Goal: Task Accomplishment & Management: Complete application form

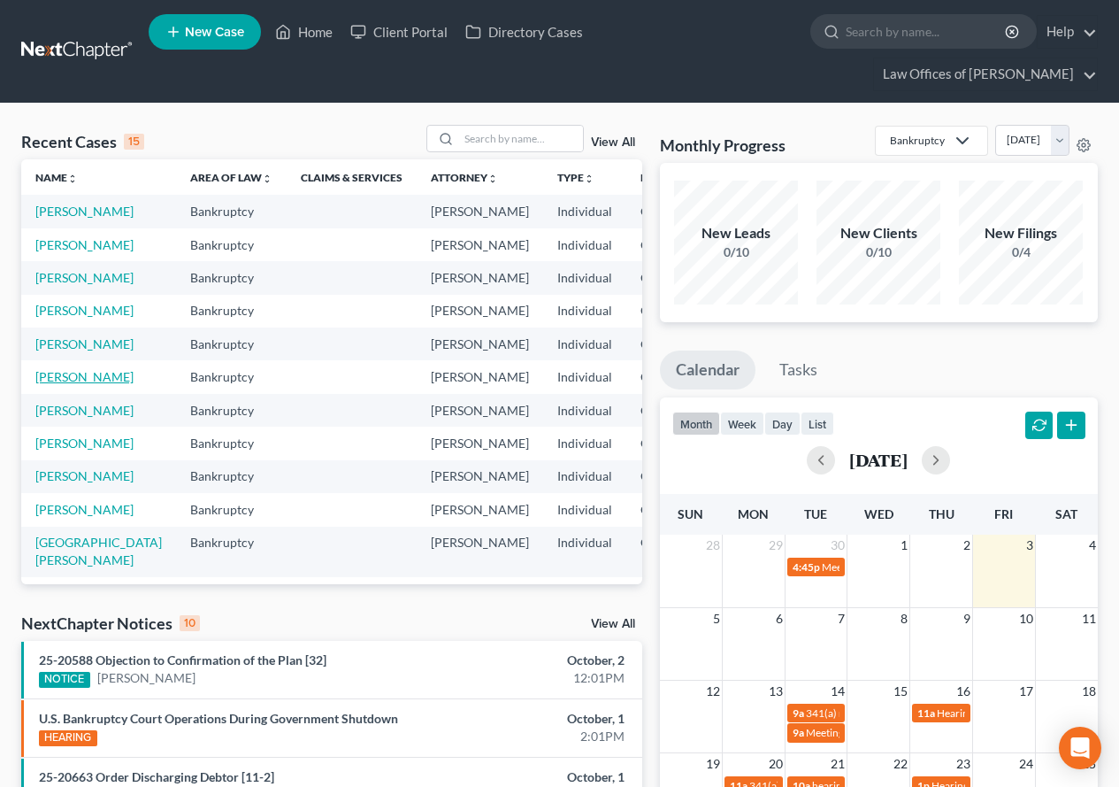
click at [63, 384] on link "[PERSON_NAME]" at bounding box center [84, 376] width 98 height 15
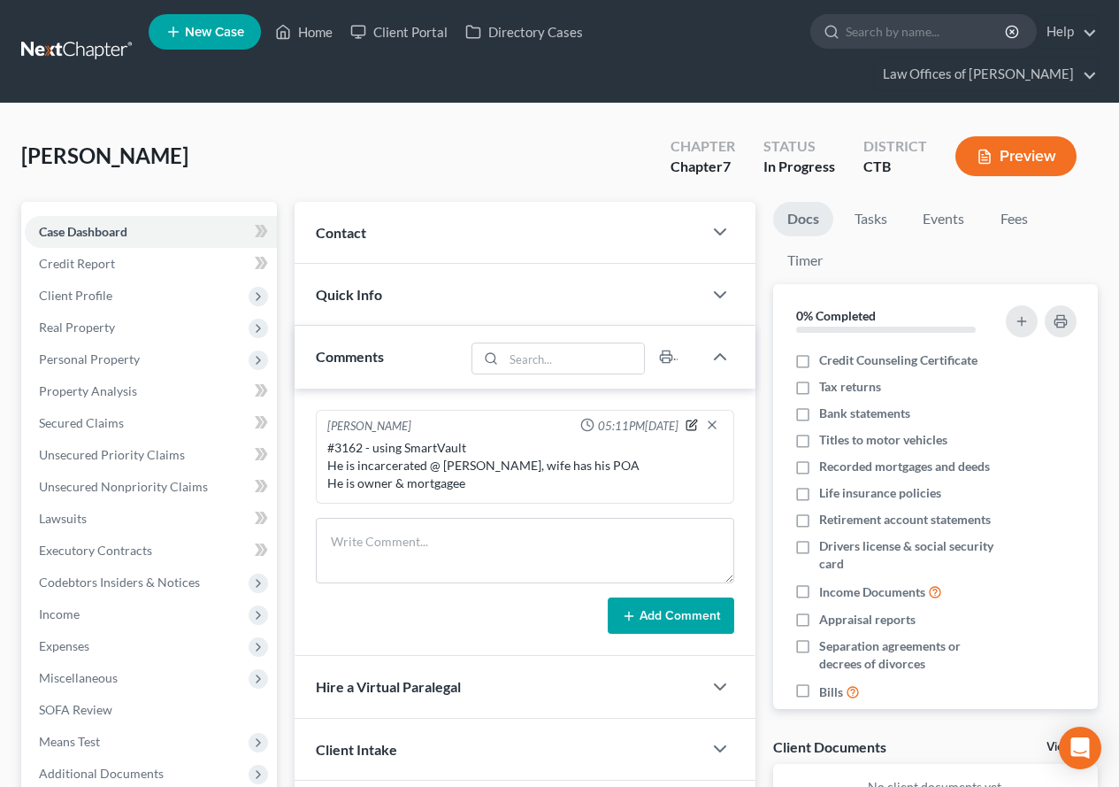
click at [692, 426] on icon "button" at bounding box center [693, 422] width 7 height 7
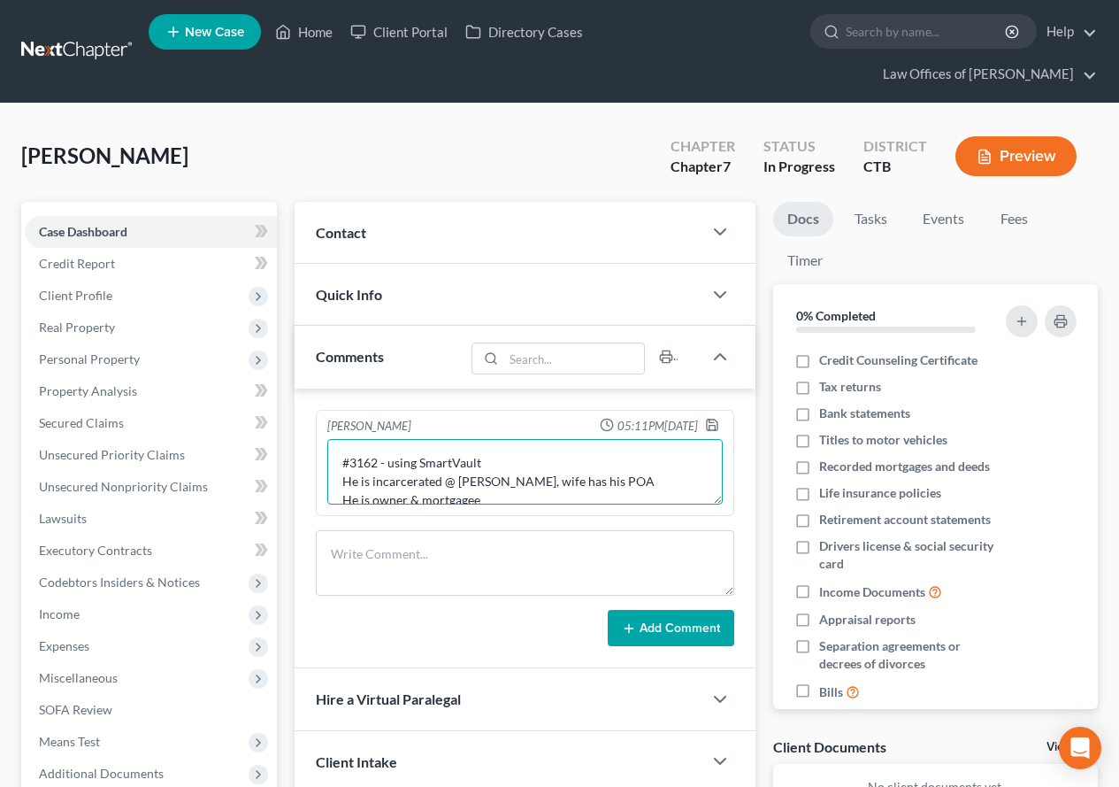
click at [502, 497] on textarea "#3162 - using SmartVault He is incarcerated @ [PERSON_NAME], wife has his POA H…" at bounding box center [524, 471] width 395 height 65
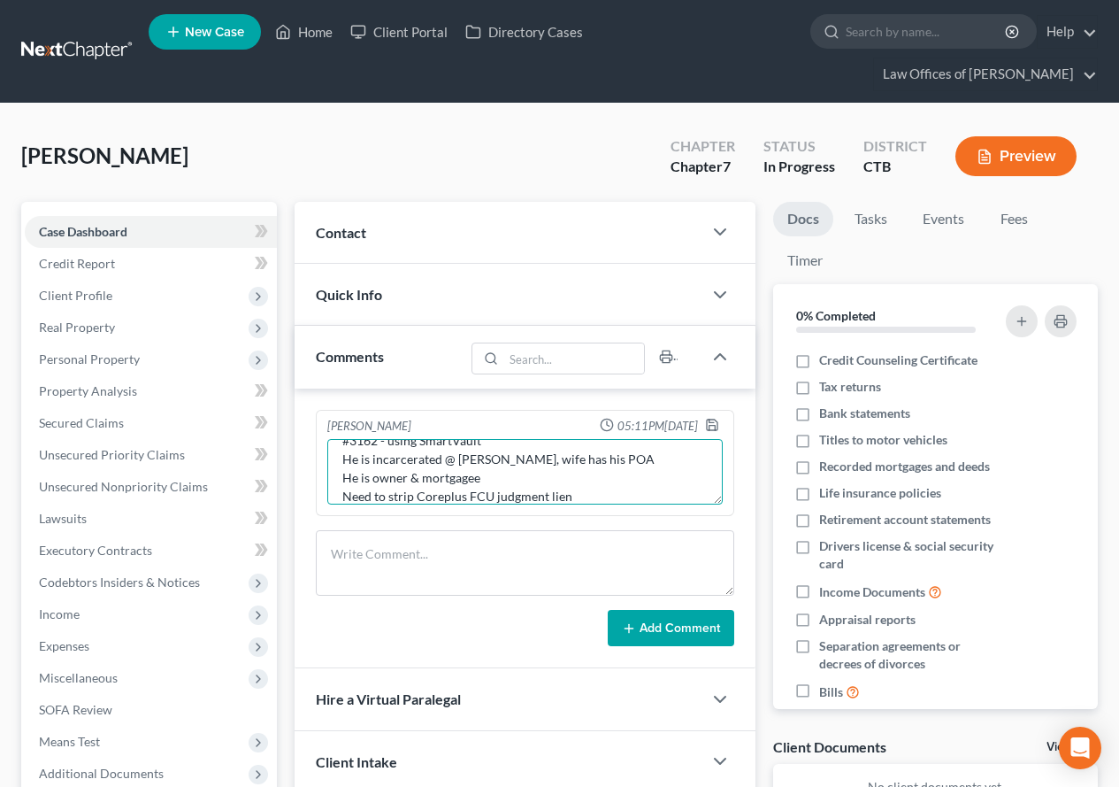
type textarea "#3162 - using SmartVault He is incarcerated @ [PERSON_NAME], wife has his POA H…"
click at [472, 635] on div "Add Comment" at bounding box center [525, 628] width 418 height 37
click at [712, 426] on polyline "button" at bounding box center [713, 427] width 6 height 4
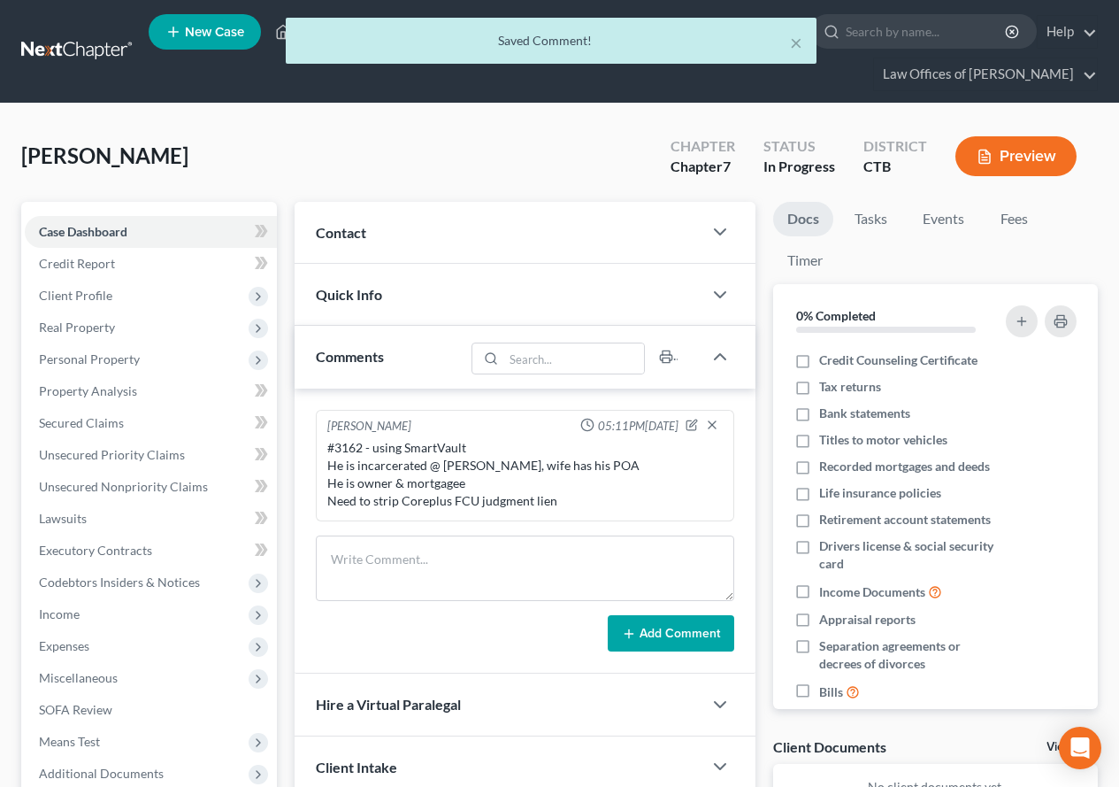
click at [465, 135] on div "[PERSON_NAME] Upgraded Chapter Chapter 7 Status In Progress District CTB Preview" at bounding box center [559, 163] width 1077 height 77
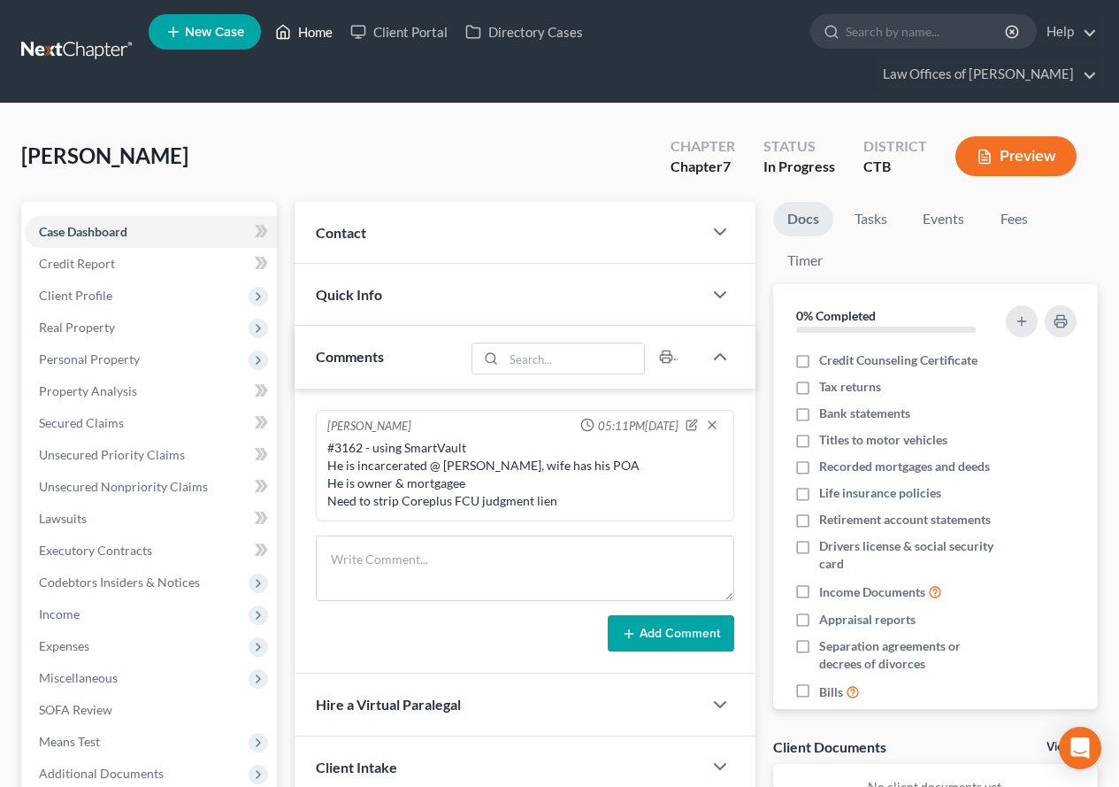
click at [311, 34] on link "Home" at bounding box center [303, 32] width 75 height 32
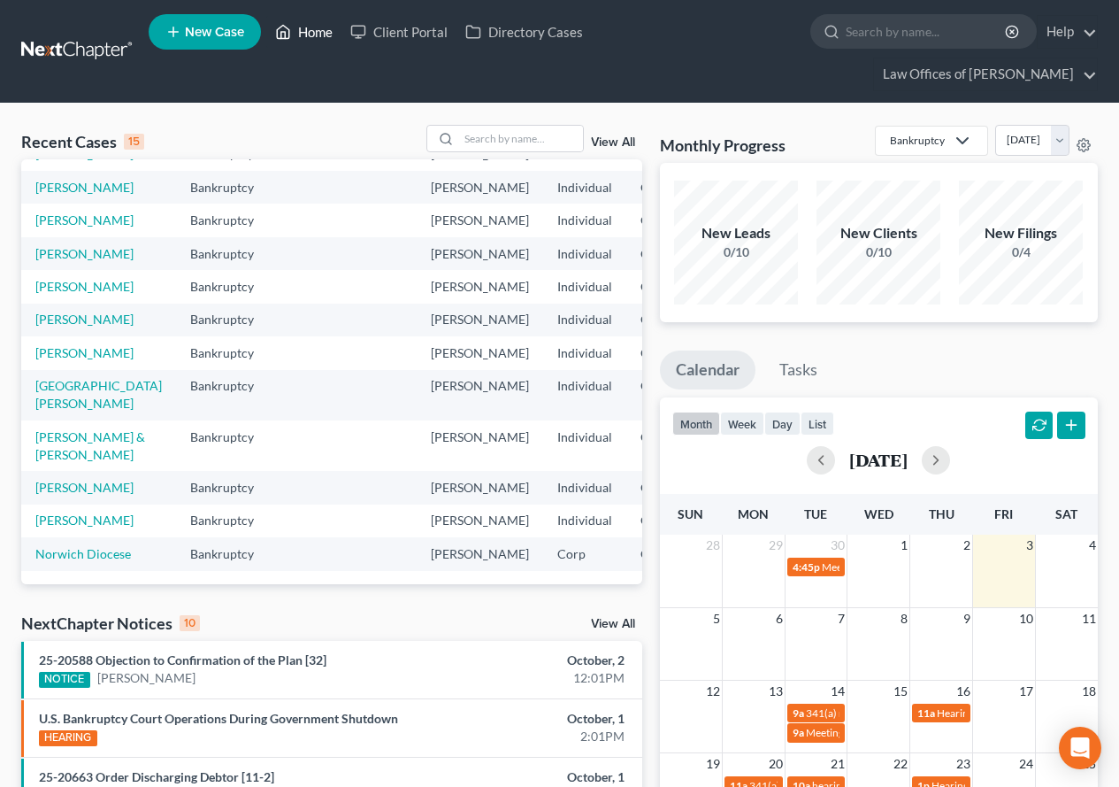
scroll to position [177, 0]
click at [62, 360] on link "[PERSON_NAME]" at bounding box center [84, 352] width 98 height 15
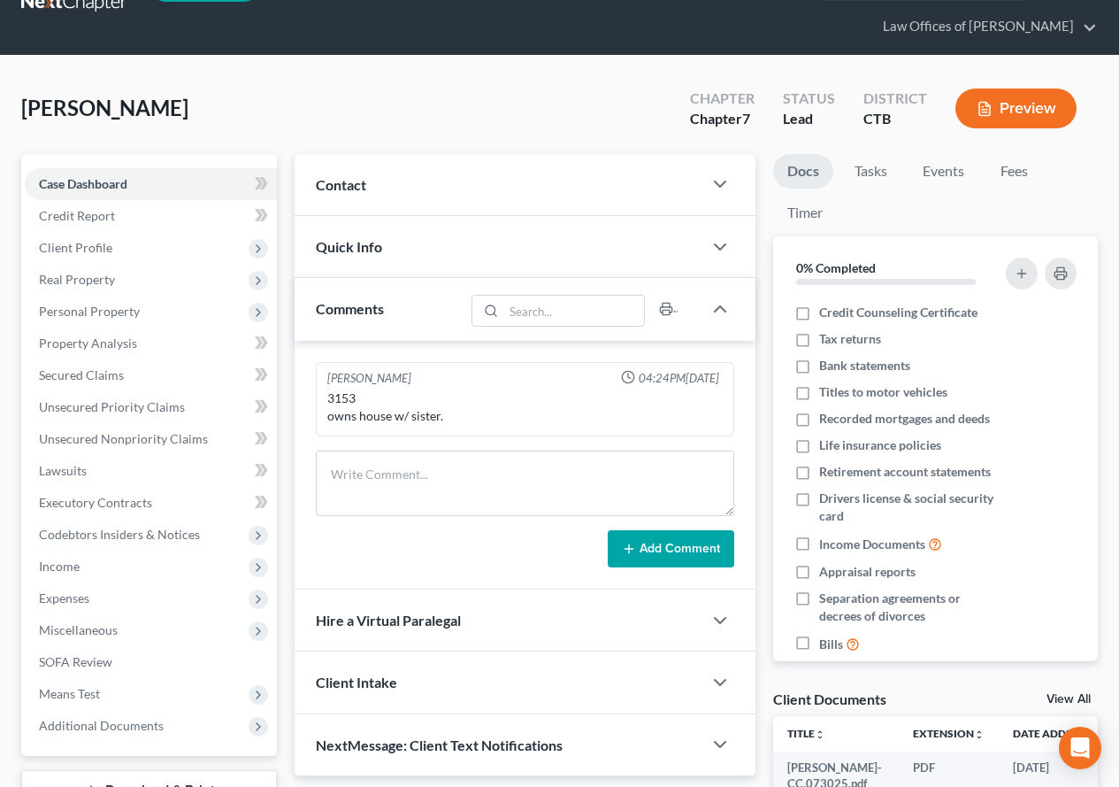
scroll to position [88, 0]
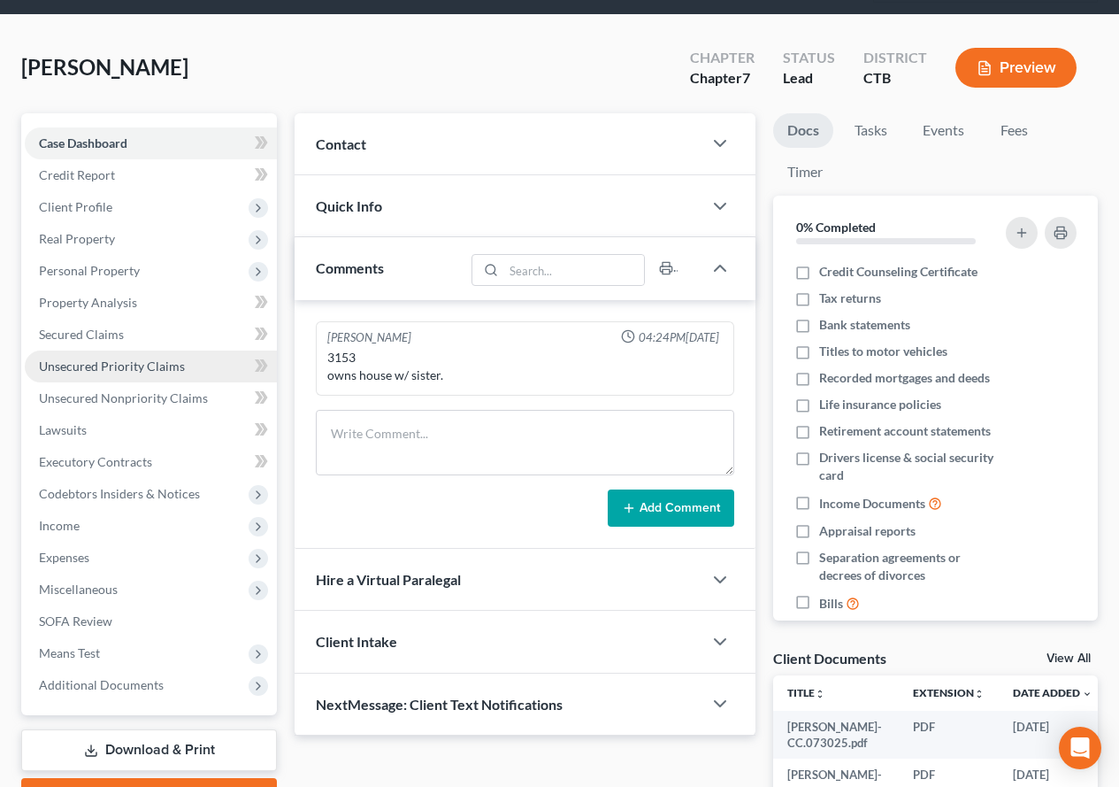
click at [98, 371] on span "Unsecured Priority Claims" at bounding box center [112, 365] width 146 height 15
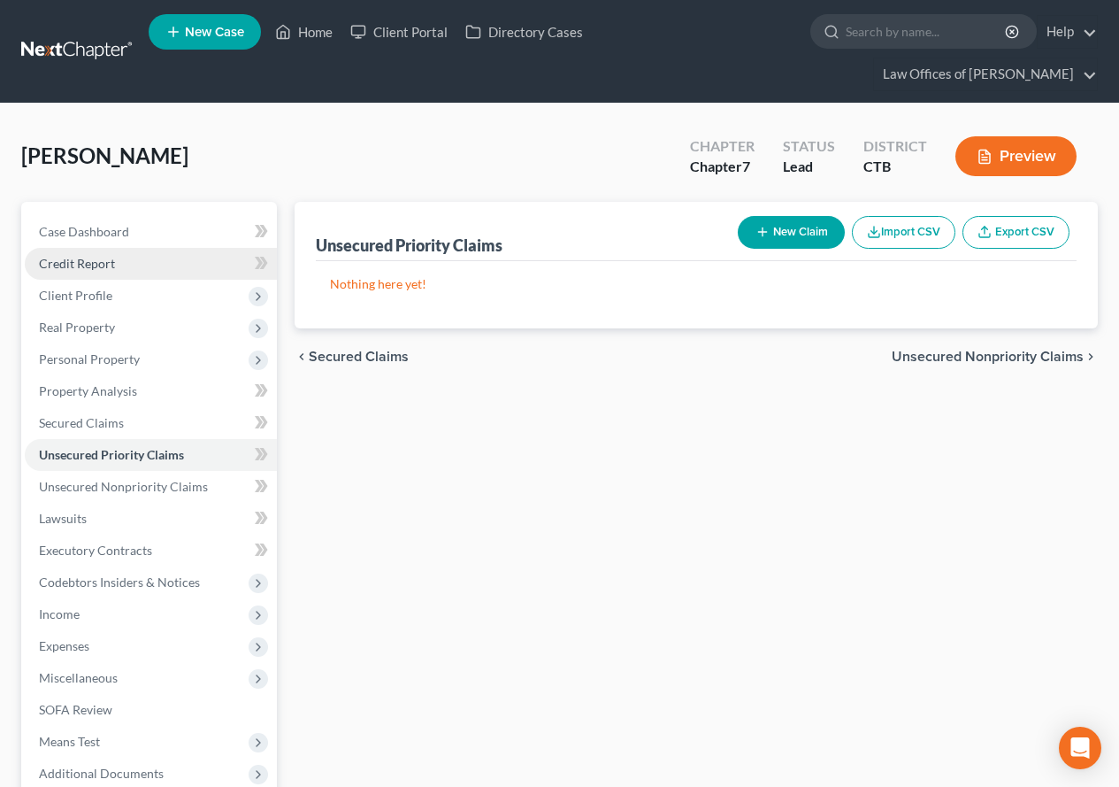
click at [88, 262] on span "Credit Report" at bounding box center [77, 263] width 76 height 15
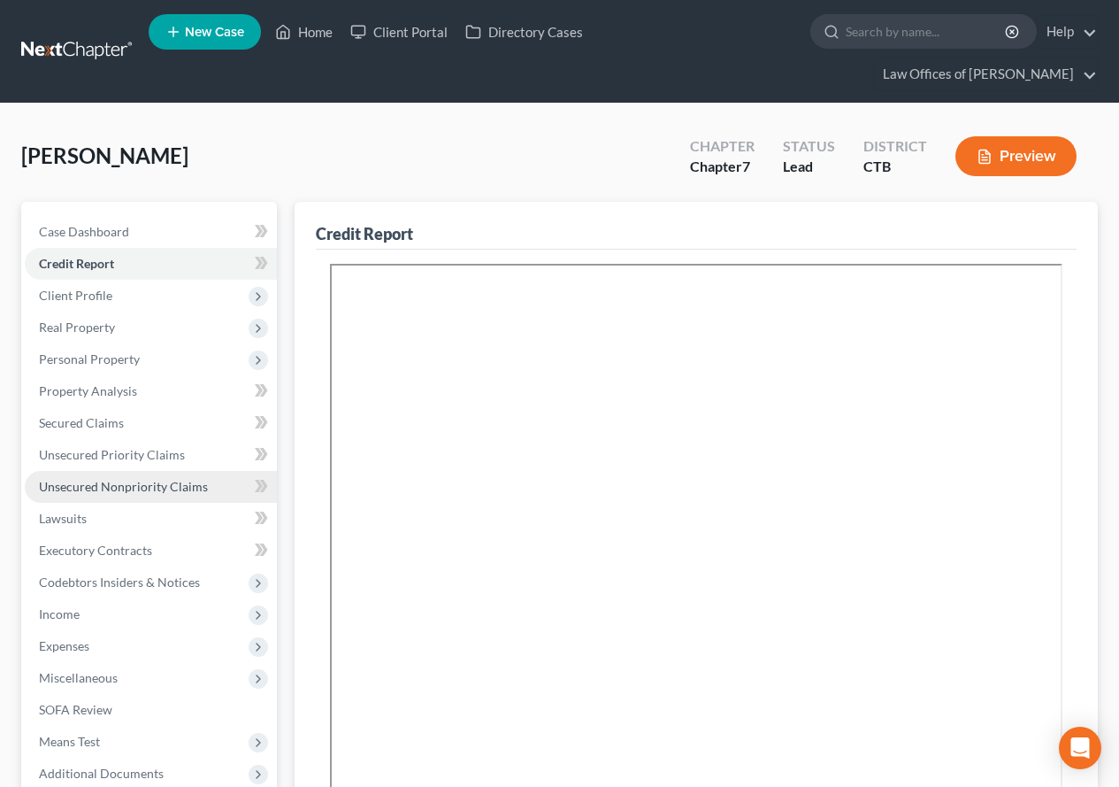
click at [109, 489] on span "Unsecured Nonpriority Claims" at bounding box center [123, 486] width 169 height 15
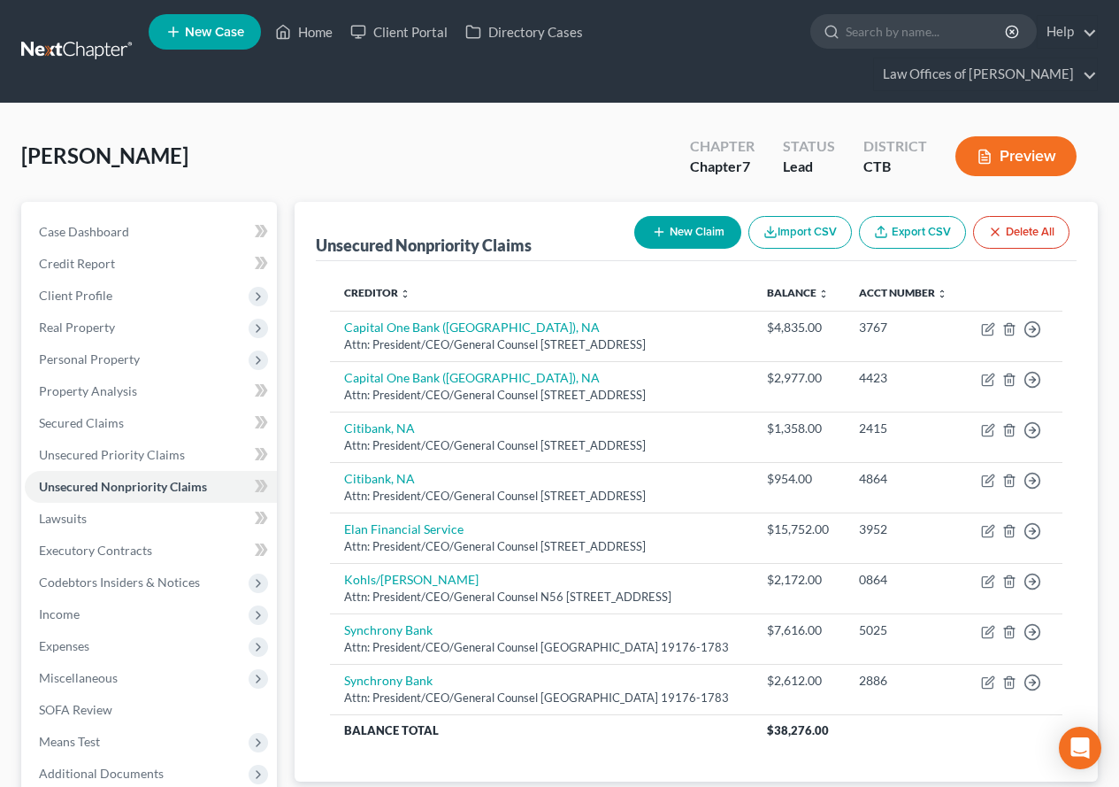
click at [1037, 155] on button "Preview" at bounding box center [1016, 156] width 121 height 40
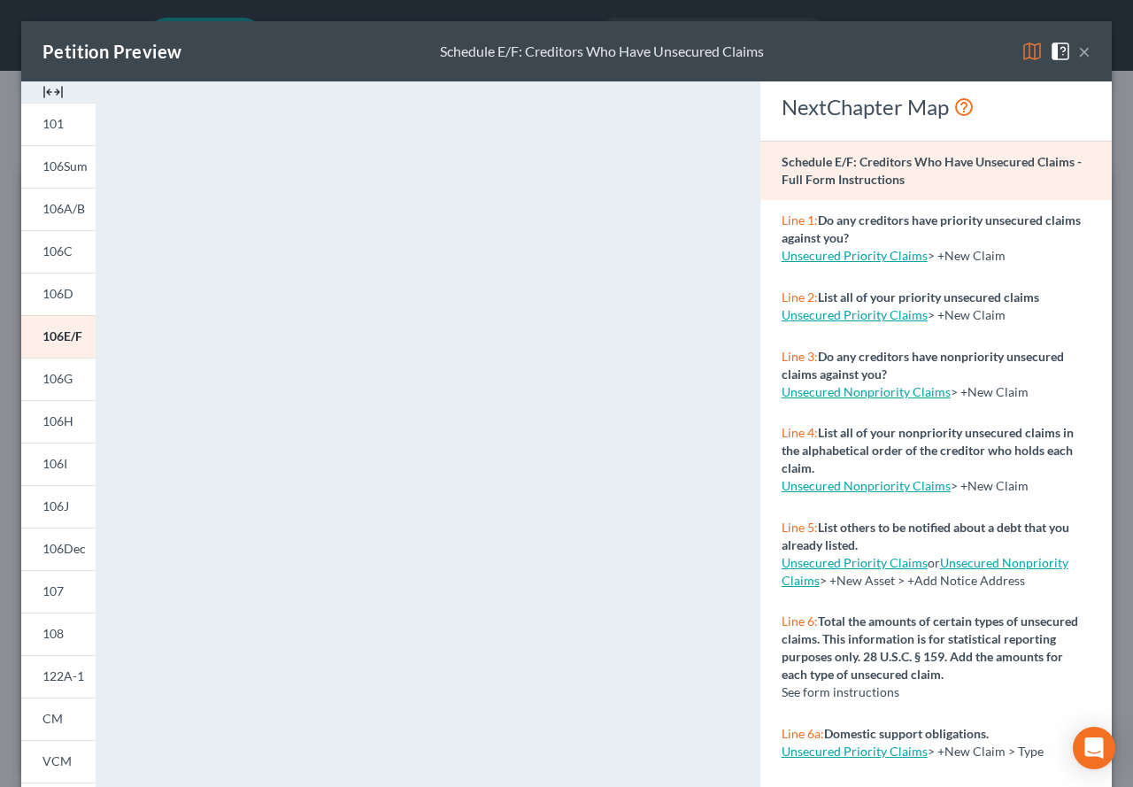
click at [1078, 54] on button "×" at bounding box center [1084, 51] width 12 height 21
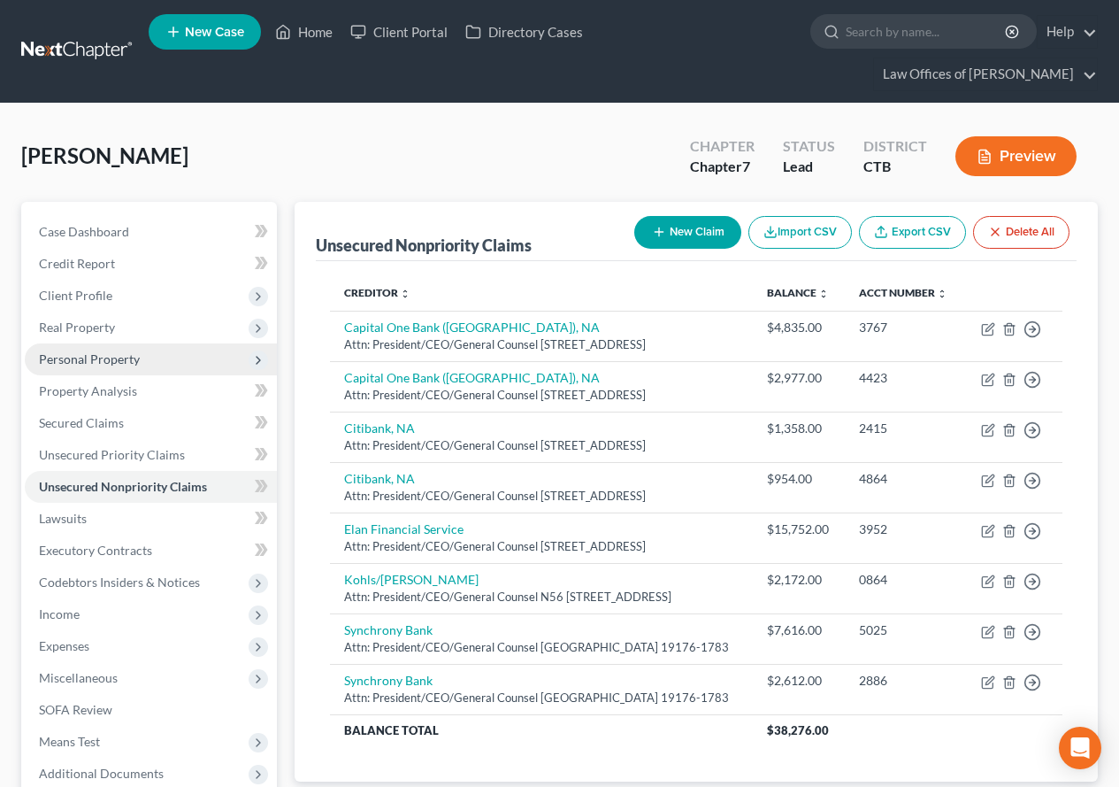
click at [58, 364] on span "Personal Property" at bounding box center [89, 358] width 101 height 15
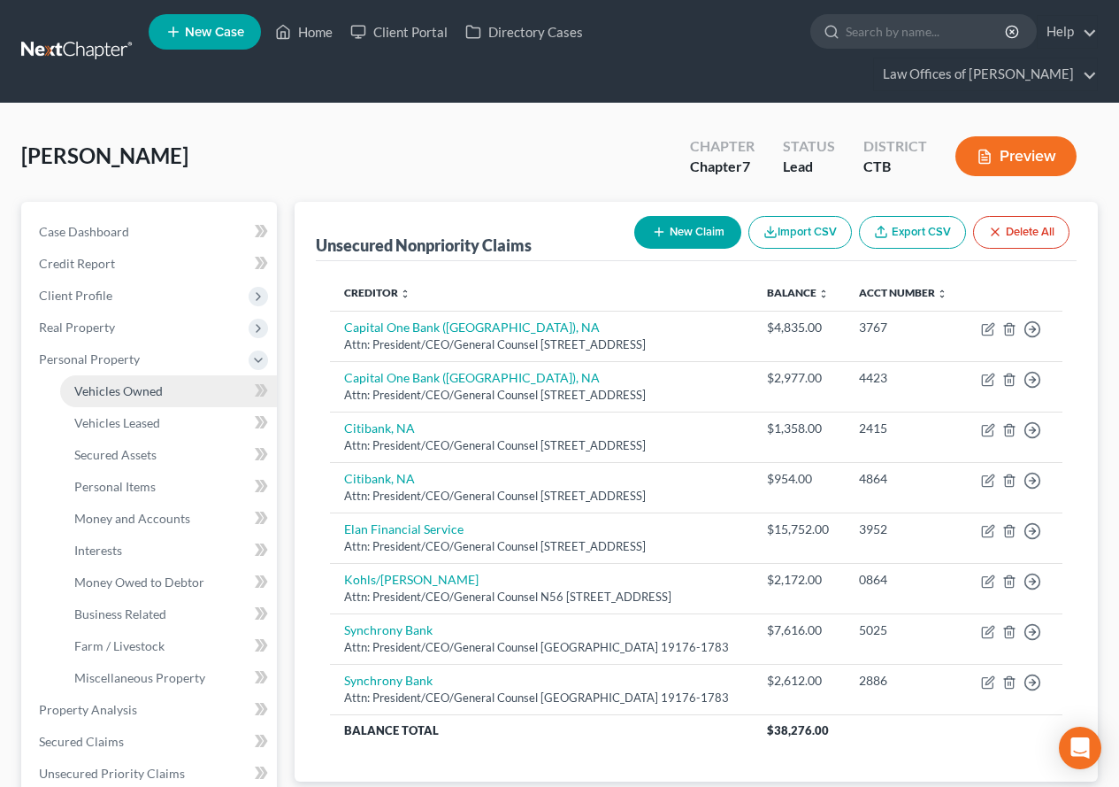
click at [98, 399] on link "Vehicles Owned" at bounding box center [168, 391] width 217 height 32
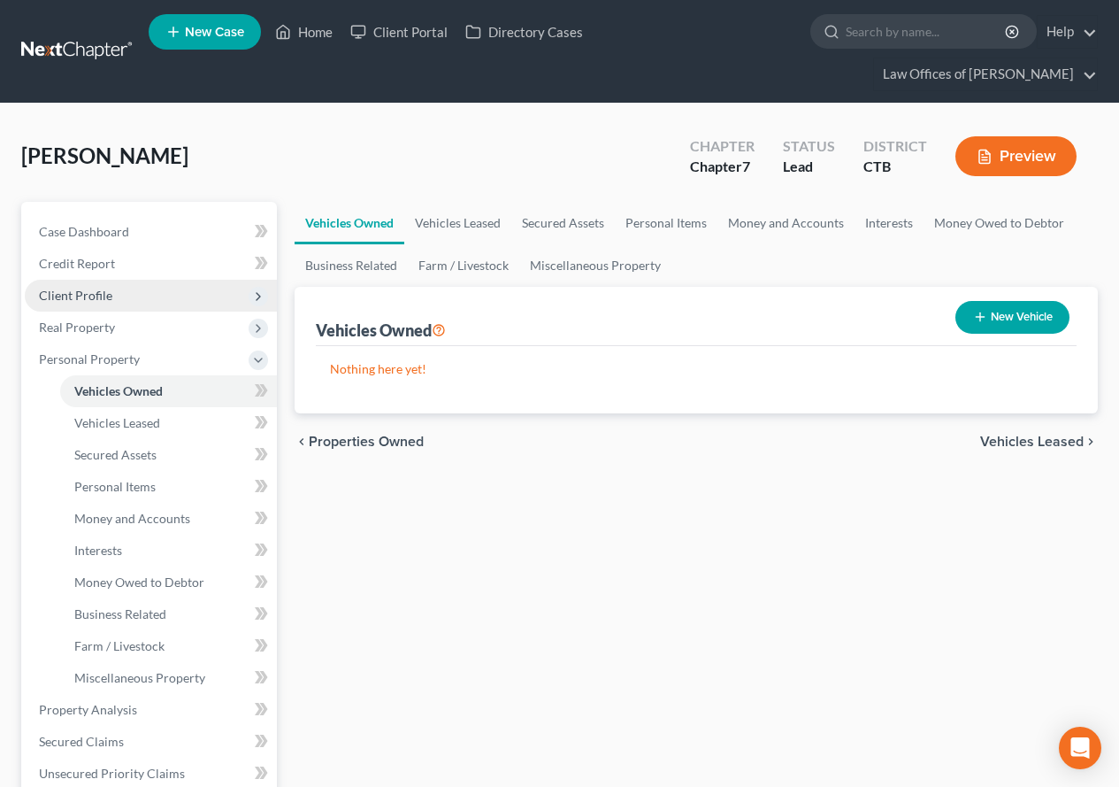
click at [82, 288] on span "Client Profile" at bounding box center [75, 295] width 73 height 15
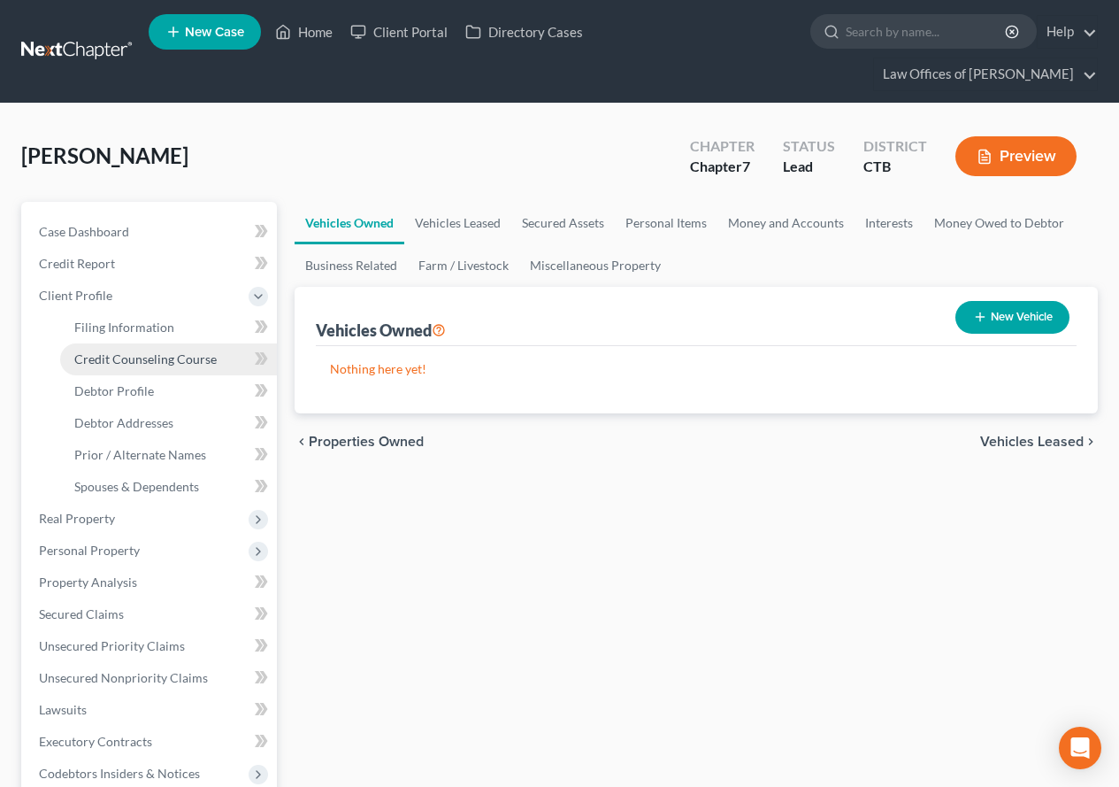
click at [120, 357] on span "Credit Counseling Course" at bounding box center [145, 358] width 142 height 15
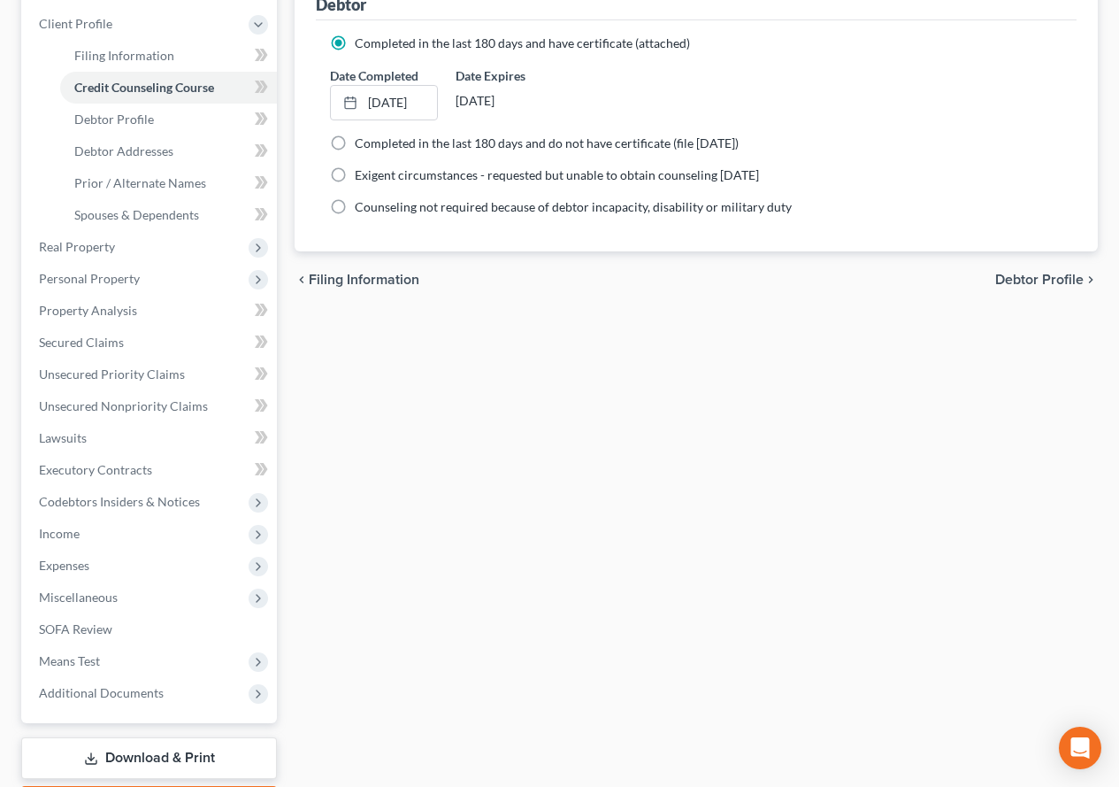
scroll to position [377, 0]
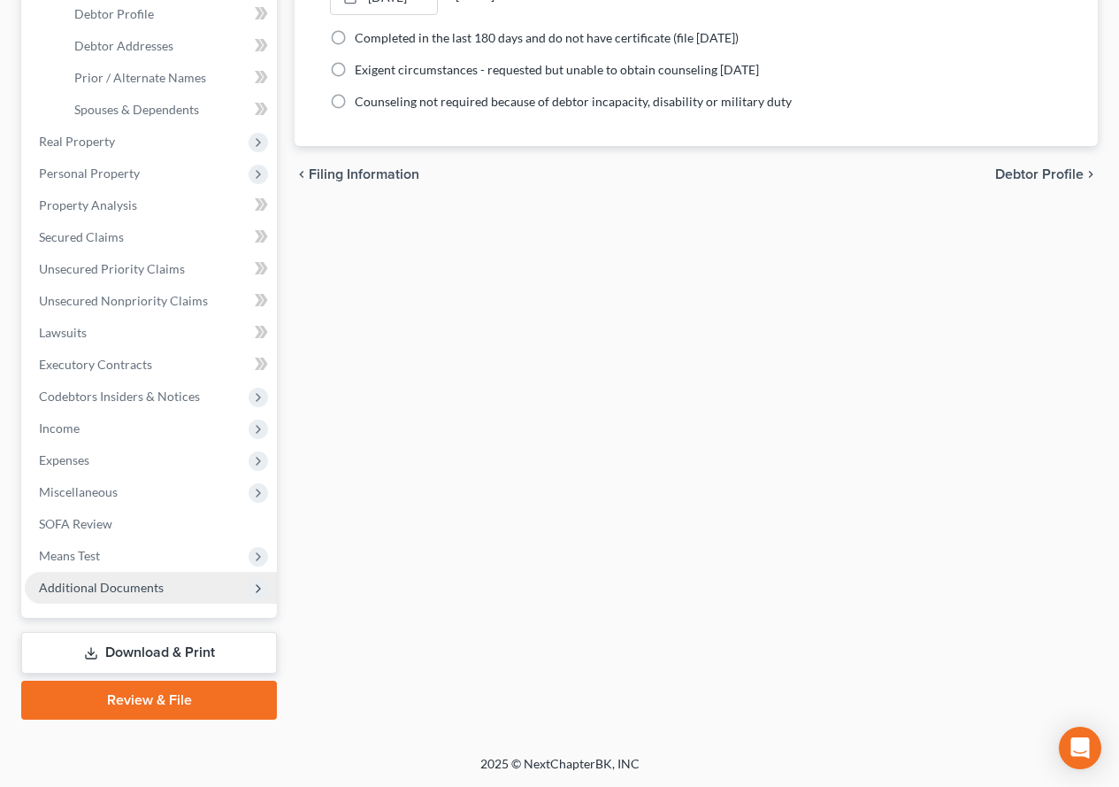
click at [92, 584] on span "Additional Documents" at bounding box center [101, 587] width 125 height 15
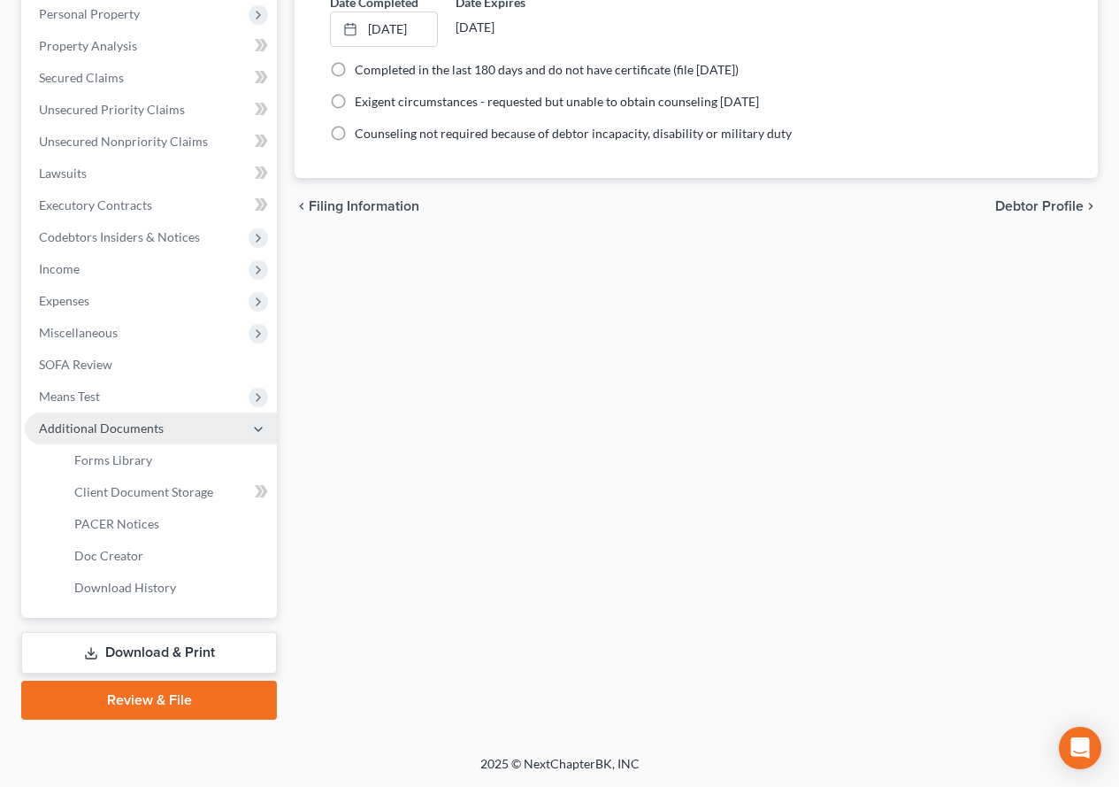
scroll to position [345, 0]
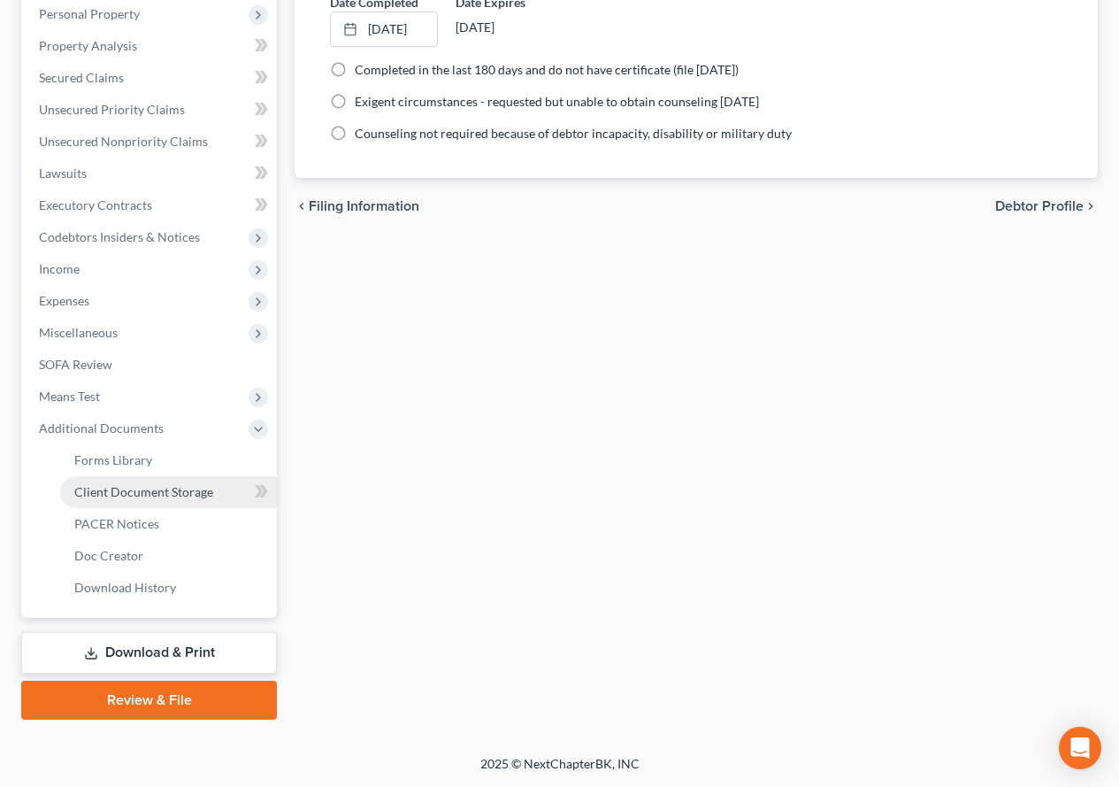
click at [99, 484] on span "Client Document Storage" at bounding box center [143, 491] width 139 height 15
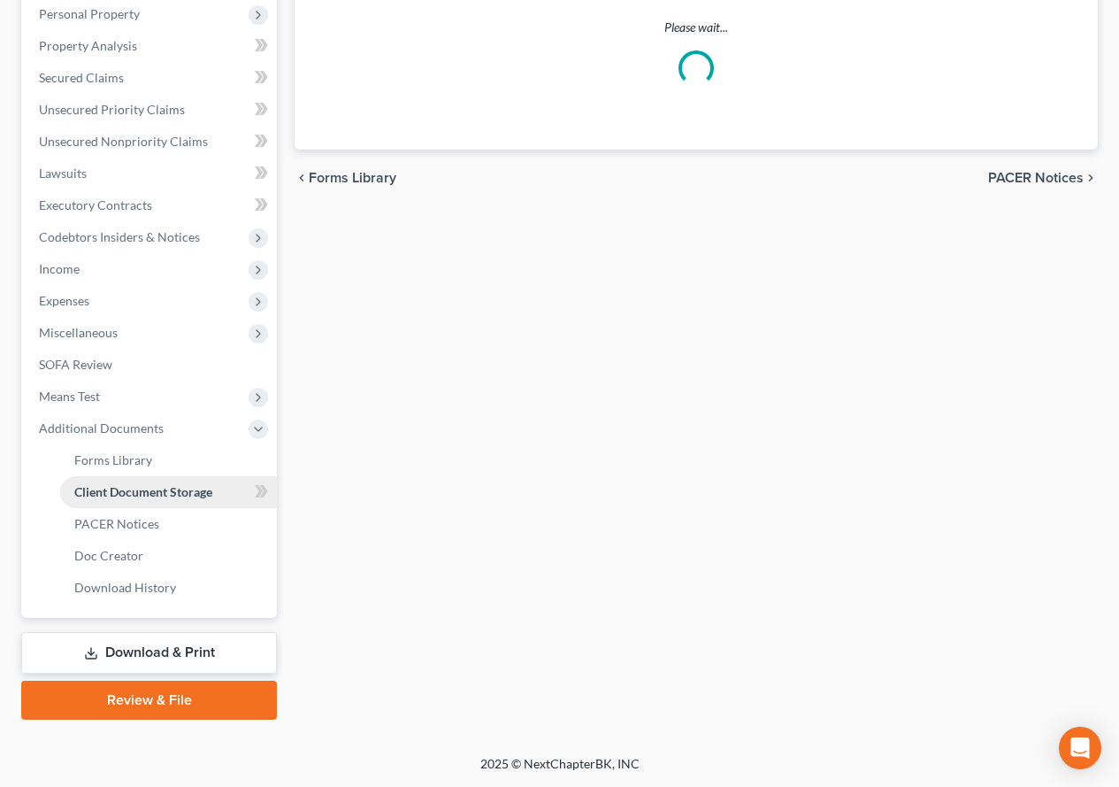
scroll to position [12, 0]
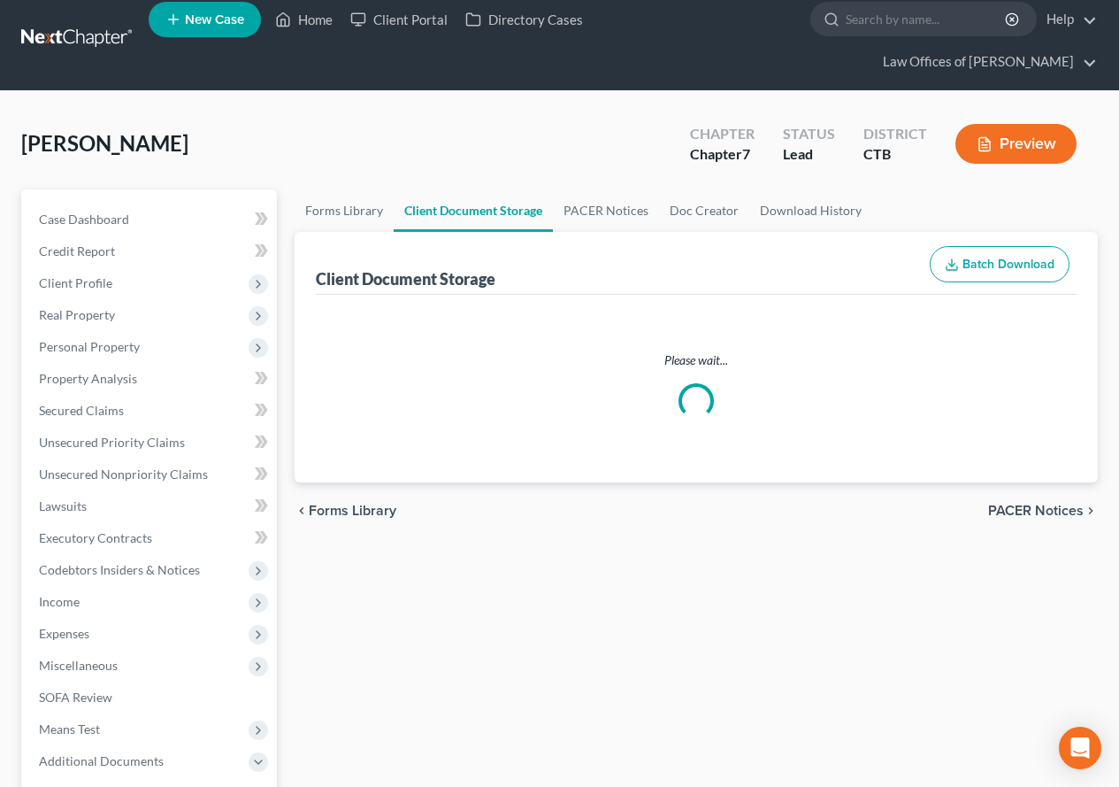
select select "0"
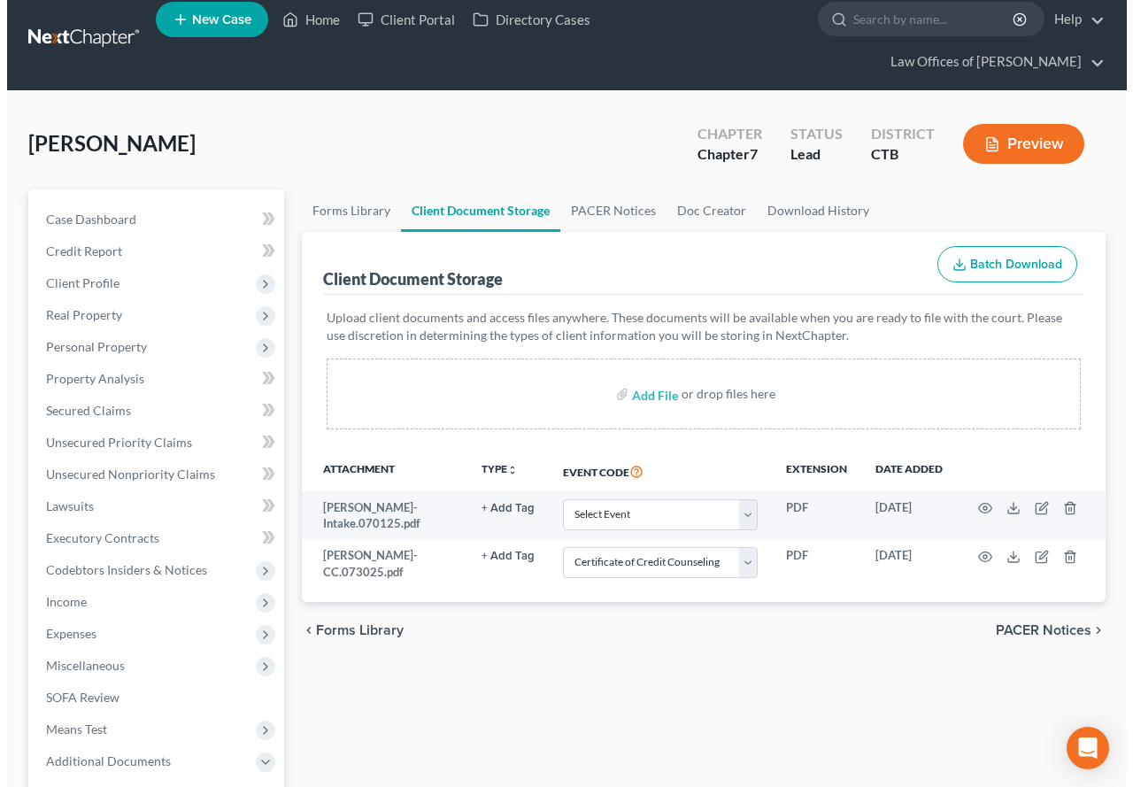
scroll to position [0, 0]
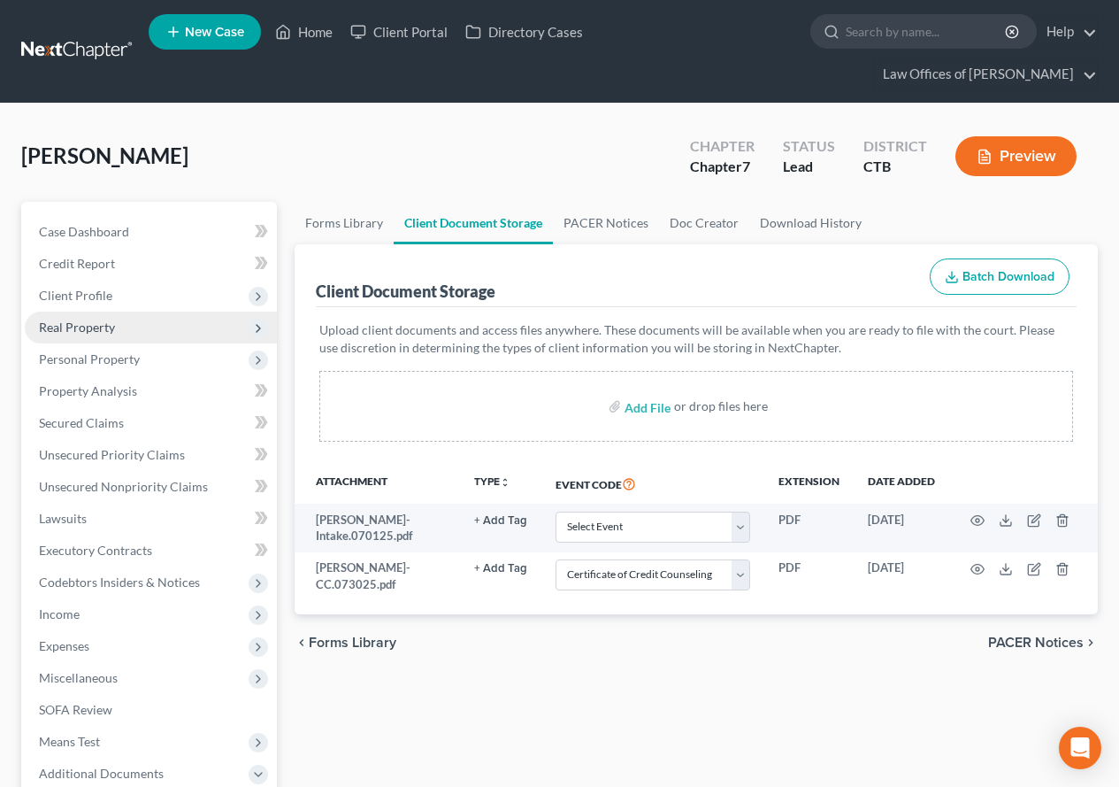
click at [76, 334] on span "Real Property" at bounding box center [77, 326] width 76 height 15
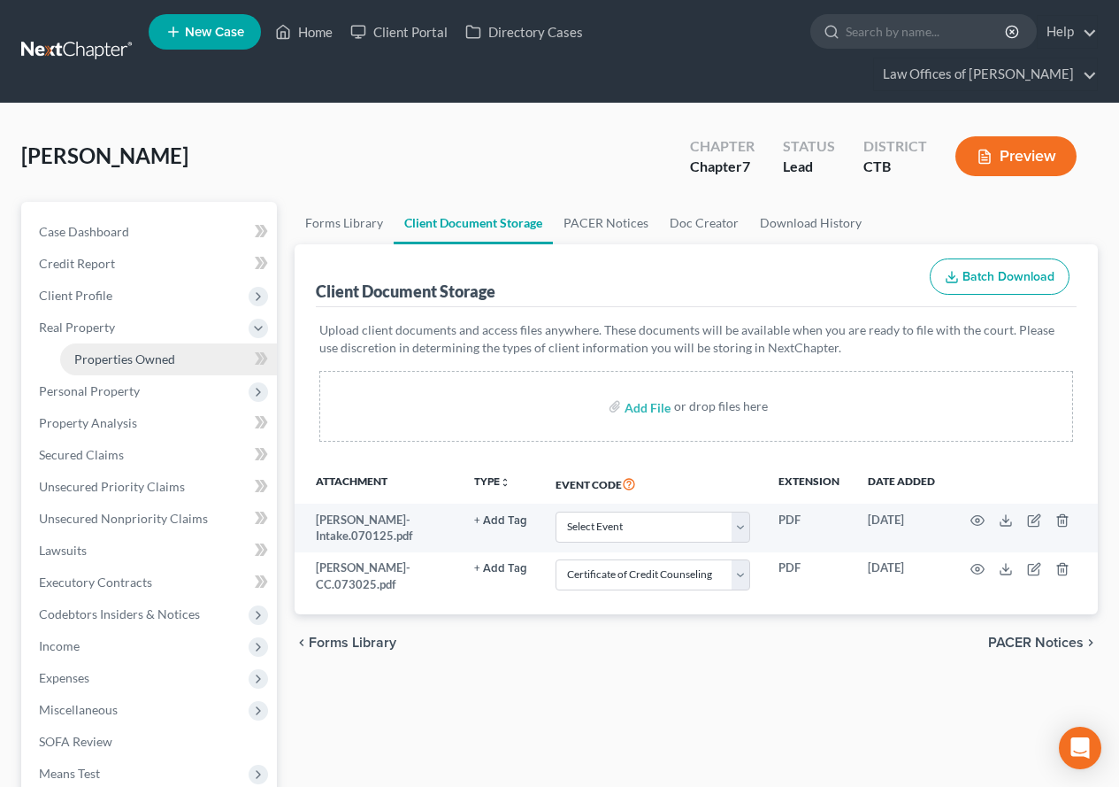
click at [90, 354] on span "Properties Owned" at bounding box center [124, 358] width 101 height 15
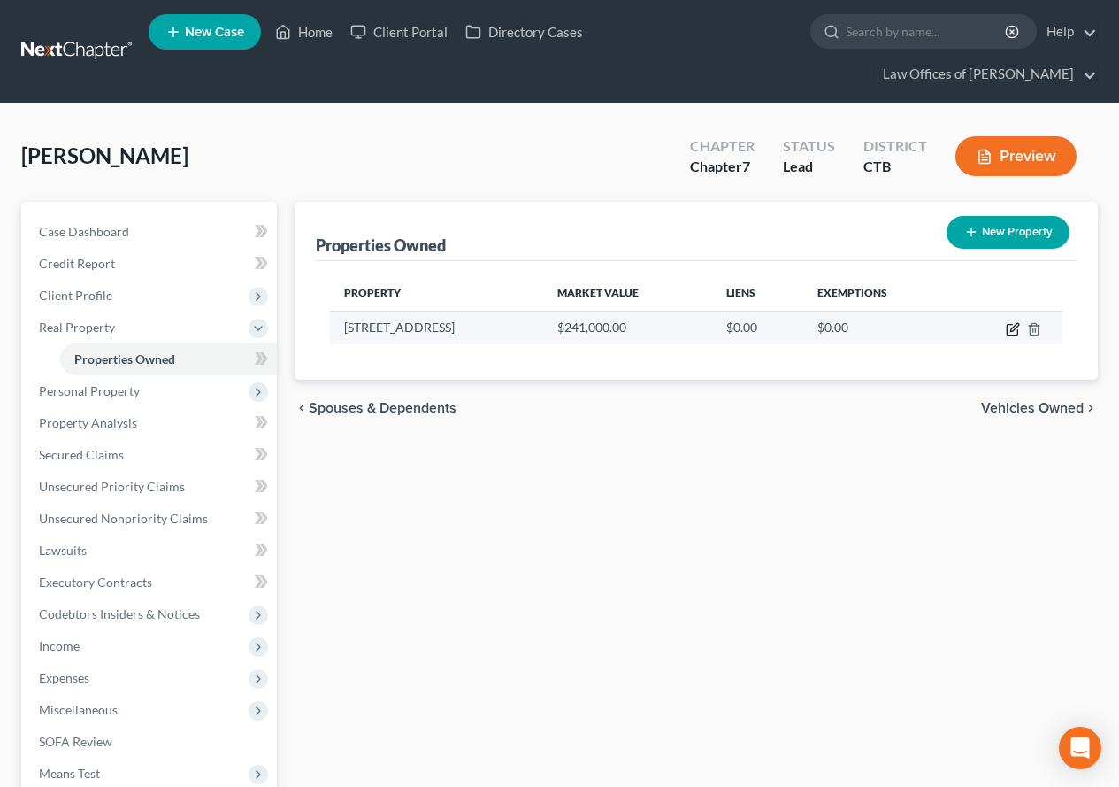
click at [1010, 326] on icon "button" at bounding box center [1013, 329] width 14 height 14
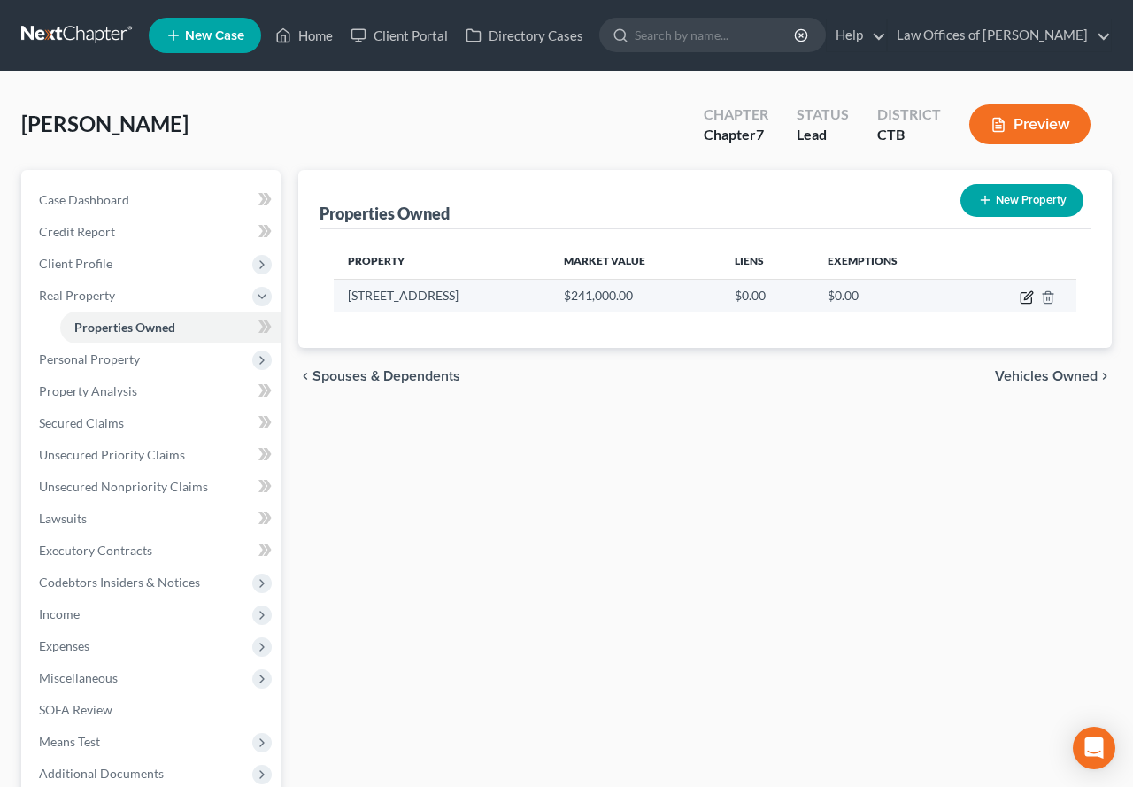
select select "6"
select select "5"
select select "3"
select select "0"
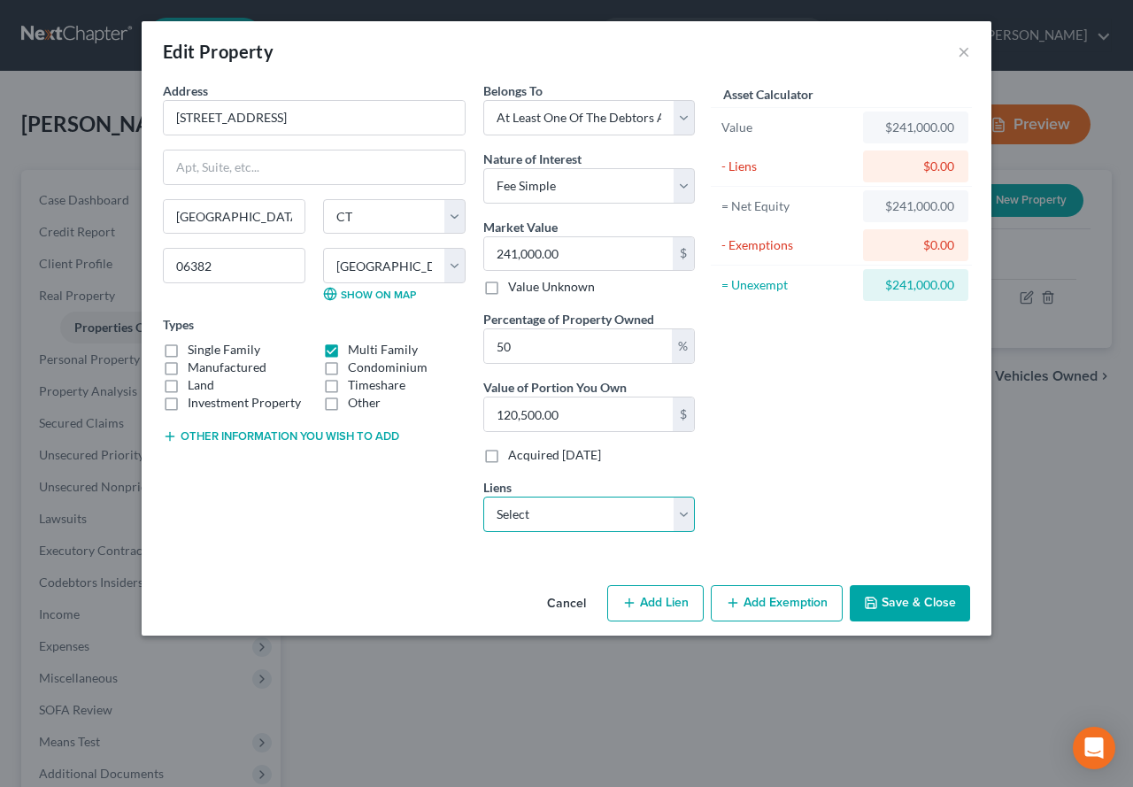
click at [680, 525] on select "Select CHASE Auto - $20,258.00" at bounding box center [588, 513] width 211 height 35
click at [810, 429] on div "Asset Calculator Value $241,000.00 - Liens $0.00 = Net Equity $241,000.00 - Exe…" at bounding box center [840, 313] width 275 height 465
click at [763, 604] on button "Add Exemption" at bounding box center [776, 603] width 132 height 37
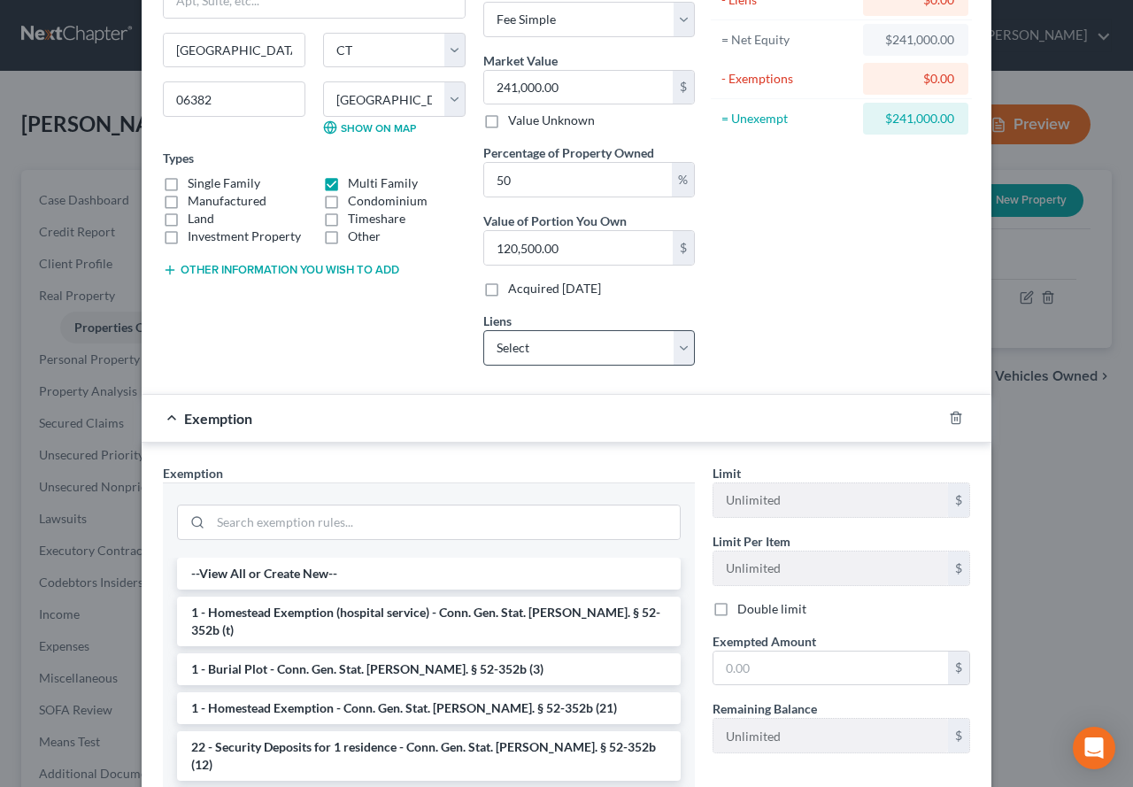
scroll to position [177, 0]
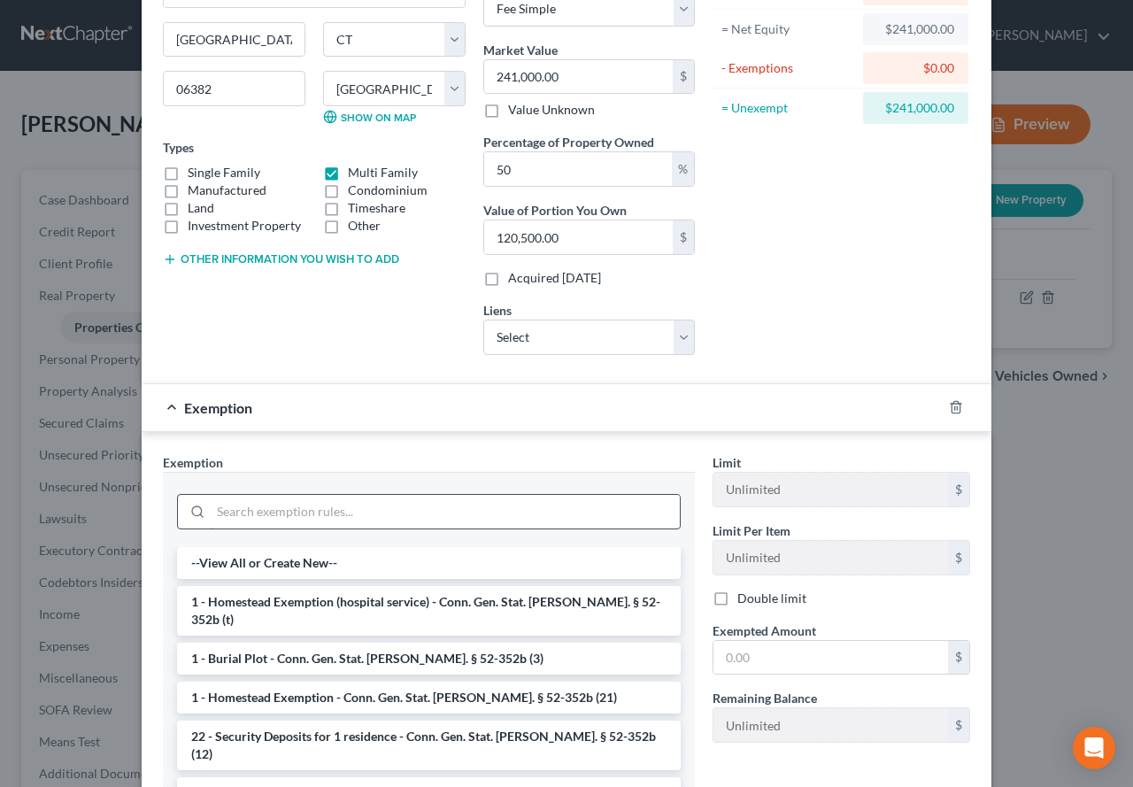
click at [272, 511] on input "search" at bounding box center [445, 512] width 469 height 34
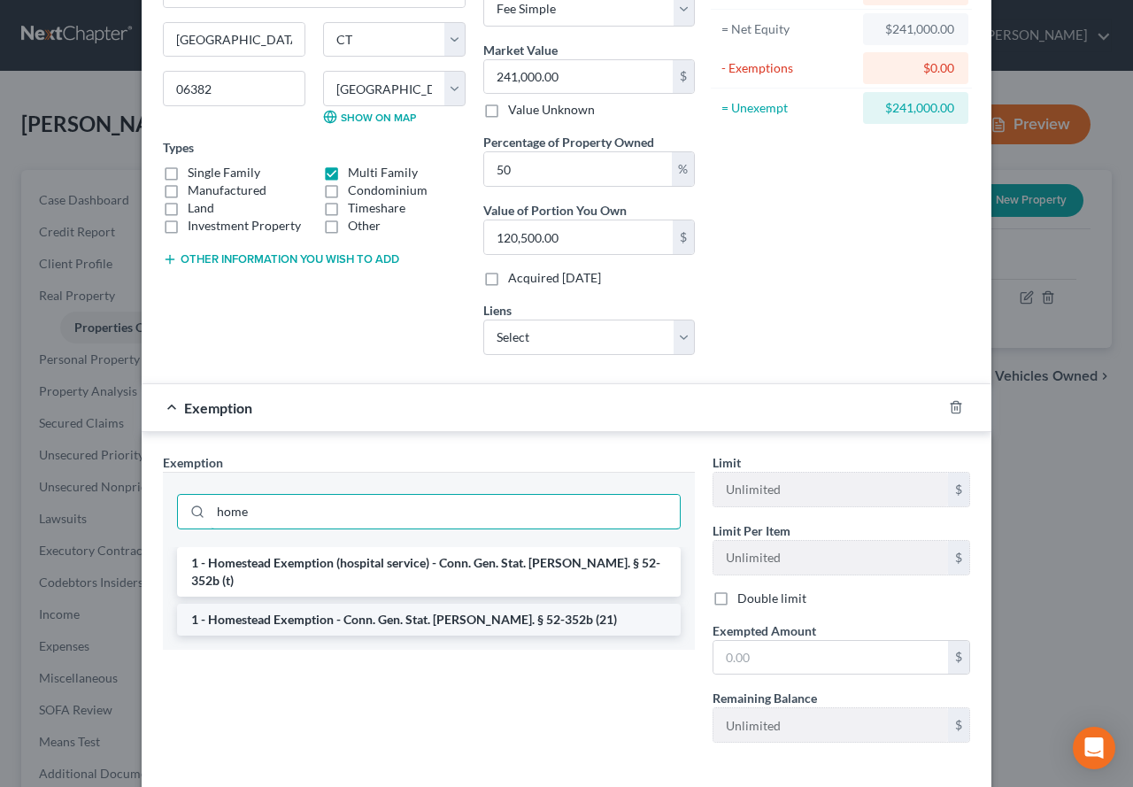
type input "home"
click at [307, 605] on li "1 - Homestead Exemption - Conn. Gen. Stat. [PERSON_NAME]. § 52-352b (21)" at bounding box center [428, 619] width 503 height 32
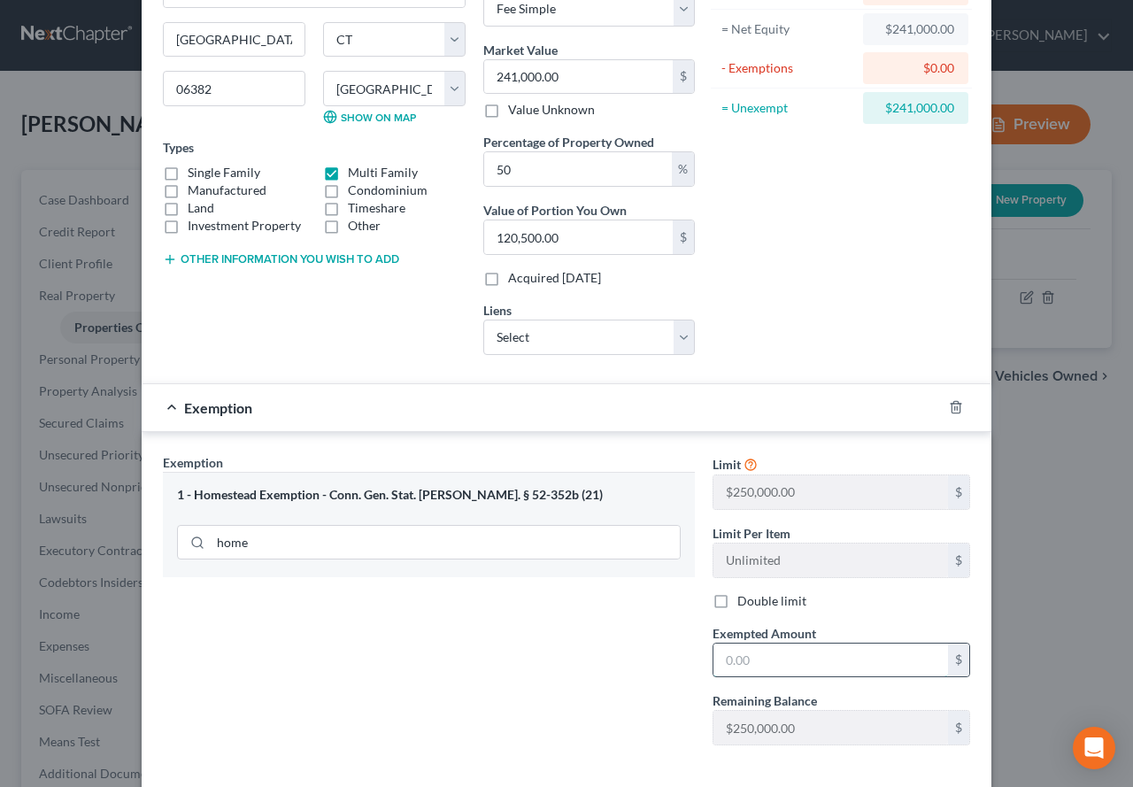
click at [791, 663] on input "text" at bounding box center [830, 660] width 234 height 34
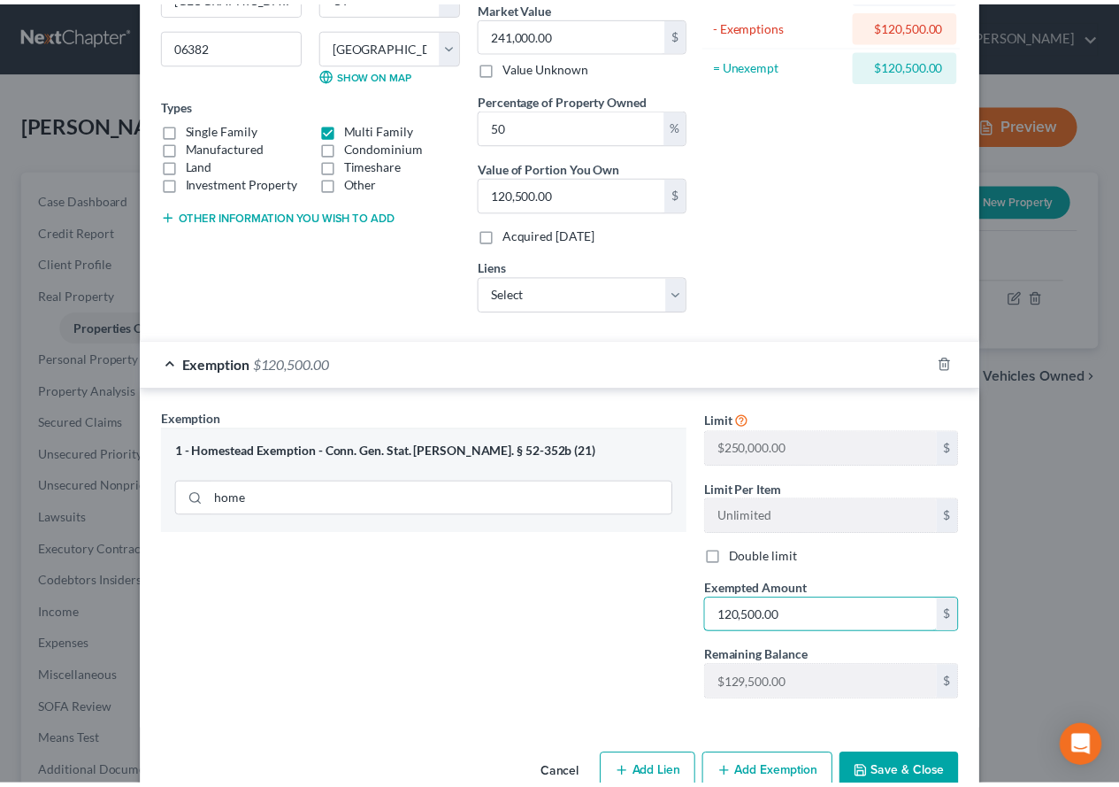
scroll to position [262, 0]
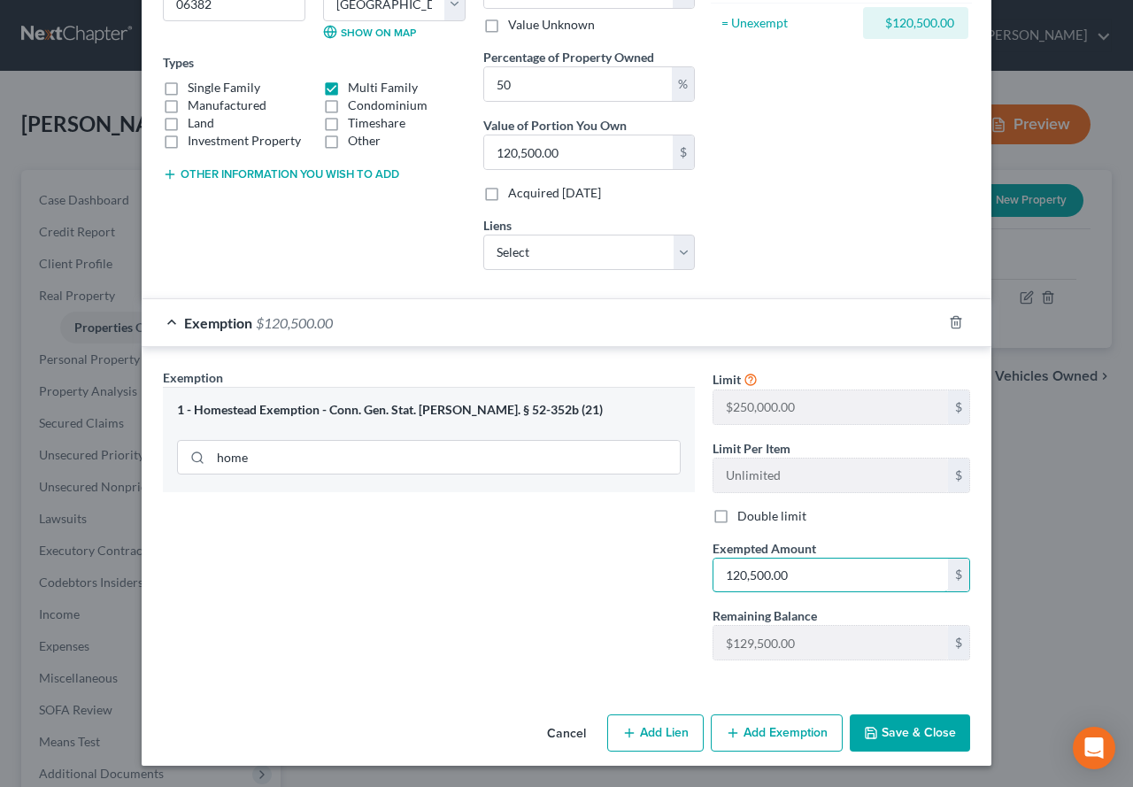
type input "120,500.00"
click at [904, 734] on button "Save & Close" at bounding box center [909, 732] width 120 height 37
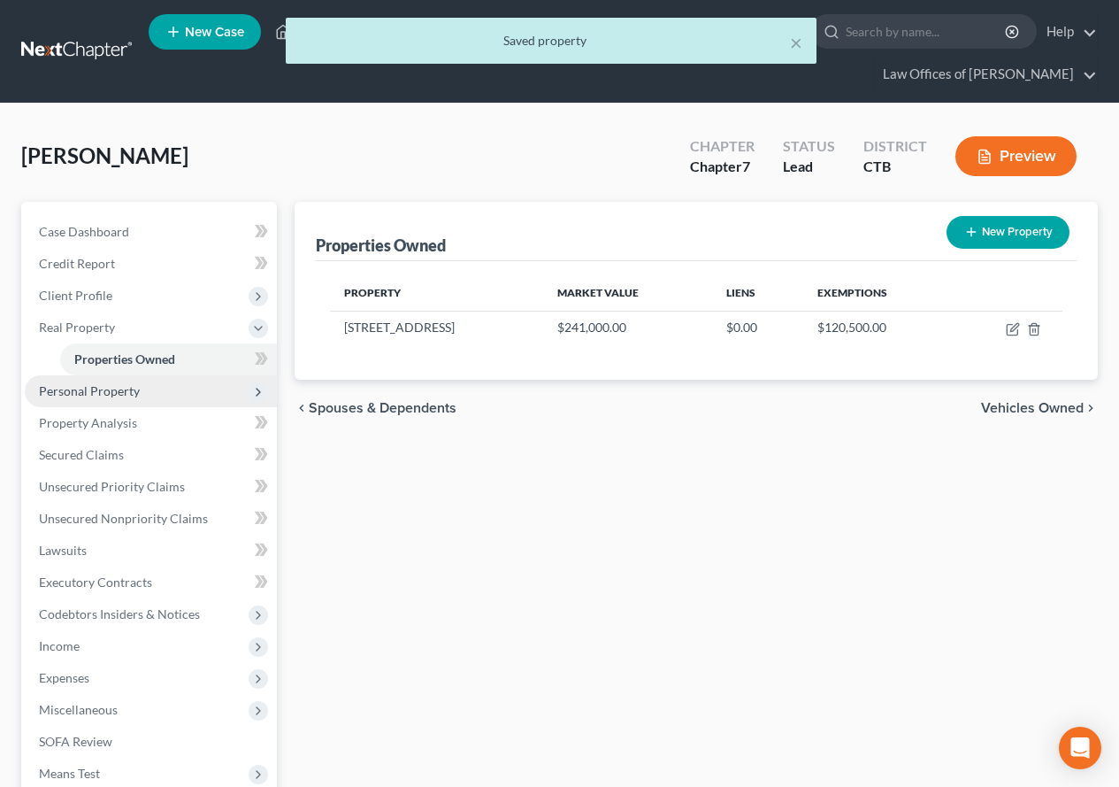
click at [80, 389] on span "Personal Property" at bounding box center [89, 390] width 101 height 15
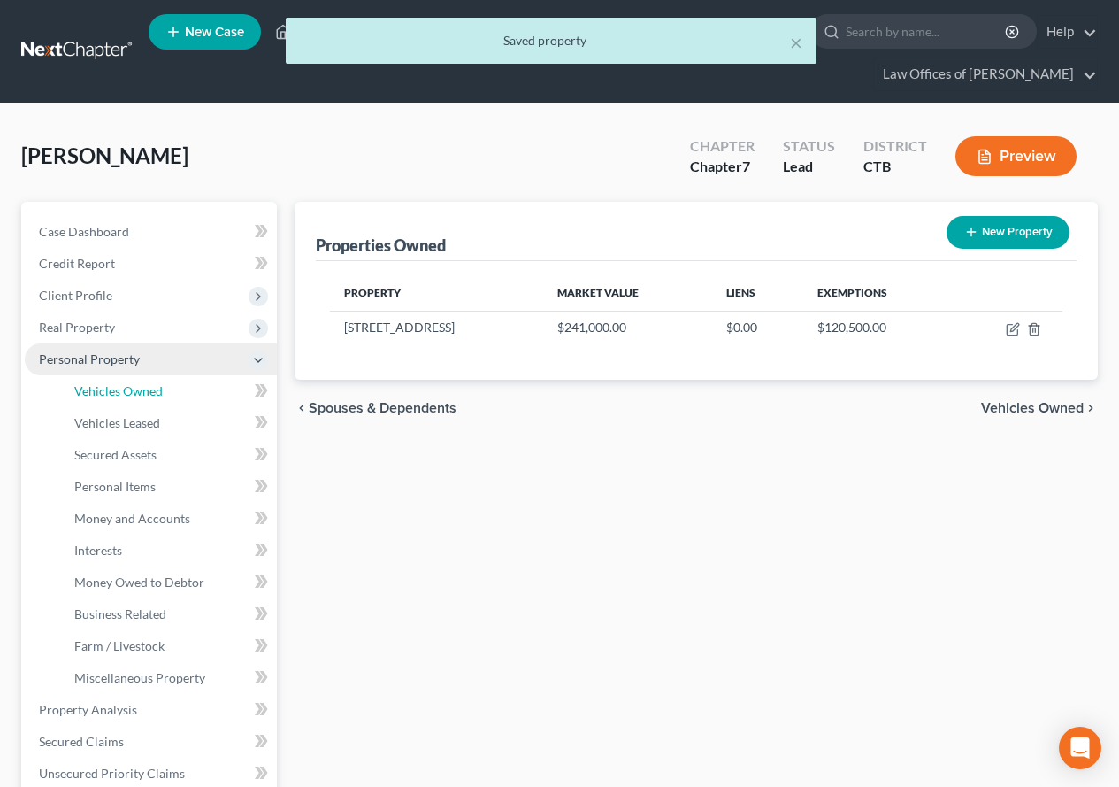
click at [80, 389] on span "Vehicles Owned" at bounding box center [118, 390] width 88 height 15
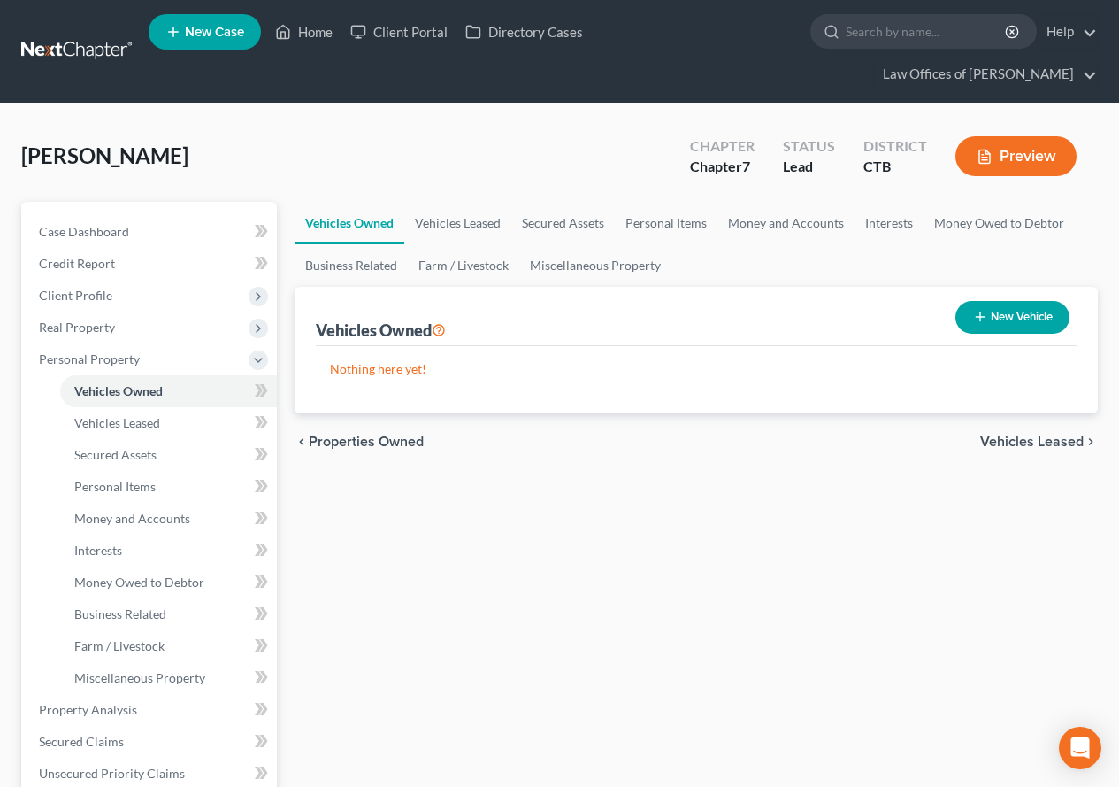
click at [1030, 311] on button "New Vehicle" at bounding box center [1013, 317] width 114 height 33
select select "0"
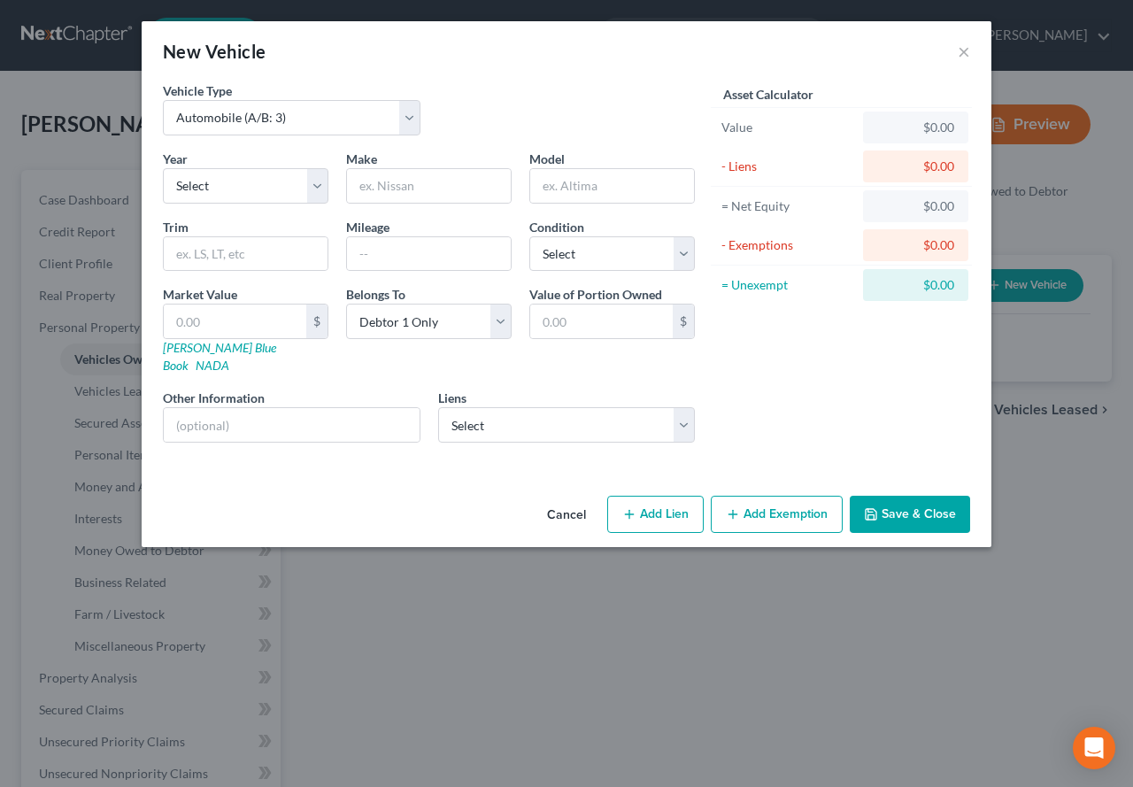
click at [822, 424] on div "Asset Calculator Value $0.00 - Liens $0.00 = Net Equity $0.00 - Exemptions $0.0…" at bounding box center [840, 268] width 275 height 375
click at [686, 410] on select "Select CHASE Auto - $20,258.00" at bounding box center [566, 424] width 257 height 35
click at [818, 379] on div "Asset Calculator Value $0.00 - Liens $0.00 = Net Equity $0.00 - Exemptions $0.0…" at bounding box center [840, 268] width 275 height 375
click at [955, 49] on div "New Vehicle ×" at bounding box center [566, 51] width 849 height 60
click at [964, 51] on button "×" at bounding box center [963, 51] width 12 height 21
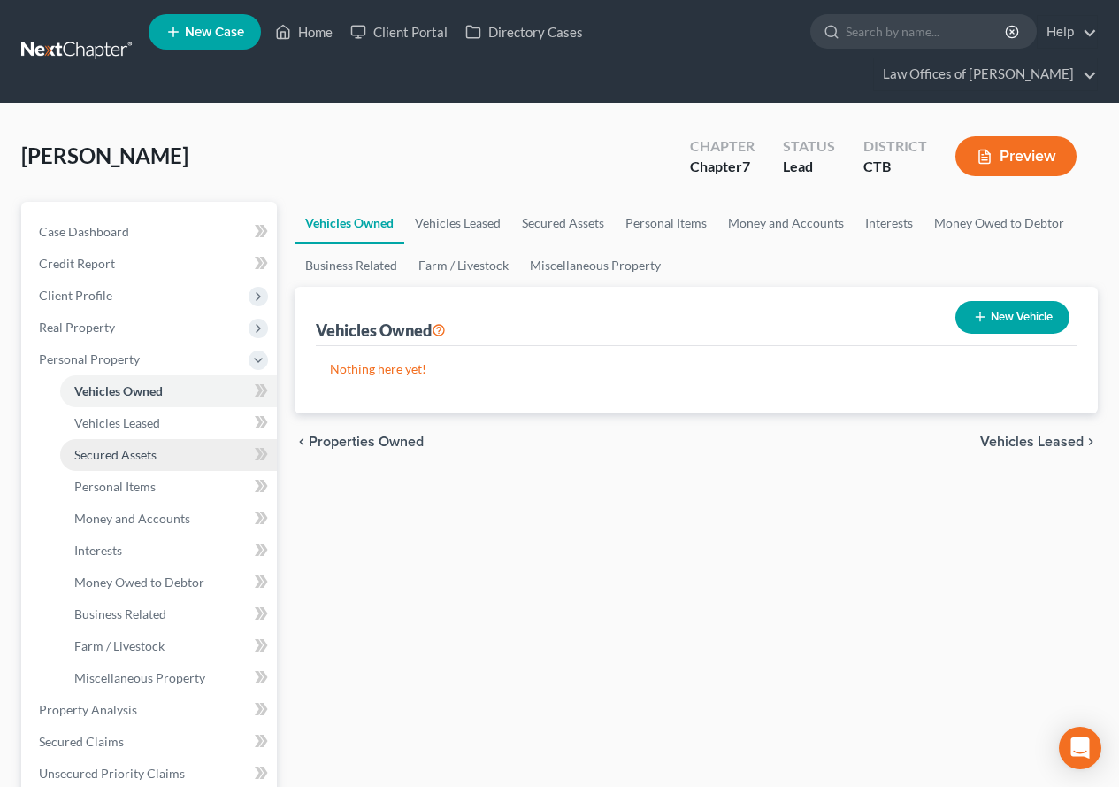
click at [95, 457] on span "Secured Assets" at bounding box center [115, 454] width 82 height 15
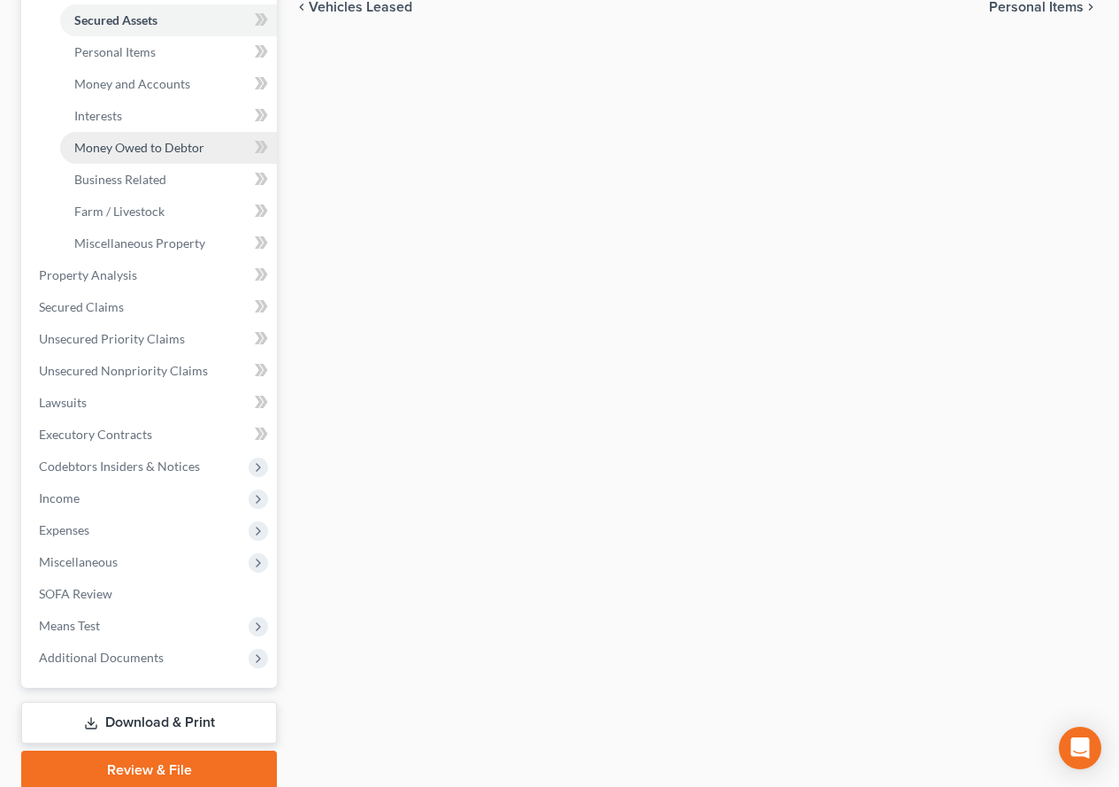
scroll to position [442, 0]
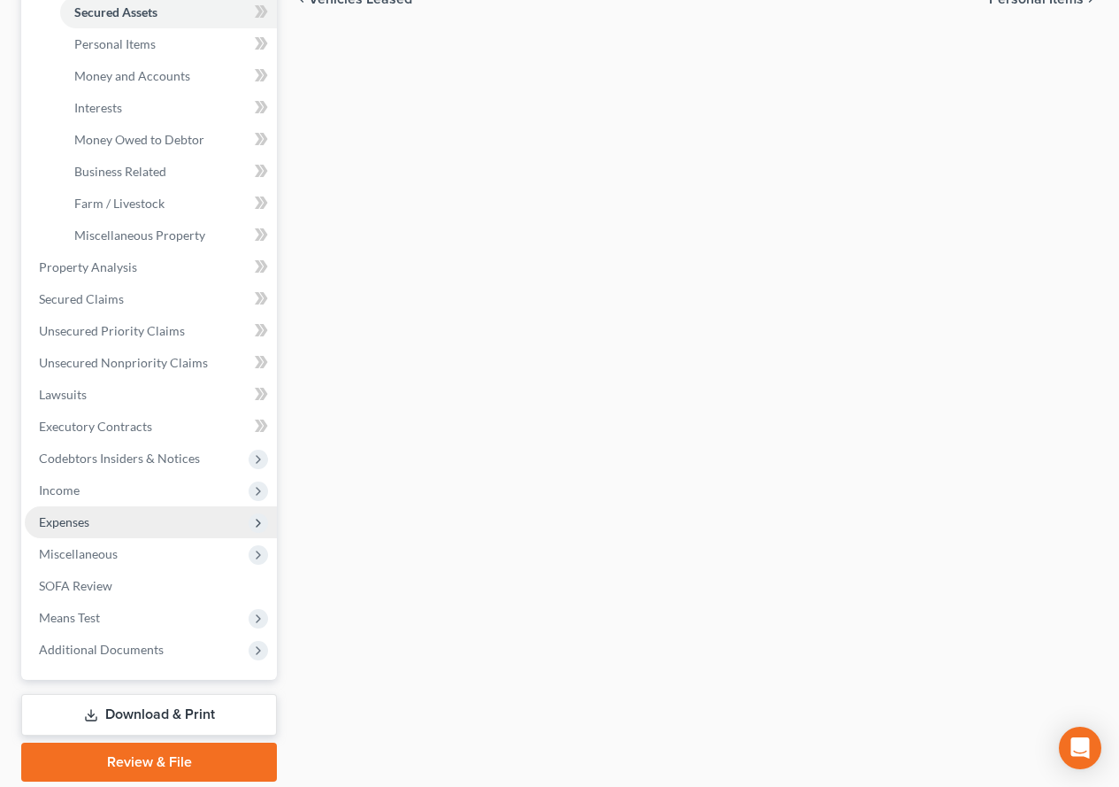
click at [50, 526] on span "Expenses" at bounding box center [64, 521] width 50 height 15
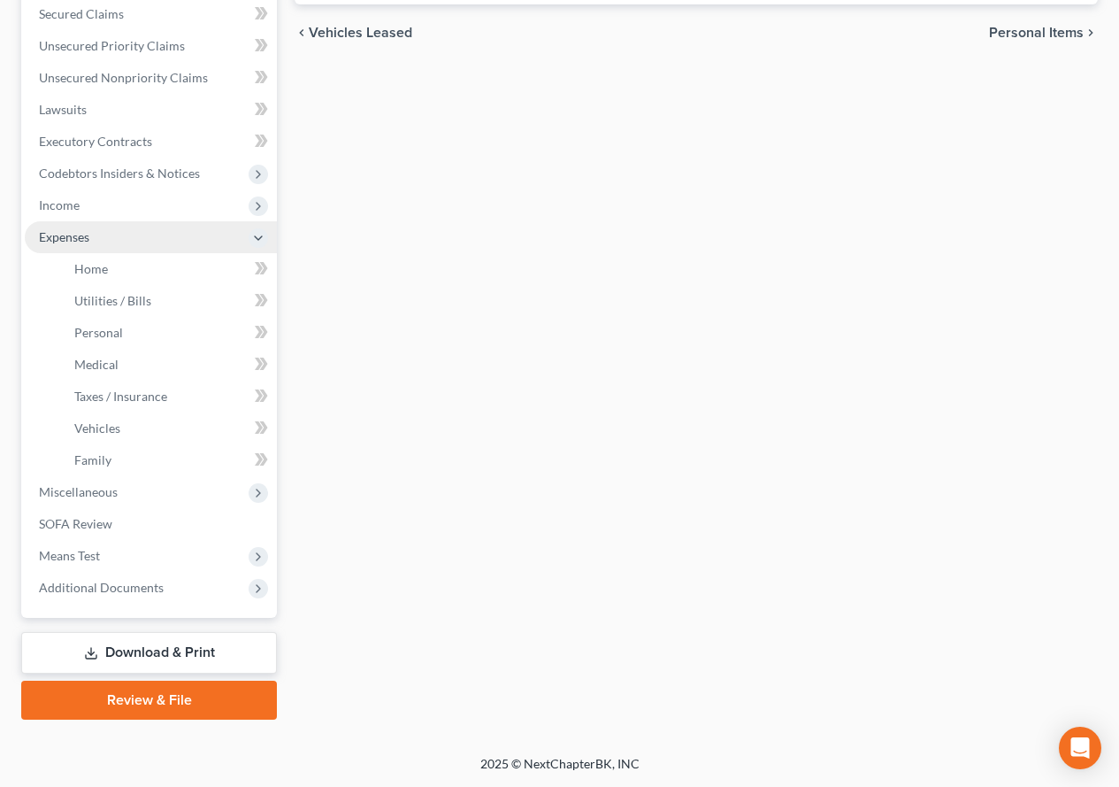
scroll to position [409, 0]
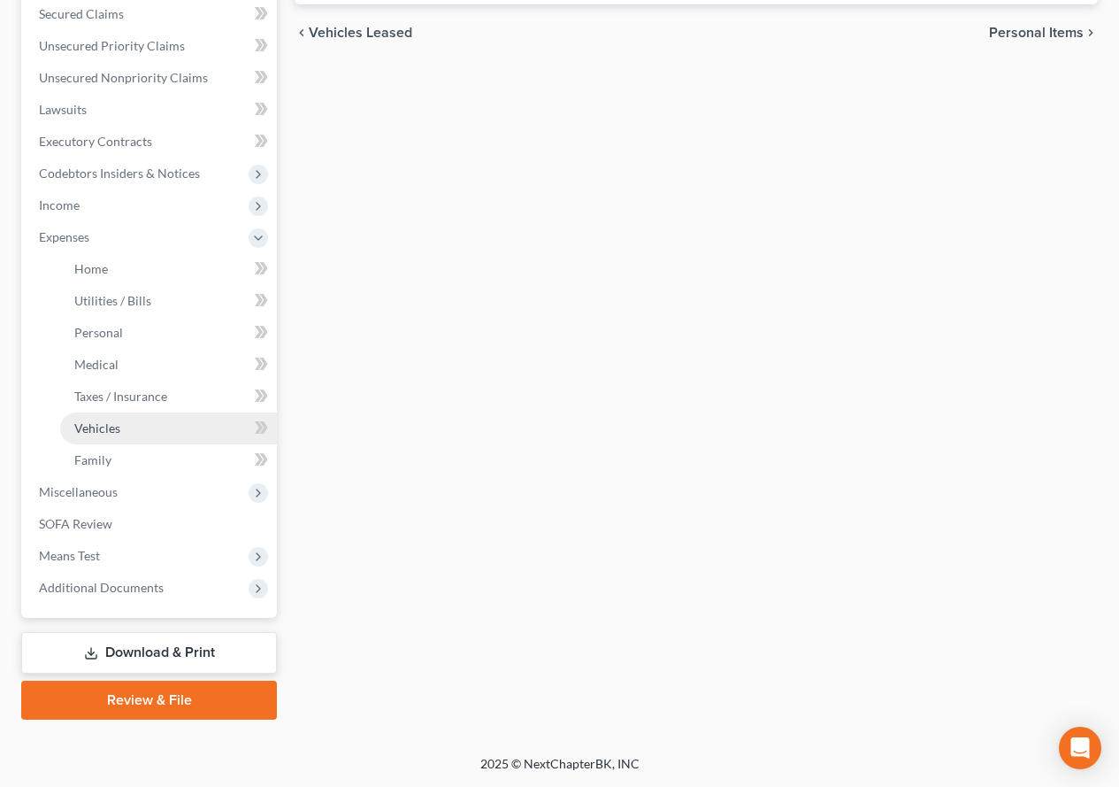
click at [97, 426] on span "Vehicles" at bounding box center [97, 427] width 46 height 15
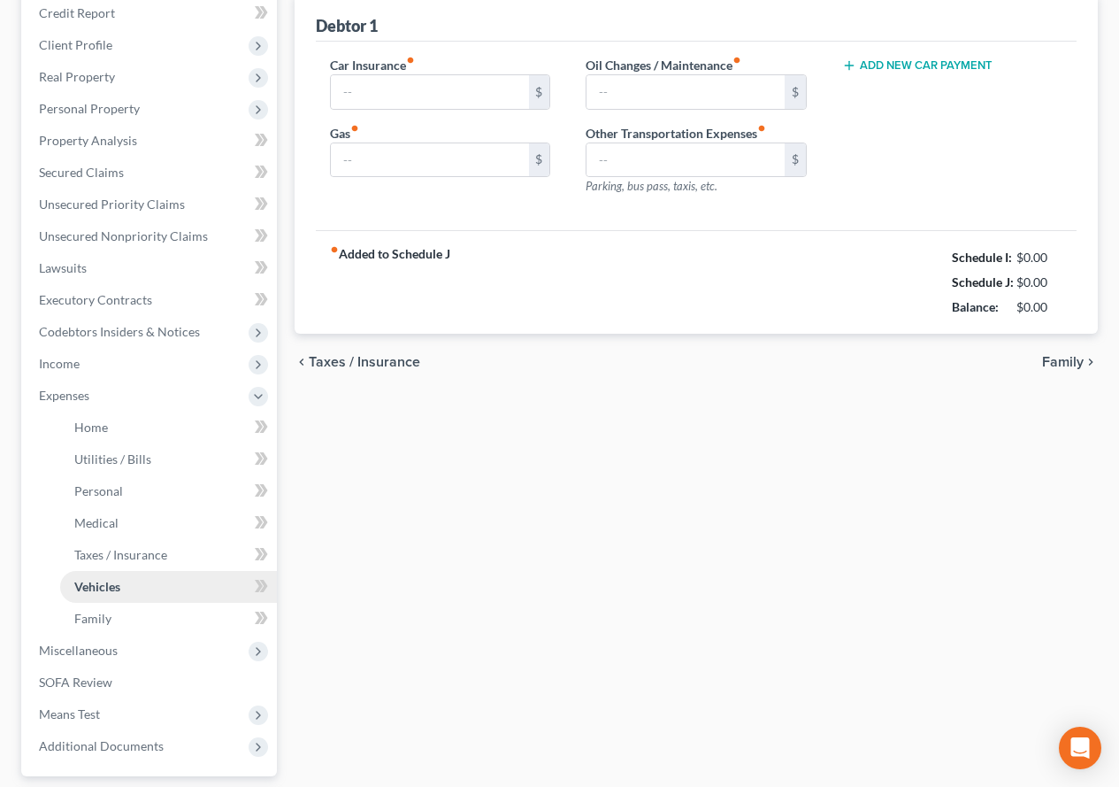
type input "0.00"
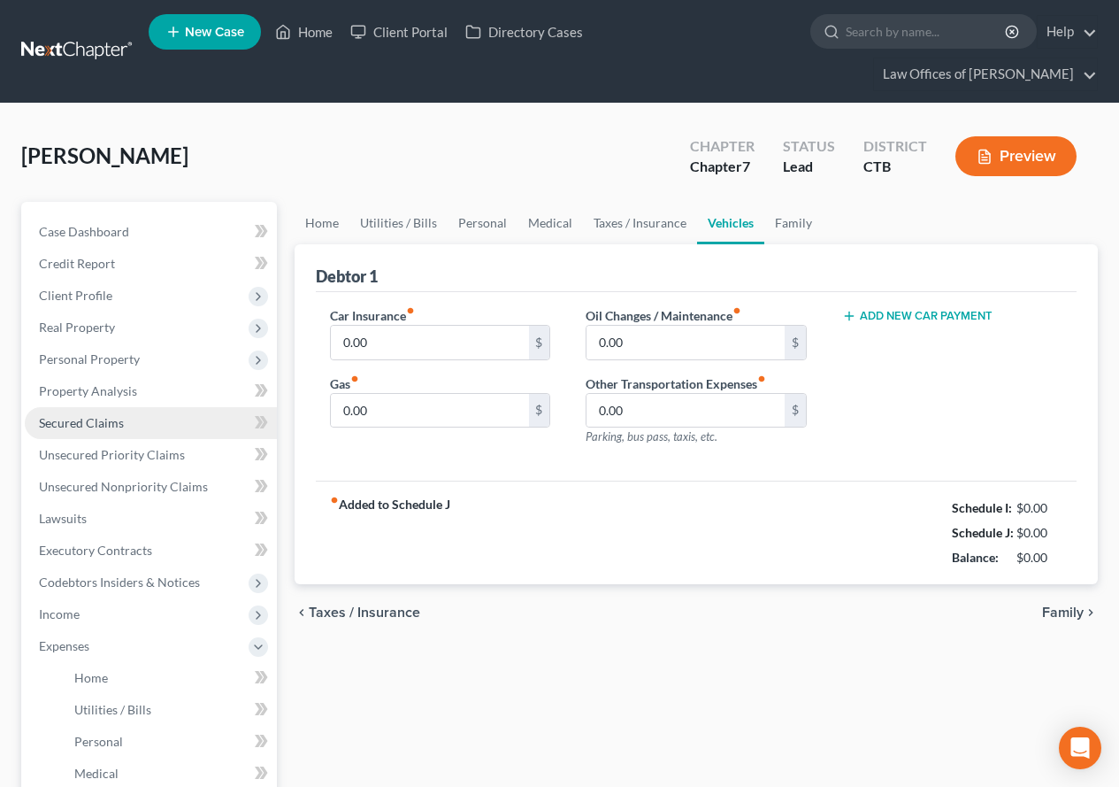
click at [76, 425] on span "Secured Claims" at bounding box center [81, 422] width 85 height 15
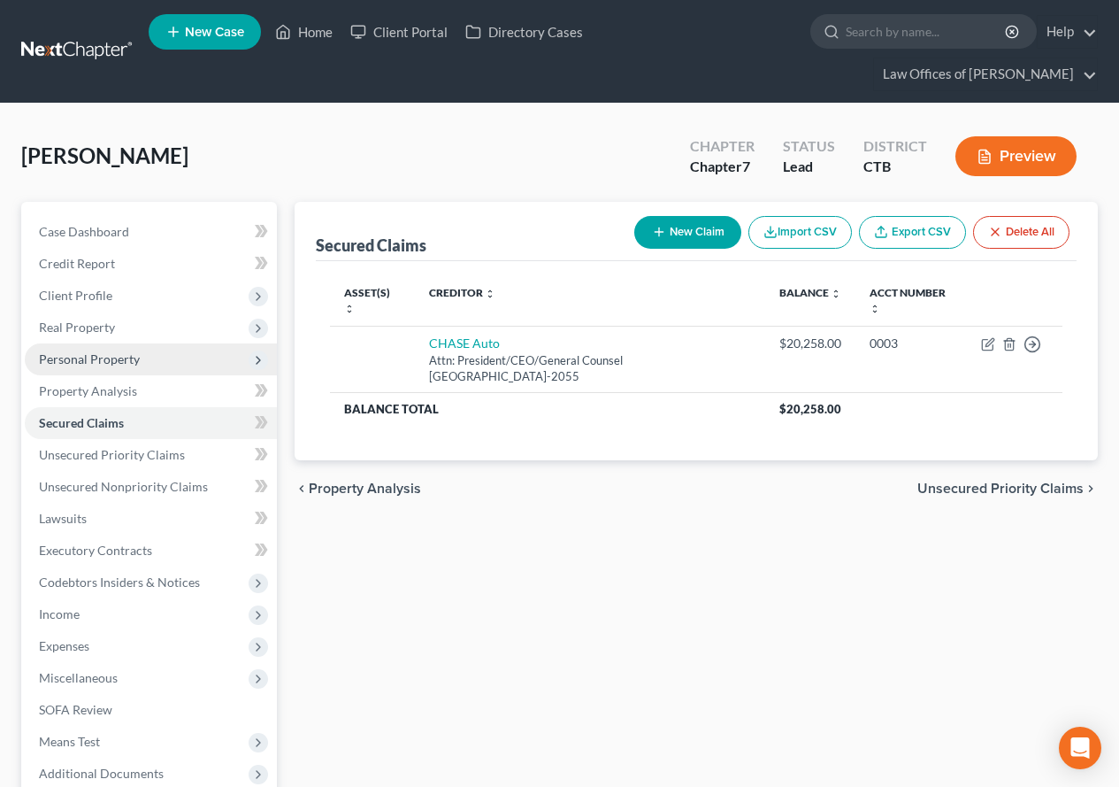
click at [96, 357] on span "Personal Property" at bounding box center [89, 358] width 101 height 15
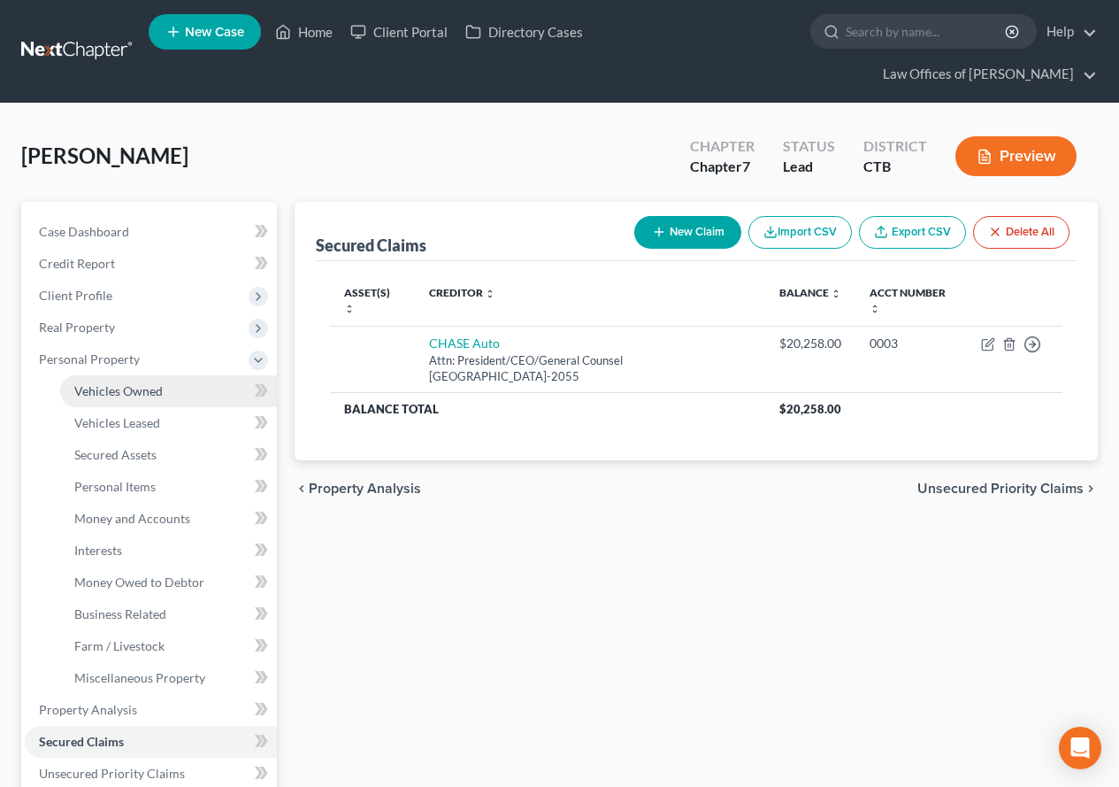
click at [133, 395] on span "Vehicles Owned" at bounding box center [118, 390] width 88 height 15
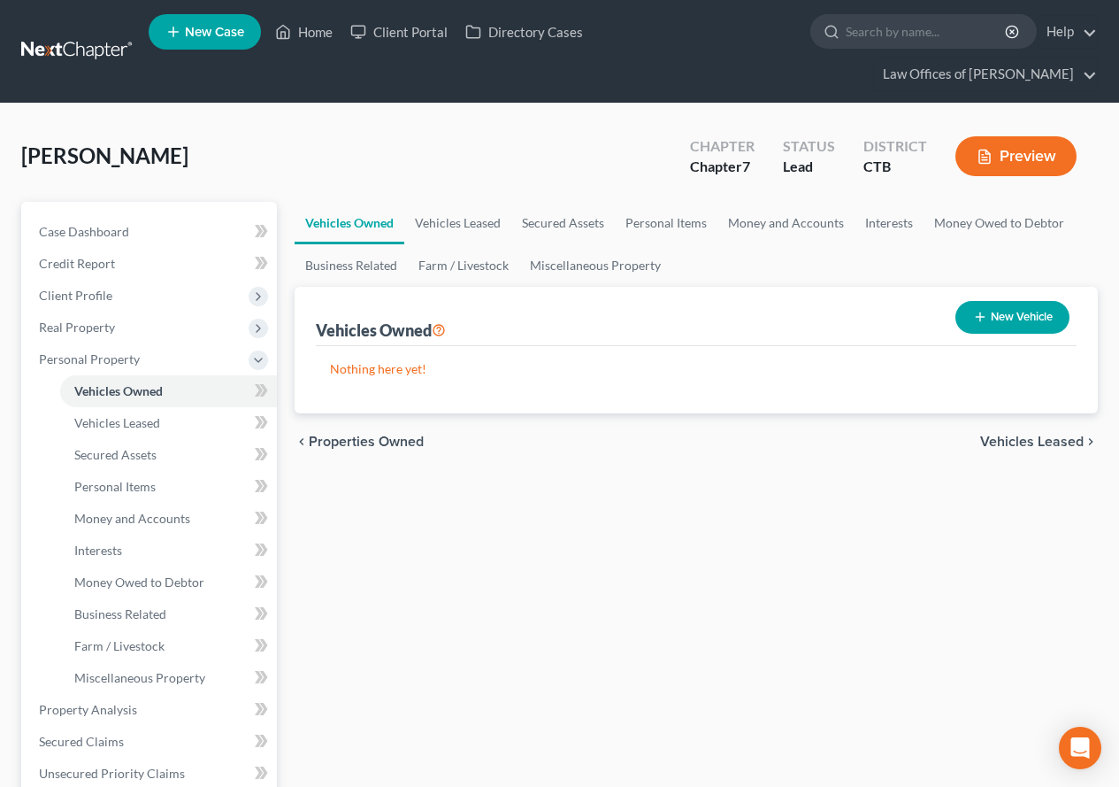
click at [979, 314] on icon "button" at bounding box center [980, 317] width 14 height 14
select select "0"
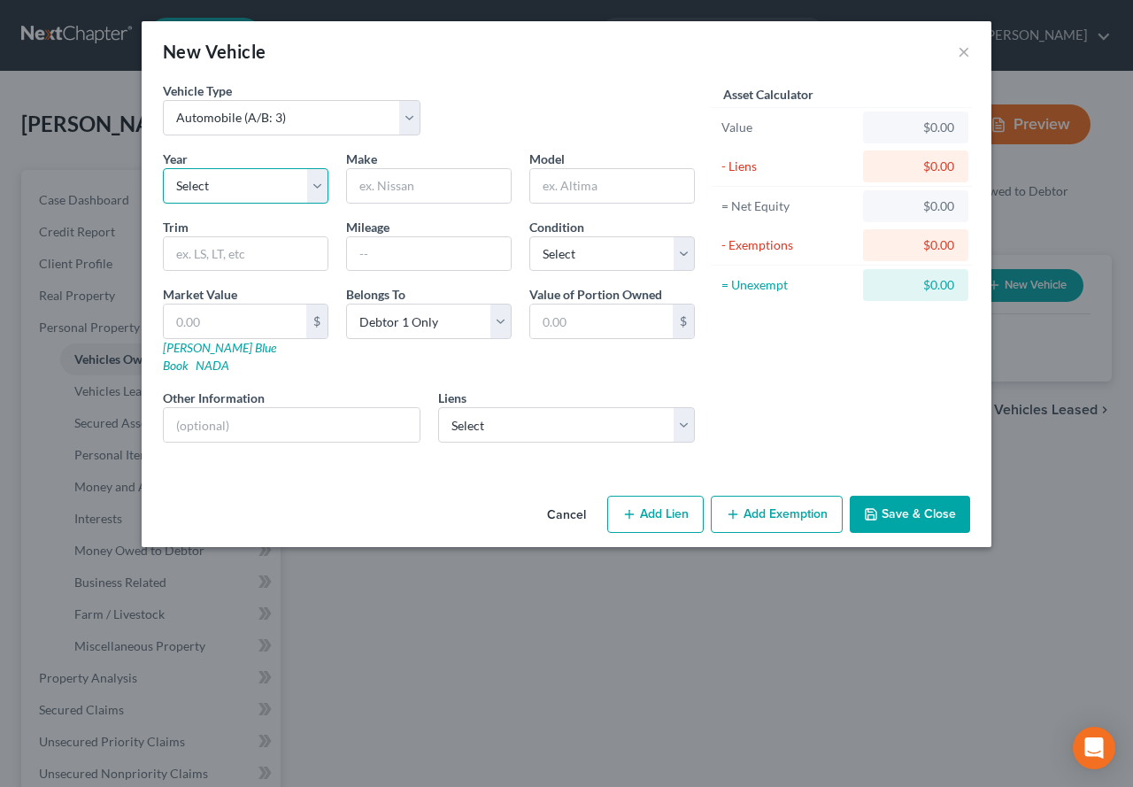
click at [312, 190] on select "Select 2026 2025 2024 2023 2022 2021 2020 2019 2018 2017 2016 2015 2014 2013 20…" at bounding box center [245, 185] width 165 height 35
select select "8"
click at [163, 168] on select "Select 2026 2025 2024 2023 2022 2021 2020 2019 2018 2017 2016 2015 2014 2013 20…" at bounding box center [245, 185] width 165 height 35
click at [372, 174] on input "text" at bounding box center [429, 186] width 164 height 34
type input "Subaru"
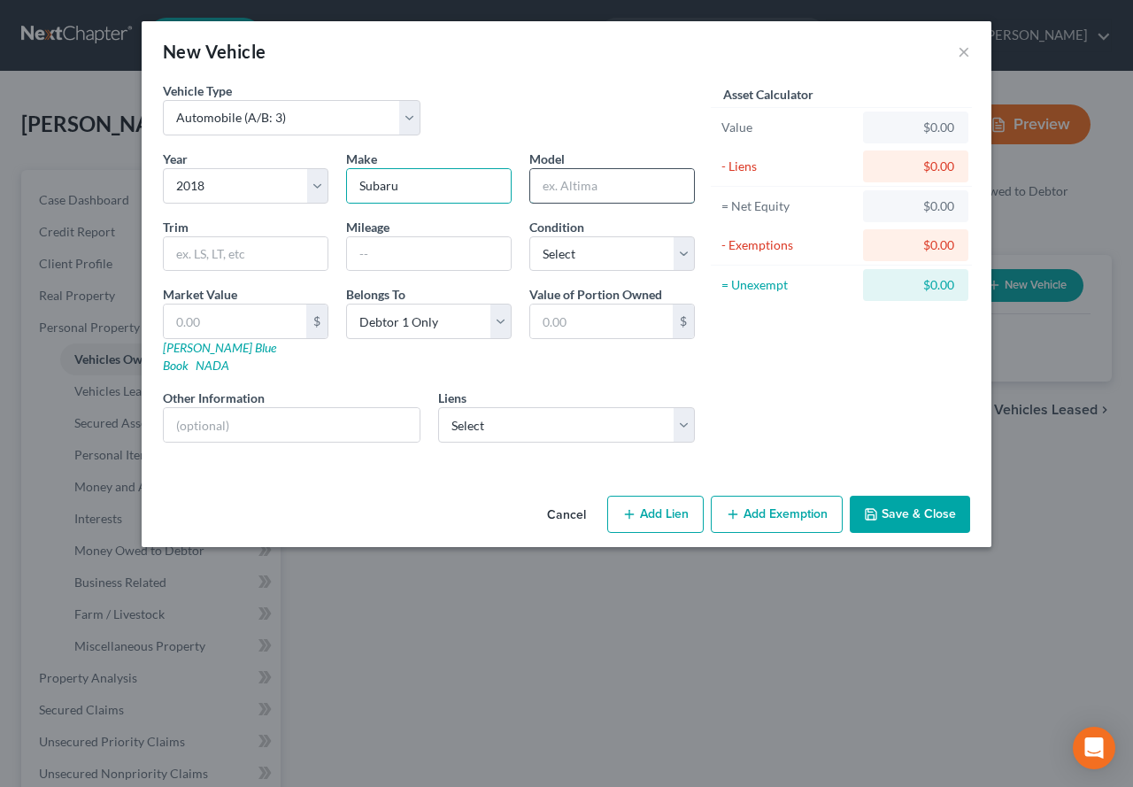
click at [551, 192] on input "text" at bounding box center [612, 186] width 164 height 34
type input "Crosstrek"
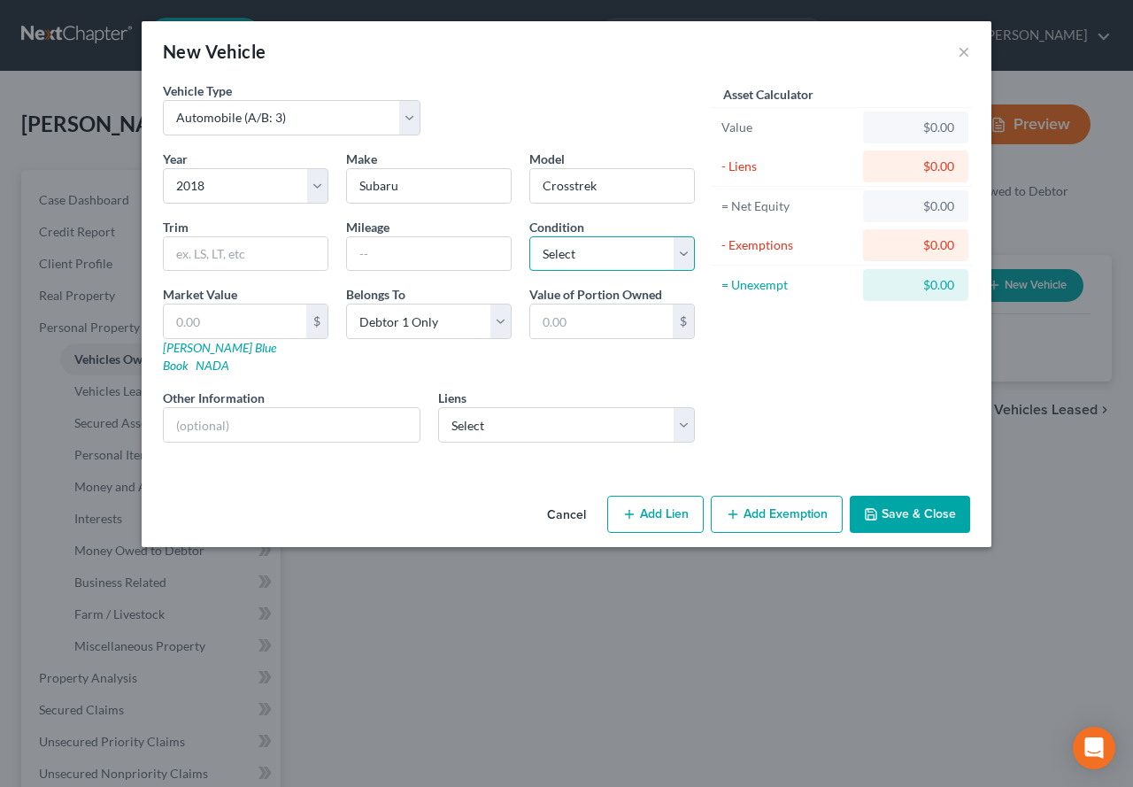
click at [678, 257] on select "Select Excellent Very Good Good Fair Poor" at bounding box center [611, 253] width 165 height 35
select select "2"
click at [529, 236] on select "Select Excellent Very Good Good Fair Poor" at bounding box center [611, 253] width 165 height 35
click at [426, 246] on input "text" at bounding box center [429, 254] width 164 height 34
type input "82000"
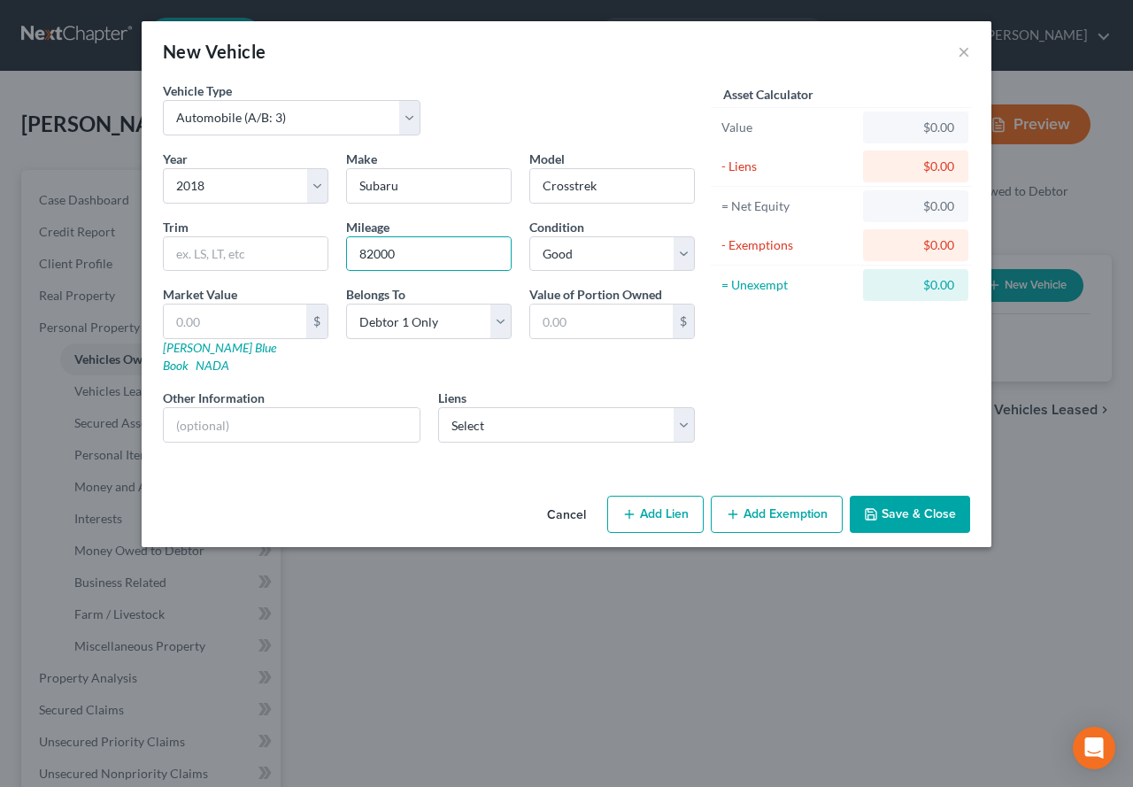
click at [501, 358] on div "Year Select 2026 2025 2024 2023 2022 2021 2020 2019 2018 2017 2016 2015 2014 20…" at bounding box center [428, 303] width 549 height 307
click at [686, 408] on select "Select CHASE Auto - $20,258.00" at bounding box center [566, 424] width 257 height 35
select select "36"
select select "0"
select select "4"
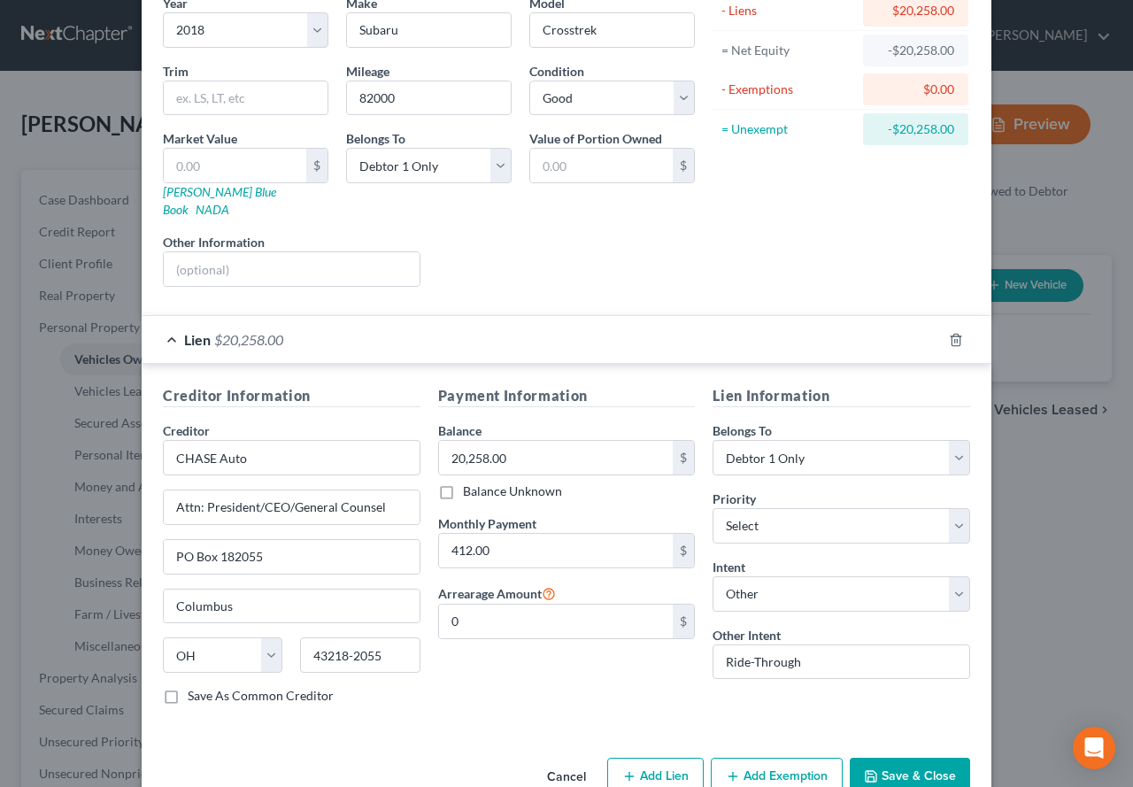
scroll to position [177, 0]
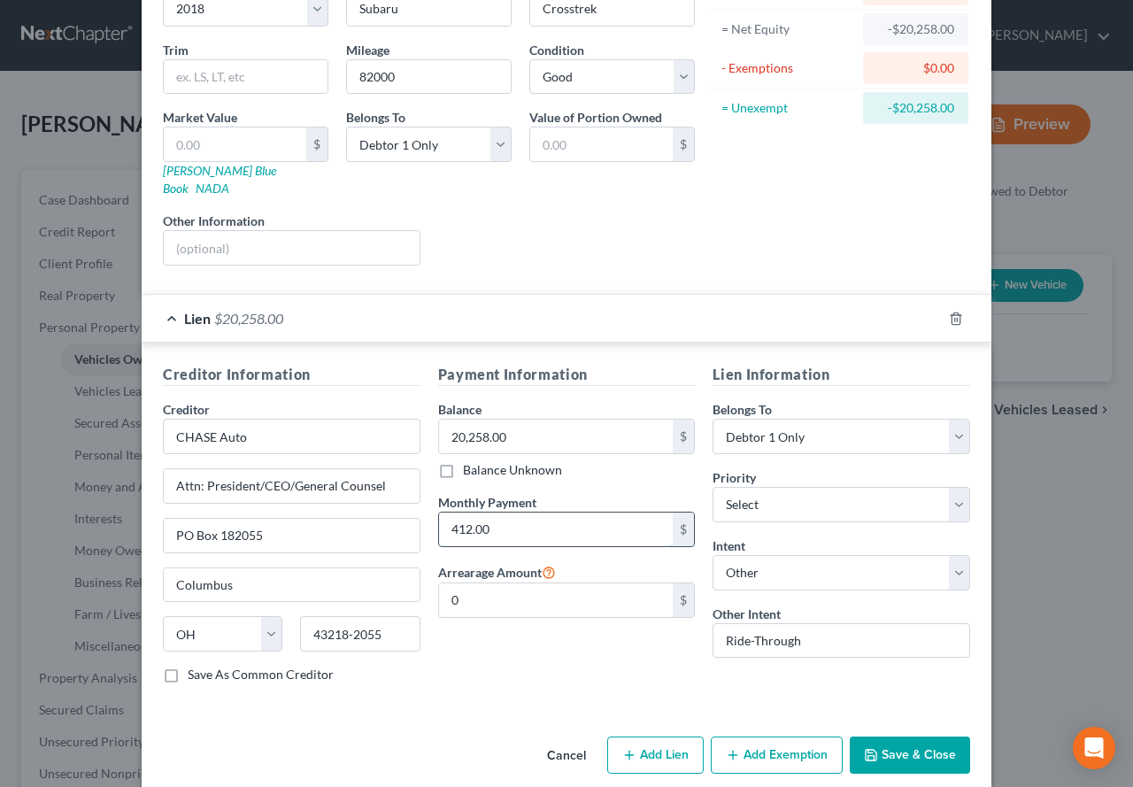
click at [466, 512] on input "412.00" at bounding box center [556, 529] width 234 height 34
click at [466, 514] on input "412.00" at bounding box center [556, 529] width 234 height 34
drag, startPoint x: 470, startPoint y: 511, endPoint x: 496, endPoint y: 517, distance: 27.1
click at [496, 517] on input "412.00" at bounding box center [556, 529] width 234 height 34
type input "412.58"
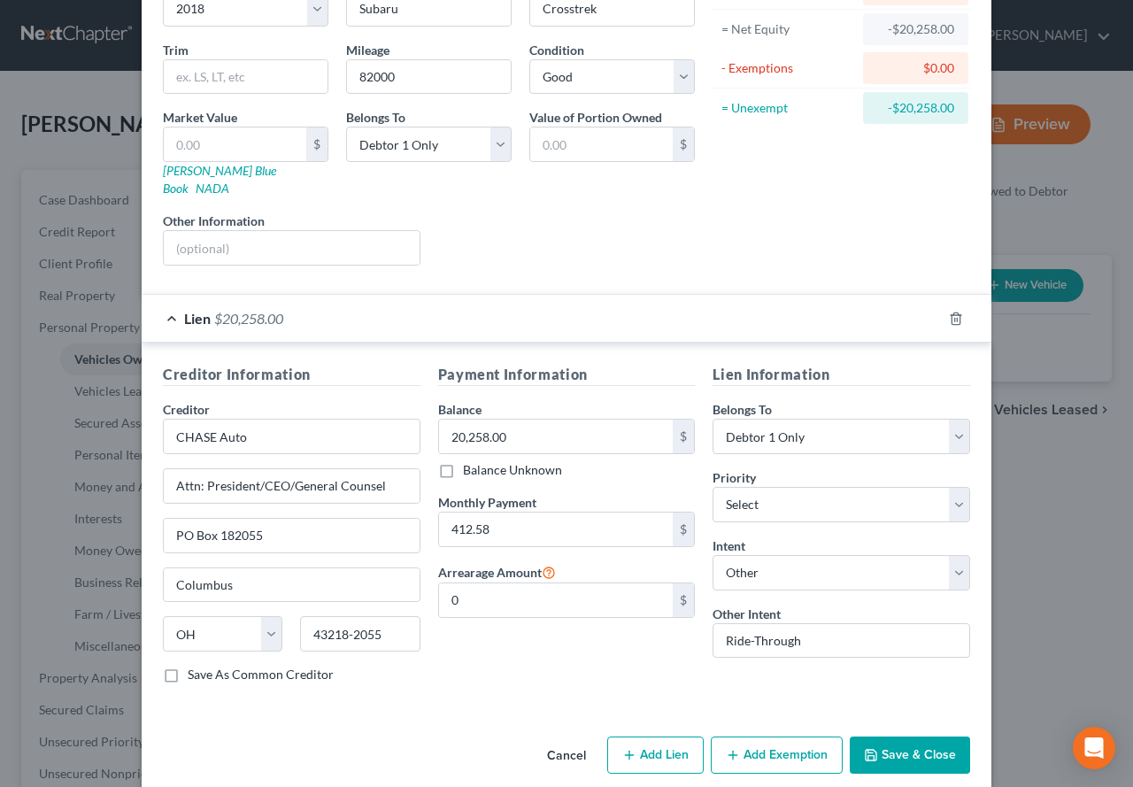
click at [465, 729] on div "Cancel Add Lien Add Lease Add Exemption Save & Close" at bounding box center [566, 758] width 849 height 58
drag, startPoint x: 270, startPoint y: 421, endPoint x: 135, endPoint y: 417, distance: 134.6
click at [142, 417] on div "Creditor Information Creditor * CHASE Auto Attn: President/CEO/General Counsel …" at bounding box center [566, 526] width 849 height 369
drag, startPoint x: 212, startPoint y: 430, endPoint x: 168, endPoint y: 425, distance: 44.6
click at [168, 425] on input "subaru" at bounding box center [291, 435] width 257 height 35
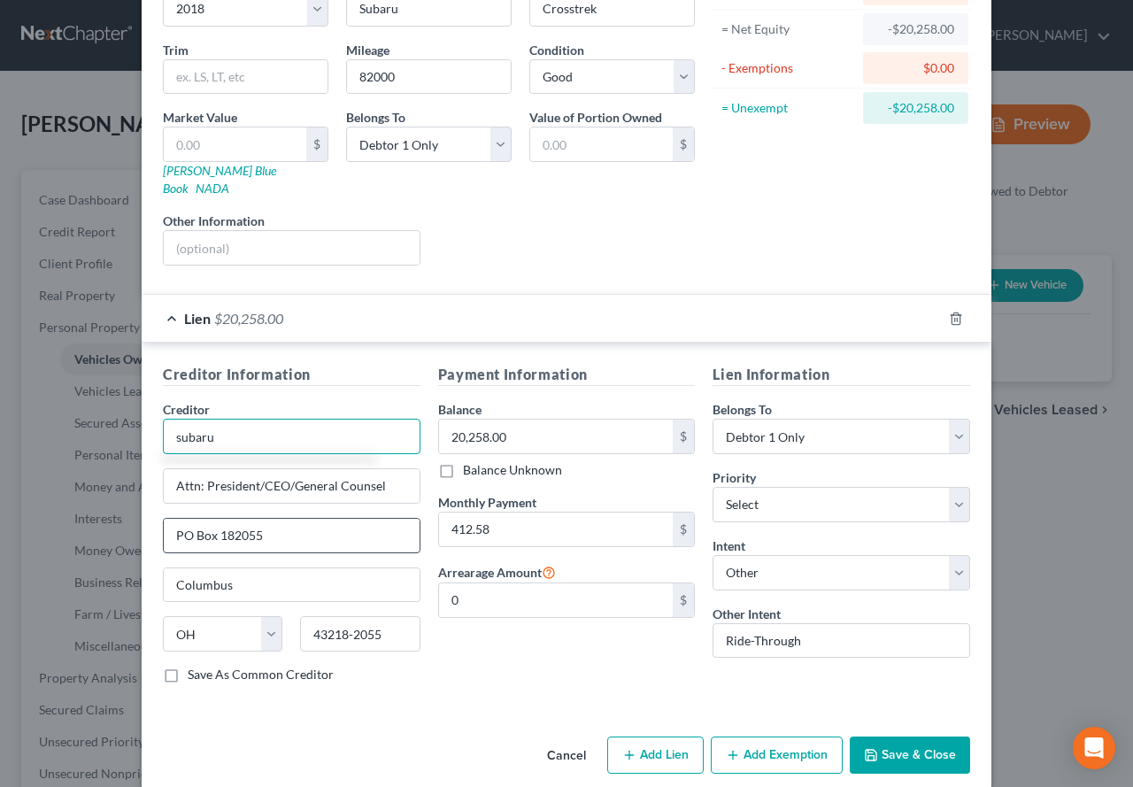
type input "subaru"
drag, startPoint x: 261, startPoint y: 515, endPoint x: 167, endPoint y: 511, distance: 93.9
click at [167, 518] on input "PO Box 182055" at bounding box center [292, 535] width 256 height 34
paste input "[STREET_ADDRESS][US_STATE]"
click at [240, 518] on input "[STREET_ADDRESS][US_STATE]" at bounding box center [292, 535] width 256 height 34
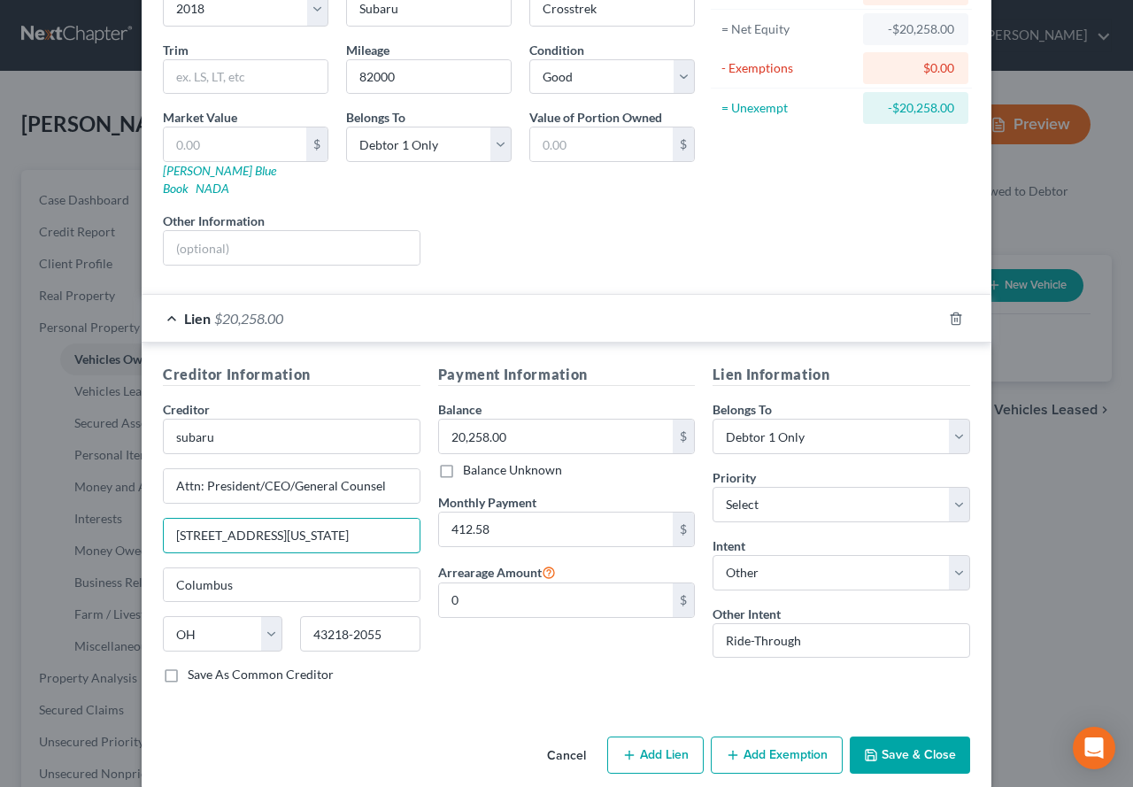
type input "[STREET_ADDRESS][US_STATE]"
drag, startPoint x: 372, startPoint y: 618, endPoint x: 304, endPoint y: 608, distance: 68.9
click at [304, 616] on input "43218-2055" at bounding box center [359, 633] width 119 height 35
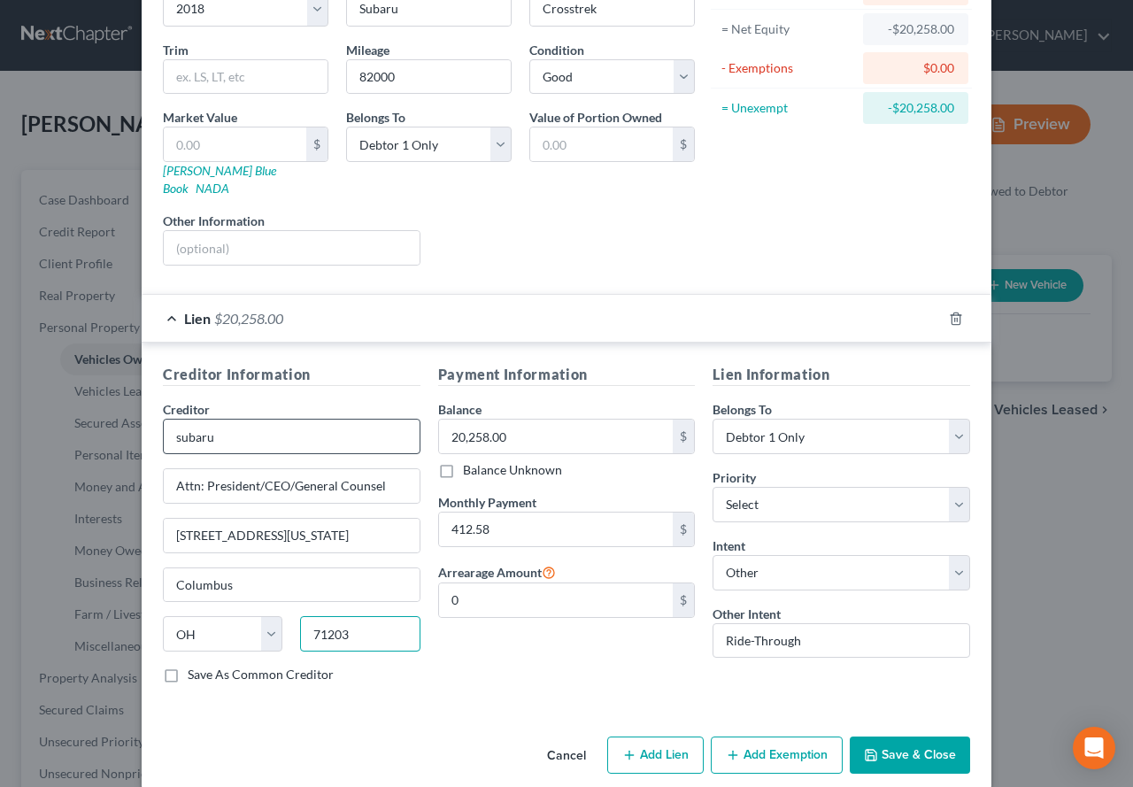
type input "71203"
type input "Monroe"
select select "19"
click at [242, 418] on input "subaru" at bounding box center [291, 435] width 257 height 35
drag, startPoint x: 231, startPoint y: 424, endPoint x: 169, endPoint y: 421, distance: 62.0
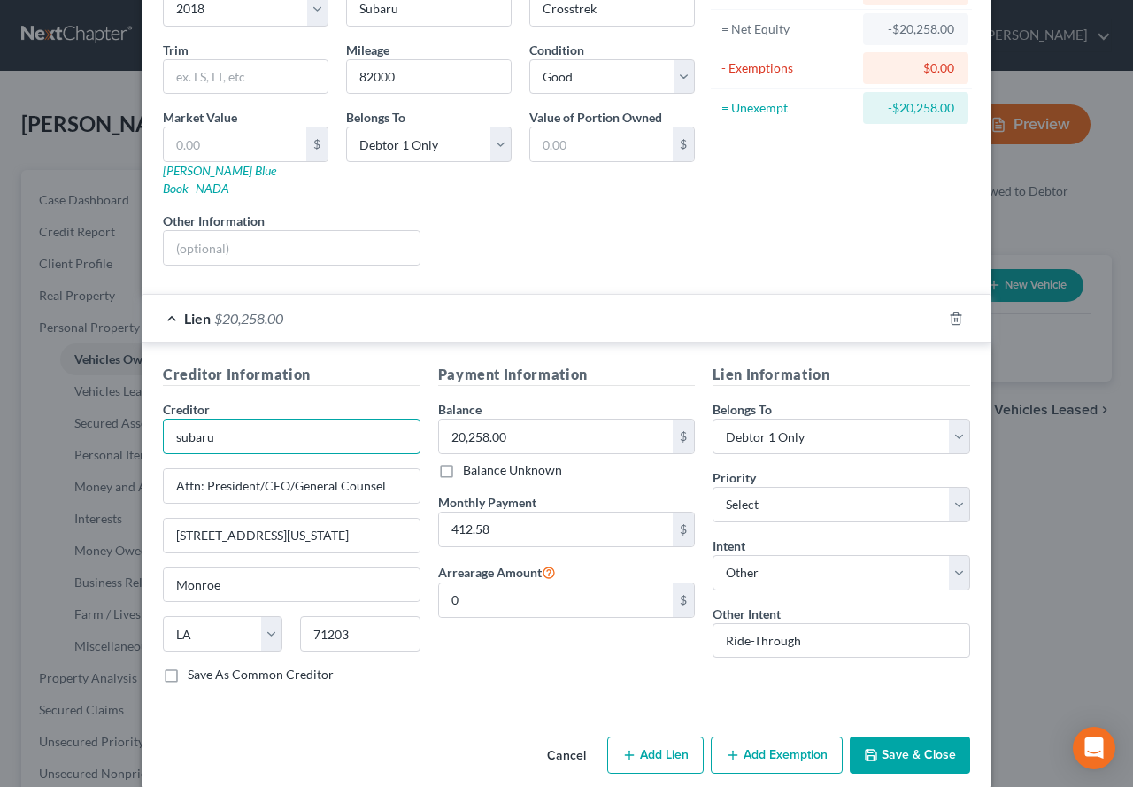
click at [169, 421] on input "subaru" at bounding box center [291, 435] width 257 height 35
type input "Subaru Motors Finance c/o Chase"
click at [375, 625] on input "71203" at bounding box center [359, 633] width 119 height 35
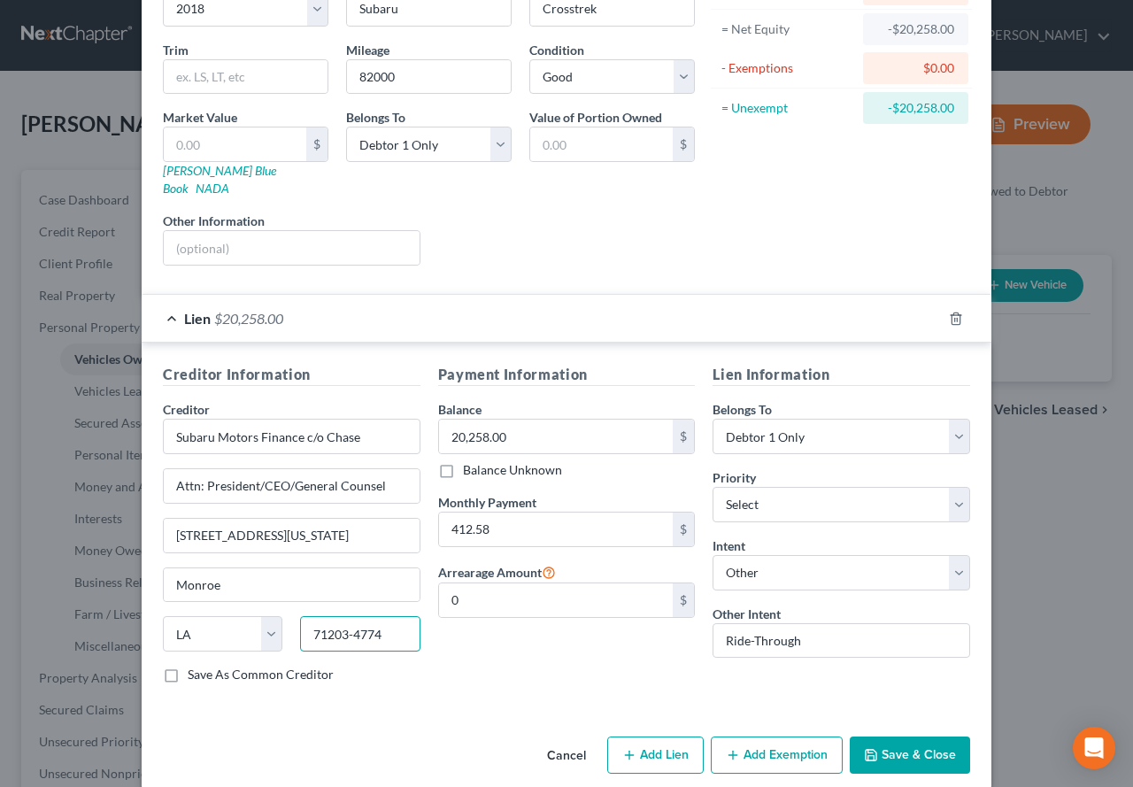
scroll to position [0, 0]
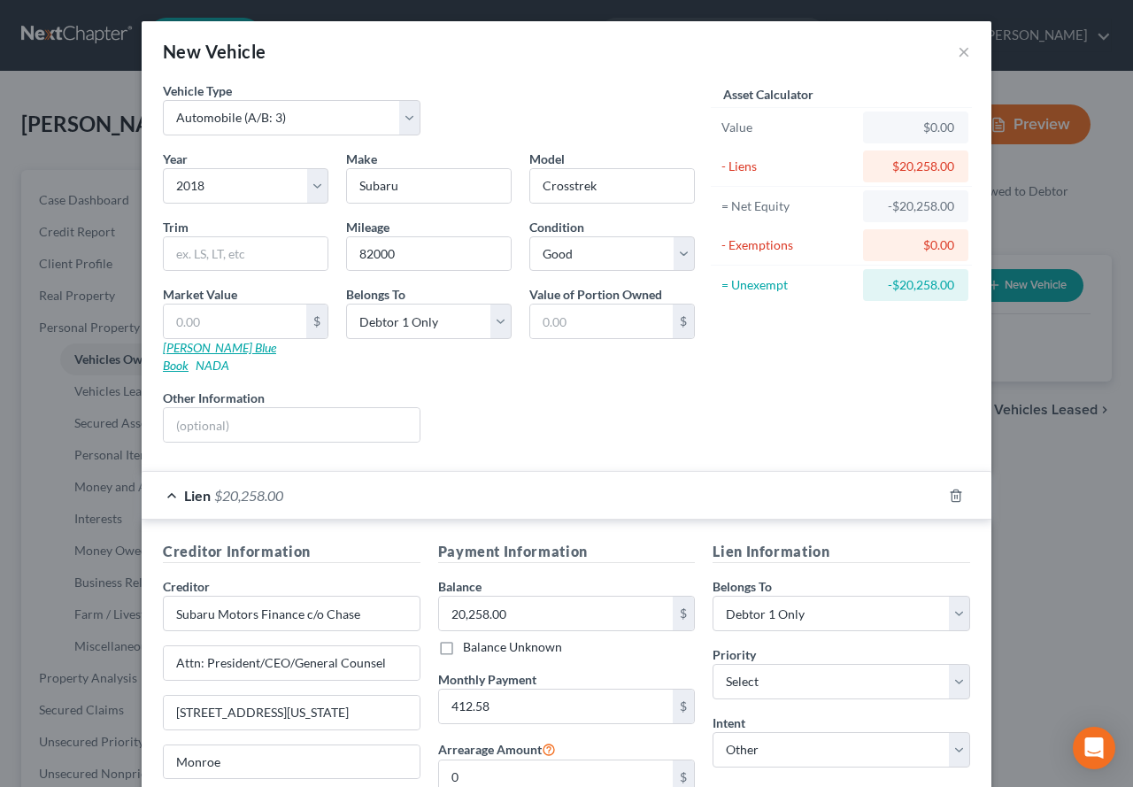
type input "71203-4774"
click at [197, 350] on link "[PERSON_NAME] Blue Book" at bounding box center [219, 356] width 113 height 33
click at [182, 323] on input "text" at bounding box center [235, 321] width 142 height 34
type input "1"
type input "1.00"
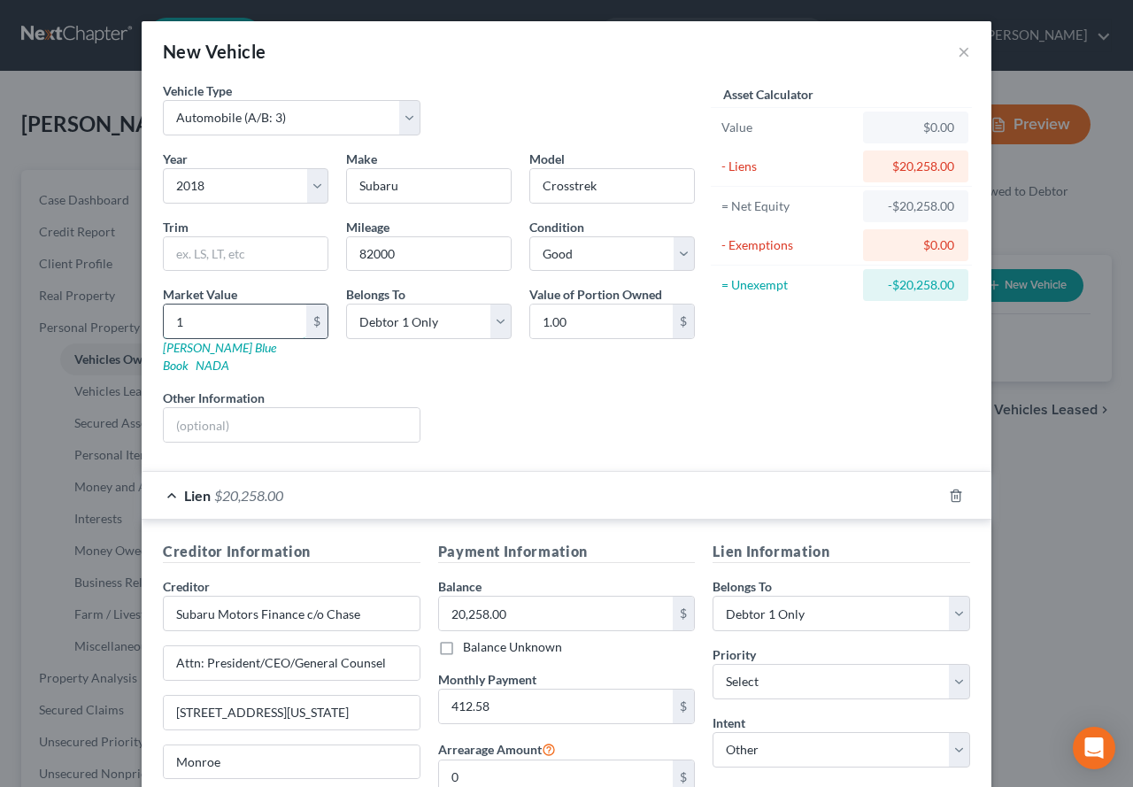
type input "14"
type input "14.00"
type input "148"
type input "148.00"
type input "1488"
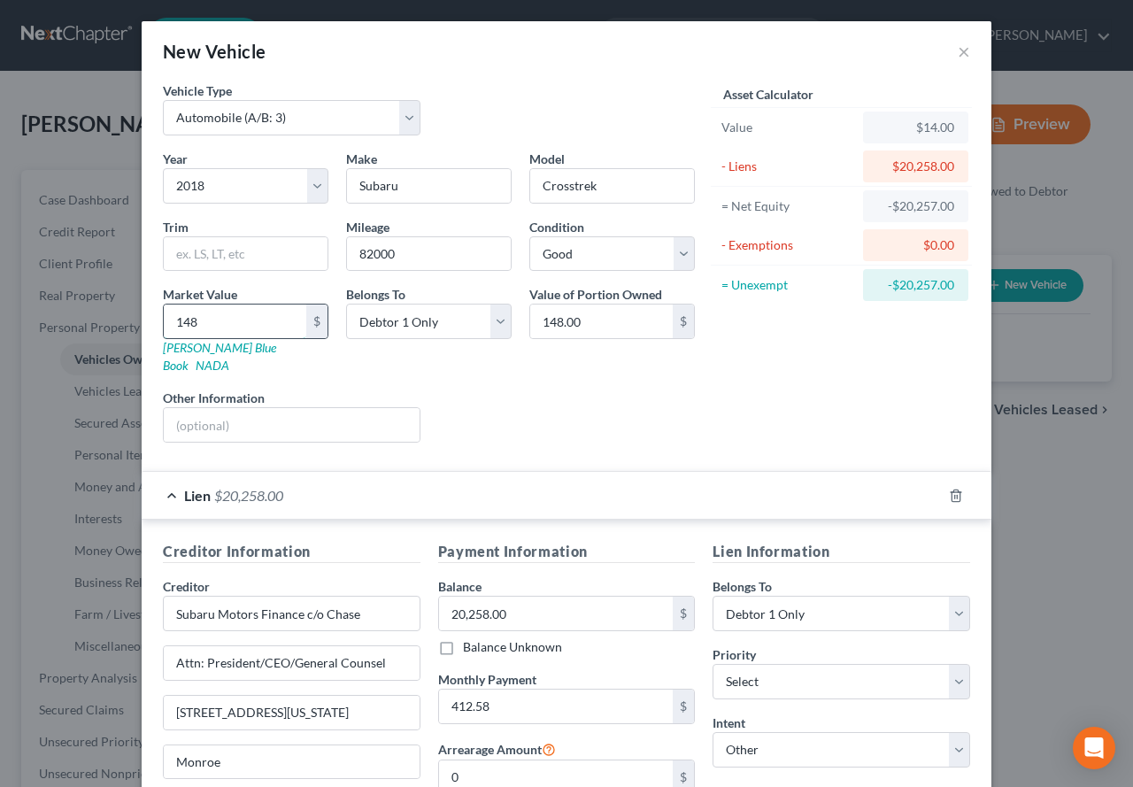
type input "1,488.00"
type input "1,4881"
type input "14,881.00"
click at [493, 402] on div "Liens Select" at bounding box center [566, 415] width 275 height 54
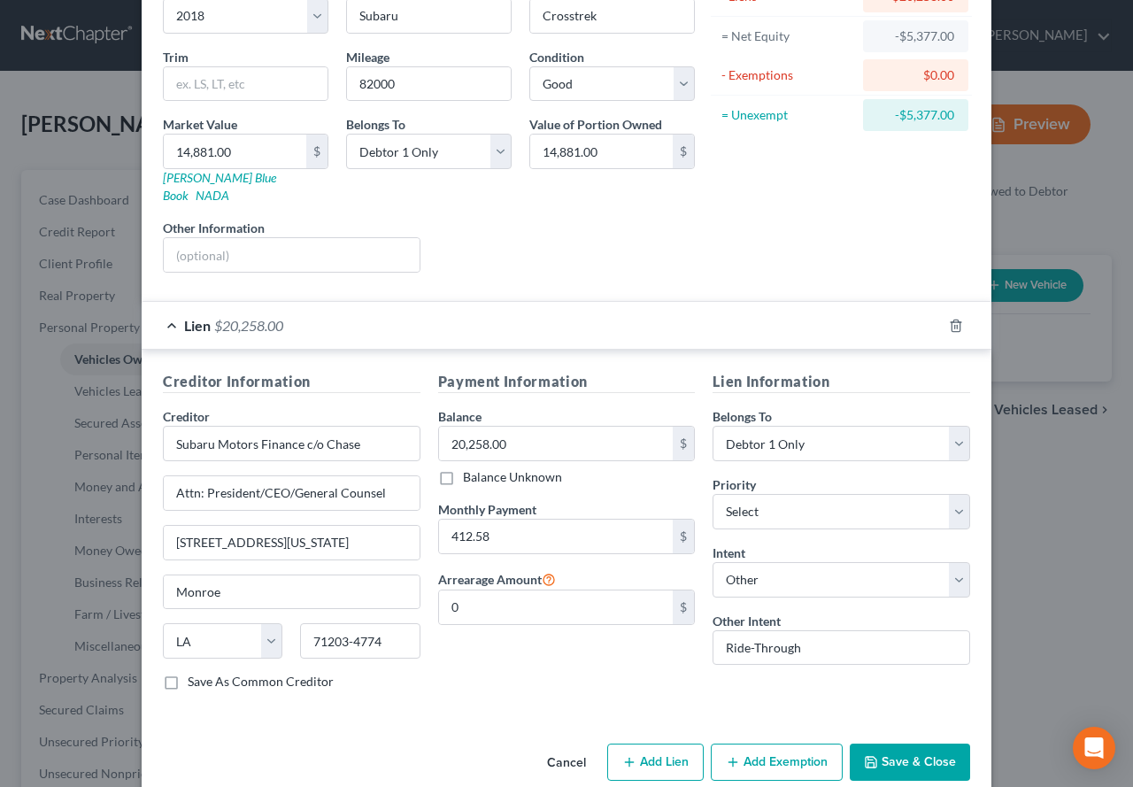
scroll to position [181, 0]
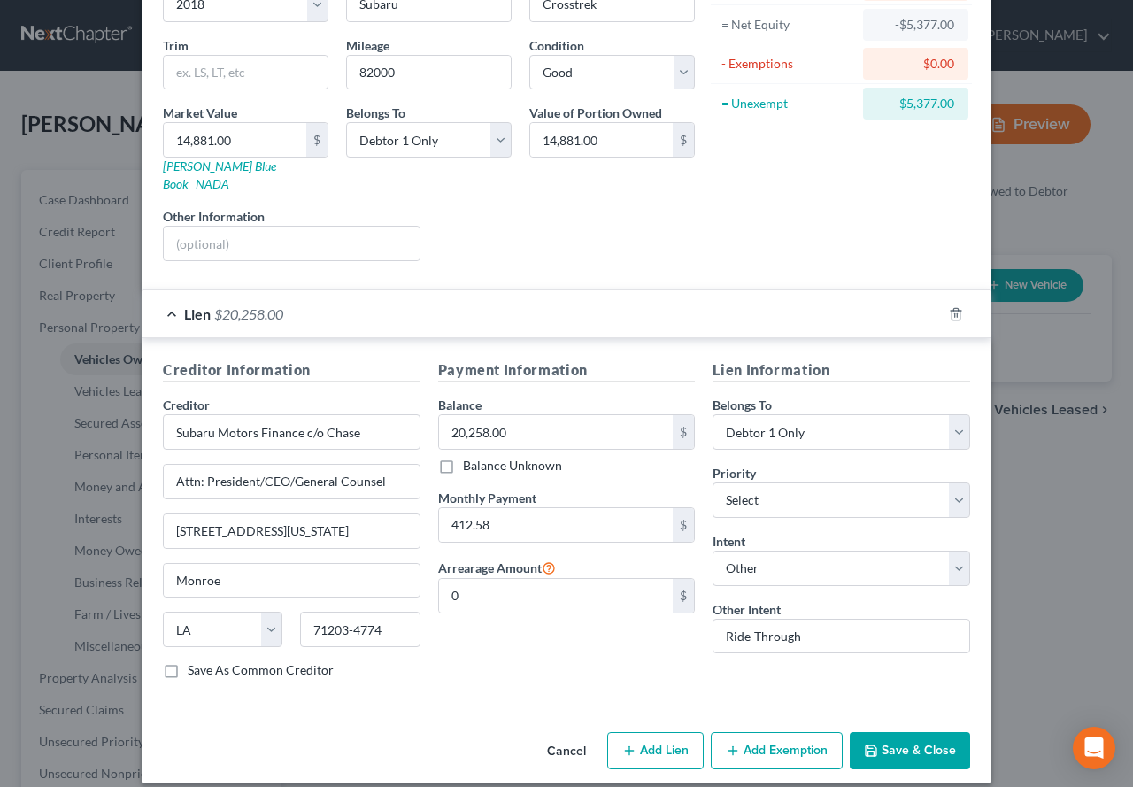
click at [912, 732] on button "Save & Close" at bounding box center [909, 750] width 120 height 37
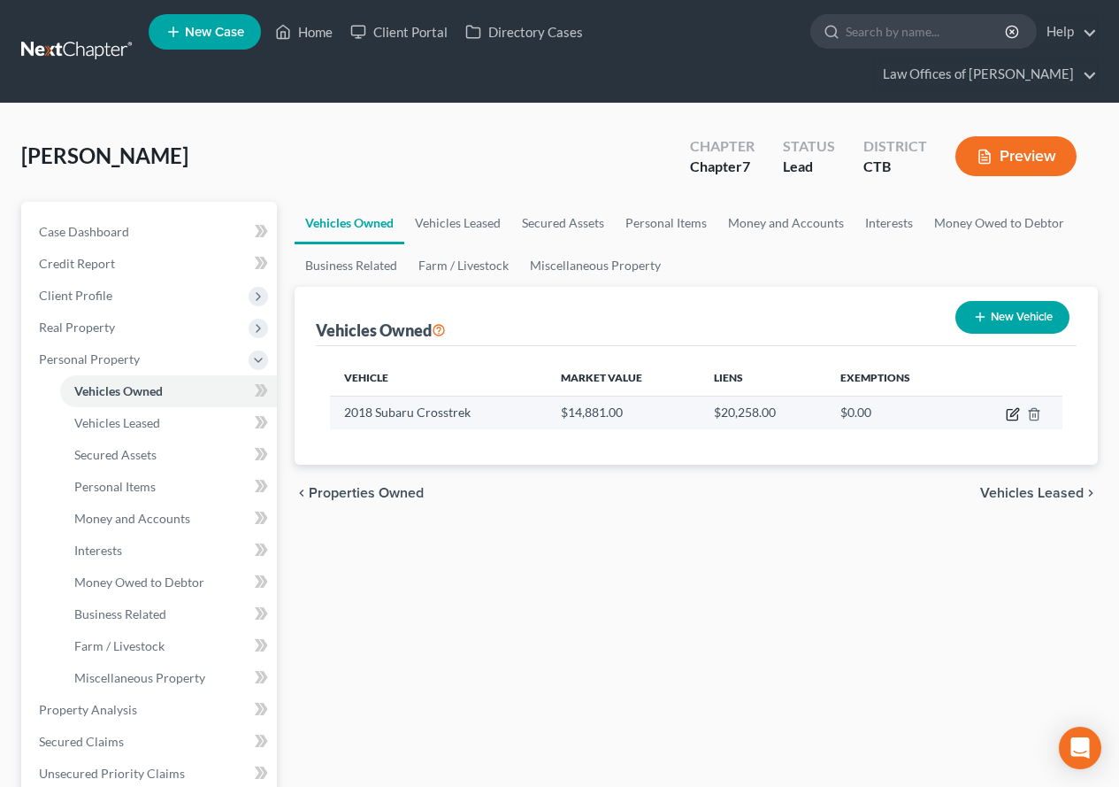
click at [1011, 416] on icon "button" at bounding box center [1014, 412] width 8 height 8
select select "0"
select select "8"
select select "2"
select select "0"
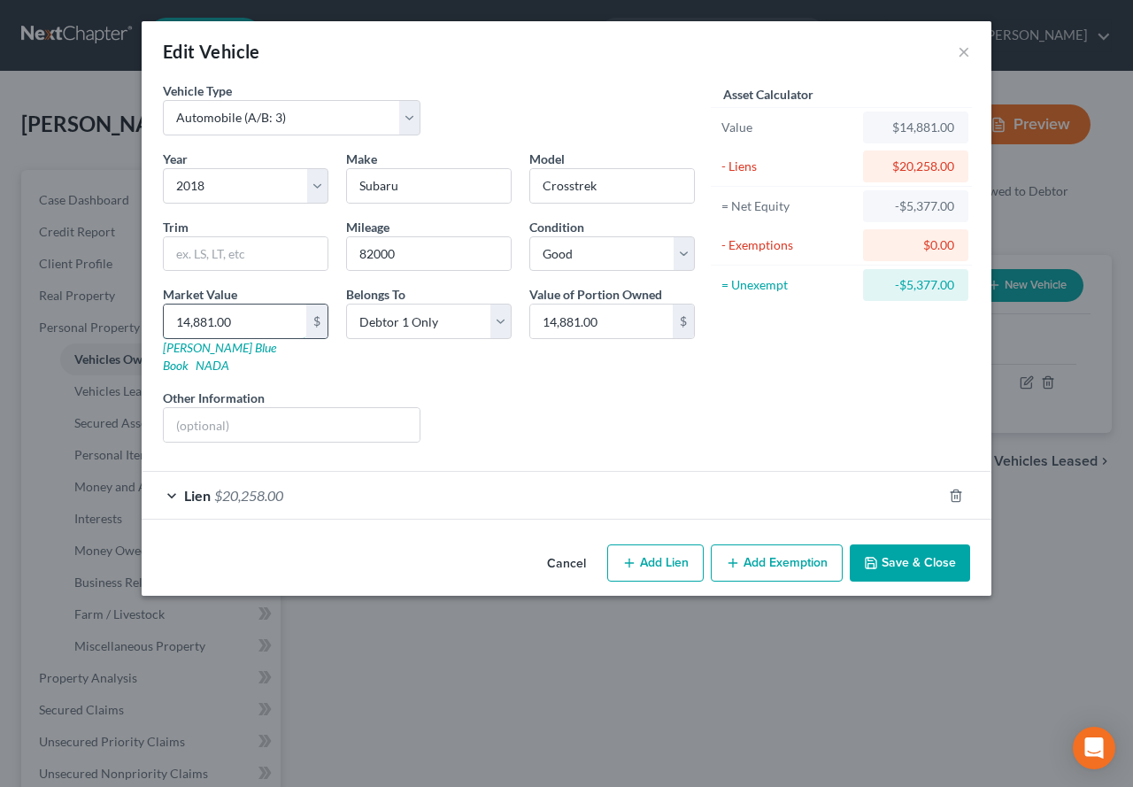
click at [242, 326] on input "14,881.00" at bounding box center [235, 321] width 142 height 34
type input "1"
type input "1.00"
type input "16"
type input "16.00"
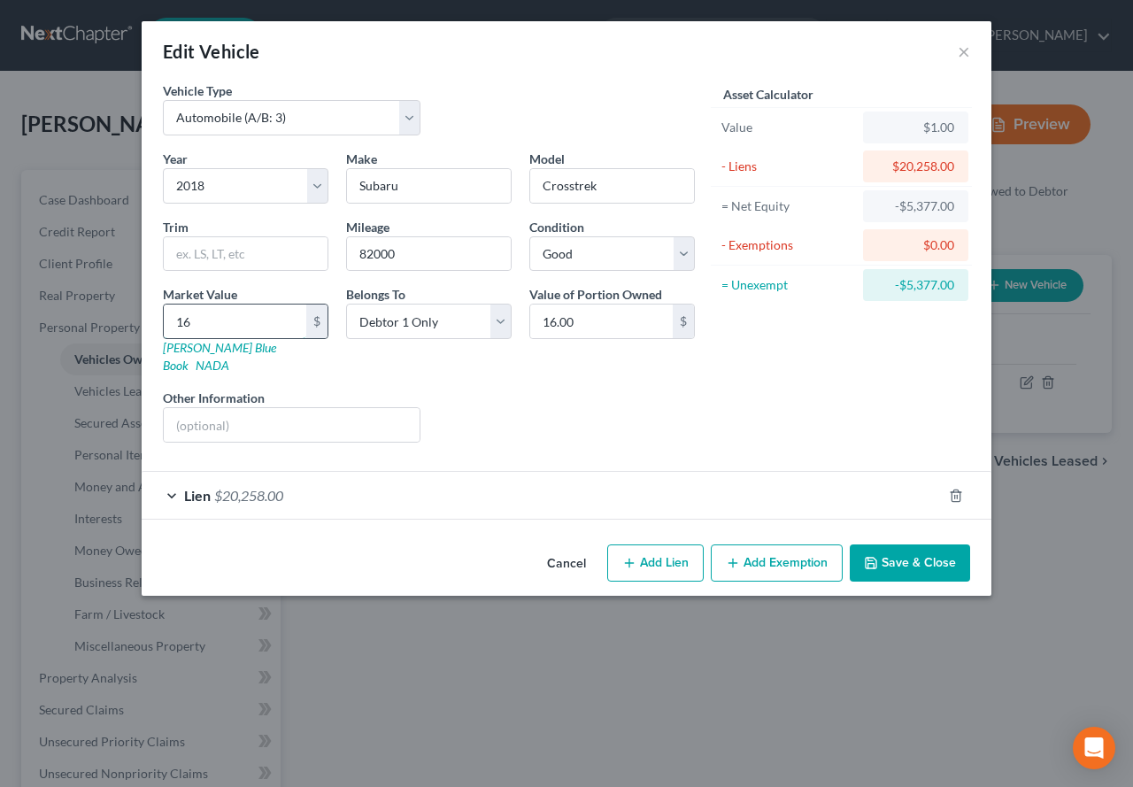
type input "162"
type input "162.00"
type input "1621"
type input "1,621.00"
type input "1,6213"
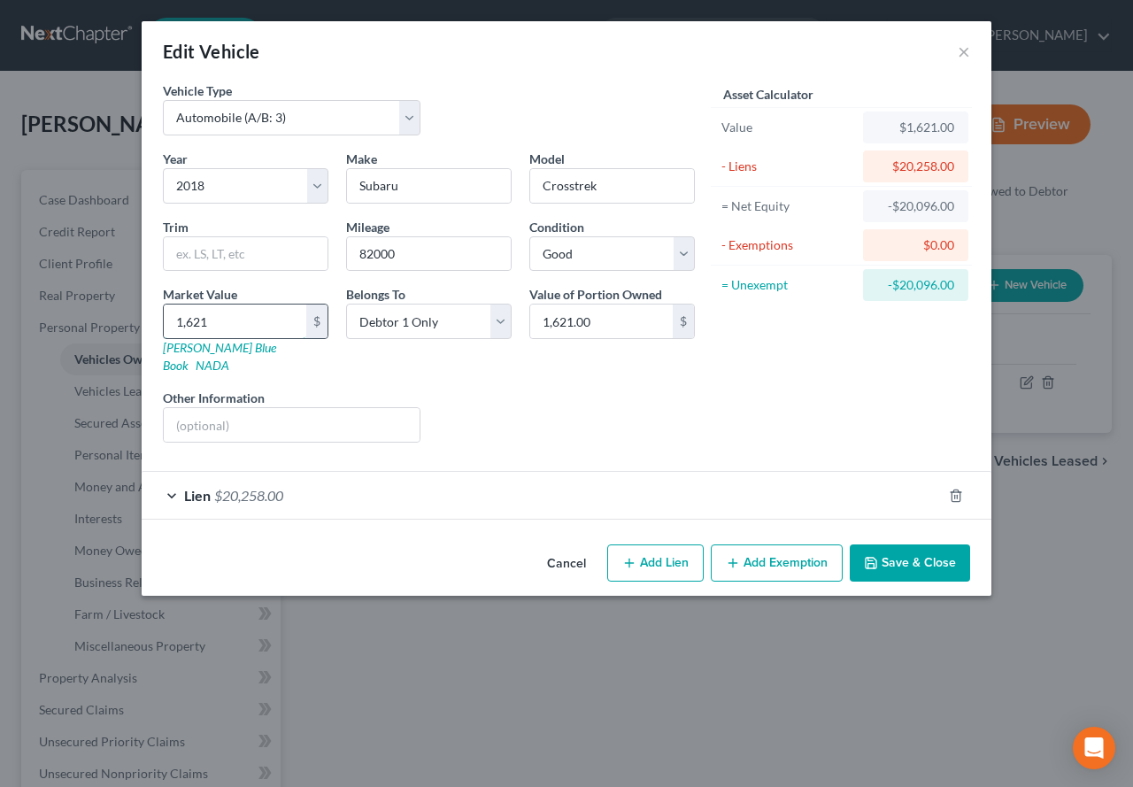
type input "16,213.00"
click at [688, 247] on select "Select Excellent Very Good Good Fair Poor" at bounding box center [611, 253] width 165 height 35
select select "1"
click at [529, 236] on select "Select Excellent Very Good Good Fair Poor" at bounding box center [611, 253] width 165 height 35
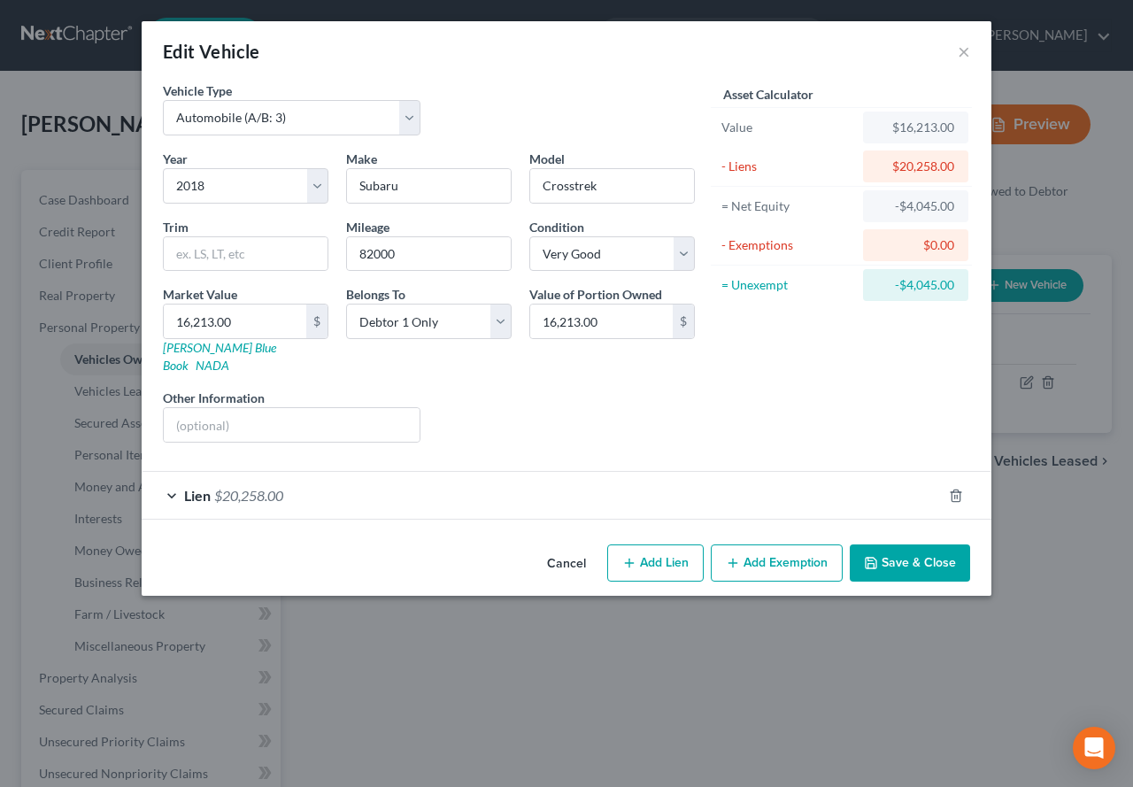
click at [564, 388] on div "Liens Select" at bounding box center [566, 415] width 275 height 54
click at [894, 555] on button "Save & Close" at bounding box center [909, 562] width 120 height 37
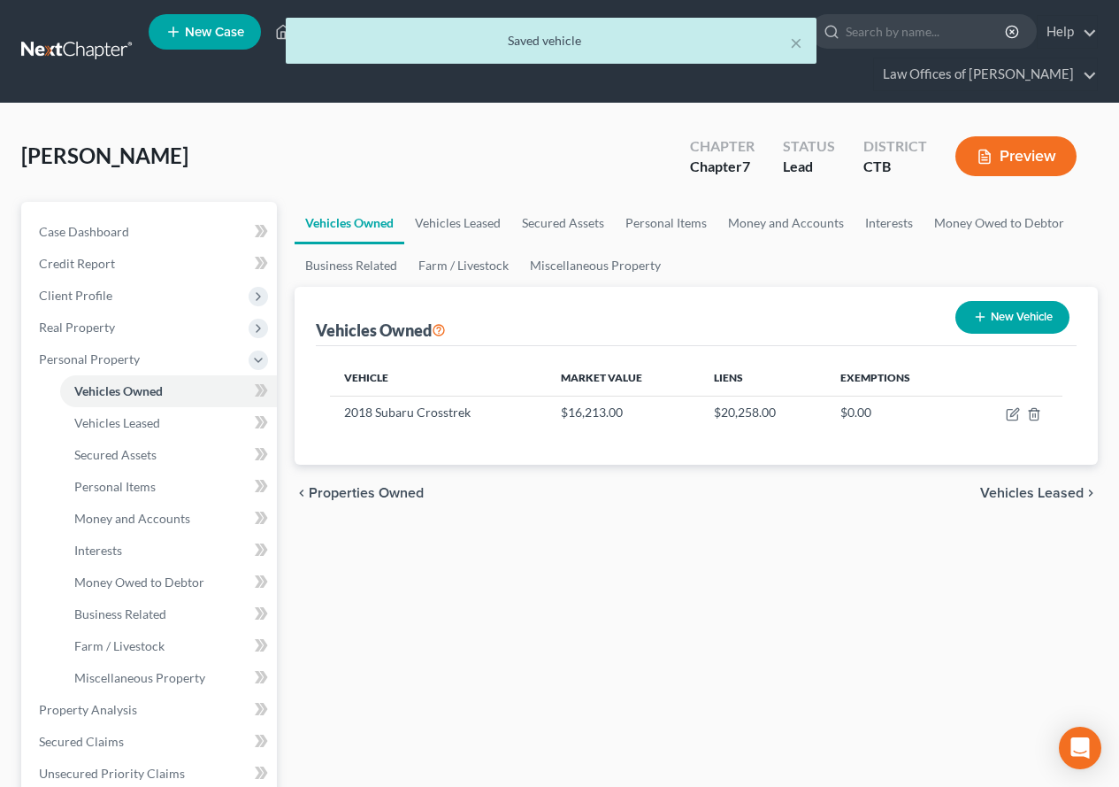
click at [996, 312] on button "New Vehicle" at bounding box center [1013, 317] width 114 height 33
select select "0"
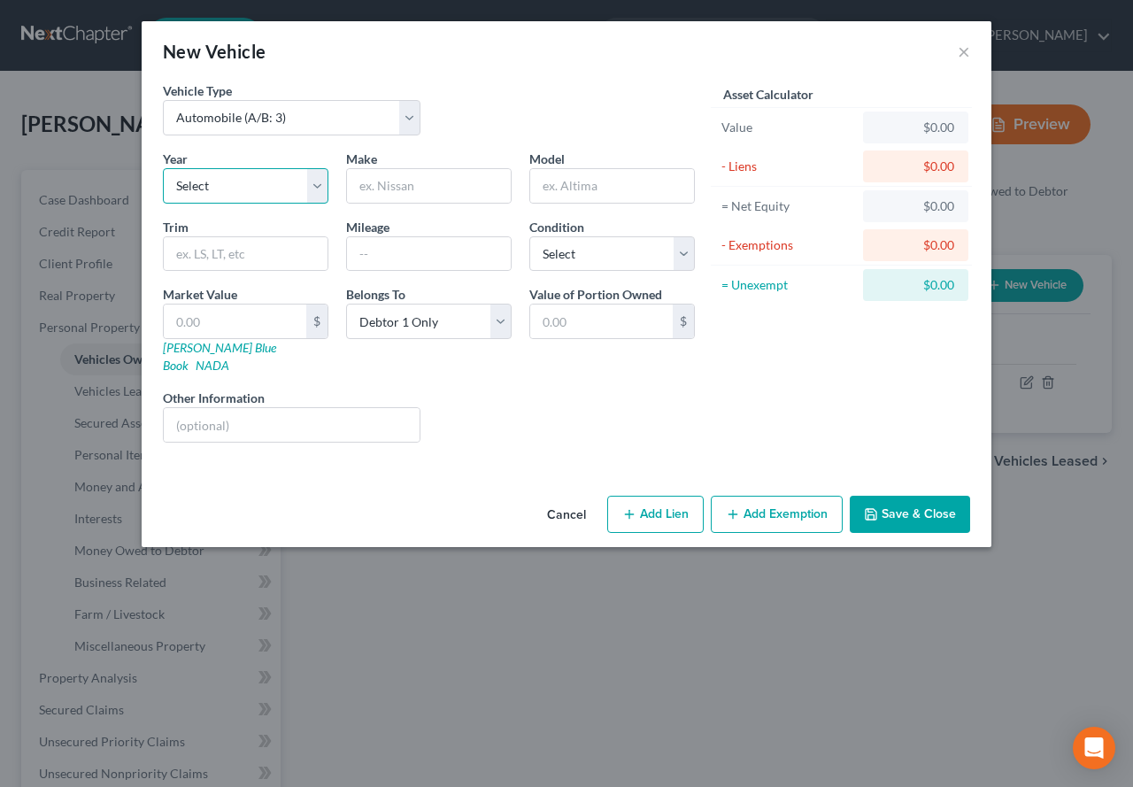
click at [315, 186] on select "Select 2026 2025 2024 2023 2022 2021 2020 2019 2018 2017 2016 2015 2014 2013 20…" at bounding box center [245, 185] width 165 height 35
select select "13"
click at [163, 168] on select "Select 2026 2025 2024 2023 2022 2021 2020 2019 2018 2017 2016 2015 2014 2013 20…" at bounding box center [245, 185] width 165 height 35
click at [413, 193] on input "text" at bounding box center [429, 186] width 164 height 34
type input "Mazda"
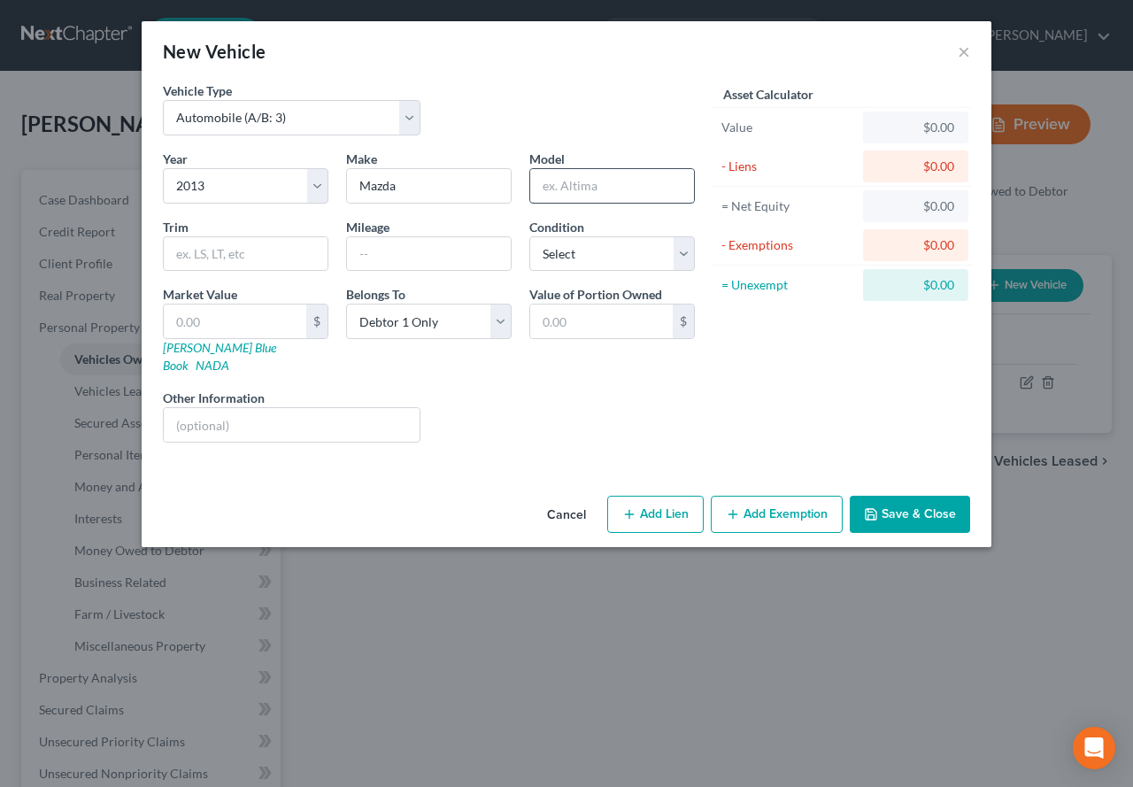
click at [547, 186] on input "text" at bounding box center [612, 186] width 164 height 34
type input "Mazda3i"
click at [681, 264] on select "Select Excellent Very Good Good Fair Poor" at bounding box center [611, 253] width 165 height 35
select select "3"
click at [529, 236] on select "Select Excellent Very Good Good Fair Poor" at bounding box center [611, 253] width 165 height 35
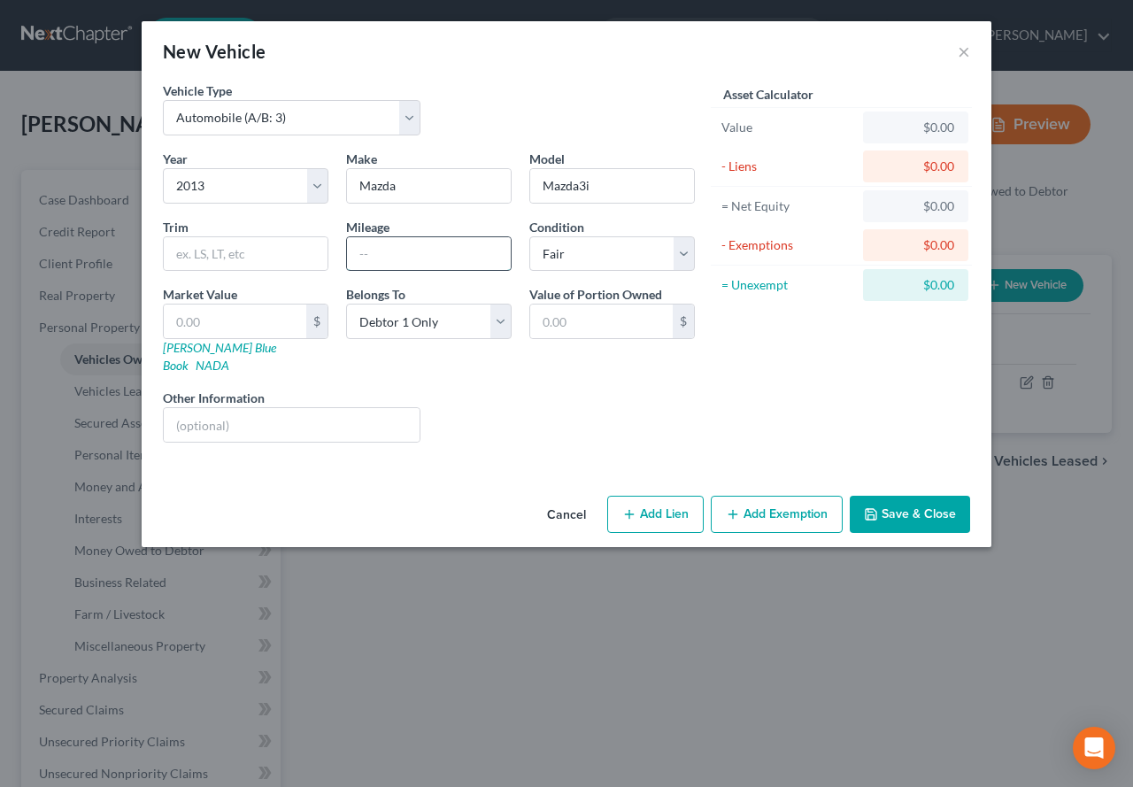
click at [372, 246] on input "text" at bounding box center [429, 254] width 164 height 34
type input "320000"
click at [775, 380] on div "Asset Calculator Value $0.00 - Liens $0.00 = Net Equity $0.00 - Exemptions $0.0…" at bounding box center [840, 268] width 275 height 375
click at [186, 350] on link "[PERSON_NAME] Blue Book" at bounding box center [219, 356] width 113 height 33
click at [170, 326] on input "text" at bounding box center [235, 321] width 142 height 34
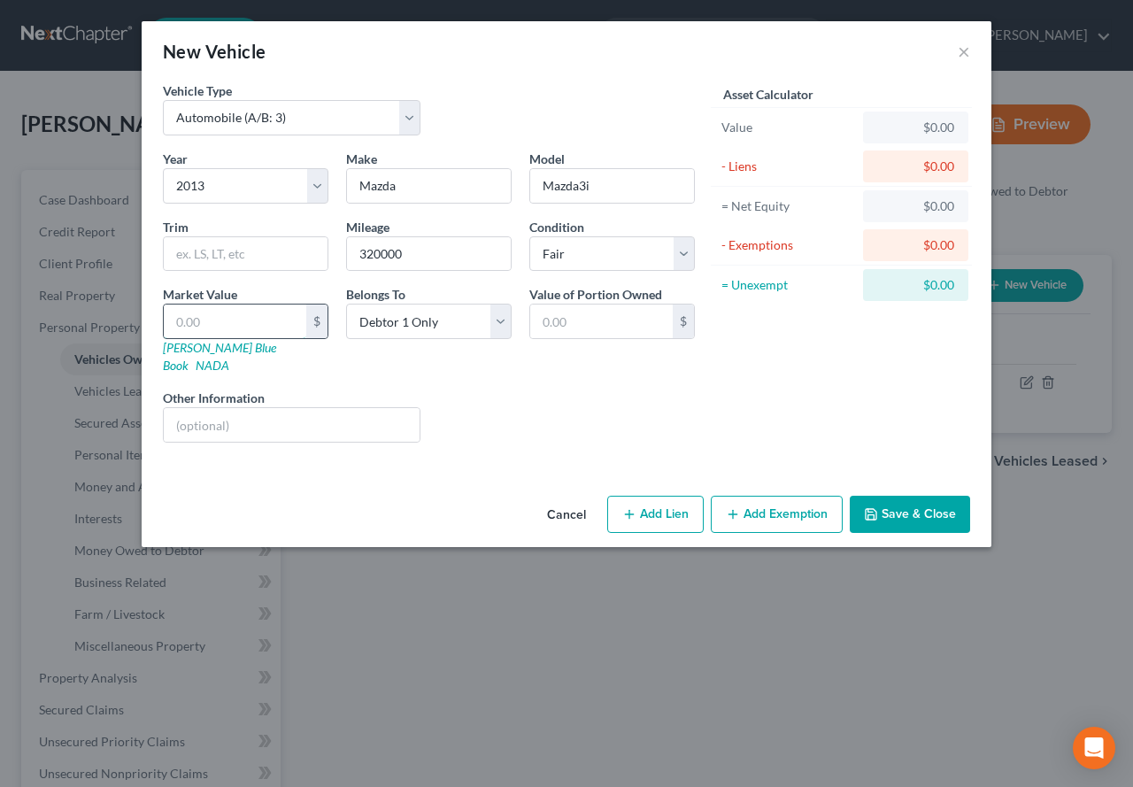
type input "6"
type input "6.00"
type input "65"
type input "65.00"
type input "653"
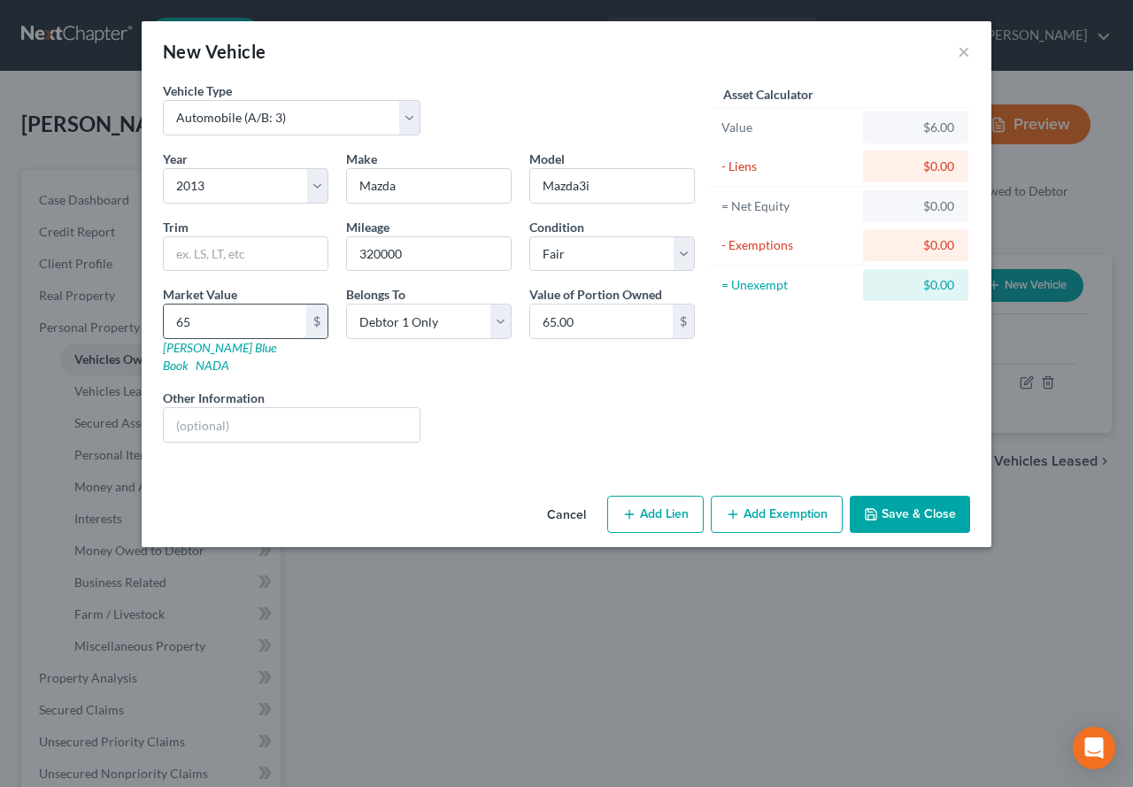
type input "653.00"
click at [699, 417] on div "Liens Select" at bounding box center [566, 415] width 275 height 54
click at [767, 504] on button "Add Exemption" at bounding box center [776, 513] width 132 height 37
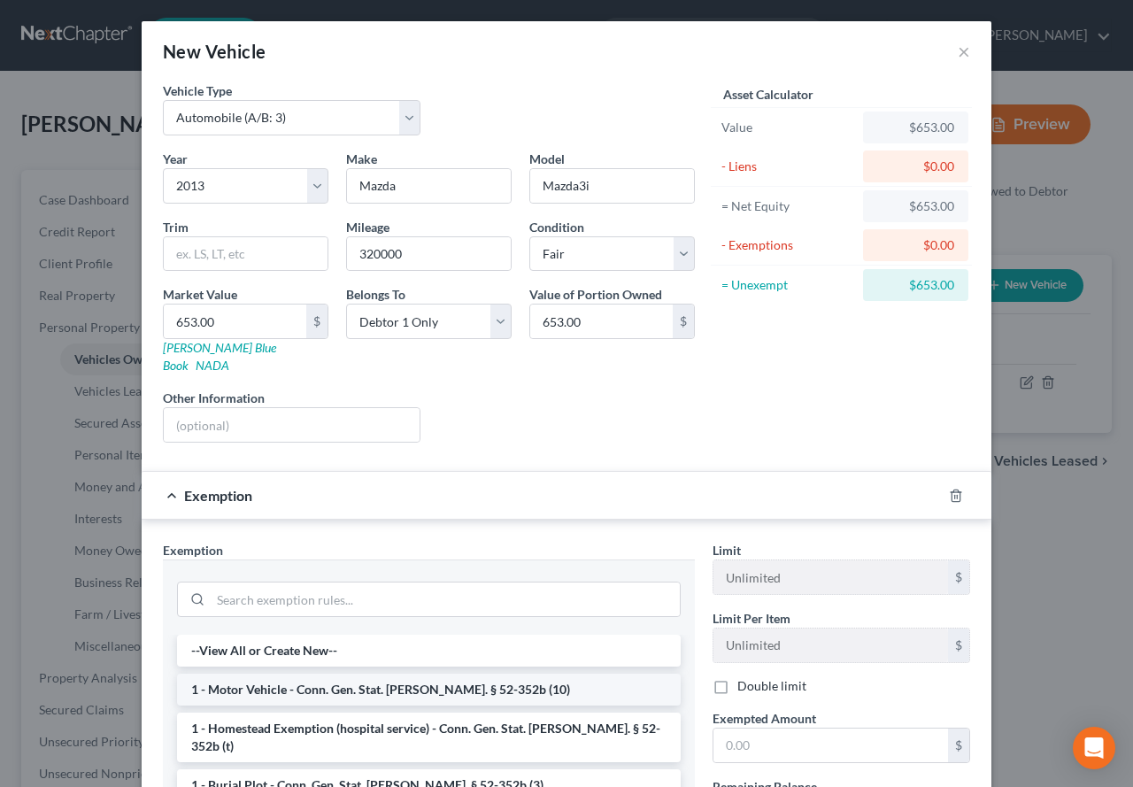
click at [258, 673] on li "1 - Motor Vehicle - Conn. Gen. Stat. [PERSON_NAME]. § 52-352b (10)" at bounding box center [428, 689] width 503 height 32
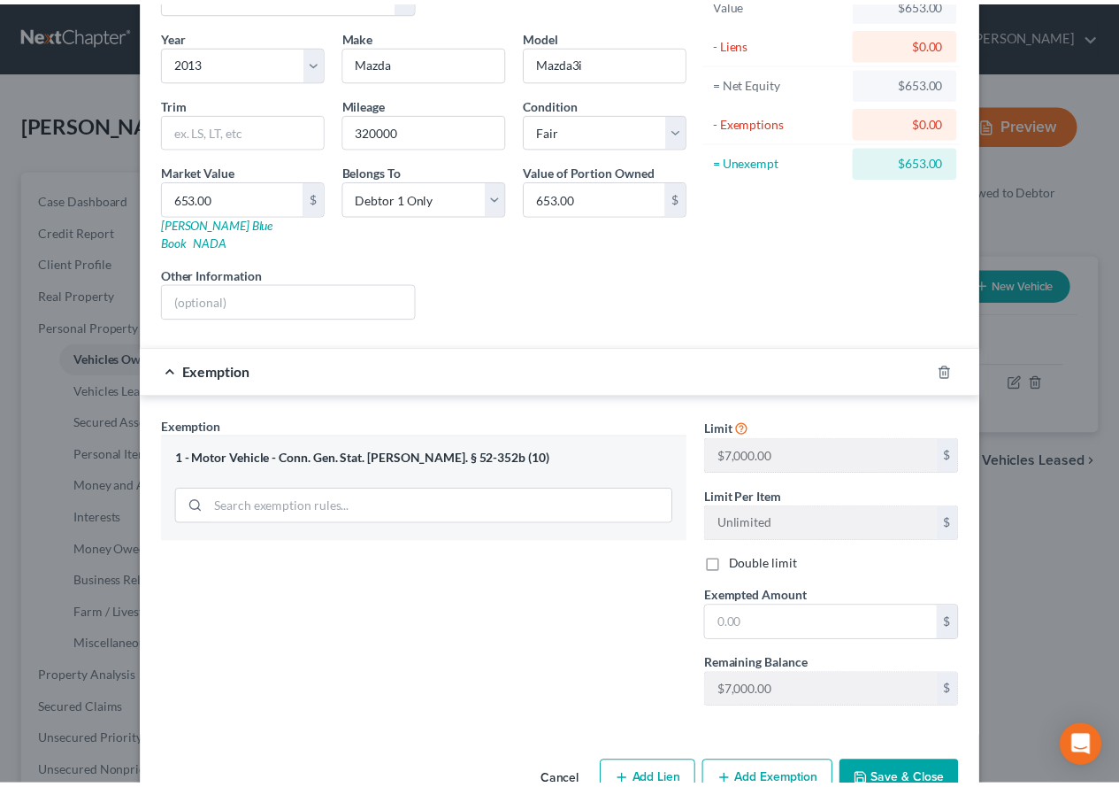
scroll to position [155, 0]
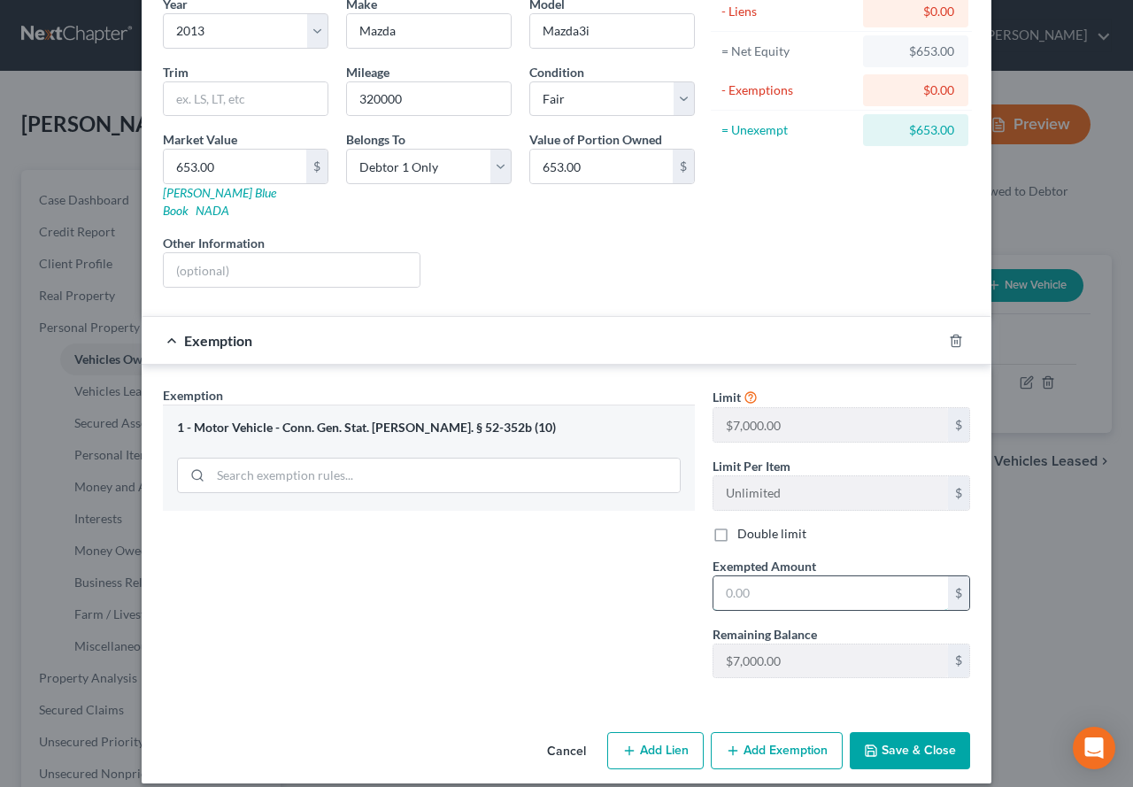
click at [726, 580] on input "text" at bounding box center [830, 593] width 234 height 34
type input "653.00"
click at [904, 741] on button "Save & Close" at bounding box center [909, 750] width 120 height 37
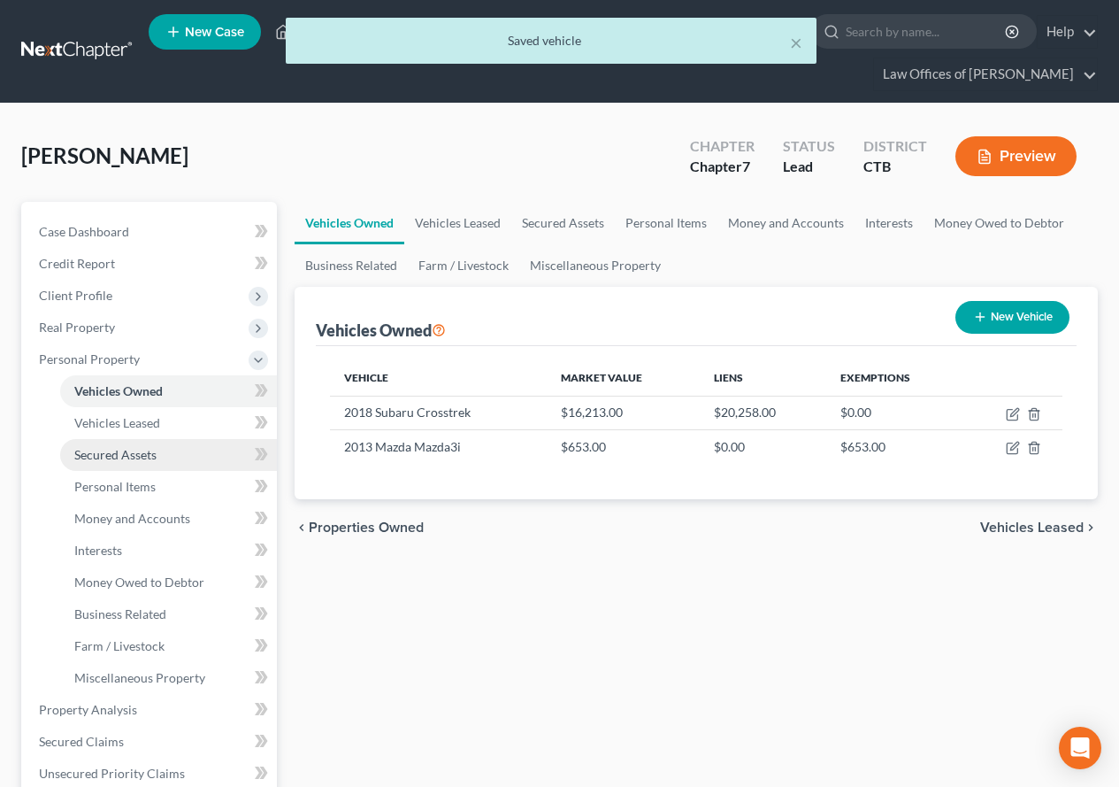
click at [111, 459] on span "Secured Assets" at bounding box center [115, 454] width 82 height 15
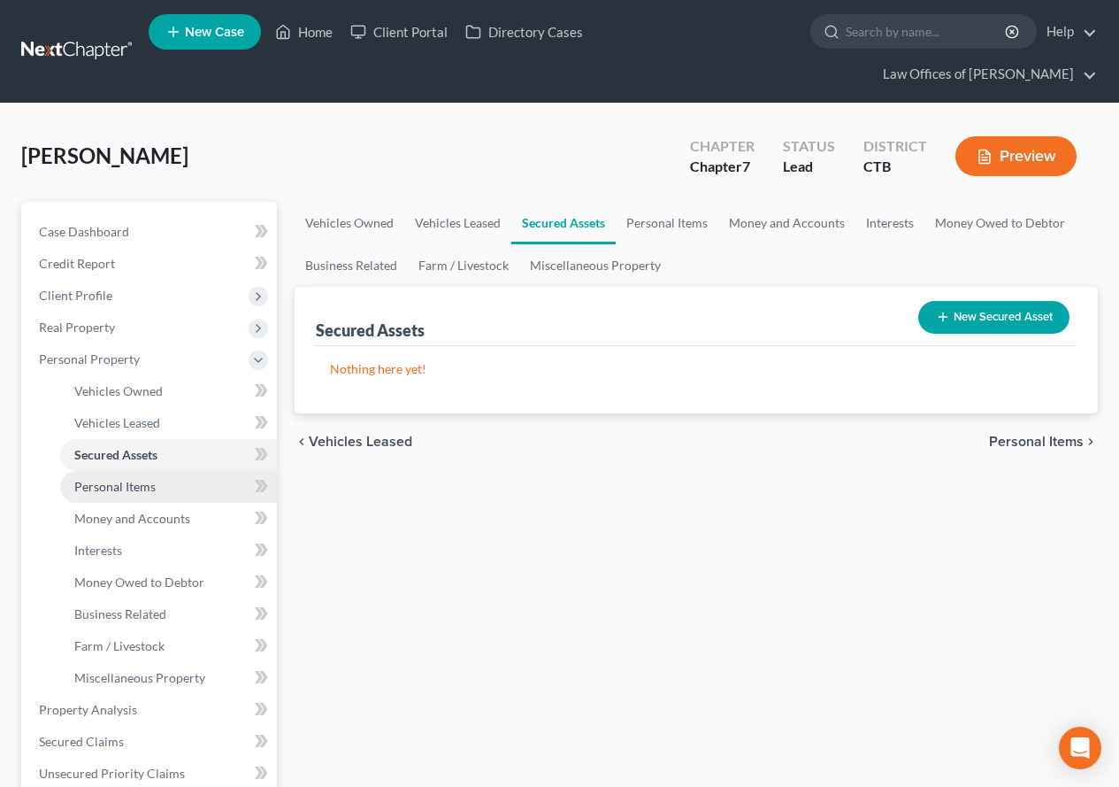
click at [101, 493] on span "Personal Items" at bounding box center [114, 486] width 81 height 15
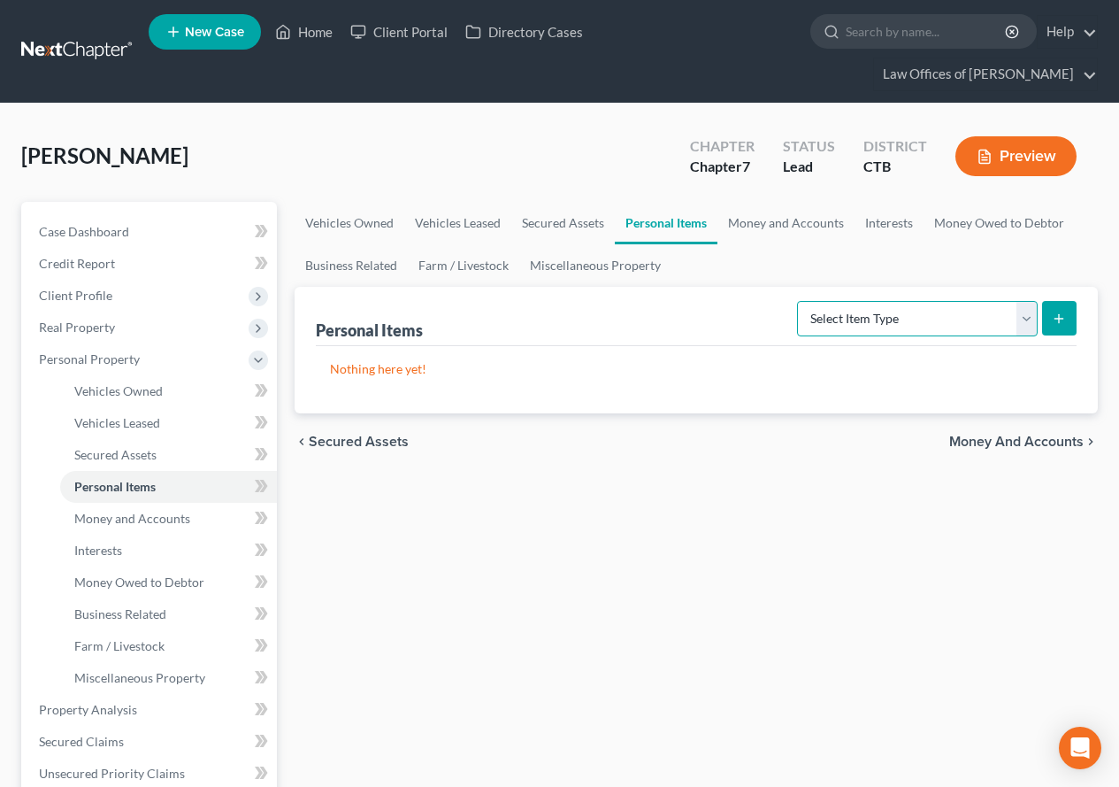
click at [1028, 331] on select "Select Item Type Clothing (A/B: 11) Collectibles Of Value (A/B: 8) Electronics …" at bounding box center [917, 318] width 241 height 35
select select "clothing"
click at [800, 301] on select "Select Item Type Clothing (A/B: 11) Collectibles Of Value (A/B: 8) Electronics …" at bounding box center [917, 318] width 241 height 35
click at [1050, 326] on button "submit" at bounding box center [1059, 318] width 35 height 35
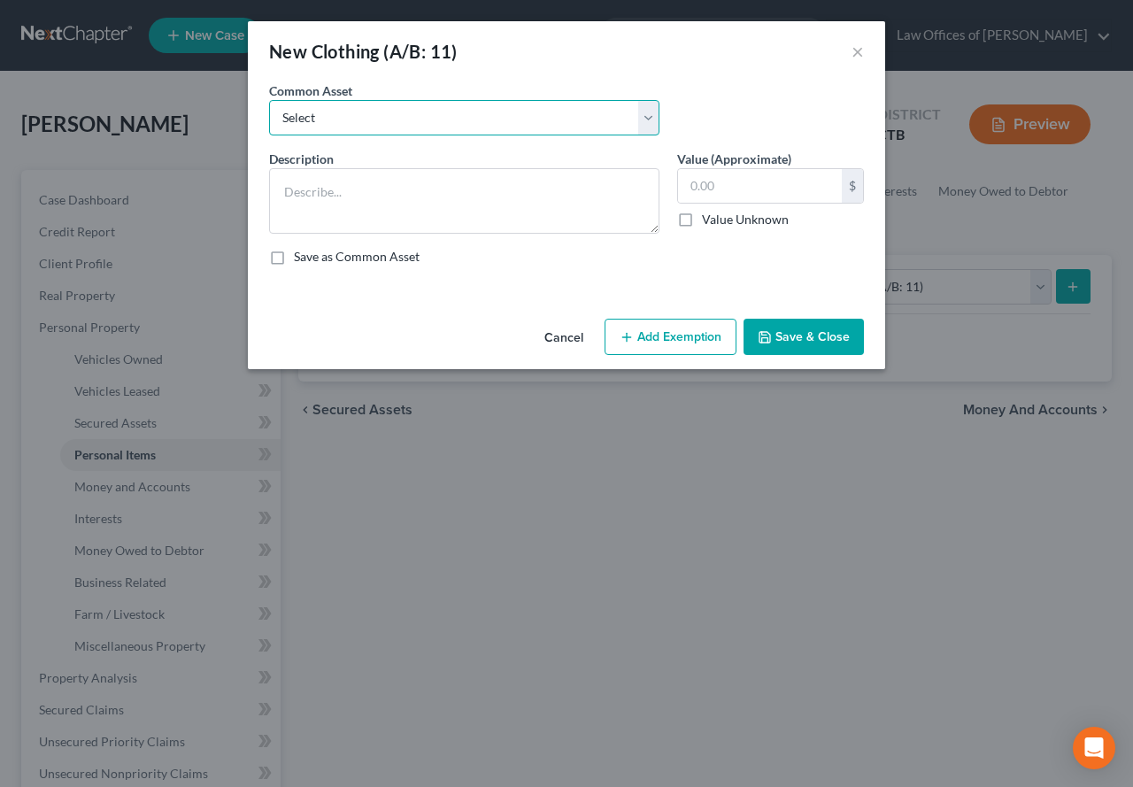
click at [641, 116] on select "Select Clothing" at bounding box center [464, 117] width 390 height 35
select select "0"
click at [269, 100] on select "Select Clothing" at bounding box center [464, 117] width 390 height 35
type textarea "Clothing"
type input "200.00"
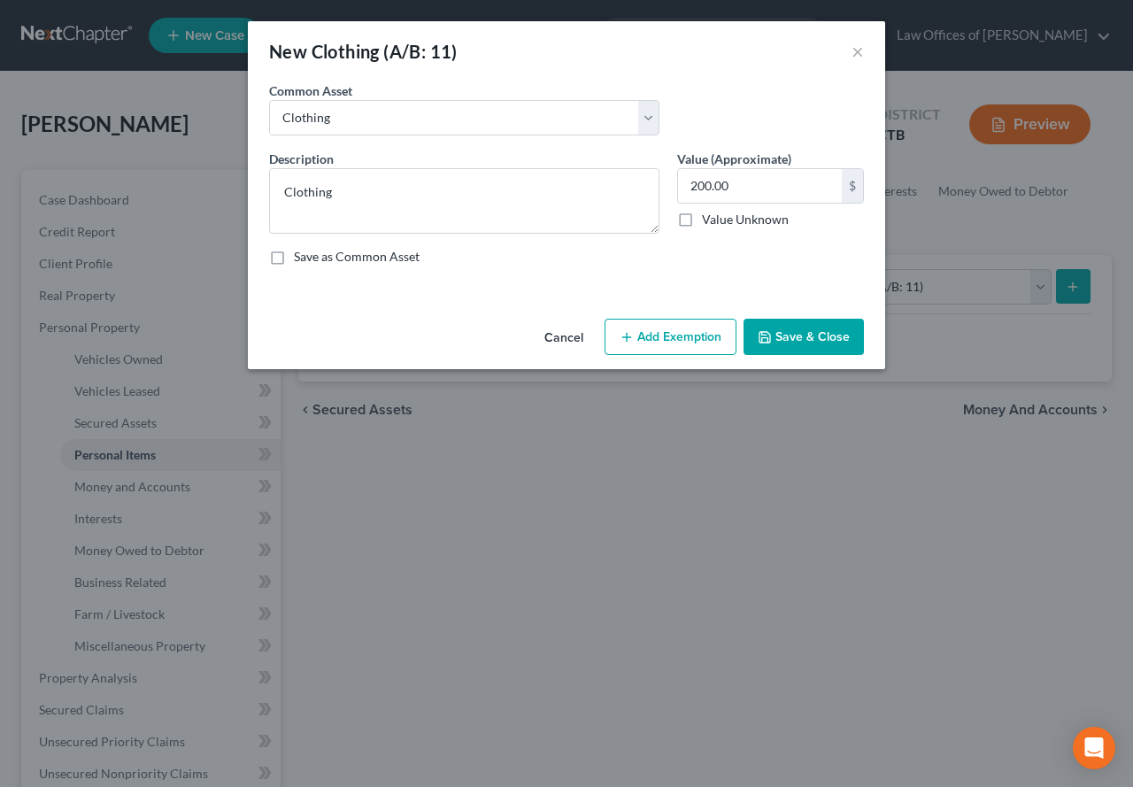
click at [663, 338] on button "Add Exemption" at bounding box center [670, 337] width 132 height 37
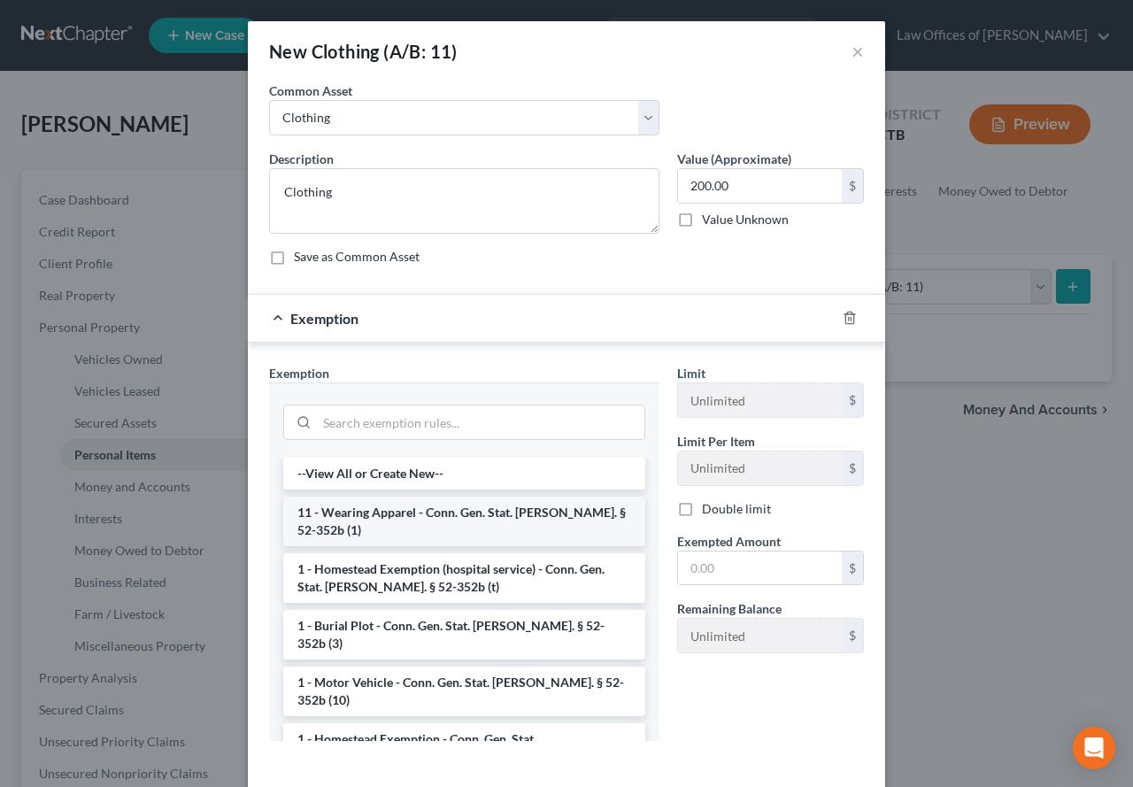
click at [331, 521] on li "11 - Wearing Apparel - Conn. Gen. Stat. [PERSON_NAME]. § 52-352b (1)" at bounding box center [464, 521] width 362 height 50
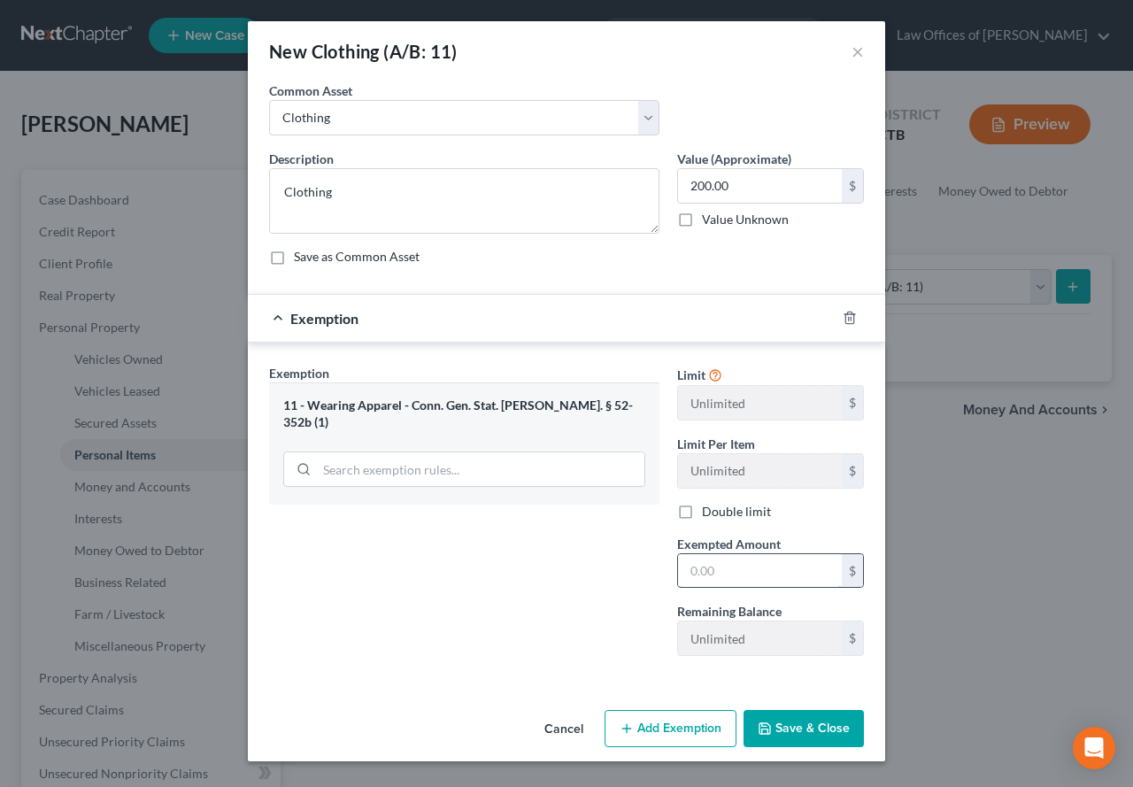
click at [719, 573] on input "text" at bounding box center [760, 571] width 164 height 34
type input "200.00"
click at [789, 733] on button "Save & Close" at bounding box center [803, 728] width 120 height 37
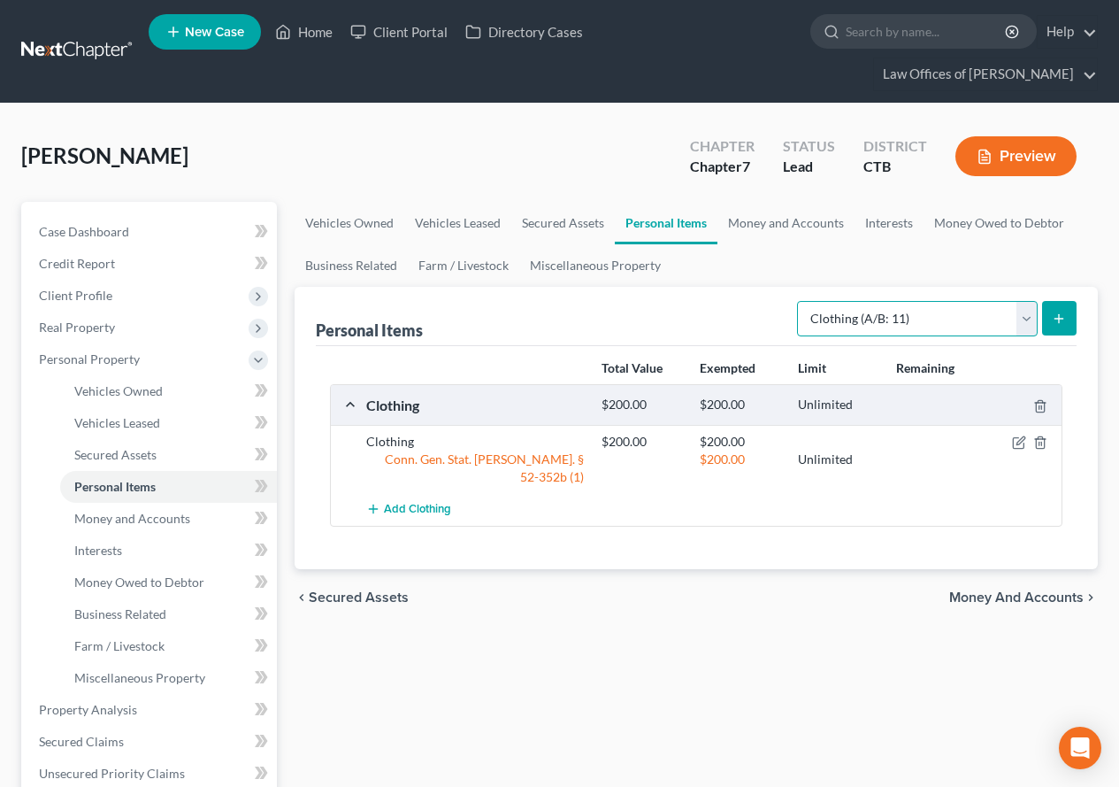
click at [1023, 319] on select "Select Item Type Clothing (A/B: 11) Collectibles Of Value (A/B: 8) Electronics …" at bounding box center [917, 318] width 241 height 35
select select "electronics"
click at [800, 301] on select "Select Item Type Clothing (A/B: 11) Collectibles Of Value (A/B: 8) Electronics …" at bounding box center [917, 318] width 241 height 35
click at [1057, 315] on icon "submit" at bounding box center [1059, 318] width 14 height 14
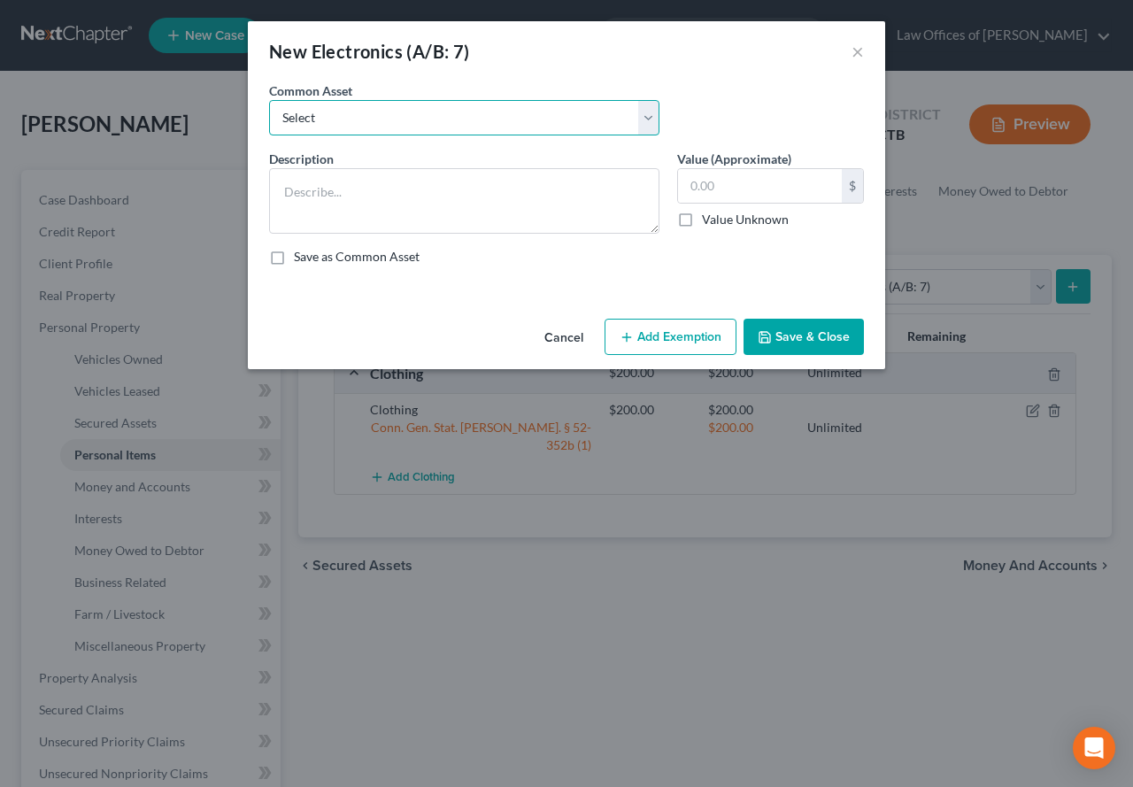
click at [648, 111] on select "Select Electronics Television Computer Game console Printers Cell phone CDs DVD…" at bounding box center [464, 117] width 390 height 35
select select "1"
click at [269, 100] on select "Select Electronics Television Computer Game console Printers Cell phone CDs DVD…" at bounding box center [464, 117] width 390 height 35
type textarea "Television"
type input "1,200.00"
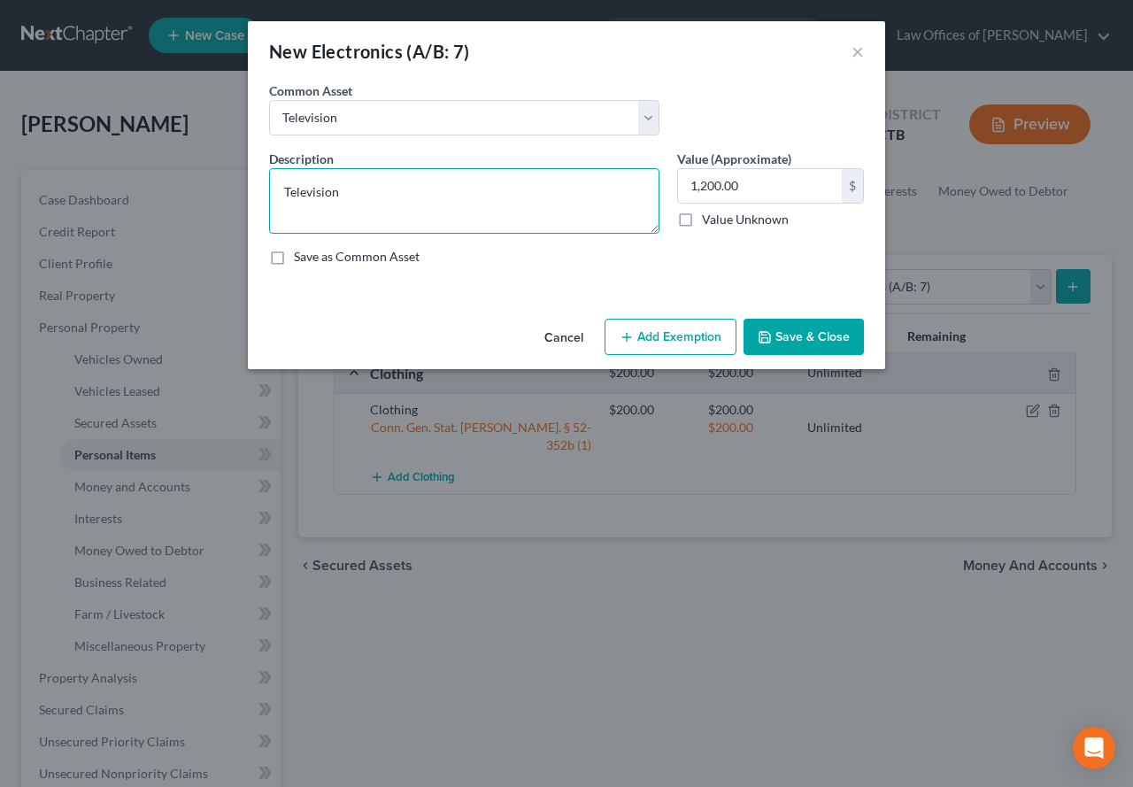
click at [384, 188] on textarea "Television" at bounding box center [464, 200] width 390 height 65
type textarea "Television & Laptop"
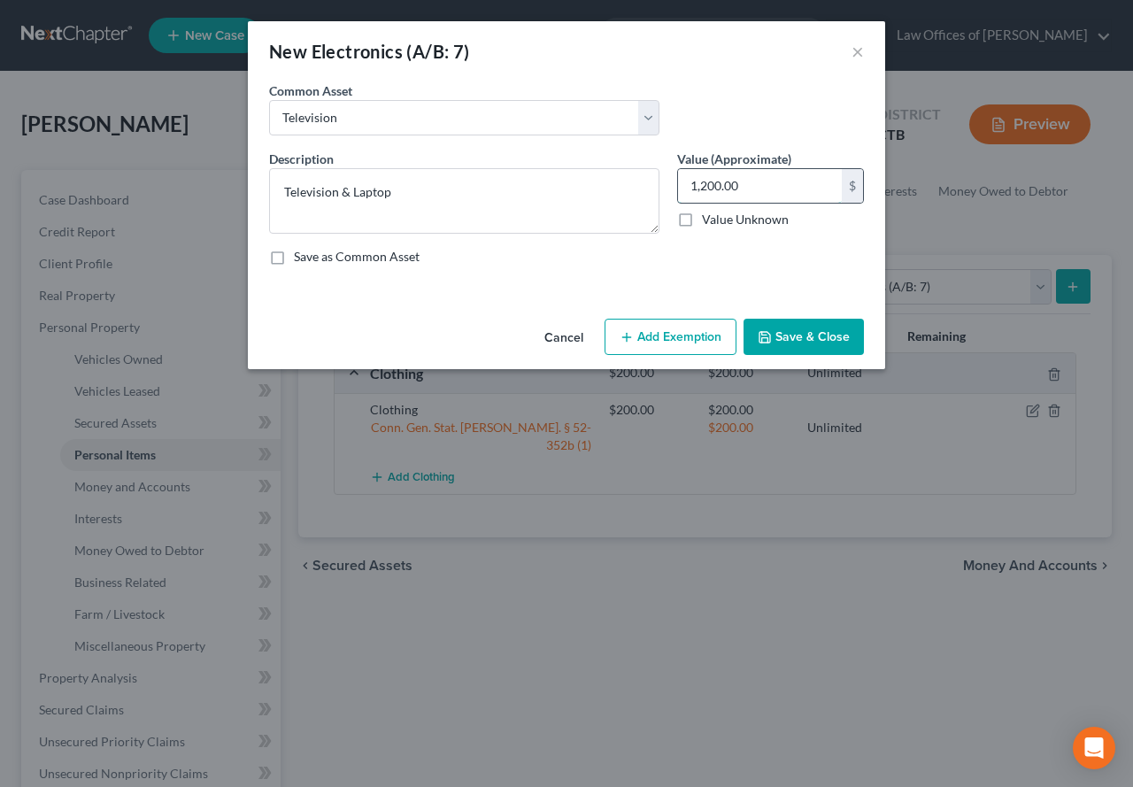
click at [748, 181] on input "1,200.00" at bounding box center [760, 186] width 164 height 34
type input "400.00"
click at [665, 332] on button "Add Exemption" at bounding box center [670, 337] width 132 height 37
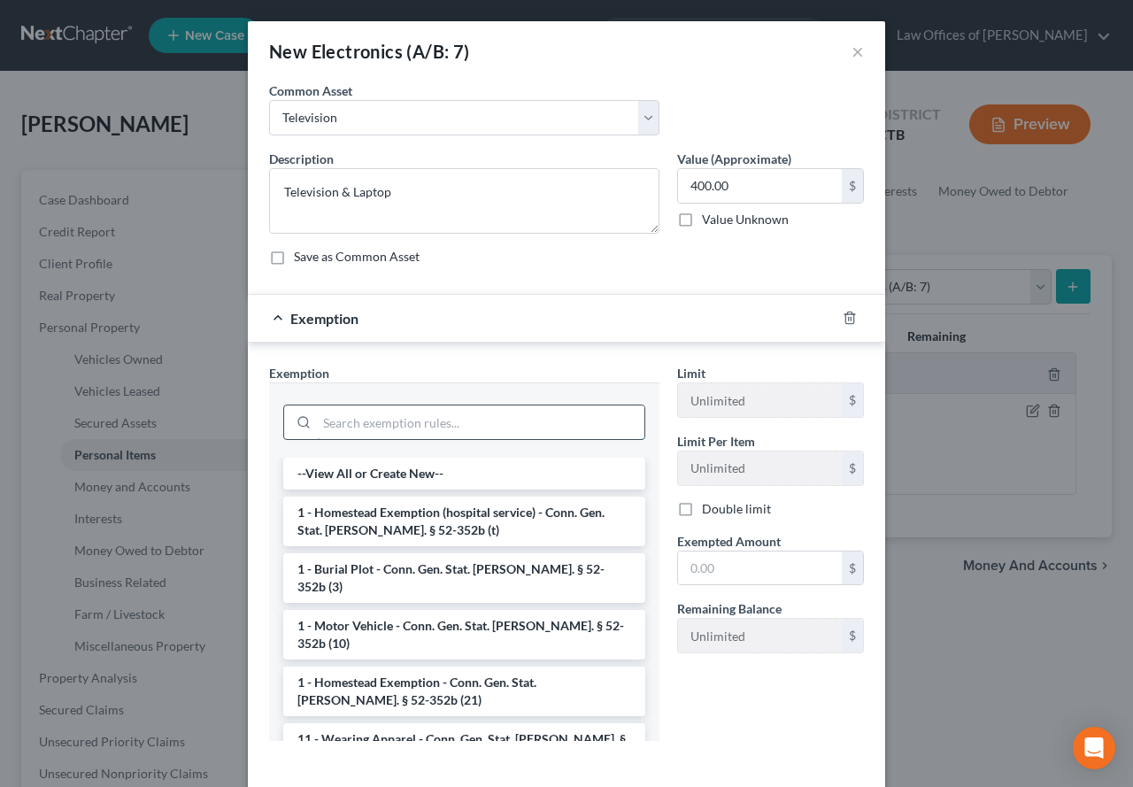
click at [427, 428] on input "search" at bounding box center [480, 422] width 327 height 34
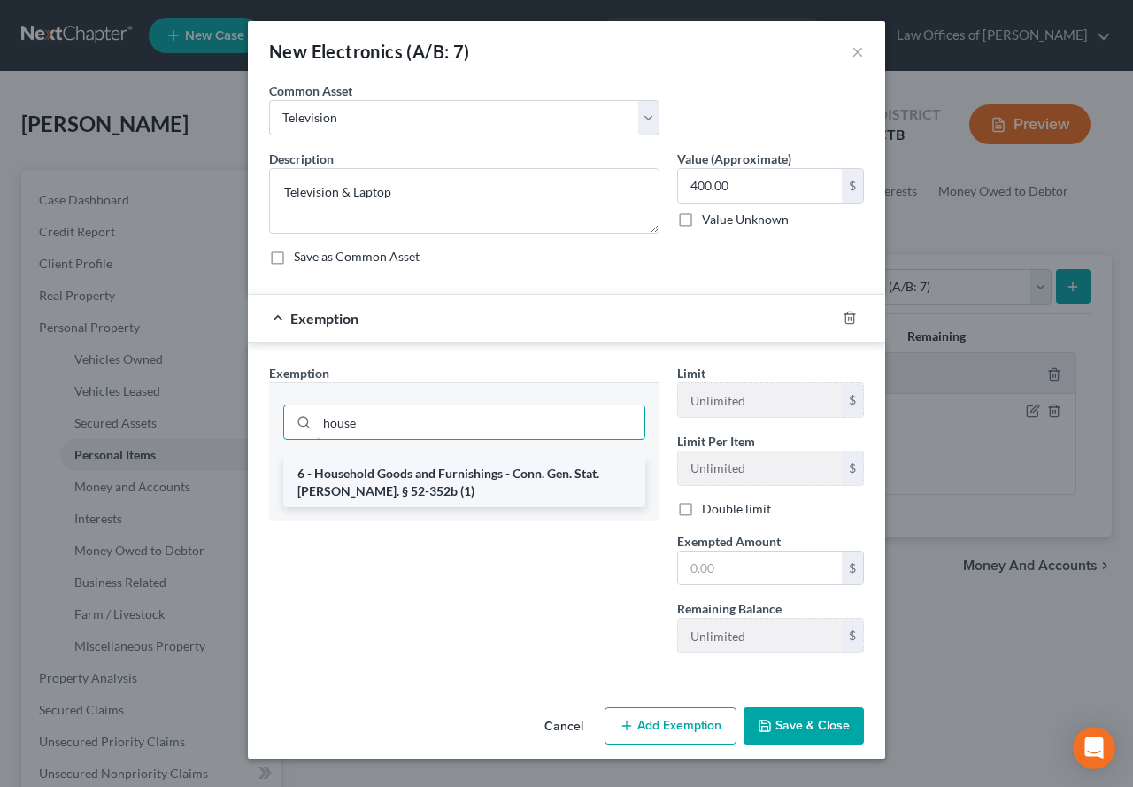
type input "house"
click at [394, 488] on li "6 - Household Goods and Furnishings - Conn. Gen. Stat. [PERSON_NAME]. § 52-352b…" at bounding box center [464, 482] width 362 height 50
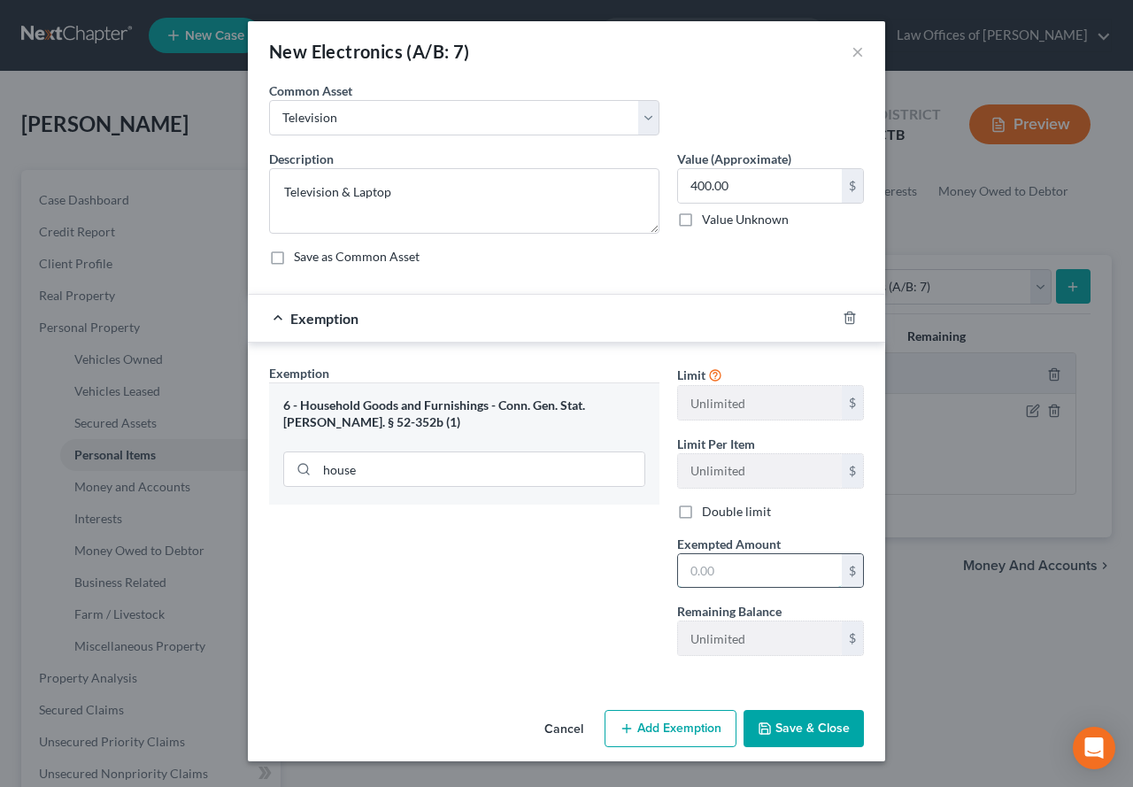
click at [688, 576] on input "text" at bounding box center [760, 571] width 164 height 34
type input "400.00"
click at [802, 720] on button "Save & Close" at bounding box center [803, 728] width 120 height 37
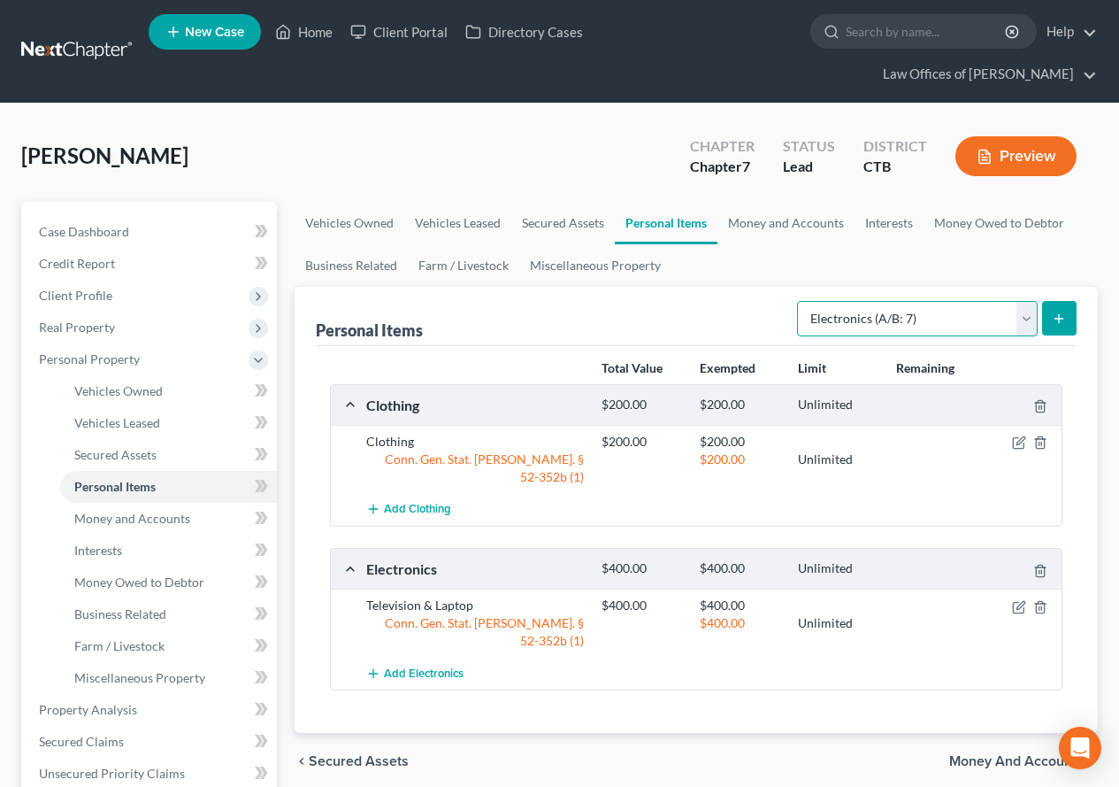
click at [1026, 314] on select "Select Item Type Clothing (A/B: 11) Collectibles Of Value (A/B: 8) Electronics …" at bounding box center [917, 318] width 241 height 35
select select "household_goods"
click at [800, 301] on select "Select Item Type Clothing (A/B: 11) Collectibles Of Value (A/B: 8) Electronics …" at bounding box center [917, 318] width 241 height 35
click at [1054, 313] on icon "submit" at bounding box center [1059, 318] width 14 height 14
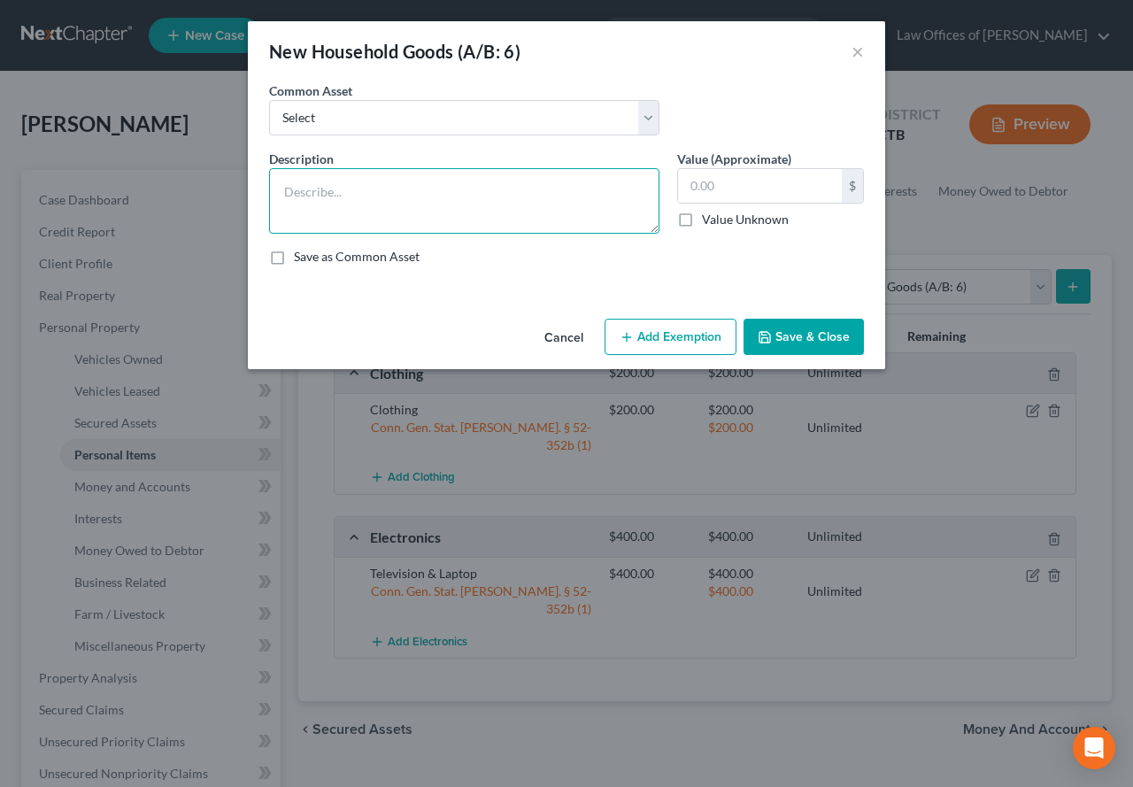
click at [370, 197] on textarea at bounding box center [464, 200] width 390 height 65
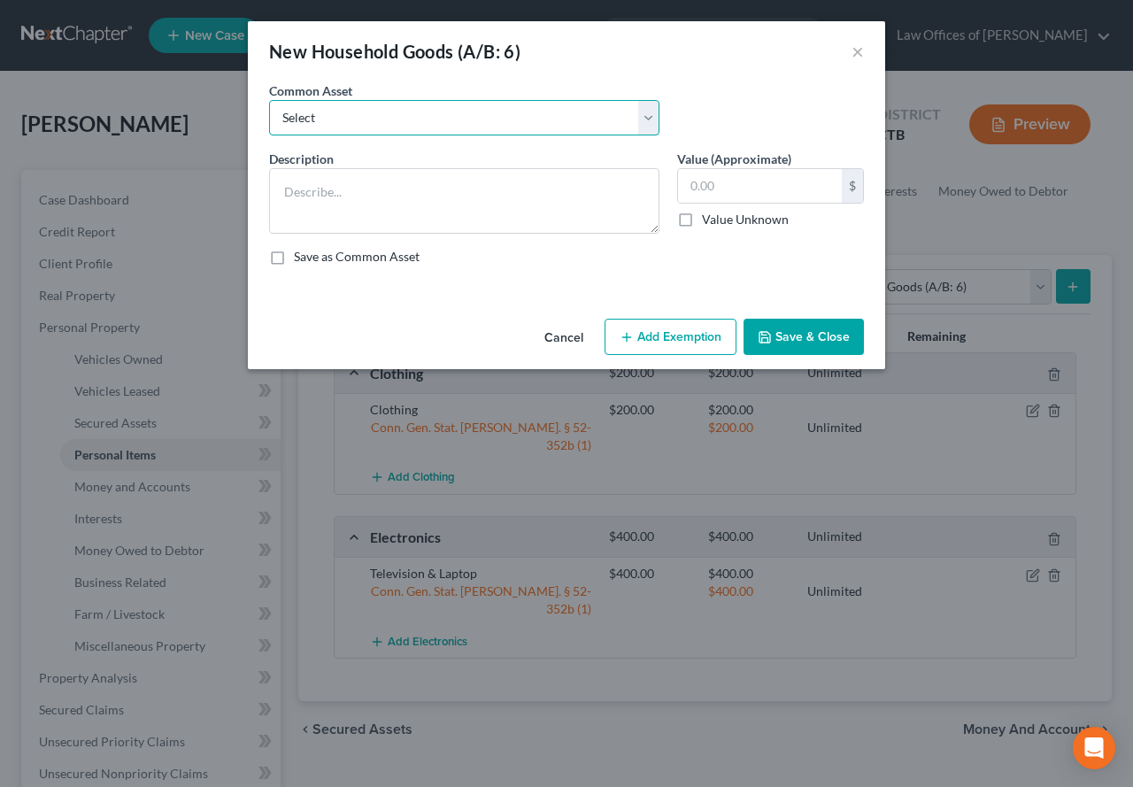
click at [652, 119] on select "Select Household goods Furniture Couch Beds & bedding Freezer Cooking Utensils …" at bounding box center [464, 117] width 390 height 35
select select "1"
click at [269, 100] on select "Select Household goods Furniture Couch Beds & bedding Freezer Cooking Utensils …" at bounding box center [464, 117] width 390 height 35
type textarea "Furniture"
type input "300.00"
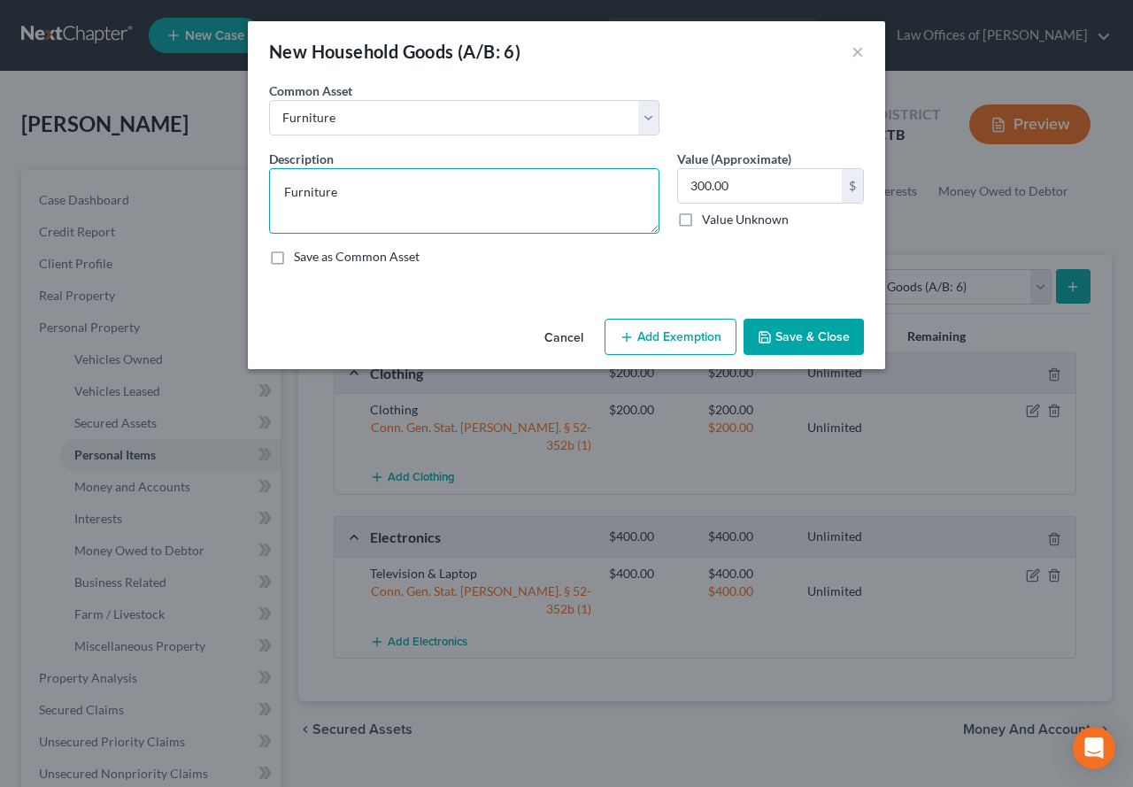
click at [351, 188] on textarea "Furniture" at bounding box center [464, 200] width 390 height 65
type textarea "Furniture & Household goods"
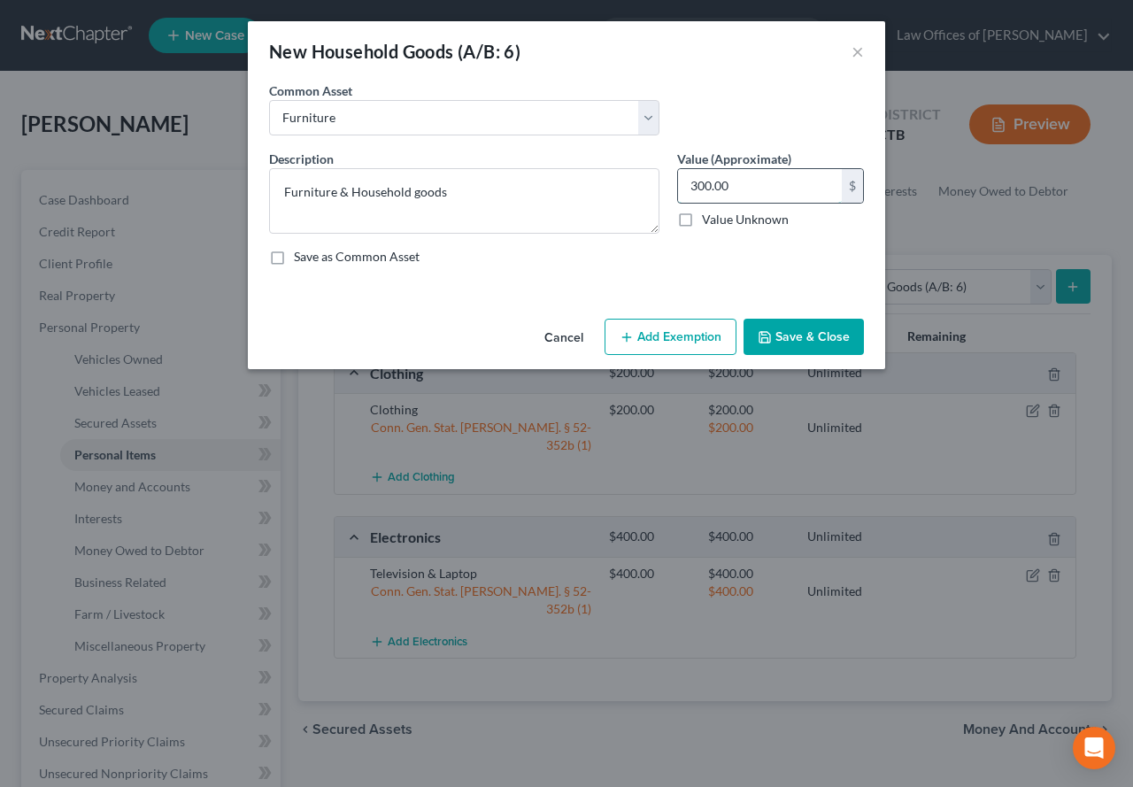
click at [751, 196] on input "300.00" at bounding box center [760, 186] width 164 height 34
type input "875.00"
click at [658, 327] on button "Add Exemption" at bounding box center [670, 337] width 132 height 37
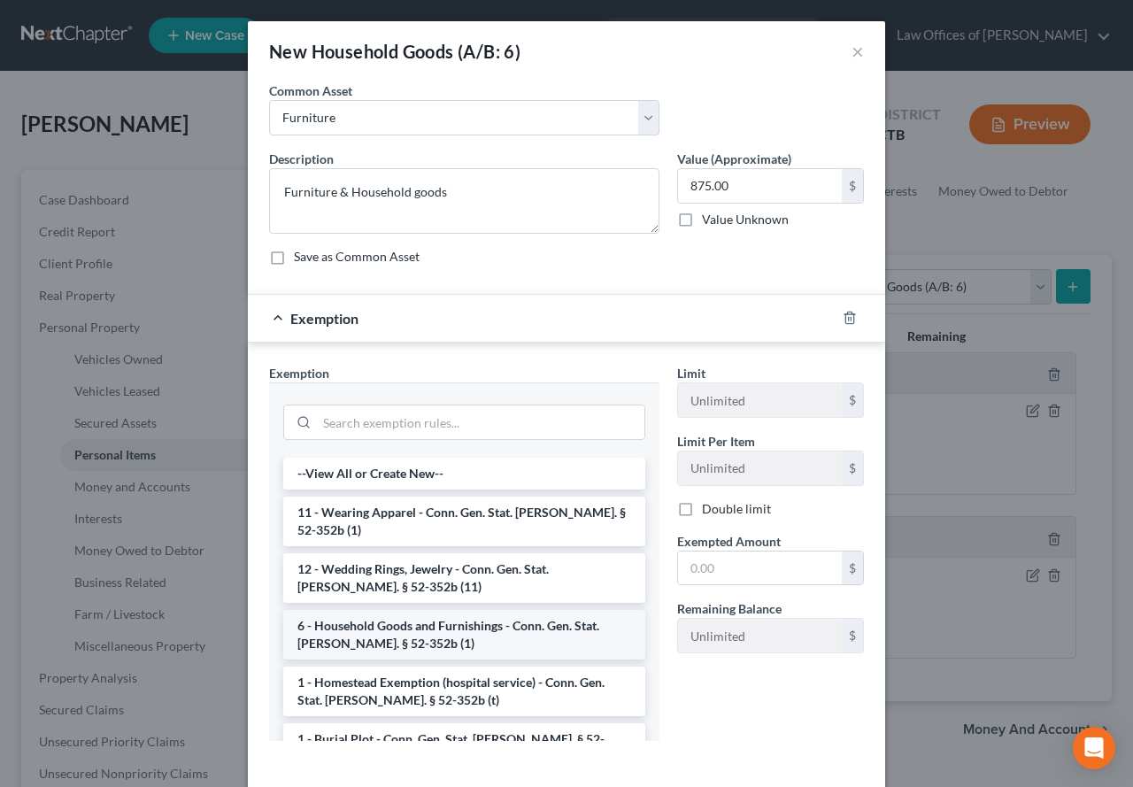
click at [357, 623] on li "6 - Household Goods and Furnishings - Conn. Gen. Stat. [PERSON_NAME]. § 52-352b…" at bounding box center [464, 635] width 362 height 50
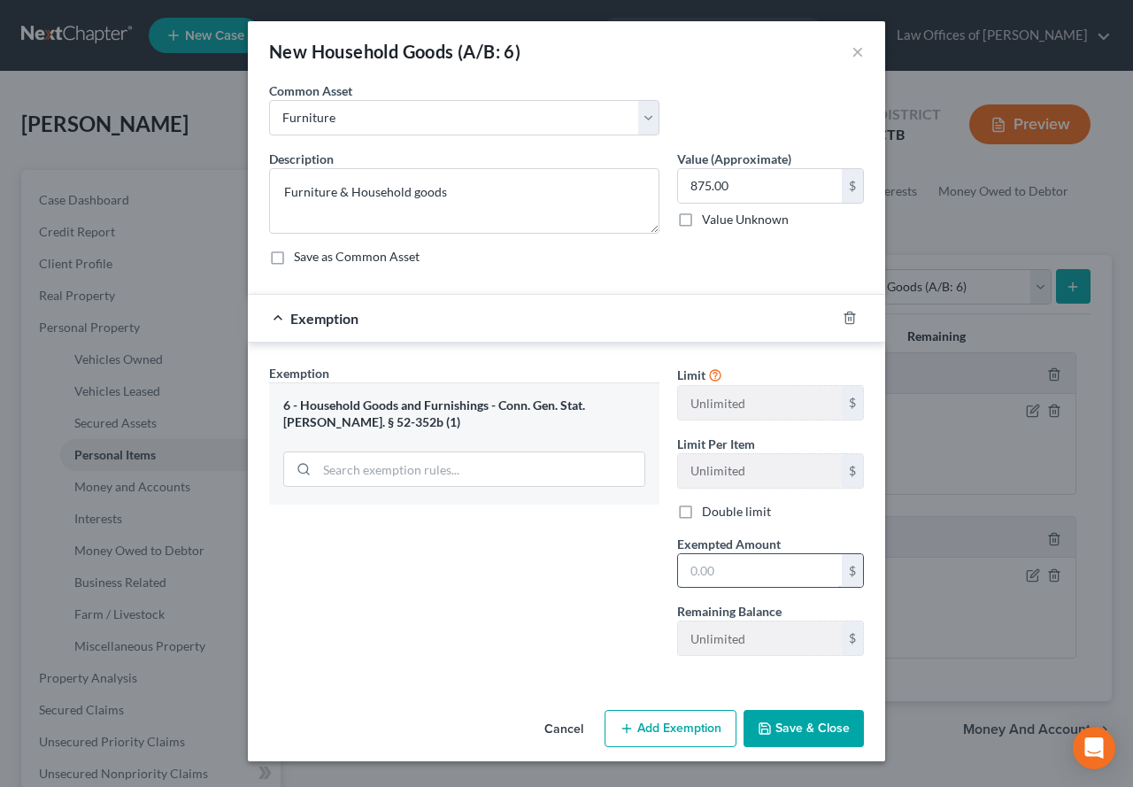
click at [729, 567] on input "text" at bounding box center [760, 571] width 164 height 34
type input "875.00"
click at [776, 729] on button "Save & Close" at bounding box center [803, 728] width 120 height 37
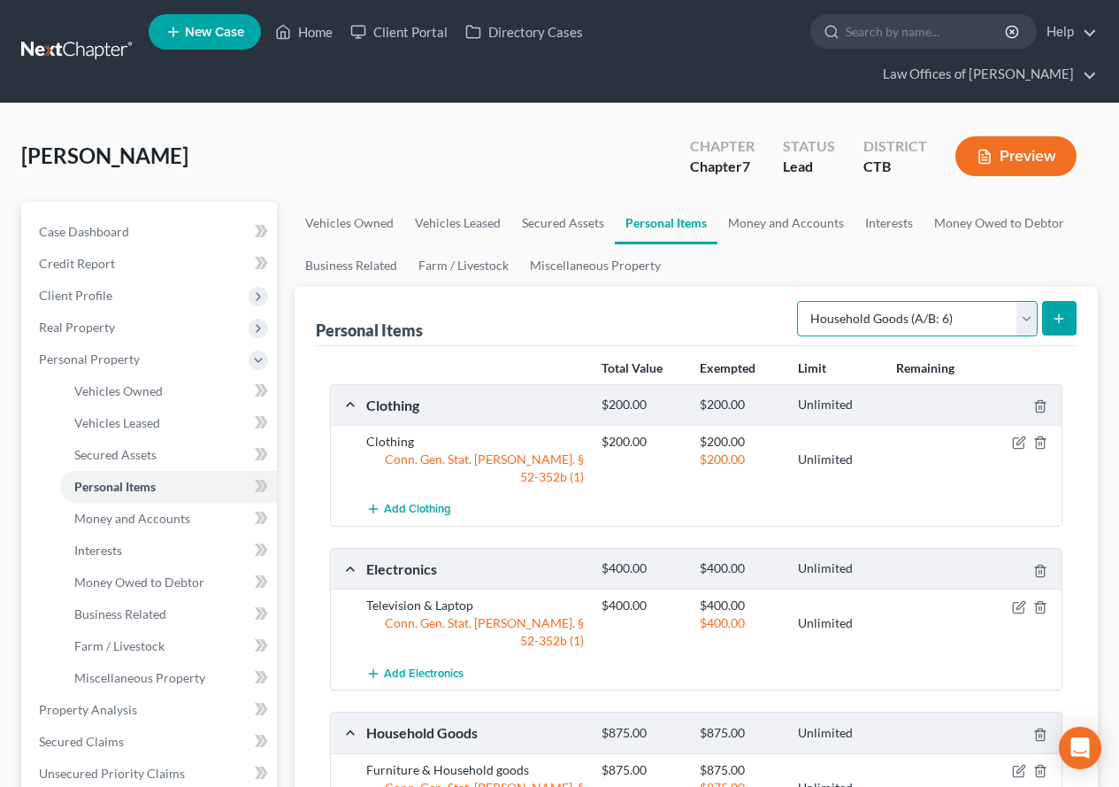
click at [1029, 318] on select "Select Item Type Clothing (A/B: 11) Collectibles Of Value (A/B: 8) Electronics …" at bounding box center [917, 318] width 241 height 35
select select "jewelry"
click at [800, 301] on select "Select Item Type Clothing (A/B: 11) Collectibles Of Value (A/B: 8) Electronics …" at bounding box center [917, 318] width 241 height 35
click at [1056, 319] on icon "submit" at bounding box center [1059, 318] width 14 height 14
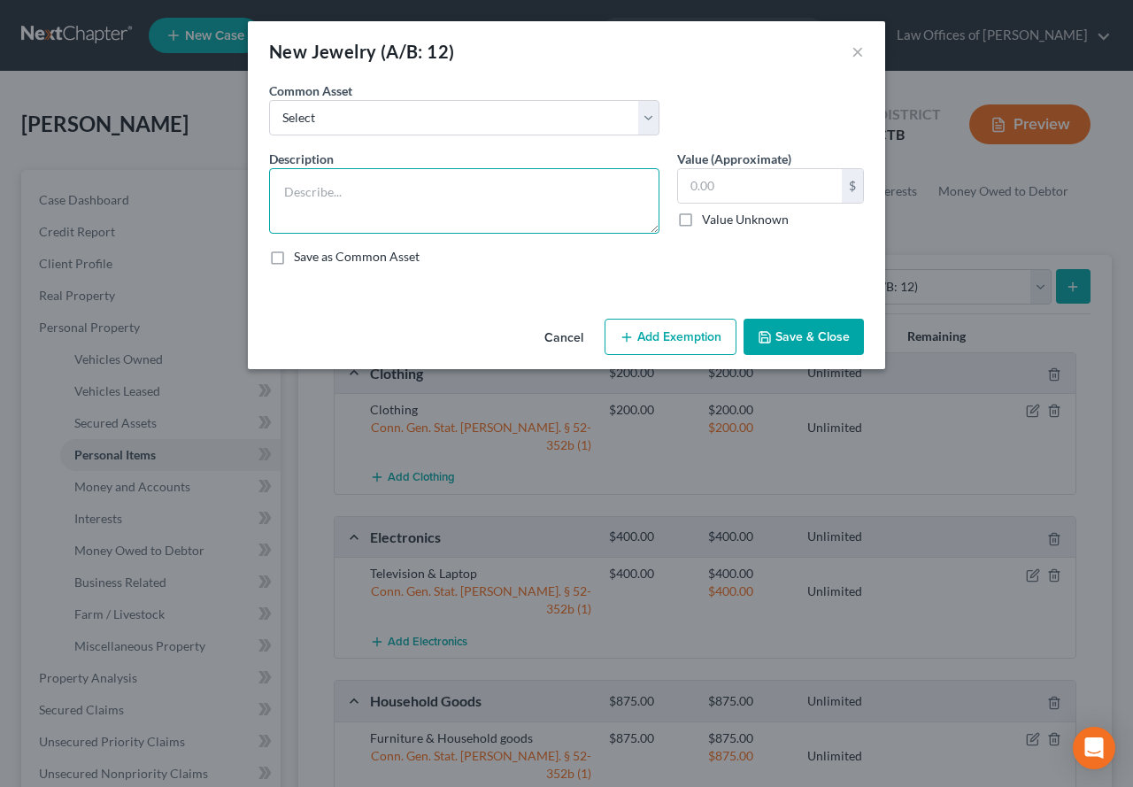
click at [440, 195] on textarea at bounding box center [464, 200] width 390 height 65
type textarea "Engagement Ring"
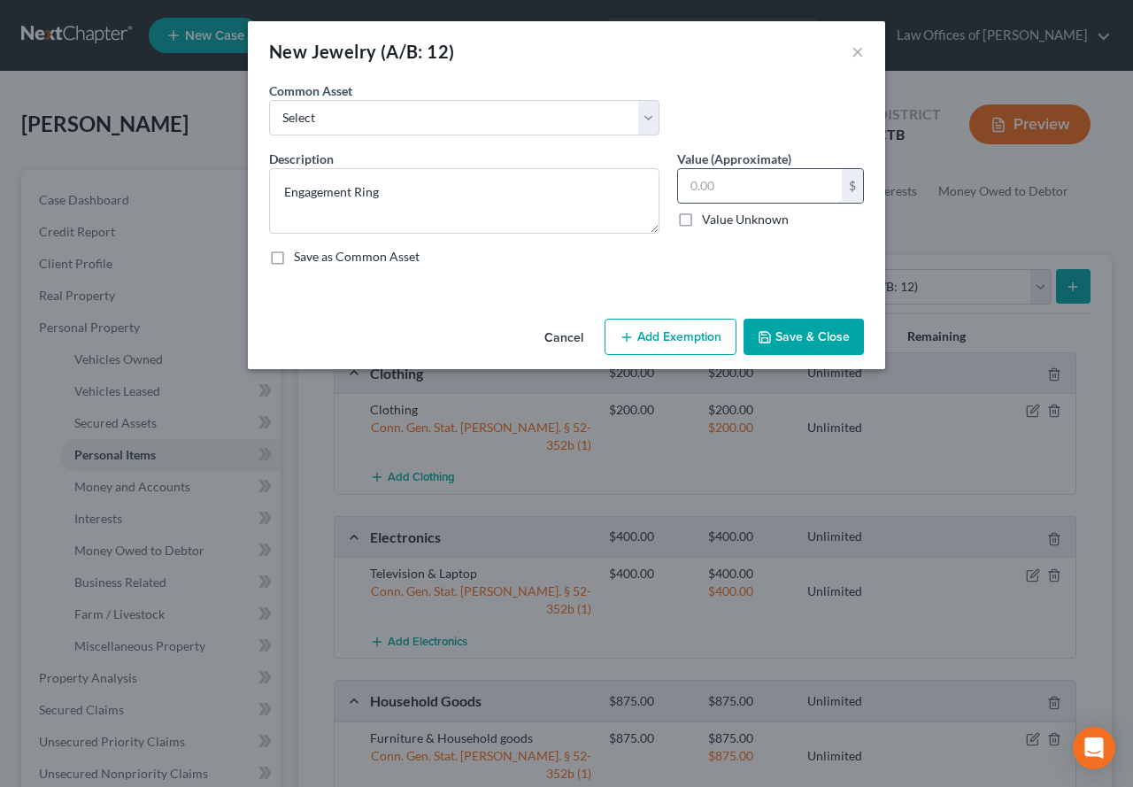
click at [711, 182] on input "text" at bounding box center [760, 186] width 164 height 34
type input "700.00"
click at [654, 342] on button "Add Exemption" at bounding box center [670, 337] width 132 height 37
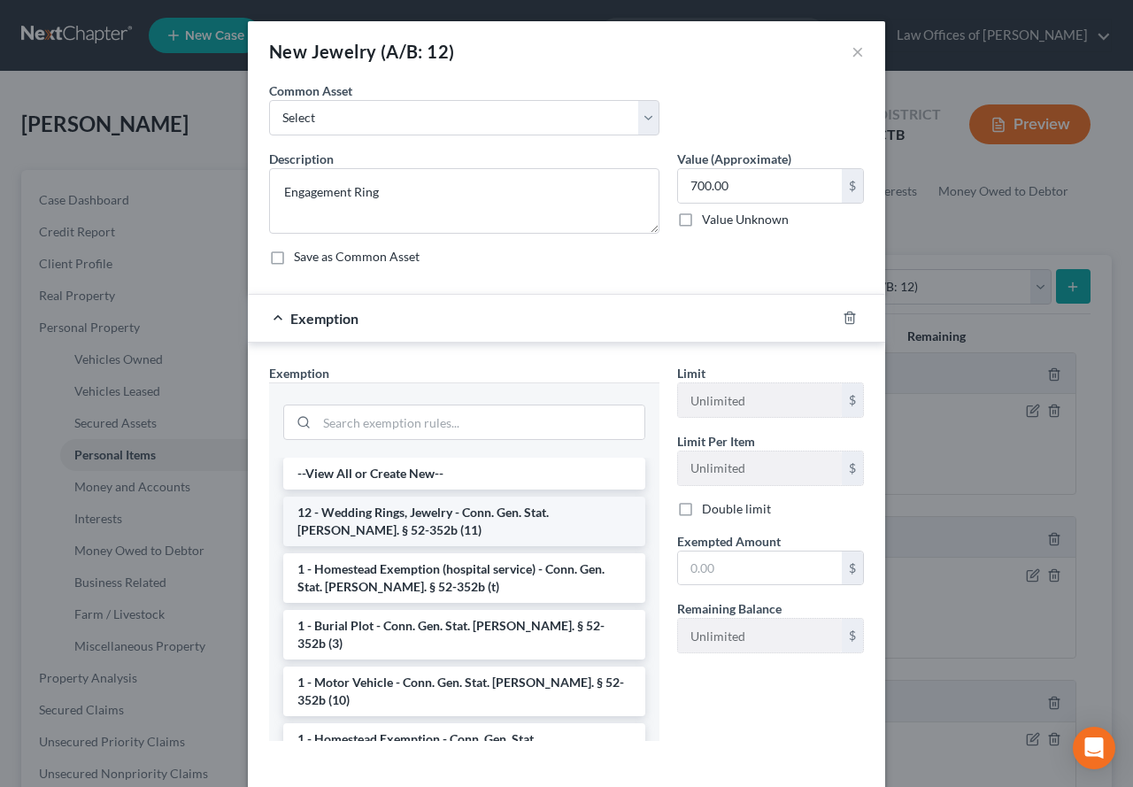
click at [387, 521] on li "12 - Wedding Rings, Jewelry - Conn. Gen. Stat. [PERSON_NAME]. § 52-352b (11)" at bounding box center [464, 521] width 362 height 50
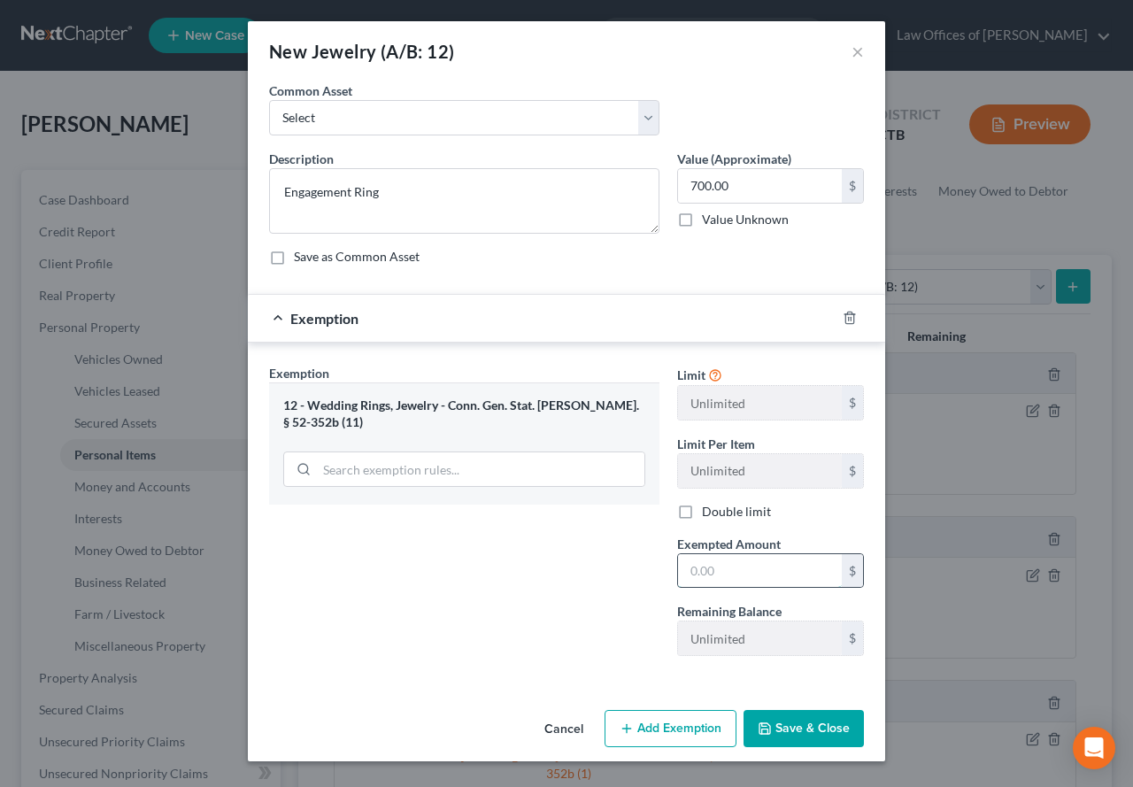
click at [733, 575] on input "text" at bounding box center [760, 571] width 164 height 34
type input "700.00"
click at [777, 737] on button "Save & Close" at bounding box center [803, 728] width 120 height 37
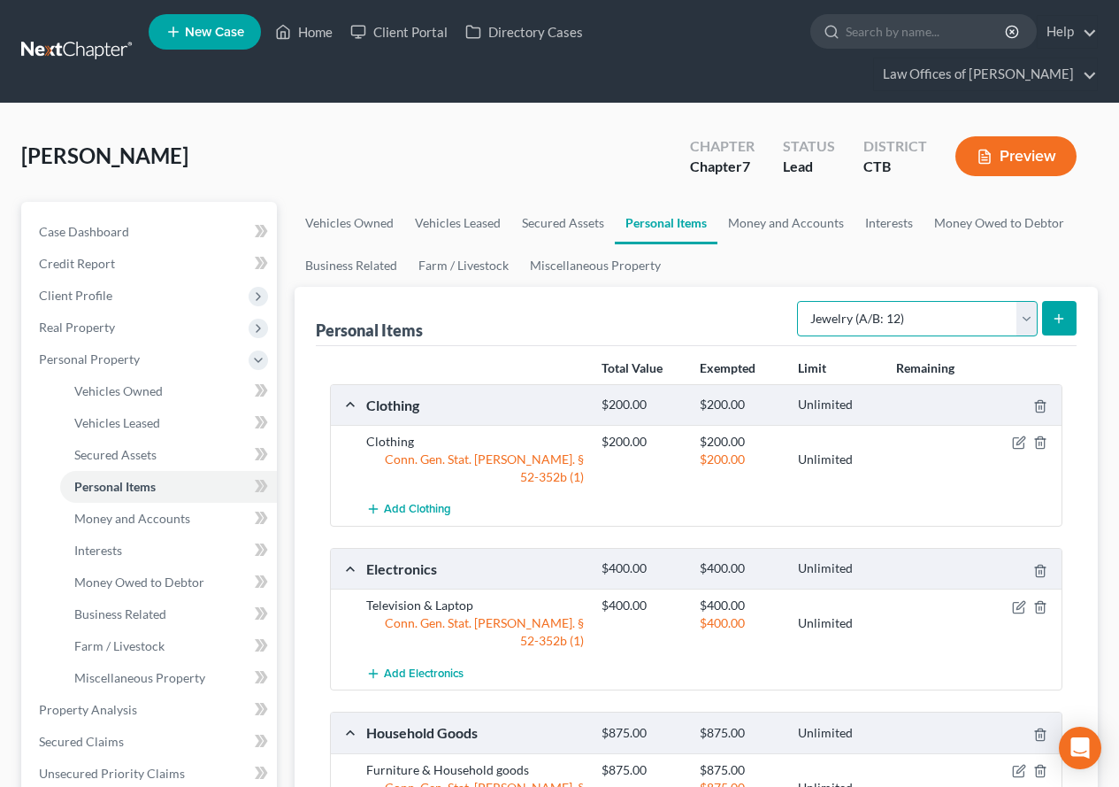
click at [1025, 324] on select "Select Item Type Clothing (A/B: 11) Collectibles Of Value (A/B: 8) Electronics …" at bounding box center [917, 318] width 241 height 35
click at [1022, 323] on select "Select Item Type Clothing (A/B: 11) Collectibles Of Value (A/B: 8) Electronics …" at bounding box center [917, 318] width 241 height 35
select select "pets"
click at [800, 301] on select "Select Item Type Clothing (A/B: 11) Collectibles Of Value (A/B: 8) Electronics …" at bounding box center [917, 318] width 241 height 35
click at [1055, 322] on icon "submit" at bounding box center [1059, 318] width 14 height 14
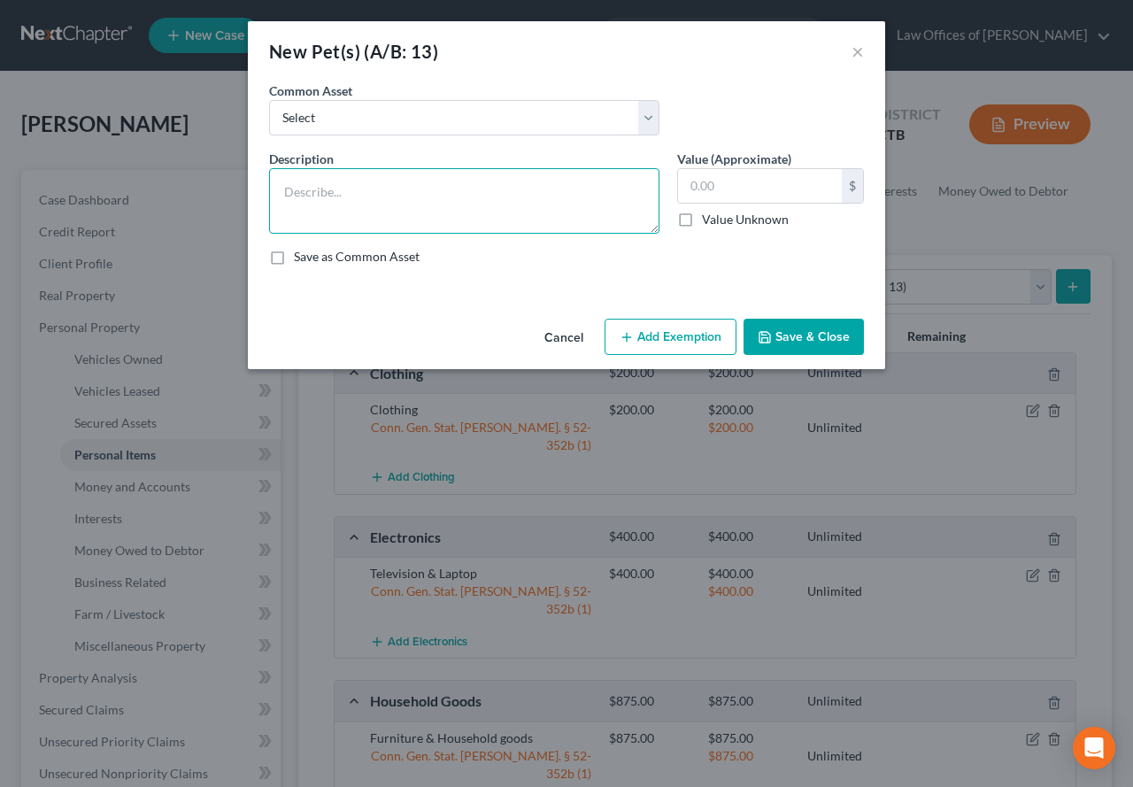
click at [389, 198] on textarea at bounding box center [464, 200] width 390 height 65
type textarea "Pet"
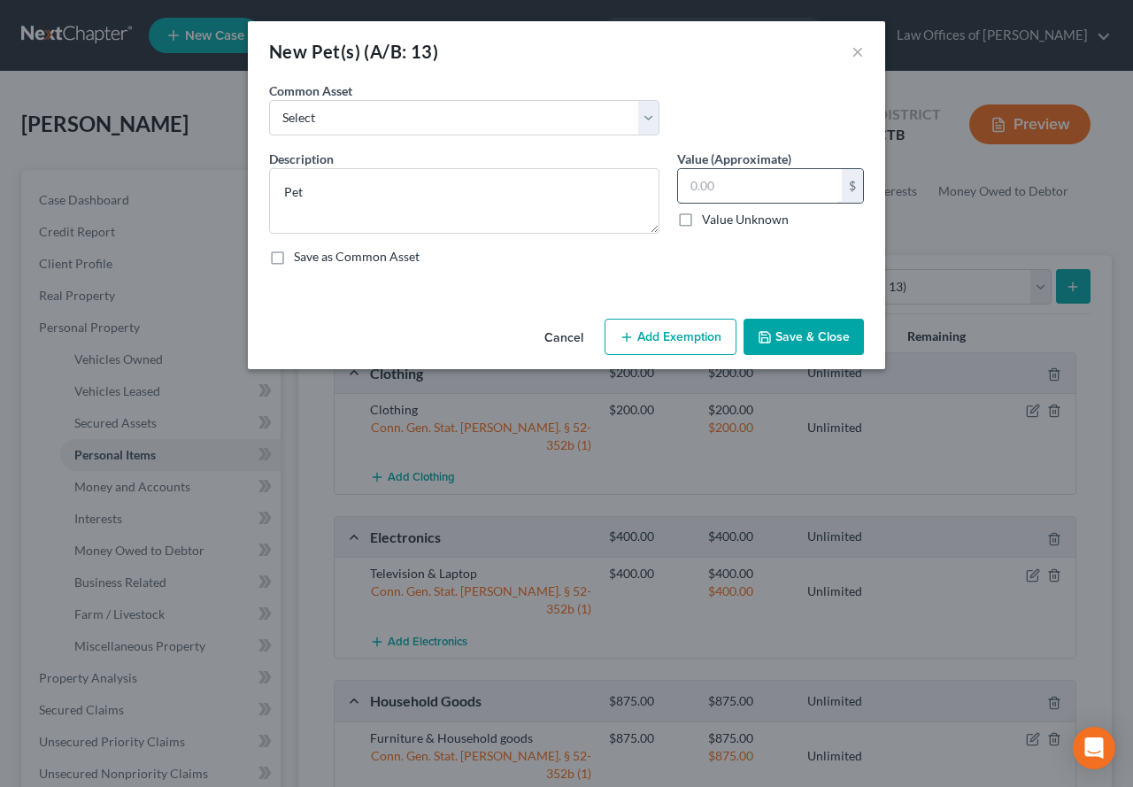
click at [757, 191] on input "text" at bounding box center [760, 186] width 164 height 34
type input "0.00"
click at [672, 342] on button "Add Exemption" at bounding box center [670, 337] width 132 height 37
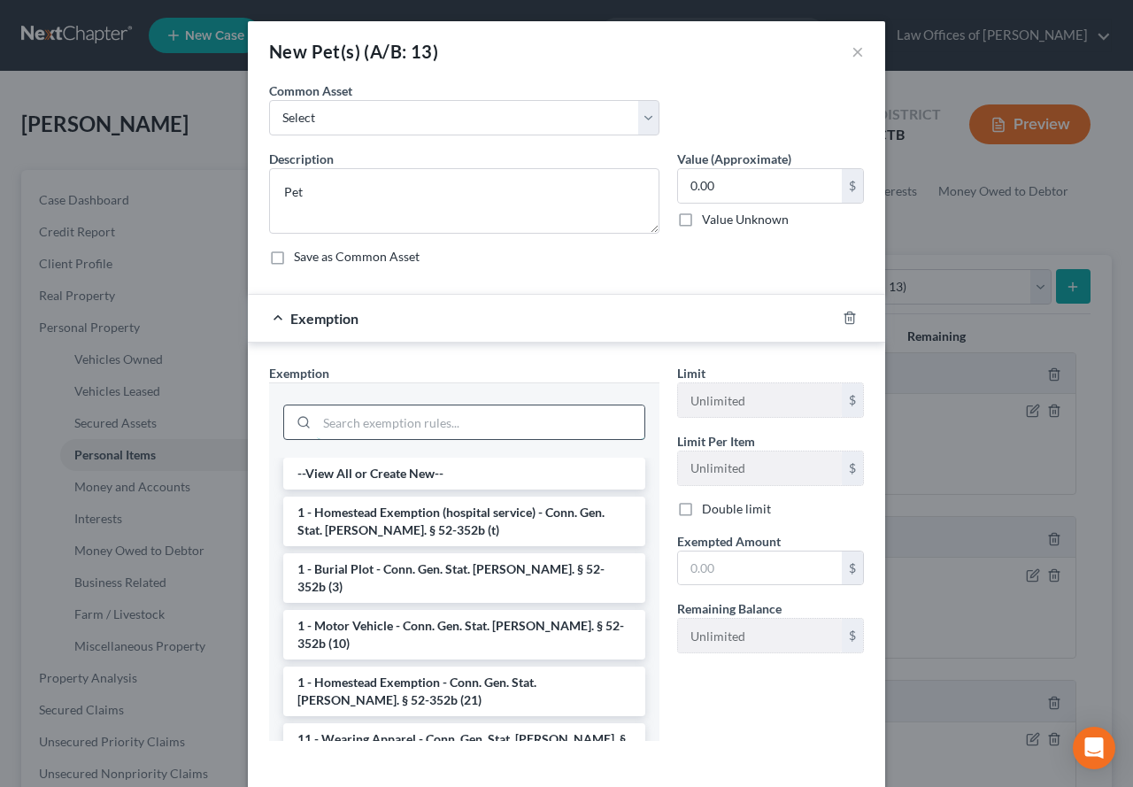
click at [437, 419] on input "search" at bounding box center [480, 422] width 327 height 34
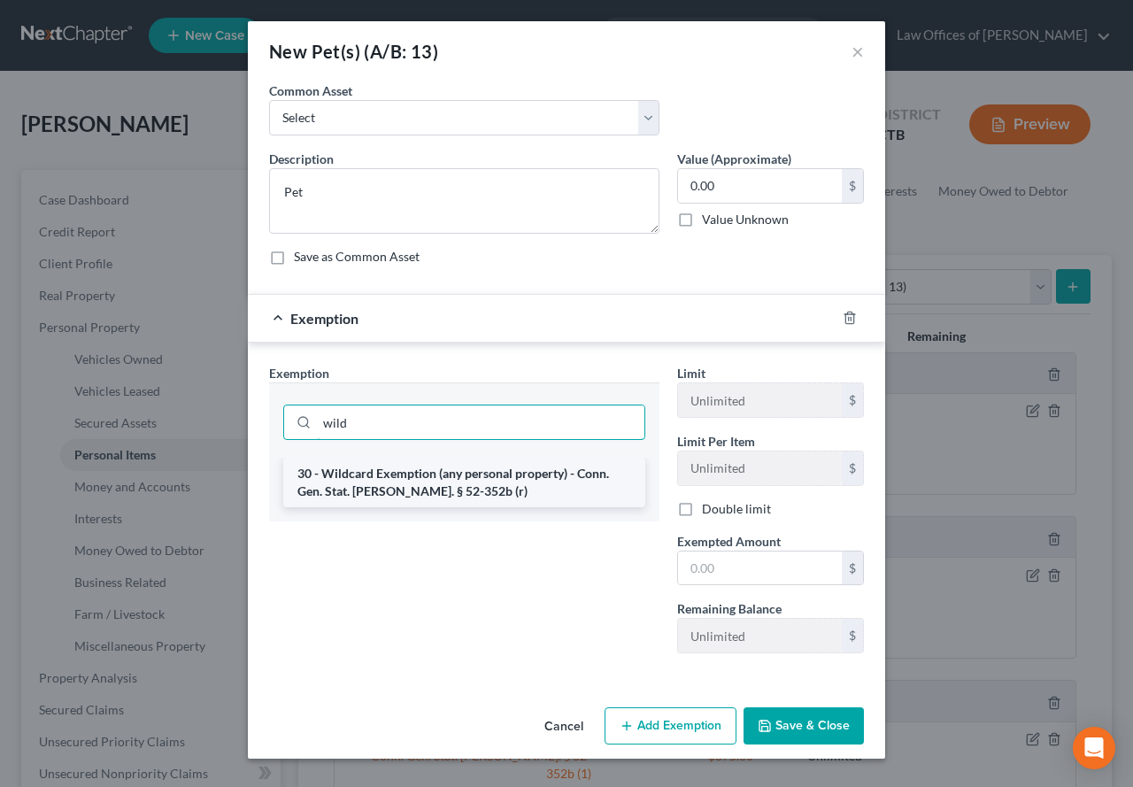
type input "wild"
click at [395, 490] on li "30 - Wildcard Exemption (any personal property) - Conn. Gen. Stat. [PERSON_NAME…" at bounding box center [464, 482] width 362 height 50
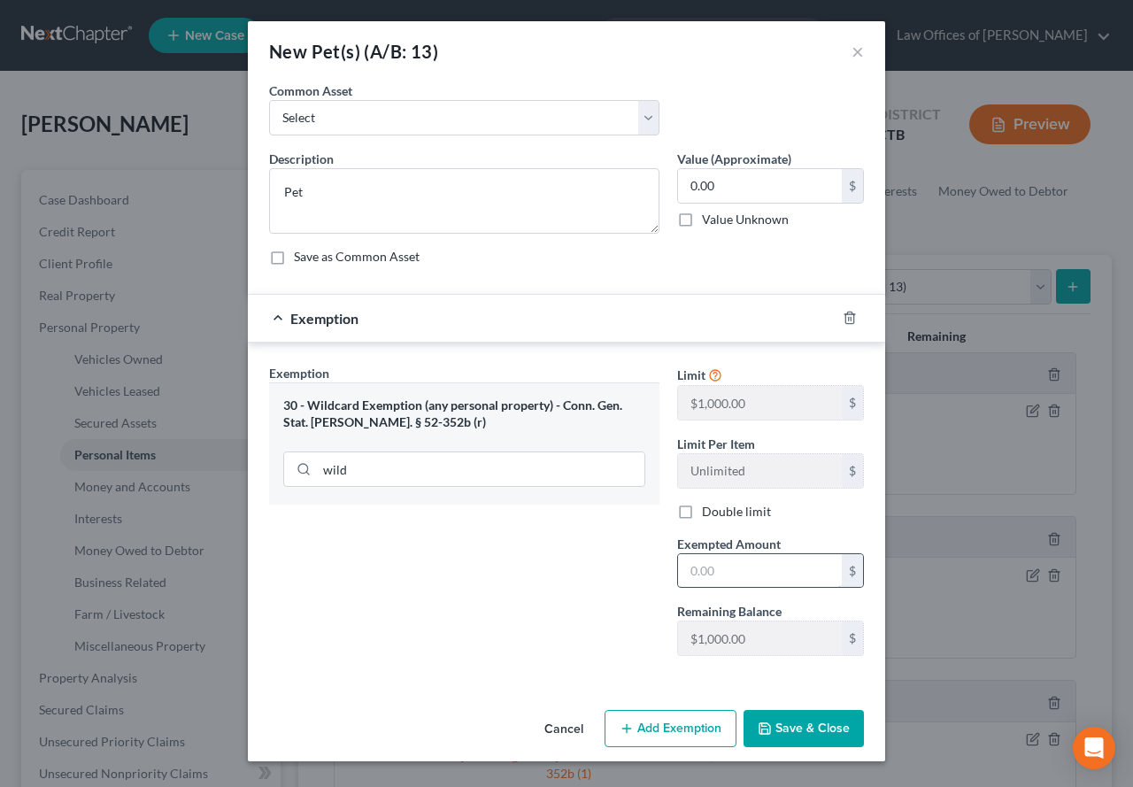
click at [700, 560] on input "text" at bounding box center [760, 571] width 164 height 34
type input "0.00"
click at [768, 730] on icon "button" at bounding box center [764, 728] width 14 height 14
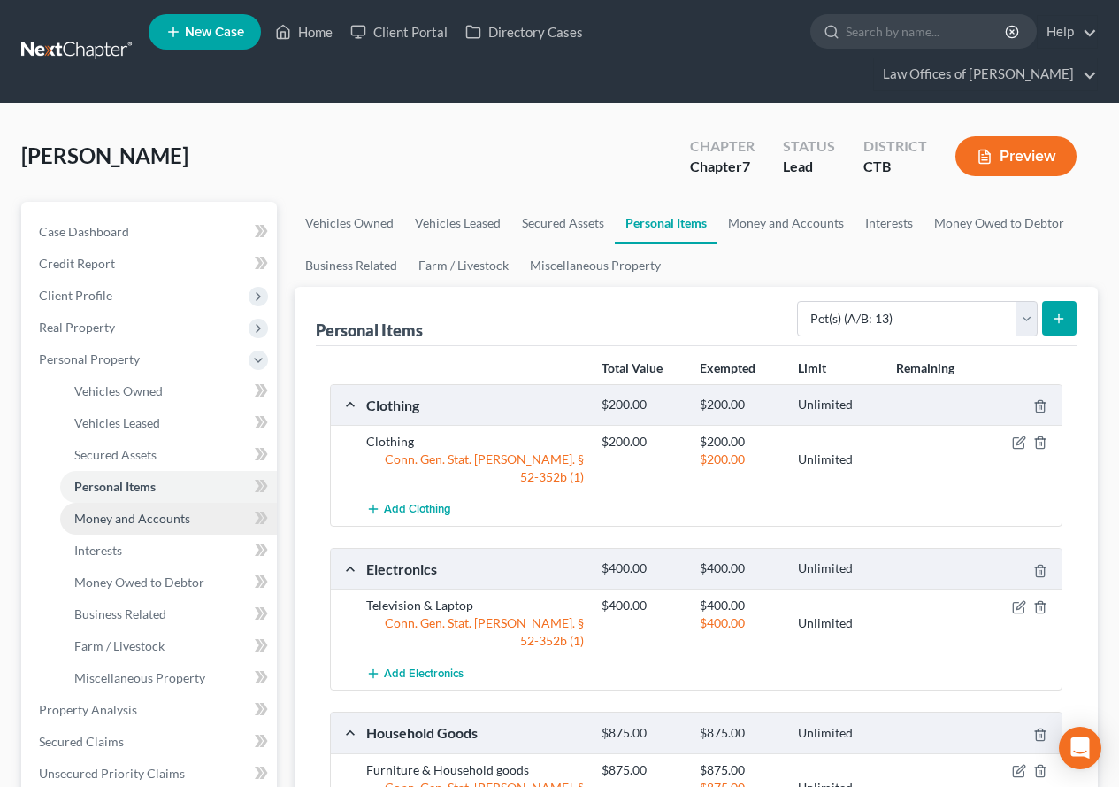
click at [164, 518] on span "Money and Accounts" at bounding box center [132, 518] width 116 height 15
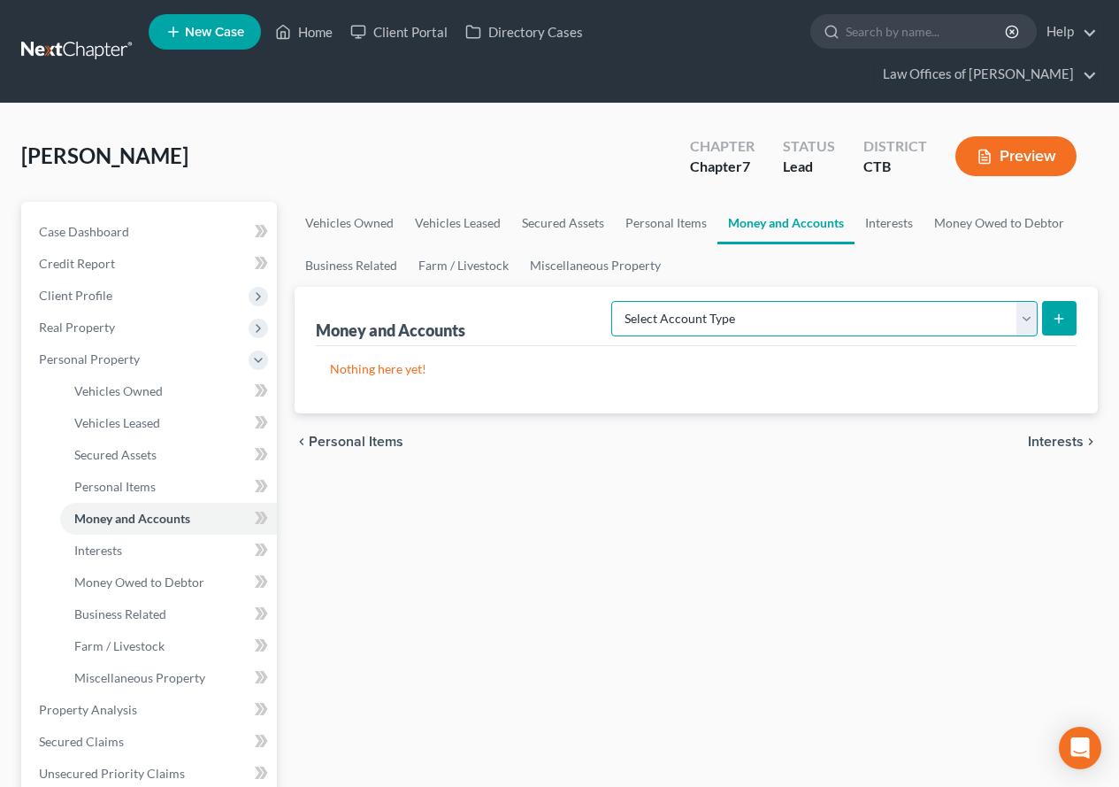
click at [1033, 330] on select "Select Account Type Brokerage (A/B: 18, SOFA: 20) Cash on Hand (A/B: 16) Certif…" at bounding box center [824, 318] width 426 height 35
select select "cash_on_hand"
click at [616, 301] on select "Select Account Type Brokerage (A/B: 18, SOFA: 20) Cash on Hand (A/B: 16) Certif…" at bounding box center [824, 318] width 426 height 35
click at [1063, 321] on icon "submit" at bounding box center [1059, 318] width 14 height 14
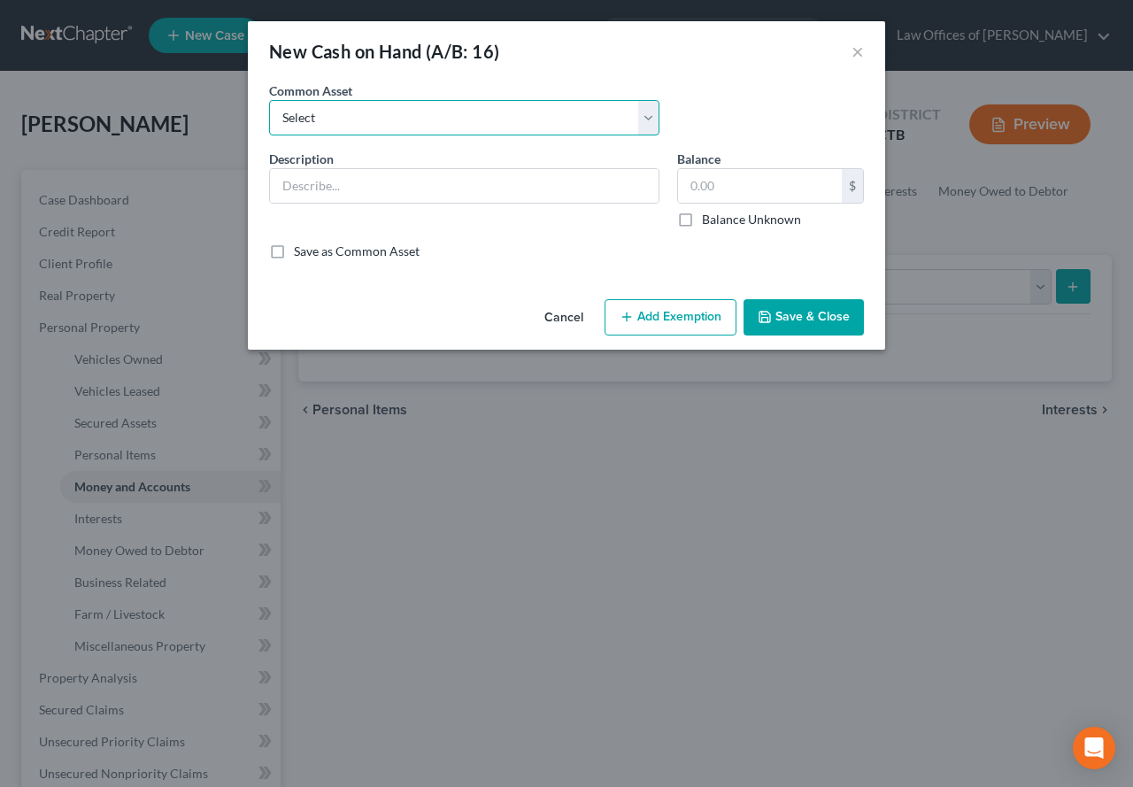
click at [652, 126] on select "Select Cash" at bounding box center [464, 117] width 390 height 35
select select "0"
click at [269, 100] on select "Select Cash" at bounding box center [464, 117] width 390 height 35
type input "Cash"
type input "0"
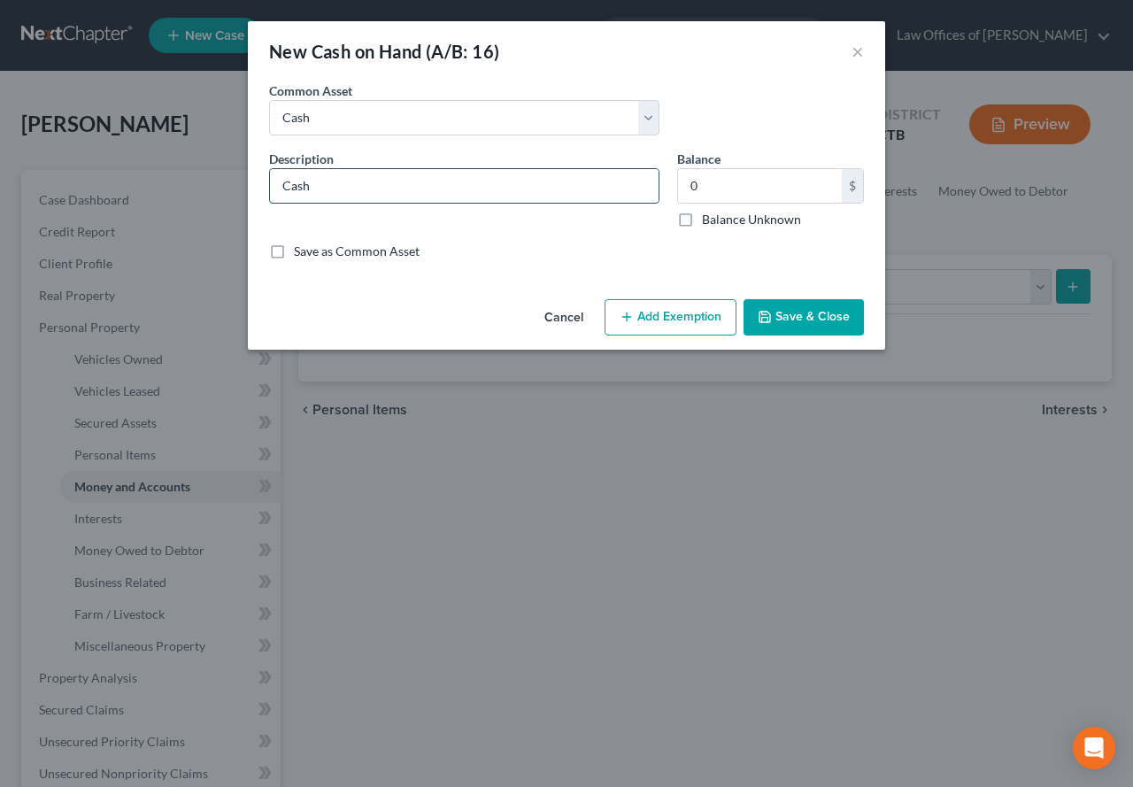
click at [328, 186] on input "Cash" at bounding box center [464, 186] width 388 height 34
type input "Cash in Wallet"
click at [652, 317] on button "Add Exemption" at bounding box center [670, 317] width 132 height 37
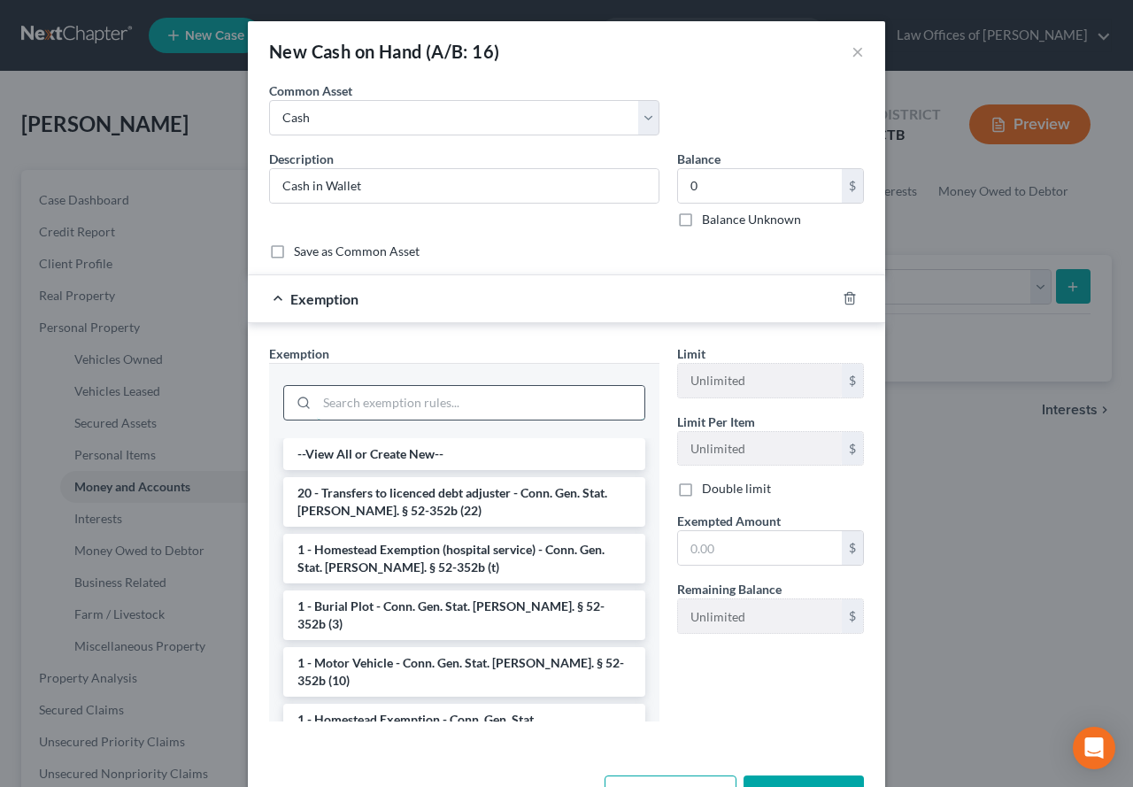
click at [442, 409] on input "search" at bounding box center [480, 403] width 327 height 34
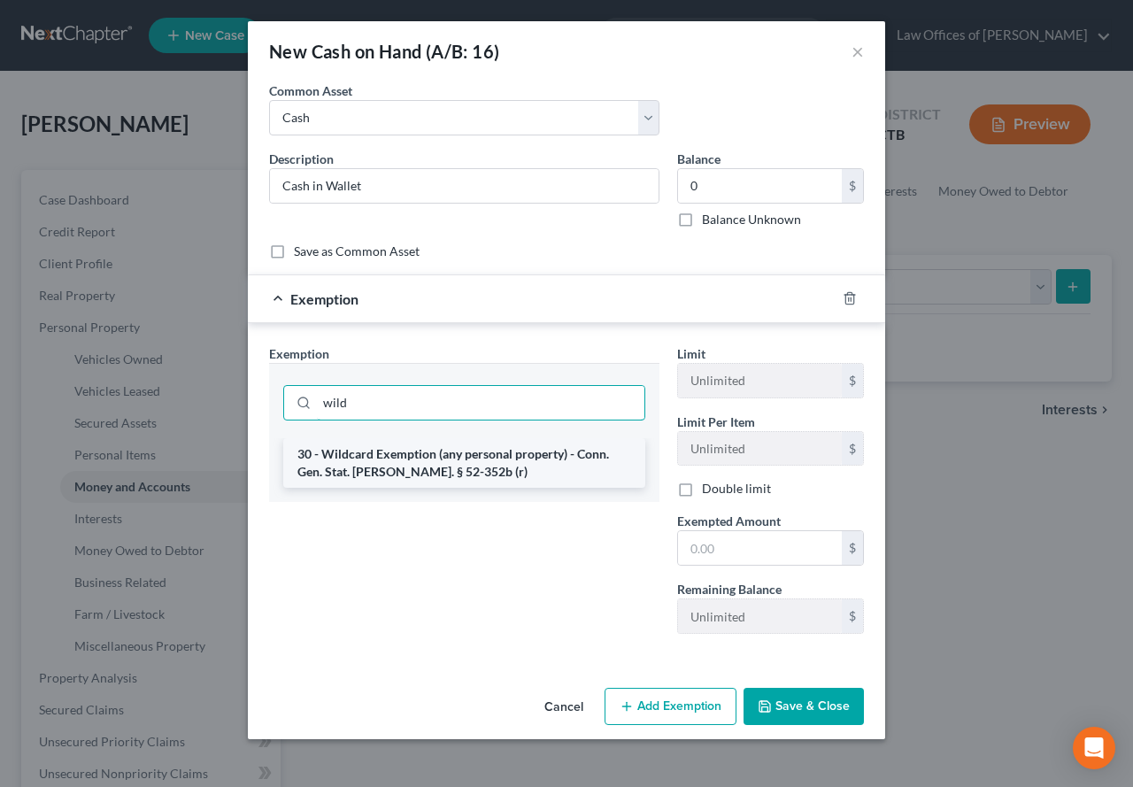
type input "wild"
click at [375, 465] on li "30 - Wildcard Exemption (any personal property) - Conn. Gen. Stat. [PERSON_NAME…" at bounding box center [464, 463] width 362 height 50
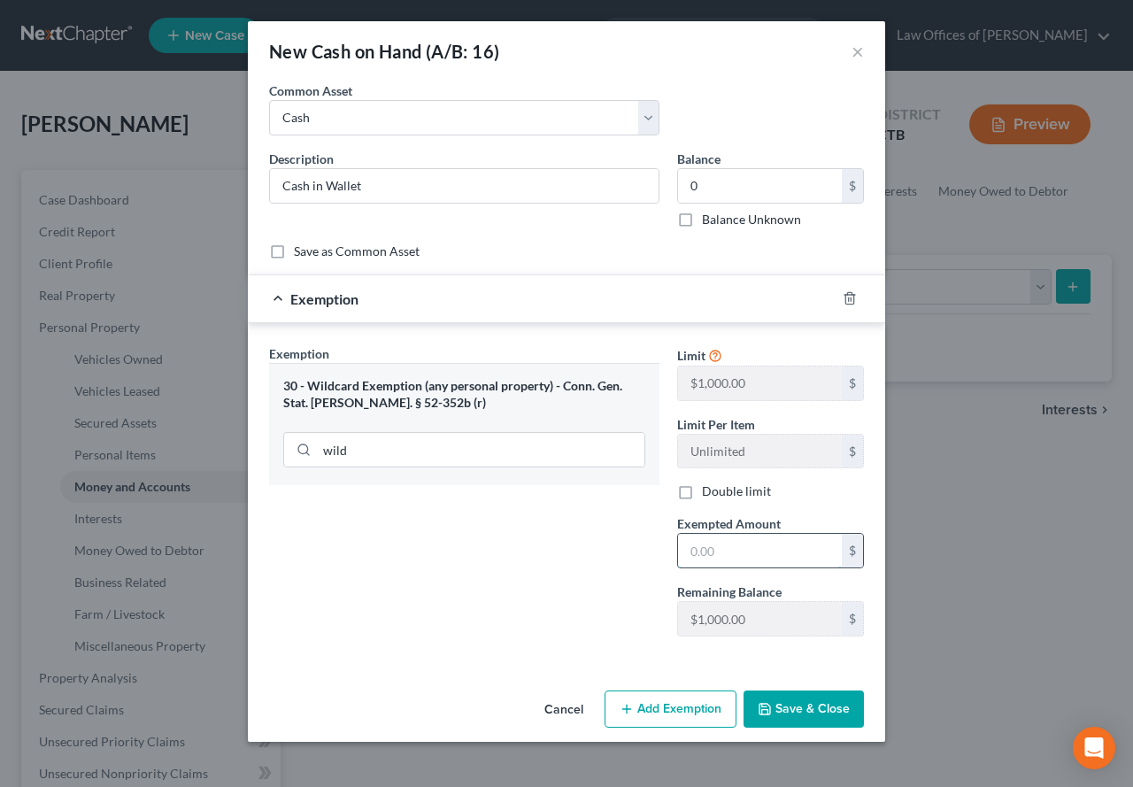
click at [763, 555] on input "text" at bounding box center [760, 551] width 164 height 34
type input "0.00"
click at [810, 718] on button "Save & Close" at bounding box center [803, 708] width 120 height 37
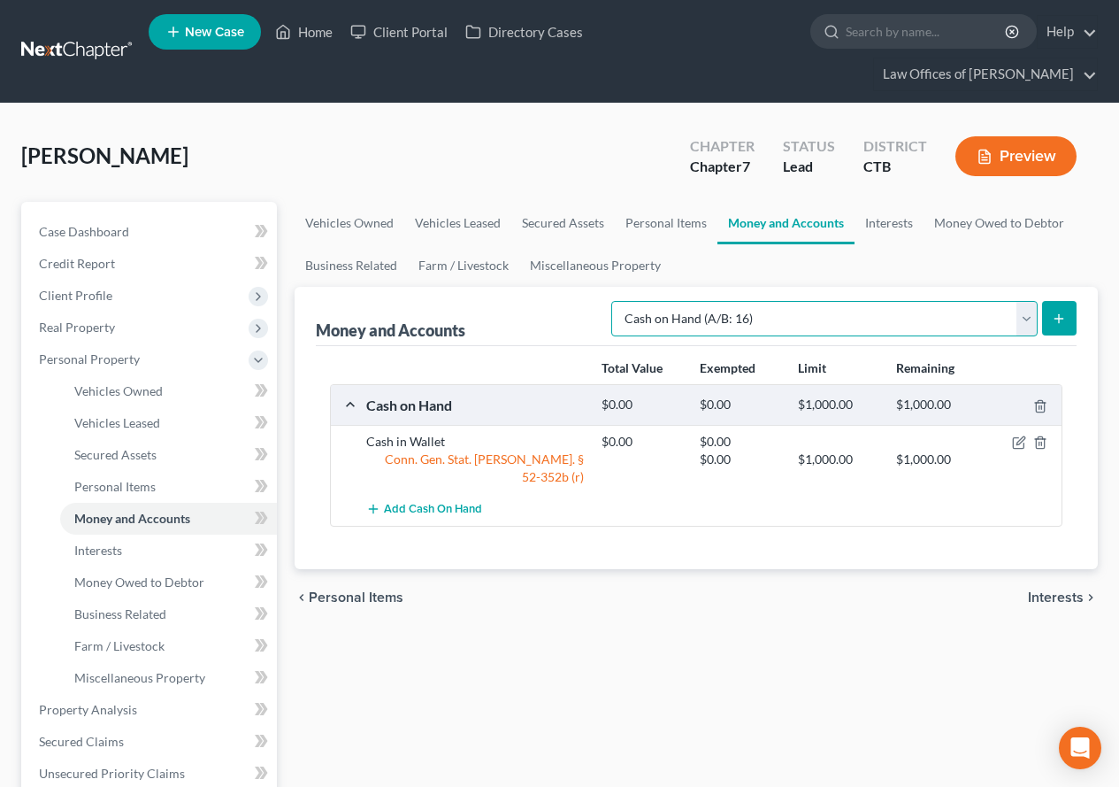
click at [1026, 320] on select "Select Account Type Brokerage (A/B: 18, SOFA: 20) Cash on Hand (A/B: 16) Certif…" at bounding box center [824, 318] width 426 height 35
select select "checking"
click at [616, 301] on select "Select Account Type Brokerage (A/B: 18, SOFA: 20) Cash on Hand (A/B: 16) Certif…" at bounding box center [824, 318] width 426 height 35
click at [1056, 319] on icon "submit" at bounding box center [1059, 318] width 14 height 14
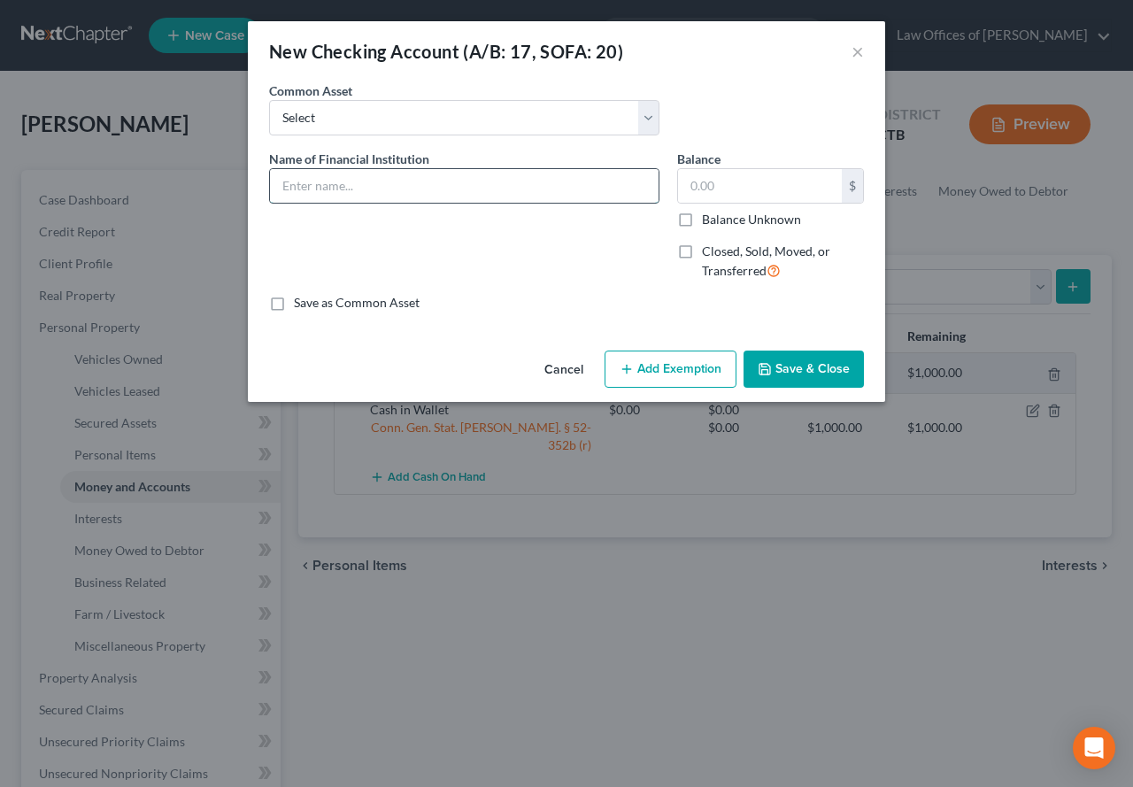
click at [373, 189] on input "text" at bounding box center [464, 186] width 388 height 34
type input "Liberty Bank - x2390"
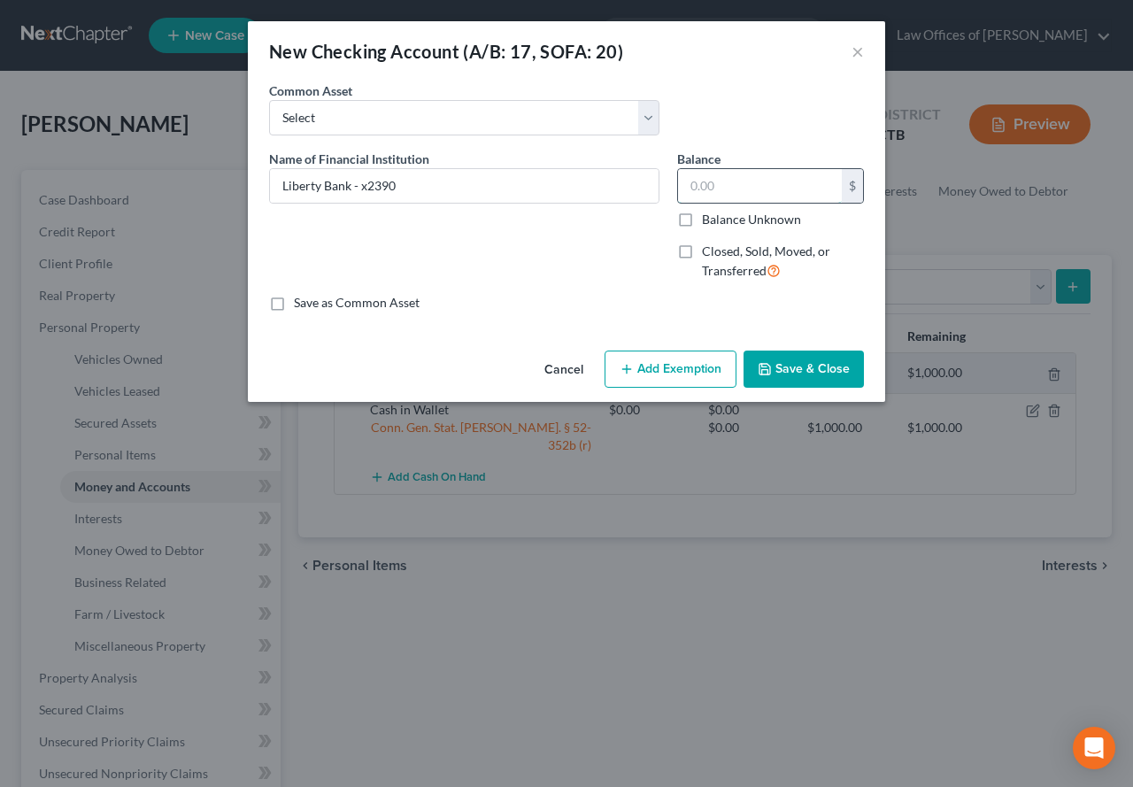
click at [746, 196] on input "text" at bounding box center [760, 186] width 164 height 34
type input "139.01"
click at [642, 373] on button "Add Exemption" at bounding box center [670, 368] width 132 height 37
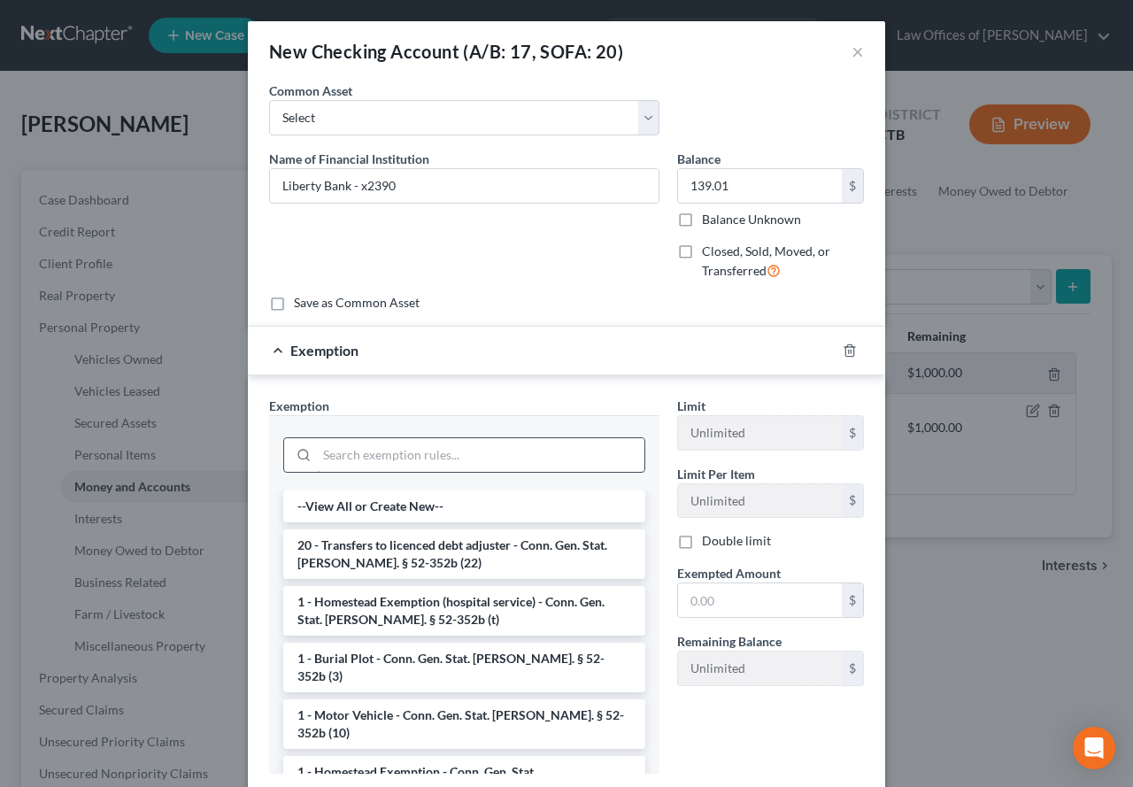
click at [449, 453] on input "search" at bounding box center [480, 455] width 327 height 34
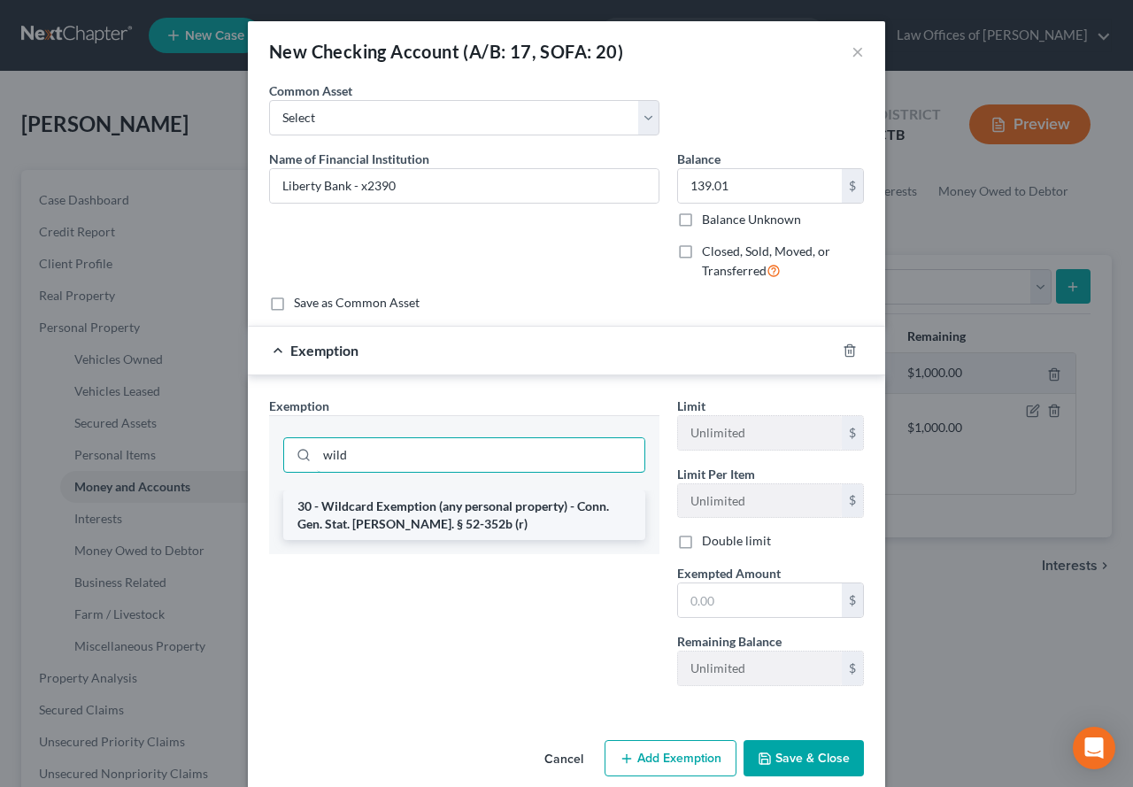
type input "wild"
click at [409, 525] on li "30 - Wildcard Exemption (any personal property) - Conn. Gen. Stat. [PERSON_NAME…" at bounding box center [464, 515] width 362 height 50
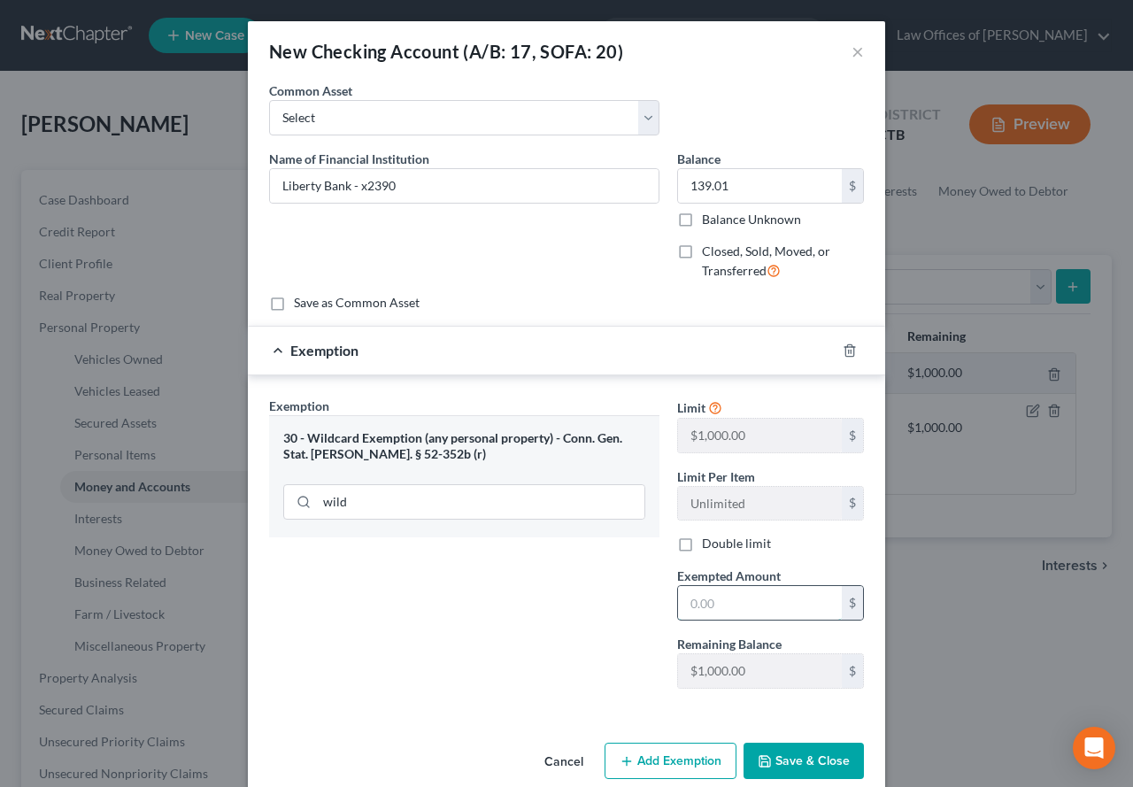
click at [695, 598] on input "text" at bounding box center [760, 603] width 164 height 34
type input "139.01"
click at [773, 756] on button "Save & Close" at bounding box center [803, 760] width 120 height 37
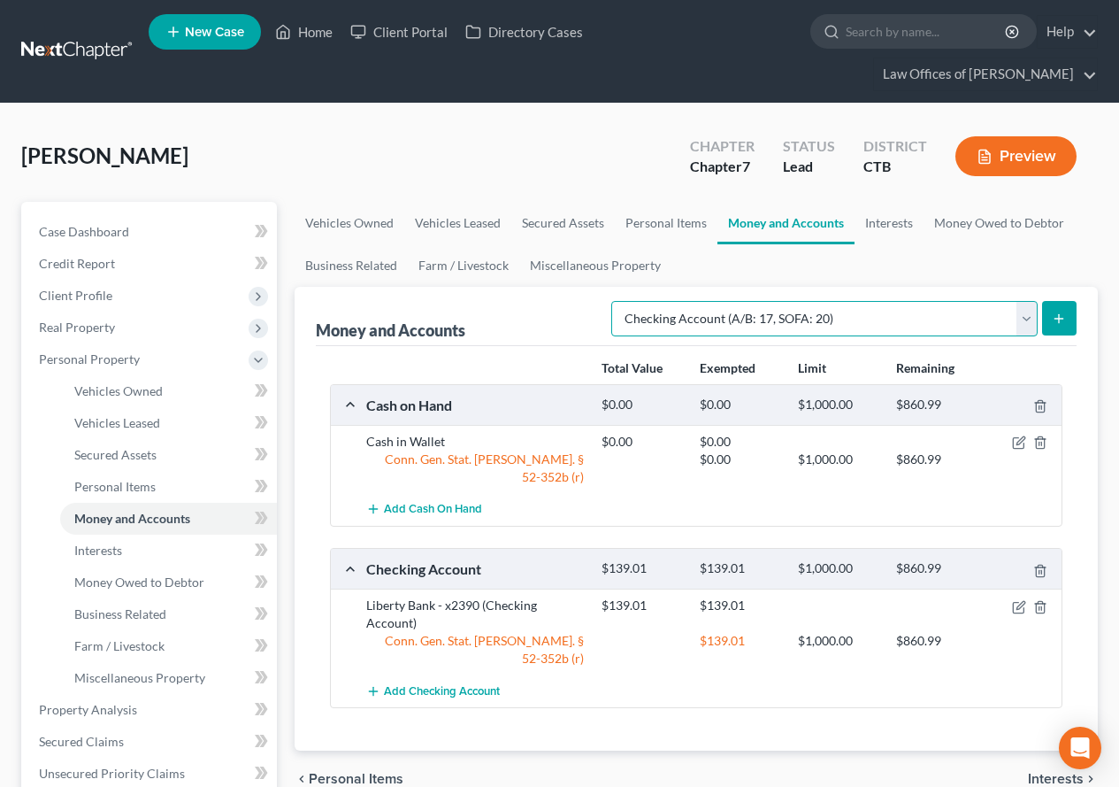
click at [1031, 321] on select "Select Account Type Brokerage (A/B: 18, SOFA: 20) Cash on Hand (A/B: 16) Certif…" at bounding box center [824, 318] width 426 height 35
select select "savings"
click at [616, 301] on select "Select Account Type Brokerage (A/B: 18, SOFA: 20) Cash on Hand (A/B: 16) Certif…" at bounding box center [824, 318] width 426 height 35
click at [1061, 321] on icon "submit" at bounding box center [1059, 318] width 14 height 14
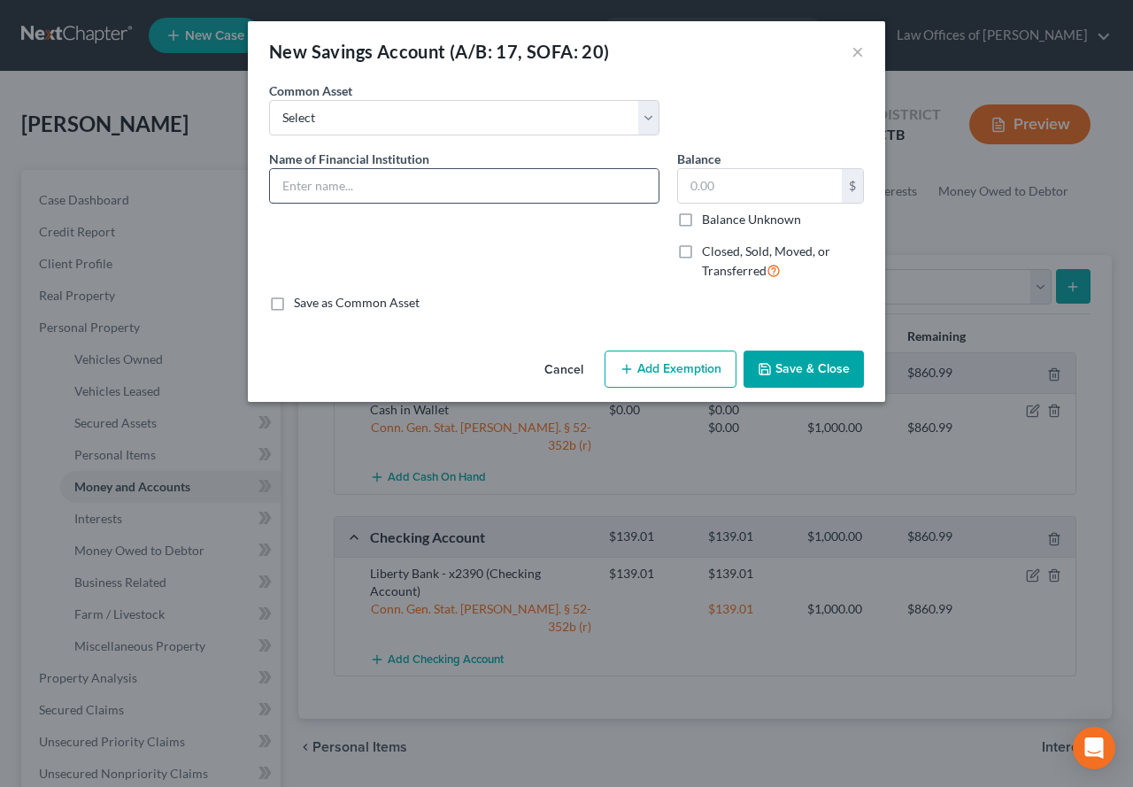
click at [470, 193] on input "text" at bounding box center [464, 186] width 388 height 34
type input "Liberty Bank - x9394"
click at [687, 175] on input "text" at bounding box center [760, 186] width 164 height 34
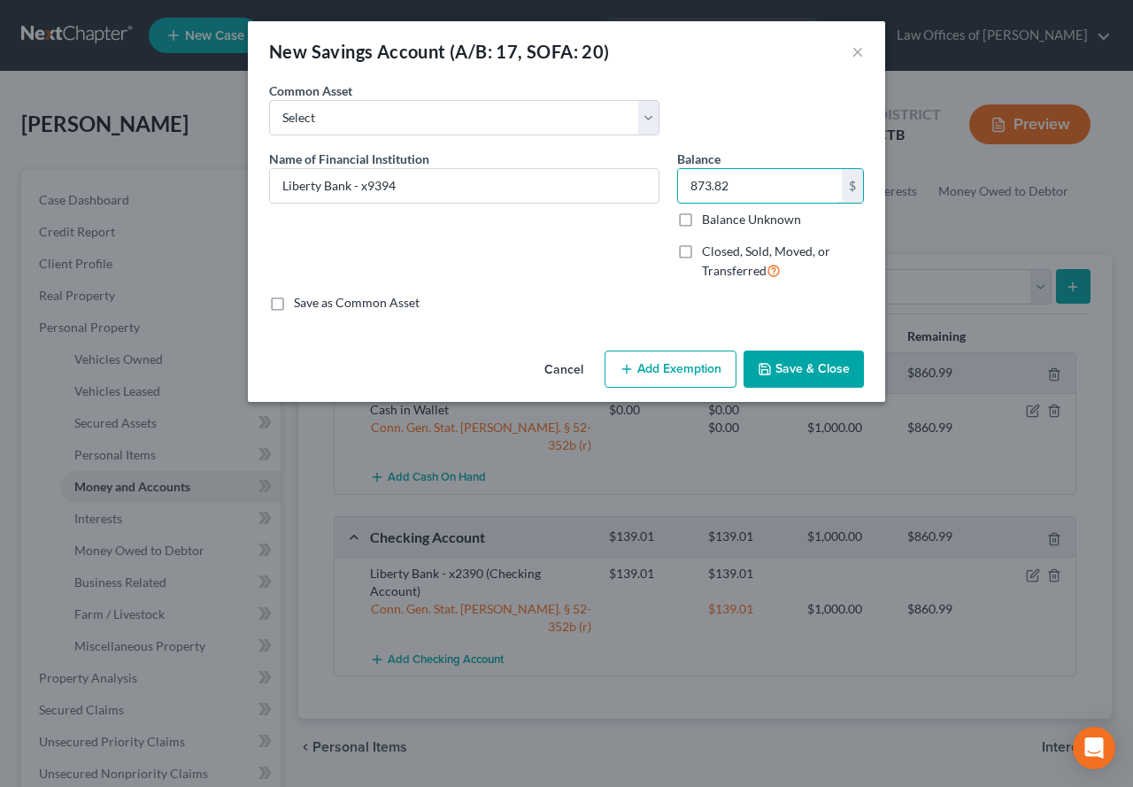
type input "873.82"
click at [653, 372] on button "Add Exemption" at bounding box center [670, 368] width 132 height 37
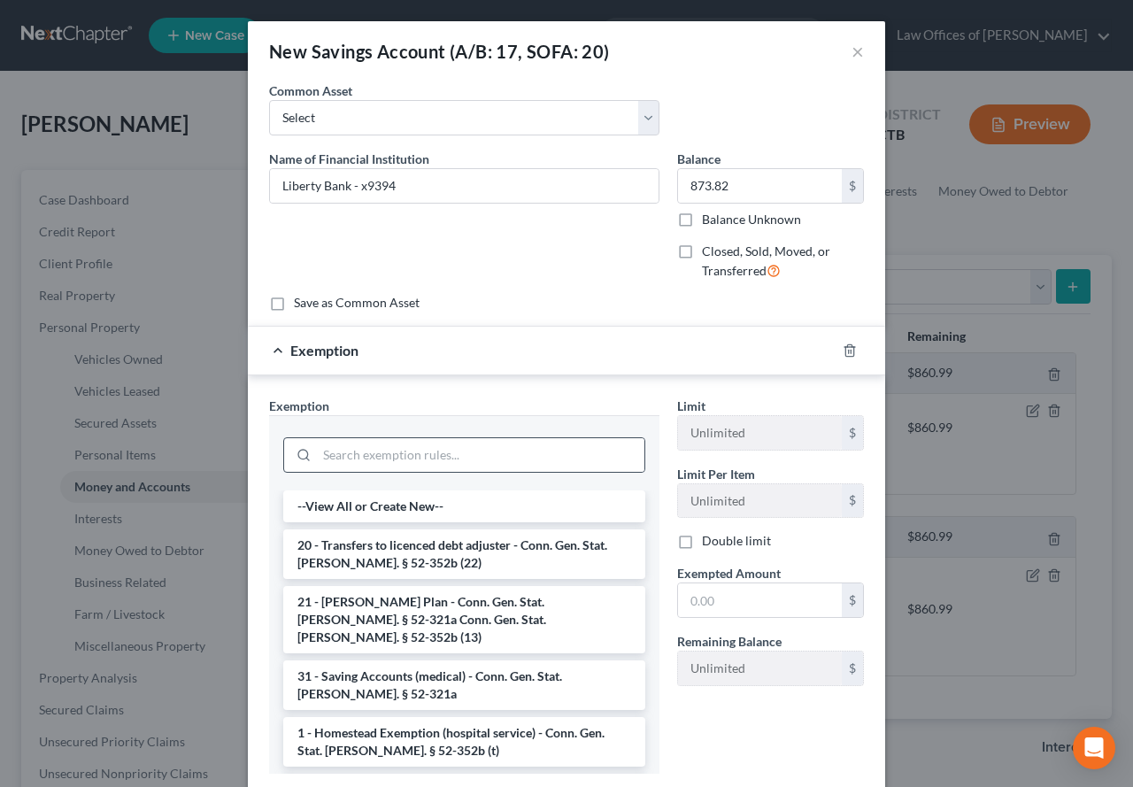
click at [425, 437] on div at bounding box center [464, 454] width 362 height 35
click at [475, 460] on input "search" at bounding box center [480, 455] width 327 height 34
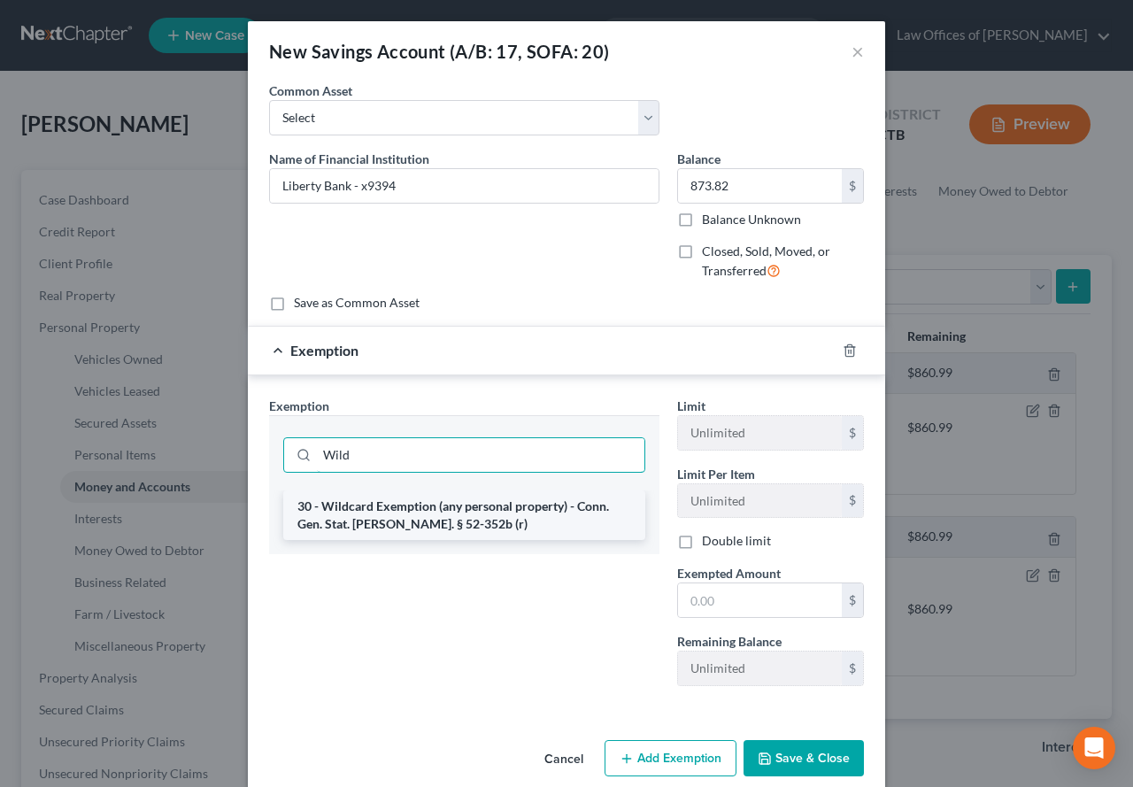
type input "Wild"
click at [369, 513] on li "30 - Wildcard Exemption (any personal property) - Conn. Gen. Stat. [PERSON_NAME…" at bounding box center [464, 515] width 362 height 50
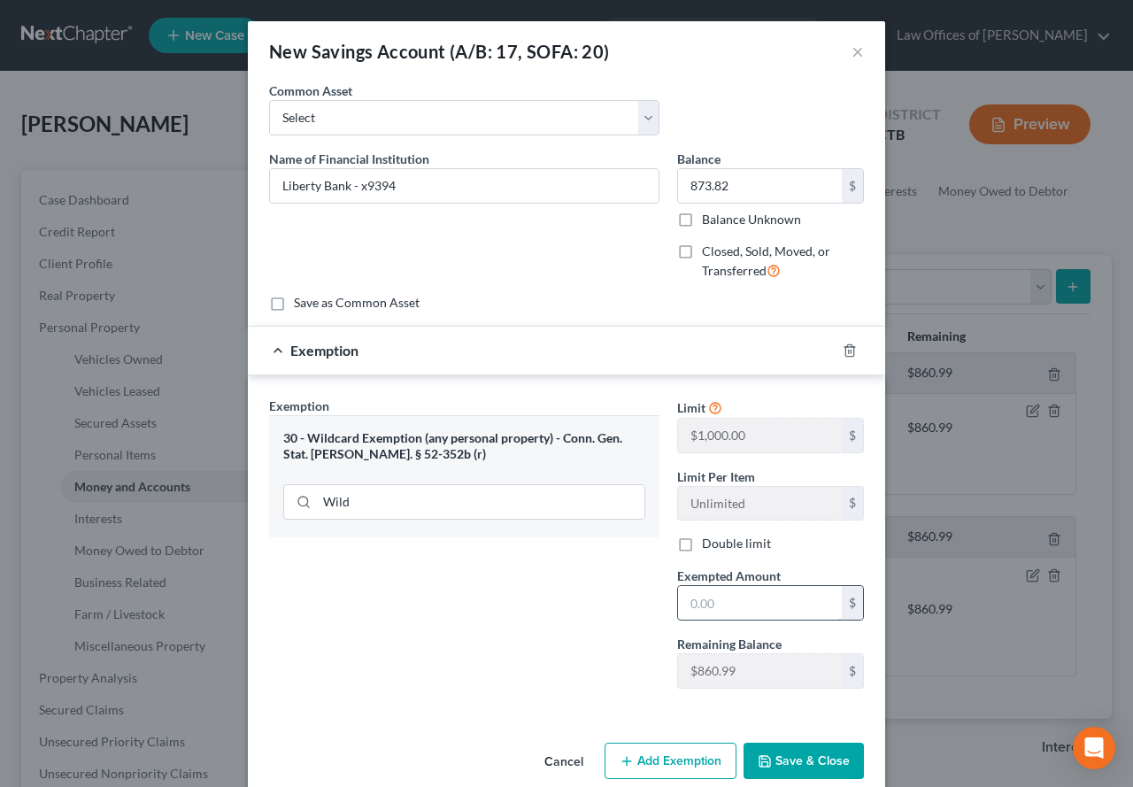
click at [685, 606] on input "text" at bounding box center [760, 603] width 164 height 34
type input "860.99"
click at [775, 766] on button "Save & Close" at bounding box center [803, 760] width 120 height 37
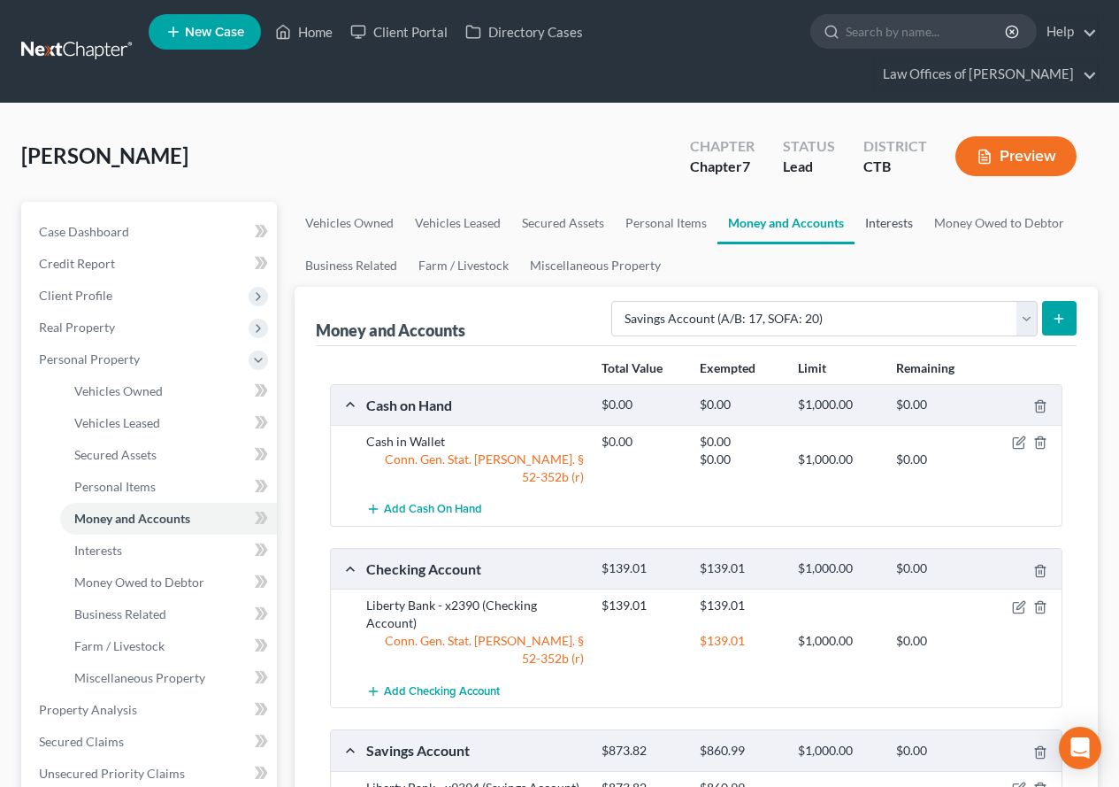
click at [881, 219] on link "Interests" at bounding box center [889, 223] width 69 height 42
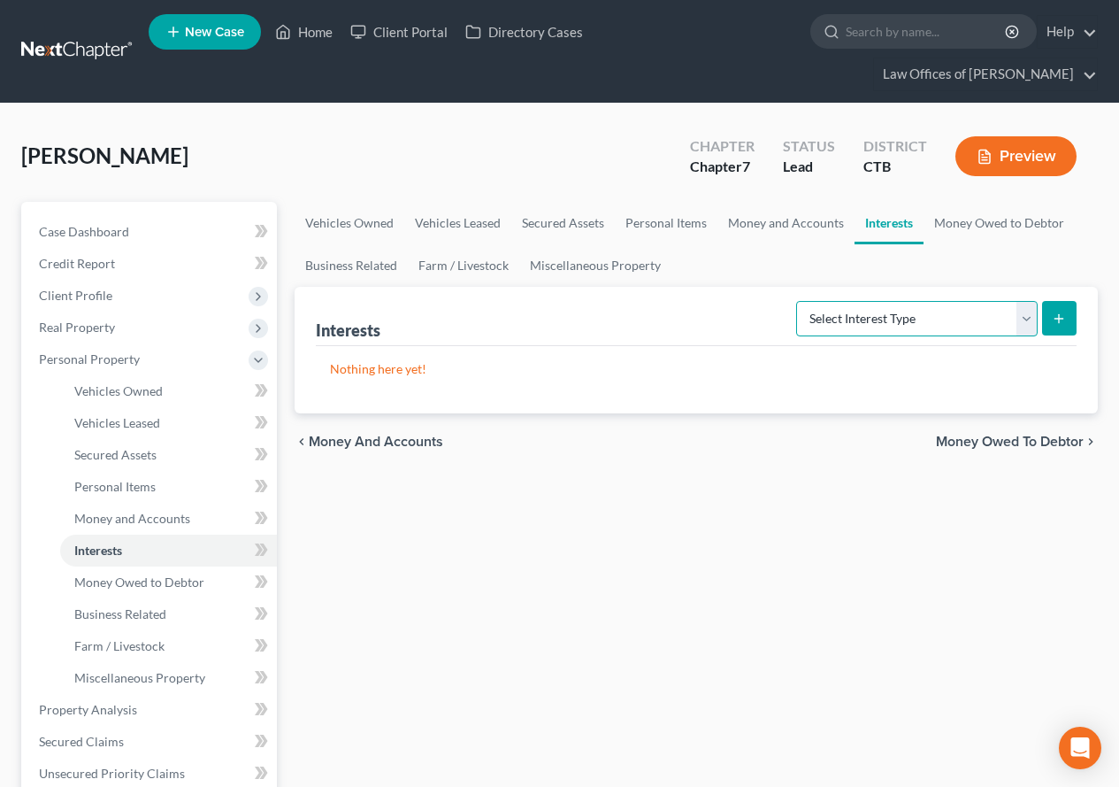
click at [1023, 325] on select "Select Interest Type 401K (A/B: 21) Annuity (A/B: 23) Bond (A/B: 18) Education …" at bounding box center [917, 318] width 242 height 35
select select "401k"
click at [799, 301] on select "Select Interest Type 401K (A/B: 21) Annuity (A/B: 23) Bond (A/B: 18) Education …" at bounding box center [917, 318] width 242 height 35
click at [1067, 316] on button "submit" at bounding box center [1059, 318] width 35 height 35
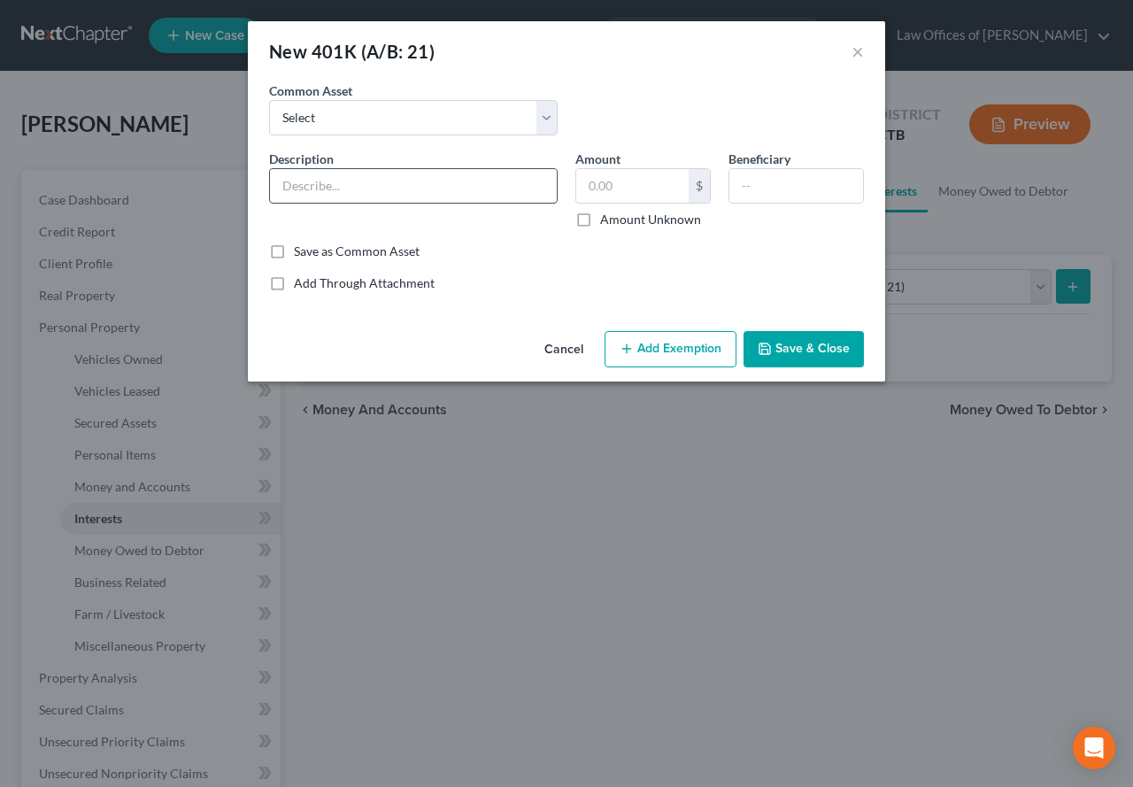
click at [365, 176] on input "text" at bounding box center [413, 186] width 287 height 34
type input "United Health Group 401k - Fidelity Brokerage"
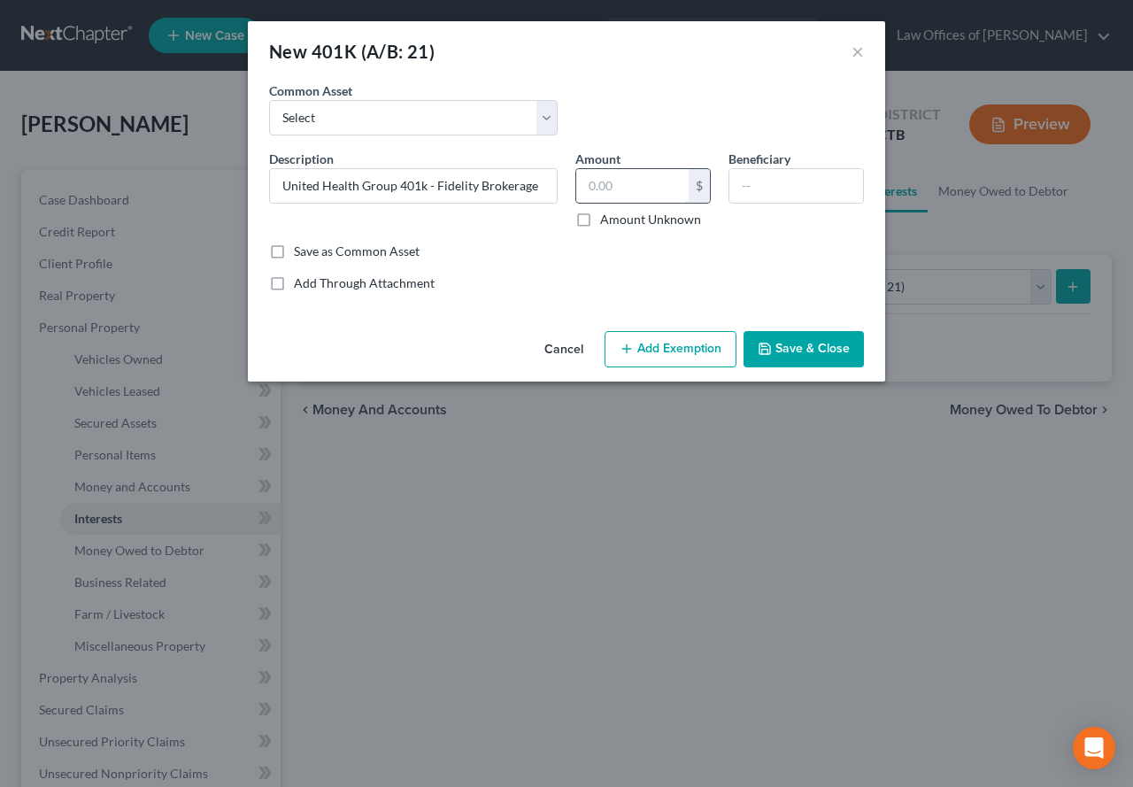
click at [632, 195] on input "text" at bounding box center [632, 186] width 112 height 34
type input "1,965.05"
click at [787, 346] on button "Save & Close" at bounding box center [803, 349] width 120 height 37
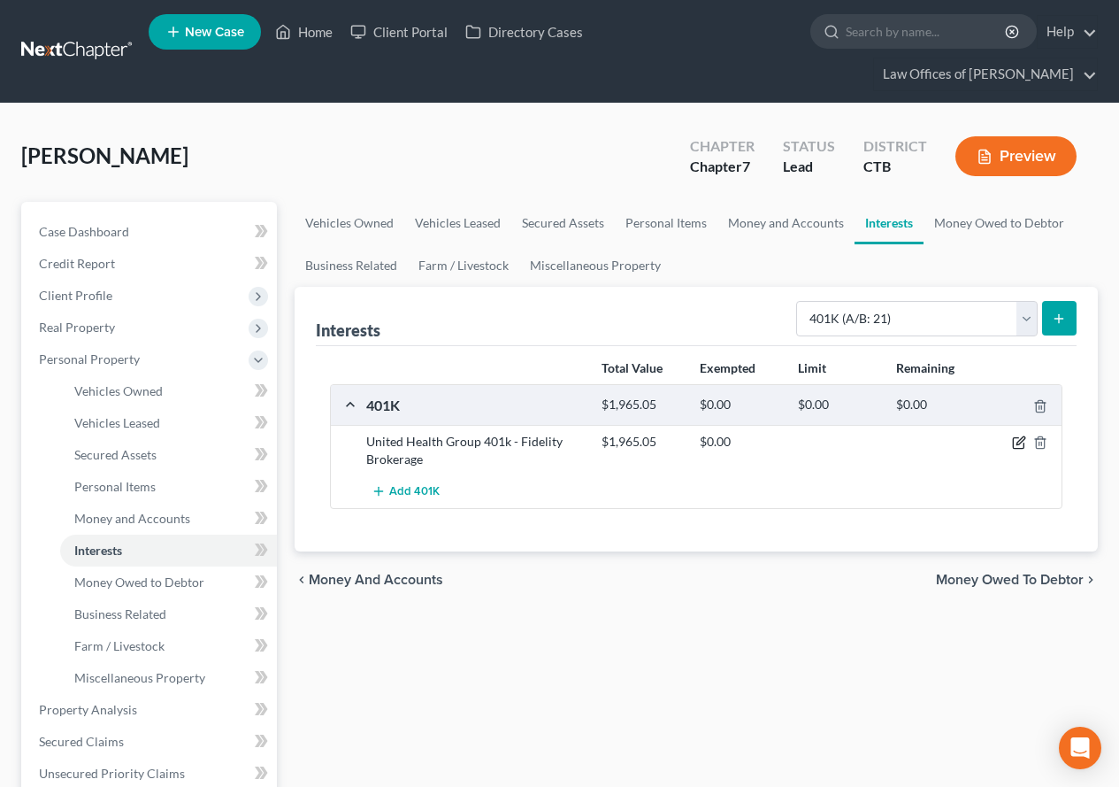
click at [1023, 449] on icon "button" at bounding box center [1019, 442] width 14 height 14
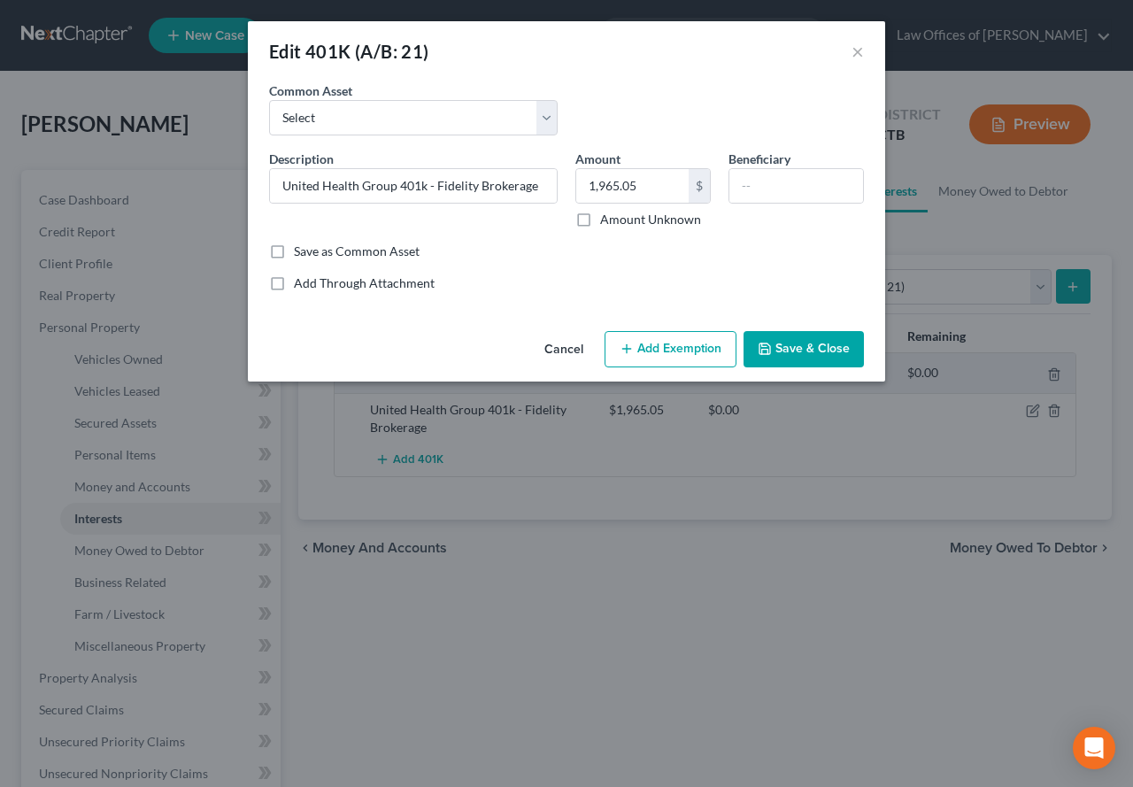
click at [674, 342] on button "Add Exemption" at bounding box center [670, 349] width 132 height 37
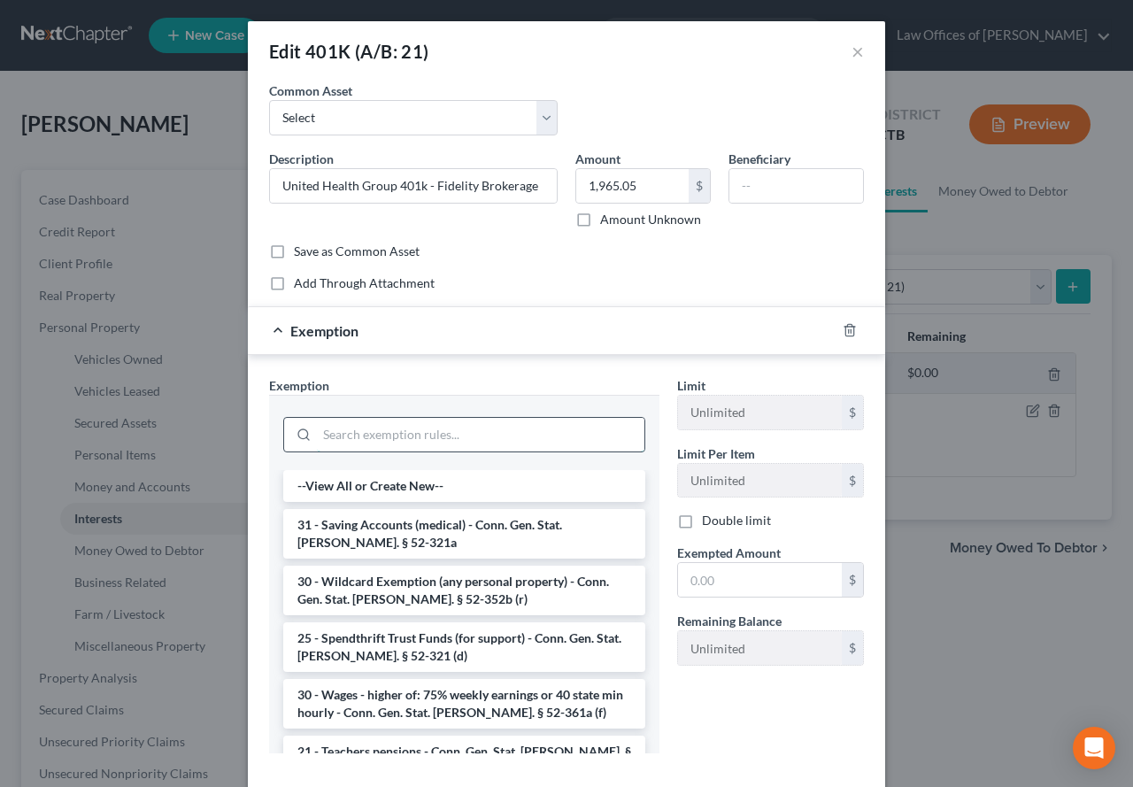
click at [438, 421] on input "search" at bounding box center [480, 435] width 327 height 34
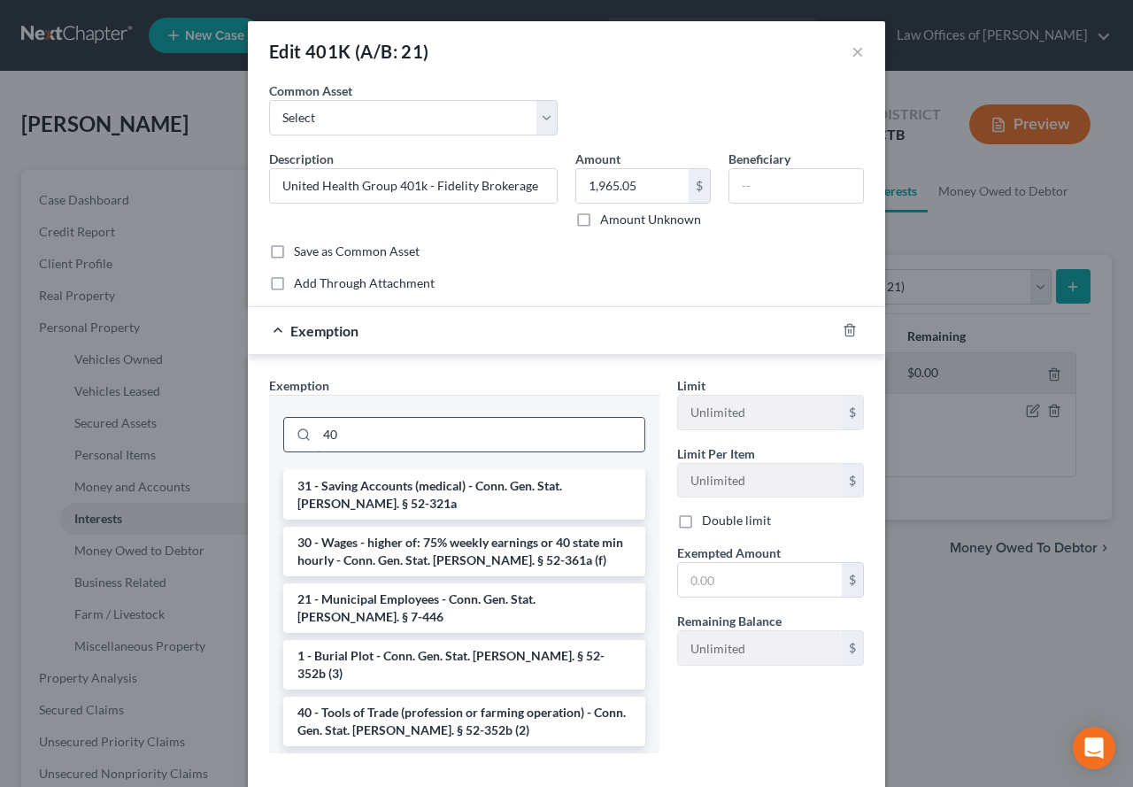
type input "4"
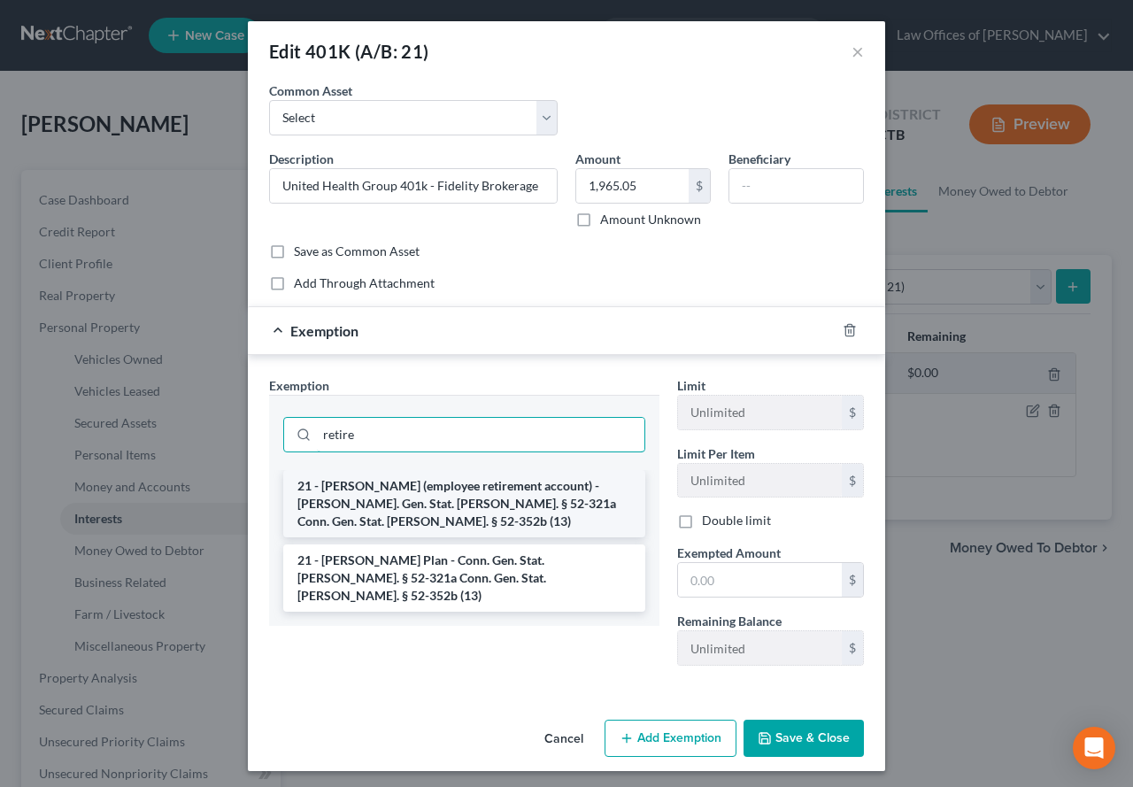
type input "retire"
click at [392, 509] on li "21 - [PERSON_NAME] (employee retirement account) - [PERSON_NAME]. Gen. Stat. [P…" at bounding box center [464, 503] width 362 height 67
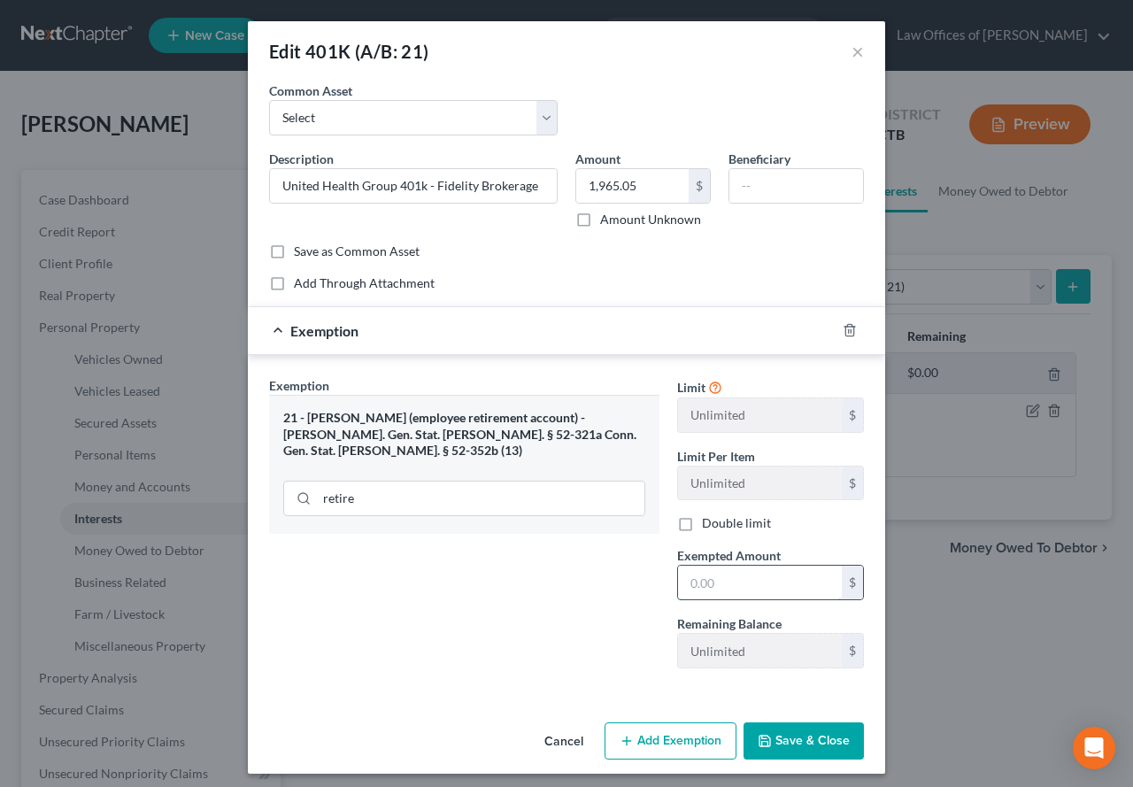
click at [688, 590] on input "text" at bounding box center [760, 582] width 164 height 34
type input "1,965.05"
click at [778, 743] on button "Save & Close" at bounding box center [803, 740] width 120 height 37
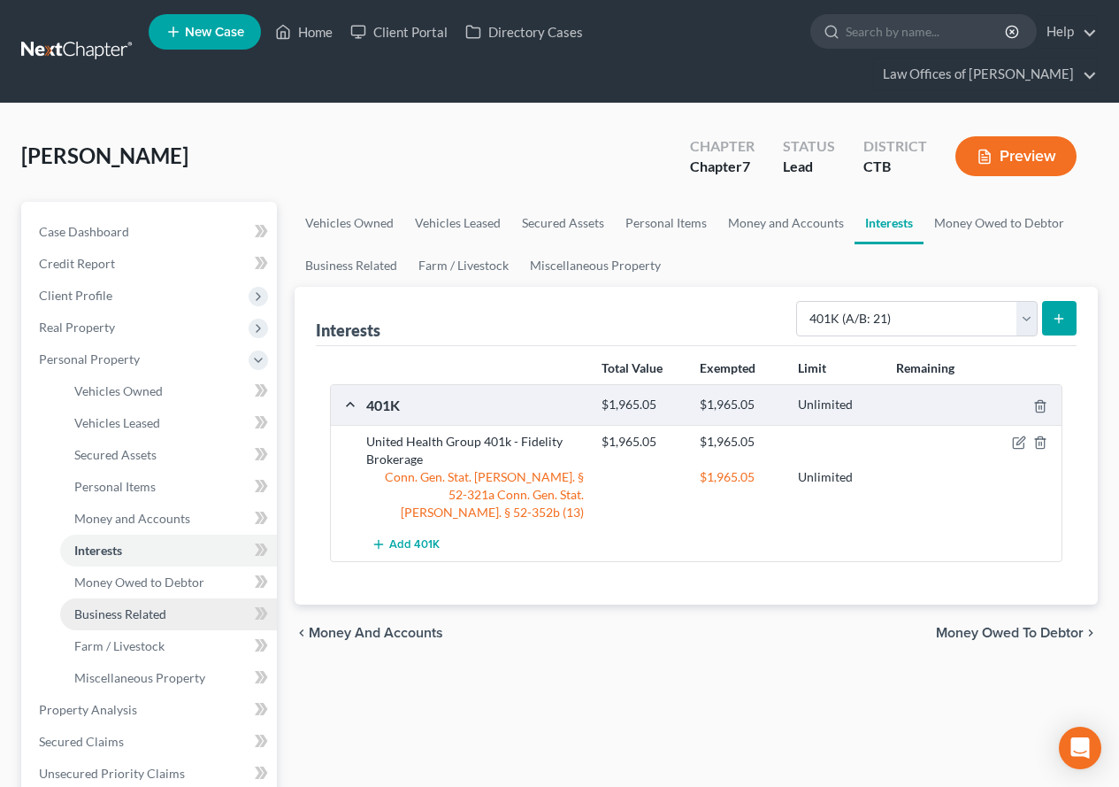
scroll to position [88, 0]
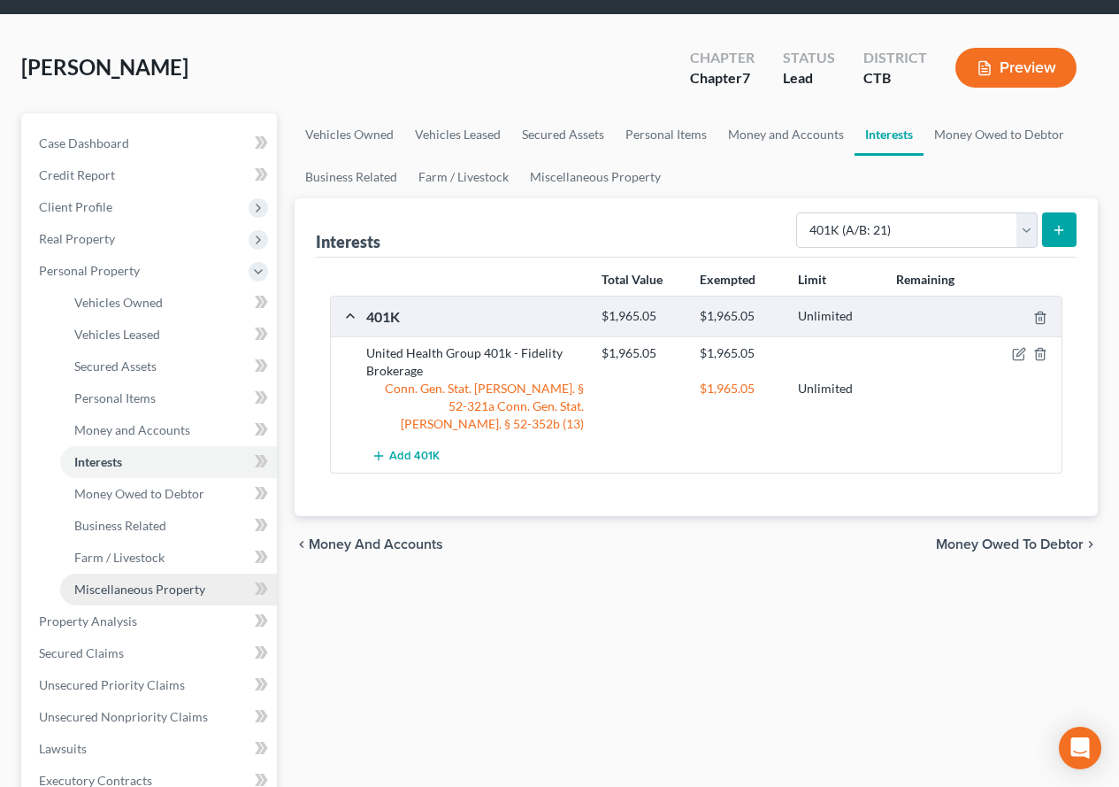
click at [157, 596] on link "Miscellaneous Property" at bounding box center [168, 589] width 217 height 32
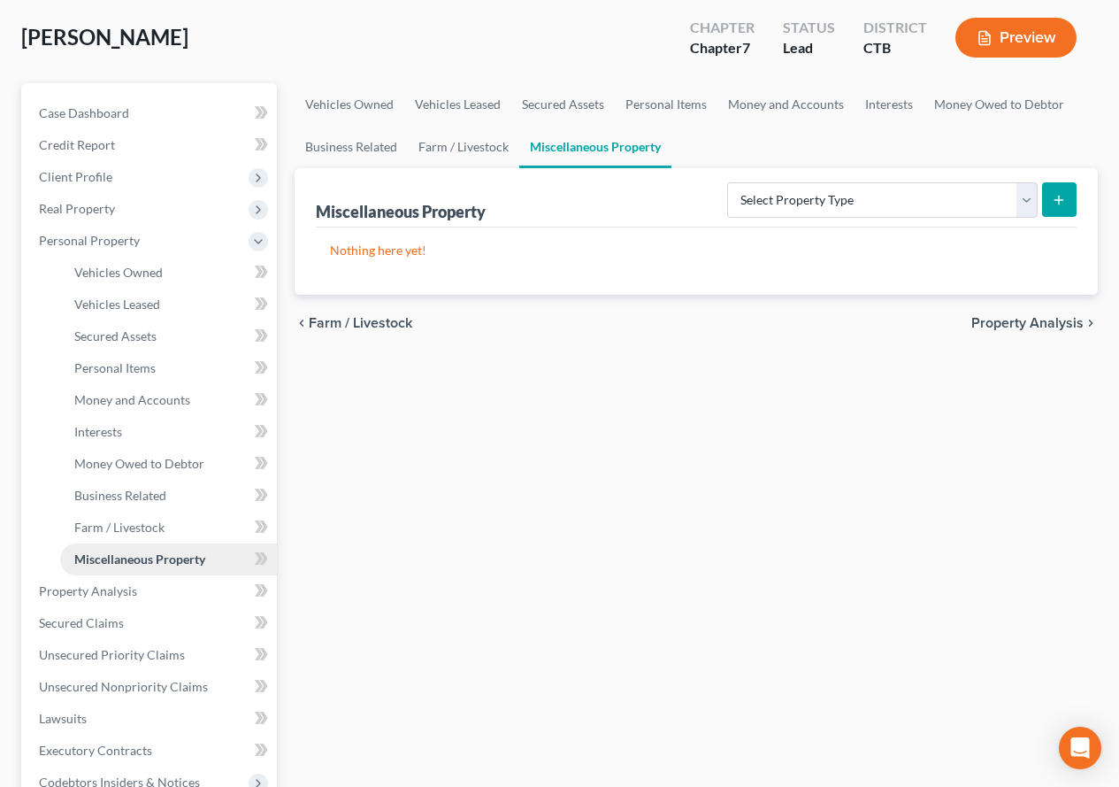
scroll to position [177, 0]
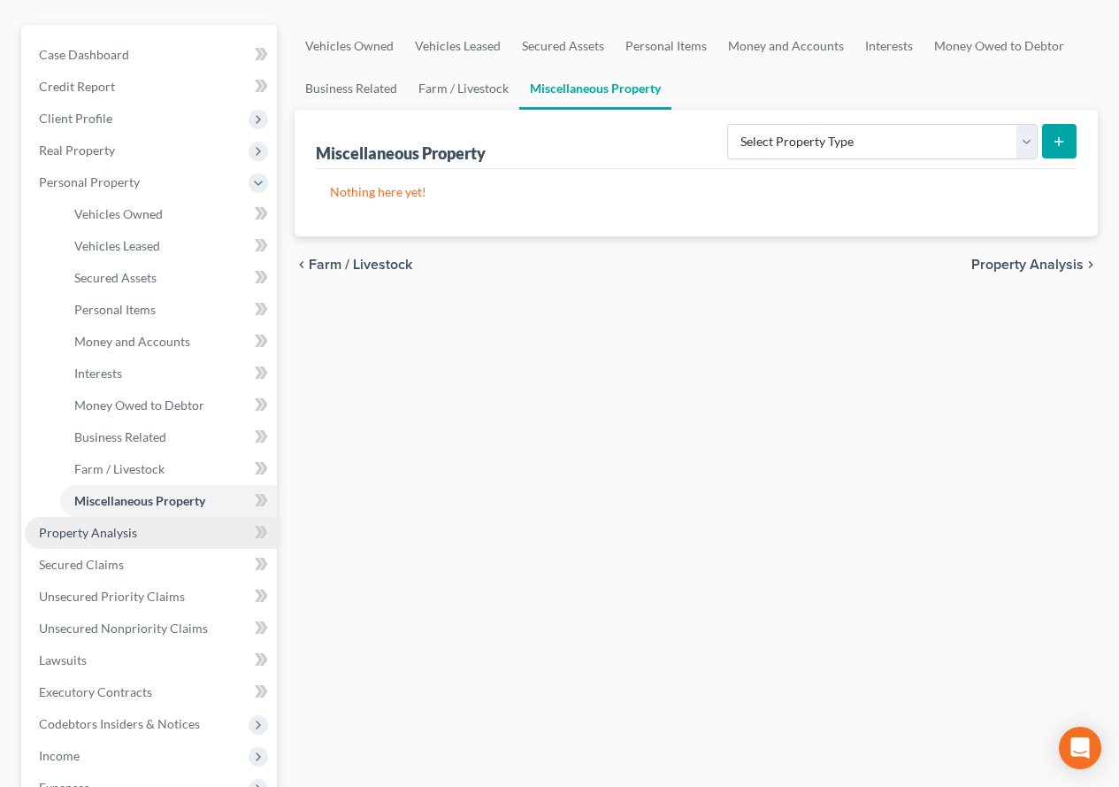
click at [89, 537] on span "Property Analysis" at bounding box center [88, 532] width 98 height 15
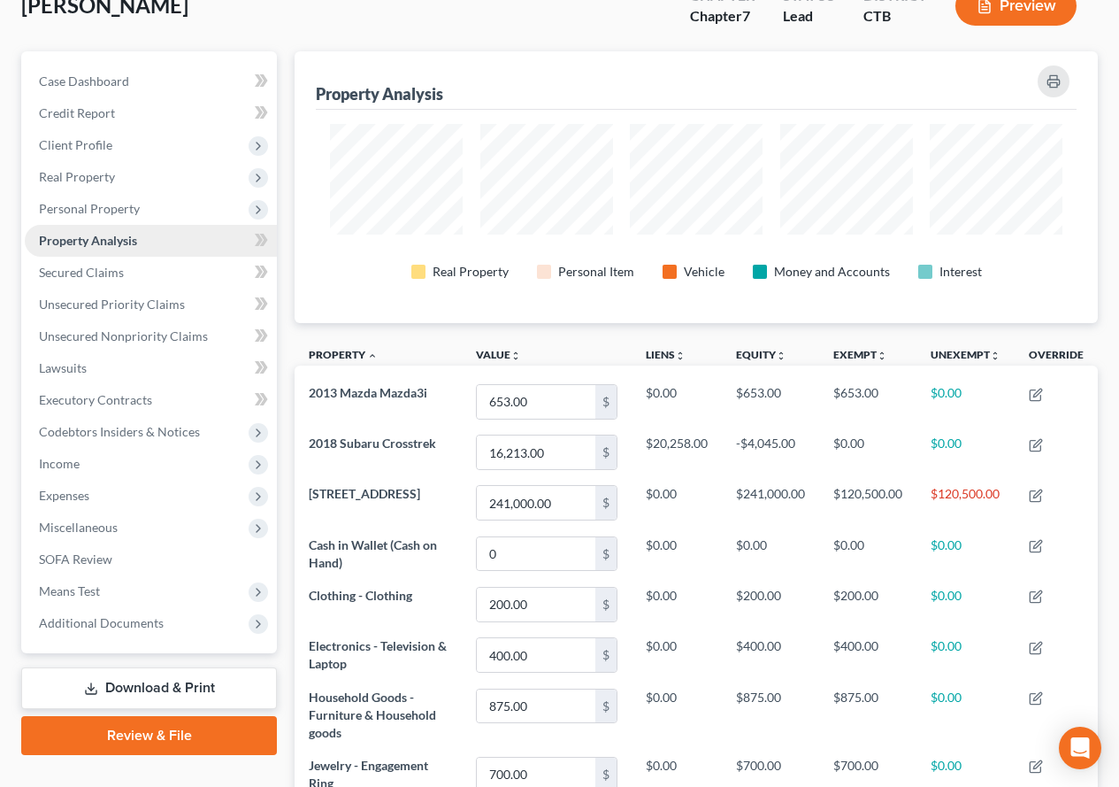
scroll to position [177, 0]
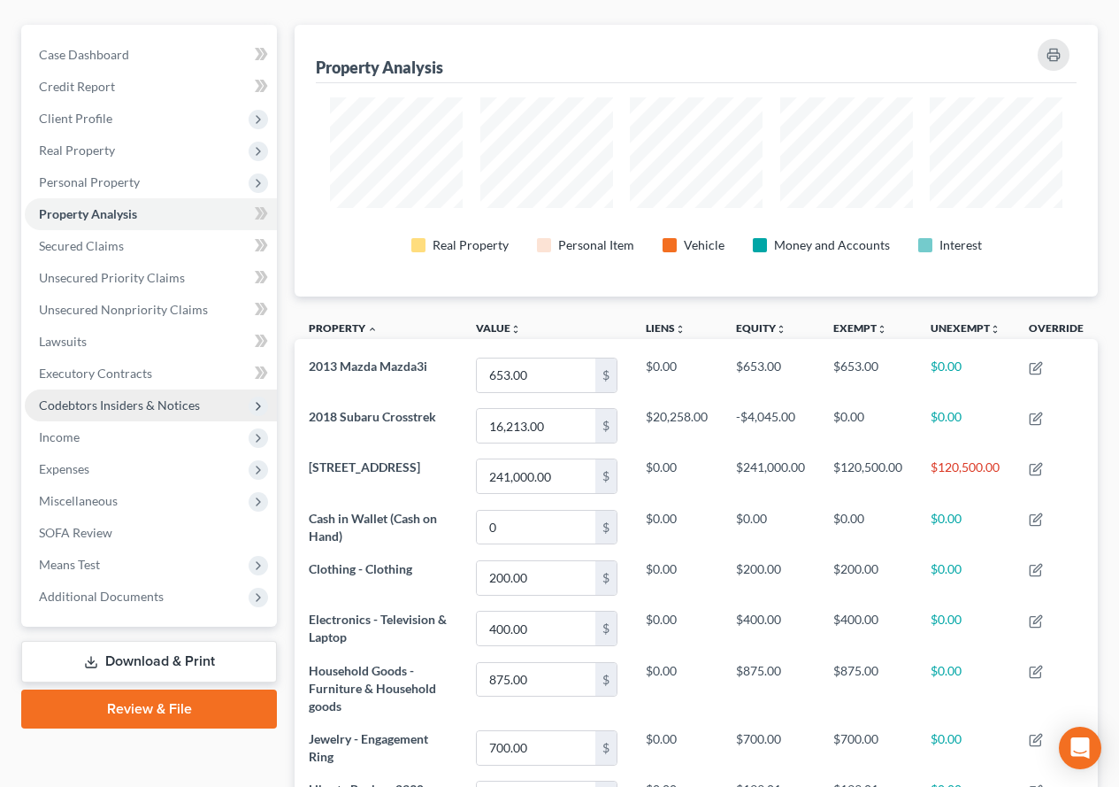
click at [103, 406] on span "Codebtors Insiders & Notices" at bounding box center [119, 404] width 161 height 15
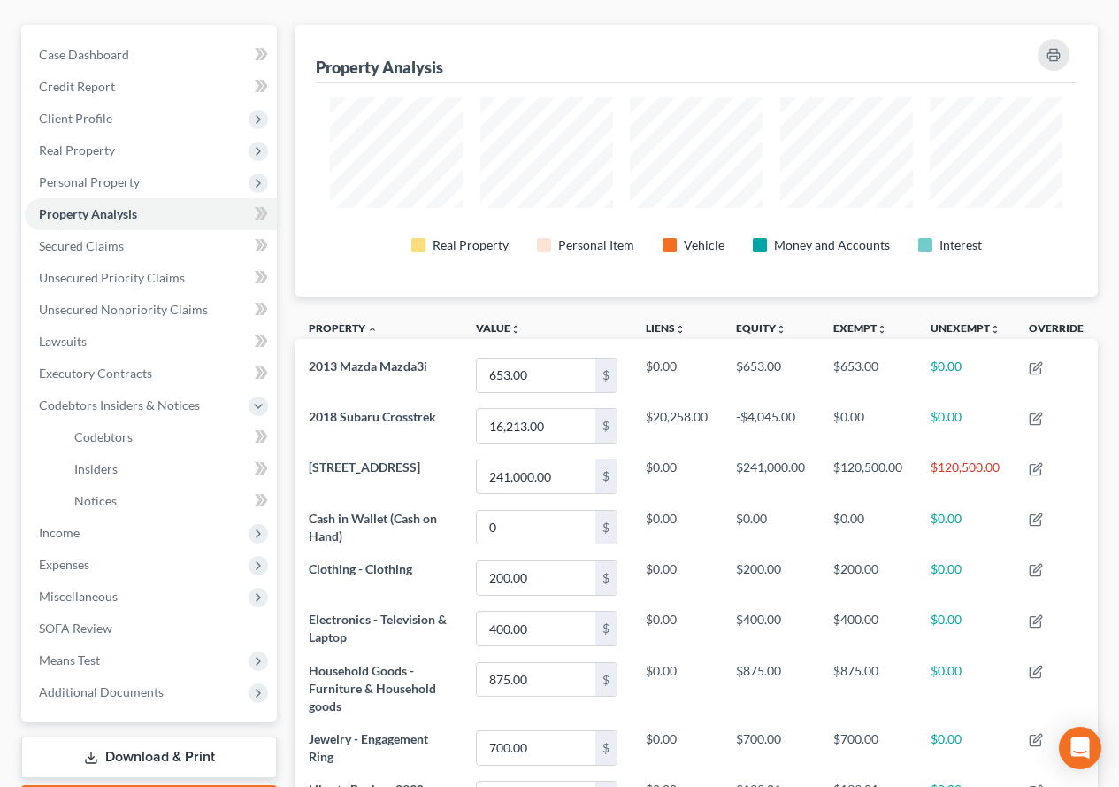
click at [41, 475] on ul "Codebtors Insiders Notices" at bounding box center [151, 469] width 252 height 96
click at [54, 278] on span "Unsecured Priority Claims" at bounding box center [112, 277] width 146 height 15
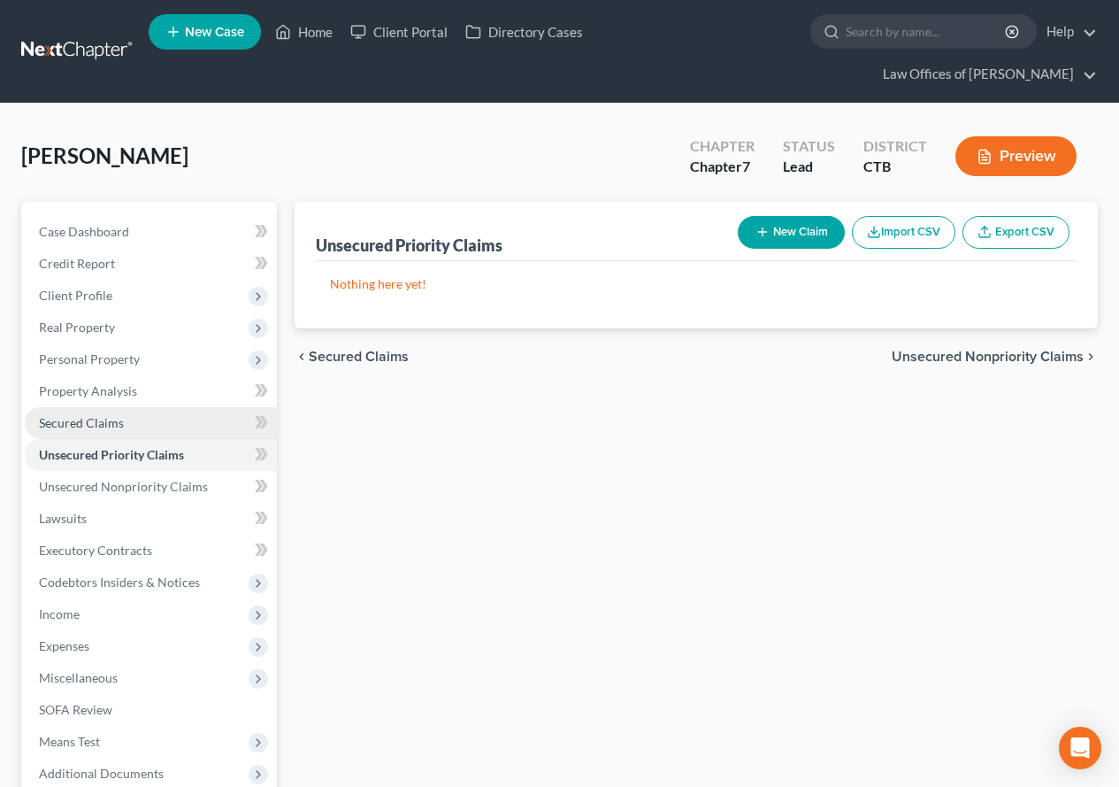
click at [92, 425] on span "Secured Claims" at bounding box center [81, 422] width 85 height 15
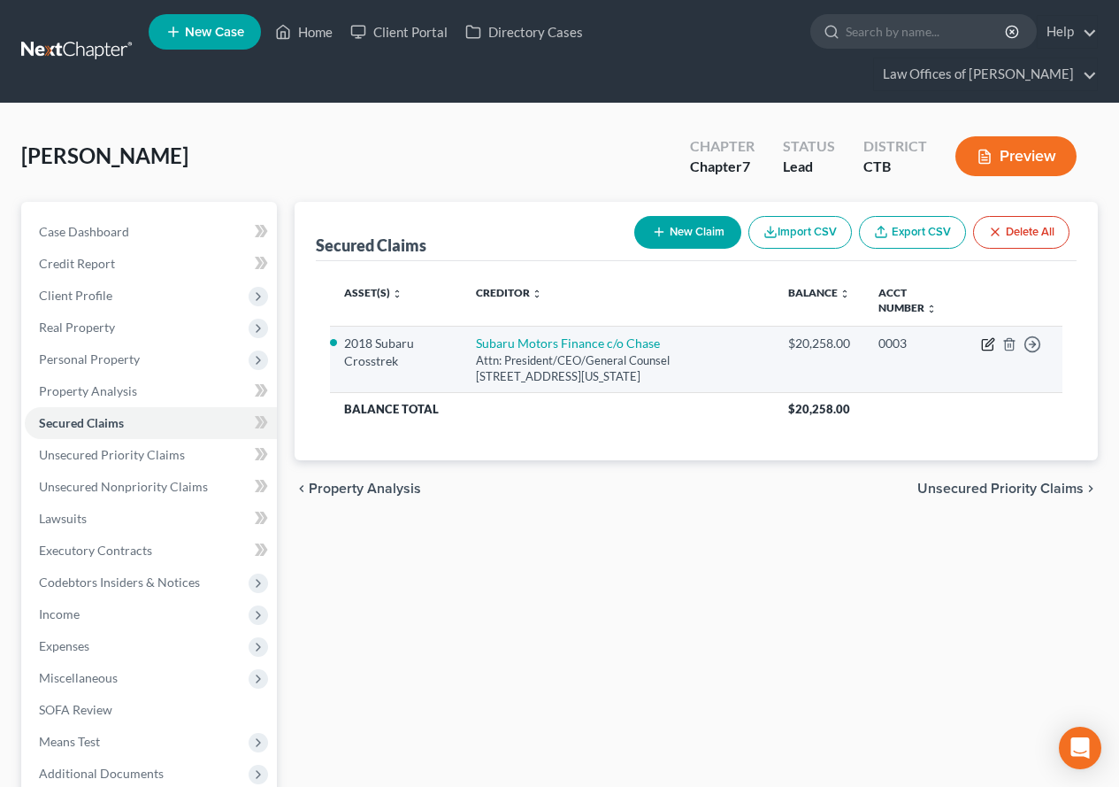
click at [981, 342] on icon "button" at bounding box center [988, 344] width 14 height 14
select select "19"
select select "4"
select select "0"
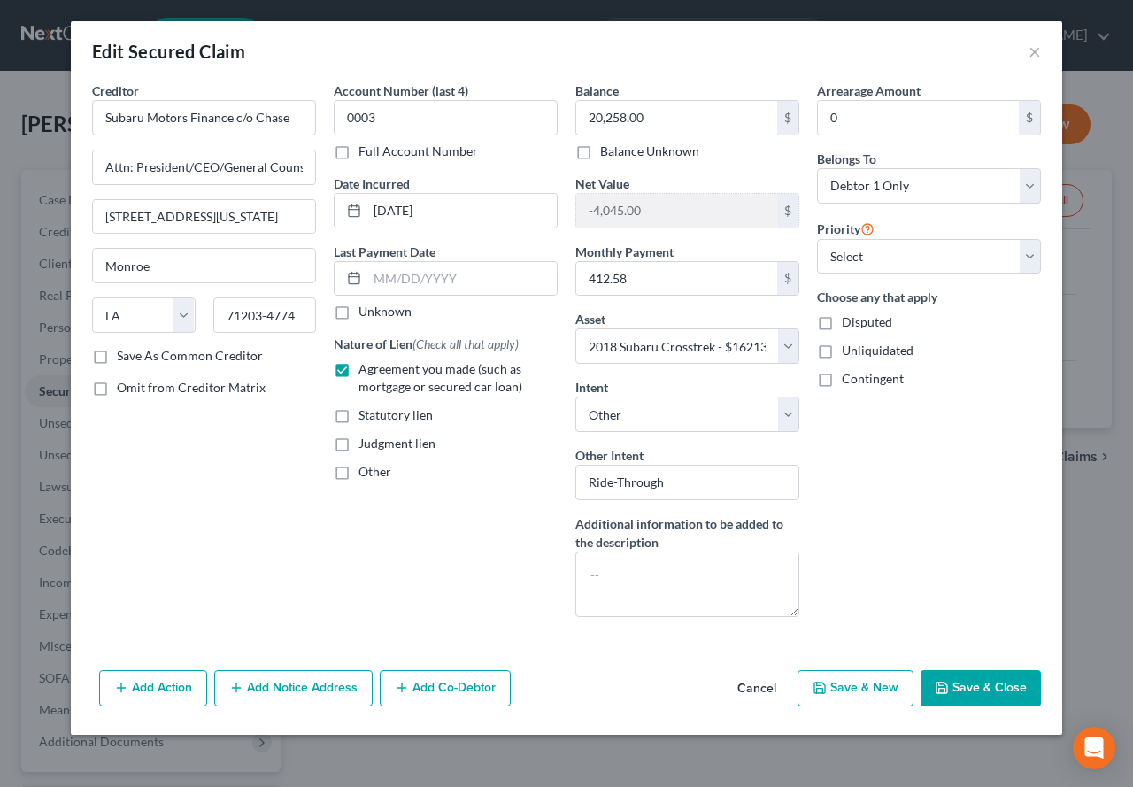
click at [950, 685] on button "Save & Close" at bounding box center [980, 688] width 120 height 37
select select "4"
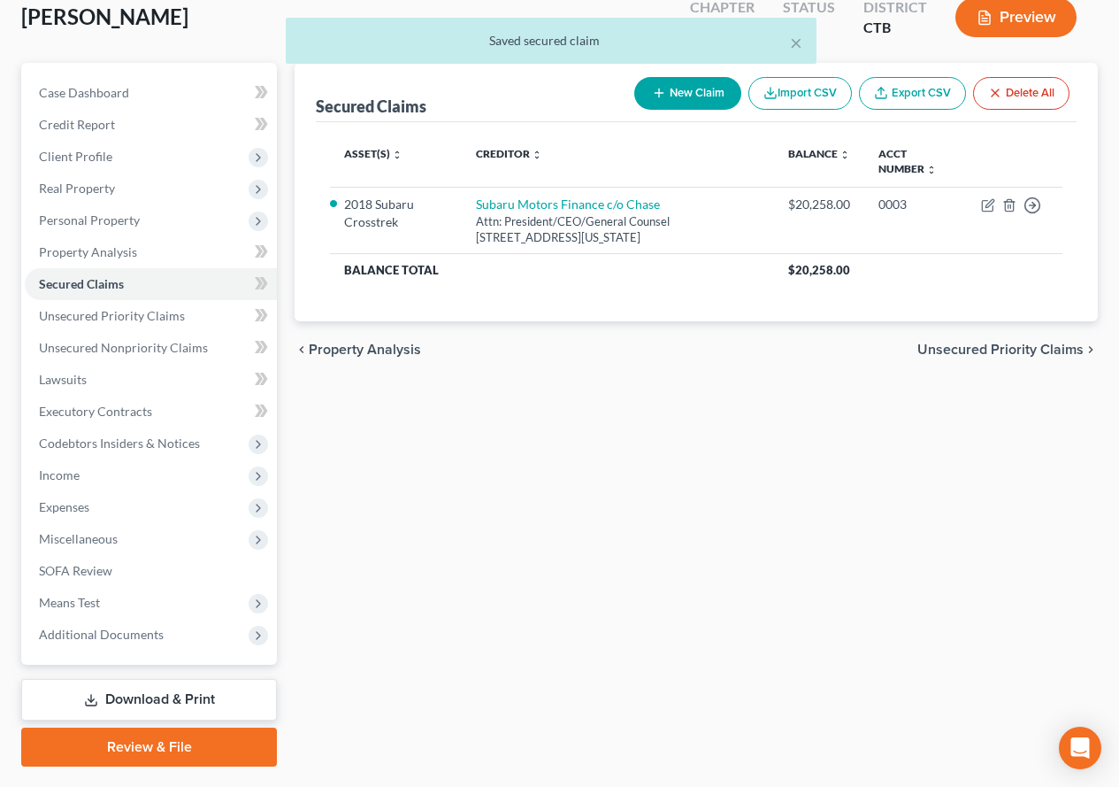
scroll to position [186, 0]
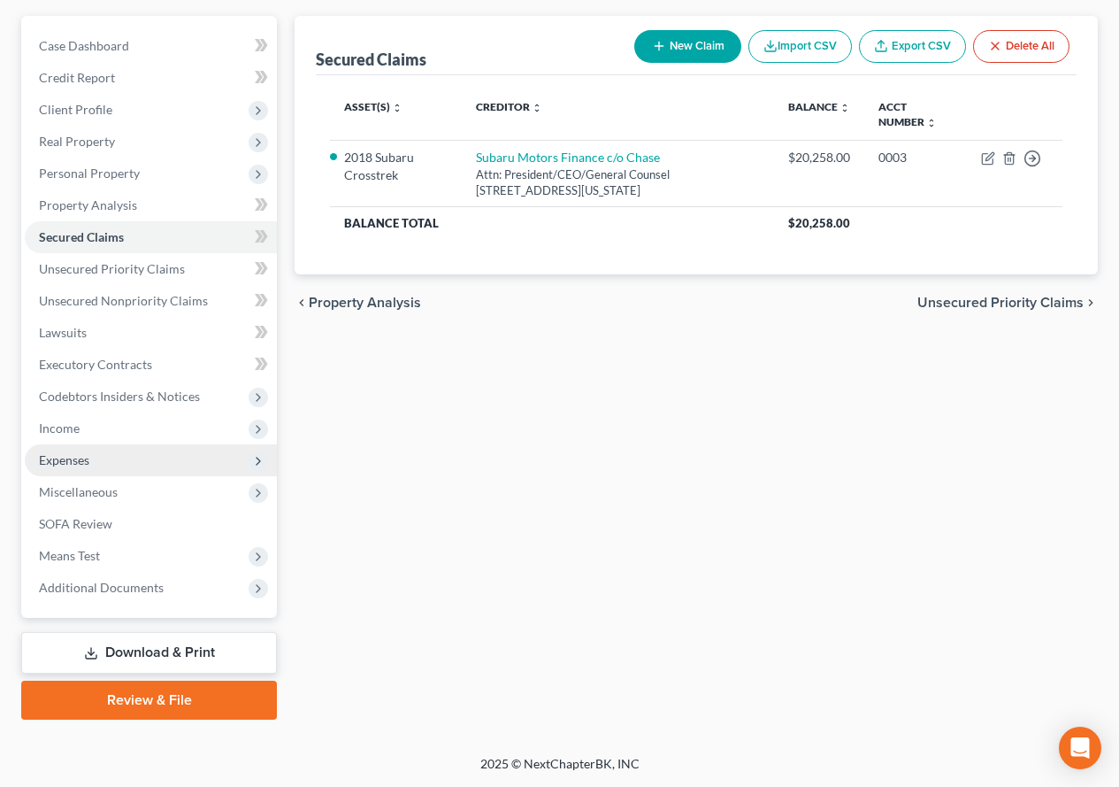
click at [56, 458] on span "Expenses" at bounding box center [64, 459] width 50 height 15
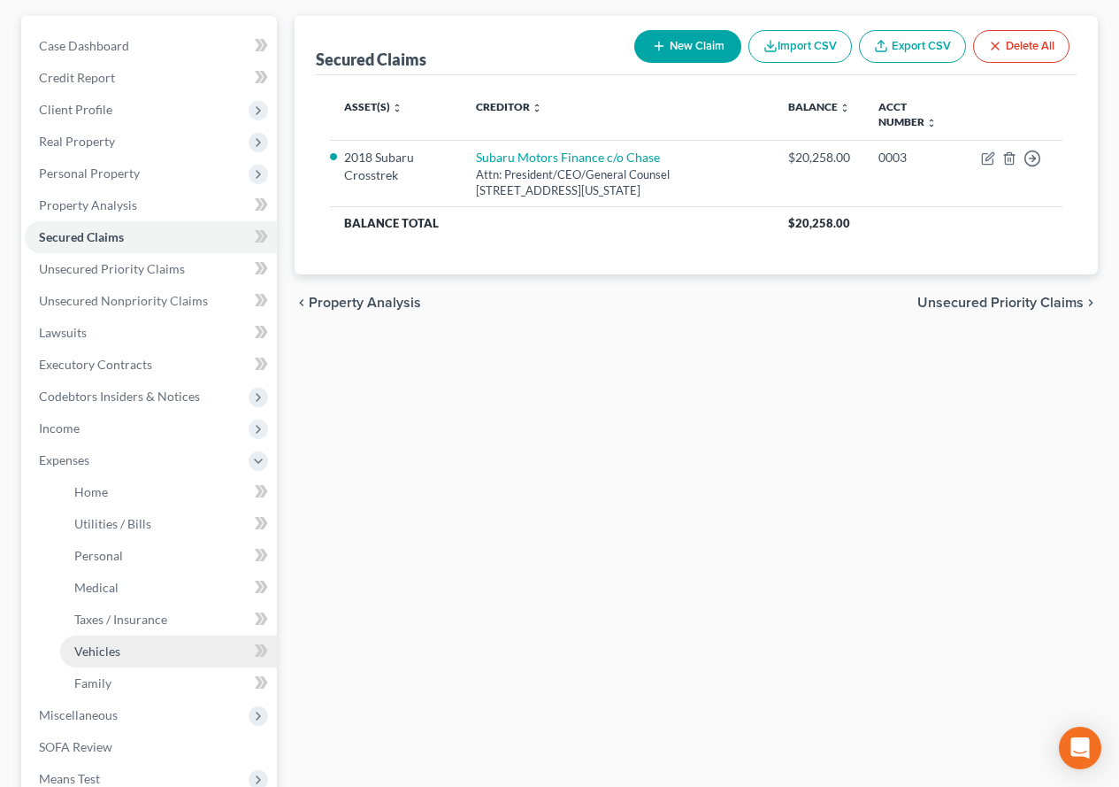
click at [81, 652] on span "Vehicles" at bounding box center [97, 650] width 46 height 15
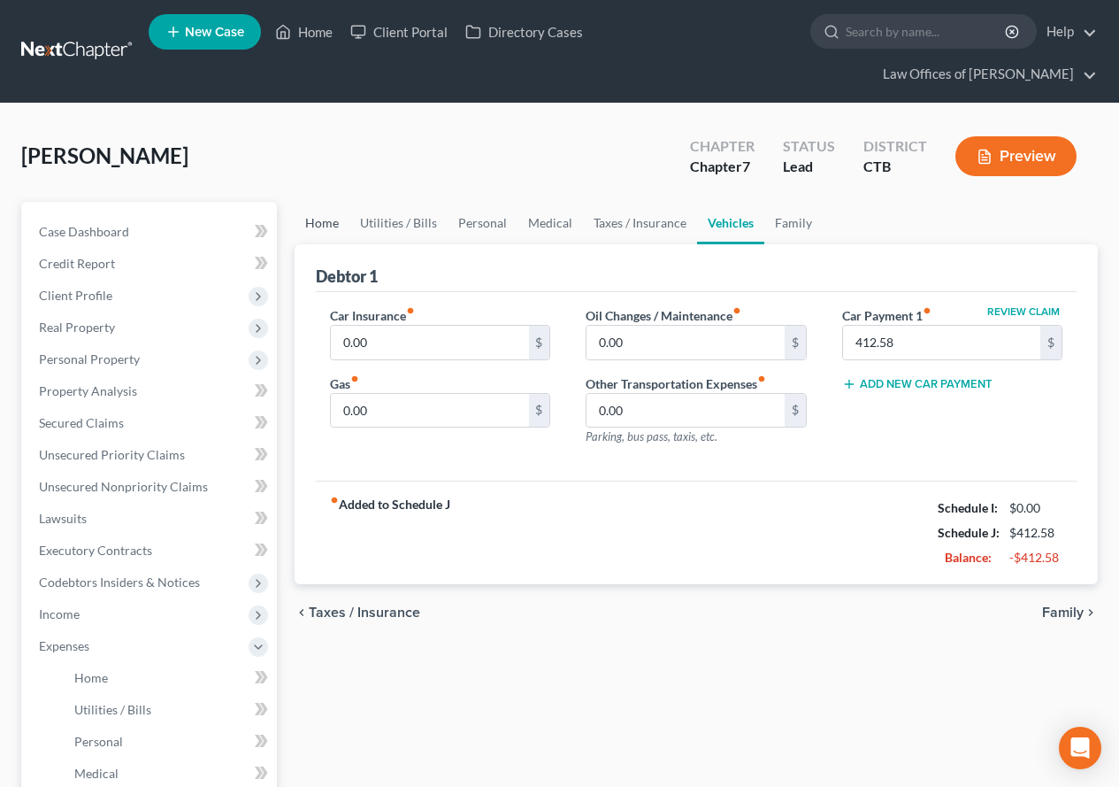
click at [314, 225] on link "Home" at bounding box center [322, 223] width 55 height 42
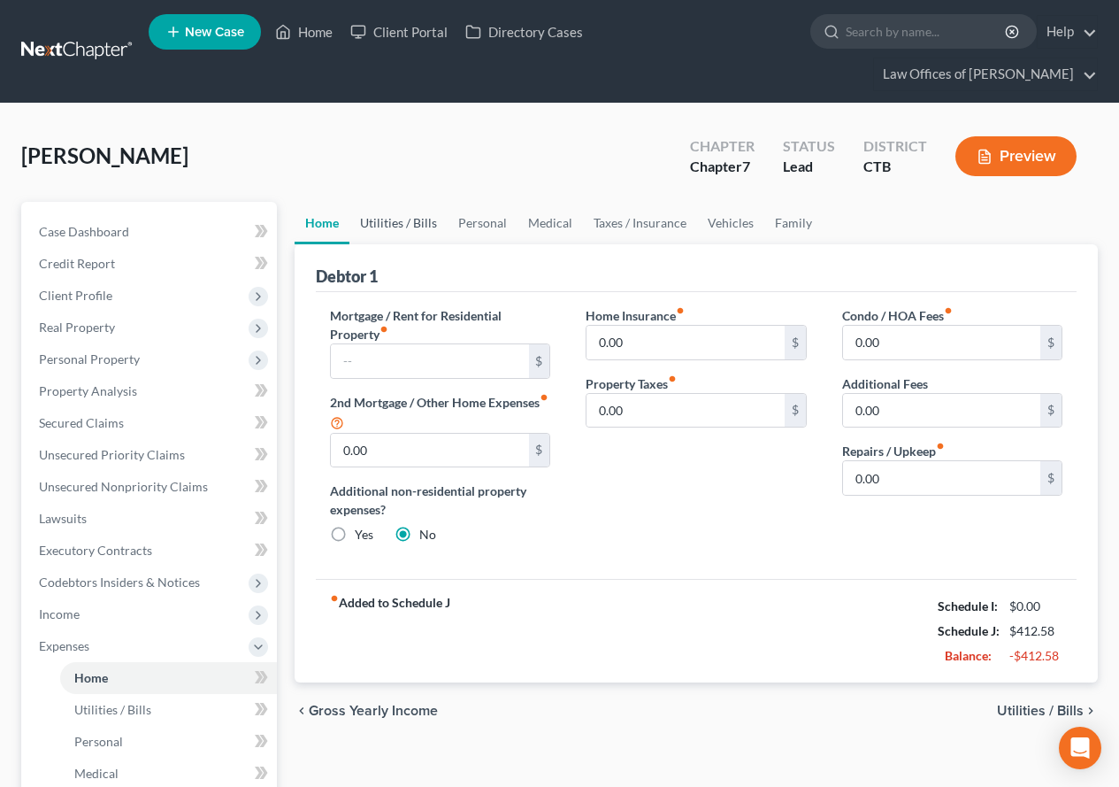
click at [402, 221] on link "Utilities / Bills" at bounding box center [398, 223] width 98 height 42
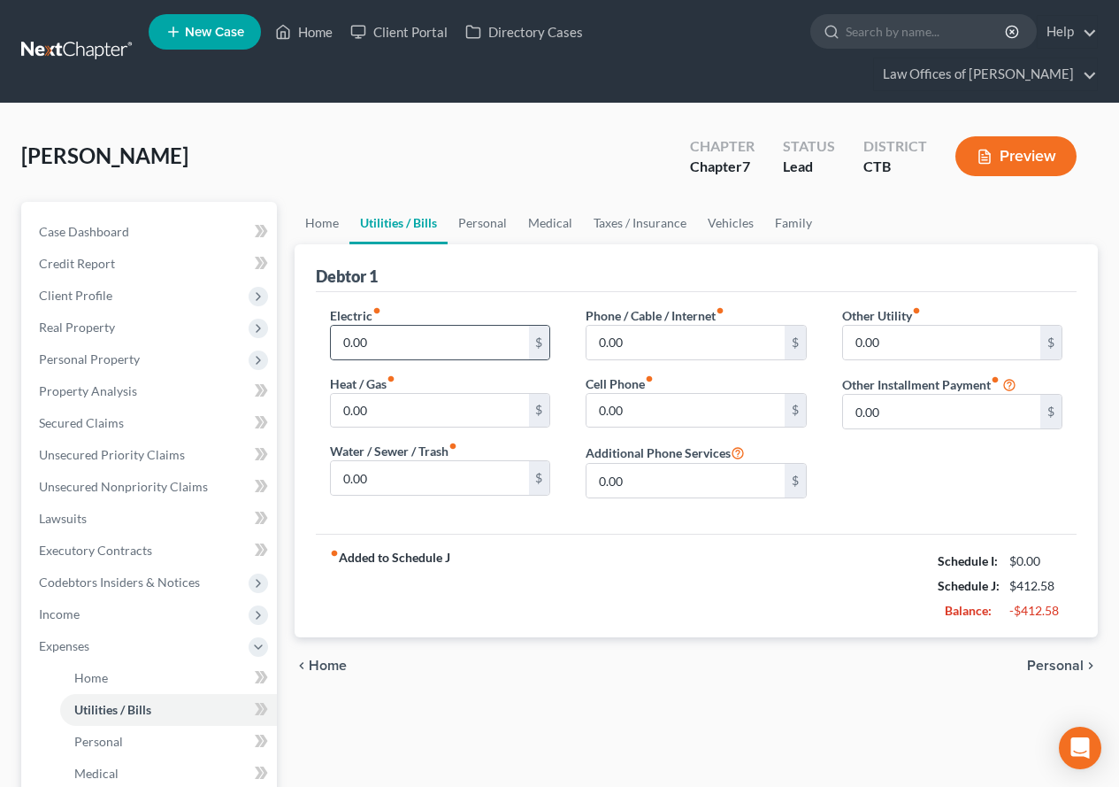
click at [371, 359] on div "0.00 $" at bounding box center [440, 342] width 220 height 35
click at [377, 353] on input "0.00" at bounding box center [429, 343] width 197 height 34
type input "400.00"
click at [655, 335] on input "0.00" at bounding box center [685, 343] width 197 height 34
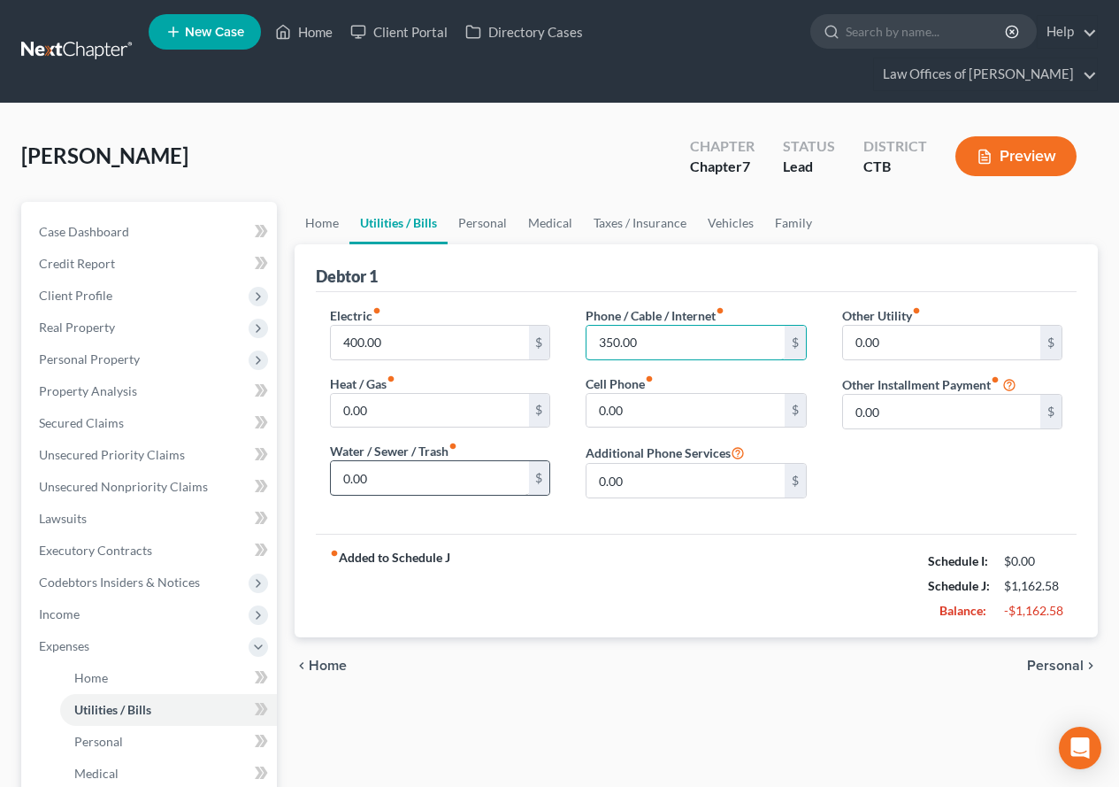
type input "350.00"
click at [383, 477] on input "0.00" at bounding box center [429, 478] width 197 height 34
type input "150.00"
click at [474, 226] on link "Personal" at bounding box center [483, 223] width 70 height 42
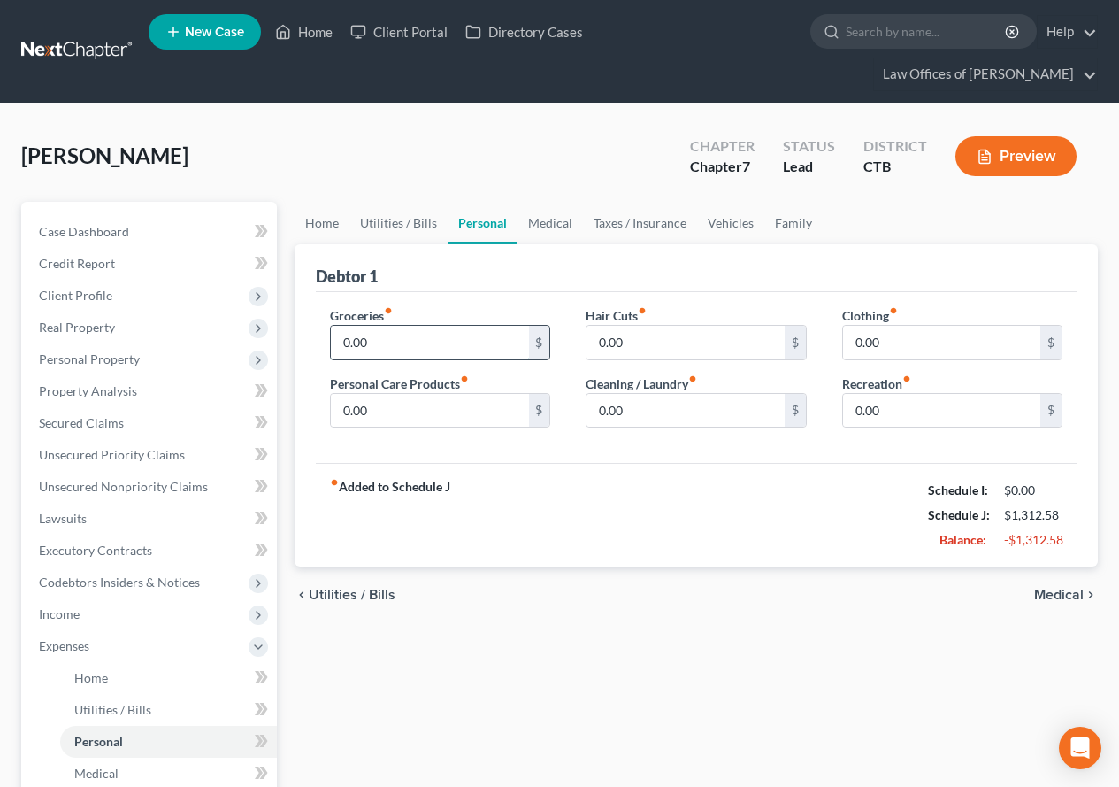
click at [379, 342] on input "0.00" at bounding box center [429, 343] width 197 height 34
click at [879, 349] on input "0.00" at bounding box center [941, 343] width 197 height 34
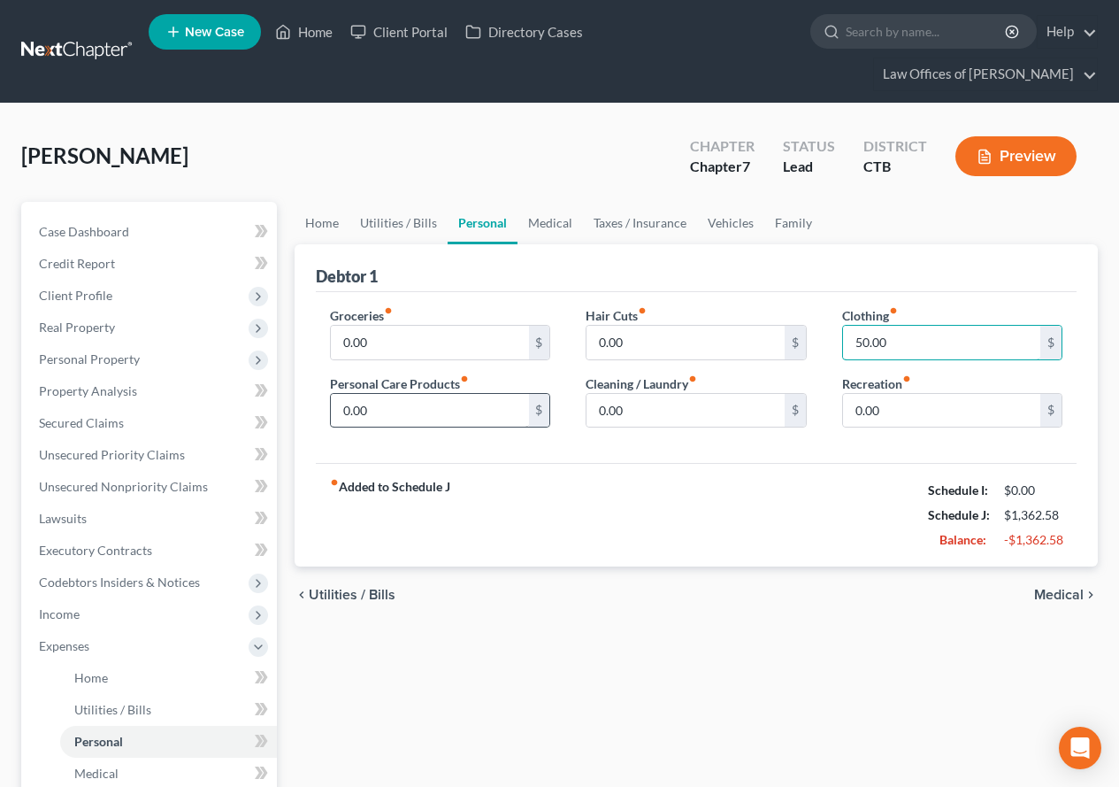
type input "50.00"
click at [380, 417] on input "0.00" at bounding box center [429, 411] width 197 height 34
type input "50.00"
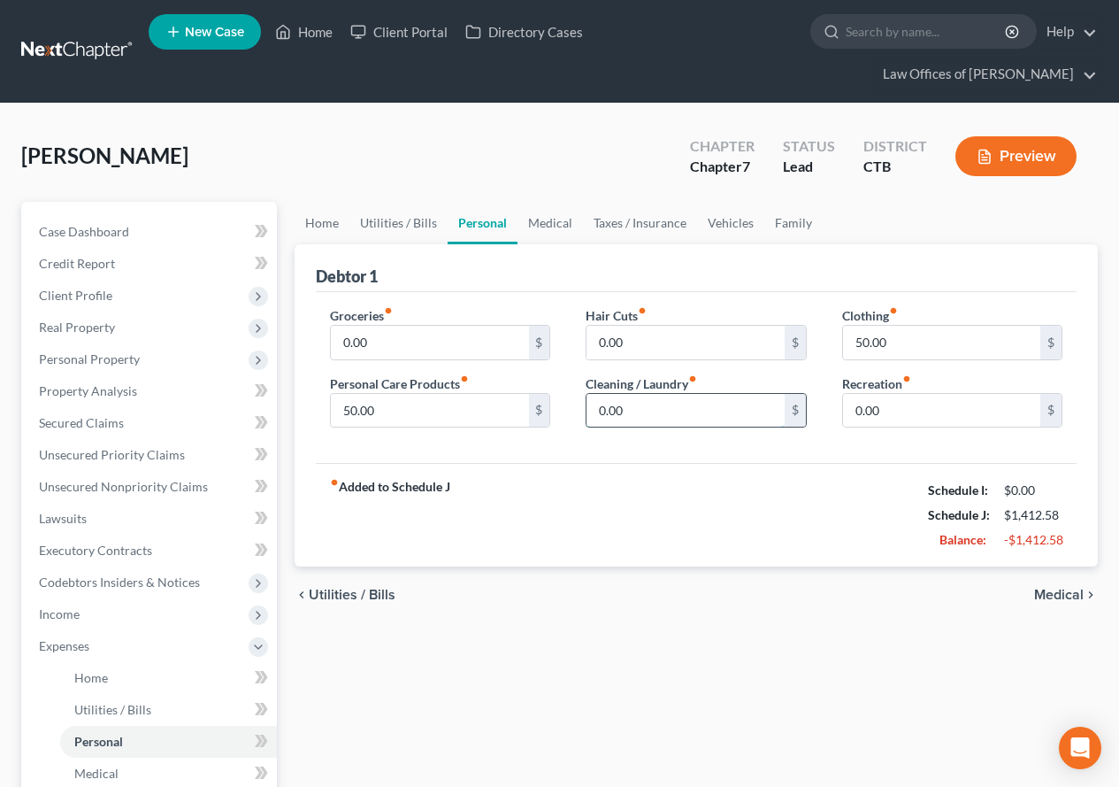
click at [659, 414] on input "0.00" at bounding box center [685, 411] width 197 height 34
type input "30.00"
click at [369, 342] on input "0.00" at bounding box center [429, 343] width 197 height 34
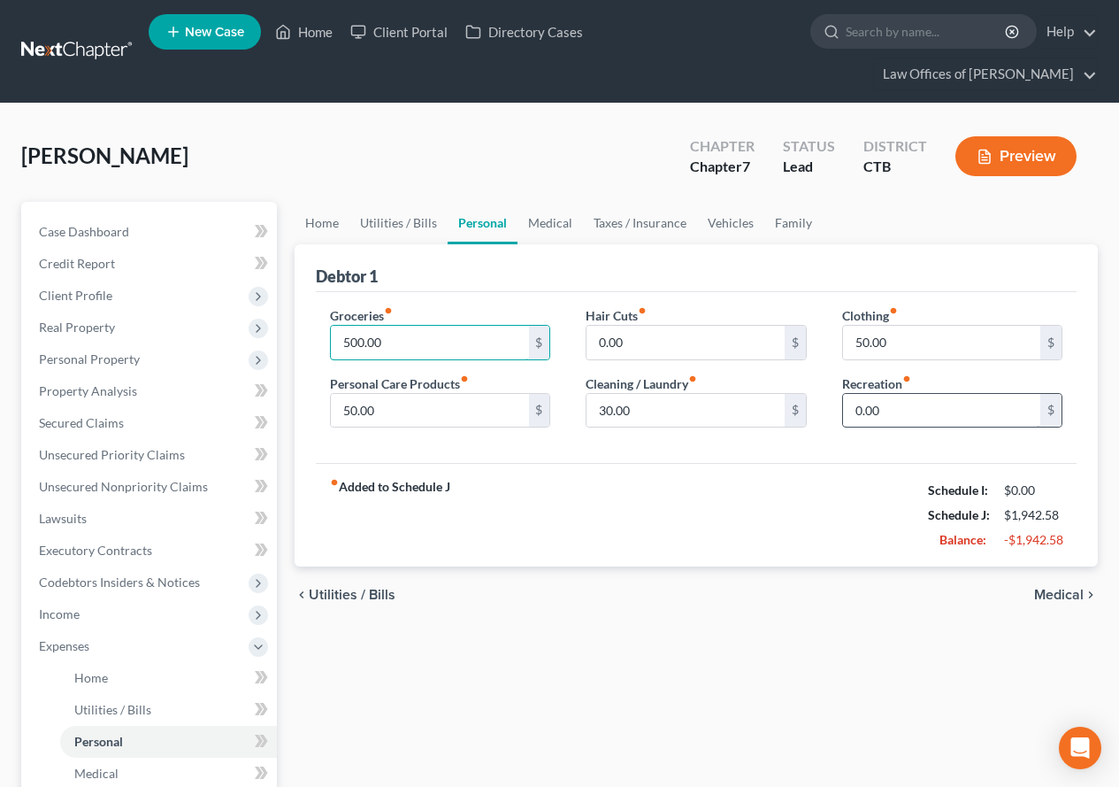
type input "500.00"
click at [888, 421] on input "0.00" at bounding box center [941, 411] width 197 height 34
type input "200.00"
click at [548, 227] on link "Medical" at bounding box center [550, 223] width 65 height 42
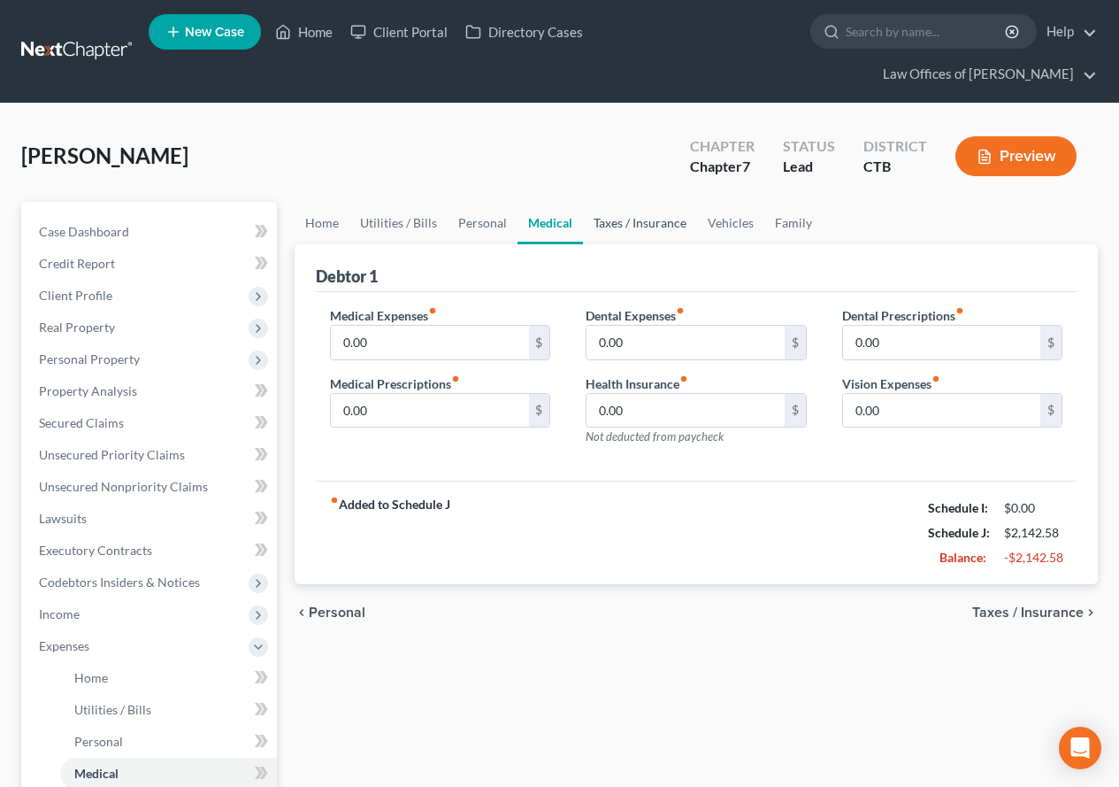
click at [613, 226] on link "Taxes / Insurance" at bounding box center [640, 223] width 114 height 42
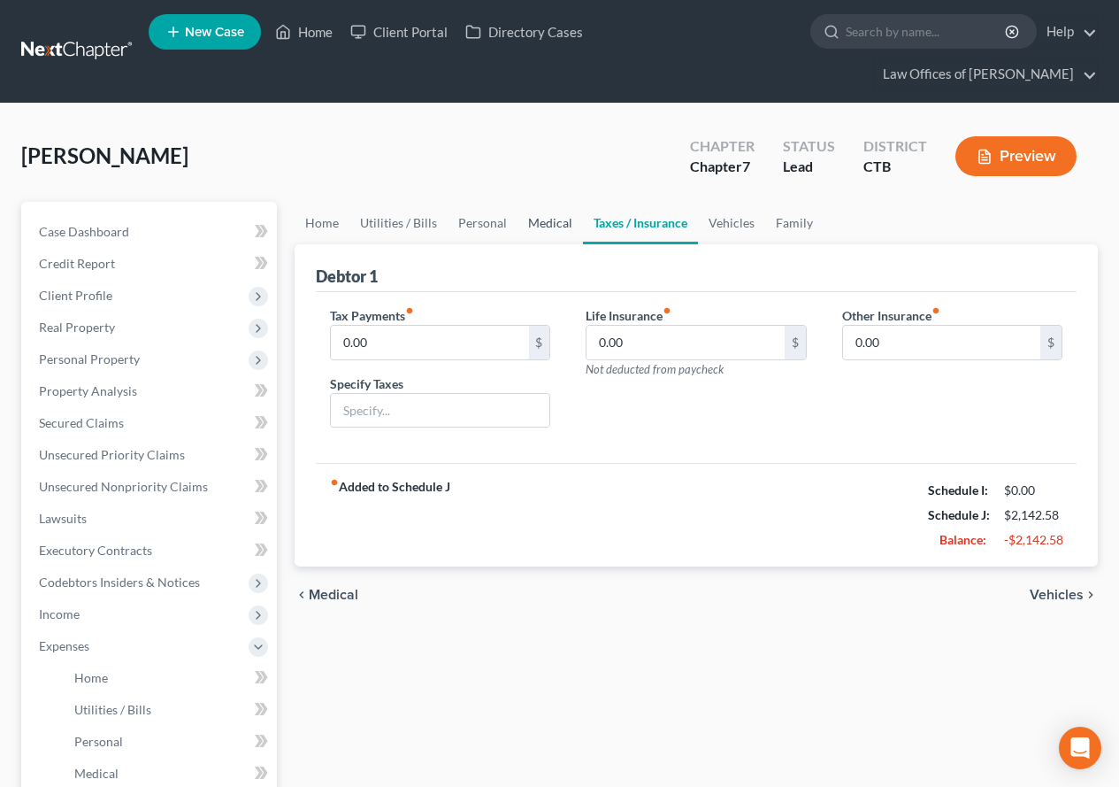
click at [556, 222] on link "Medical" at bounding box center [550, 223] width 65 height 42
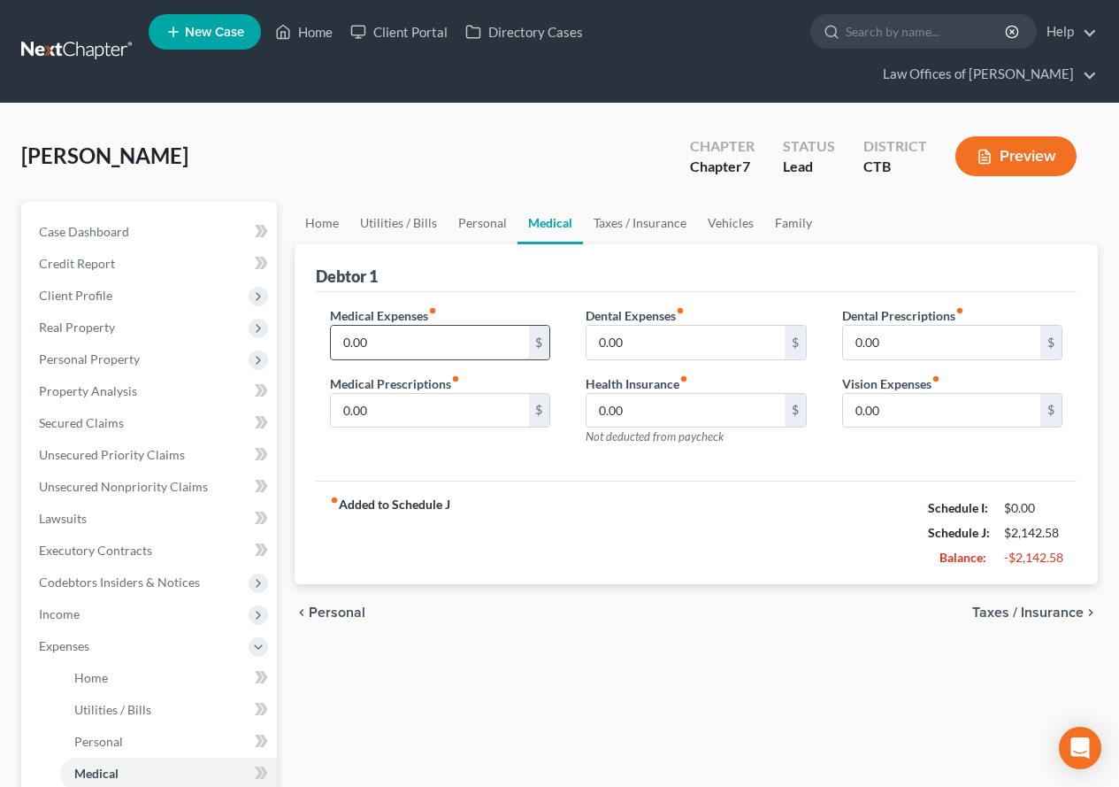
click at [383, 335] on input "0.00" at bounding box center [429, 343] width 197 height 34
type input "25.00"
click at [649, 219] on link "Taxes / Insurance" at bounding box center [640, 223] width 114 height 42
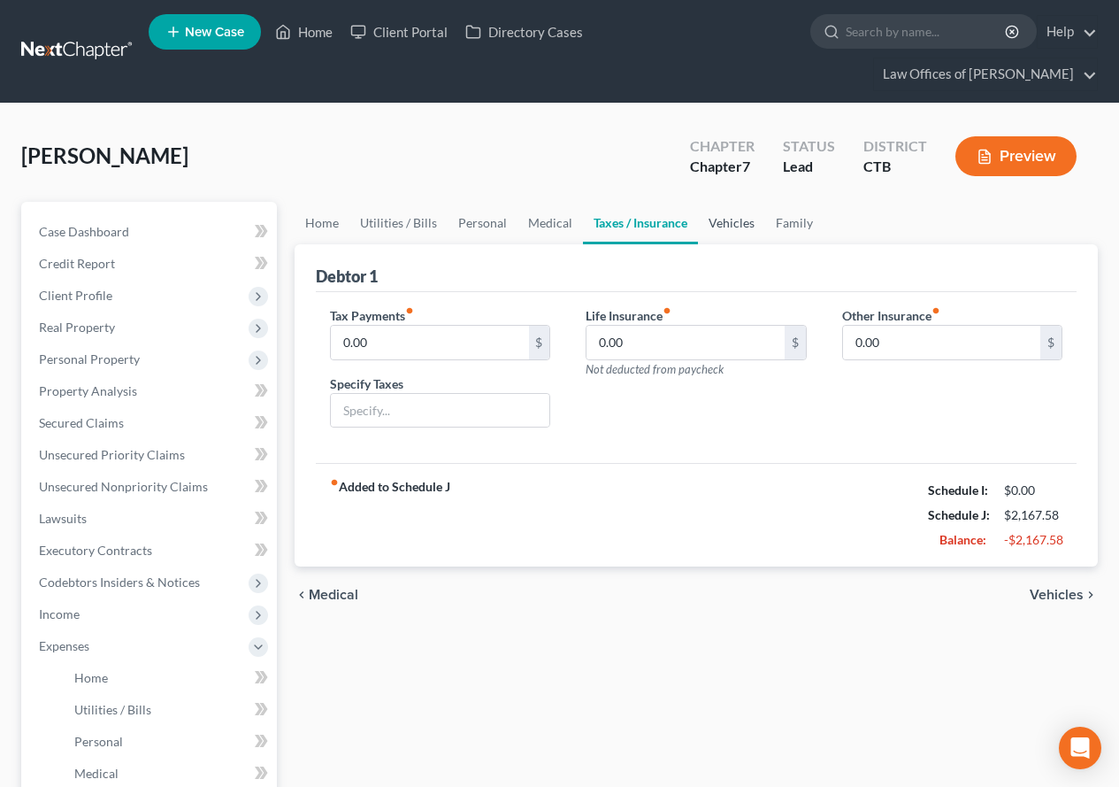
click at [718, 222] on link "Vehicles" at bounding box center [731, 223] width 67 height 42
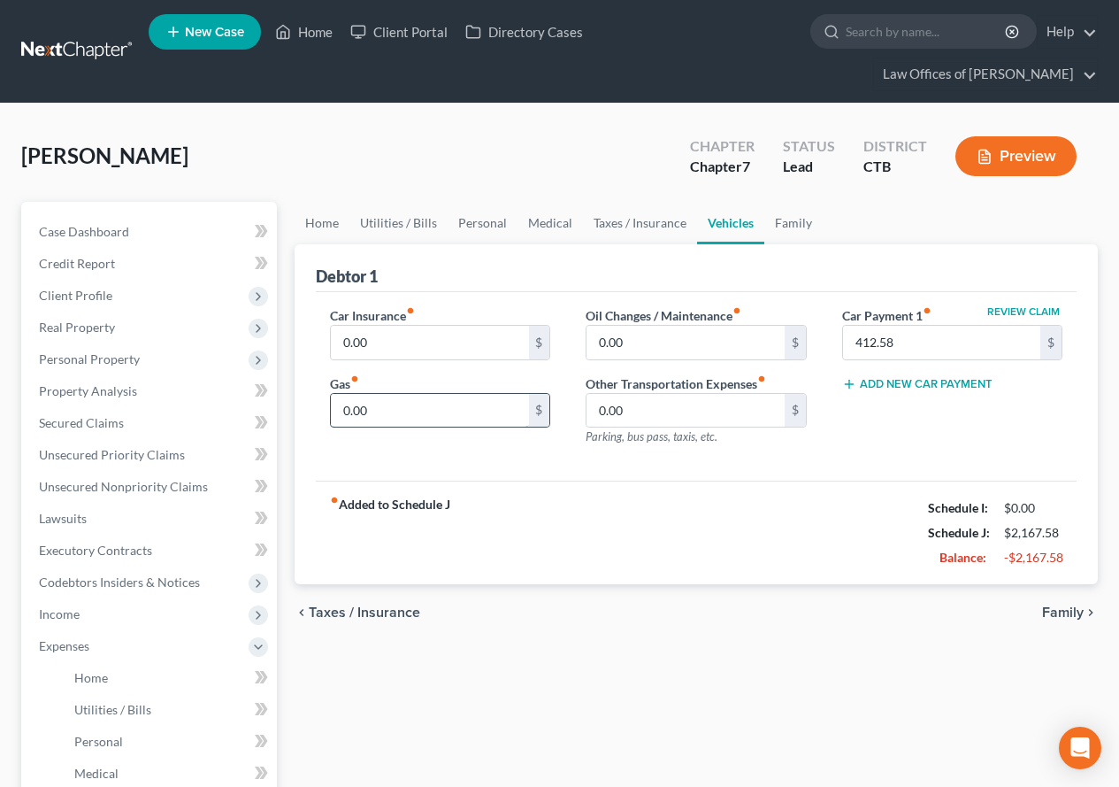
click at [387, 418] on input "0.00" at bounding box center [429, 411] width 197 height 34
type input "200.00"
click at [633, 349] on input "0.00" at bounding box center [685, 343] width 197 height 34
type input "80.00"
click at [608, 488] on div "fiber_manual_record Added to Schedule J Schedule I: $0.00 Schedule J: $2,447.58…" at bounding box center [696, 532] width 761 height 104
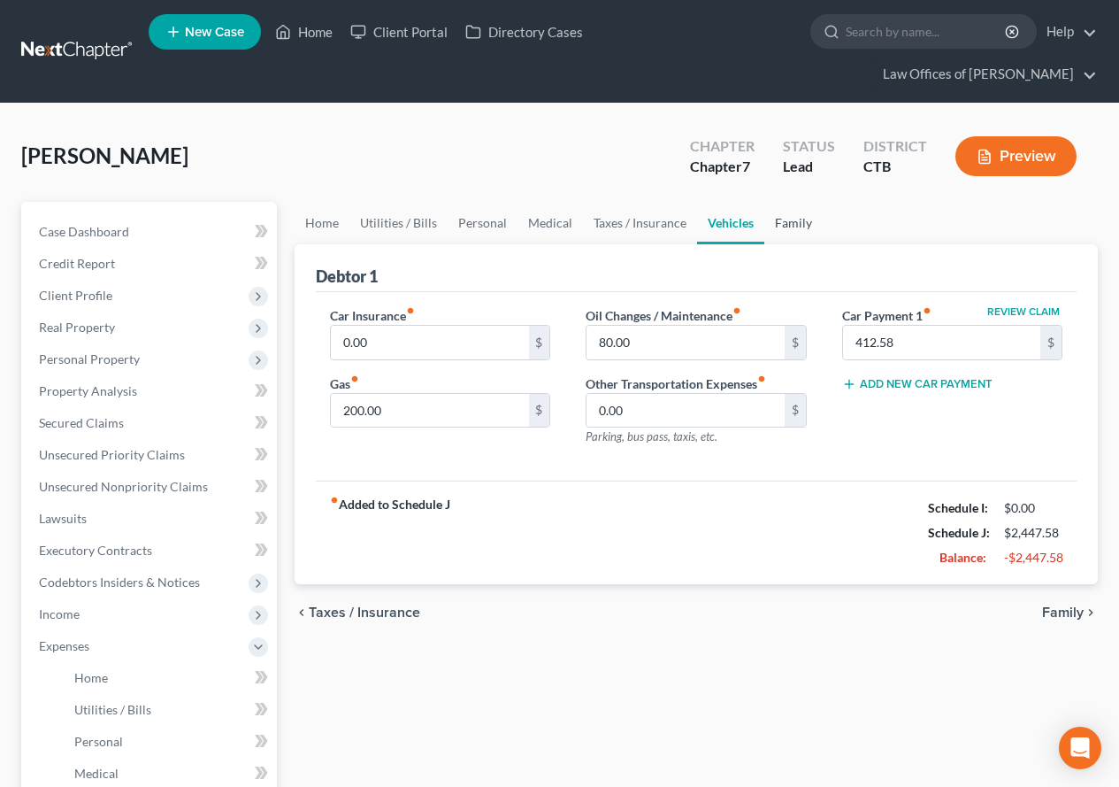
click at [788, 220] on link "Family" at bounding box center [793, 223] width 58 height 42
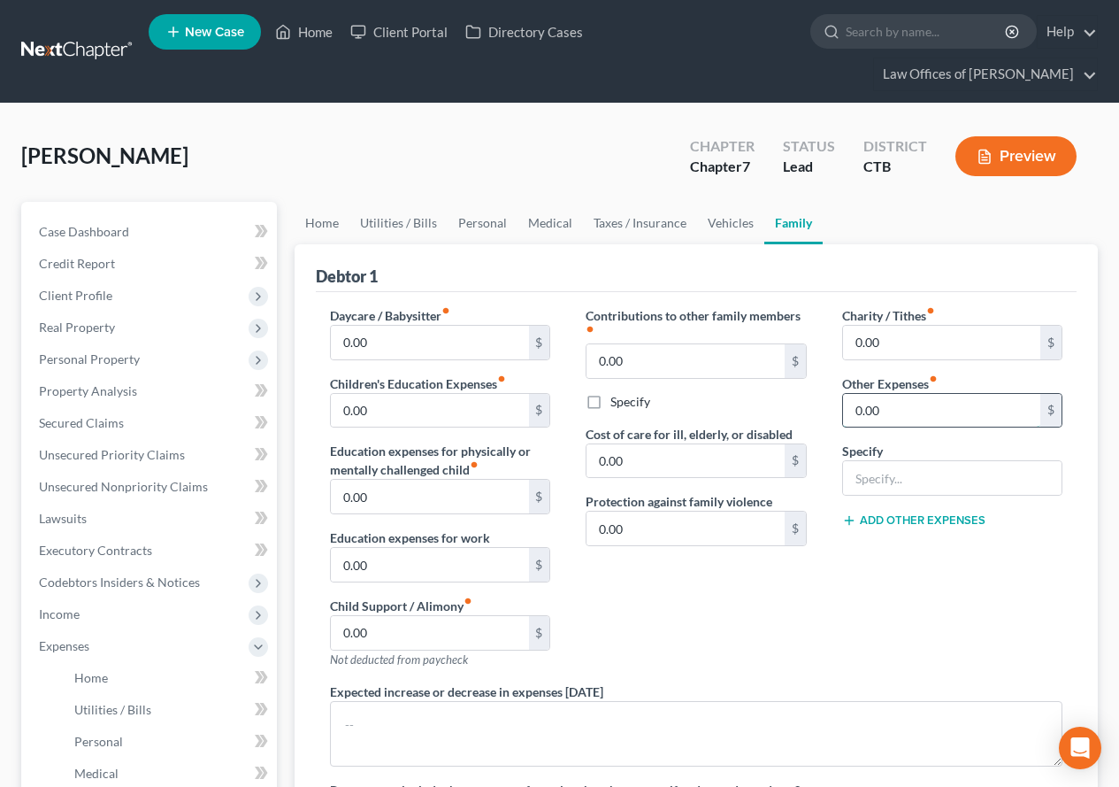
click at [878, 416] on input "0.00" at bounding box center [941, 411] width 197 height 34
type input "100.00"
click at [864, 488] on input "text" at bounding box center [952, 478] width 219 height 34
type input "Pet care"
click at [779, 649] on div "Contributions to other family members fiber_manual_record 0.00 $ Specify Cost o…" at bounding box center [696, 494] width 256 height 376
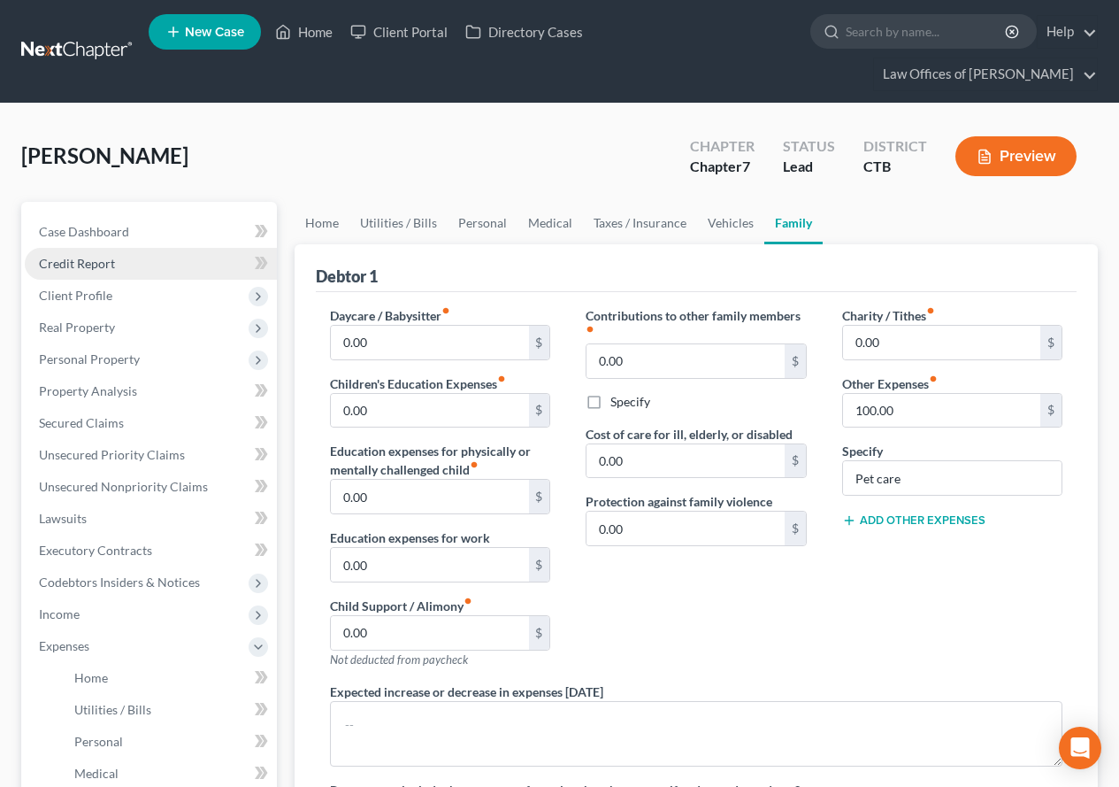
click at [84, 268] on span "Credit Report" at bounding box center [77, 263] width 76 height 15
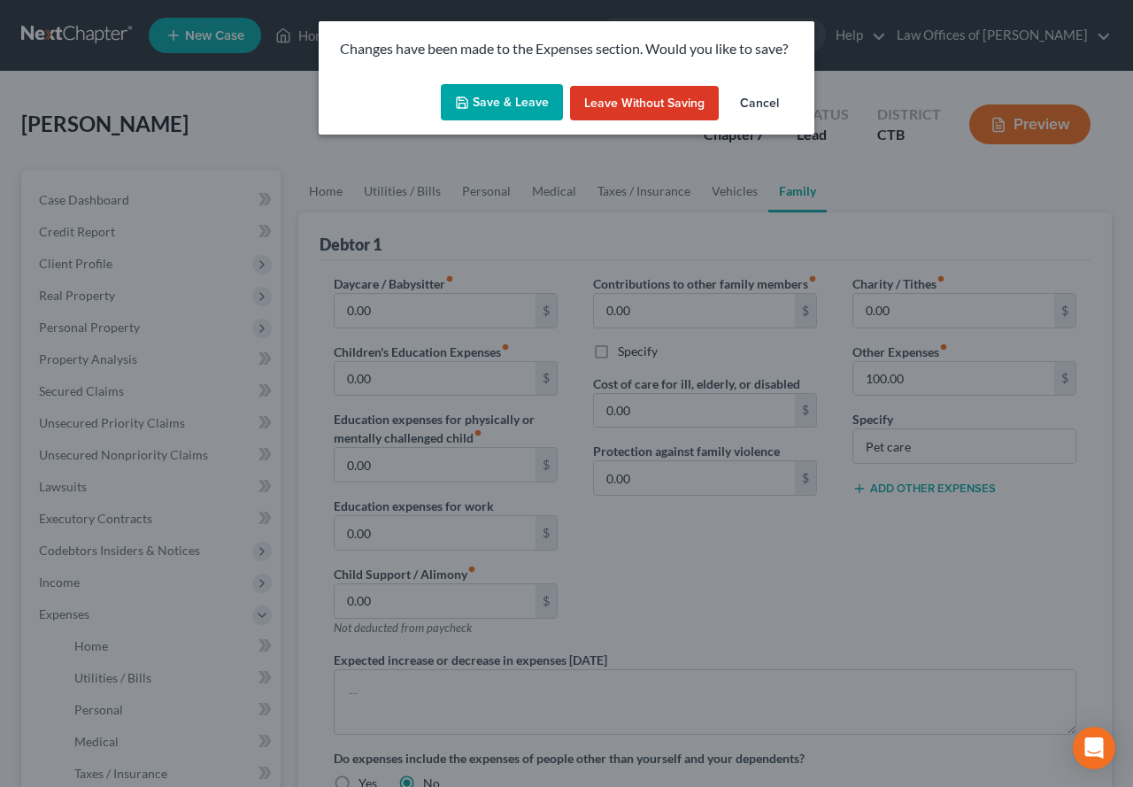
click at [513, 110] on button "Save & Leave" at bounding box center [502, 102] width 122 height 37
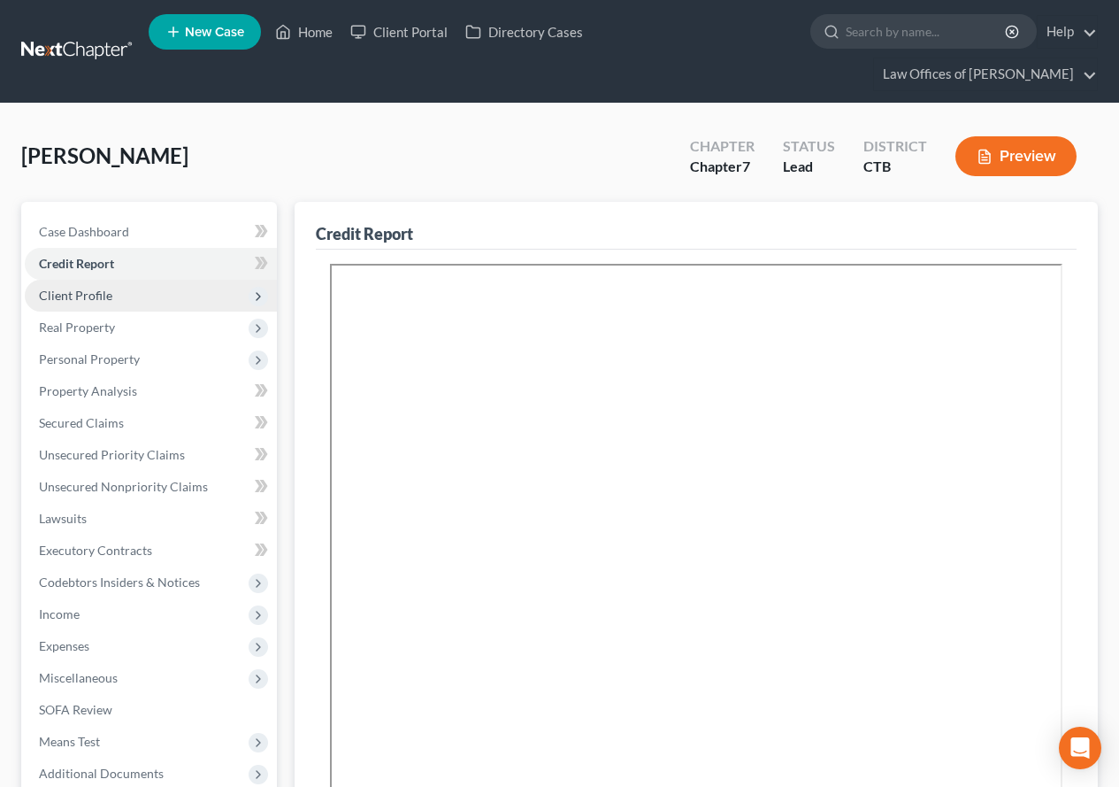
click at [50, 299] on span "Client Profile" at bounding box center [75, 295] width 73 height 15
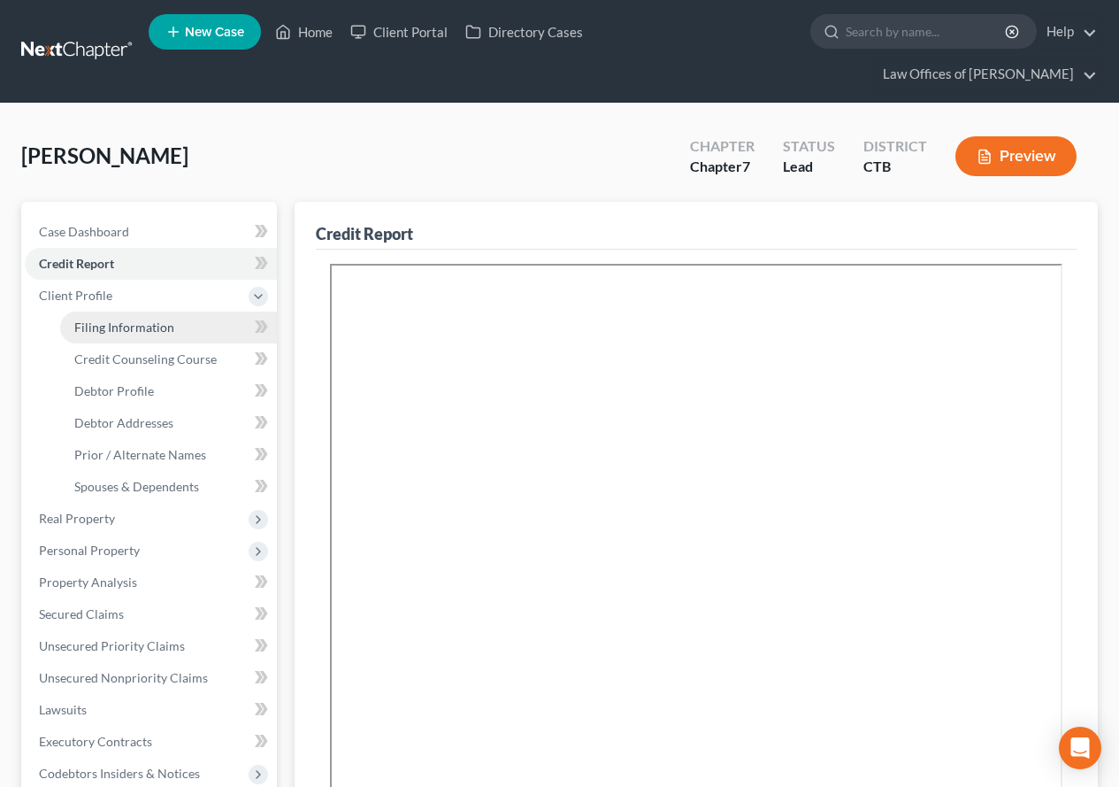
click at [84, 330] on span "Filing Information" at bounding box center [124, 326] width 100 height 15
select select "1"
select select "0"
select select "6"
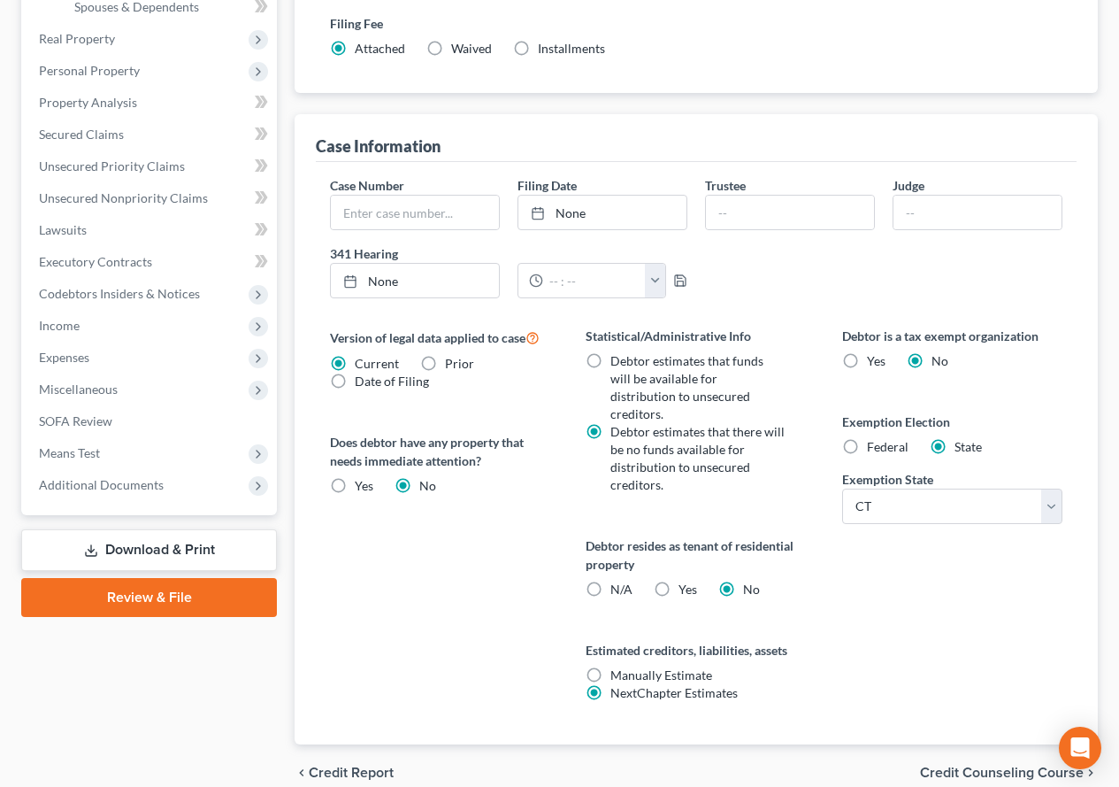
scroll to position [501, 0]
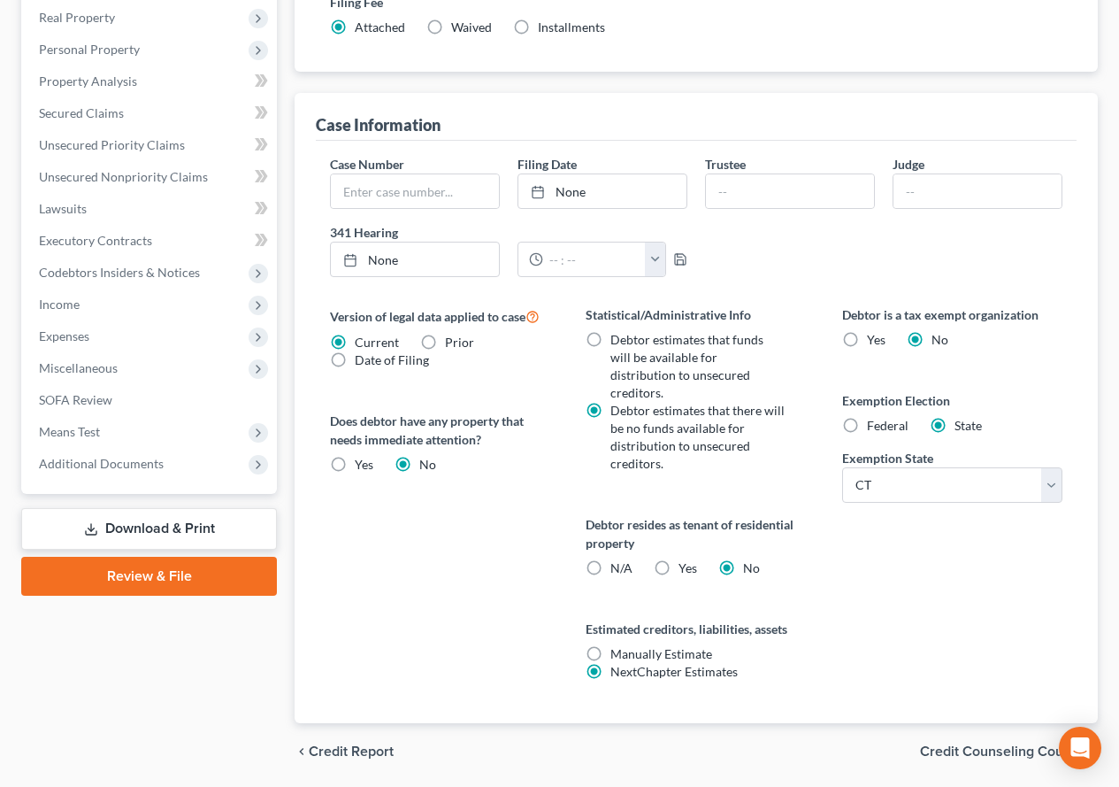
click at [971, 723] on div "chevron_left Credit Report Credit Counseling Course chevron_right" at bounding box center [696, 751] width 803 height 57
click at [951, 744] on span "Credit Counseling Course" at bounding box center [1002, 751] width 164 height 14
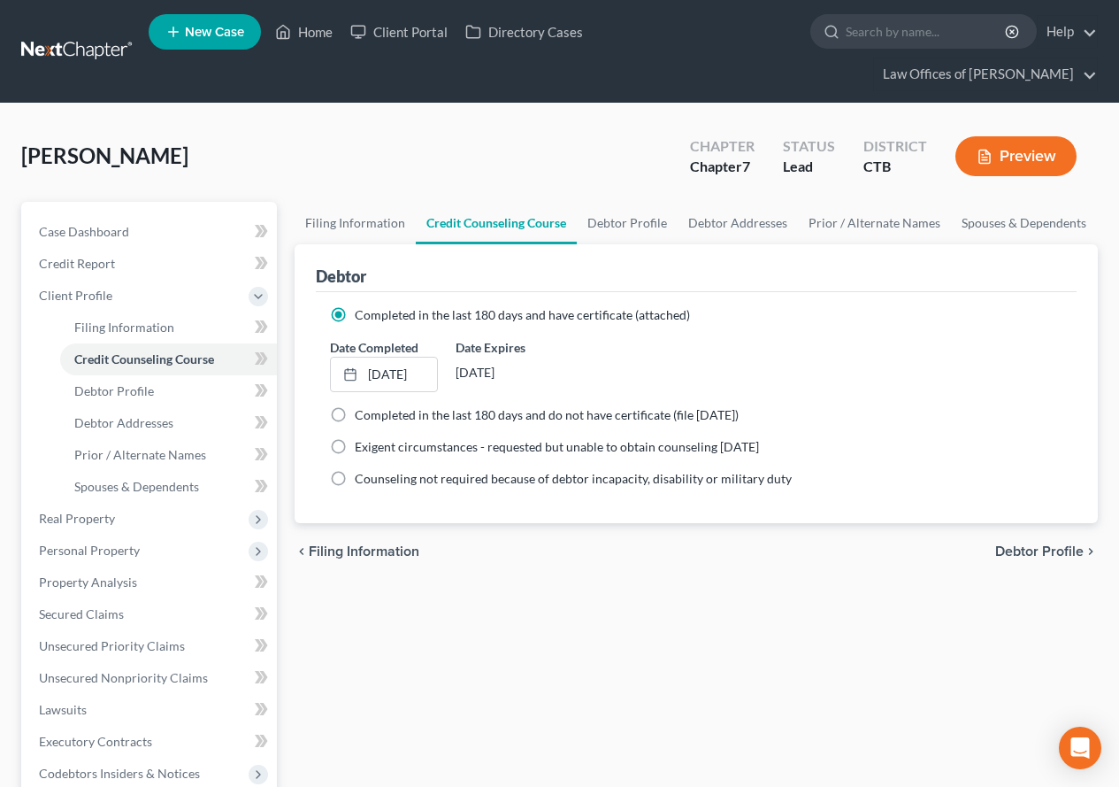
click at [1048, 552] on span "Debtor Profile" at bounding box center [1039, 551] width 88 height 14
select select "0"
select select "1"
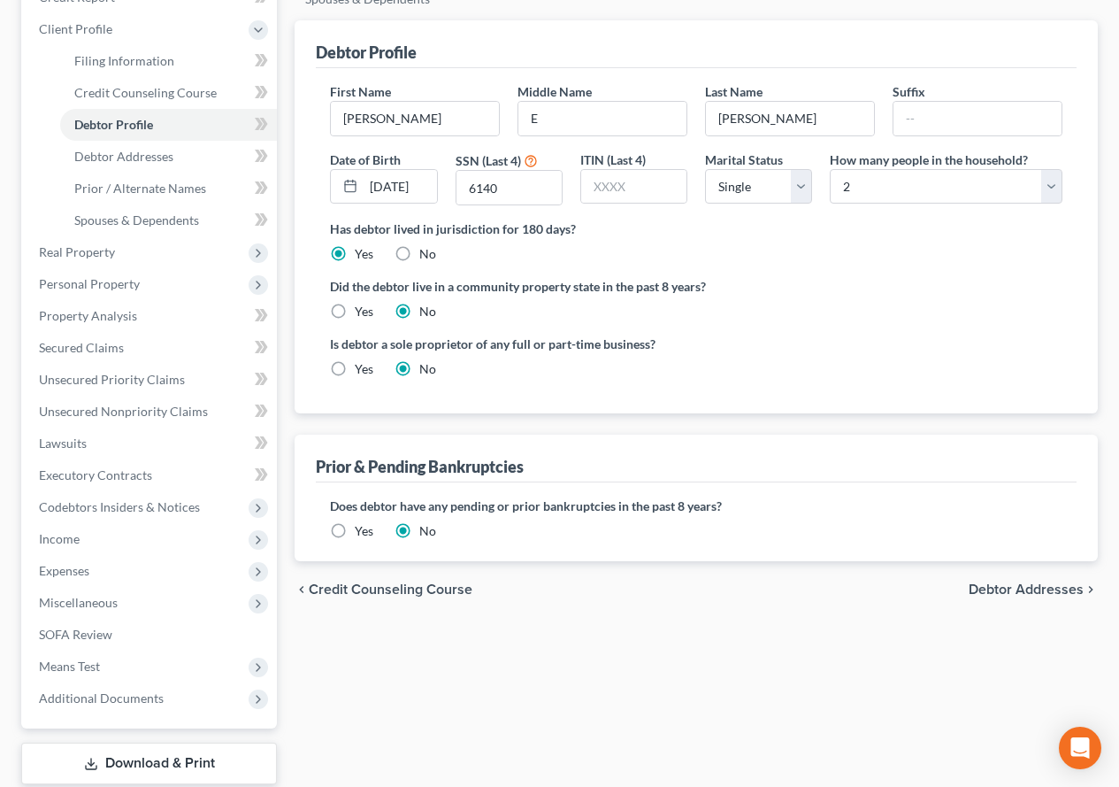
scroll to position [354, 0]
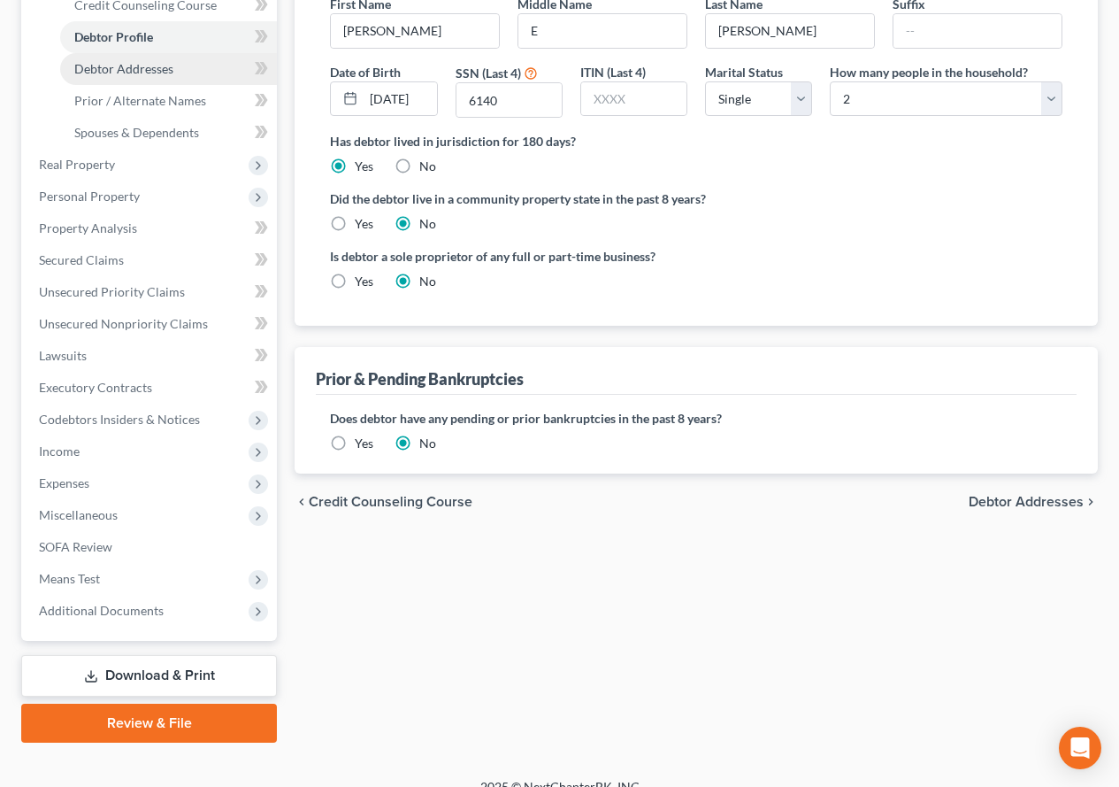
click at [135, 76] on link "Debtor Addresses" at bounding box center [168, 69] width 217 height 32
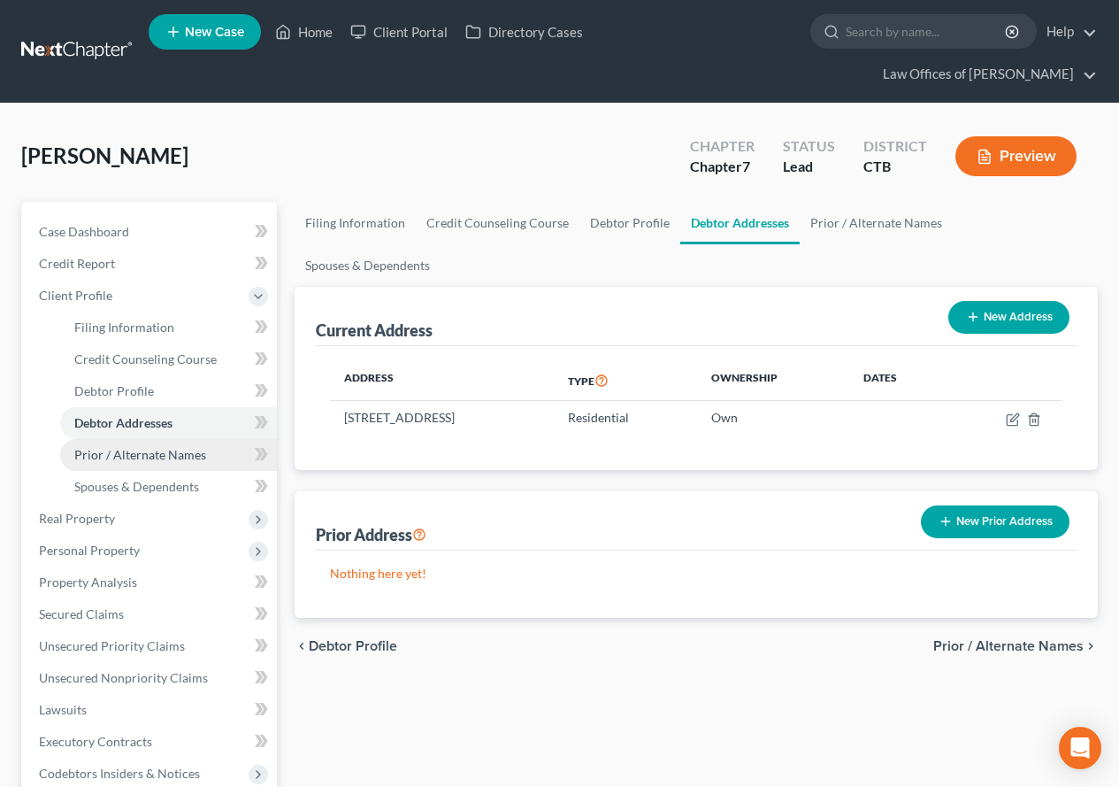
click at [120, 458] on span "Prior / Alternate Names" at bounding box center [140, 454] width 132 height 15
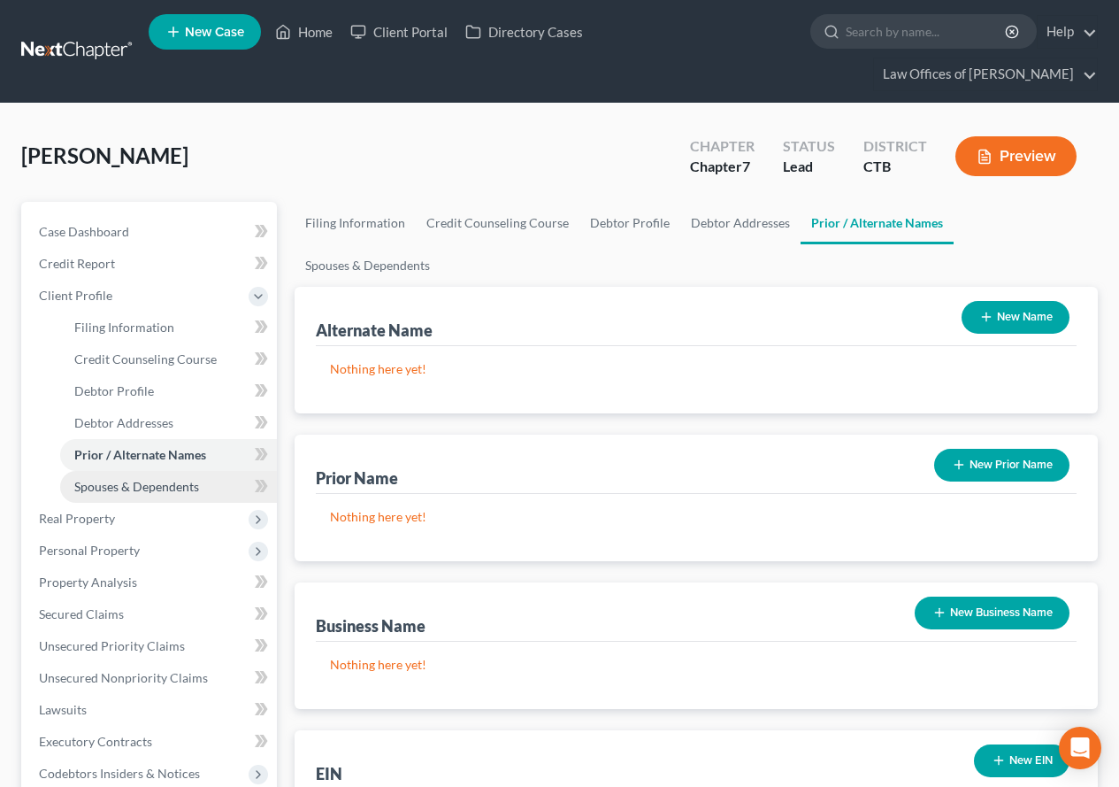
click at [134, 486] on span "Spouses & Dependents" at bounding box center [136, 486] width 125 height 15
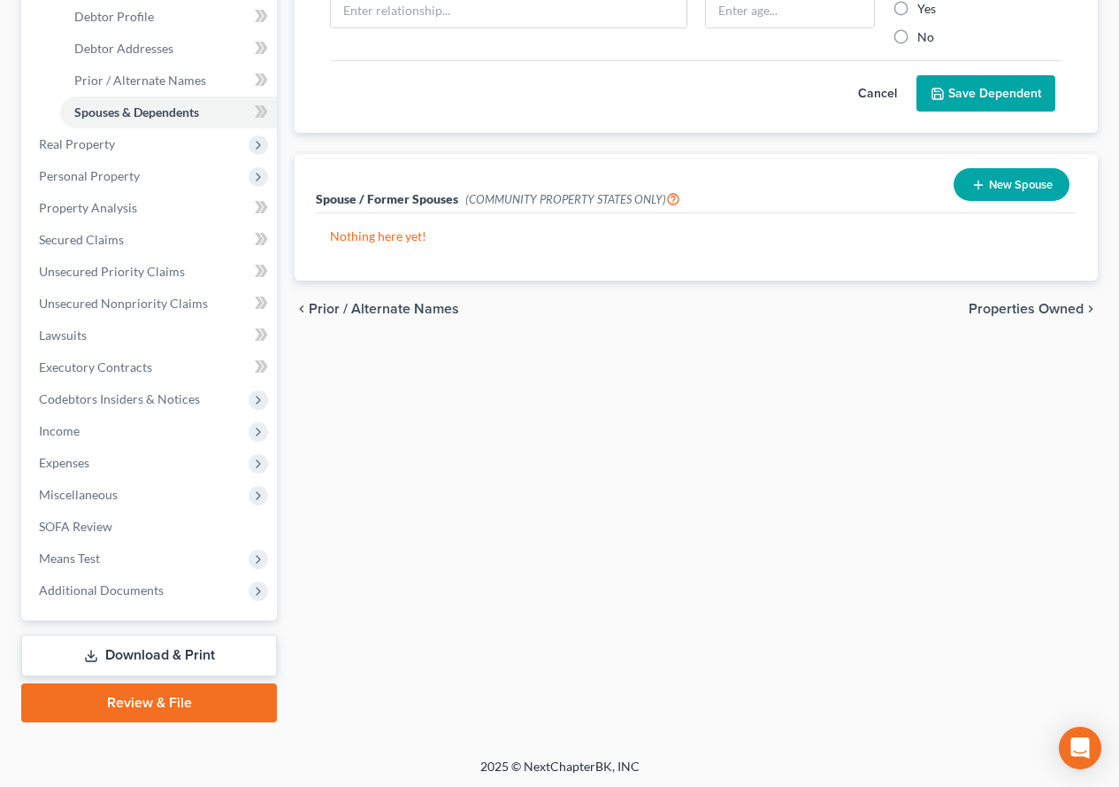
scroll to position [377, 0]
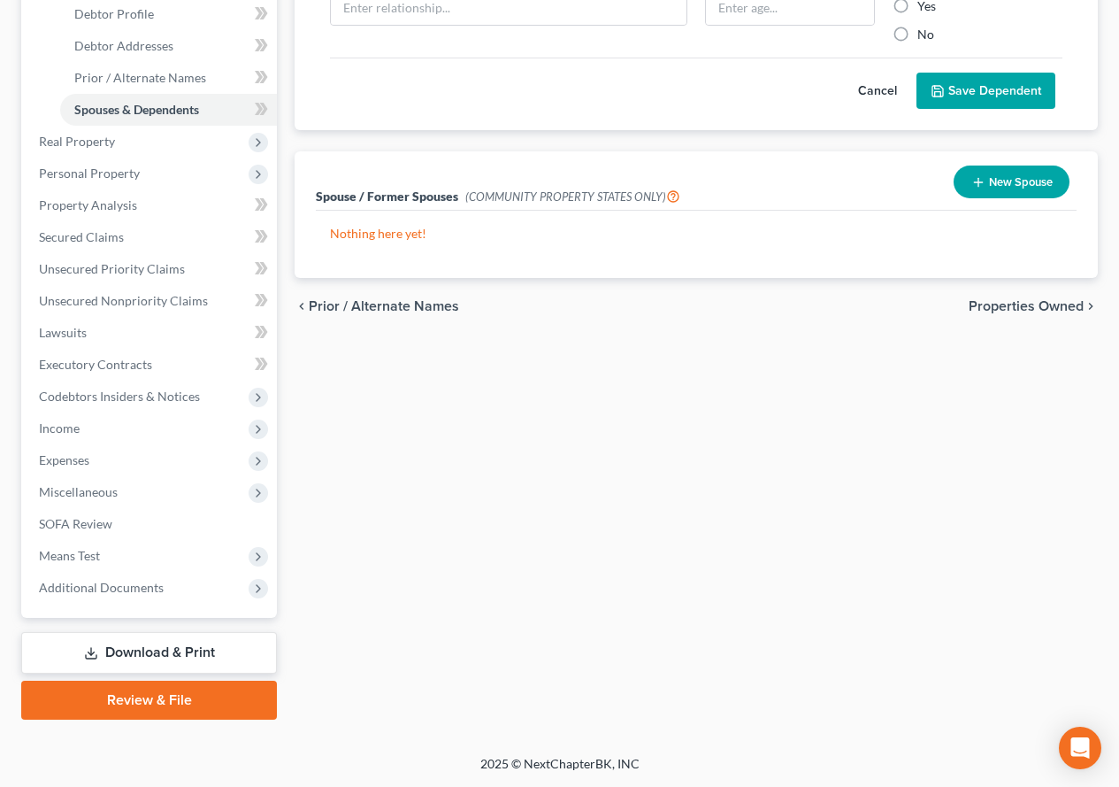
drag, startPoint x: 495, startPoint y: 26, endPoint x: 445, endPoint y: 32, distance: 50.8
click at [495, 58] on div "Cancel Save Dependent" at bounding box center [696, 84] width 733 height 52
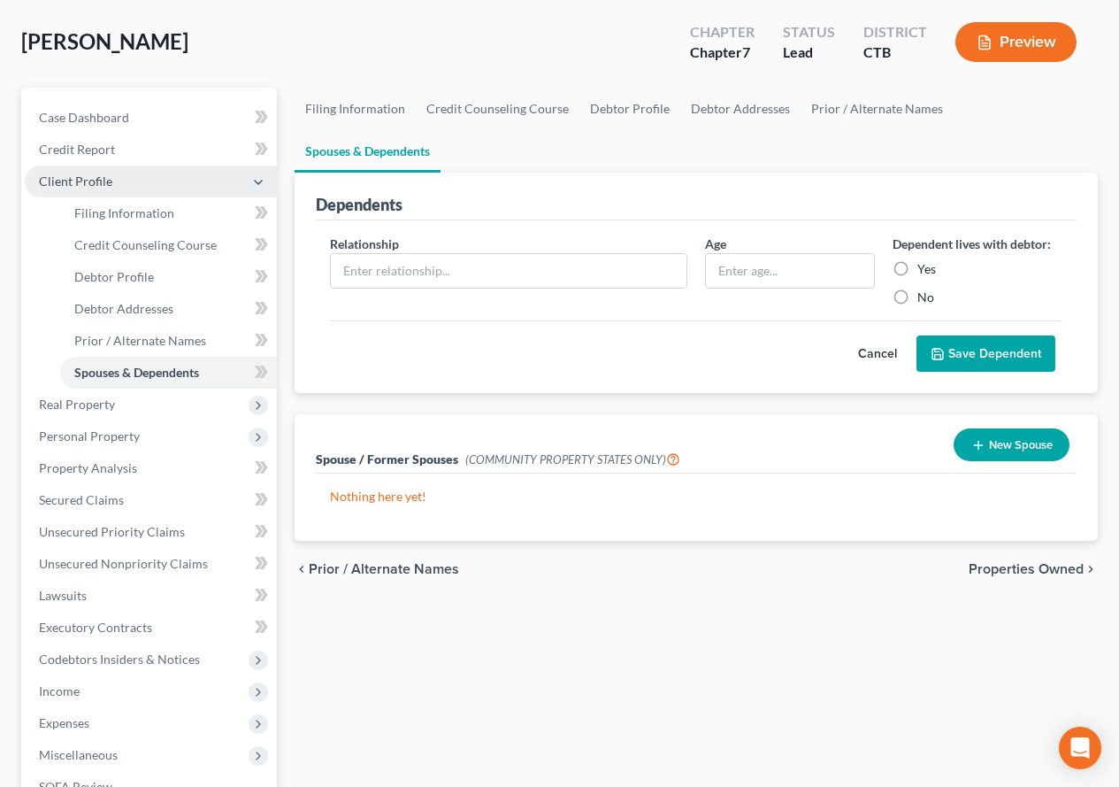
scroll to position [111, 0]
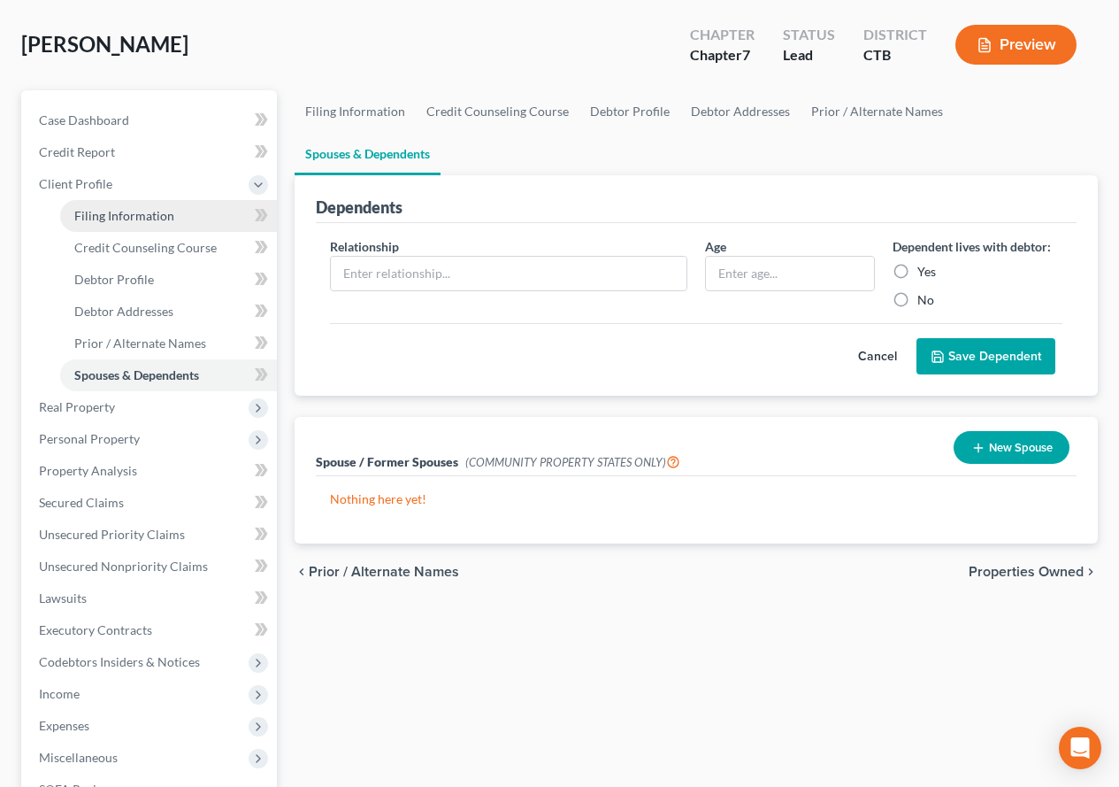
click at [121, 216] on span "Filing Information" at bounding box center [124, 215] width 100 height 15
select select "1"
select select "0"
select select "12"
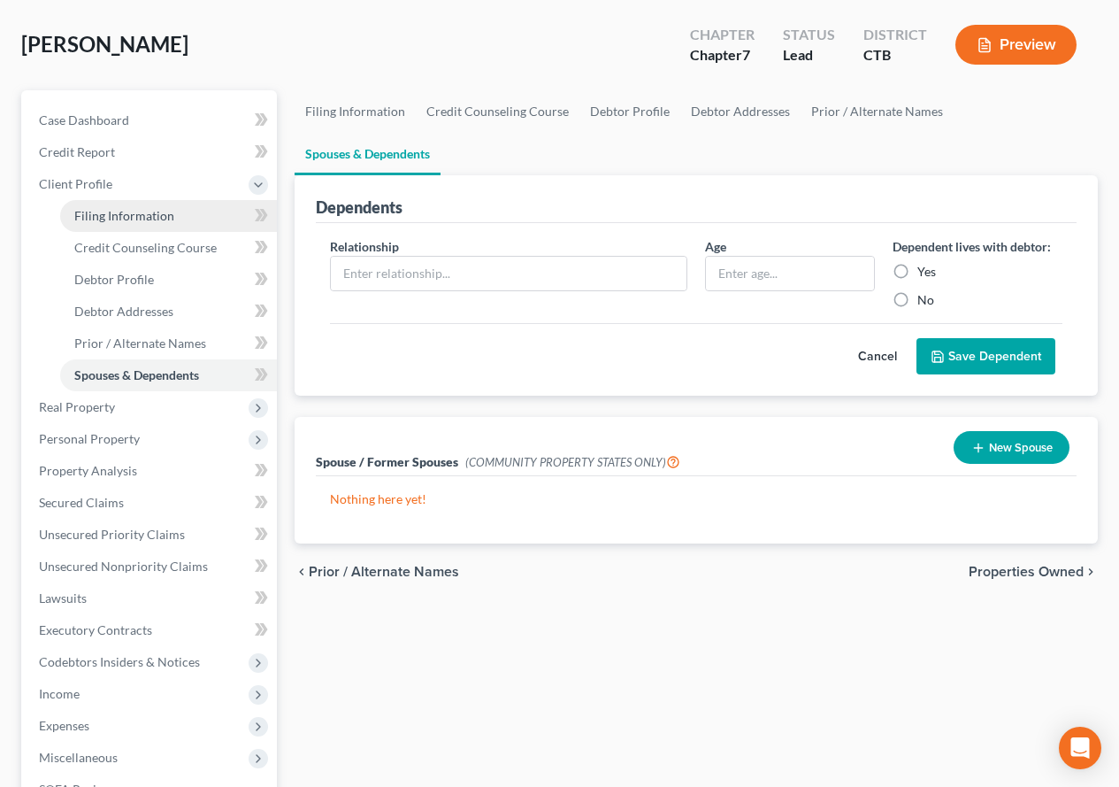
select select "0"
select select "6"
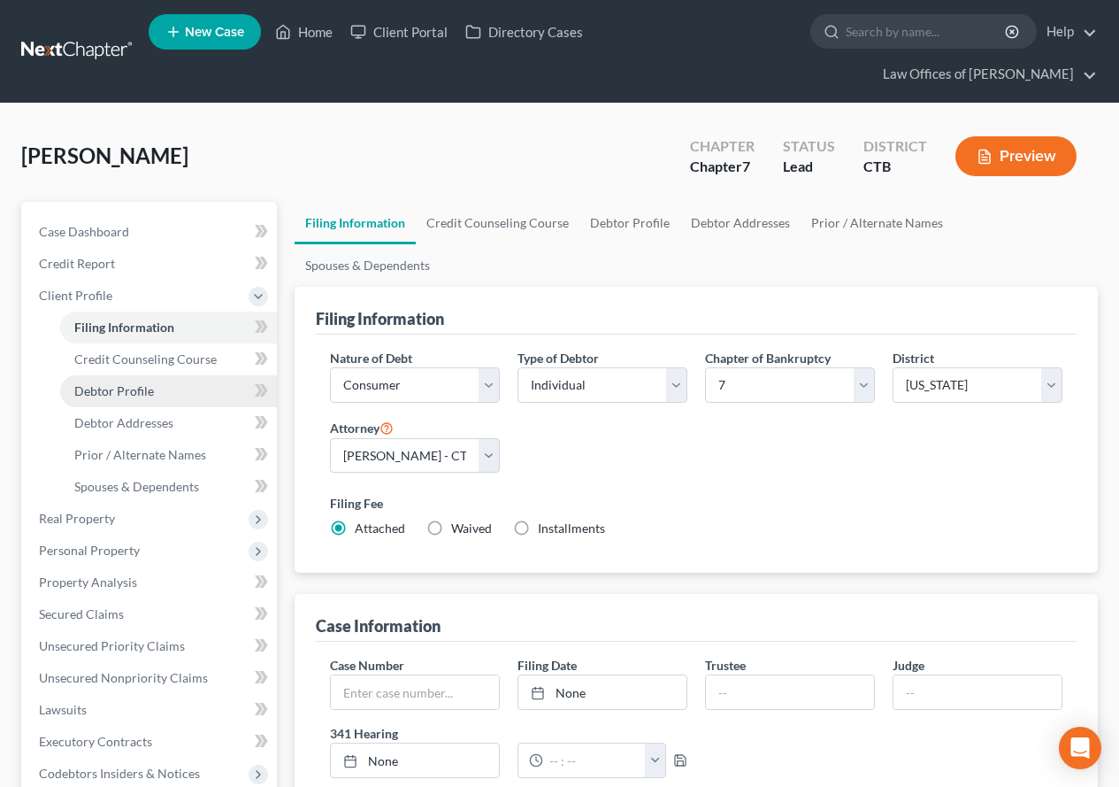
click at [81, 384] on span "Debtor Profile" at bounding box center [114, 390] width 80 height 15
select select "0"
select select "1"
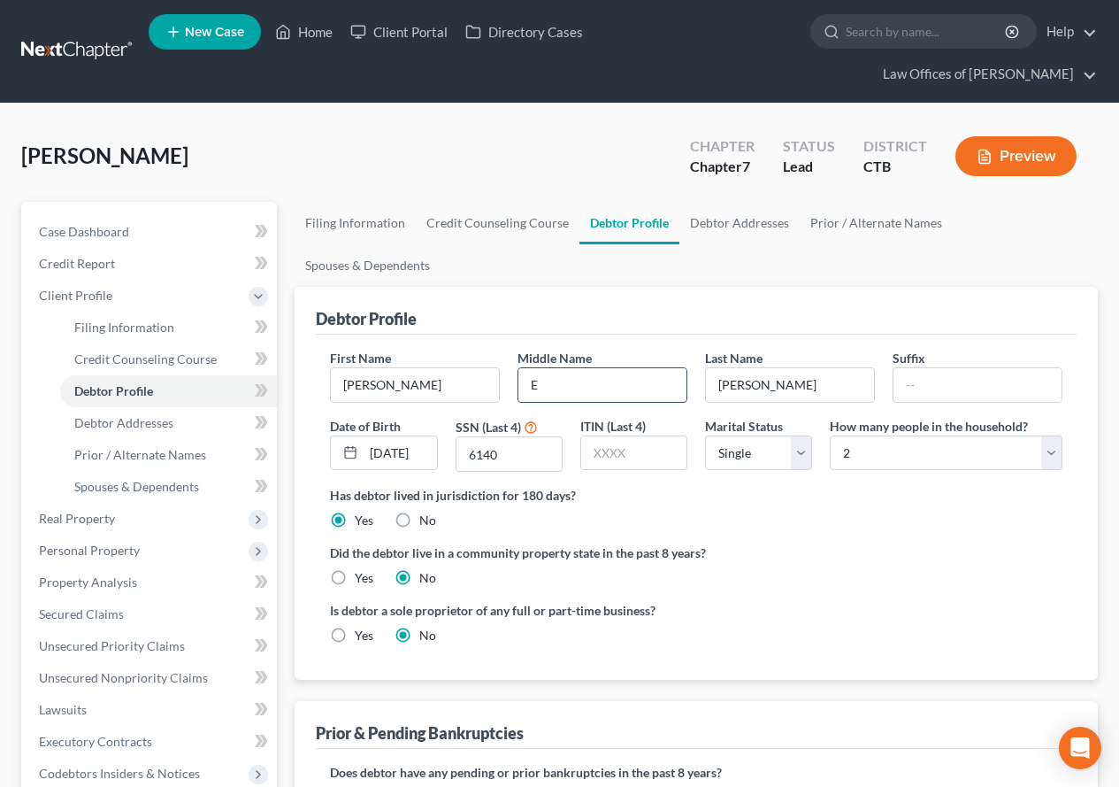
click at [560, 368] on input "E" at bounding box center [602, 385] width 168 height 34
type input "[PERSON_NAME]"
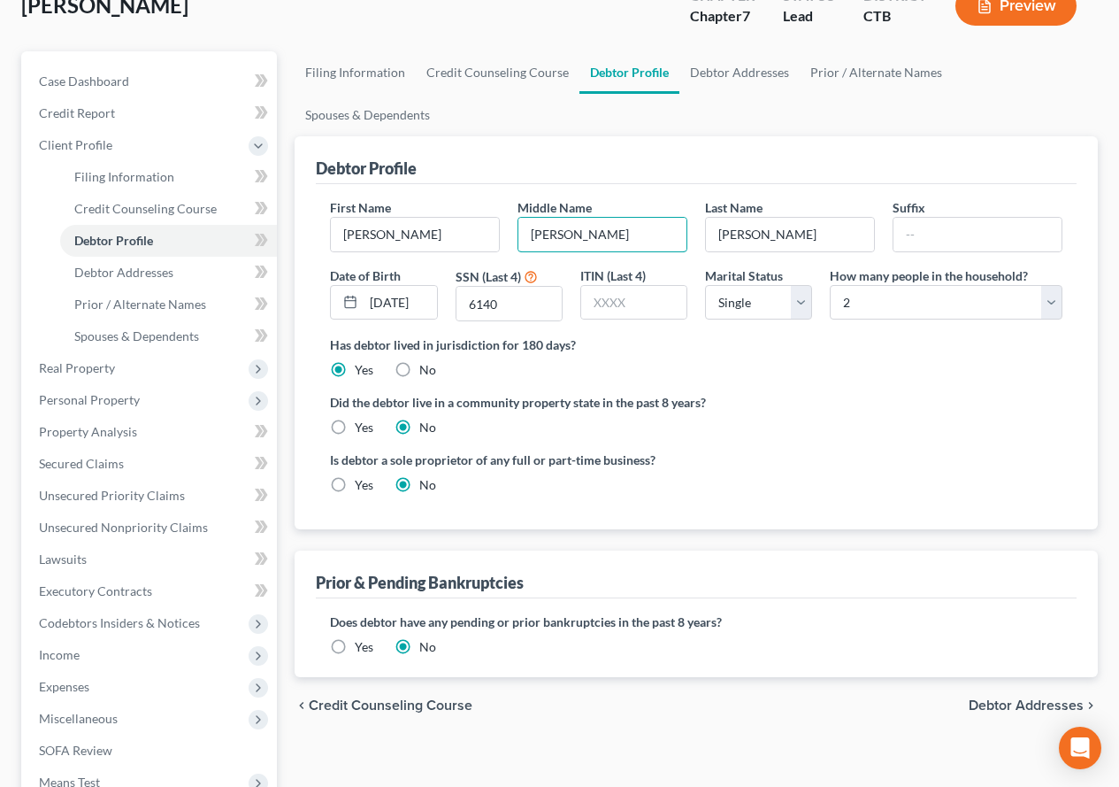
scroll to position [88, 0]
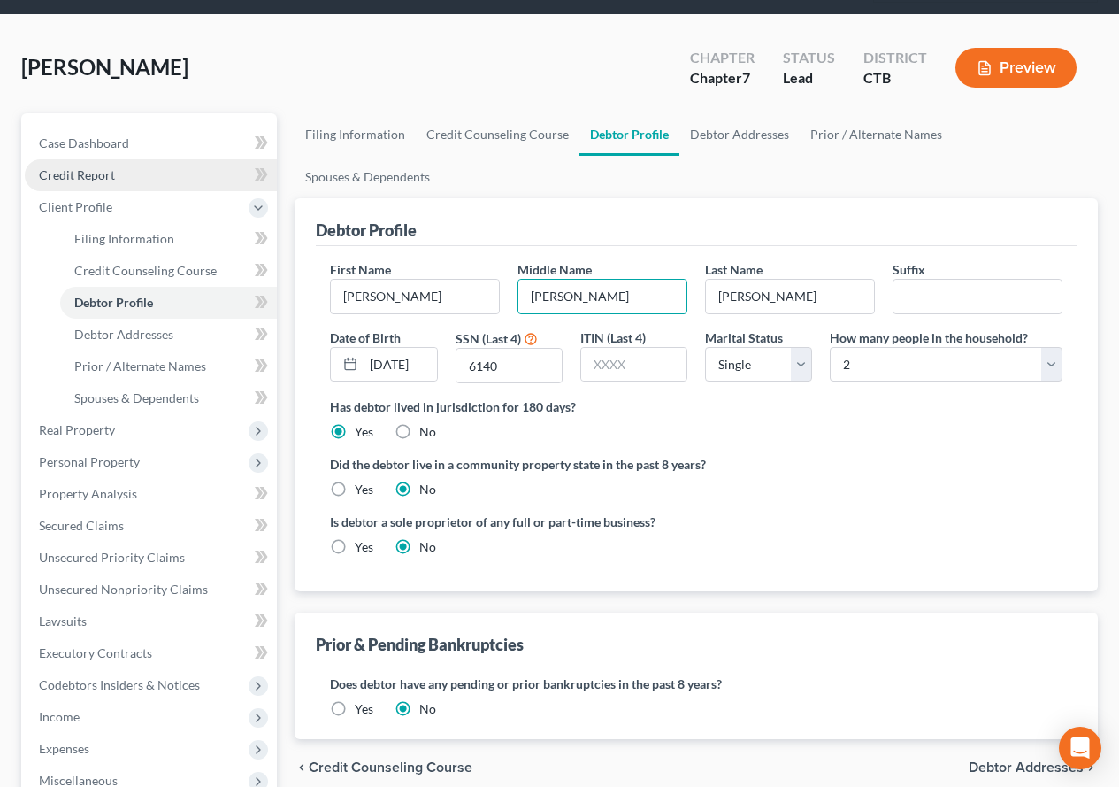
click at [82, 168] on span "Credit Report" at bounding box center [77, 174] width 76 height 15
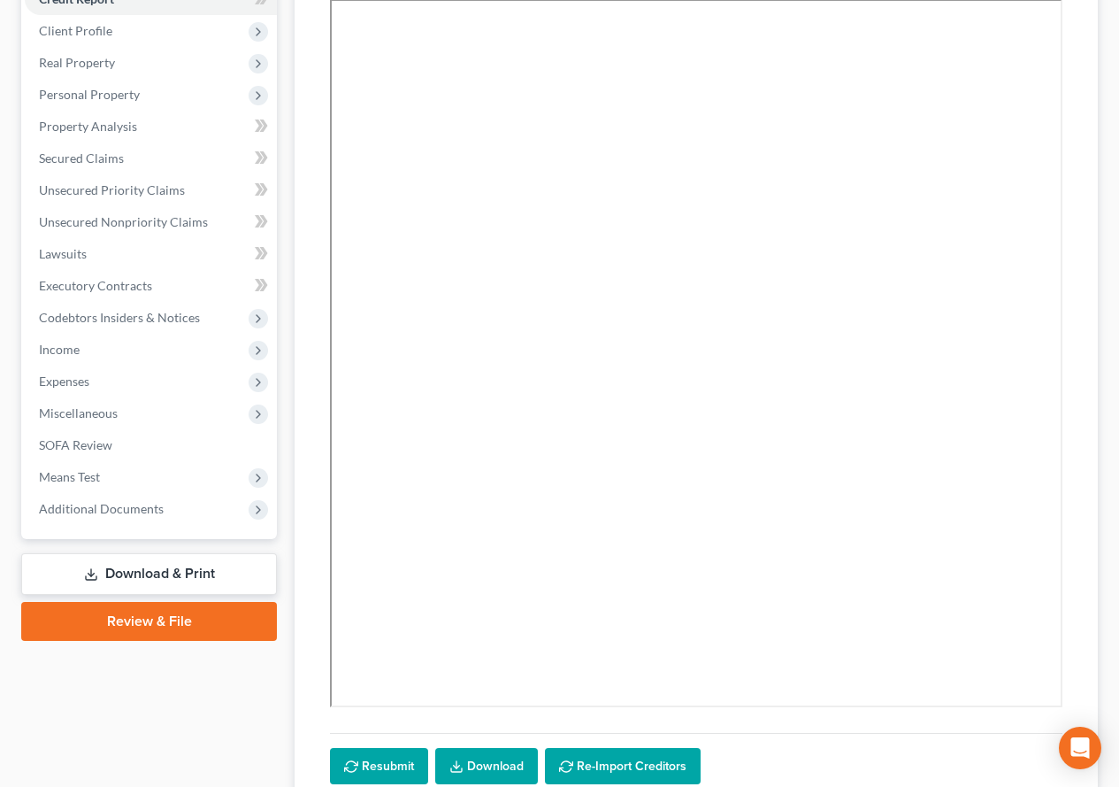
scroll to position [407, 0]
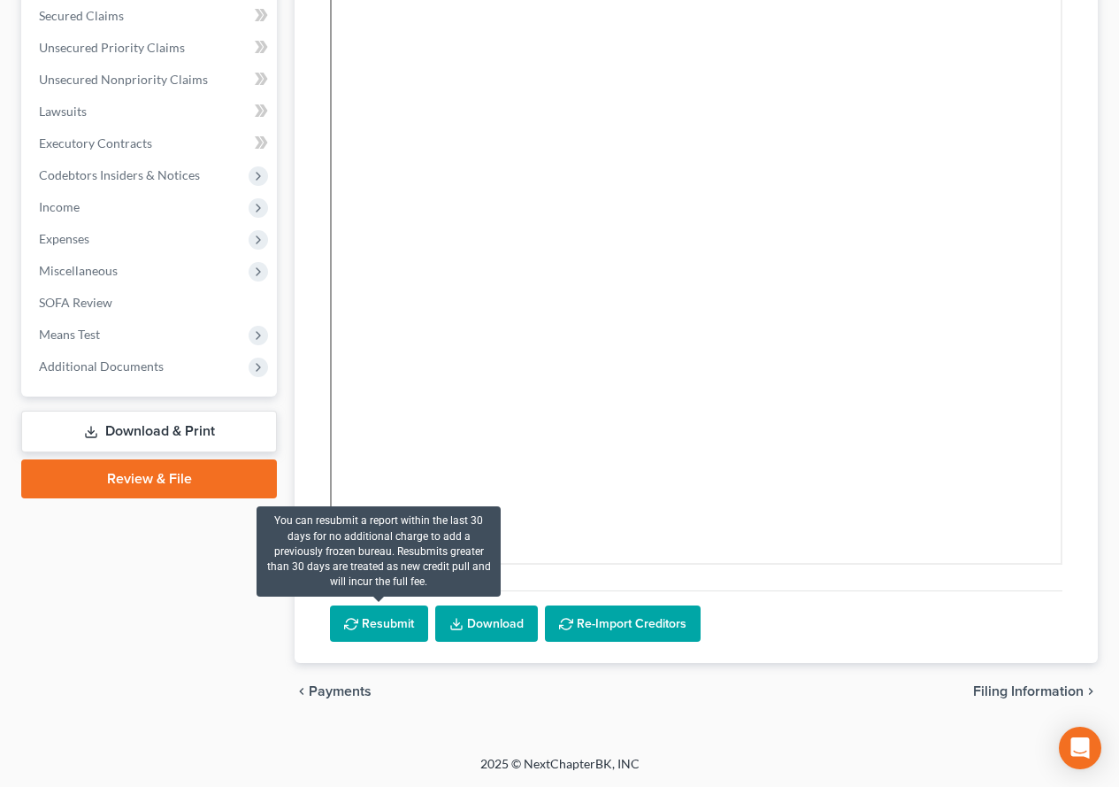
click at [372, 619] on button "Resubmit" at bounding box center [379, 623] width 98 height 37
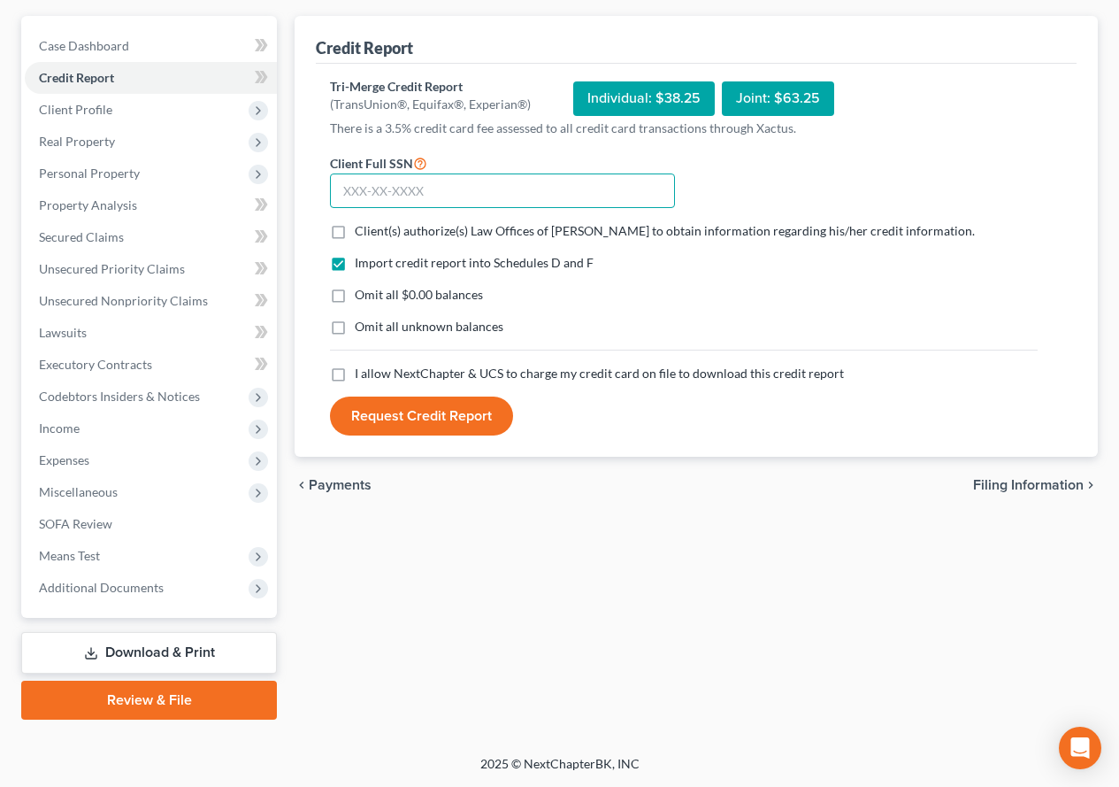
paste input "044-68-6140"
type input "044-68-6140"
click at [355, 297] on label "Omit all $0.00 balances" at bounding box center [419, 295] width 128 height 18
click at [362, 297] on input "Omit all $0.00 balances" at bounding box center [368, 292] width 12 height 12
checkbox input "true"
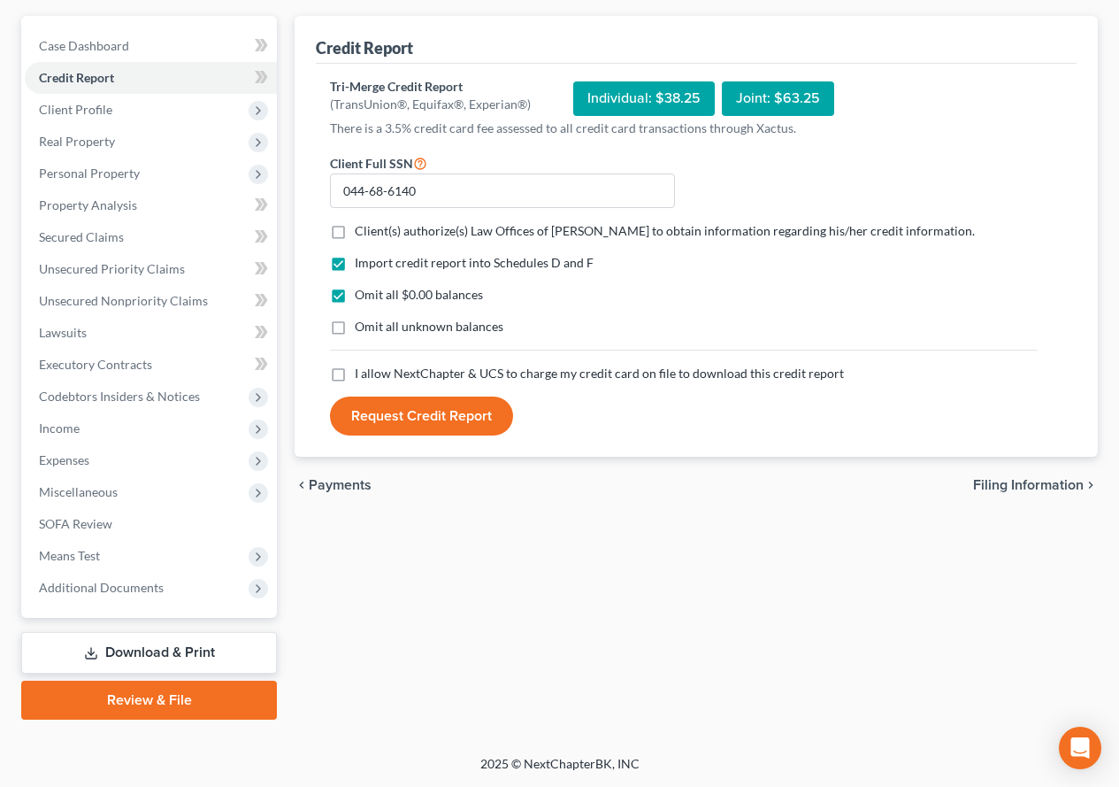
click at [355, 322] on label "Omit all unknown balances" at bounding box center [429, 327] width 149 height 18
click at [362, 322] on input "Omit all unknown balances" at bounding box center [368, 324] width 12 height 12
checkbox input "true"
click at [355, 233] on label "Client(s) authorize(s) Law Offices of [PERSON_NAME] to obtain information regar…" at bounding box center [665, 231] width 620 height 18
click at [362, 233] on input "Client(s) authorize(s) Law Offices of [PERSON_NAME] to obtain information regar…" at bounding box center [368, 228] width 12 height 12
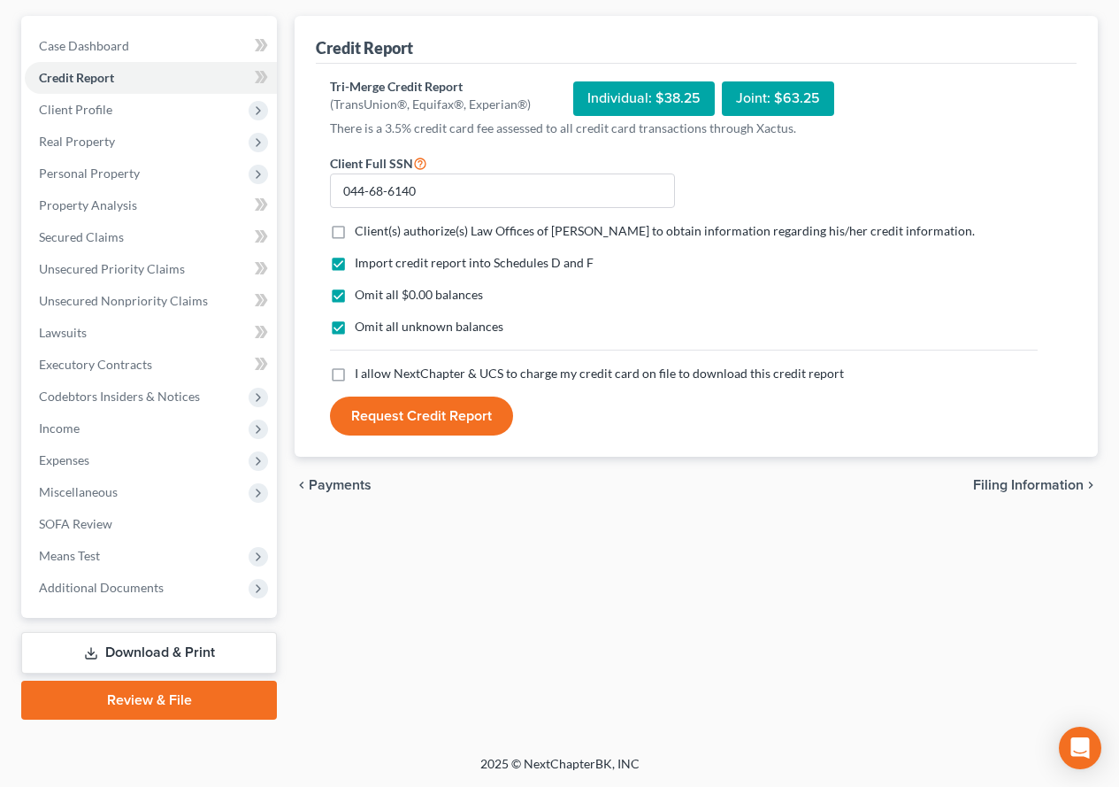
checkbox input "true"
click at [355, 376] on label "I allow NextChapter & UCS to charge my credit card on file to download this cre…" at bounding box center [599, 374] width 489 height 18
click at [362, 376] on input "I allow NextChapter & UCS to charge my credit card on file to download this cre…" at bounding box center [368, 371] width 12 height 12
checkbox input "true"
click at [391, 417] on button "Request Credit Report" at bounding box center [421, 415] width 183 height 39
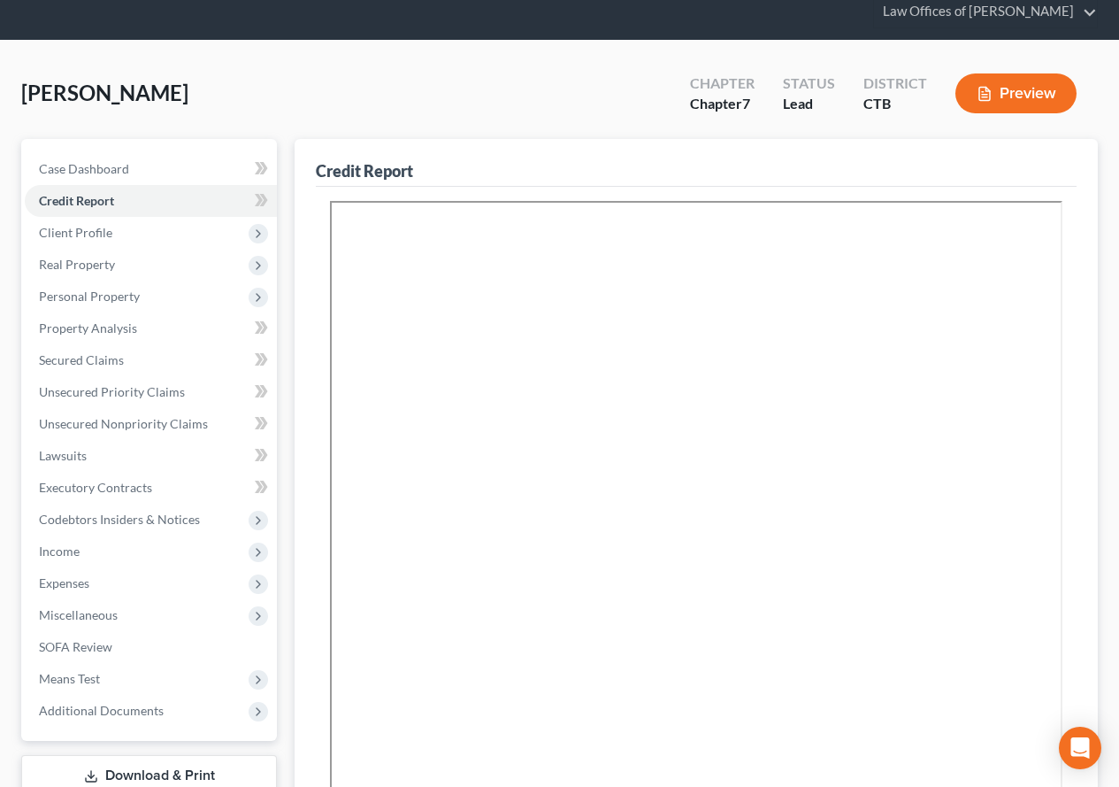
scroll to position [35, 0]
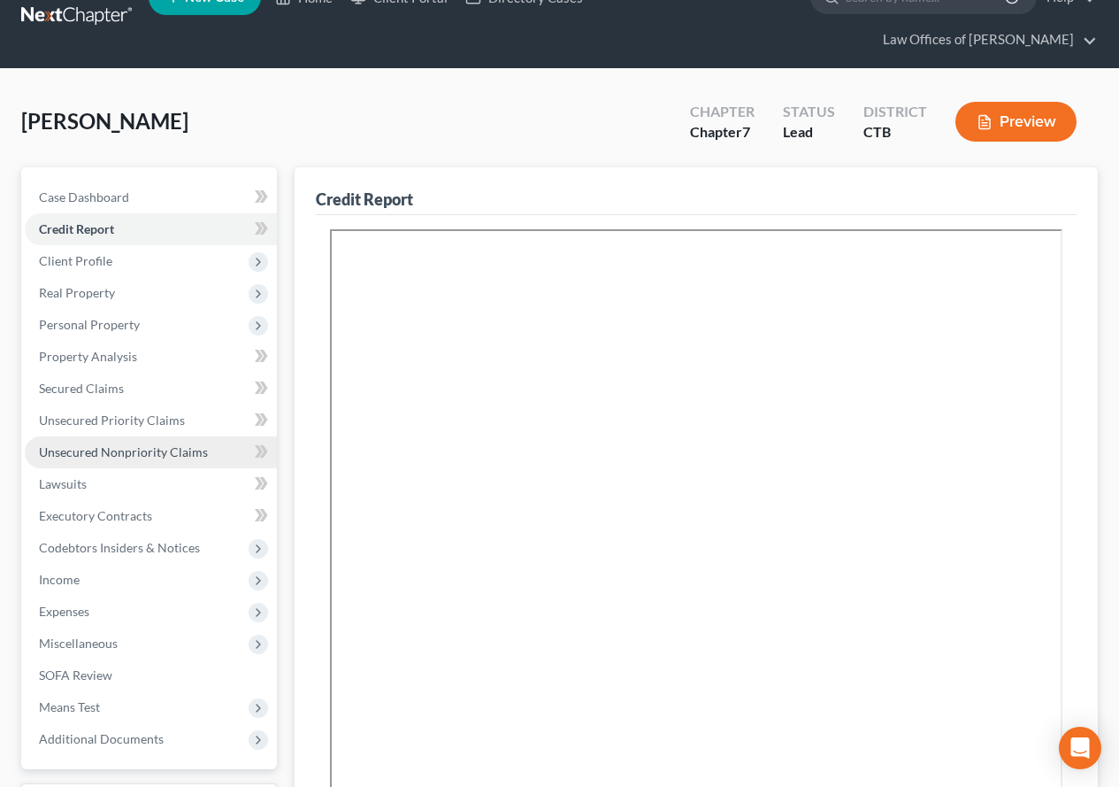
click at [77, 450] on span "Unsecured Nonpriority Claims" at bounding box center [123, 451] width 169 height 15
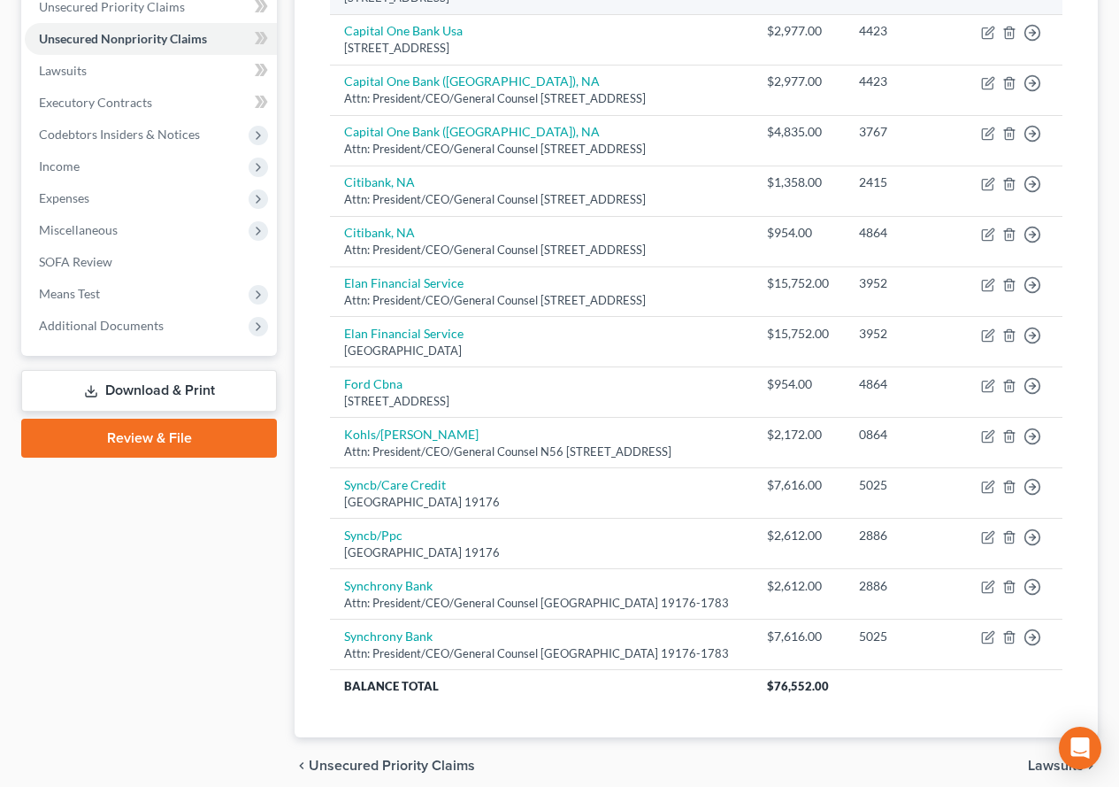
scroll to position [531, 0]
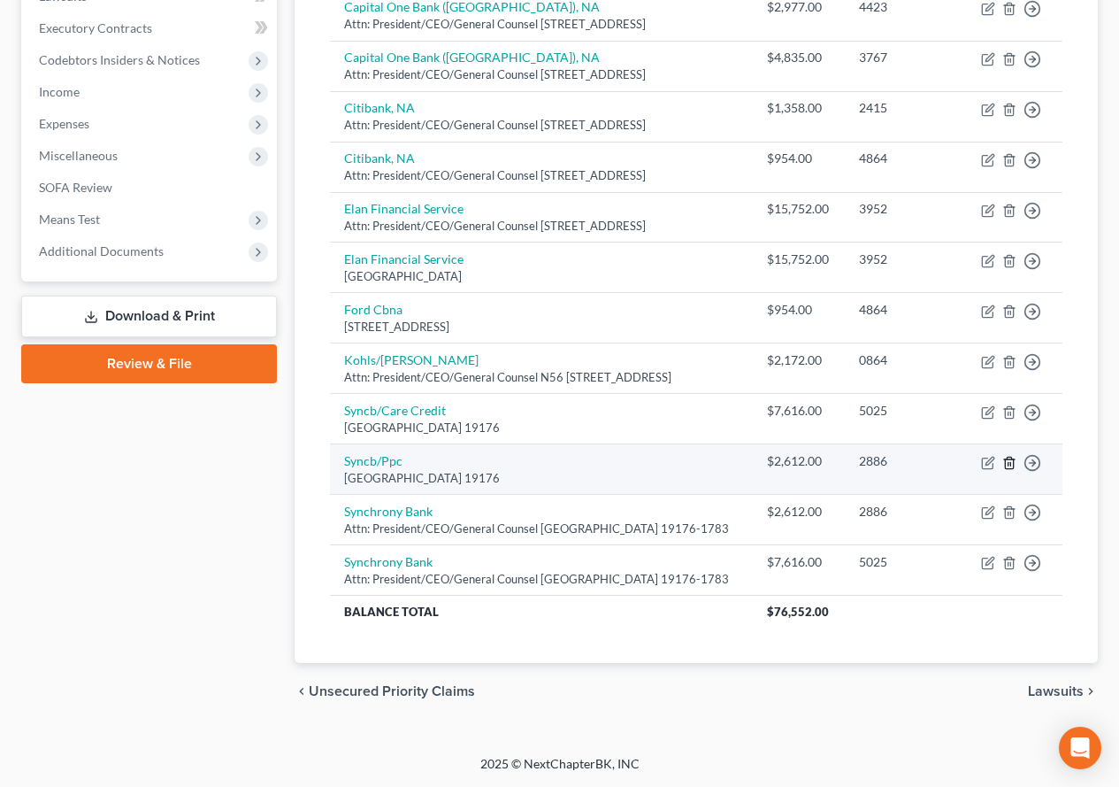
click at [1010, 465] on line "button" at bounding box center [1010, 464] width 0 height 4
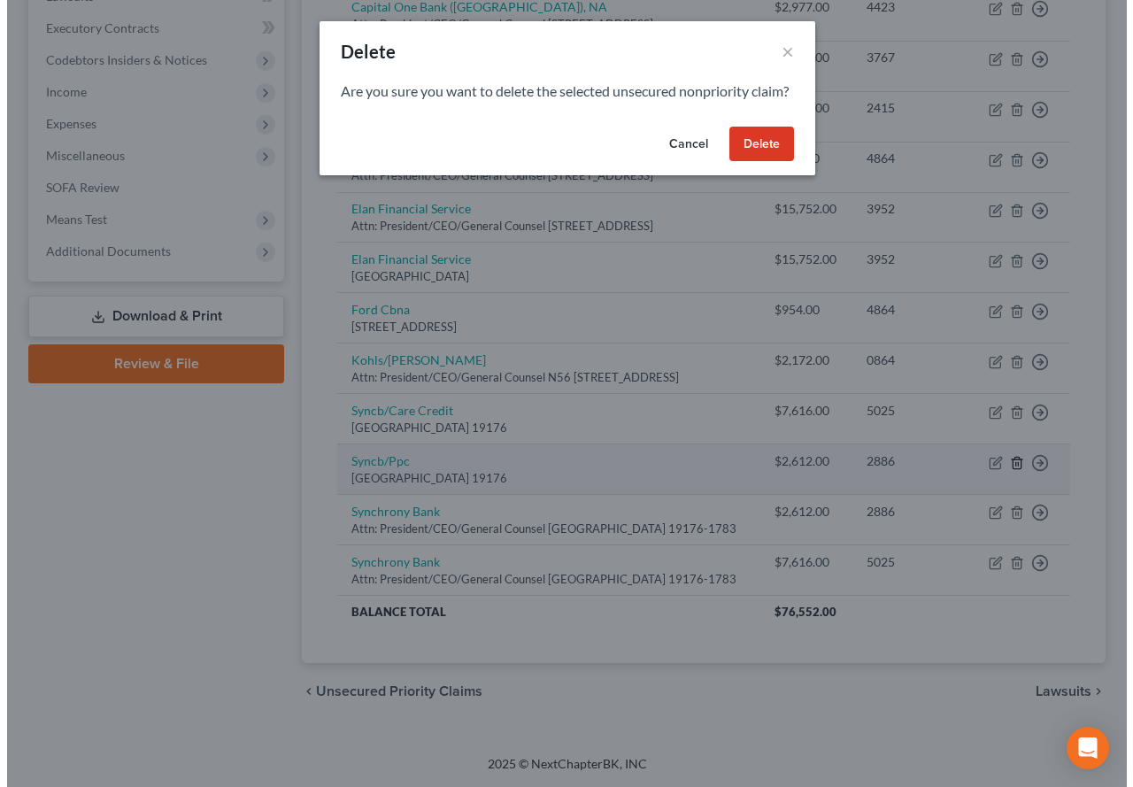
scroll to position [499, 0]
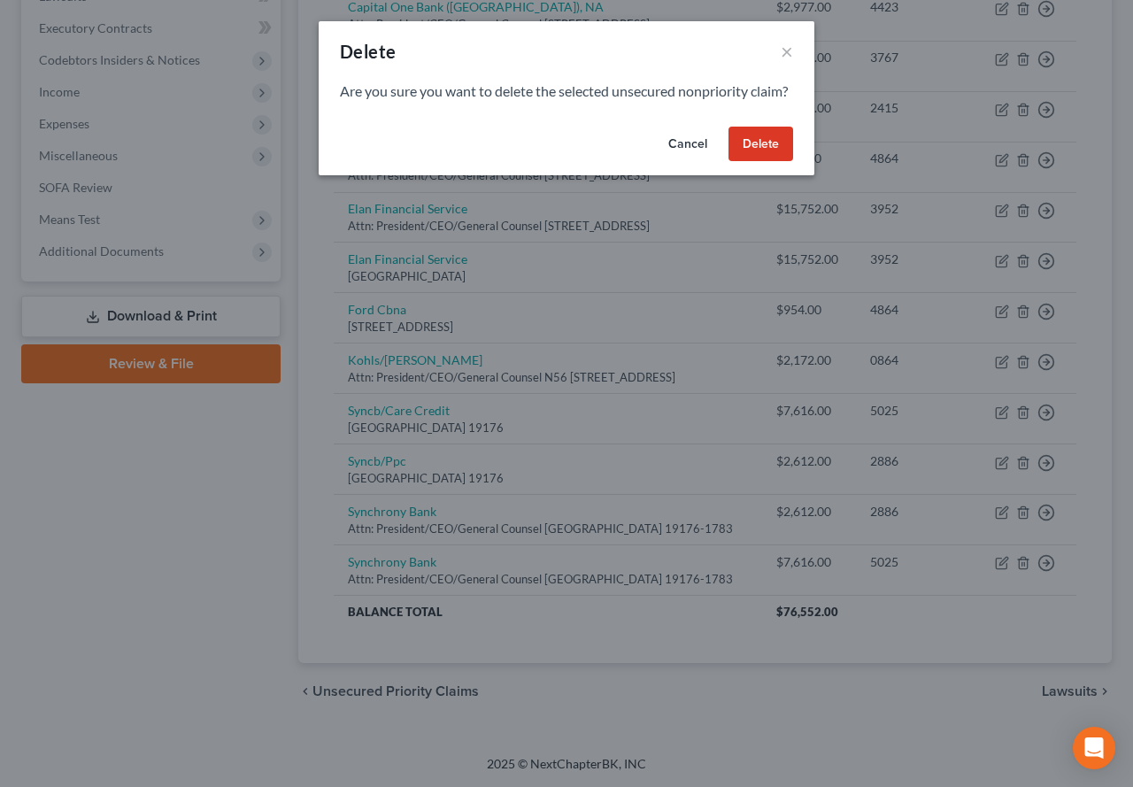
click at [741, 158] on button "Delete" at bounding box center [760, 144] width 65 height 35
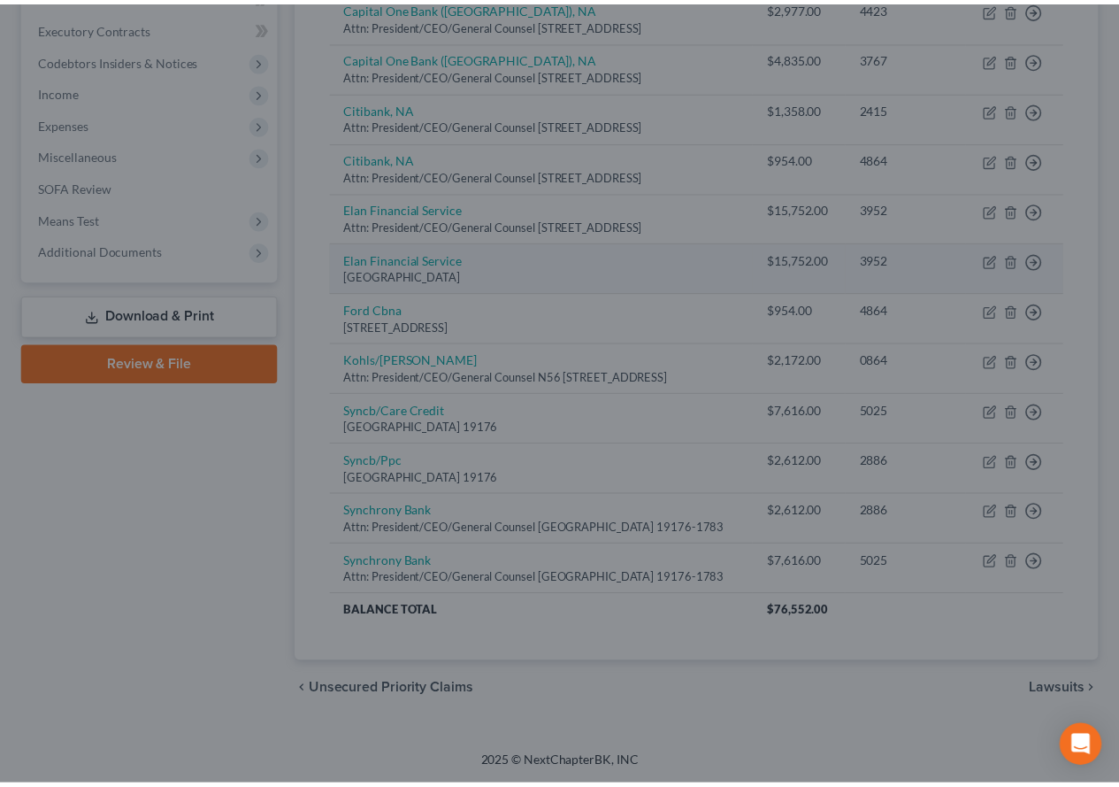
scroll to position [531, 0]
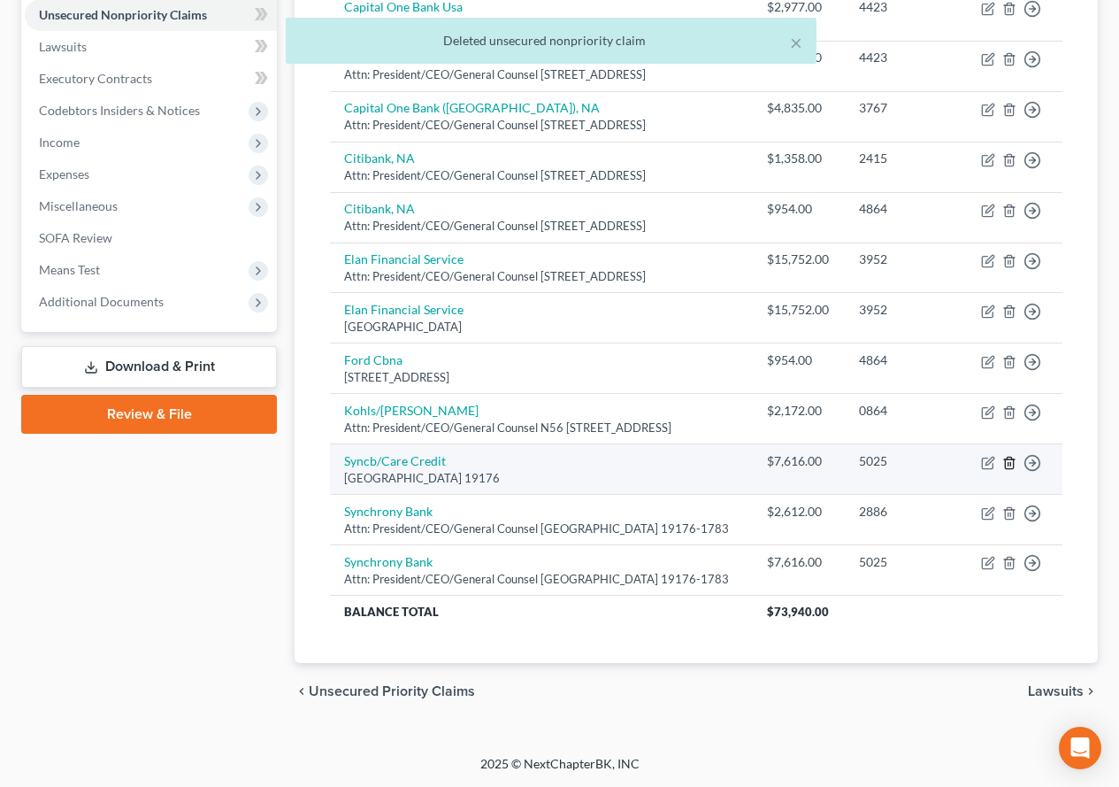
click at [1010, 465] on line "button" at bounding box center [1010, 464] width 0 height 4
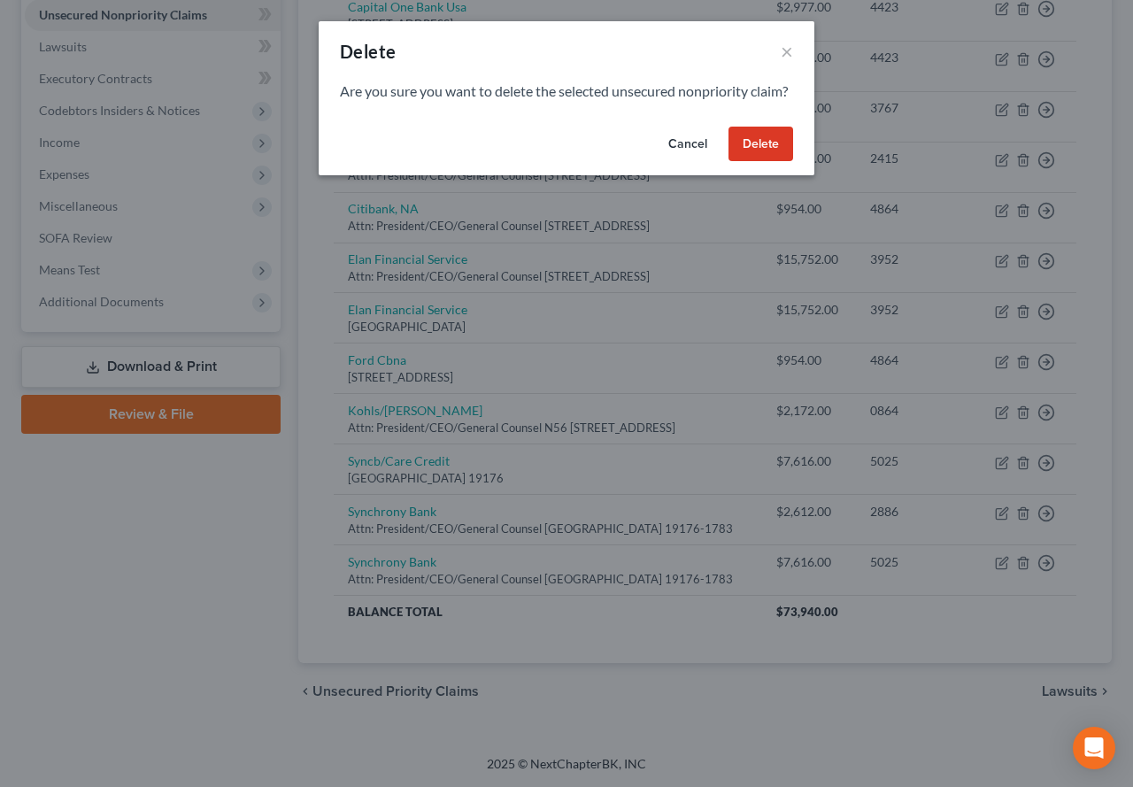
click at [738, 162] on button "Delete" at bounding box center [760, 144] width 65 height 35
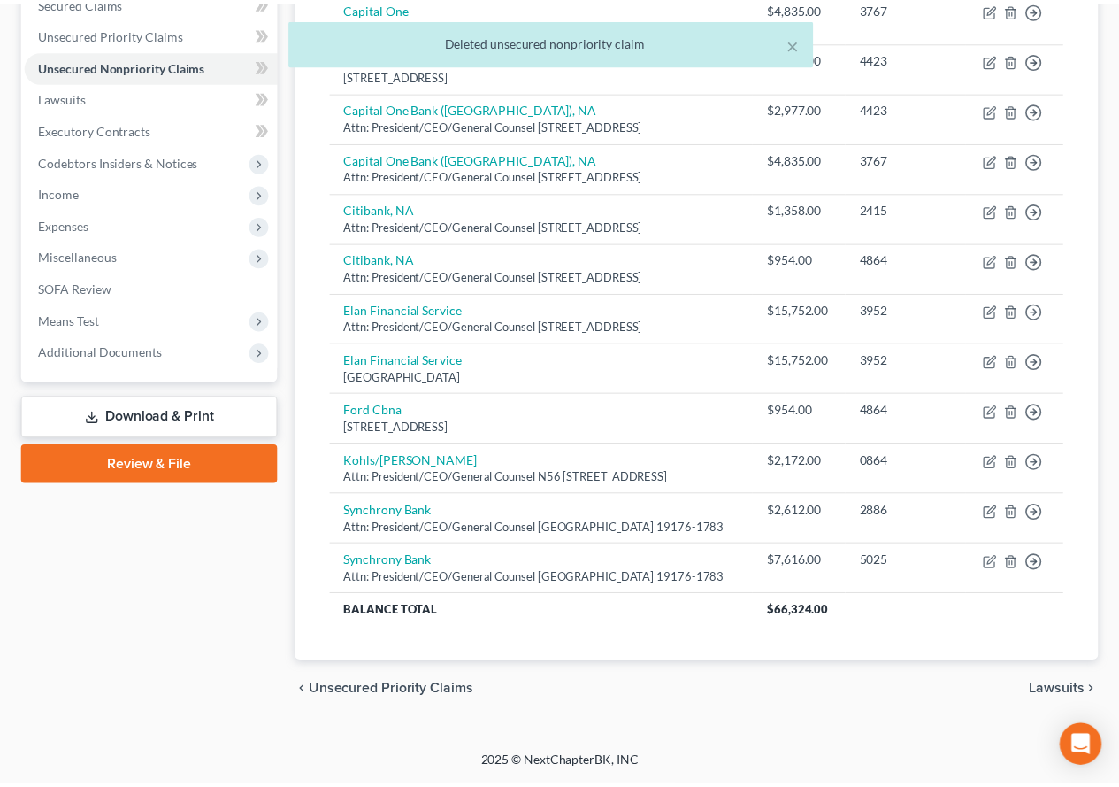
scroll to position [486, 0]
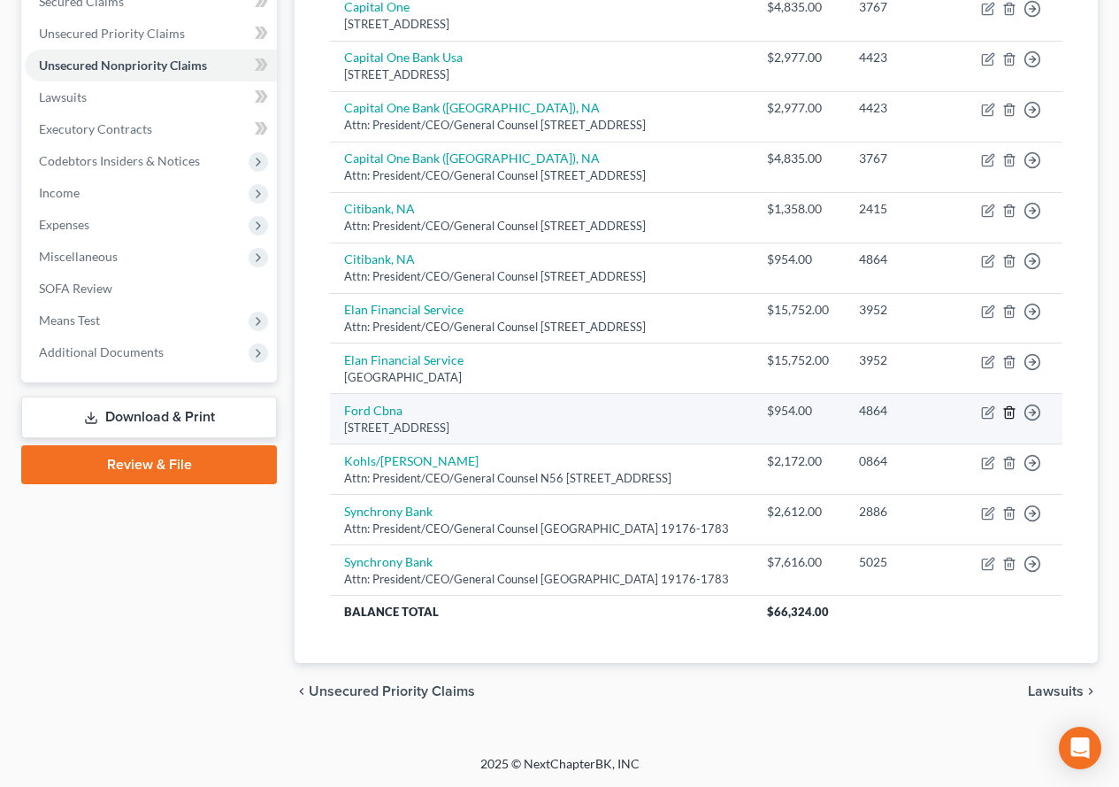
click at [1010, 411] on line "button" at bounding box center [1010, 413] width 0 height 4
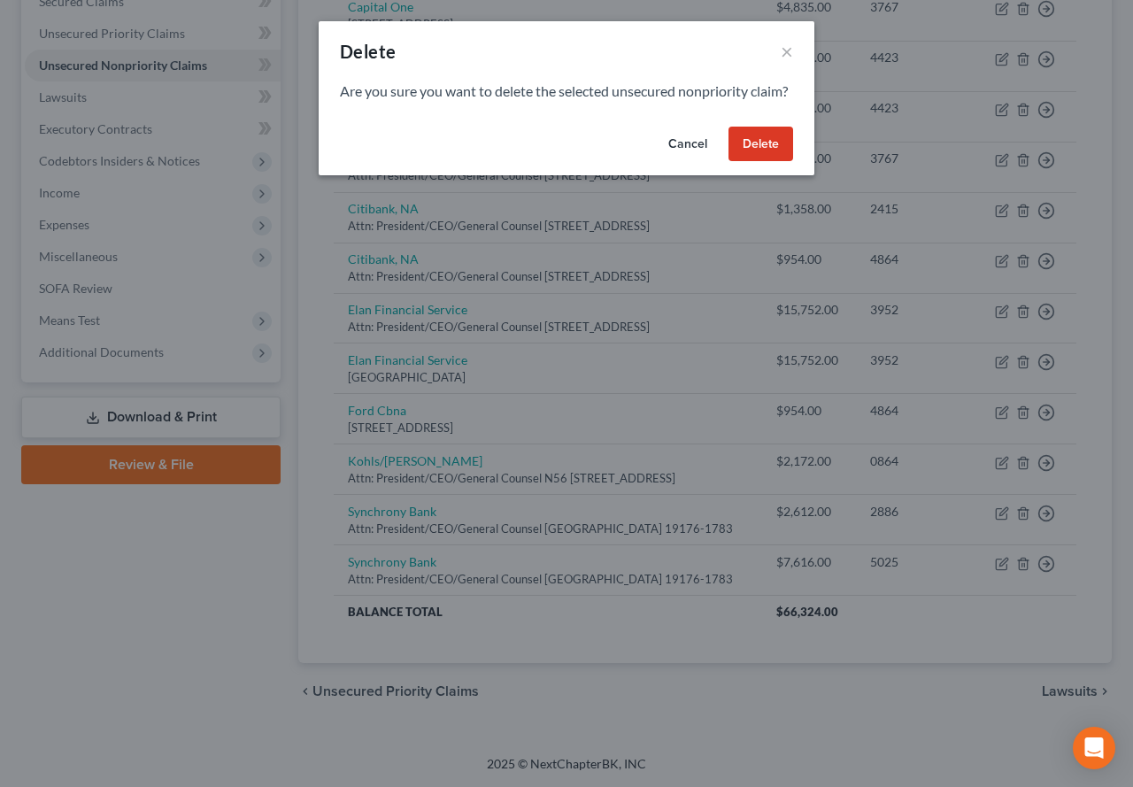
click at [764, 162] on button "Delete" at bounding box center [760, 144] width 65 height 35
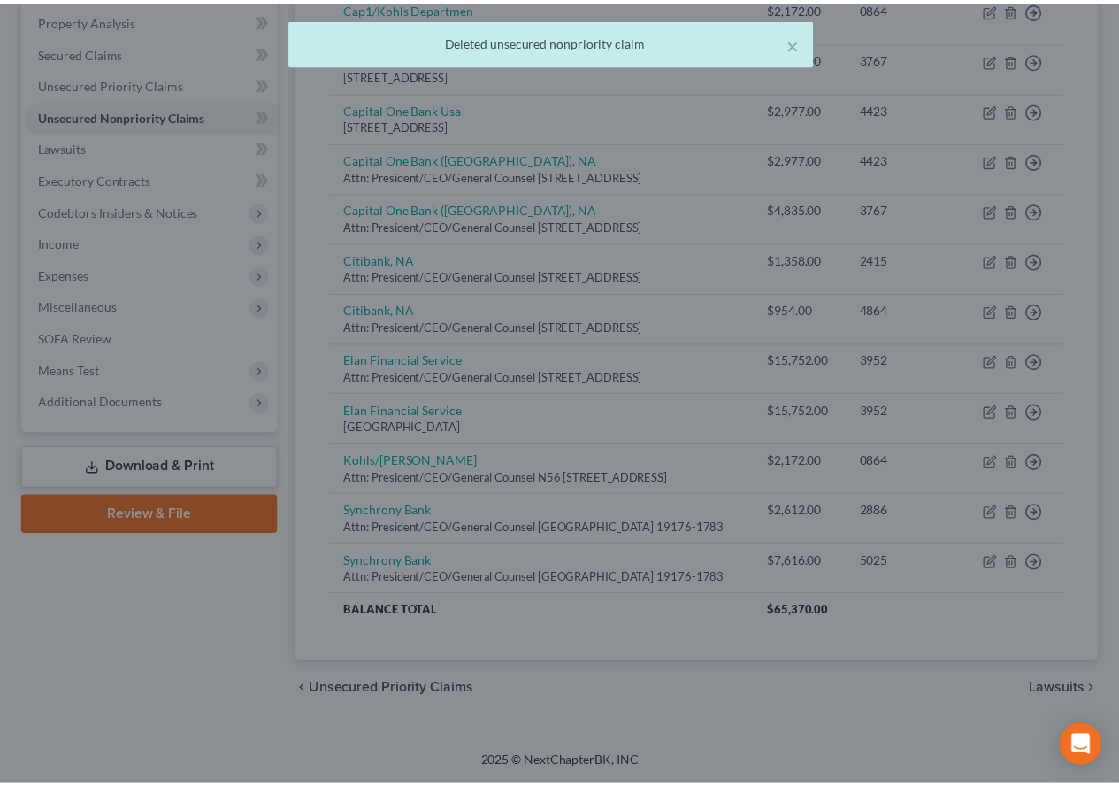
scroll to position [435, 0]
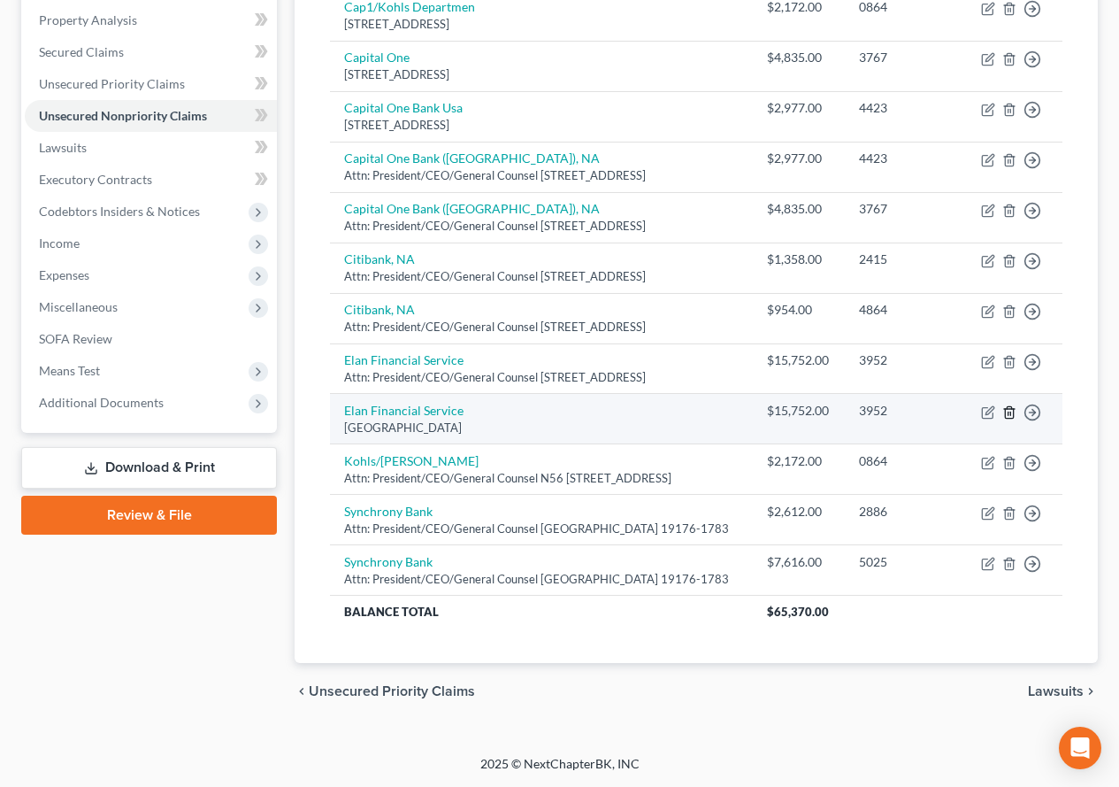
click at [1007, 405] on icon "button" at bounding box center [1009, 412] width 14 height 14
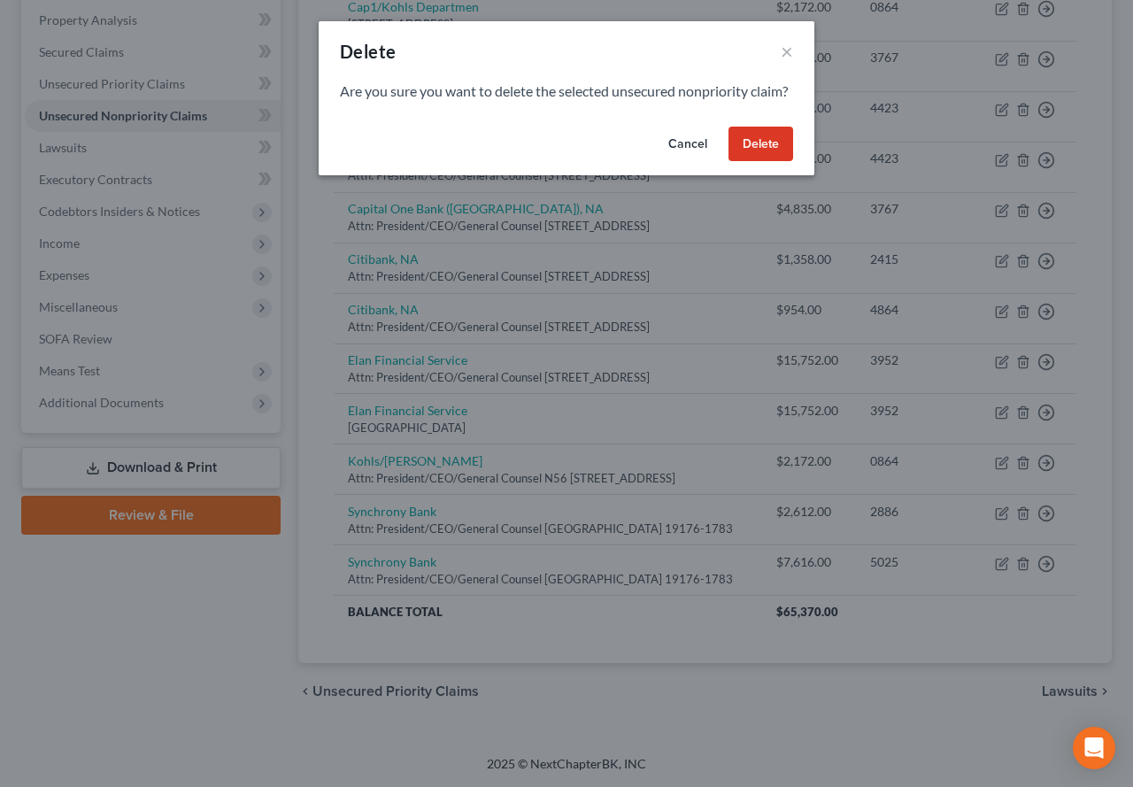
click at [746, 158] on button "Delete" at bounding box center [760, 144] width 65 height 35
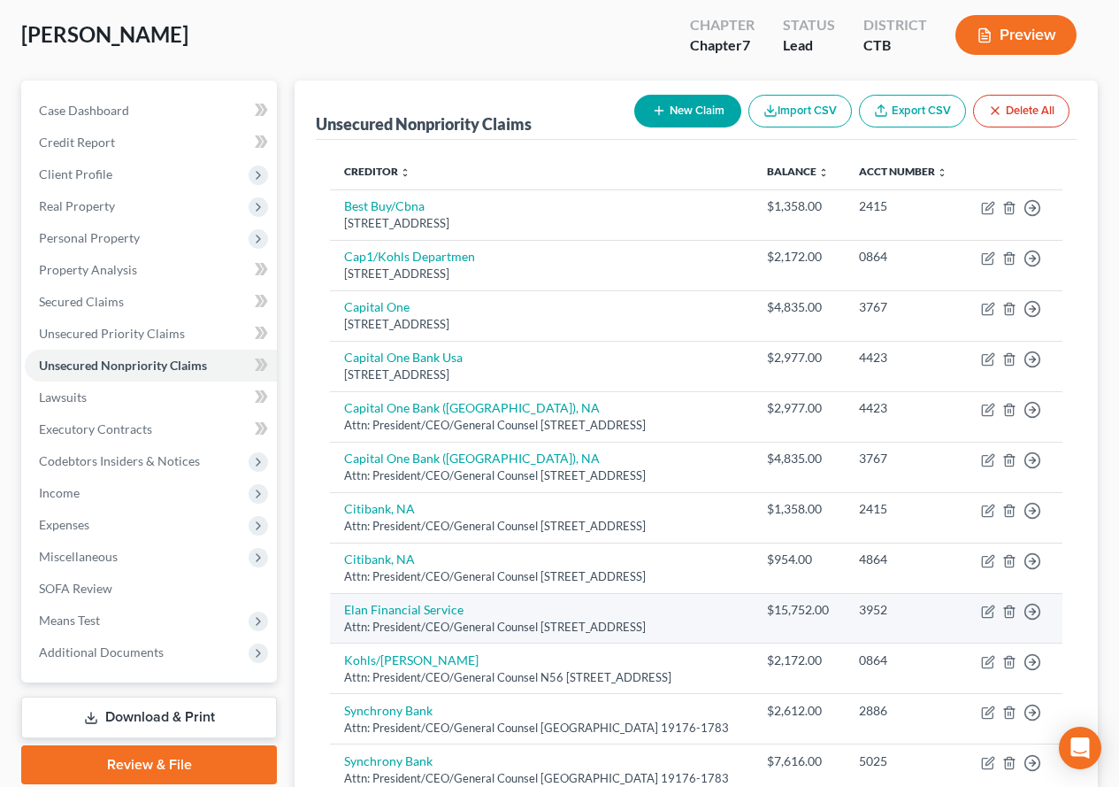
scroll to position [119, 0]
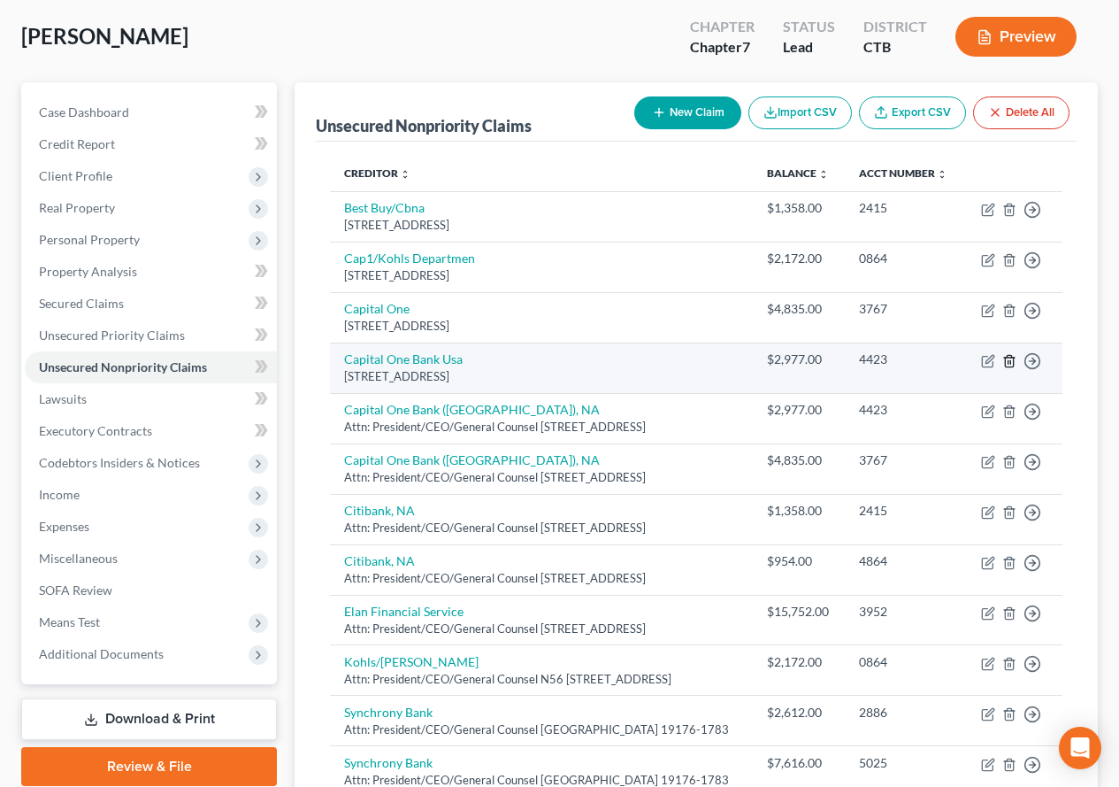
click at [1009, 364] on line "button" at bounding box center [1009, 362] width 0 height 4
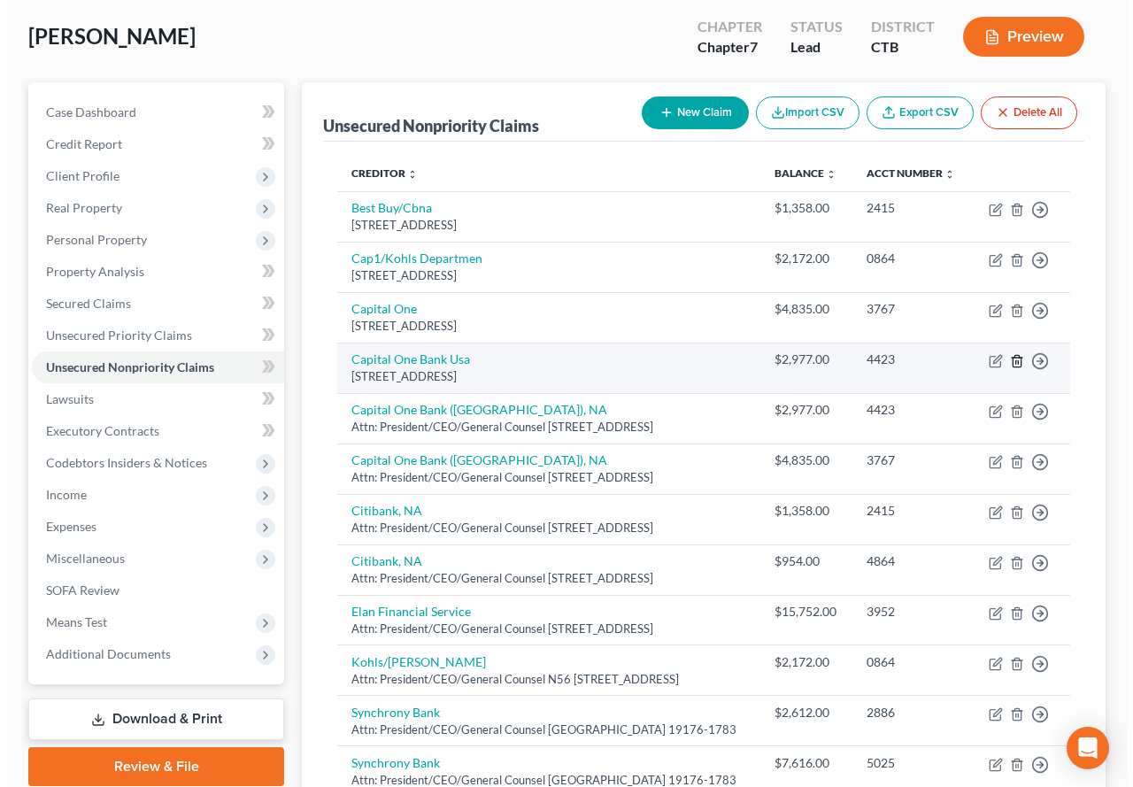
scroll to position [88, 0]
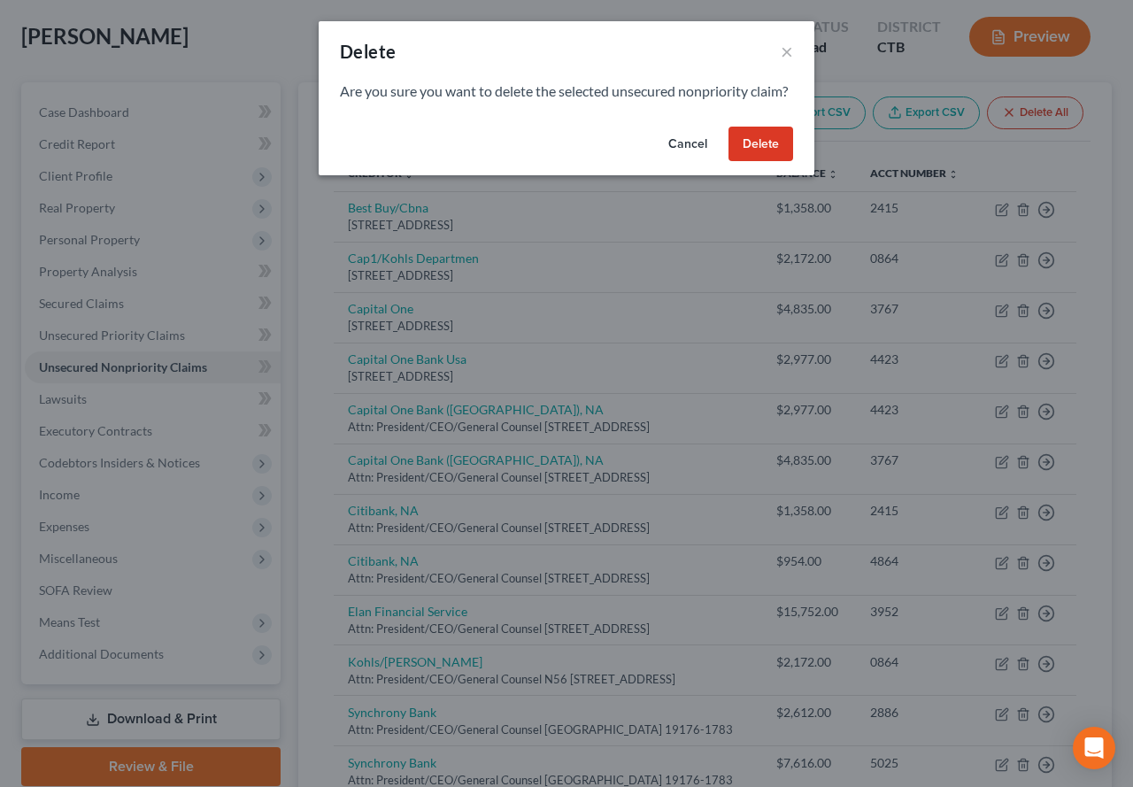
click at [756, 162] on button "Delete" at bounding box center [760, 144] width 65 height 35
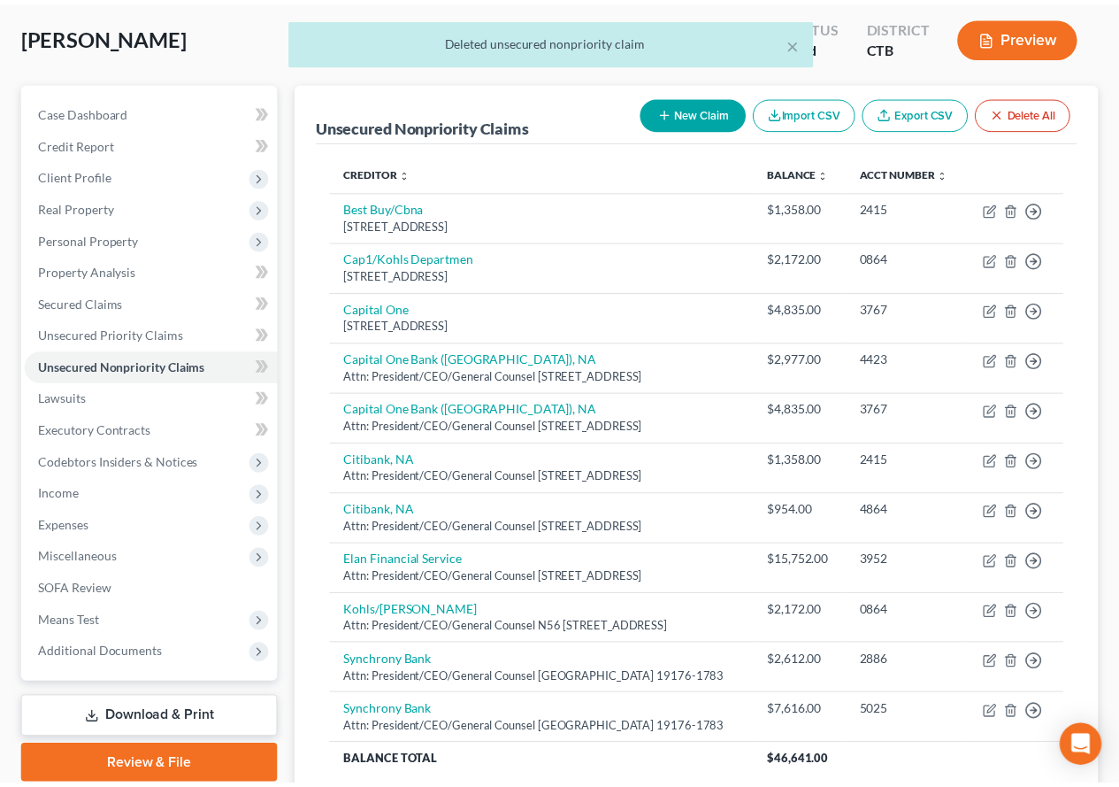
scroll to position [119, 0]
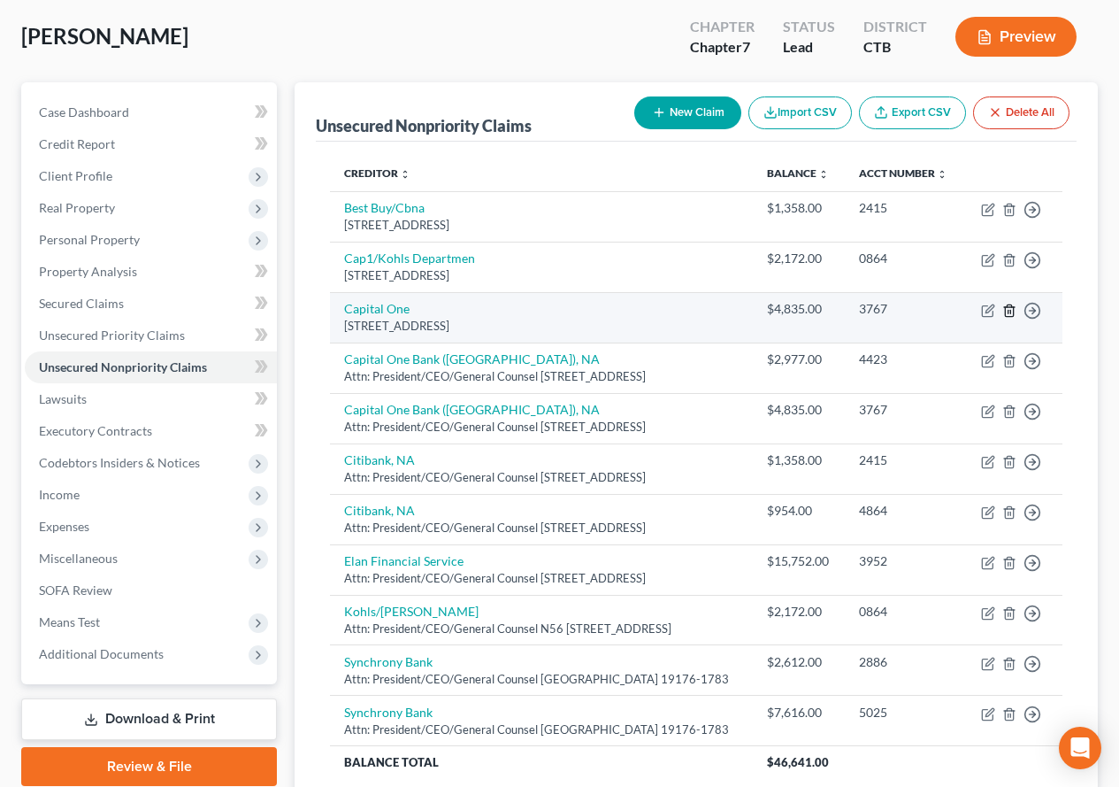
click at [1010, 313] on line "button" at bounding box center [1010, 312] width 0 height 4
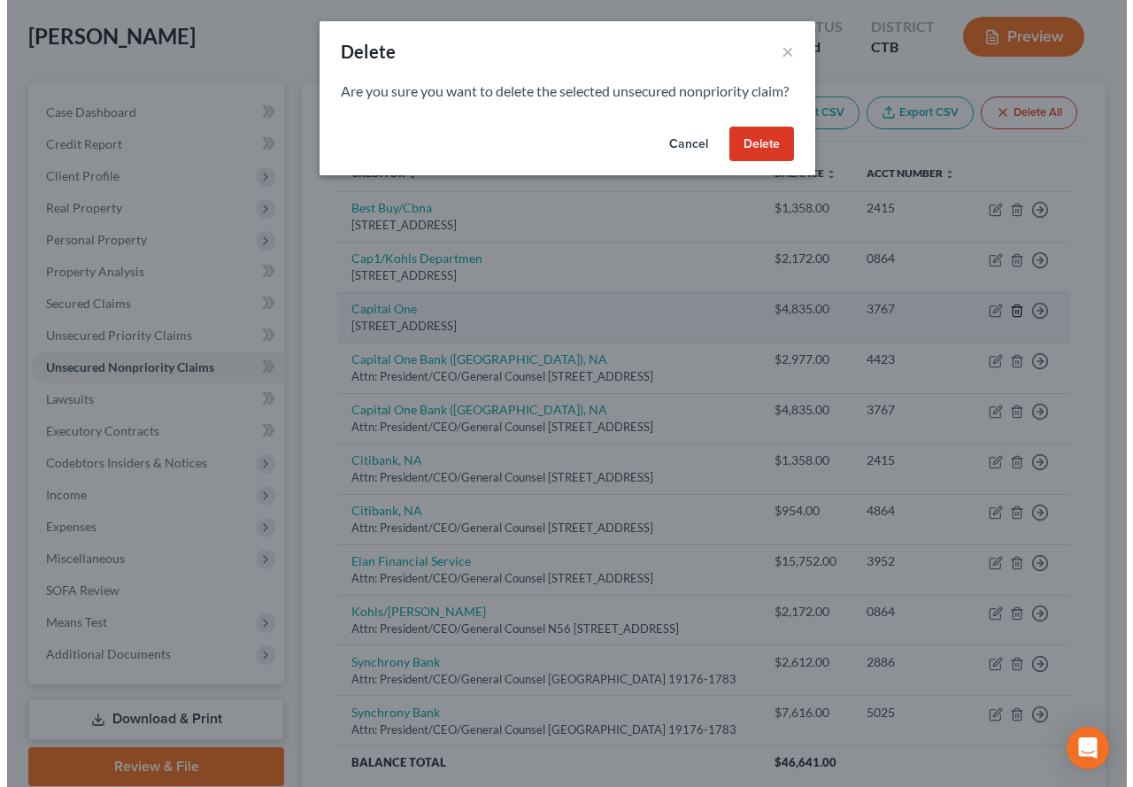
scroll to position [88, 0]
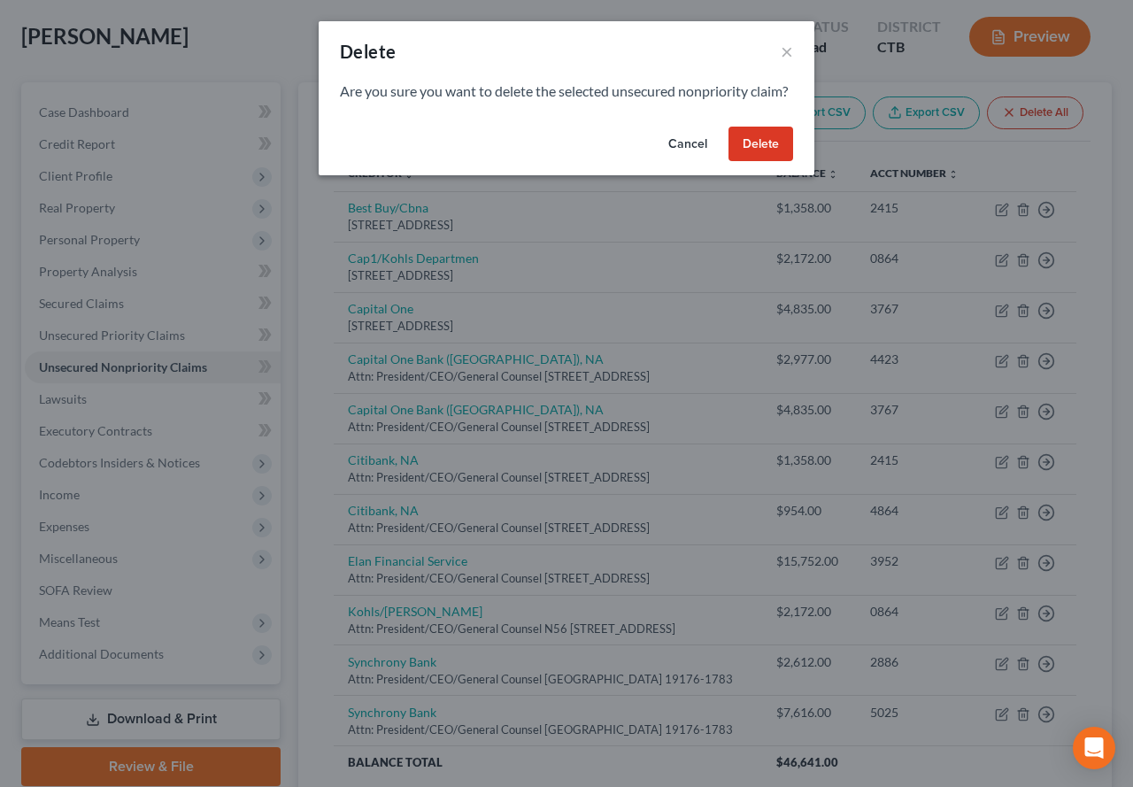
click at [749, 162] on button "Delete" at bounding box center [760, 144] width 65 height 35
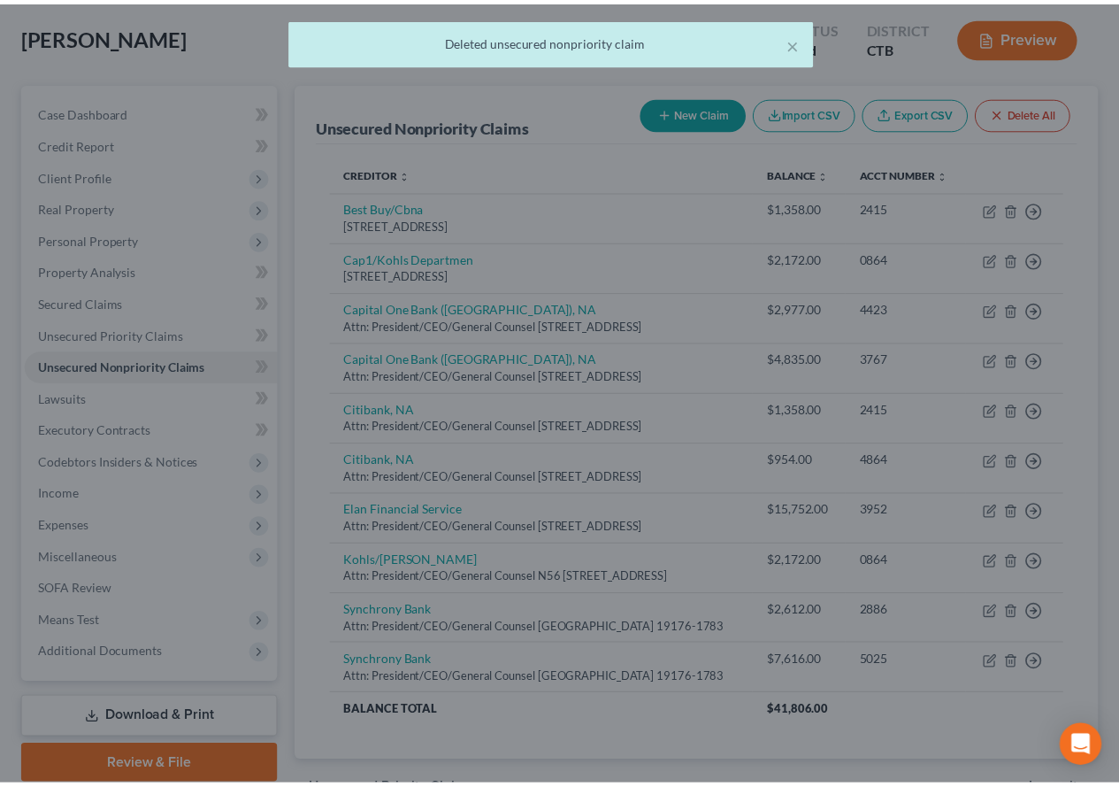
scroll to position [119, 0]
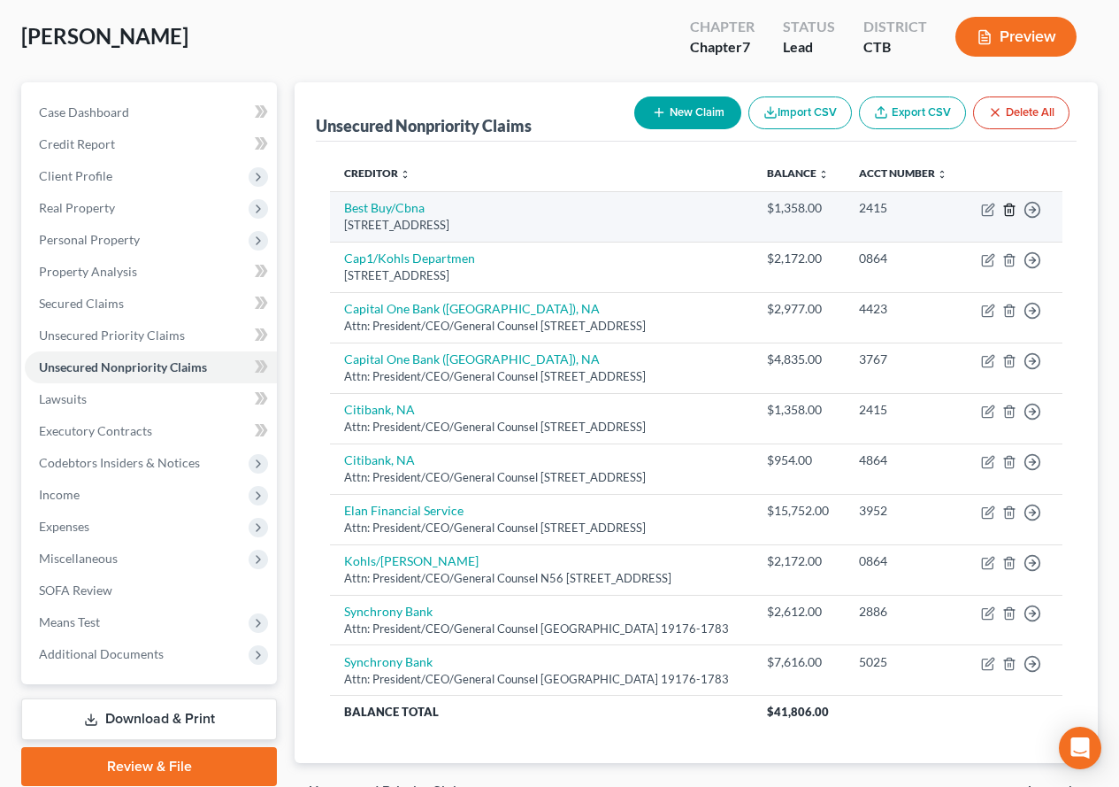
click at [1007, 215] on icon "button" at bounding box center [1009, 209] width 8 height 12
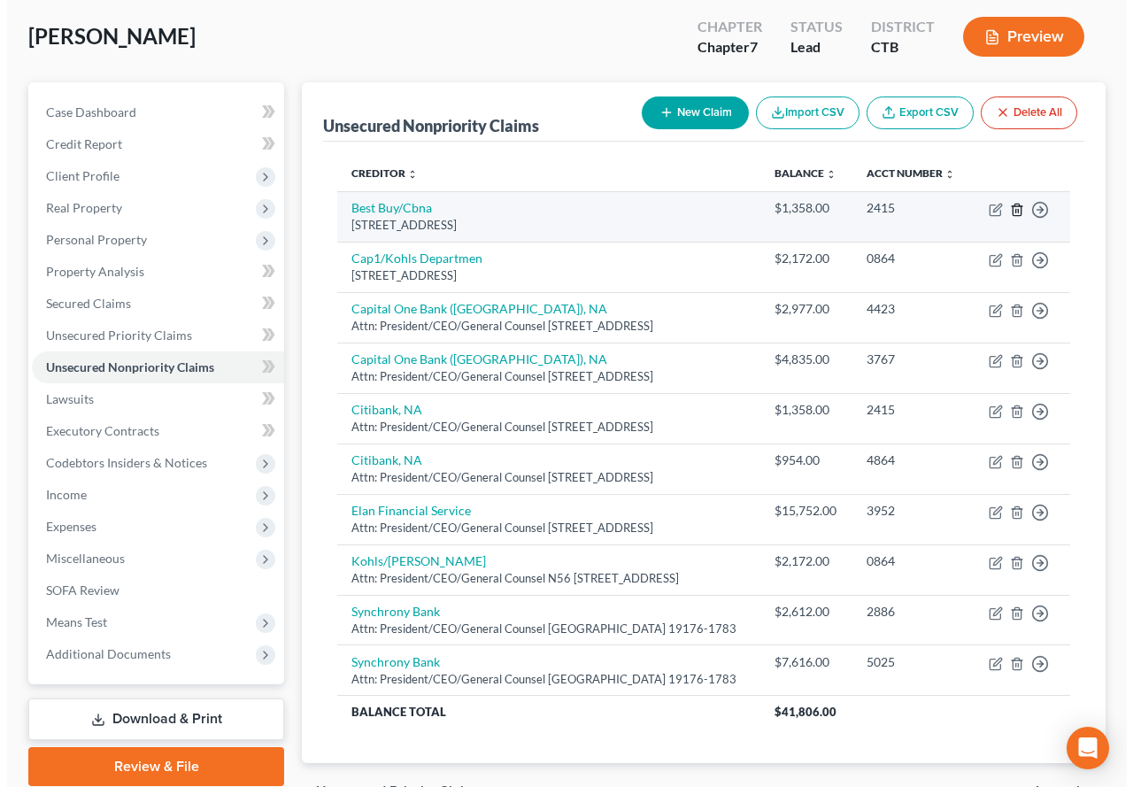
scroll to position [88, 0]
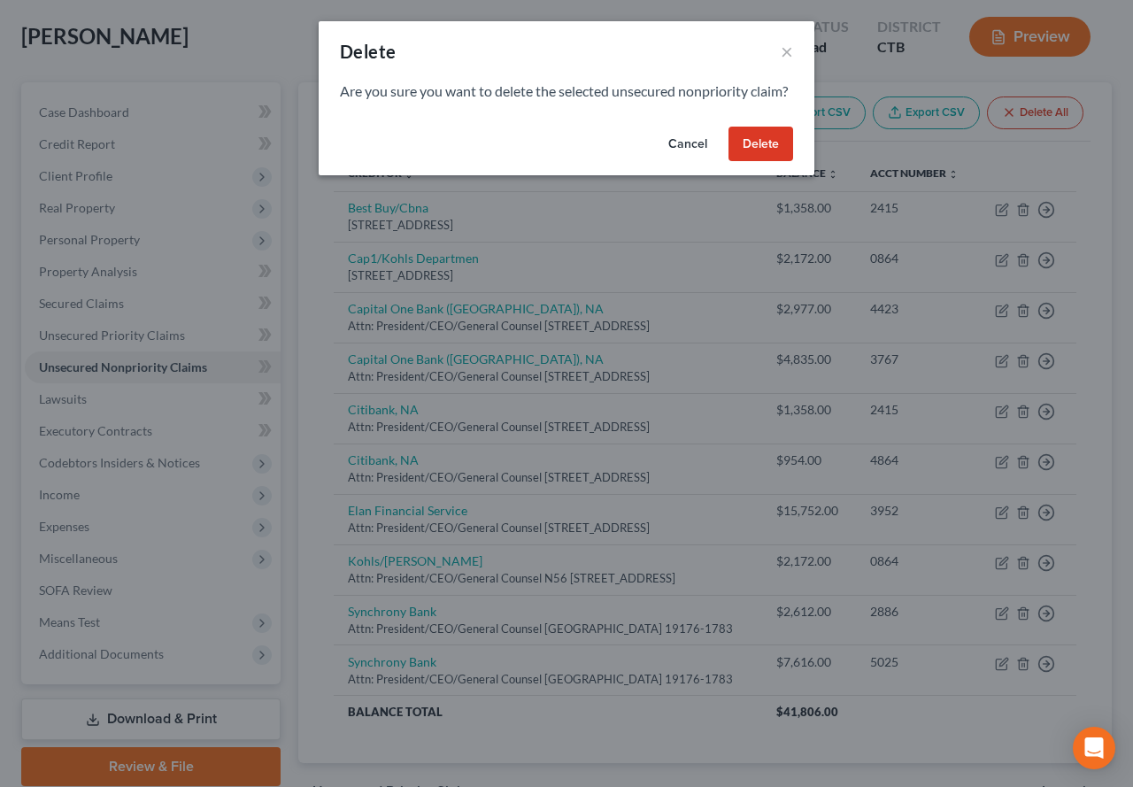
click at [761, 162] on button "Delete" at bounding box center [760, 144] width 65 height 35
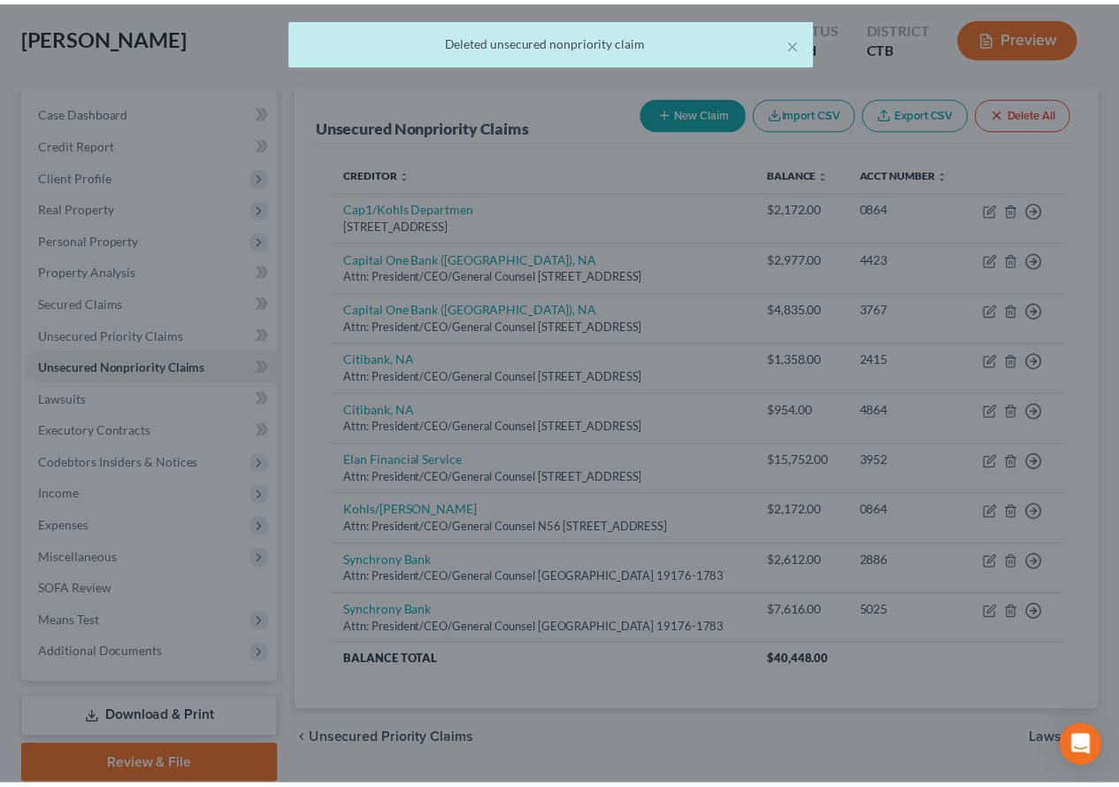
scroll to position [119, 0]
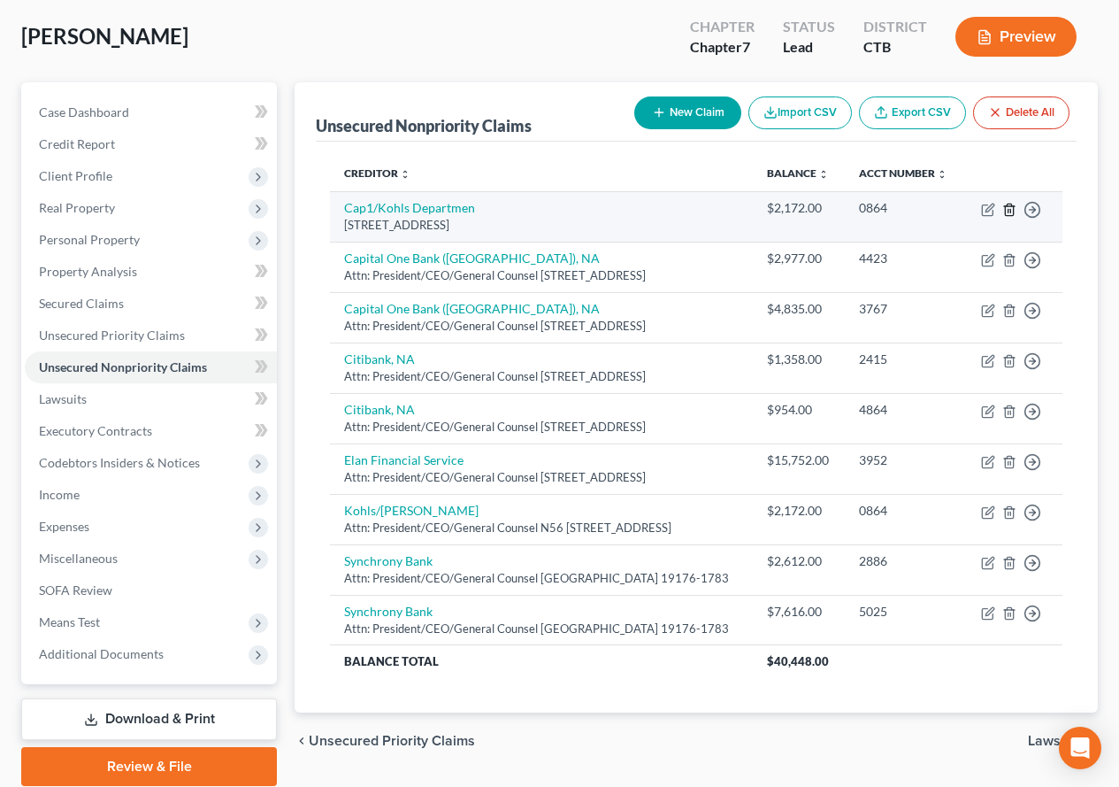
click at [1009, 212] on line "button" at bounding box center [1009, 211] width 0 height 4
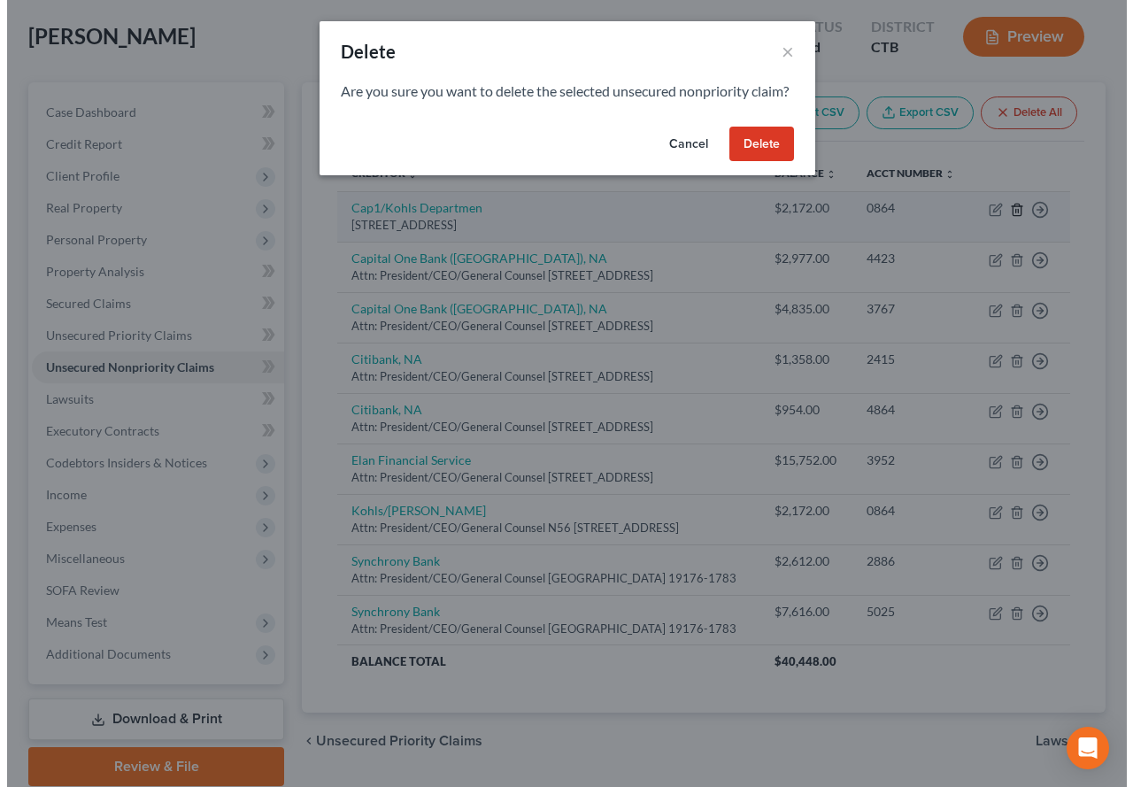
scroll to position [88, 0]
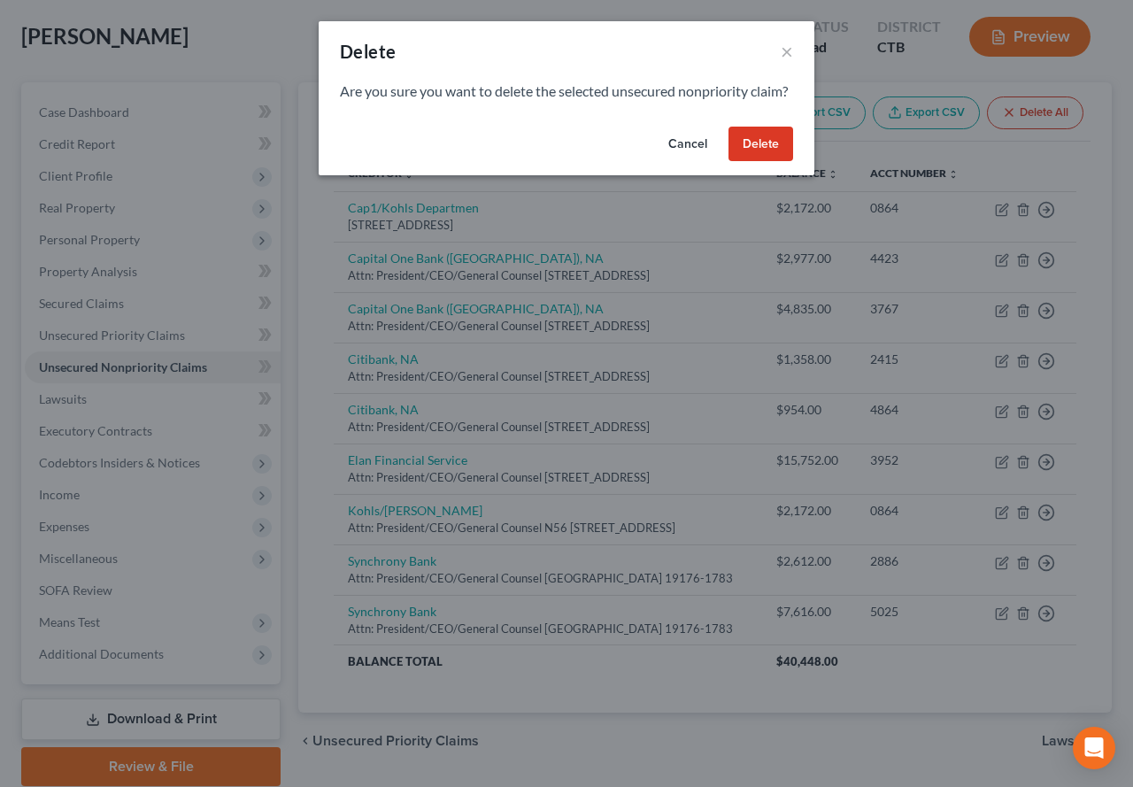
click at [738, 162] on button "Delete" at bounding box center [760, 144] width 65 height 35
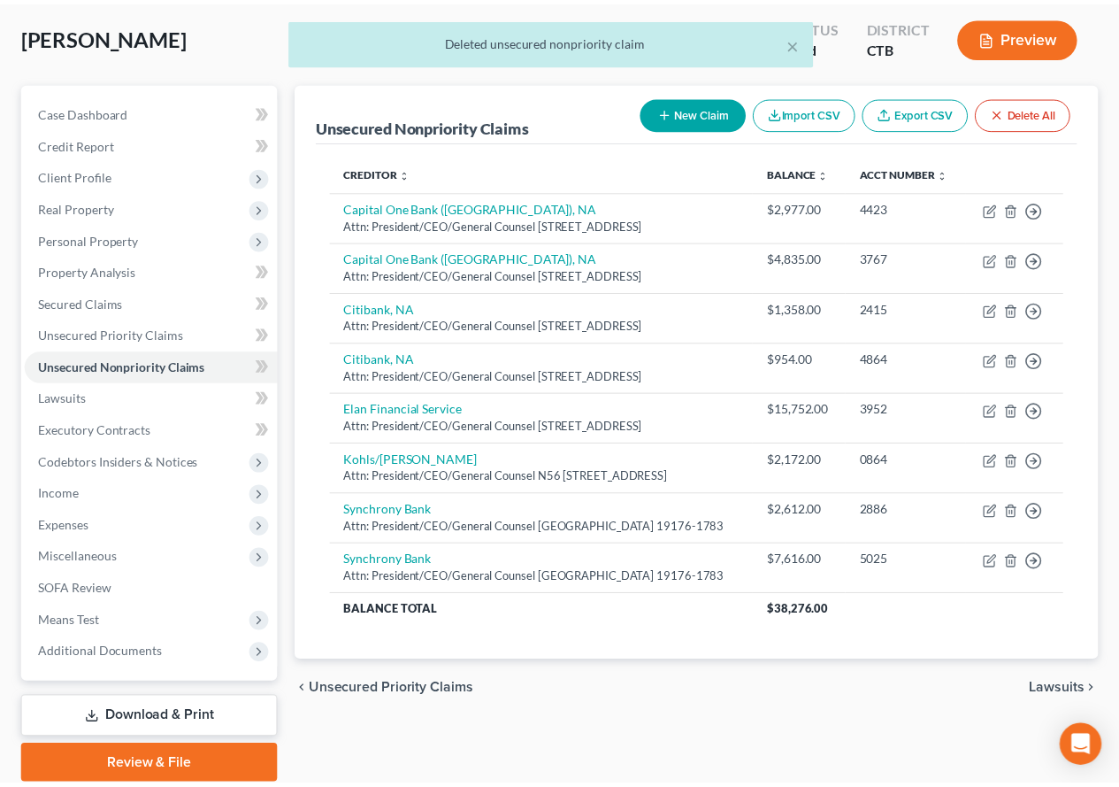
scroll to position [119, 0]
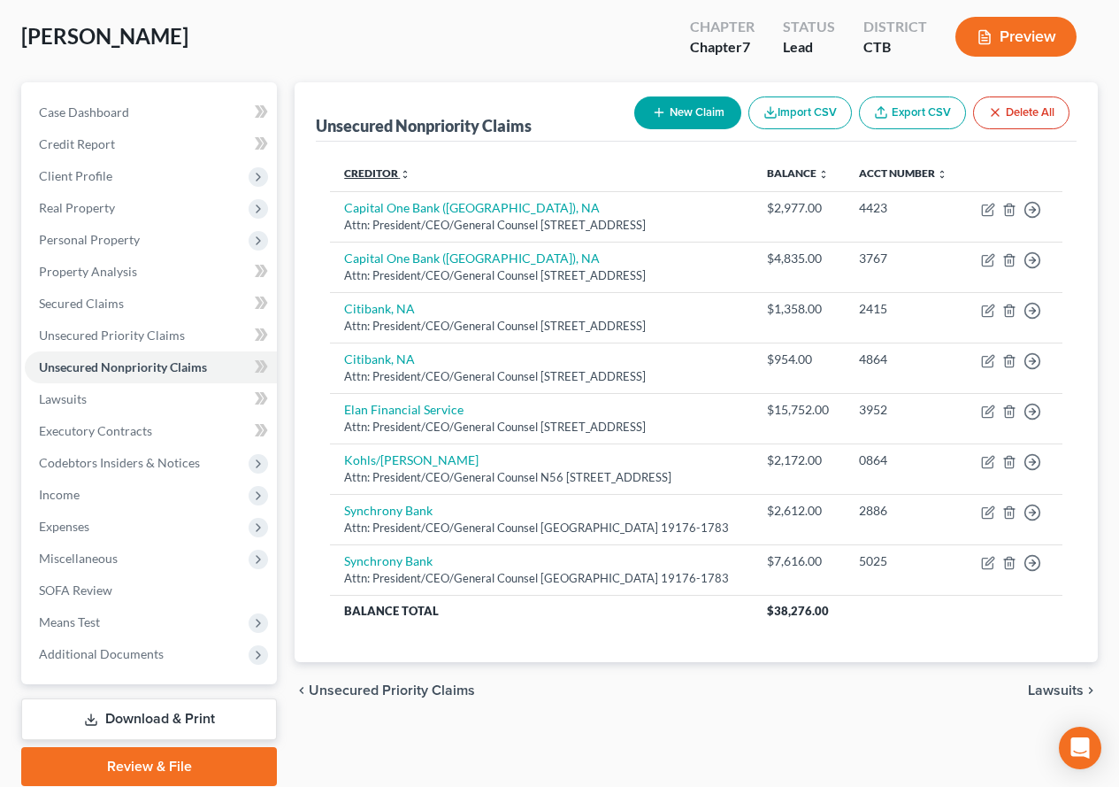
click at [349, 171] on link "Creditor expand_more expand_less unfold_more" at bounding box center [377, 172] width 66 height 13
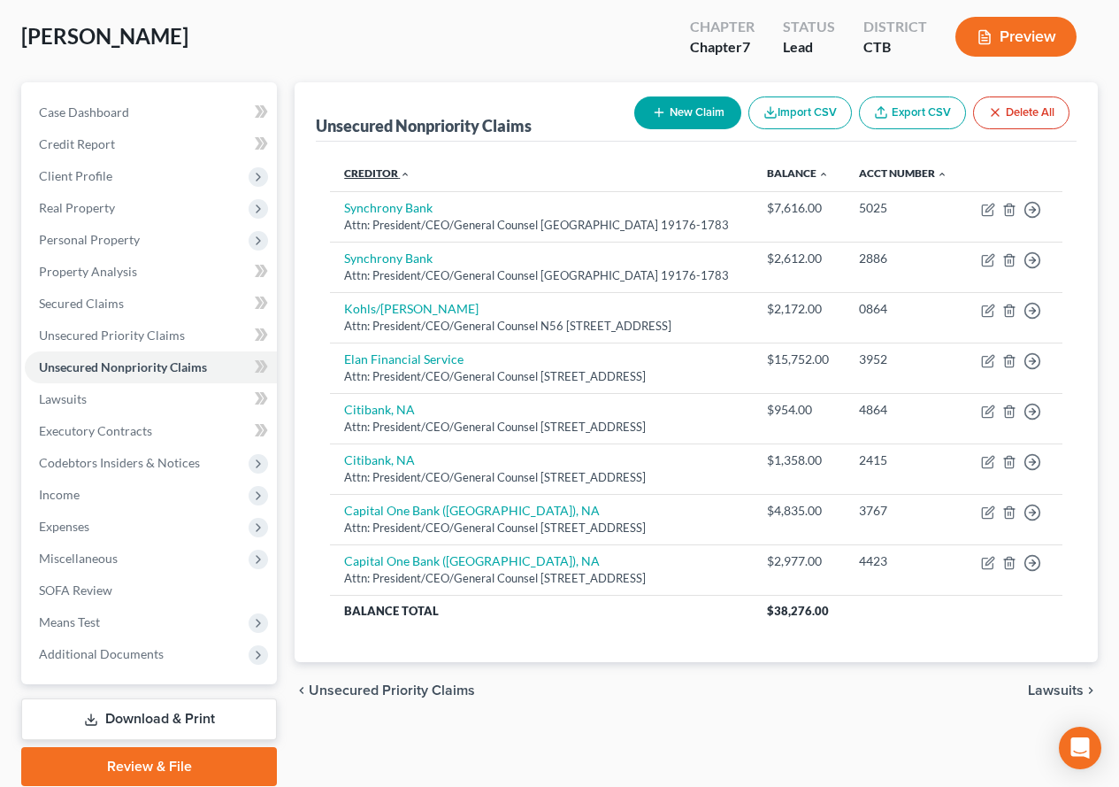
click at [349, 171] on link "Creditor expand_more expand_less unfold_more" at bounding box center [377, 172] width 66 height 13
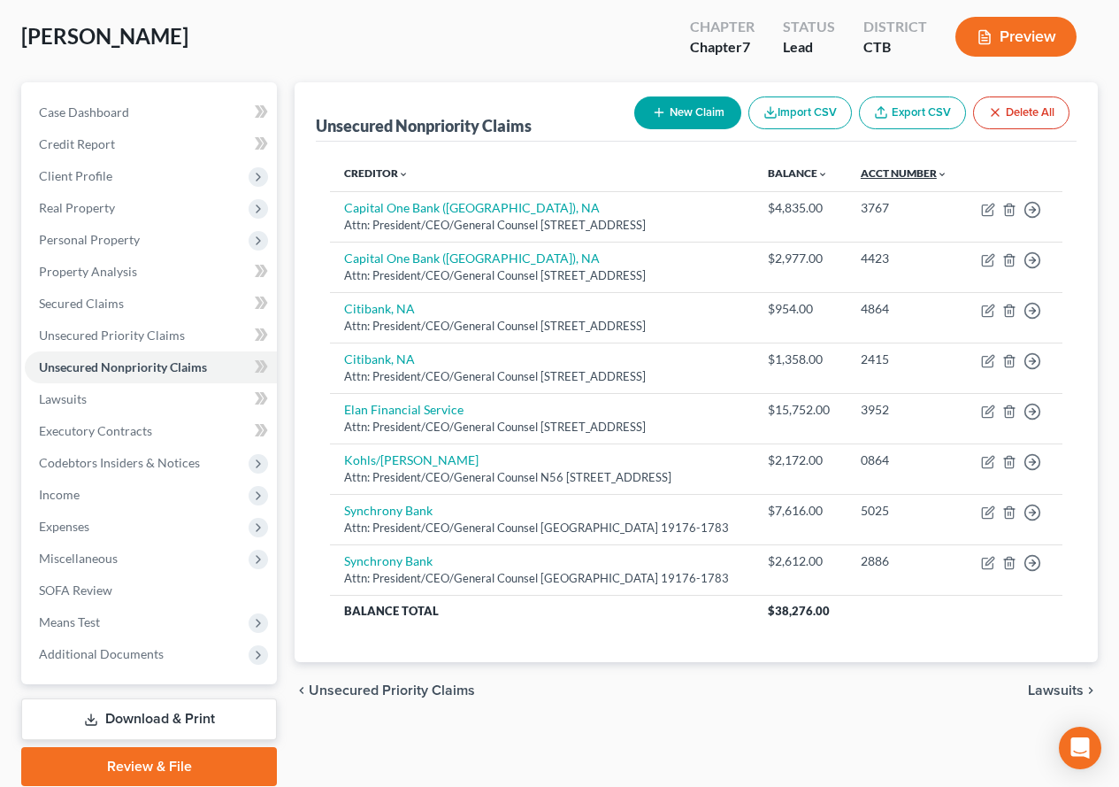
click at [899, 168] on link "Acct Number expand_more expand_less unfold_more" at bounding box center [904, 172] width 87 height 13
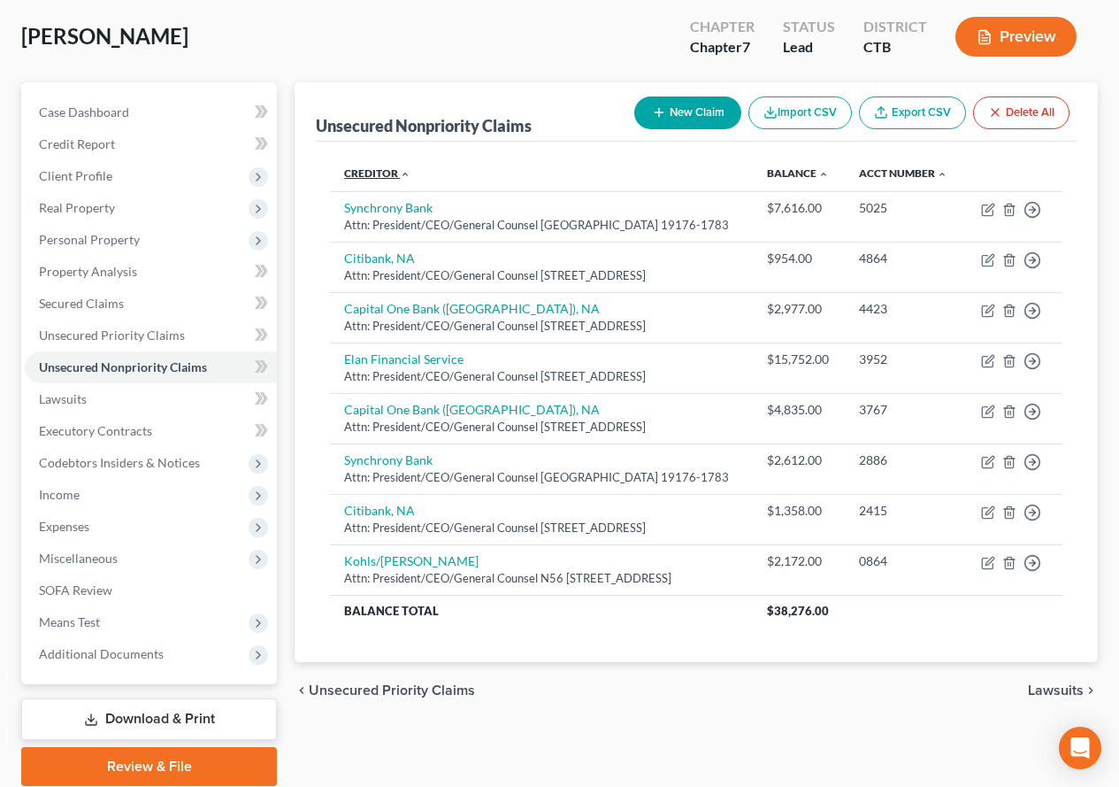
click at [357, 172] on link "Creditor expand_more expand_less unfold_more" at bounding box center [377, 172] width 66 height 13
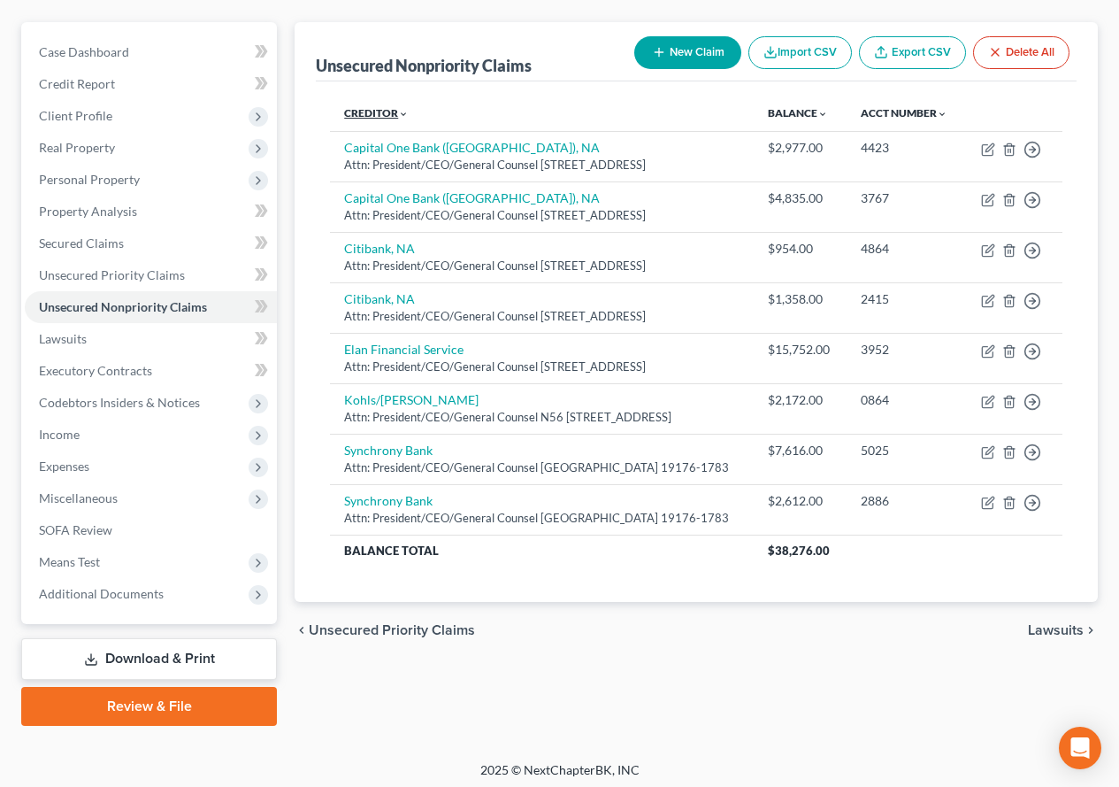
scroll to position [208, 0]
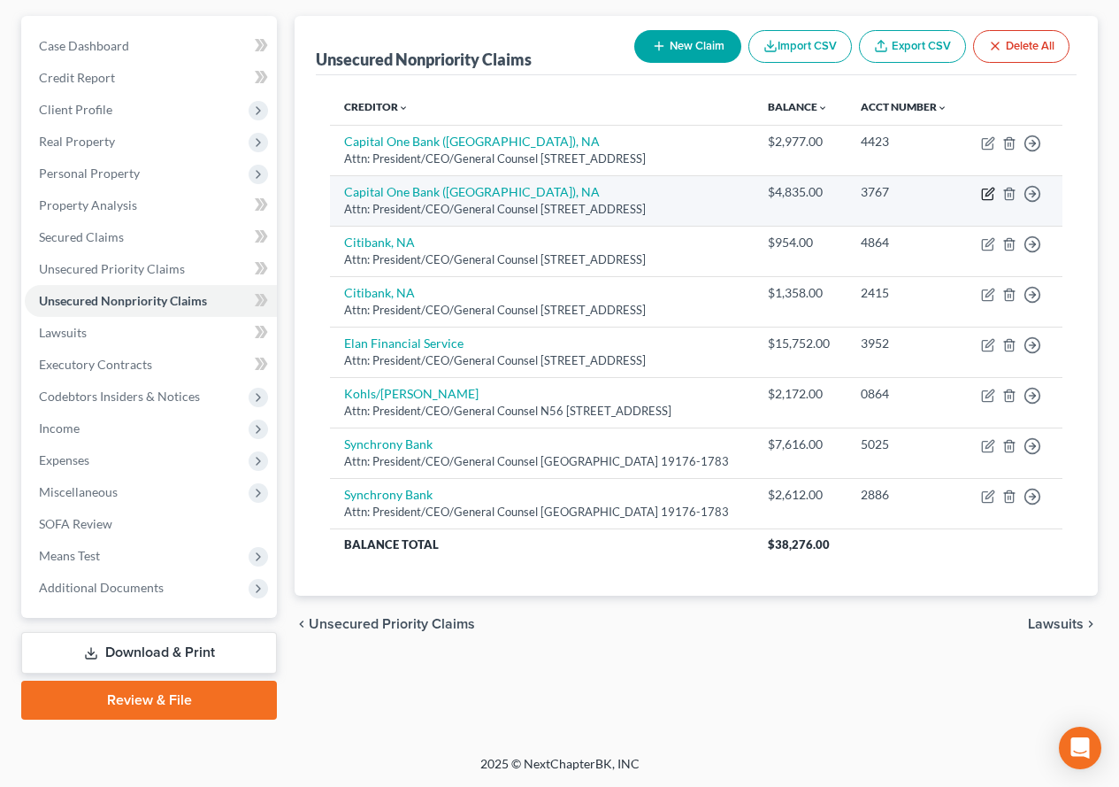
click at [983, 200] on icon "button" at bounding box center [987, 194] width 11 height 11
select select "46"
select select "2"
select select "0"
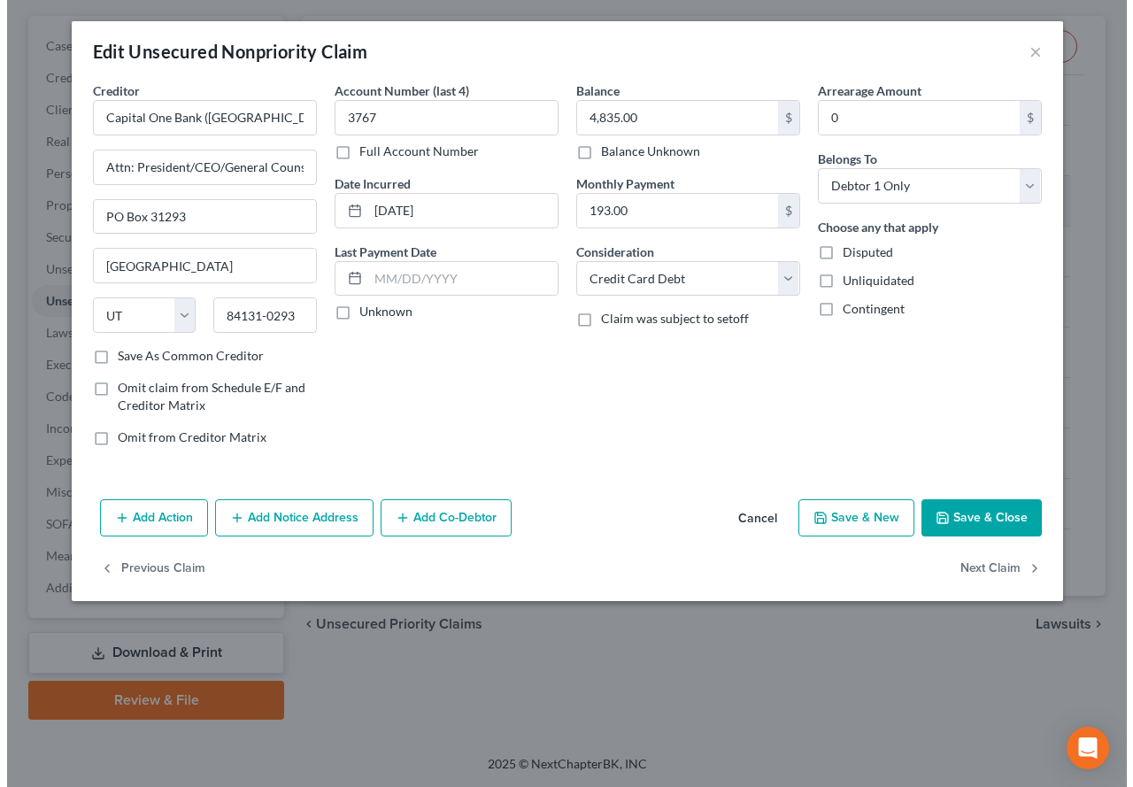
scroll to position [154, 0]
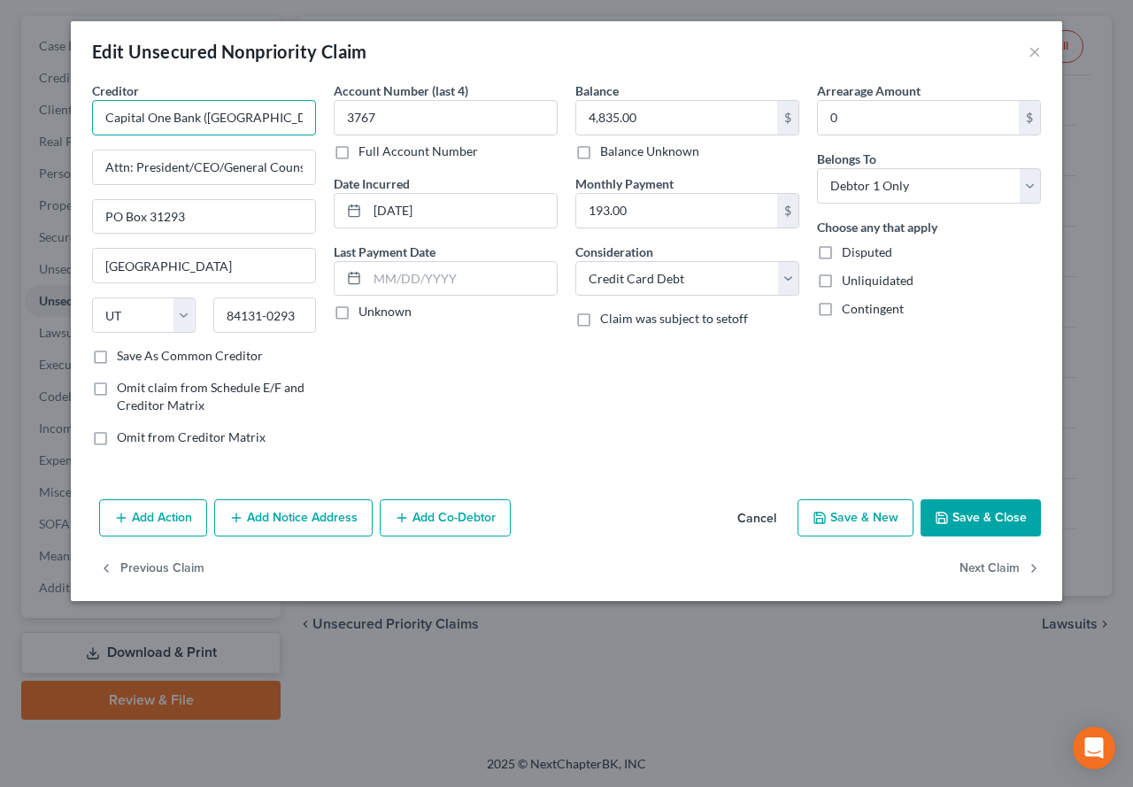
click at [274, 117] on input "Capital One Bank ([GEOGRAPHIC_DATA]), NA" at bounding box center [204, 117] width 224 height 35
type input "Capital One Bank ([GEOGRAPHIC_DATA]), NA (WalMart)"
click at [960, 520] on button "Save & Close" at bounding box center [980, 517] width 120 height 37
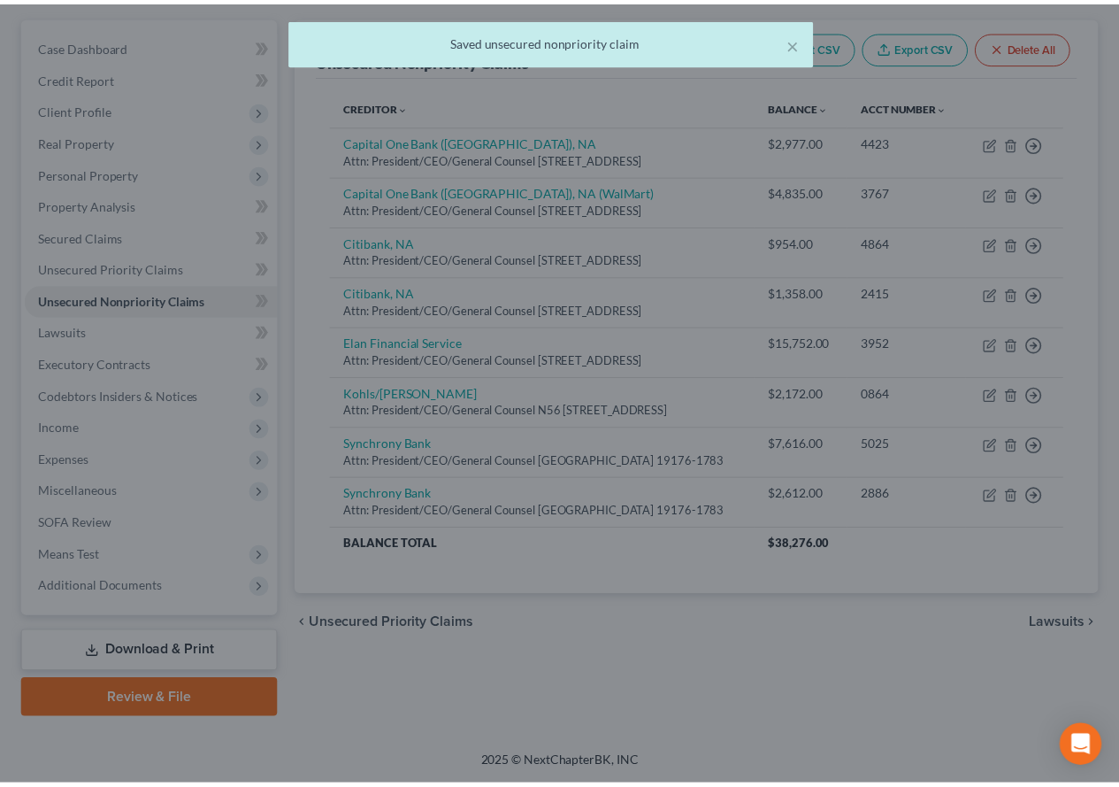
scroll to position [186, 0]
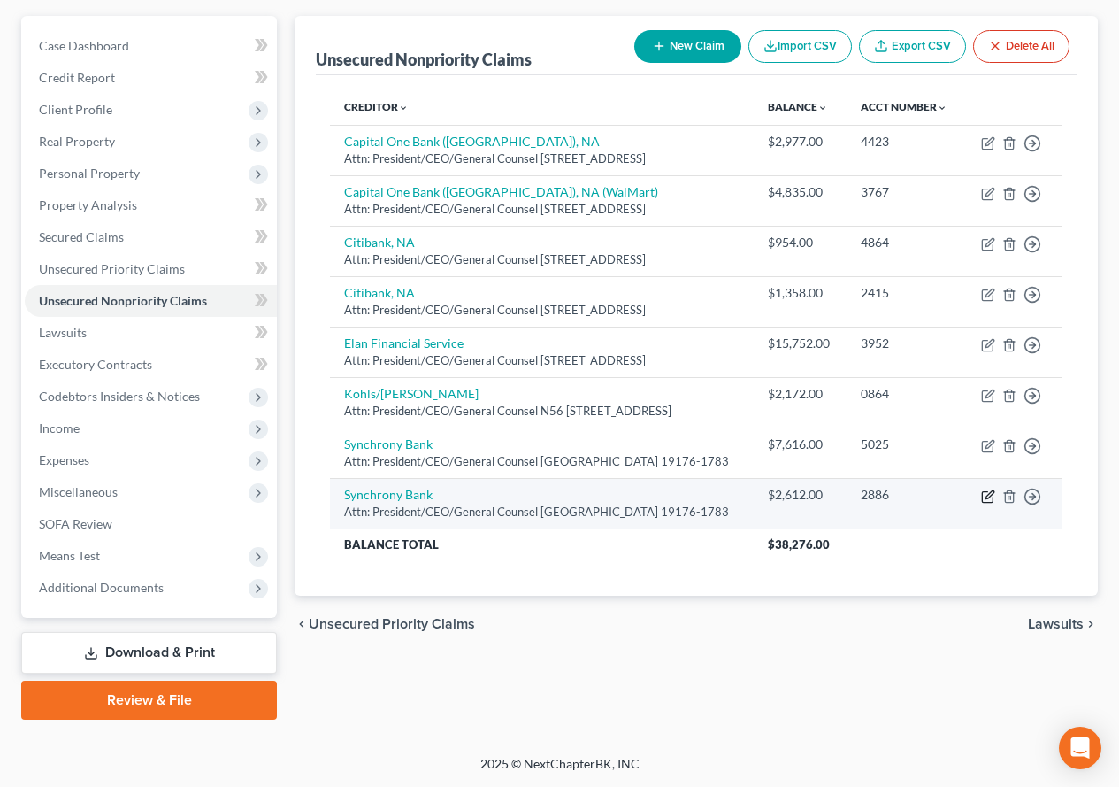
click at [989, 498] on icon "button" at bounding box center [990, 494] width 8 height 8
select select "39"
select select "2"
select select "0"
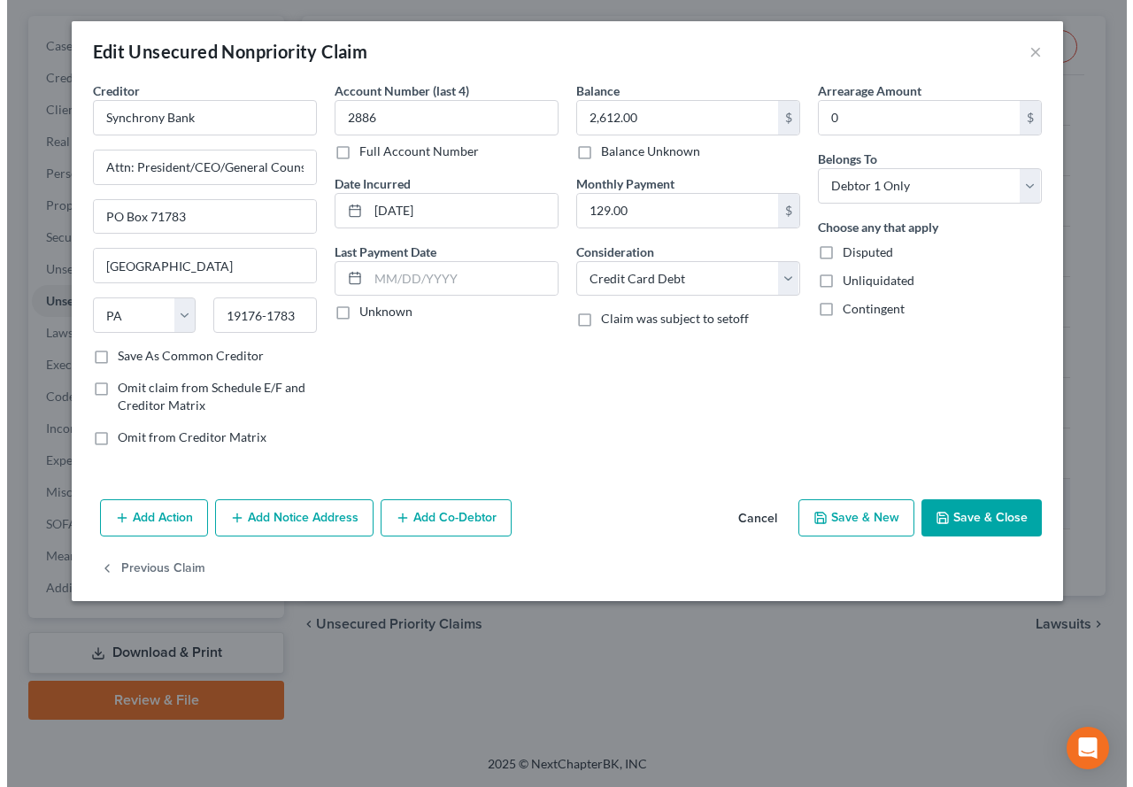
scroll to position [154, 0]
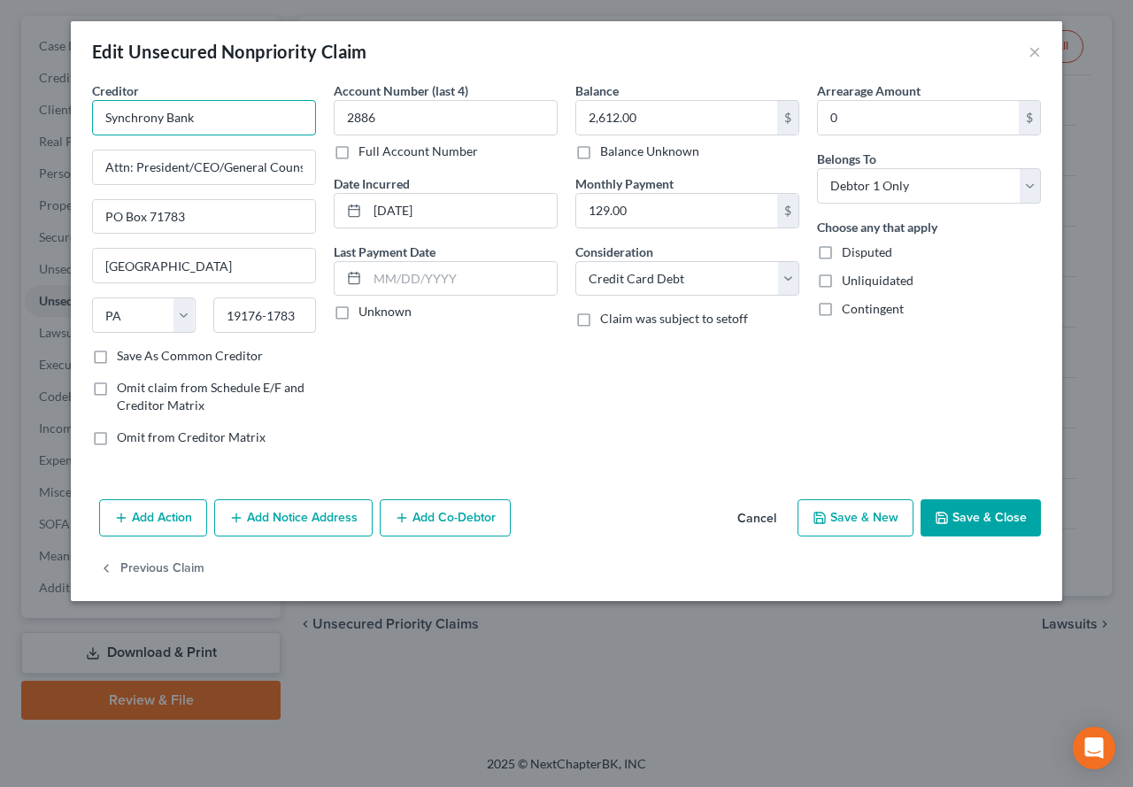
click at [230, 125] on input "Synchrony Bank" at bounding box center [204, 117] width 224 height 35
type input "Synchrony Bank (PayPal)"
click at [960, 519] on button "Save & Close" at bounding box center [980, 517] width 120 height 37
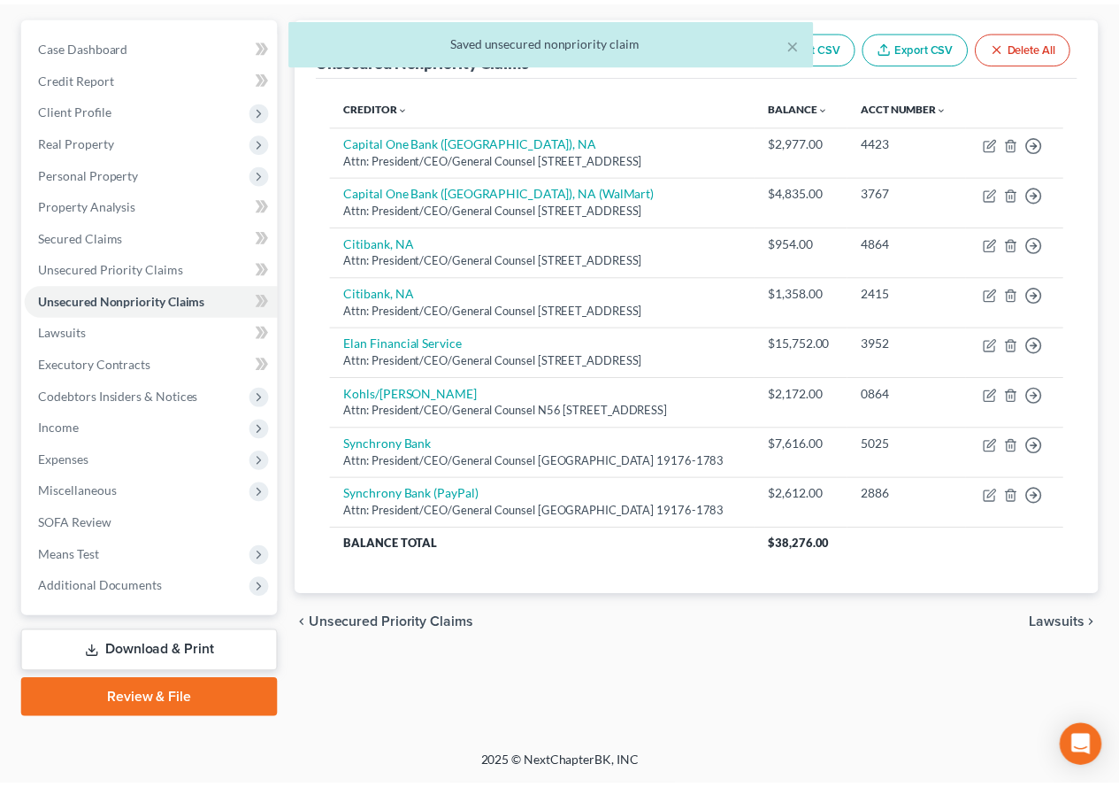
scroll to position [186, 0]
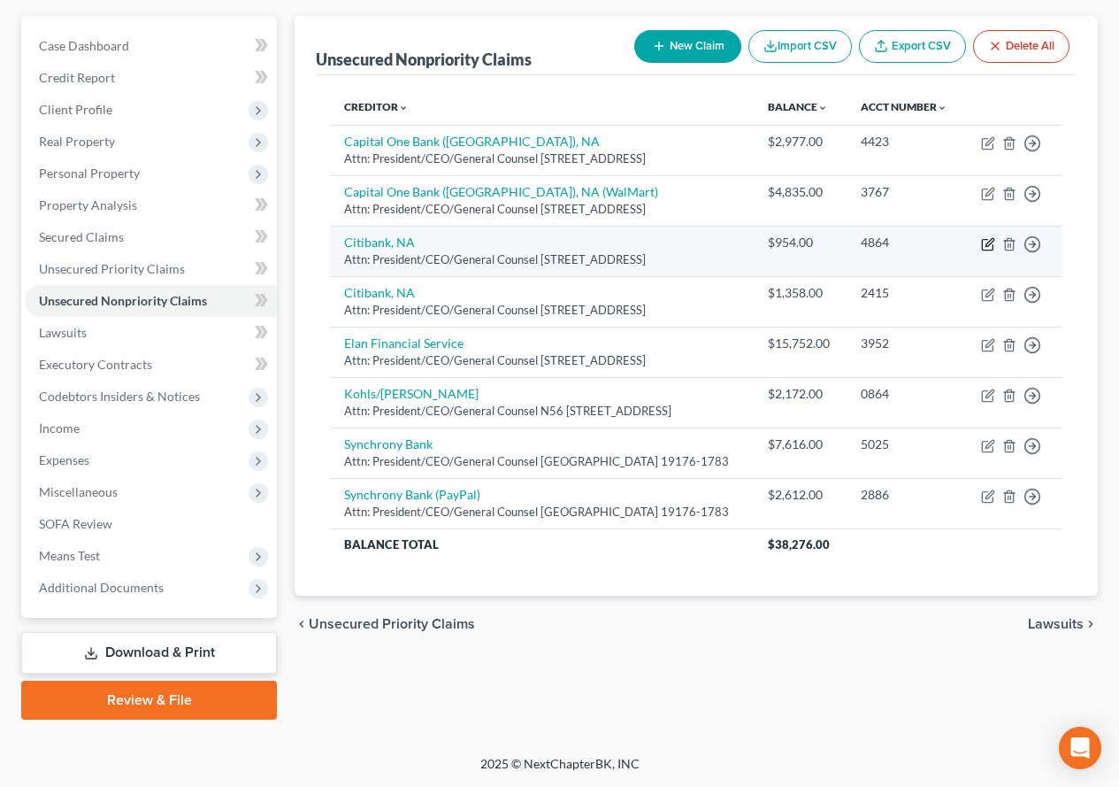
click at [984, 251] on icon "button" at bounding box center [988, 244] width 14 height 14
select select "43"
select select "2"
select select "0"
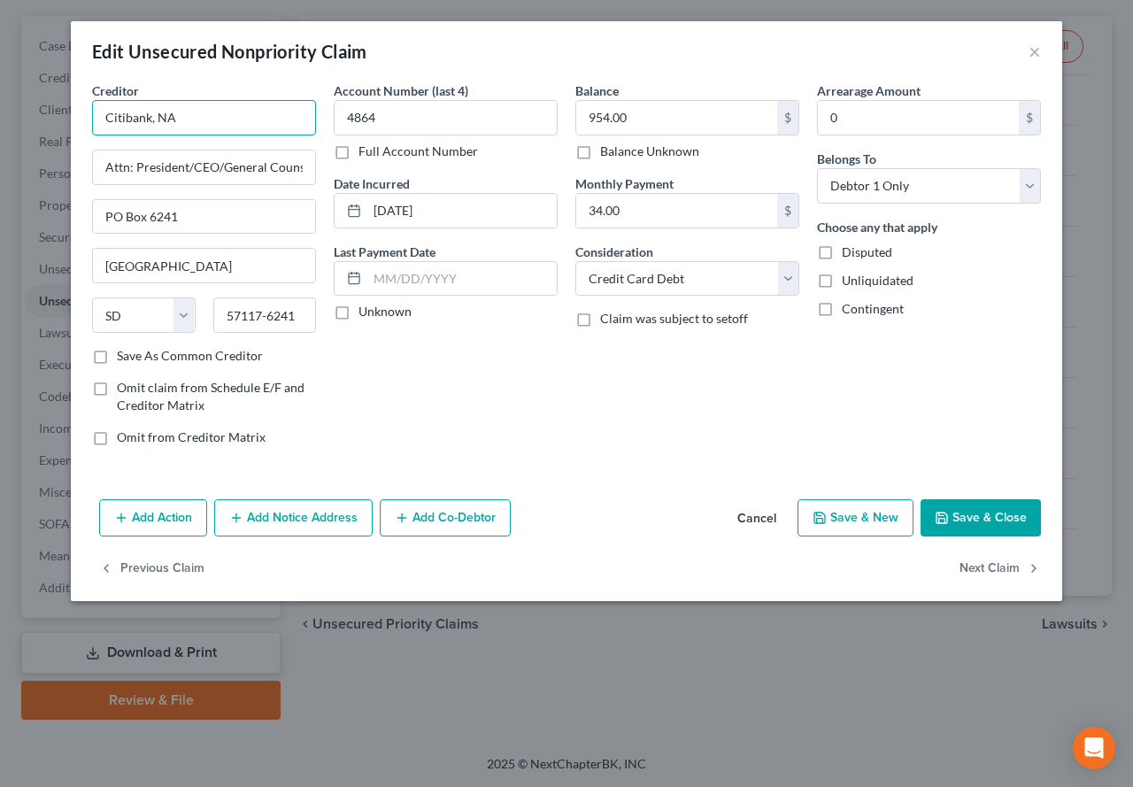
click at [221, 117] on input "Citibank, NA" at bounding box center [204, 117] width 224 height 35
type input "Citibank, NA (Ford)"
click at [954, 521] on button "Save & Close" at bounding box center [980, 517] width 120 height 37
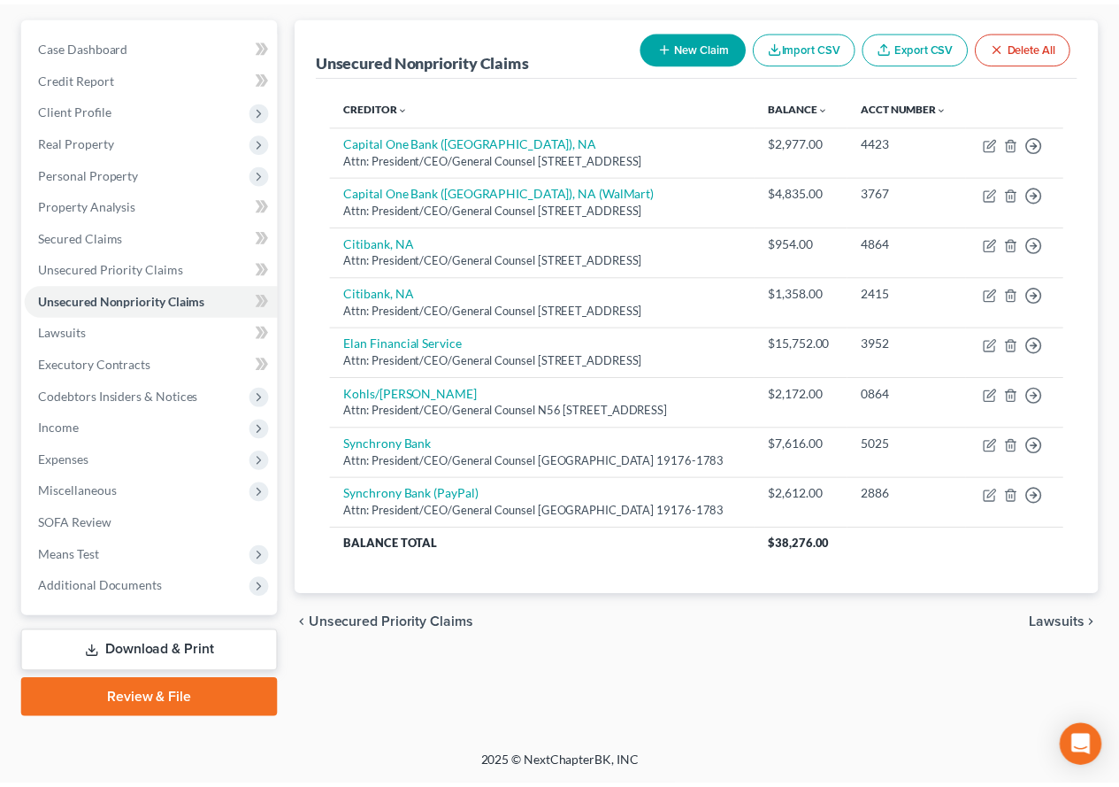
scroll to position [186, 0]
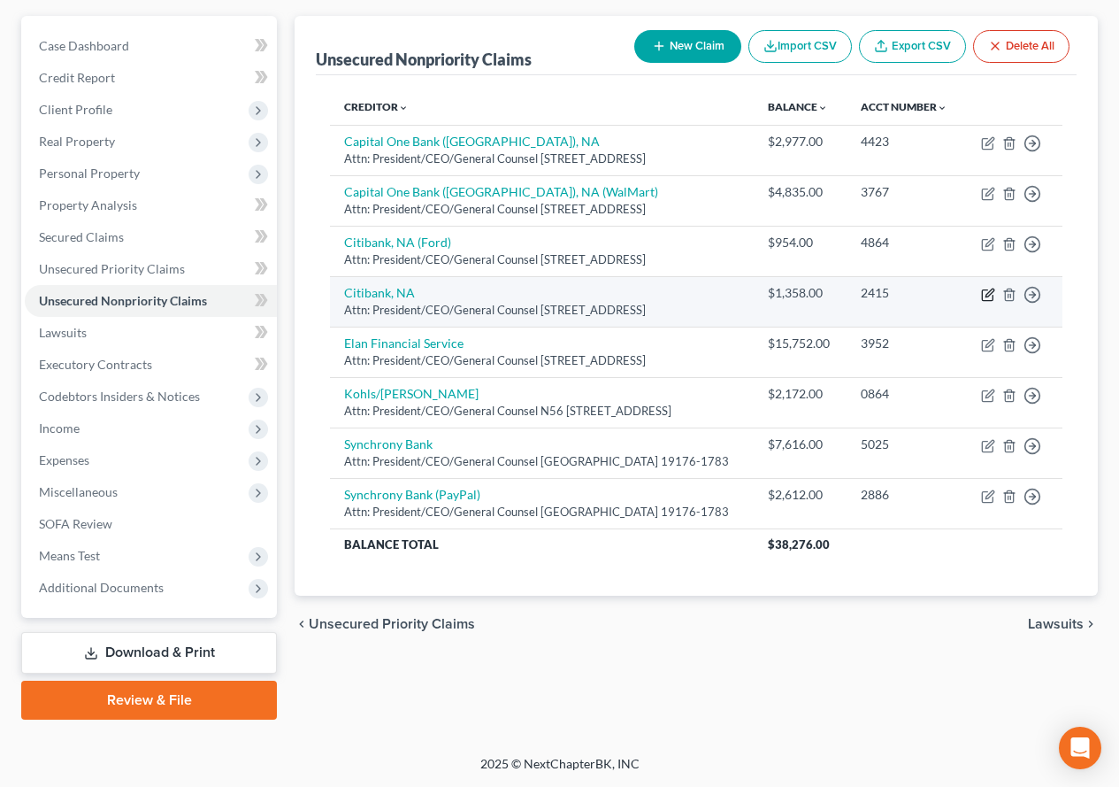
click at [990, 302] on icon "button" at bounding box center [988, 295] width 14 height 14
select select "43"
select select "2"
select select "0"
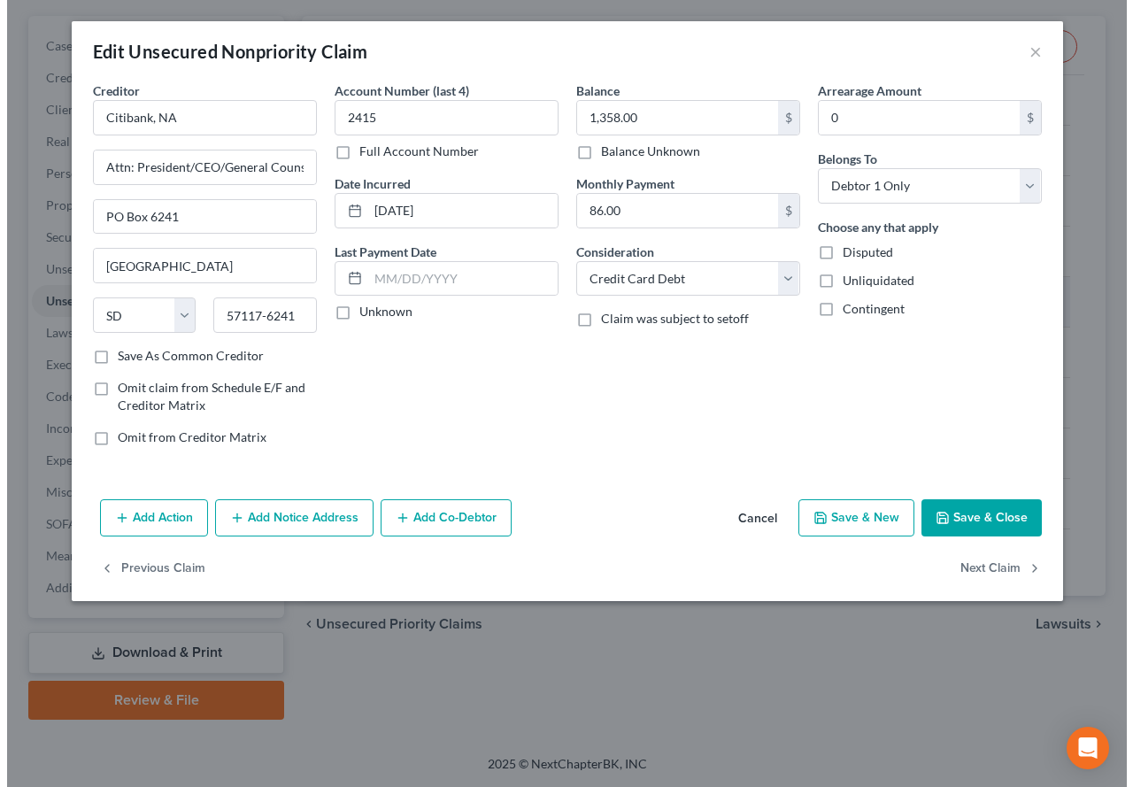
scroll to position [154, 0]
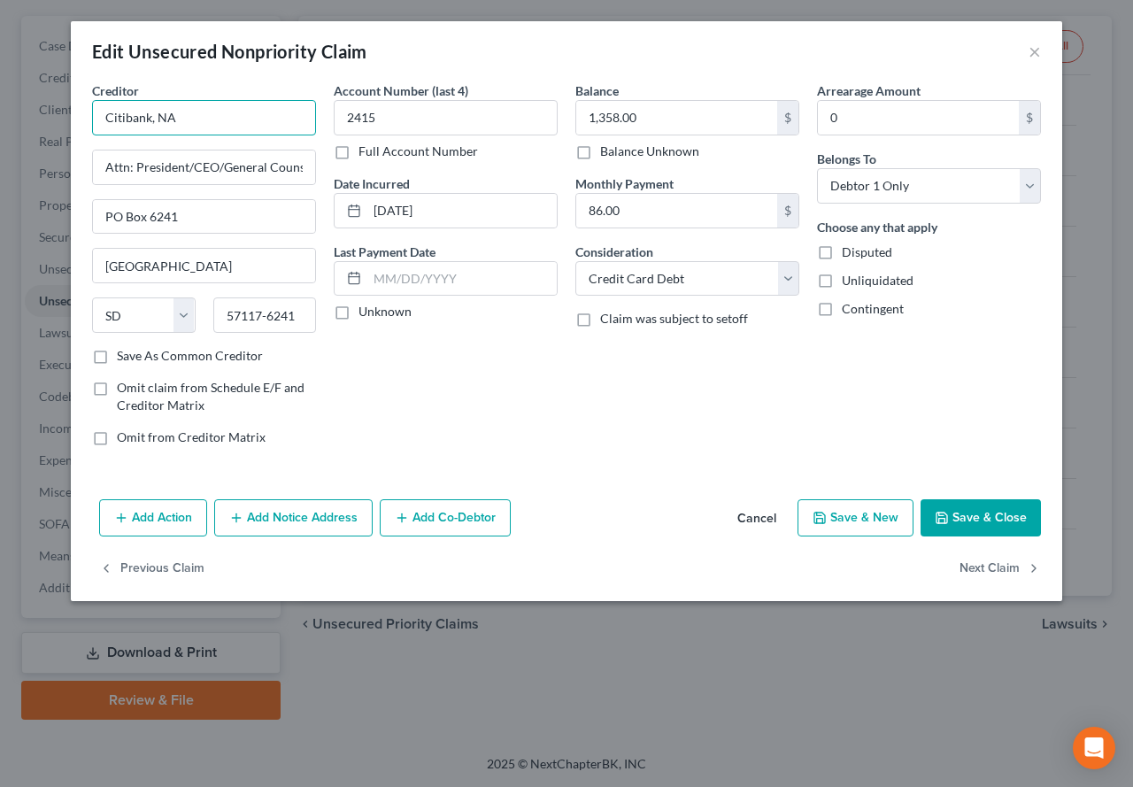
click at [219, 121] on input "Citibank, NA" at bounding box center [204, 117] width 224 height 35
type input "Citibank, NA (Best Buy)"
click at [981, 510] on button "Save & Close" at bounding box center [980, 517] width 120 height 37
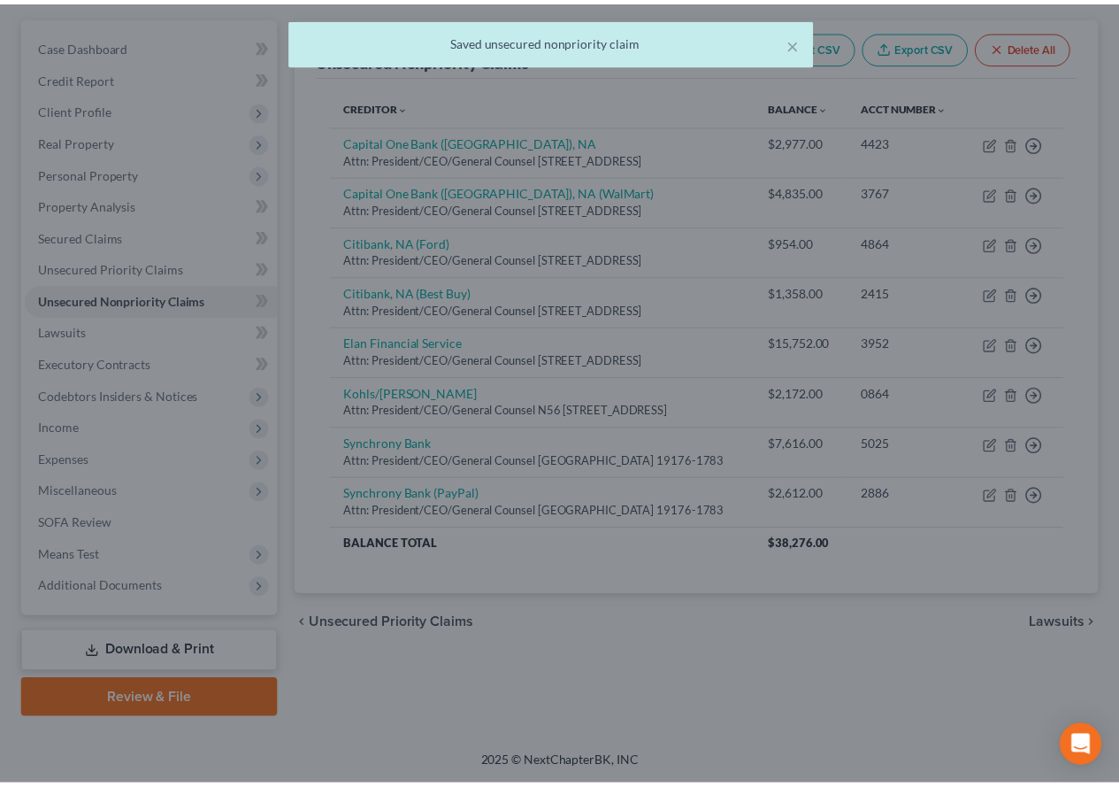
scroll to position [186, 0]
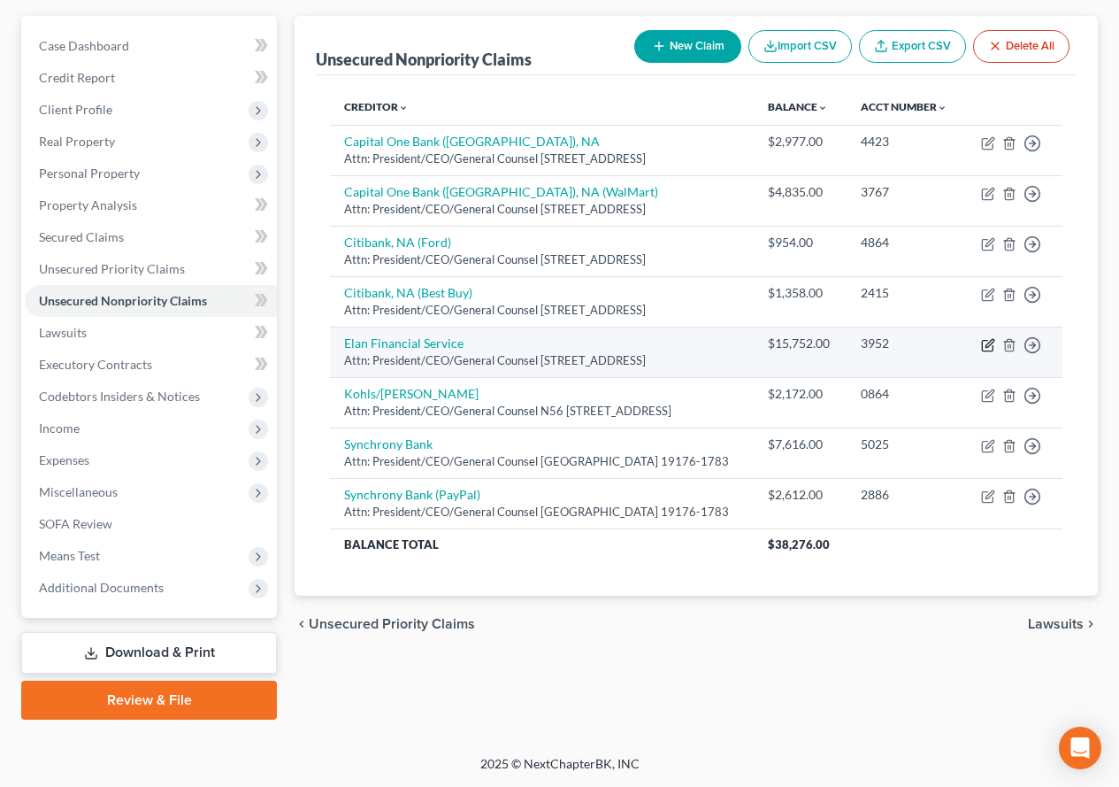
click at [987, 347] on icon "button" at bounding box center [990, 343] width 8 height 8
select select "26"
select select "2"
select select "0"
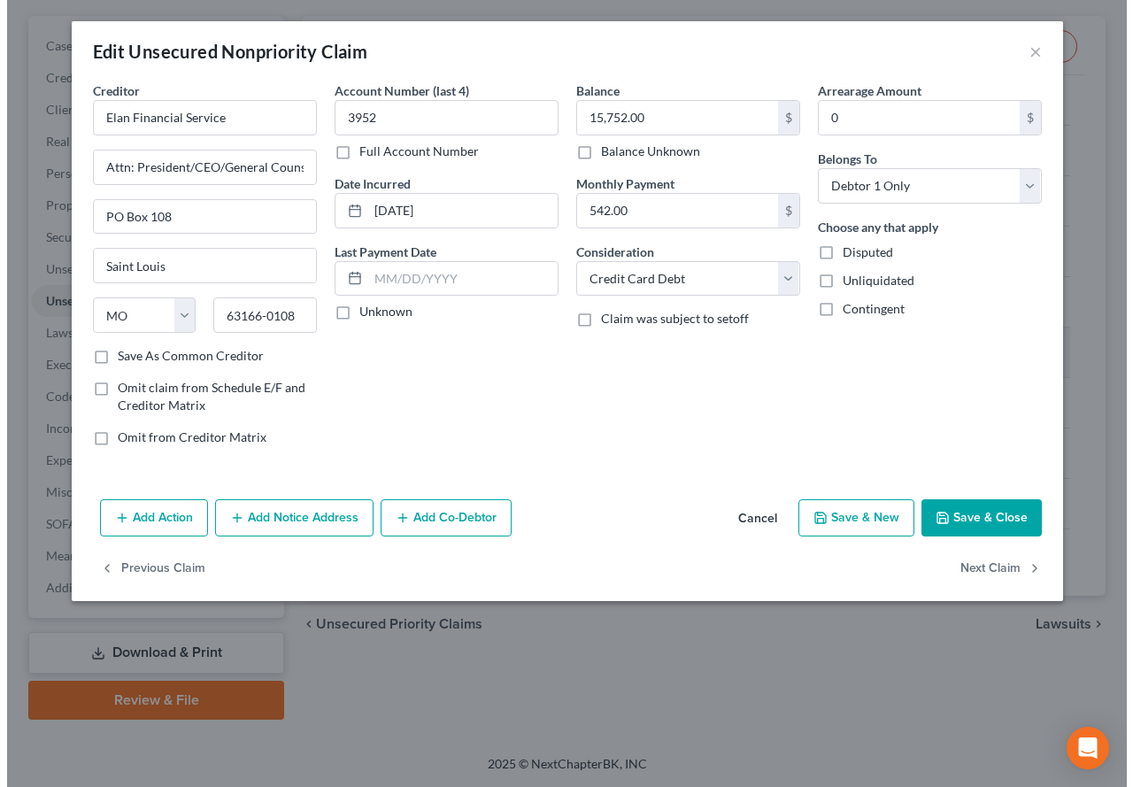
scroll to position [154, 0]
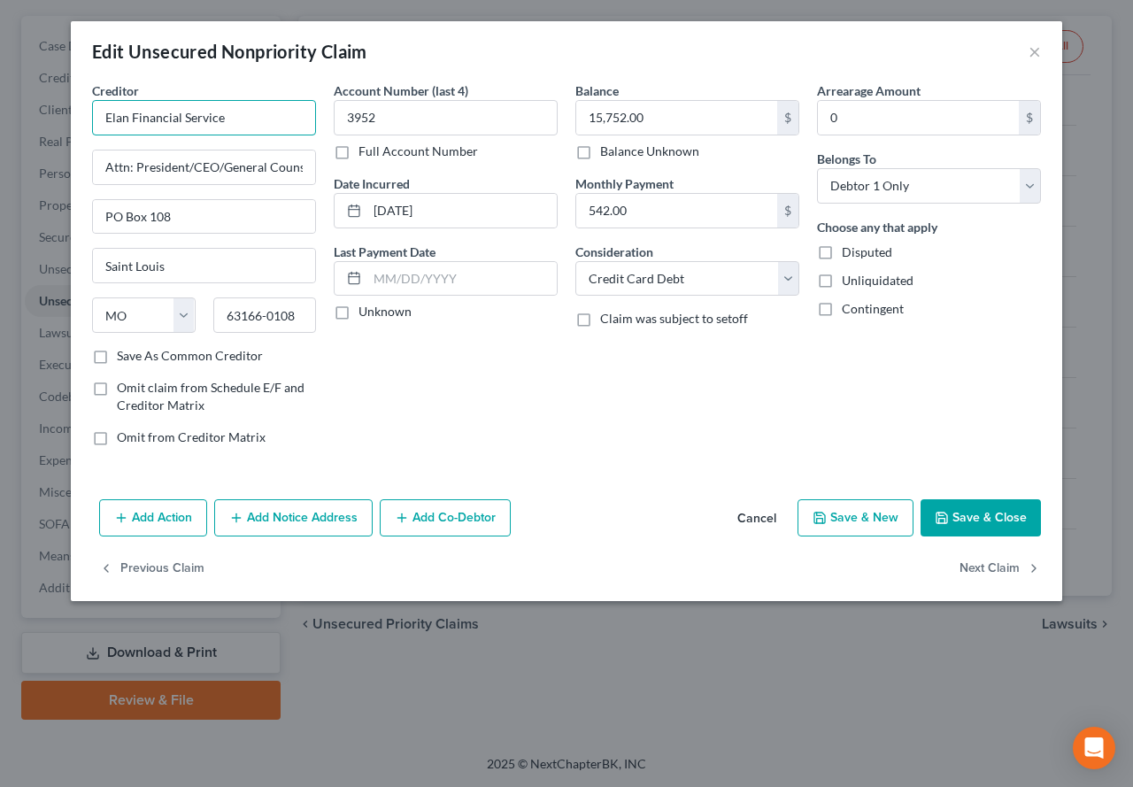
click at [258, 123] on input "Elan Financial Service" at bounding box center [204, 117] width 224 height 35
type input "Elan Financial Service (Scient FCU)"
click at [978, 516] on button "Save & Close" at bounding box center [980, 517] width 120 height 37
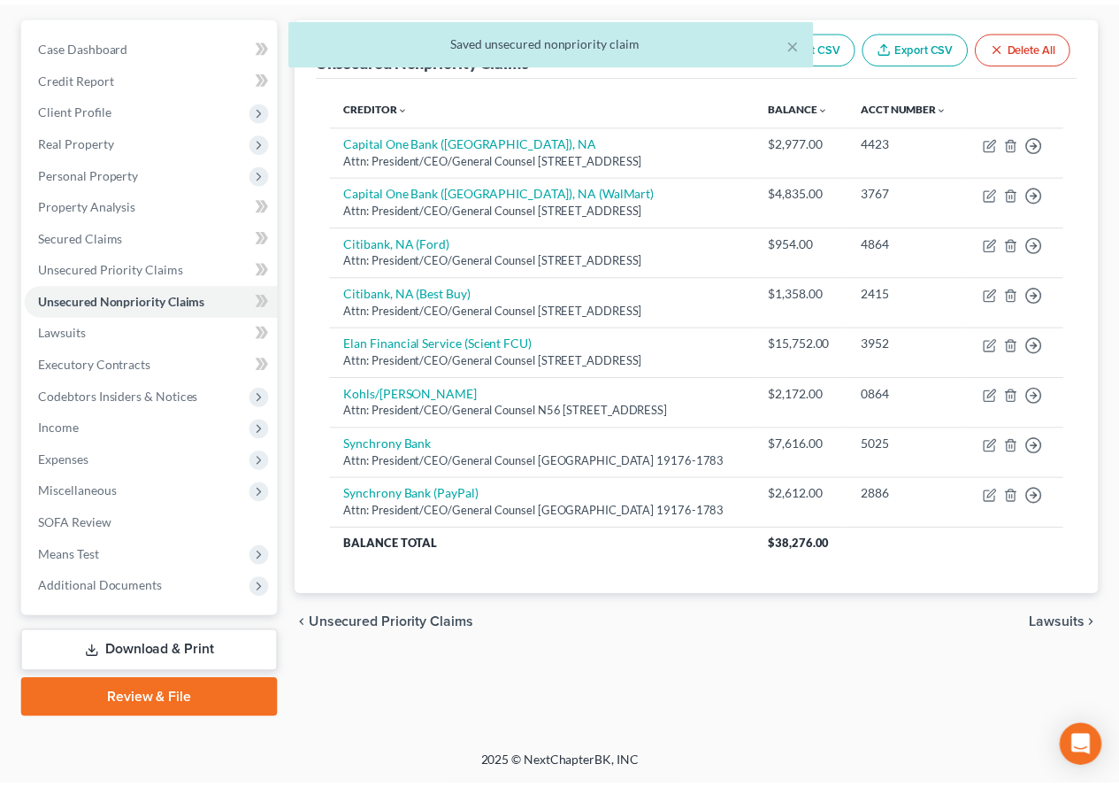
scroll to position [186, 0]
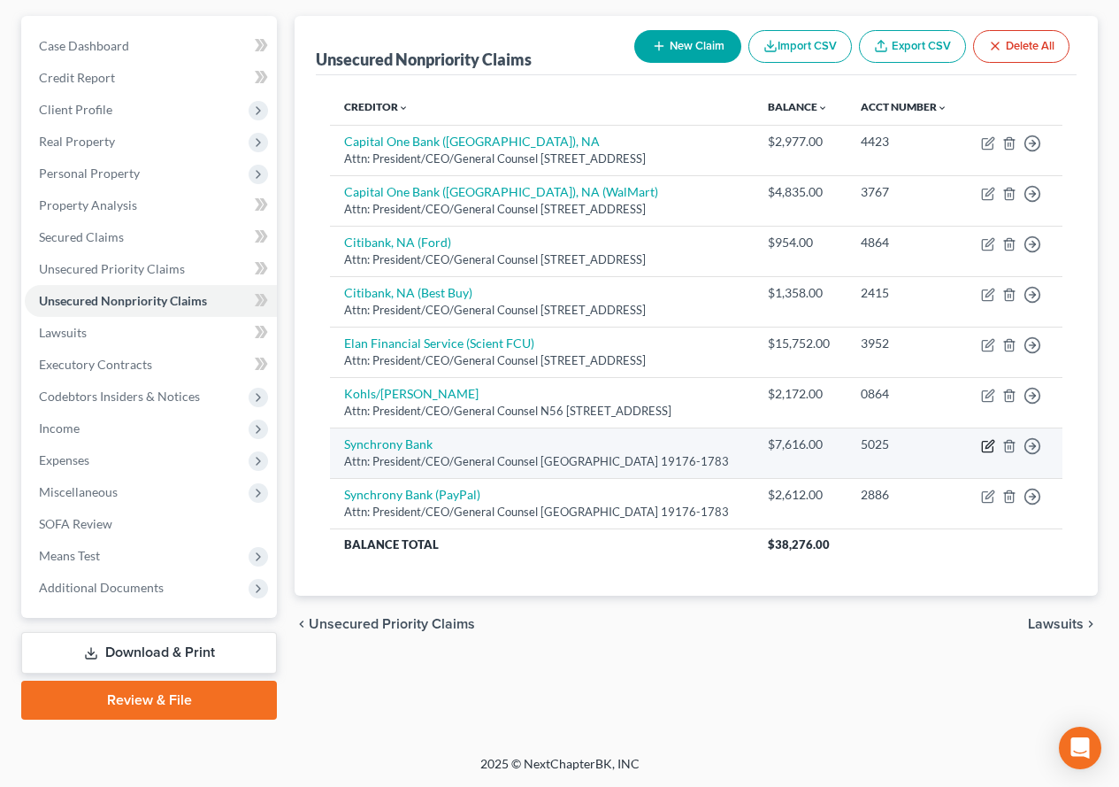
click at [989, 448] on icon "button" at bounding box center [990, 444] width 8 height 8
select select "39"
select select "2"
select select "0"
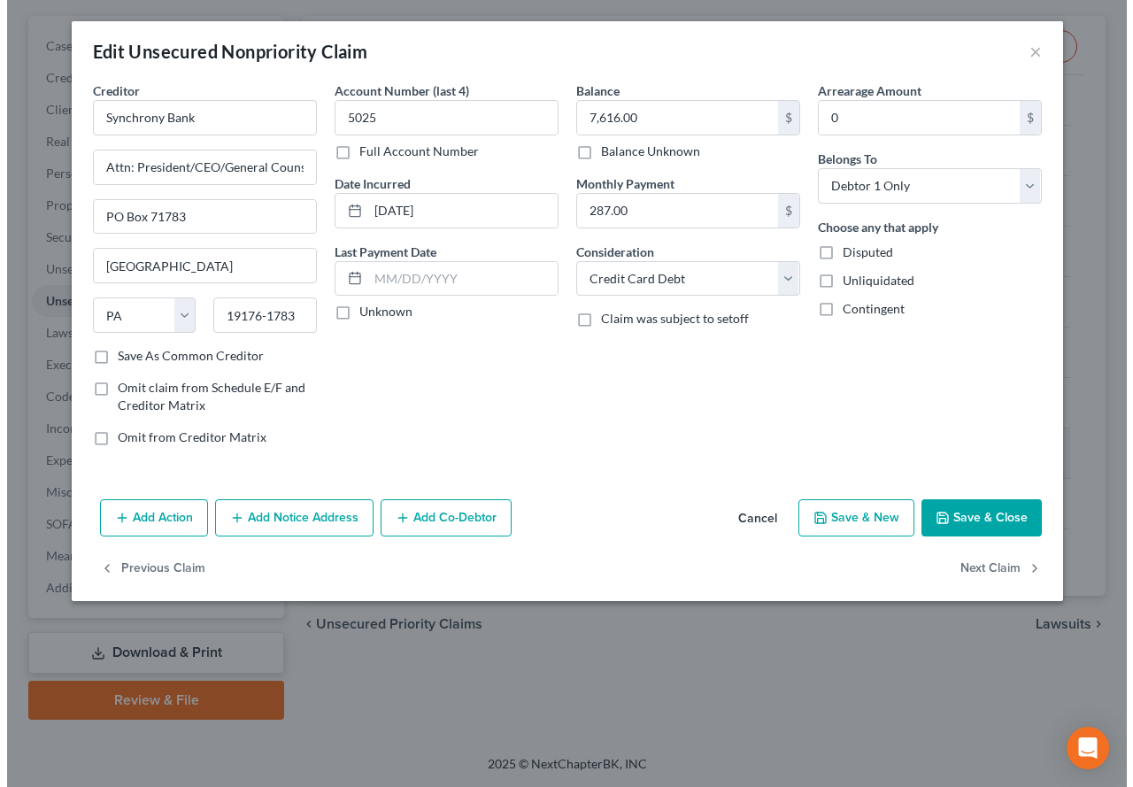
scroll to position [154, 0]
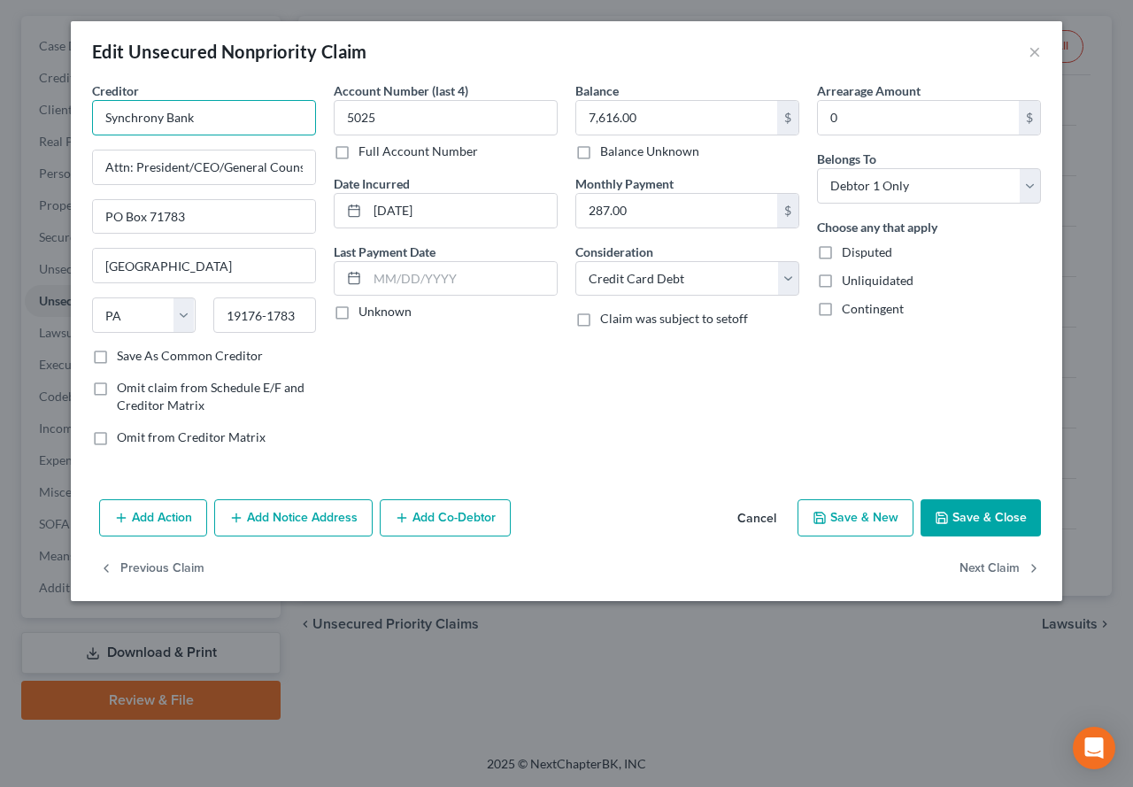
click at [241, 127] on input "Synchrony Bank" at bounding box center [204, 117] width 224 height 35
type input "Synchrony Bank (CareCredit)"
click at [965, 514] on button "Save & Close" at bounding box center [980, 517] width 120 height 37
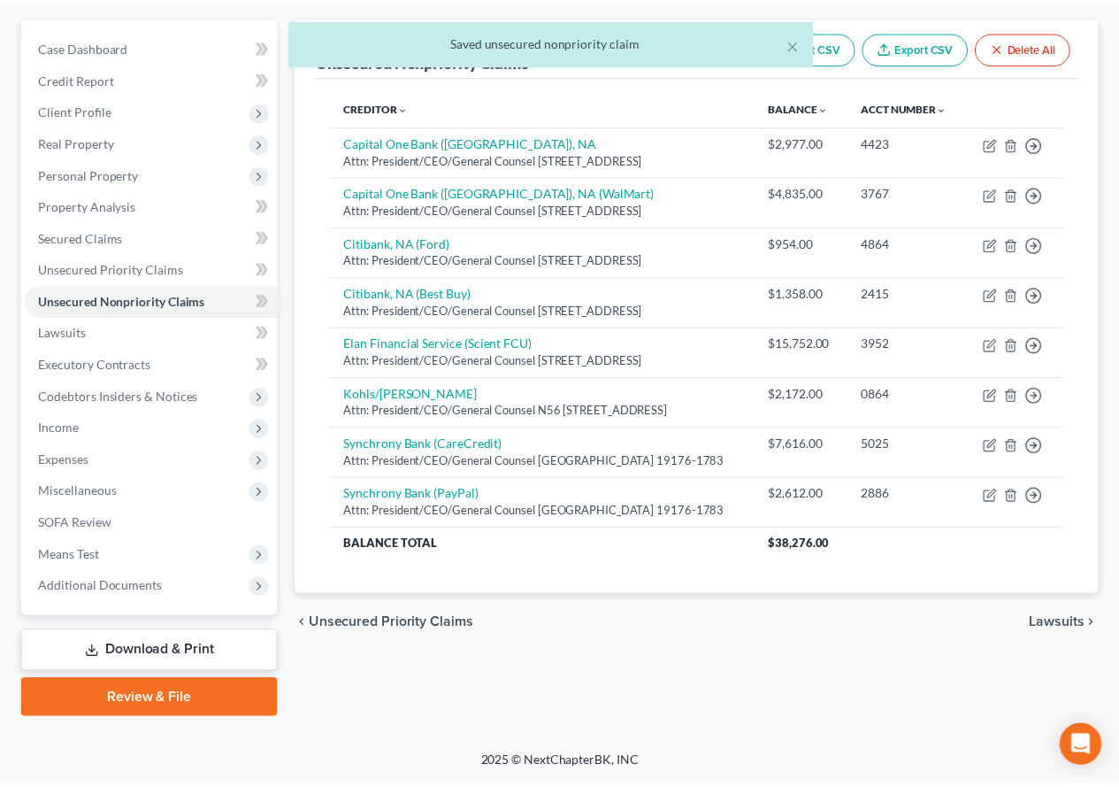
scroll to position [186, 0]
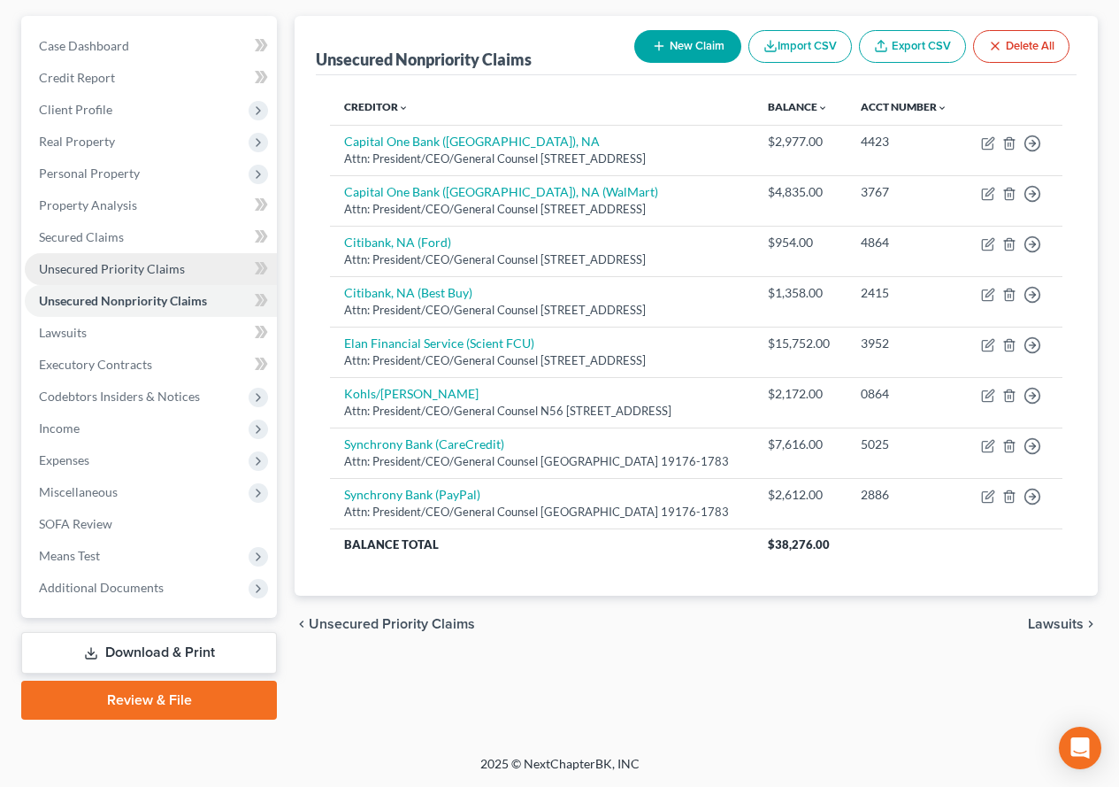
click at [83, 272] on span "Unsecured Priority Claims" at bounding box center [112, 268] width 146 height 15
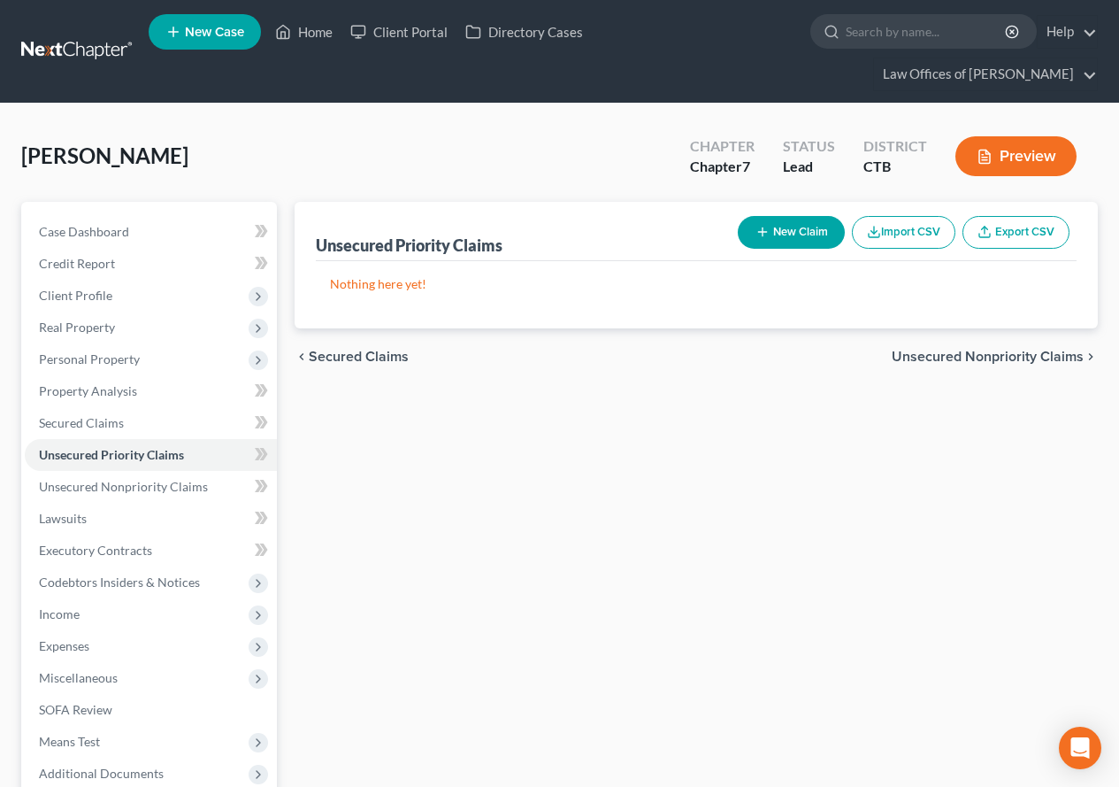
click at [785, 229] on button "New Claim" at bounding box center [791, 232] width 107 height 33
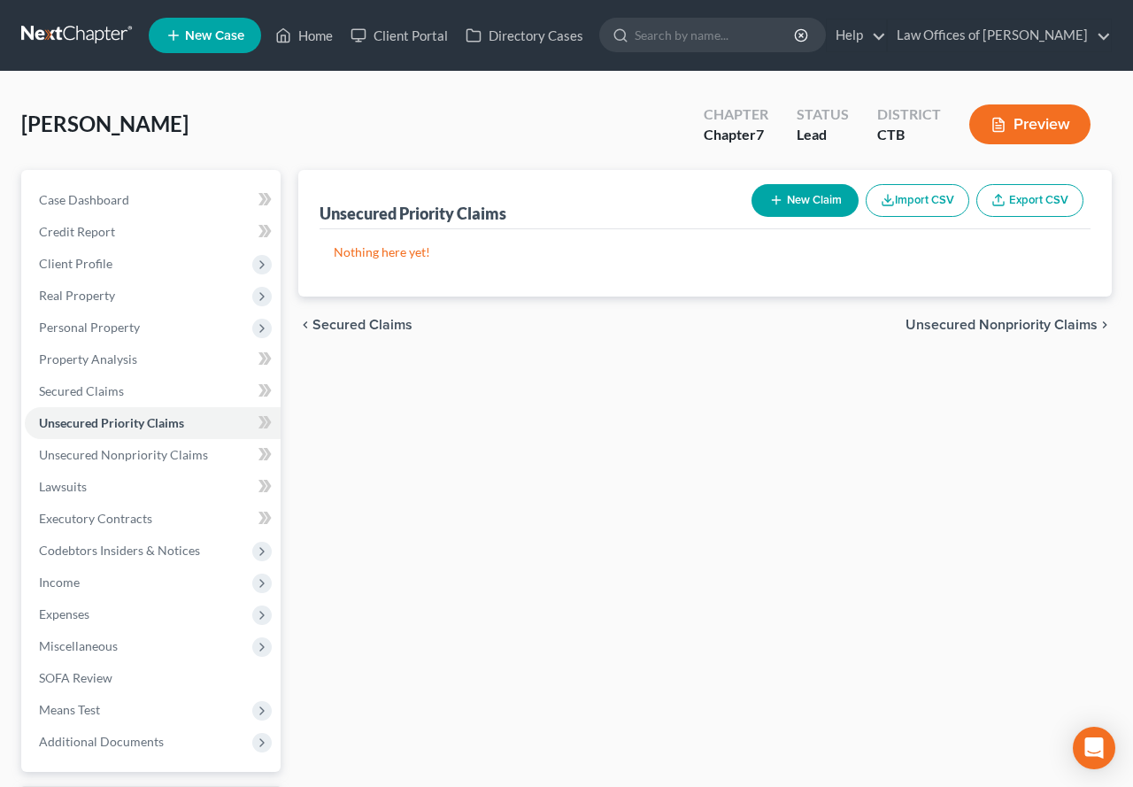
select select "0"
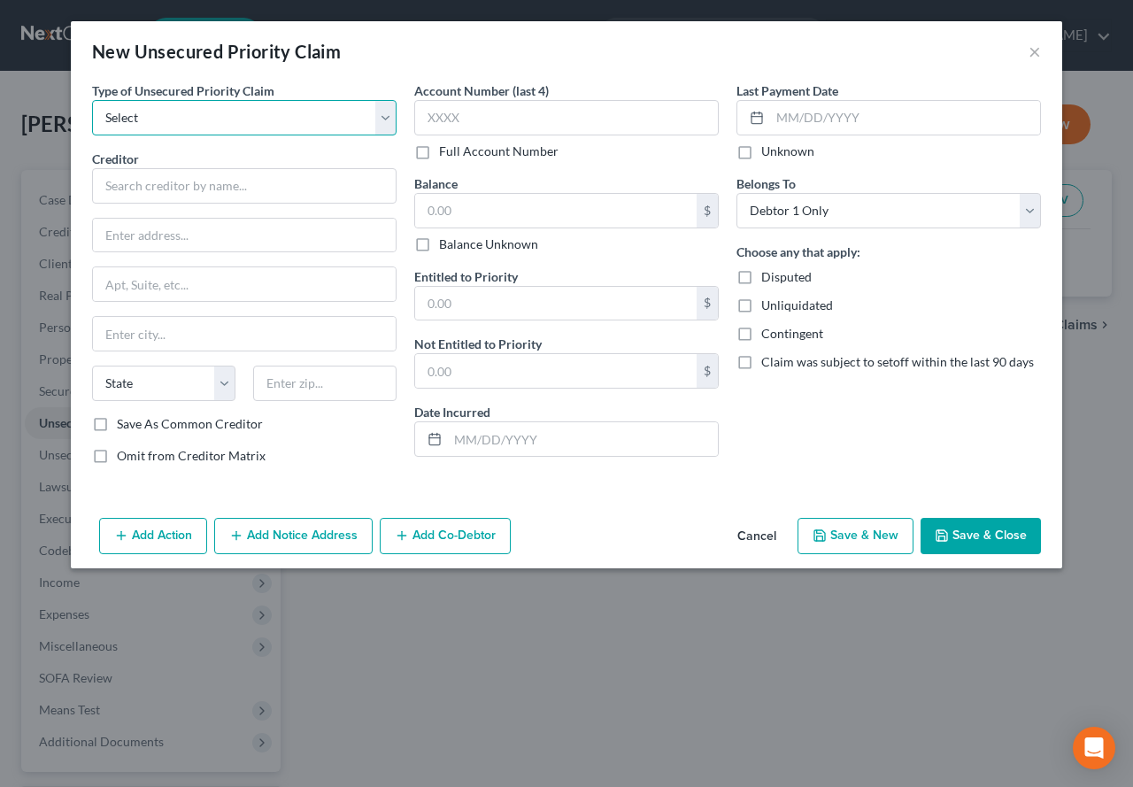
click at [391, 127] on select "Select Taxes & Other Government Units Domestic Support Obligations Extensions o…" at bounding box center [244, 117] width 304 height 35
select select "0"
click at [92, 100] on select "Select Taxes & Other Government Units Domestic Support Obligations Extensions o…" at bounding box center [244, 117] width 304 height 35
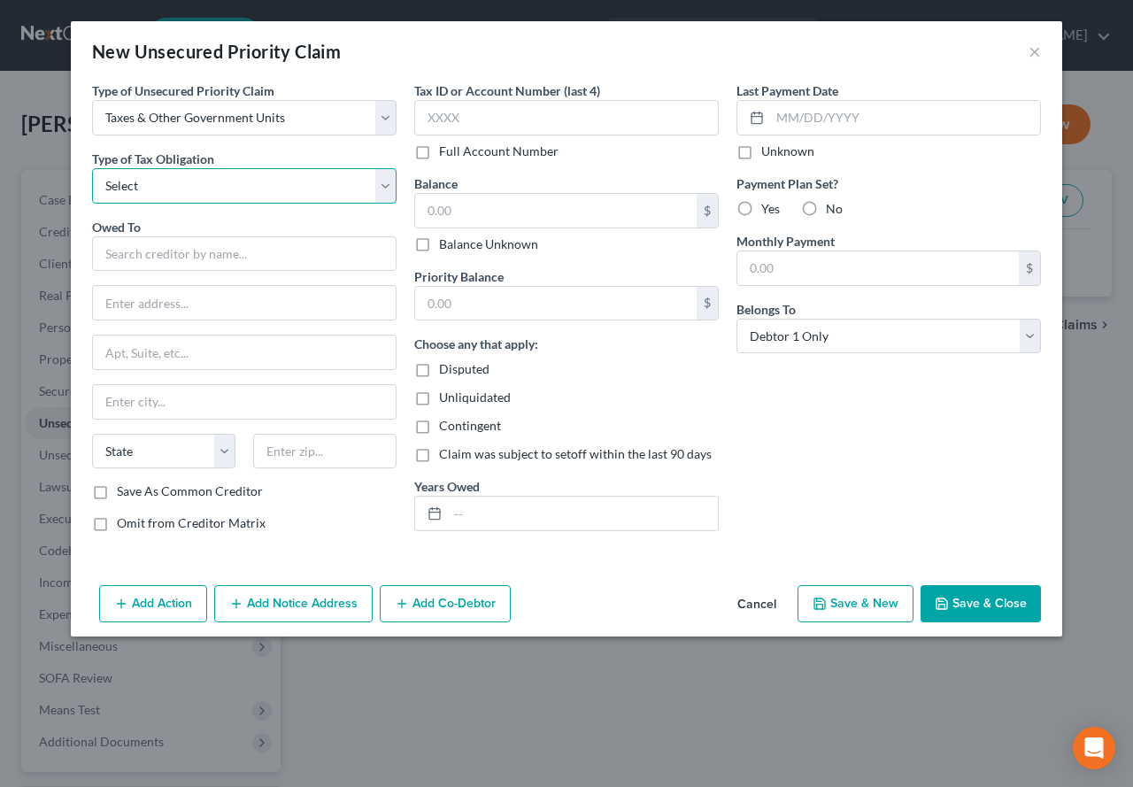
click at [384, 188] on select "Select Federal City State Franchise Tax Board Other" at bounding box center [244, 185] width 304 height 35
select select "1"
click at [92, 168] on select "Select Federal City State Franchise Tax Board Other" at bounding box center [244, 185] width 304 height 35
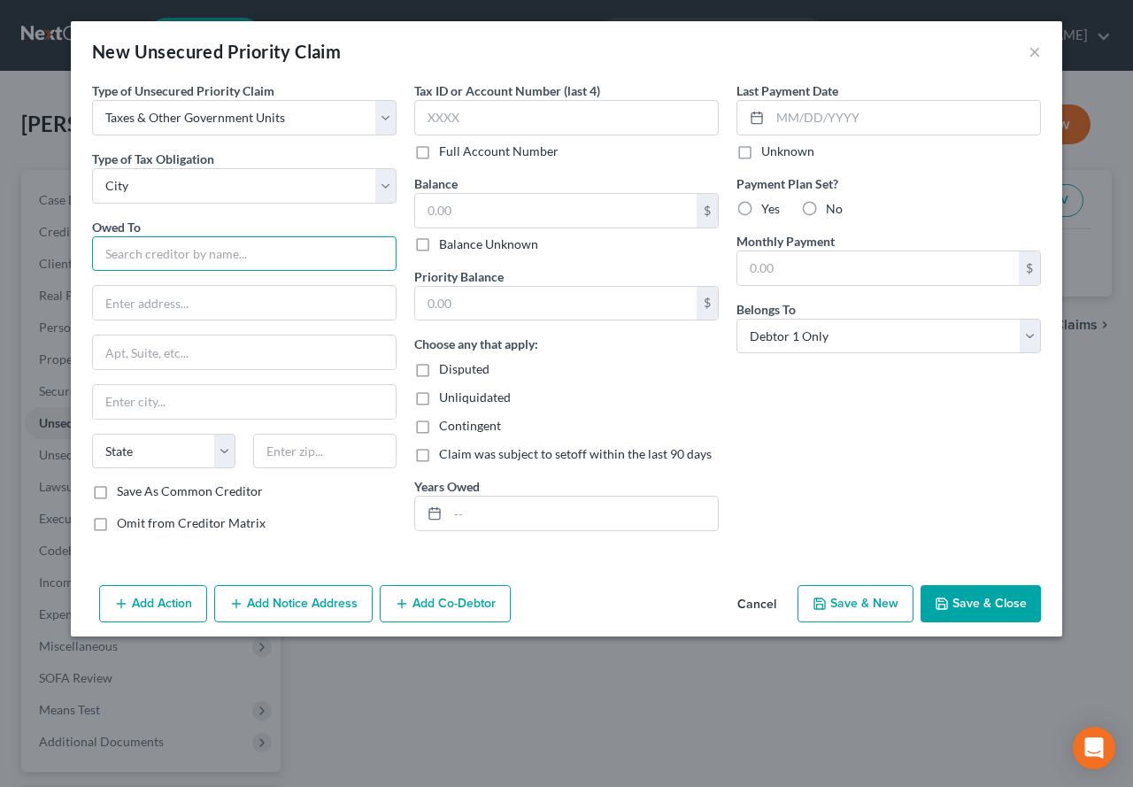
click at [174, 256] on input "text" at bounding box center [244, 253] width 304 height 35
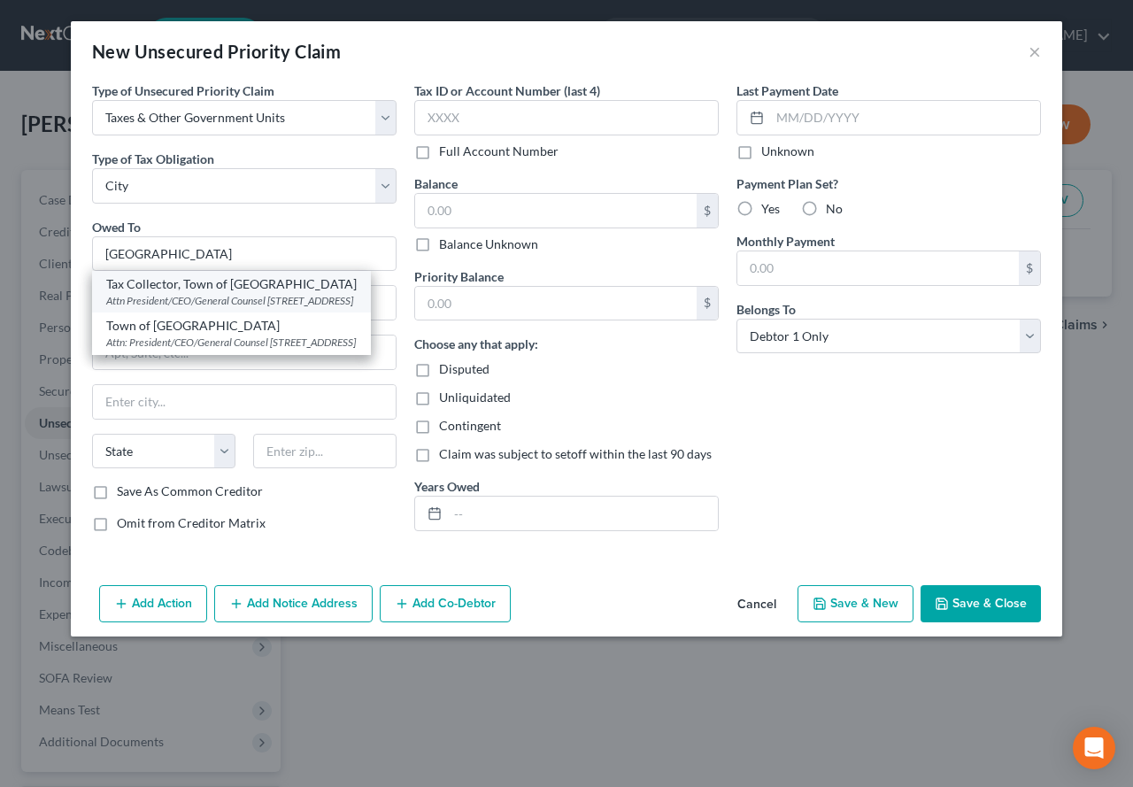
click at [148, 308] on div "Attn President/CEO/General Counsel [STREET_ADDRESS]" at bounding box center [231, 300] width 250 height 15
type input "Tax Collector, Town of [GEOGRAPHIC_DATA]"
type input "Attn President/CEO/General Counsel"
type input "[STREET_ADDRESS]"
type input "[GEOGRAPHIC_DATA]"
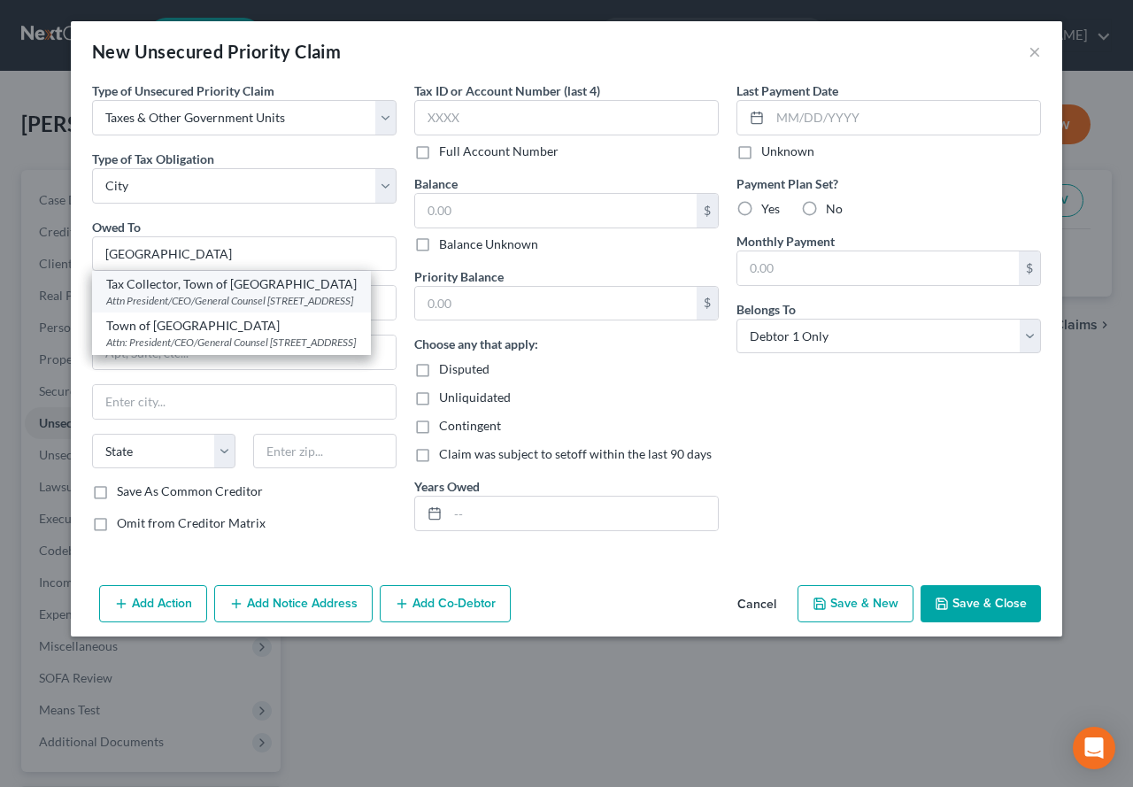
select select "6"
type input "06382-1917"
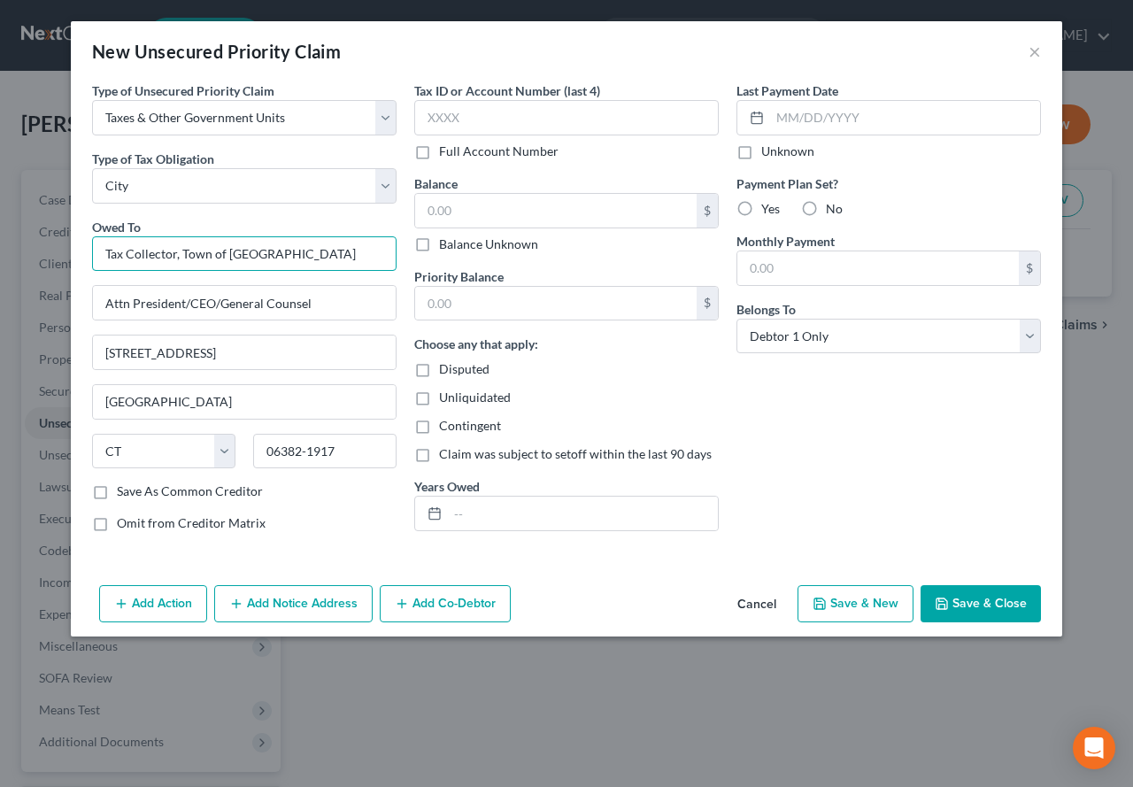
drag, startPoint x: 184, startPoint y: 255, endPoint x: 88, endPoint y: 253, distance: 96.5
click at [88, 253] on div "Type of Unsecured Priority Claim * Select Taxes & Other Government Units Domest…" at bounding box center [244, 313] width 322 height 465
click at [187, 246] on input "Tax Collector, Town of [GEOGRAPHIC_DATA]" at bounding box center [244, 253] width 304 height 35
drag, startPoint x: 180, startPoint y: 257, endPoint x: 106, endPoint y: 253, distance: 74.4
click at [106, 253] on input "Tax Collector, Town of [GEOGRAPHIC_DATA]" at bounding box center [244, 253] width 304 height 35
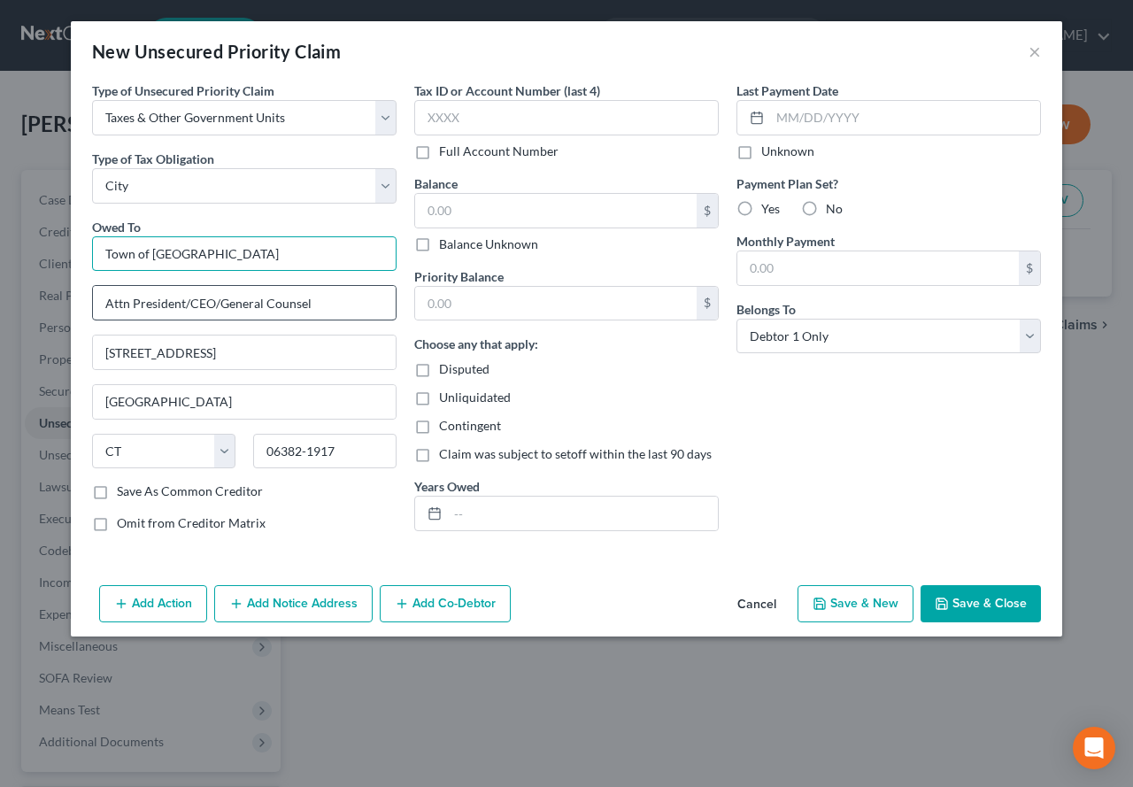
type input "Town of [GEOGRAPHIC_DATA]"
drag, startPoint x: 132, startPoint y: 301, endPoint x: 308, endPoint y: 302, distance: 176.1
click at [308, 302] on input "Attn President/CEO/General Counsel" at bounding box center [244, 303] width 303 height 34
paste input "Tax Collector,"
click at [218, 296] on input "Attn Tax Collector," at bounding box center [244, 303] width 303 height 34
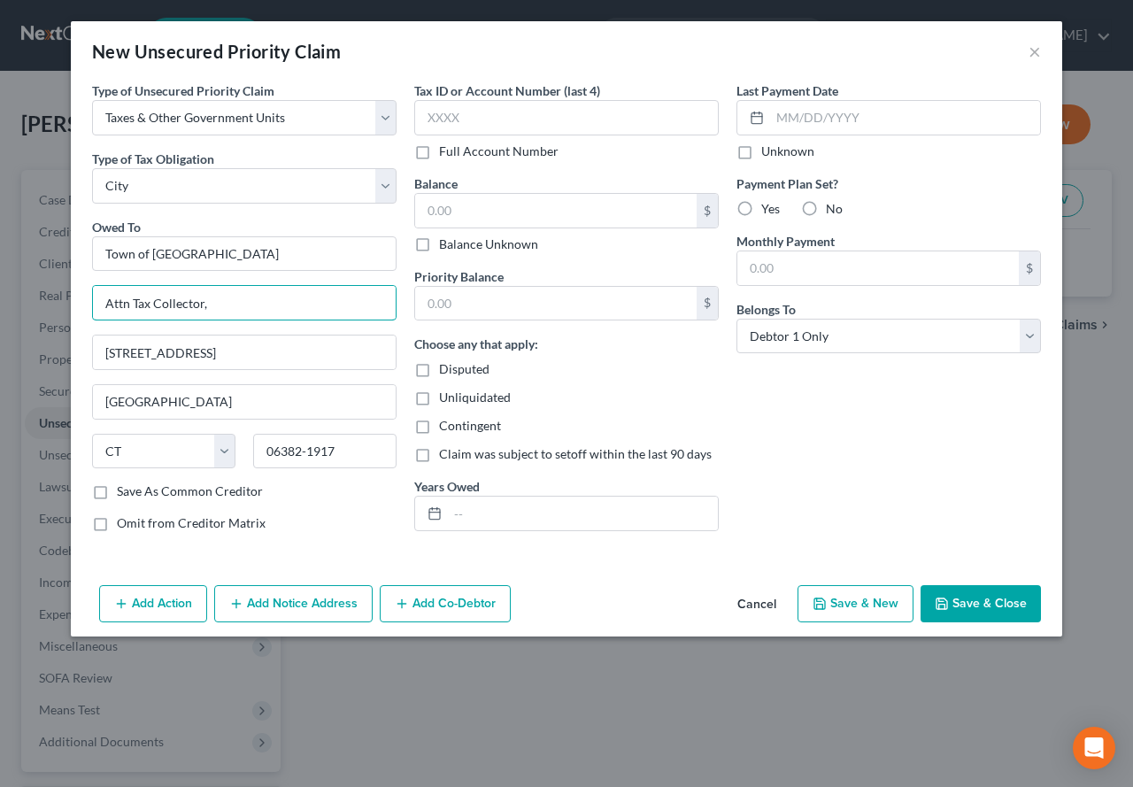
type input "Attn Tax Collector,"
click at [595, 564] on div "Type of Unsecured Priority Claim * Select Taxes & Other Government Units Domest…" at bounding box center [566, 329] width 991 height 496
click at [524, 515] on input "text" at bounding box center [583, 513] width 270 height 34
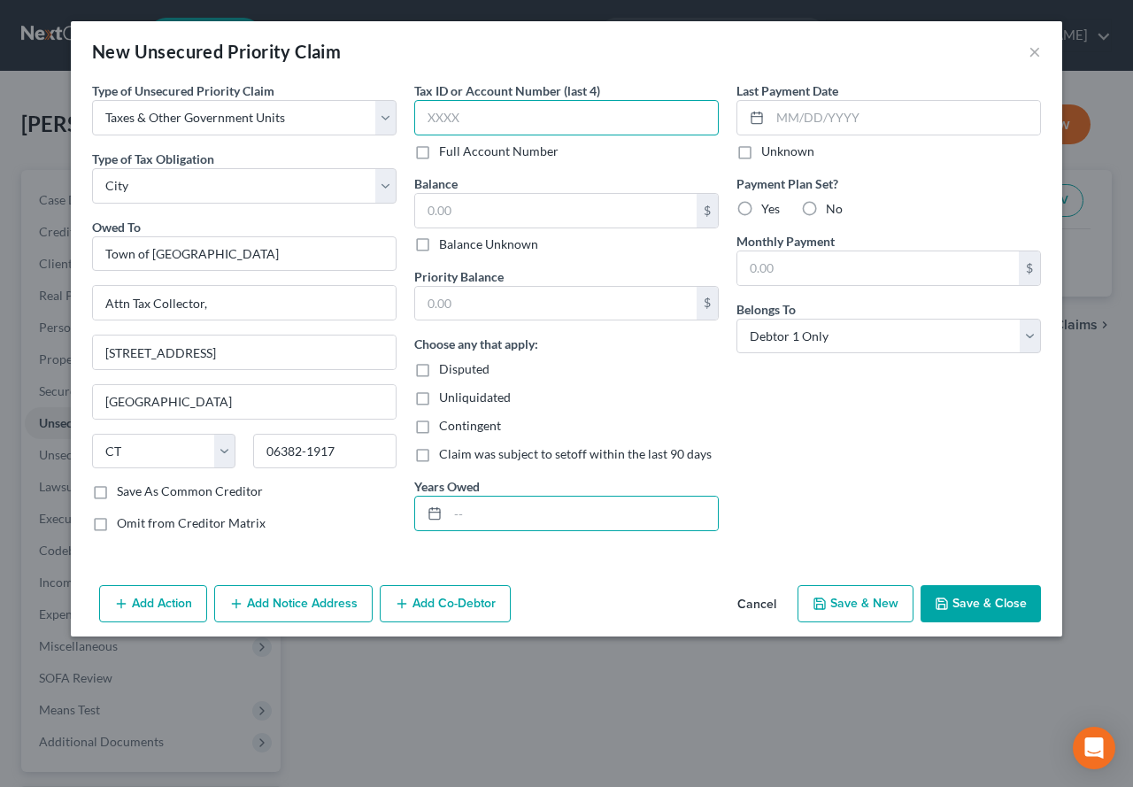
click at [434, 115] on input "text" at bounding box center [566, 117] width 304 height 35
type input "6140"
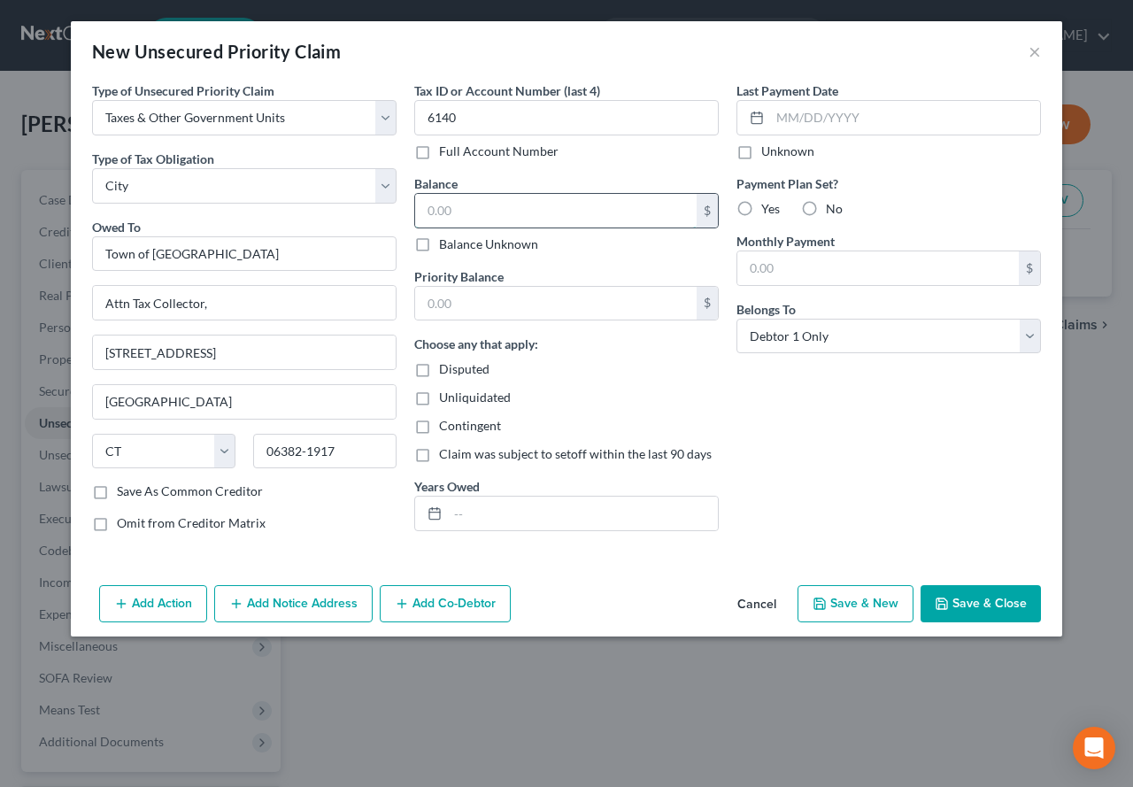
click at [441, 210] on input "text" at bounding box center [555, 211] width 281 height 34
click at [465, 311] on input "text" at bounding box center [555, 304] width 281 height 34
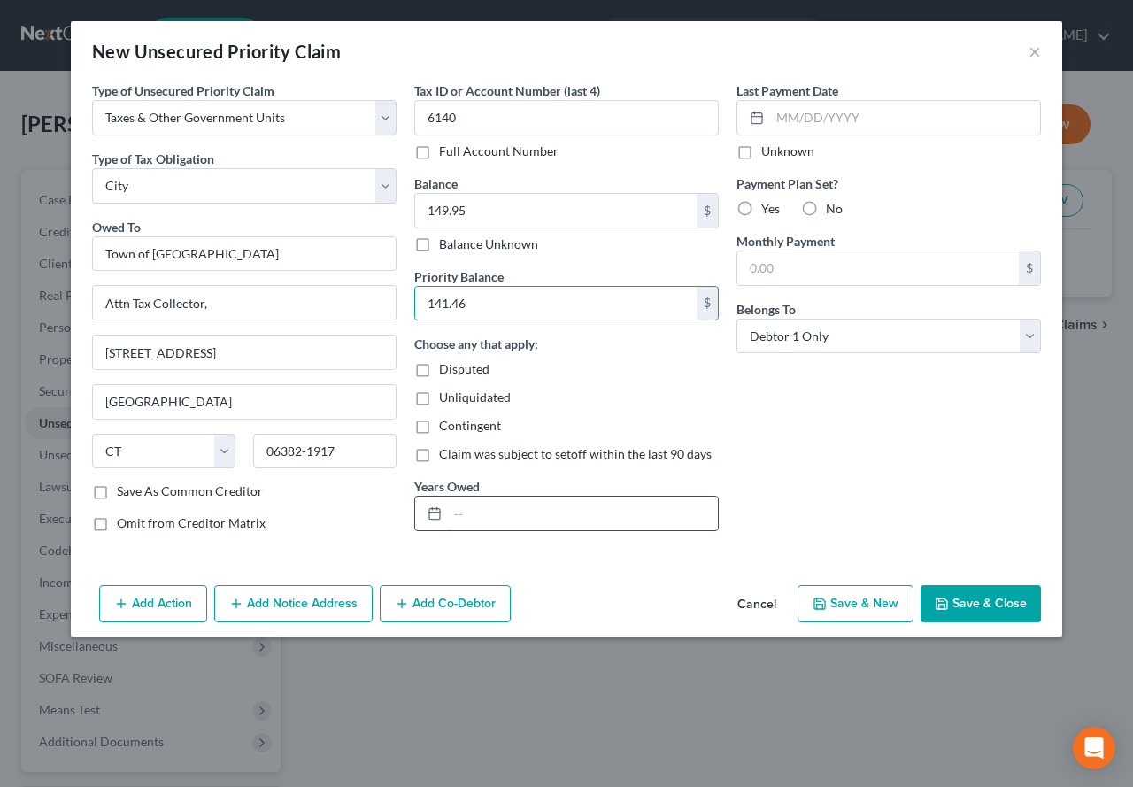
click at [470, 510] on input "text" at bounding box center [583, 513] width 270 height 34
click at [825, 202] on label "No" at bounding box center [833, 209] width 17 height 18
click at [833, 202] on input "No" at bounding box center [839, 206] width 12 height 12
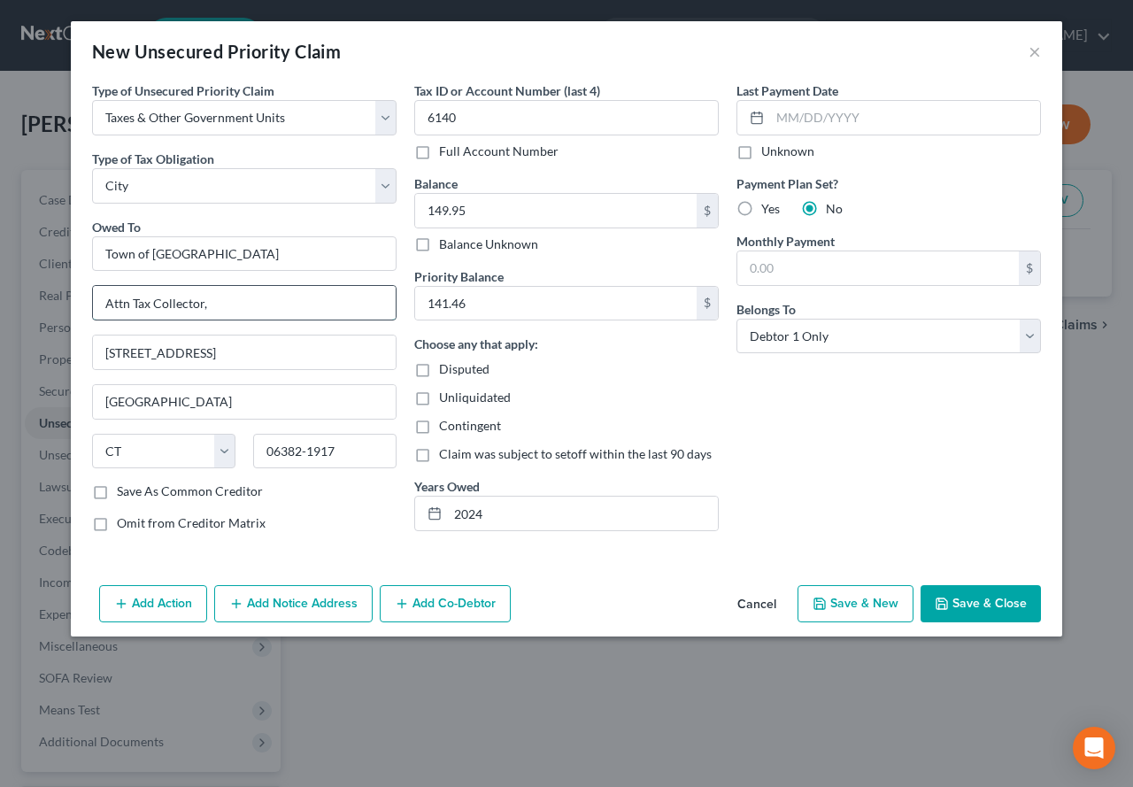
click at [223, 301] on input "Attn Tax Collector," at bounding box center [244, 303] width 303 height 34
click at [772, 437] on div "Last Payment Date Unknown Payment Plan Set? Yes No Monthly Payment $ Belongs To…" at bounding box center [888, 313] width 322 height 465
click at [969, 603] on button "Save & Close" at bounding box center [980, 603] width 120 height 37
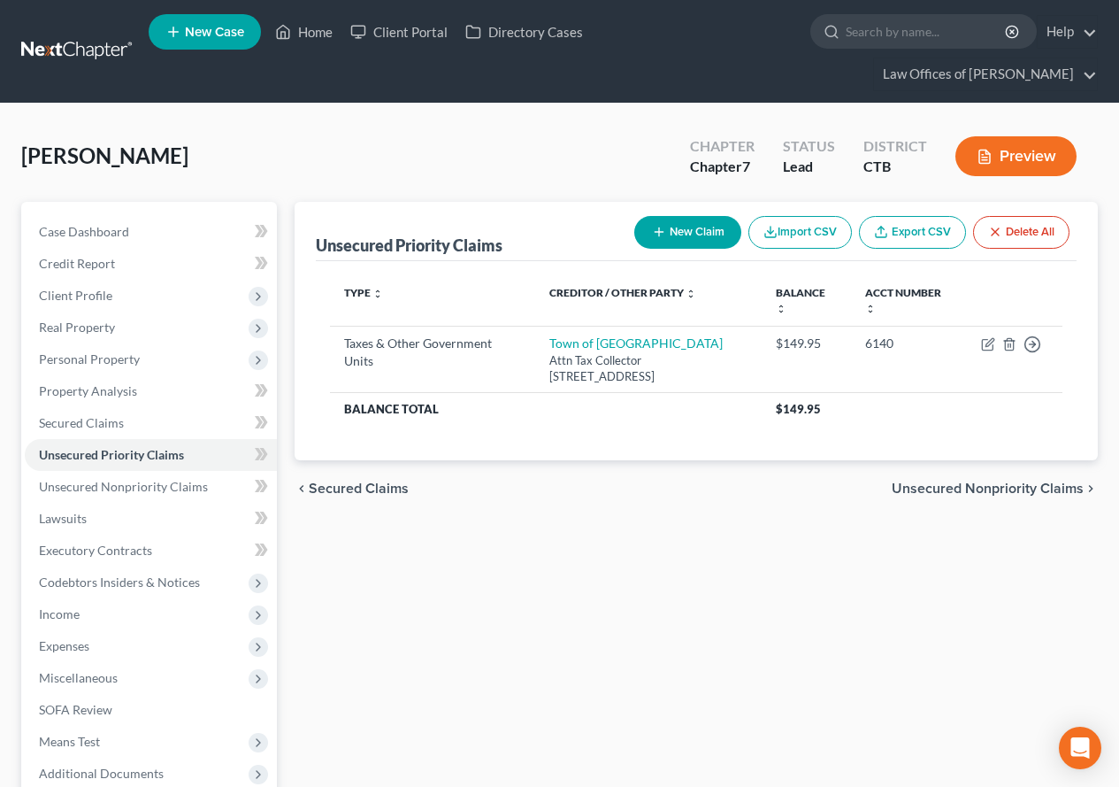
click at [679, 241] on button "New Claim" at bounding box center [687, 232] width 107 height 33
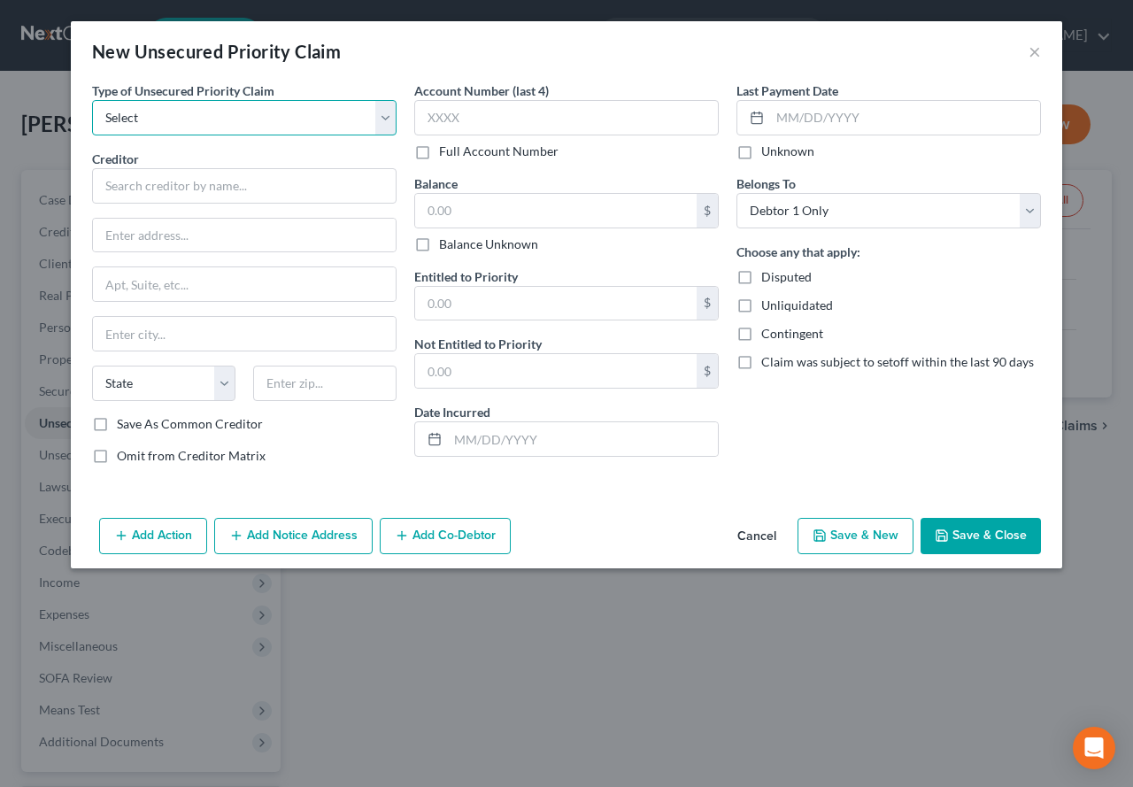
click at [380, 119] on select "Select Taxes & Other Government Units Domestic Support Obligations Extensions o…" at bounding box center [244, 117] width 304 height 35
click at [92, 100] on select "Select Taxes & Other Government Units Domestic Support Obligations Extensions o…" at bounding box center [244, 117] width 304 height 35
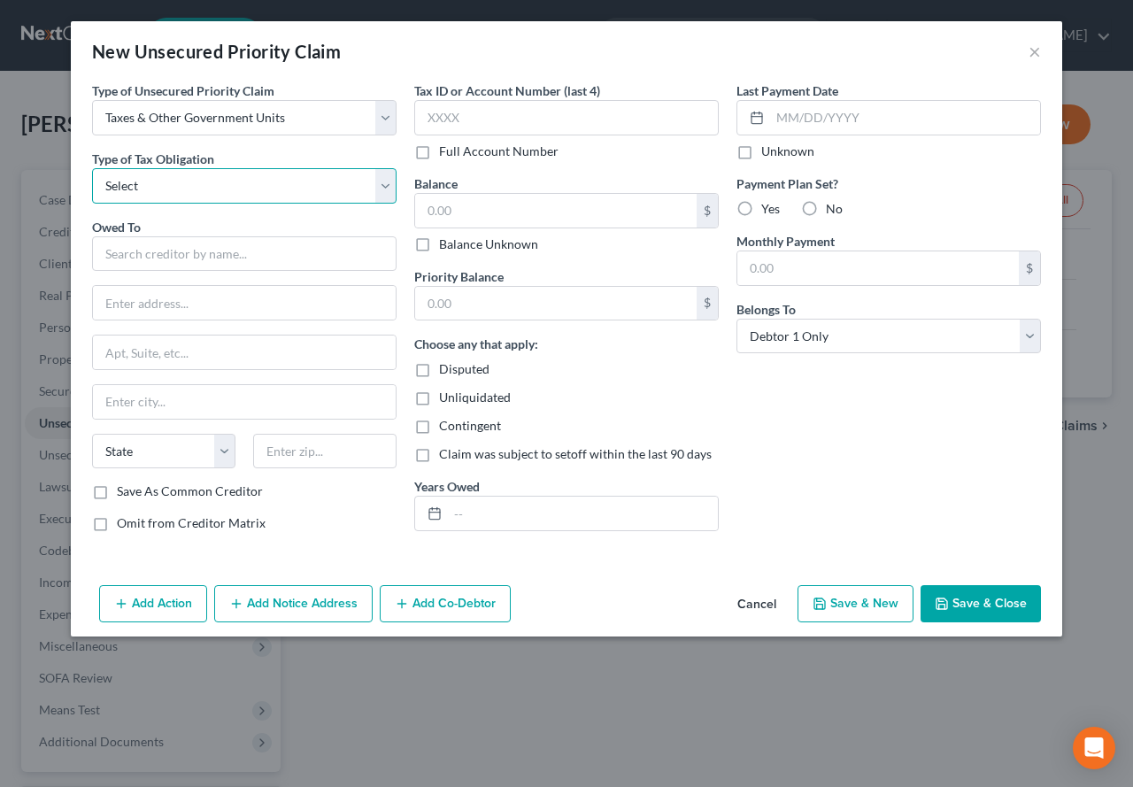
click at [378, 182] on select "Select Federal City State Franchise Tax Board Other" at bounding box center [244, 185] width 304 height 35
click at [92, 168] on select "Select Federal City State Franchise Tax Board Other" at bounding box center [244, 185] width 304 height 35
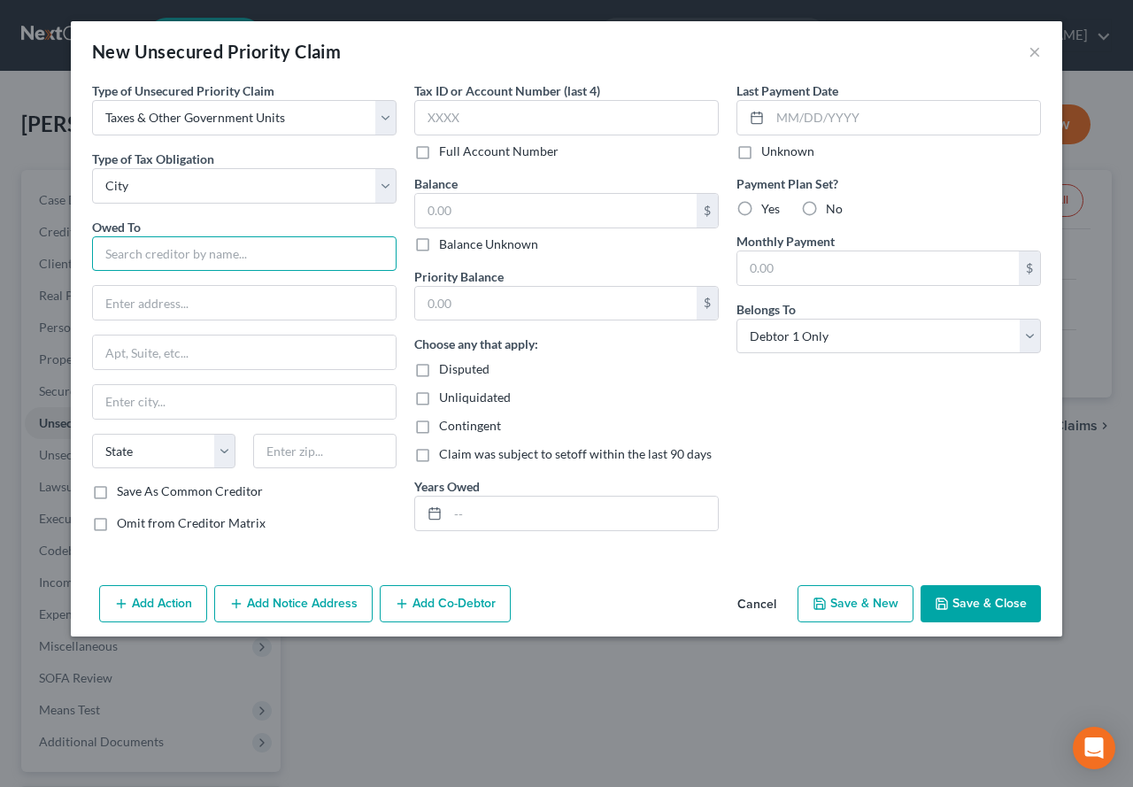
click at [214, 265] on input "text" at bounding box center [244, 253] width 304 height 35
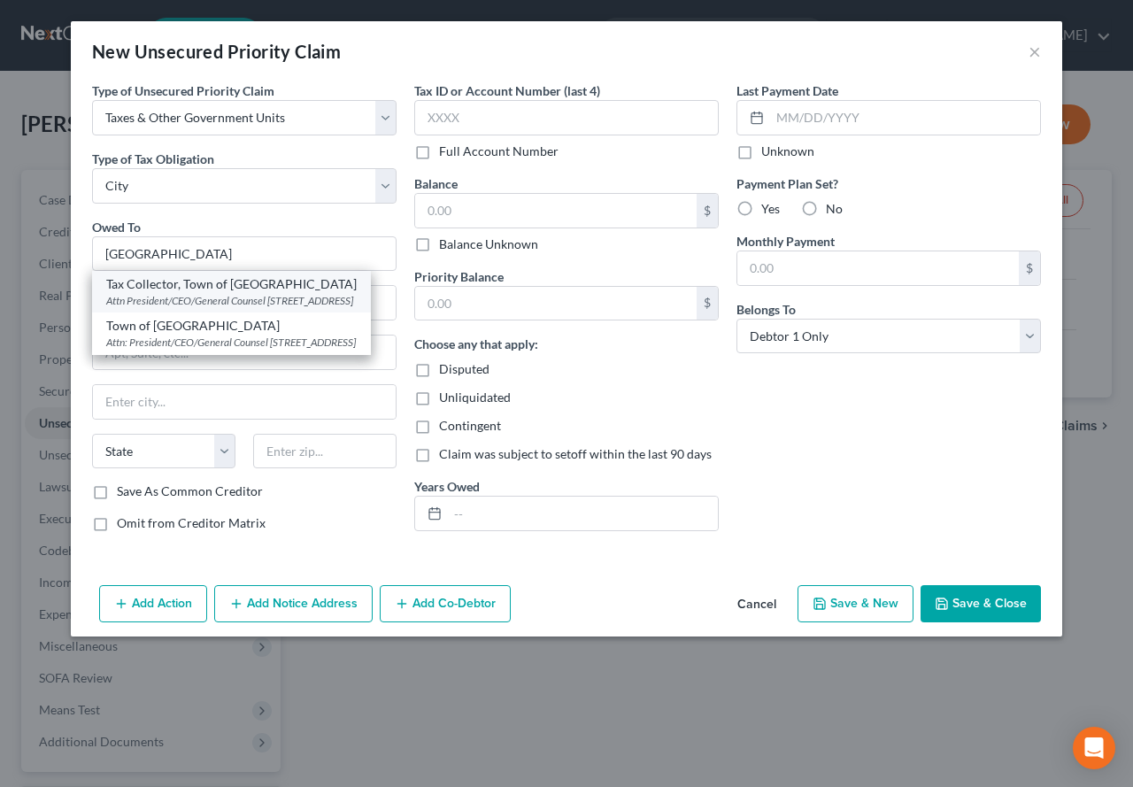
click at [198, 294] on div "Attn President/CEO/General Counsel [STREET_ADDRESS]" at bounding box center [231, 300] width 250 height 15
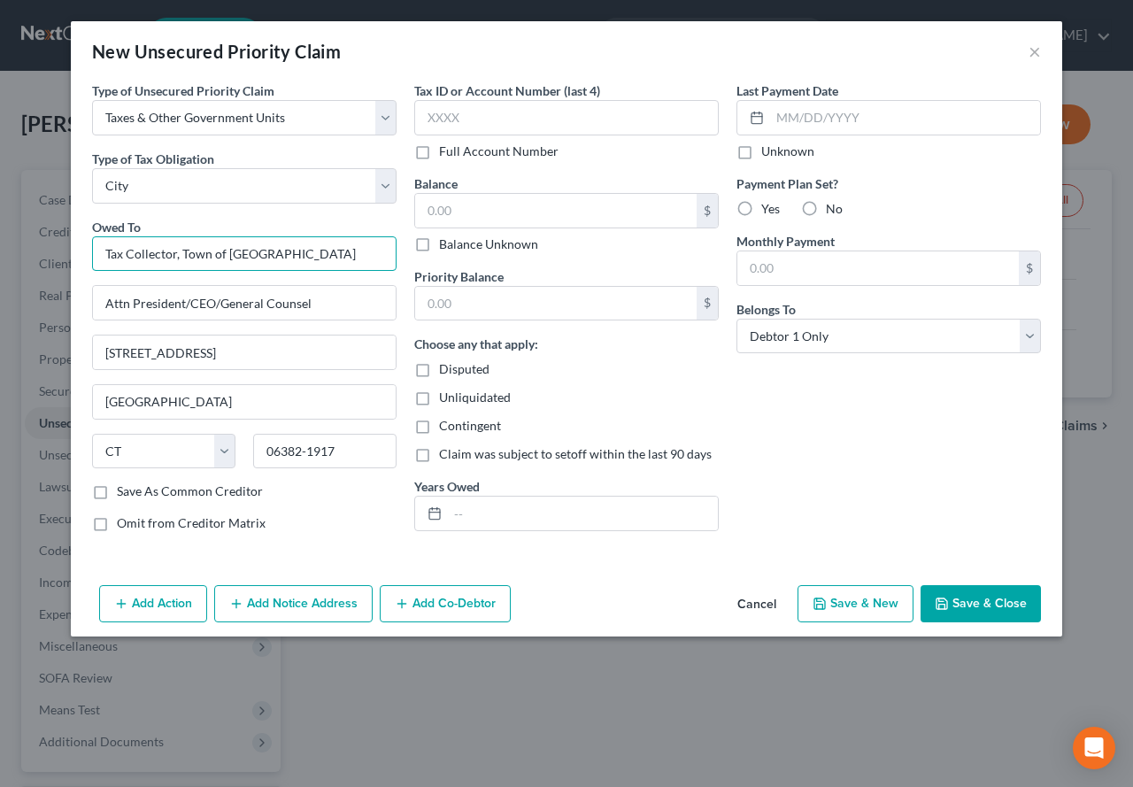
drag, startPoint x: 181, startPoint y: 256, endPoint x: 104, endPoint y: 250, distance: 77.2
click at [104, 250] on input "Tax Collector, Town of [GEOGRAPHIC_DATA]" at bounding box center [244, 253] width 304 height 35
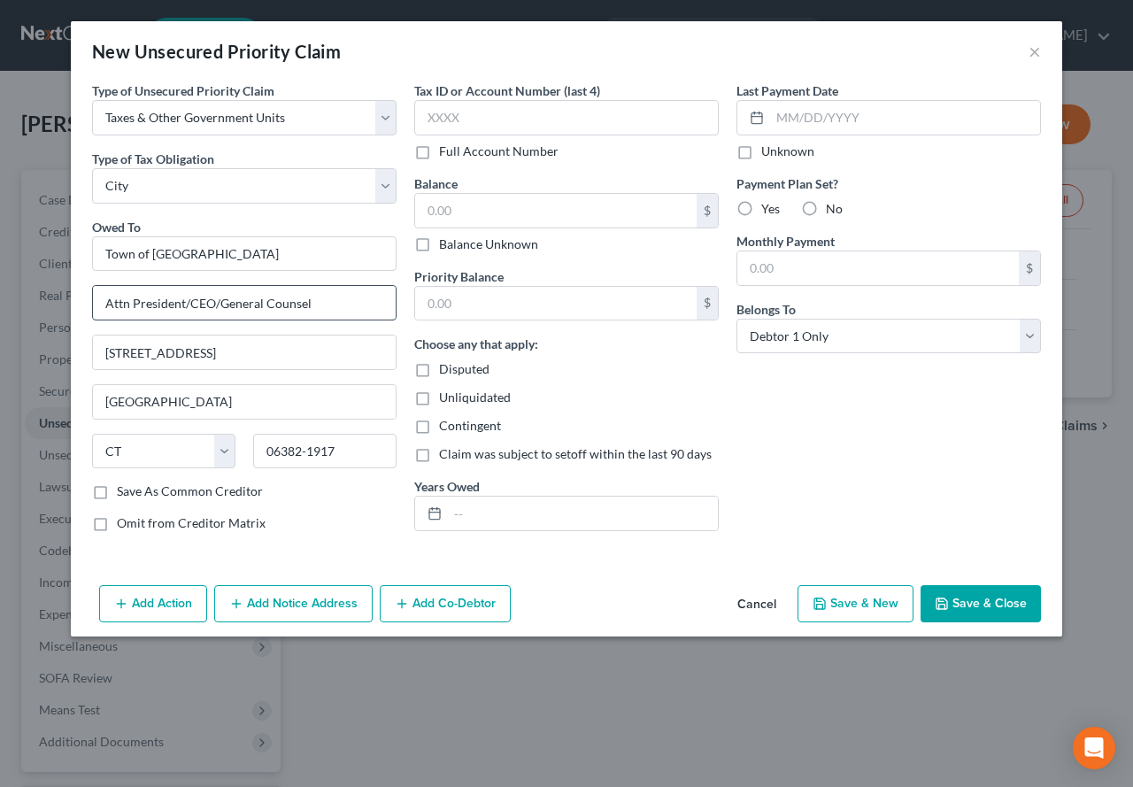
drag, startPoint x: 132, startPoint y: 305, endPoint x: 337, endPoint y: 303, distance: 205.3
click at [337, 303] on input "Attn President/CEO/General Counsel" at bounding box center [244, 303] width 303 height 34
paste input "Tax Collector,"
click at [258, 299] on input "Attn Tax Collector," at bounding box center [244, 303] width 303 height 34
click at [619, 389] on div "Unliquidated" at bounding box center [566, 397] width 304 height 18
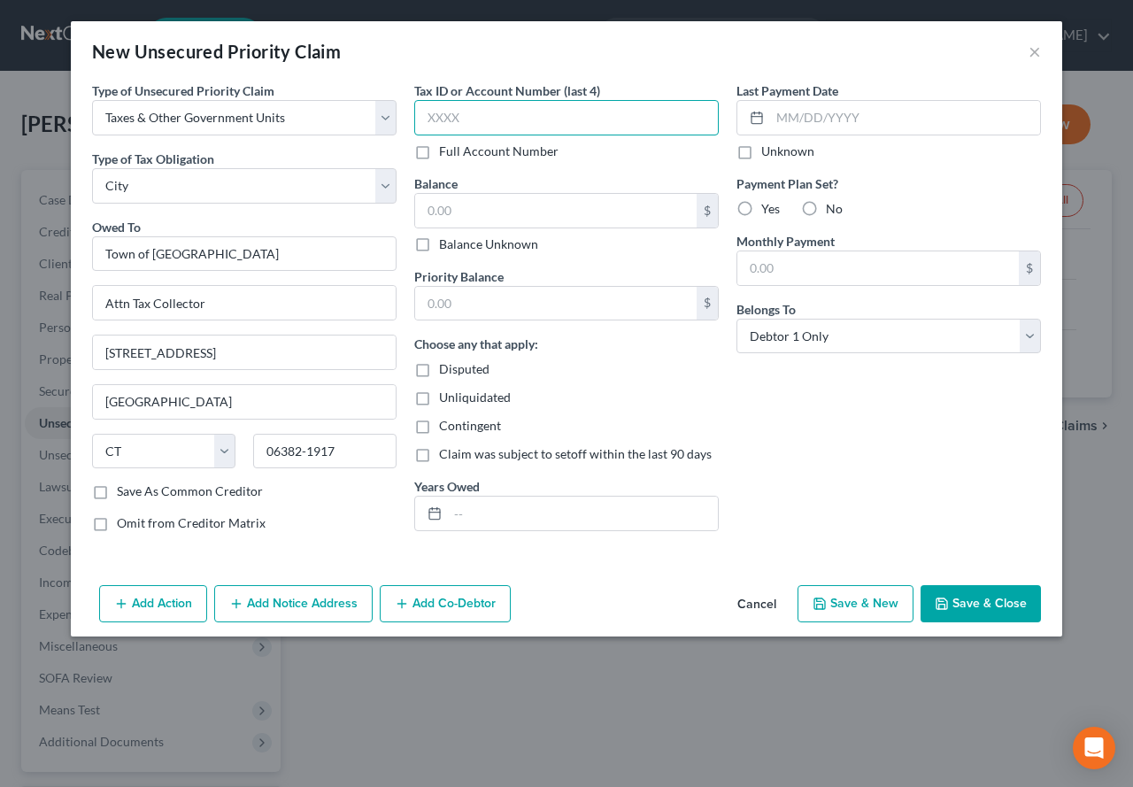
click at [464, 116] on input "text" at bounding box center [566, 117] width 304 height 35
click at [480, 212] on input "text" at bounding box center [555, 211] width 281 height 34
click at [442, 317] on input "text" at bounding box center [555, 304] width 281 height 34
click at [487, 522] on input "text" at bounding box center [583, 513] width 270 height 34
click at [977, 609] on button "Save & Close" at bounding box center [980, 603] width 120 height 37
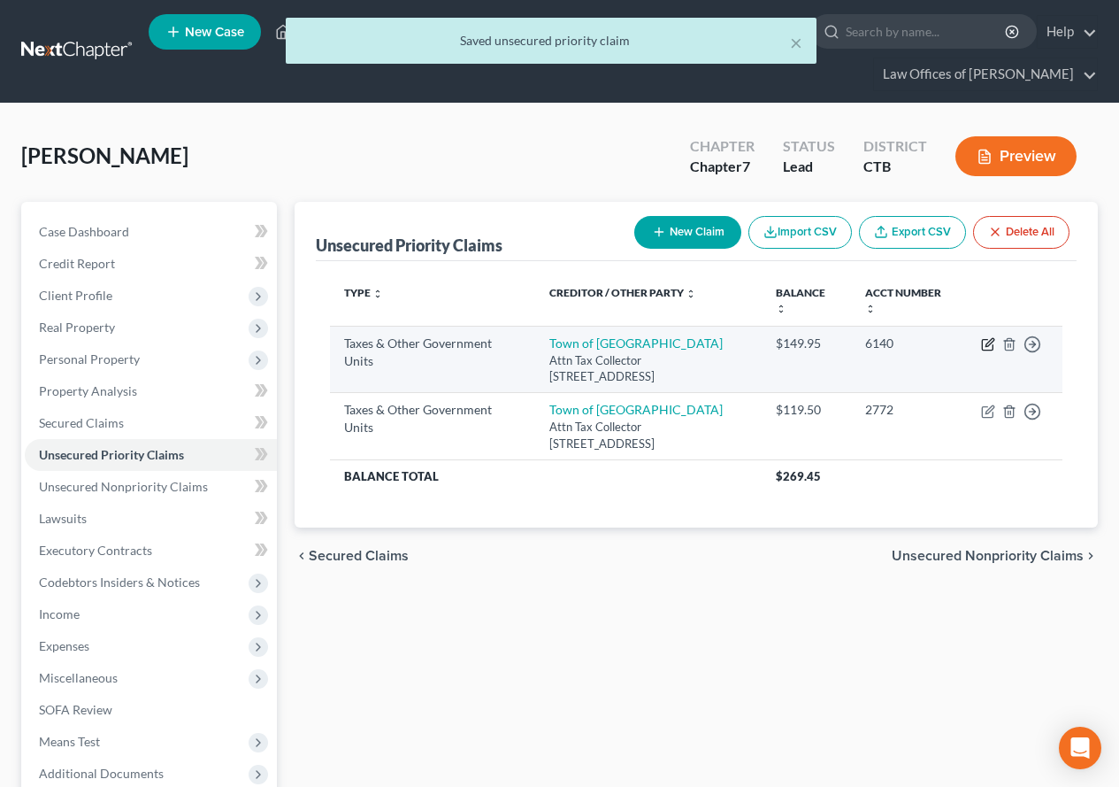
click at [987, 340] on icon "button" at bounding box center [987, 345] width 11 height 11
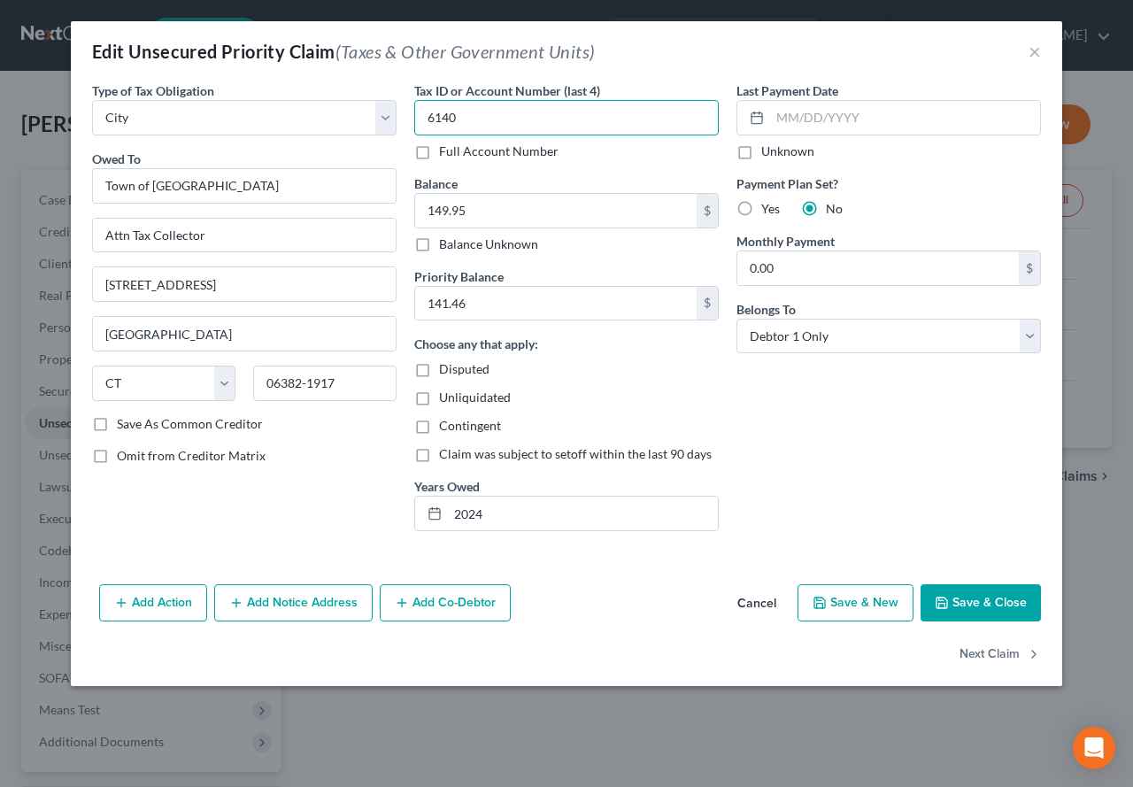
drag, startPoint x: 465, startPoint y: 120, endPoint x: 398, endPoint y: 119, distance: 66.4
click at [398, 119] on div "Type of Tax Obligation * Select Federal City State Franchise Tax Board Other Ow…" at bounding box center [566, 313] width 966 height 464
click at [950, 599] on button "Save & Close" at bounding box center [980, 602] width 120 height 37
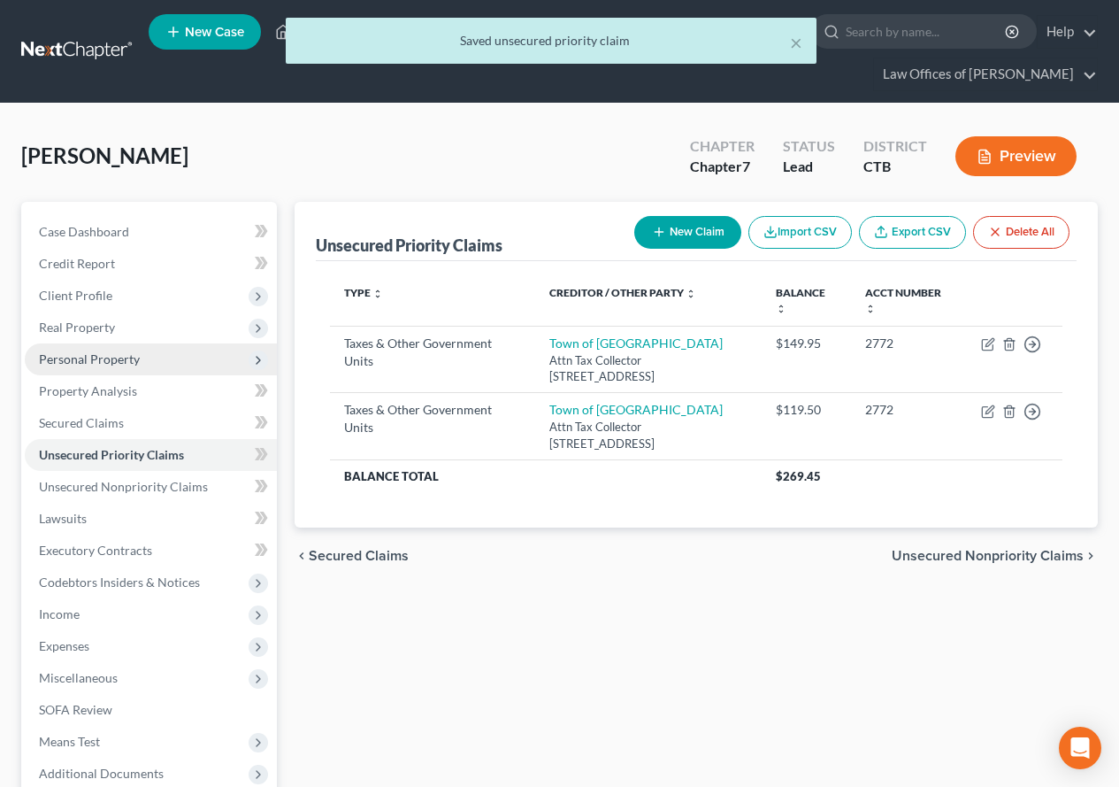
click at [91, 359] on span "Personal Property" at bounding box center [89, 358] width 101 height 15
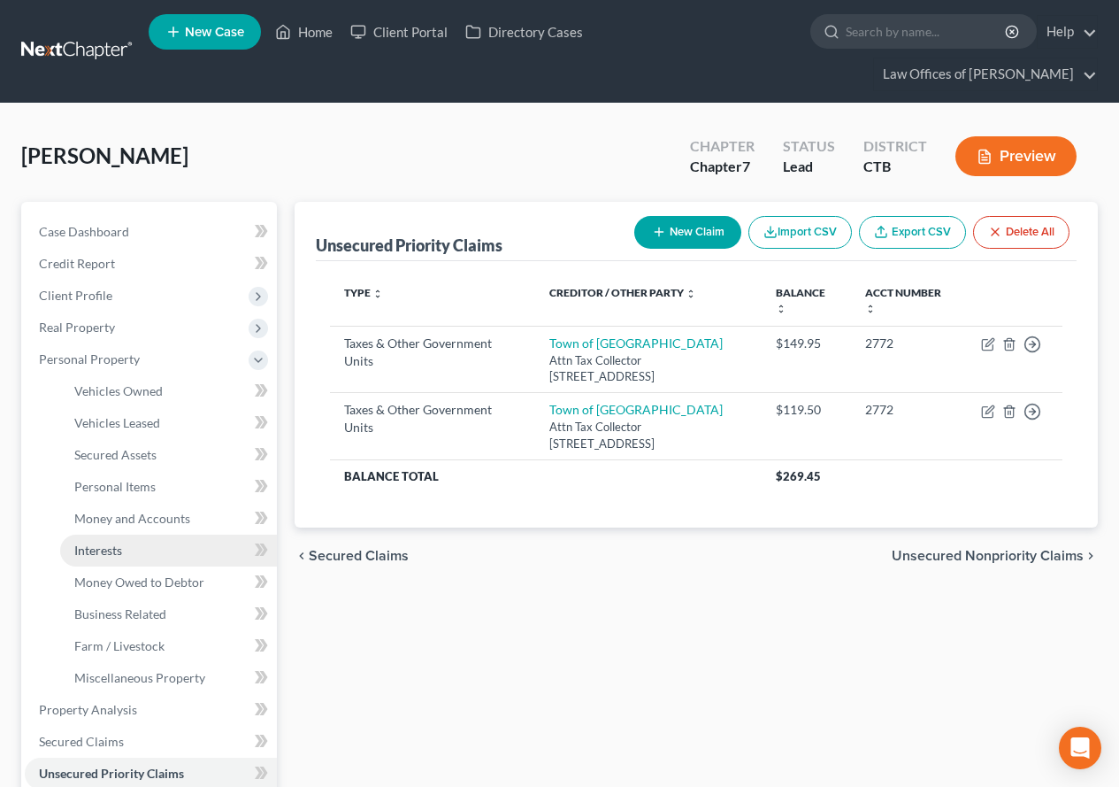
click at [83, 557] on span "Interests" at bounding box center [98, 549] width 48 height 15
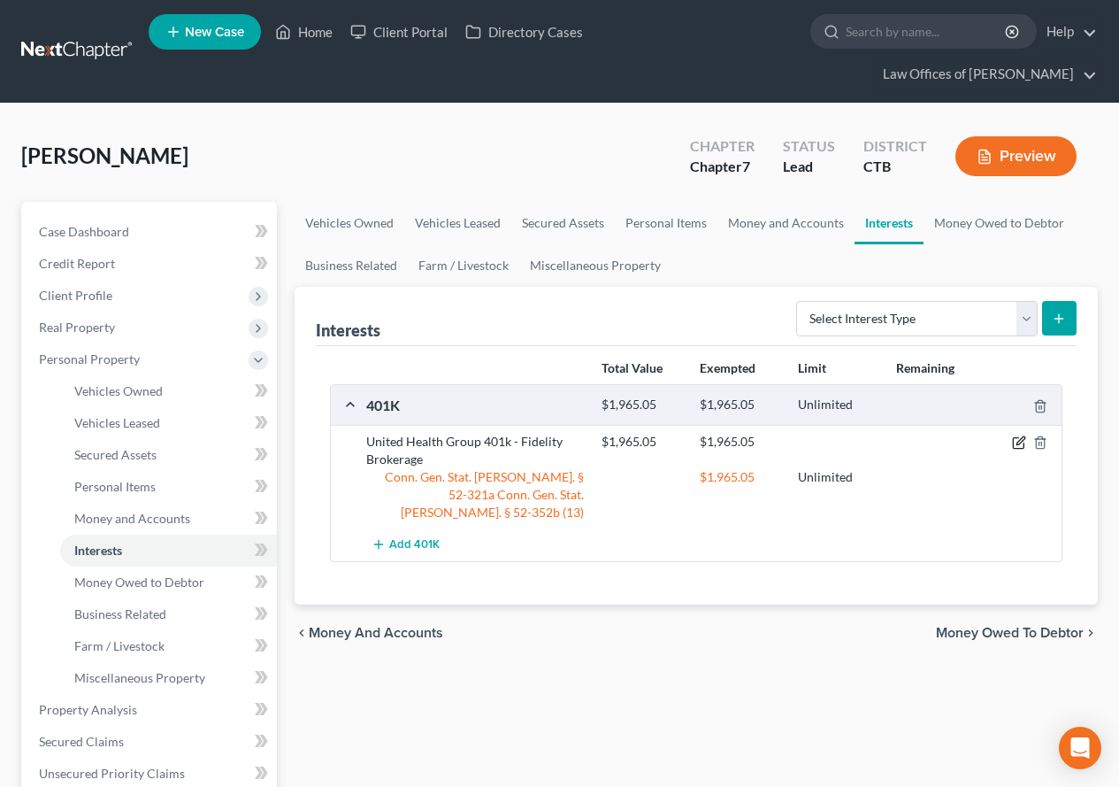
click at [1020, 437] on icon "button" at bounding box center [1019, 442] width 14 height 14
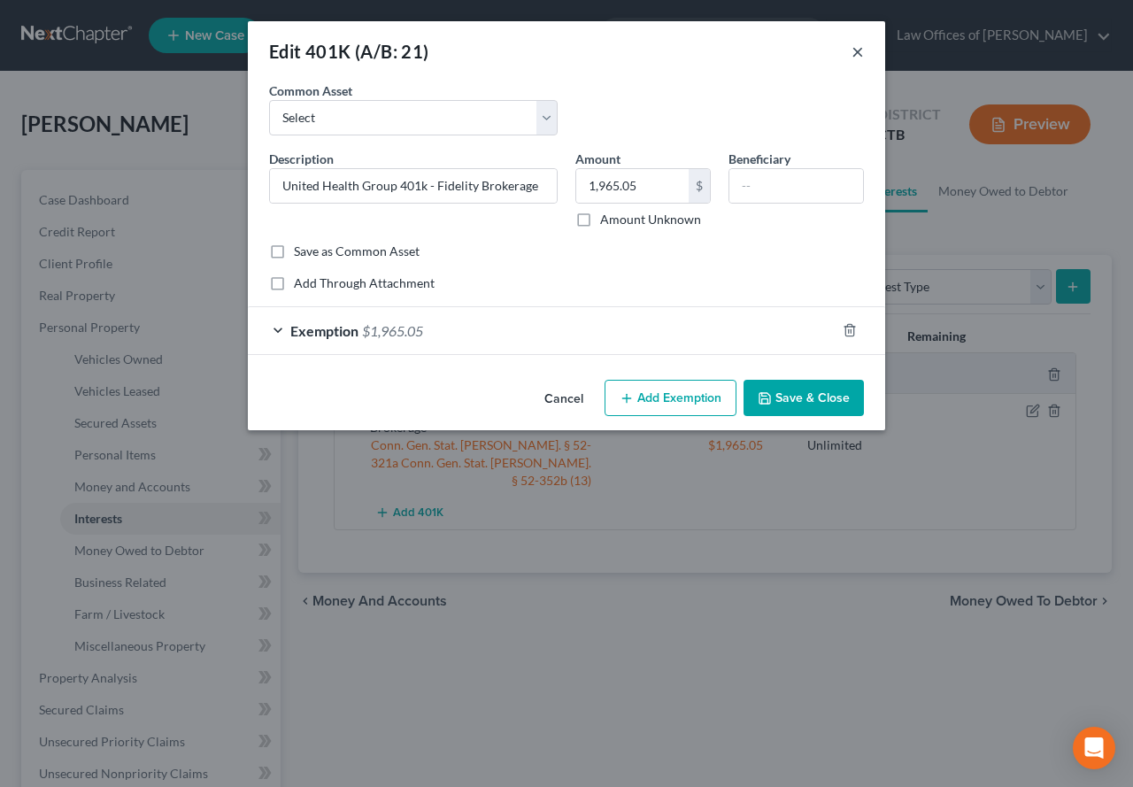
click at [856, 52] on button "×" at bounding box center [857, 51] width 12 height 21
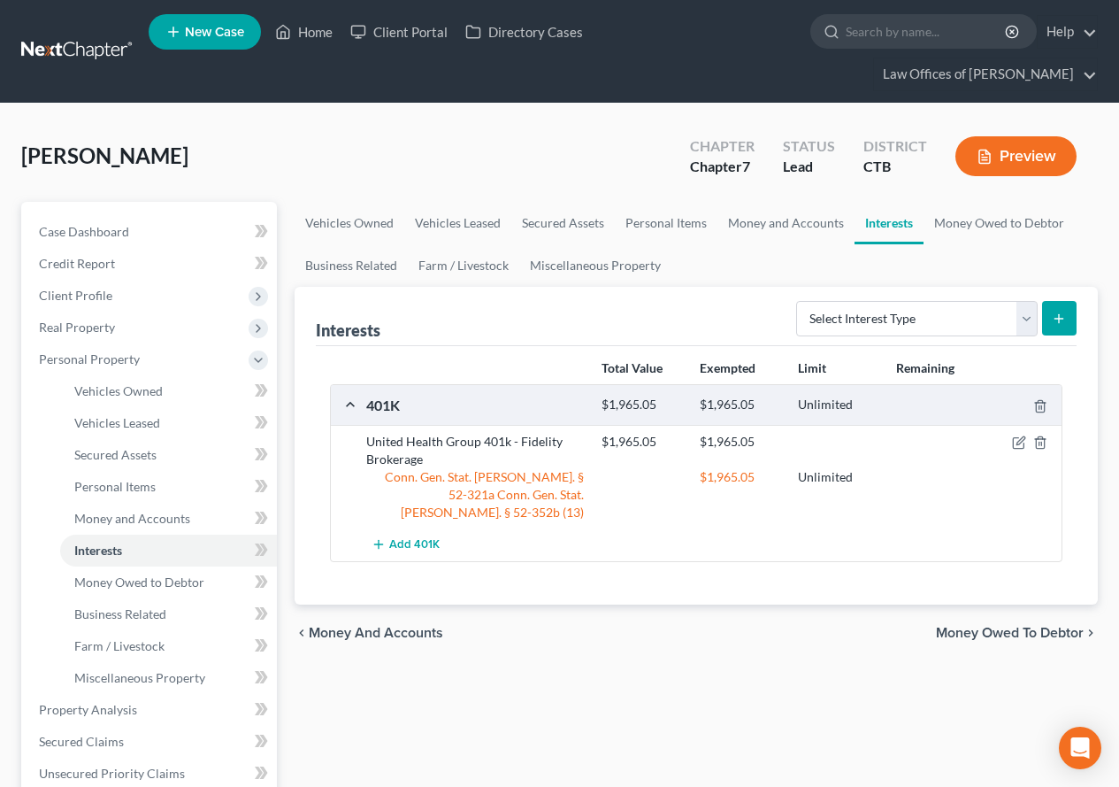
click at [710, 626] on div "chevron_left Money and Accounts Money Owed to Debtor chevron_right" at bounding box center [696, 632] width 803 height 57
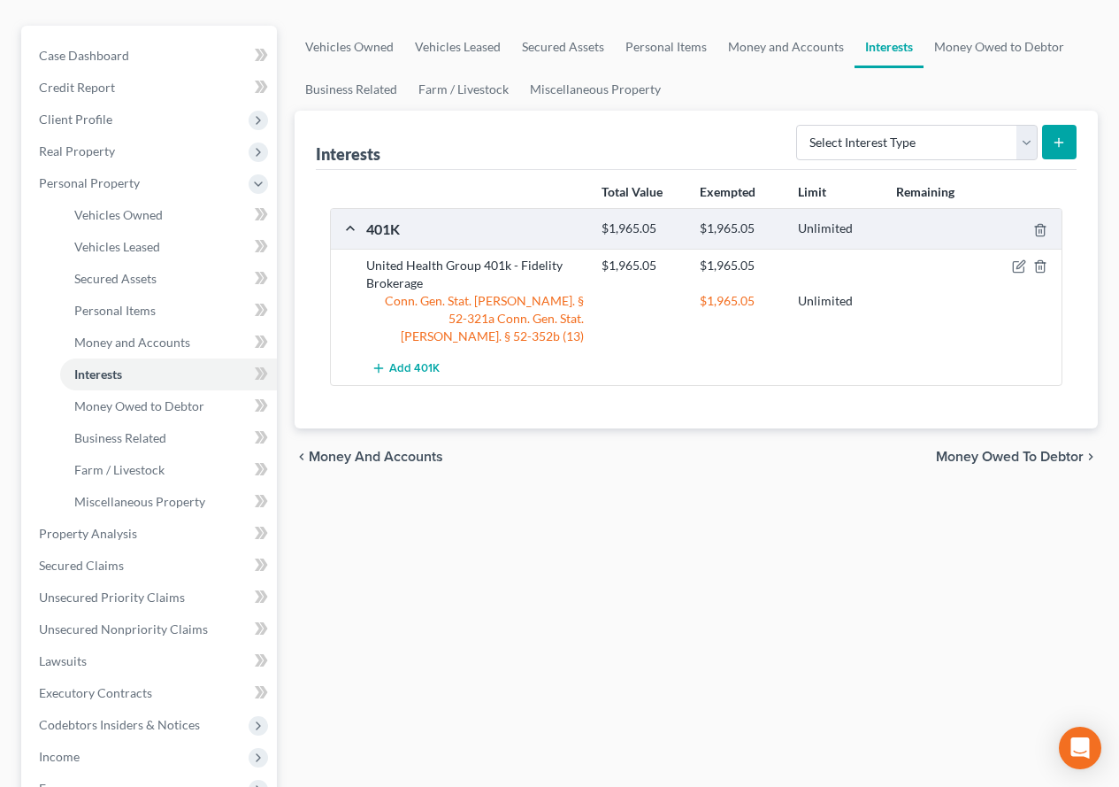
scroll to position [177, 0]
click at [54, 148] on span "Real Property" at bounding box center [77, 149] width 76 height 15
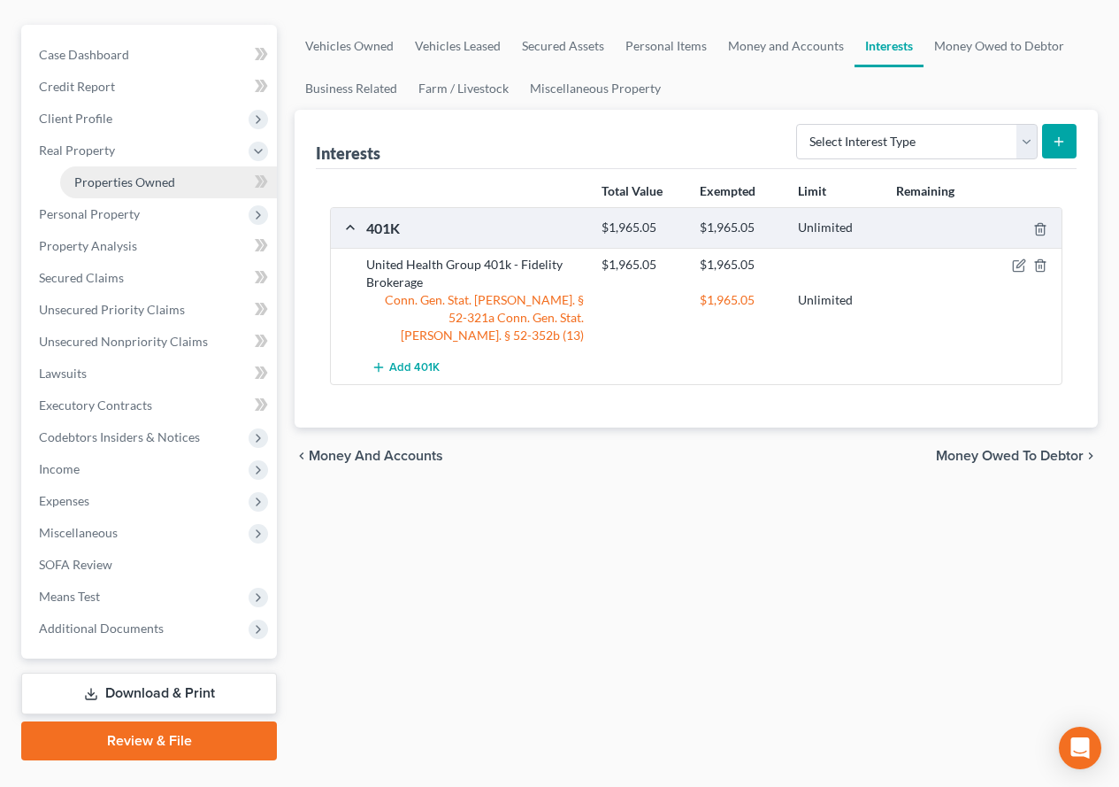
click at [106, 180] on span "Properties Owned" at bounding box center [124, 181] width 101 height 15
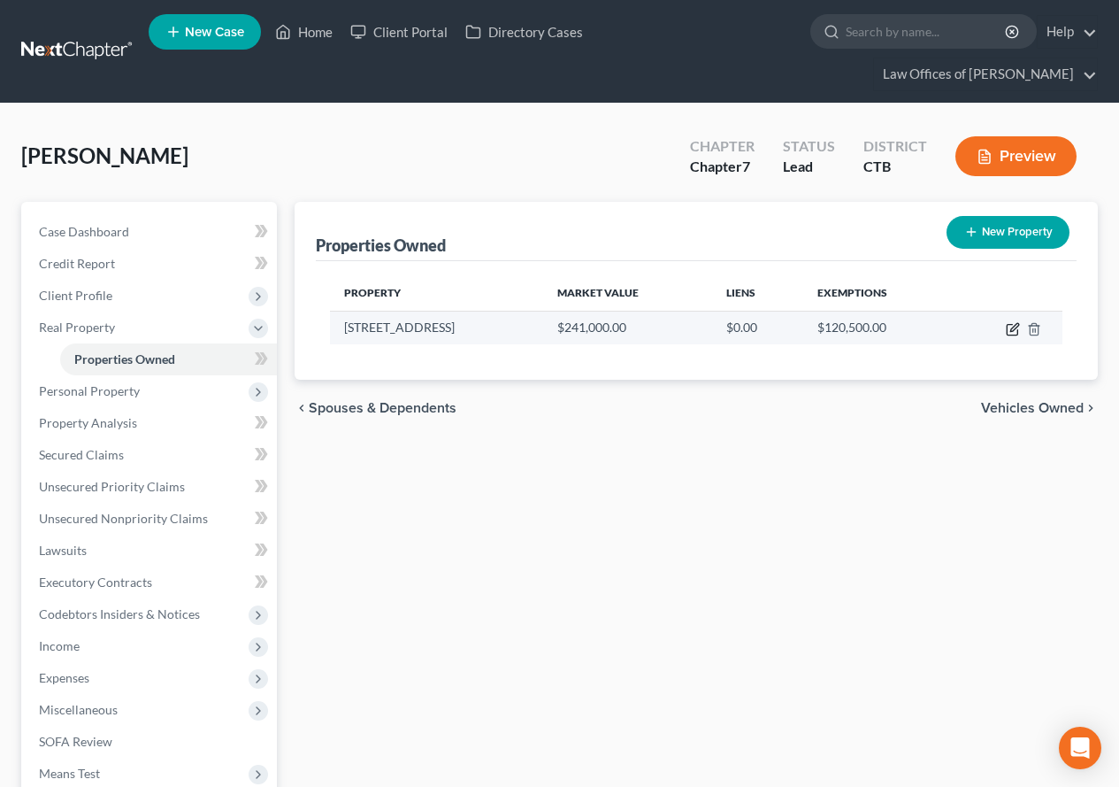
click at [1007, 330] on icon "button" at bounding box center [1012, 330] width 11 height 11
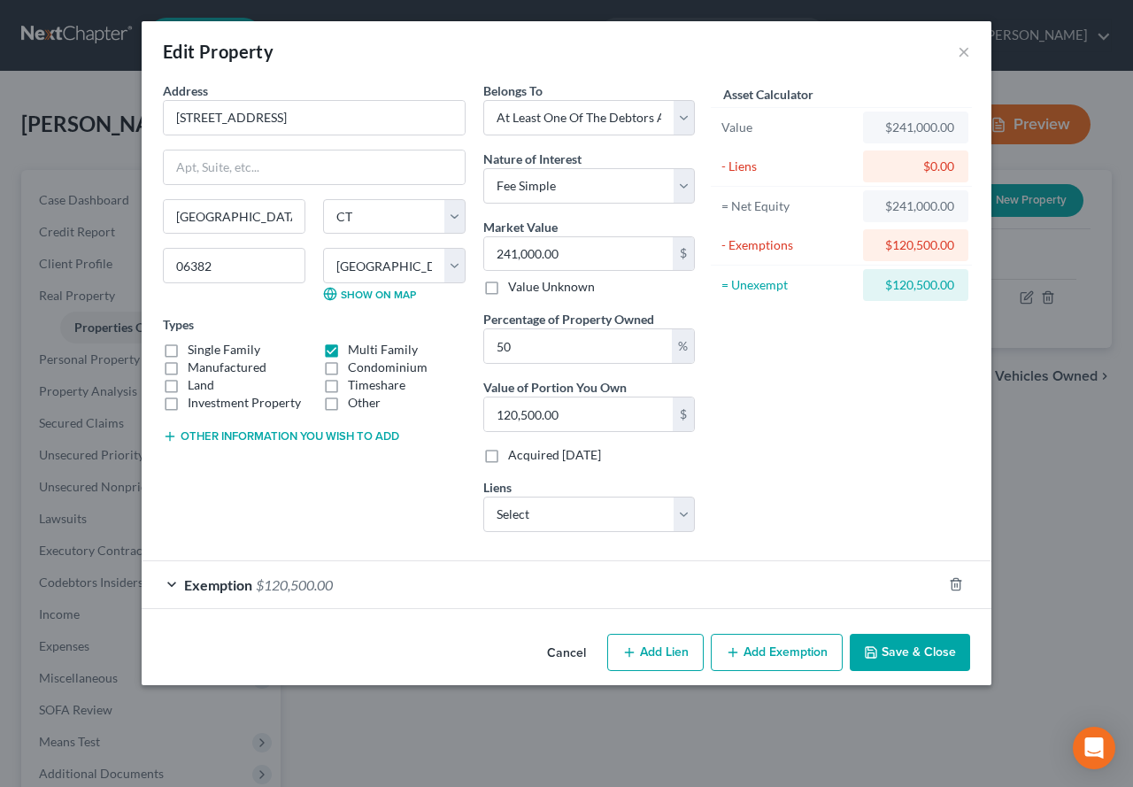
click at [649, 655] on button "Add Lien" at bounding box center [655, 651] width 96 height 37
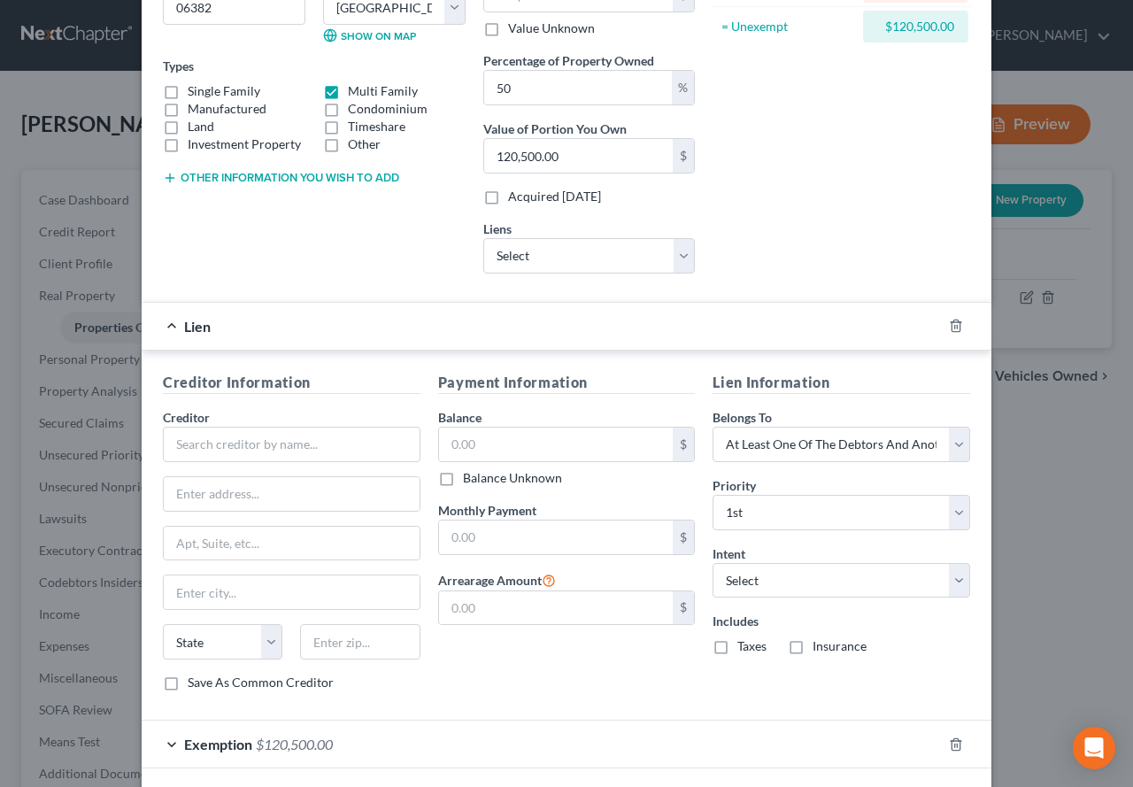
scroll to position [265, 0]
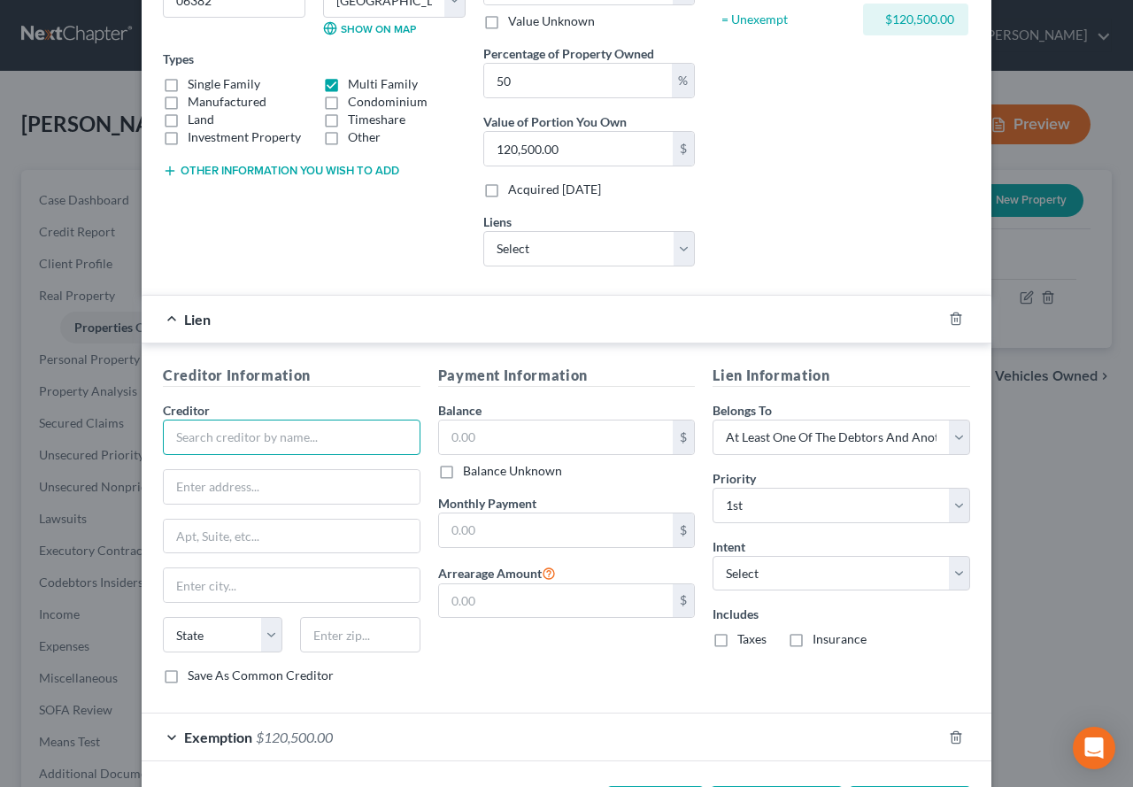
click at [214, 440] on input "text" at bounding box center [291, 436] width 257 height 35
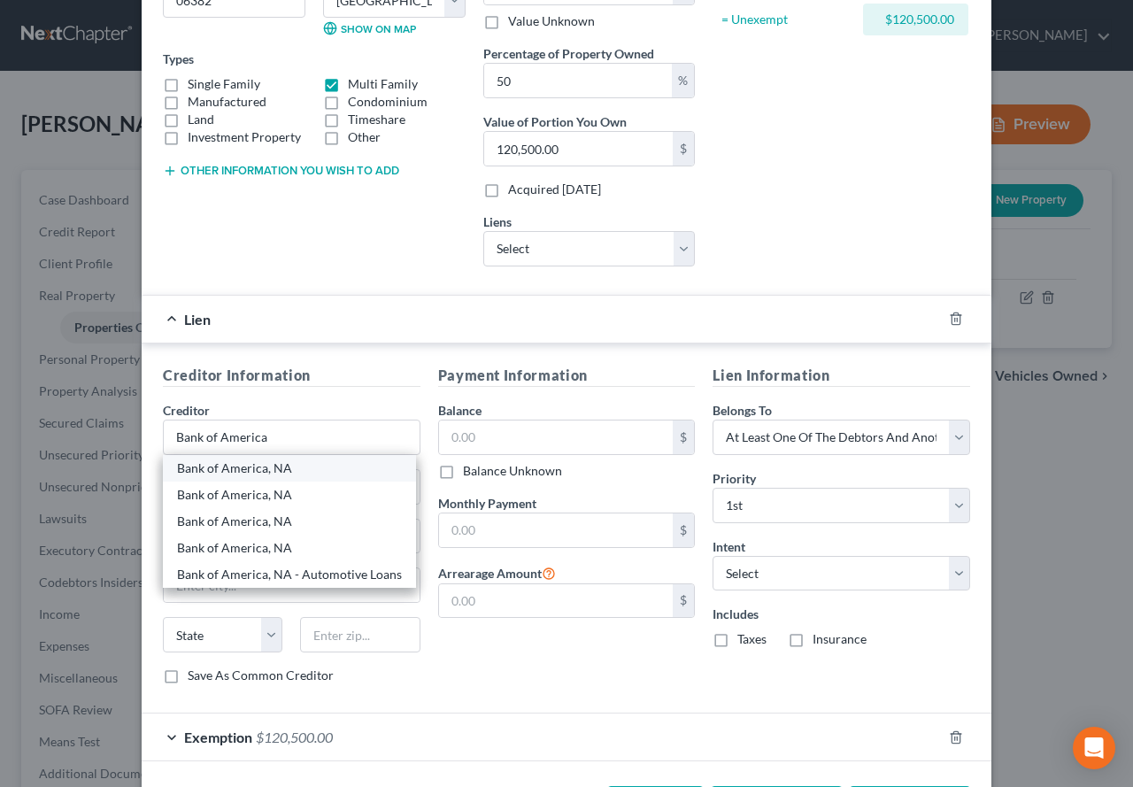
click at [235, 465] on div "Bank of America, NA" at bounding box center [289, 468] width 225 height 18
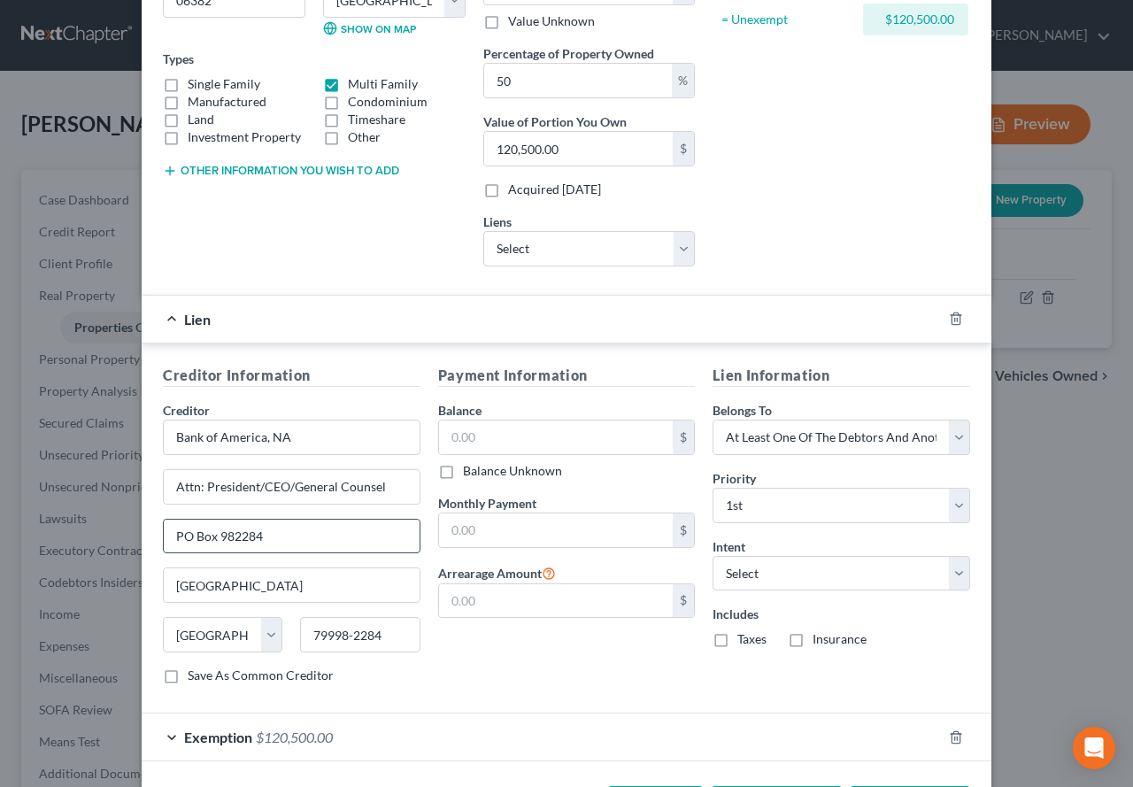
drag, startPoint x: 216, startPoint y: 537, endPoint x: 298, endPoint y: 541, distance: 82.4
click at [298, 541] on input "PO Box 982284" at bounding box center [292, 536] width 256 height 34
drag, startPoint x: 378, startPoint y: 635, endPoint x: 303, endPoint y: 635, distance: 75.2
click at [303, 635] on input "79998-2284" at bounding box center [359, 634] width 119 height 35
click at [319, 547] on input "PO Box 31785" at bounding box center [292, 536] width 256 height 34
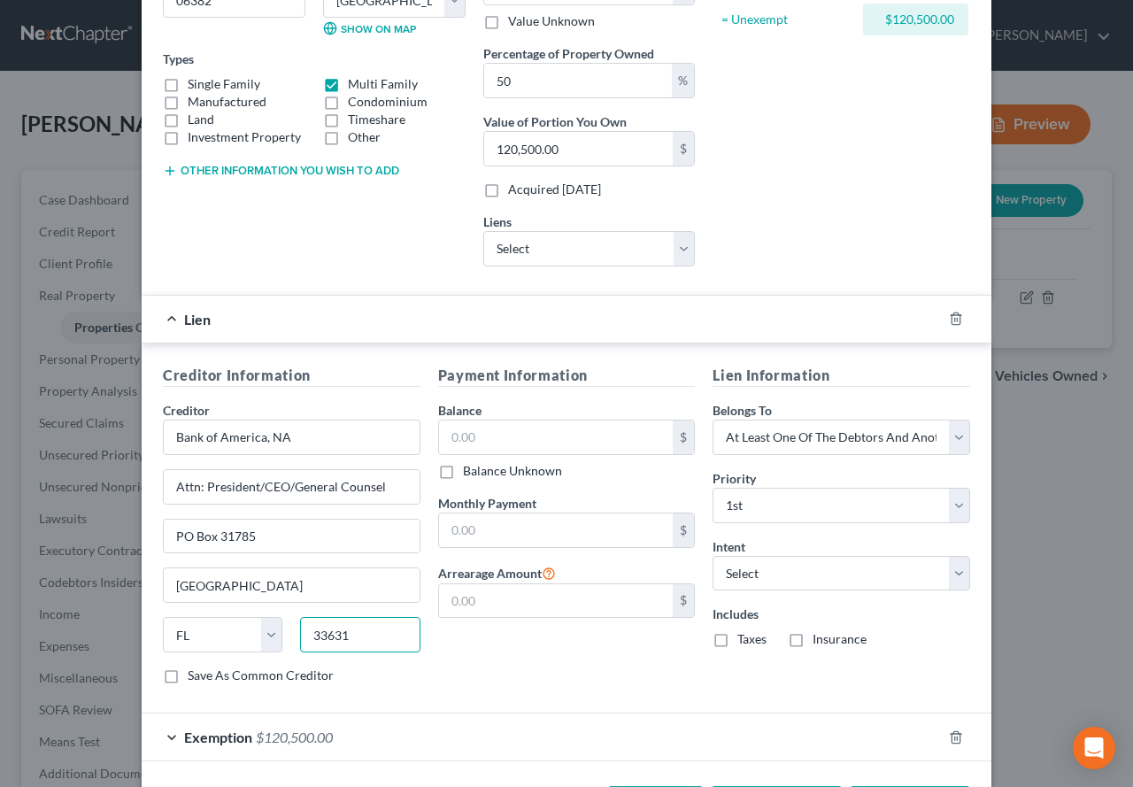
click at [380, 637] on input "33631" at bounding box center [359, 634] width 119 height 35
click at [948, 579] on select "Select Surrender Redeem Reaffirm Avoid Other" at bounding box center [840, 573] width 257 height 35
click at [712, 556] on select "Select Surrender Redeem Reaffirm Avoid Other" at bounding box center [840, 573] width 257 height 35
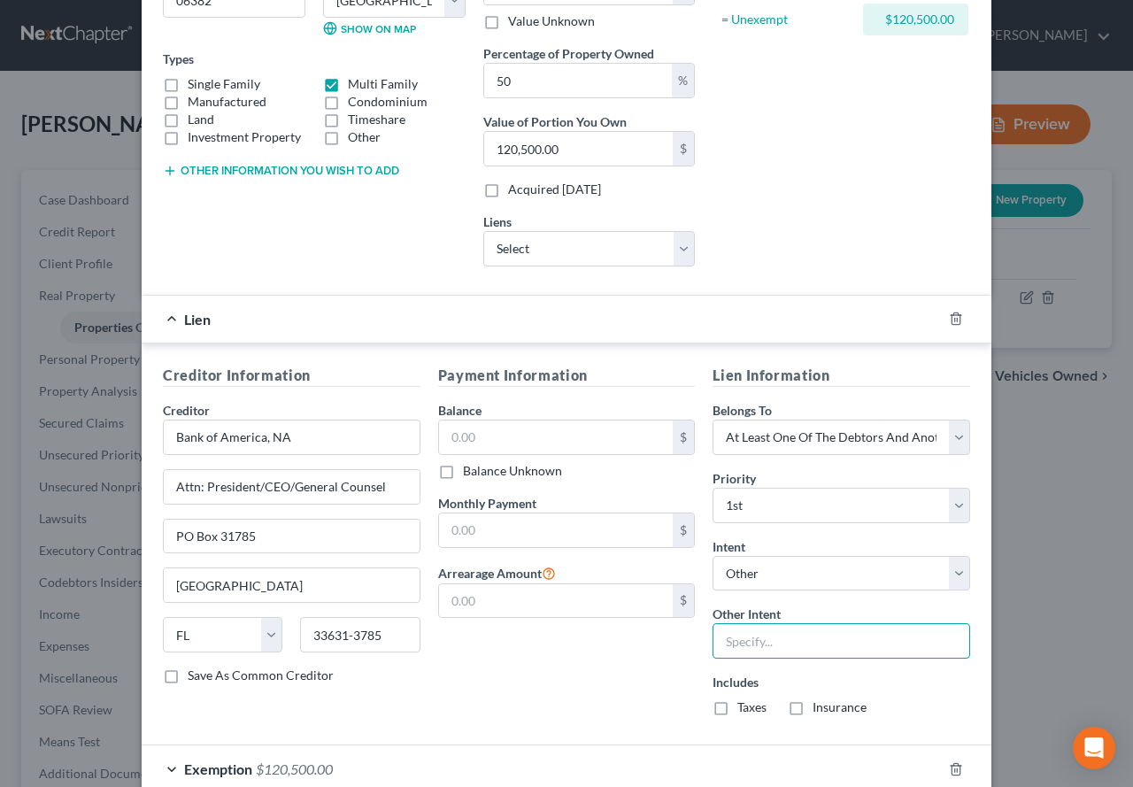
click at [733, 645] on input "text" at bounding box center [840, 640] width 257 height 35
click at [737, 708] on label "Taxes" at bounding box center [751, 707] width 29 height 18
click at [744, 708] on input "Taxes" at bounding box center [750, 704] width 12 height 12
click at [812, 712] on label "Insurance" at bounding box center [839, 707] width 54 height 18
click at [819, 710] on input "Insurance" at bounding box center [825, 704] width 12 height 12
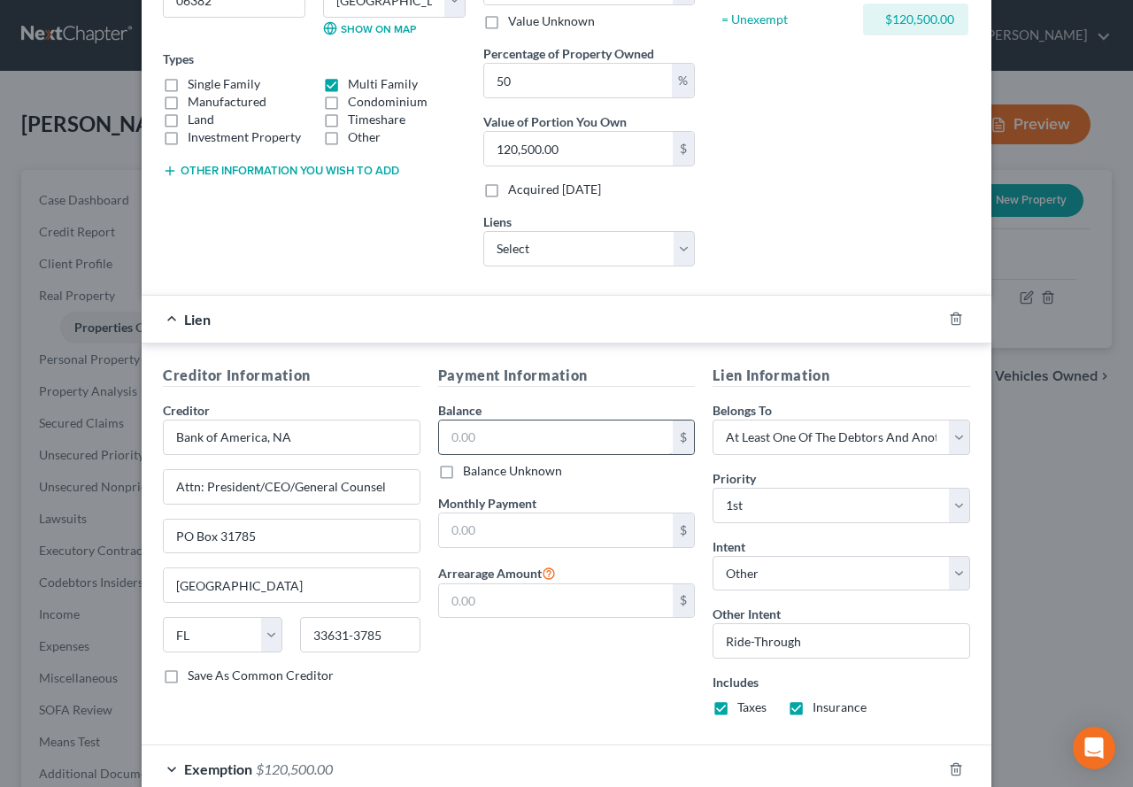
click at [537, 439] on input "text" at bounding box center [556, 437] width 234 height 34
click at [443, 527] on input "text" at bounding box center [556, 530] width 234 height 34
click at [467, 599] on input "text" at bounding box center [556, 601] width 234 height 34
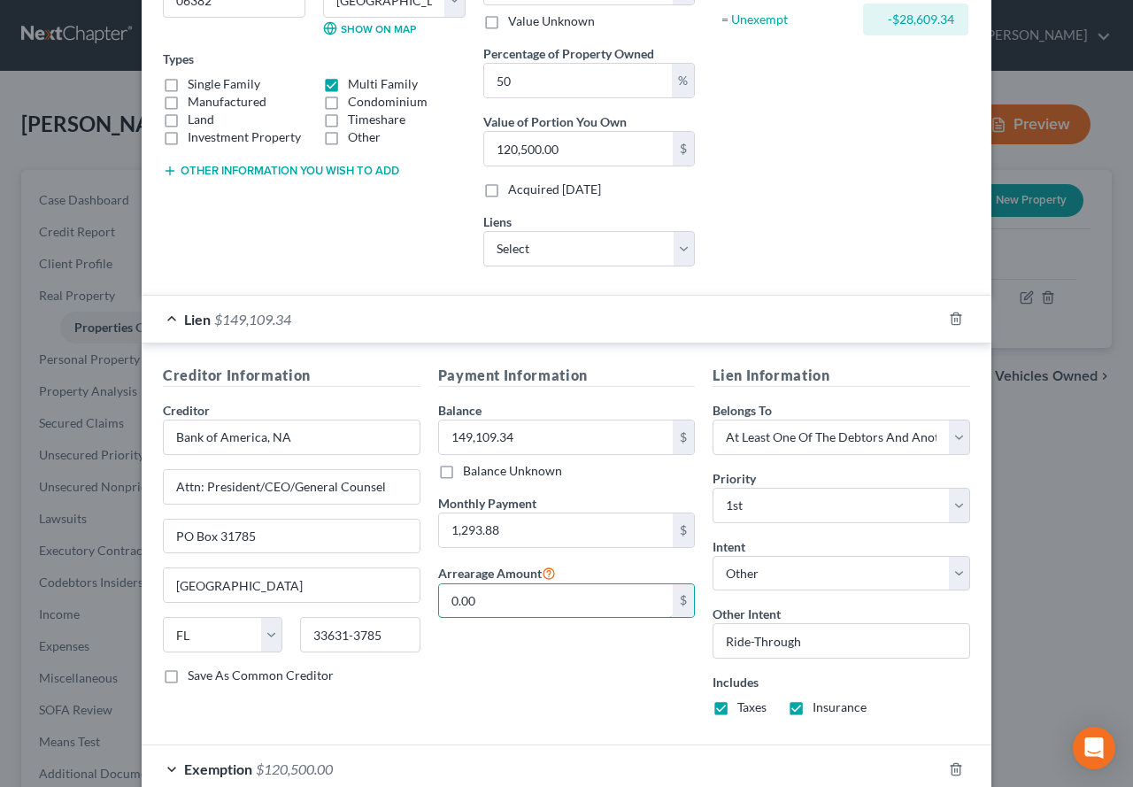
scroll to position [354, 0]
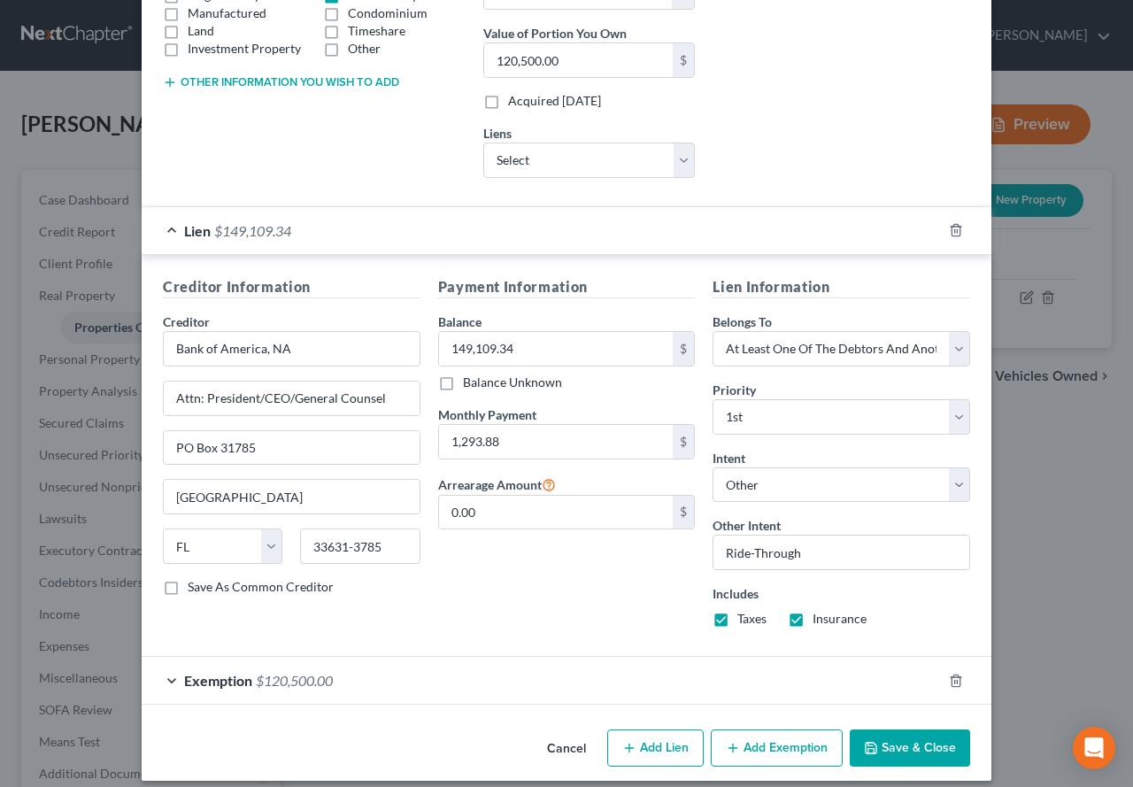
click at [927, 747] on button "Save & Close" at bounding box center [909, 747] width 120 height 37
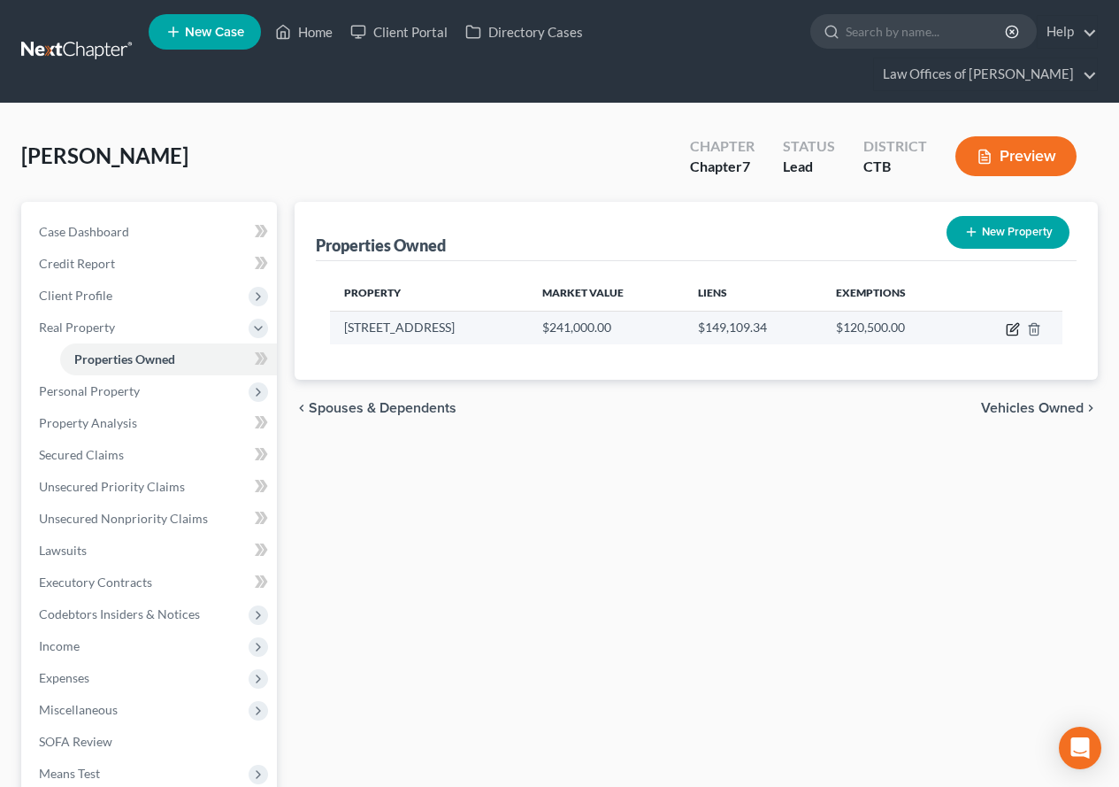
click at [1013, 330] on icon "button" at bounding box center [1014, 327] width 8 height 8
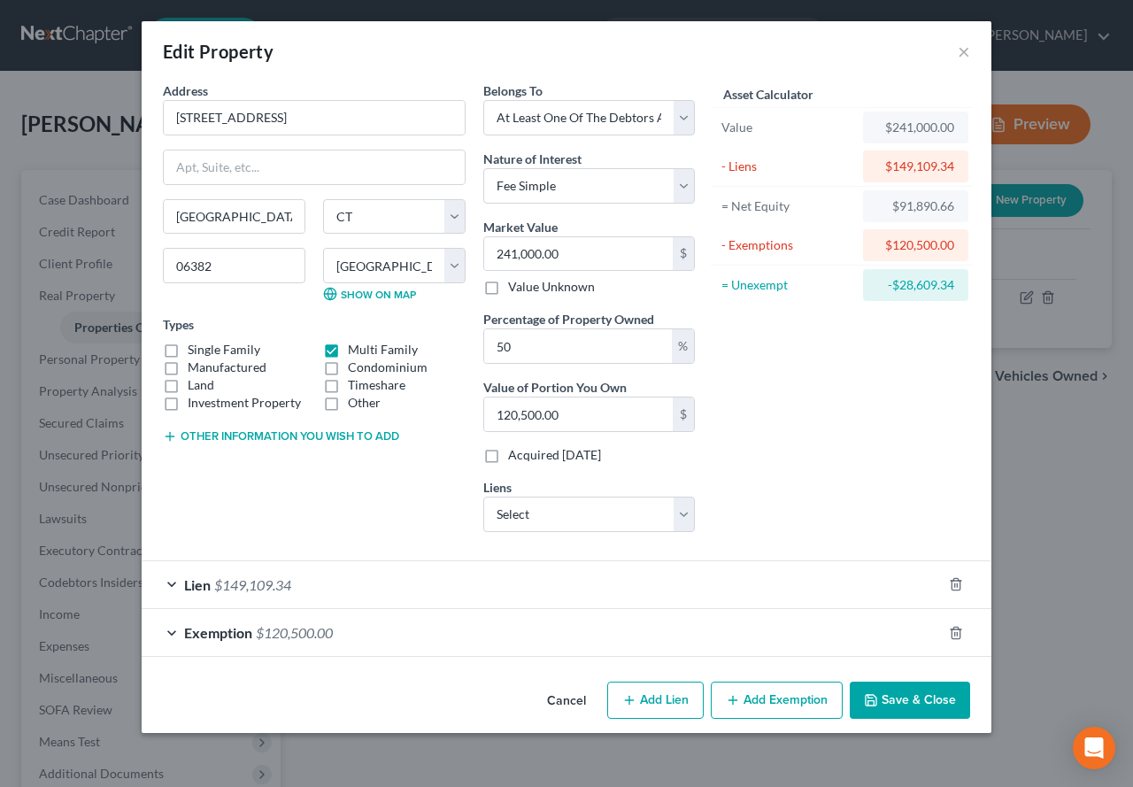
click at [656, 713] on button "Add Lien" at bounding box center [655, 699] width 96 height 37
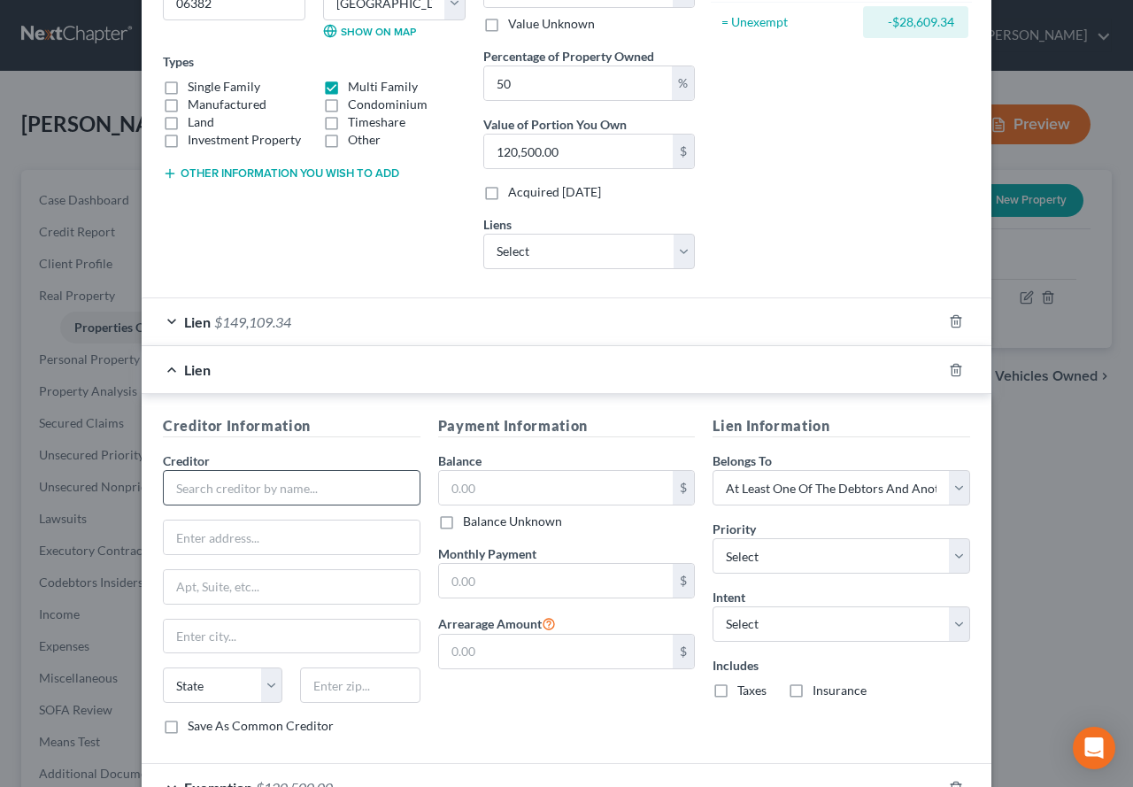
scroll to position [265, 0]
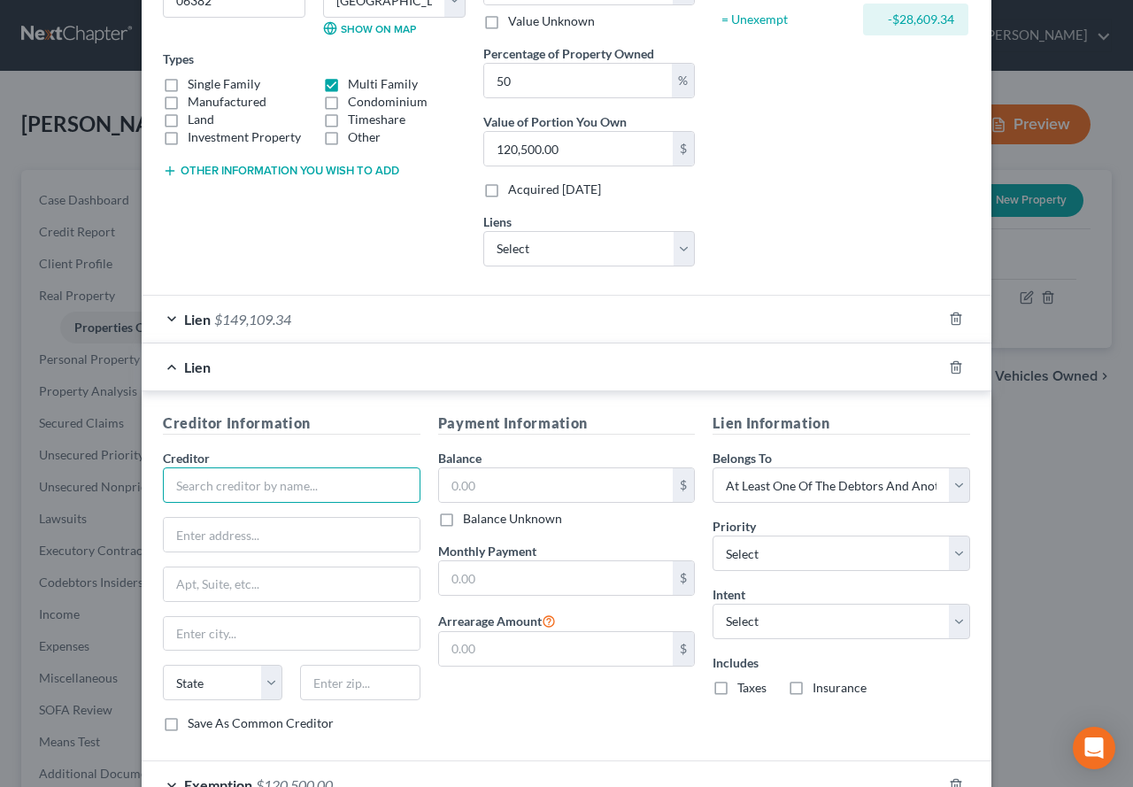
click at [194, 478] on input "text" at bounding box center [291, 484] width 257 height 35
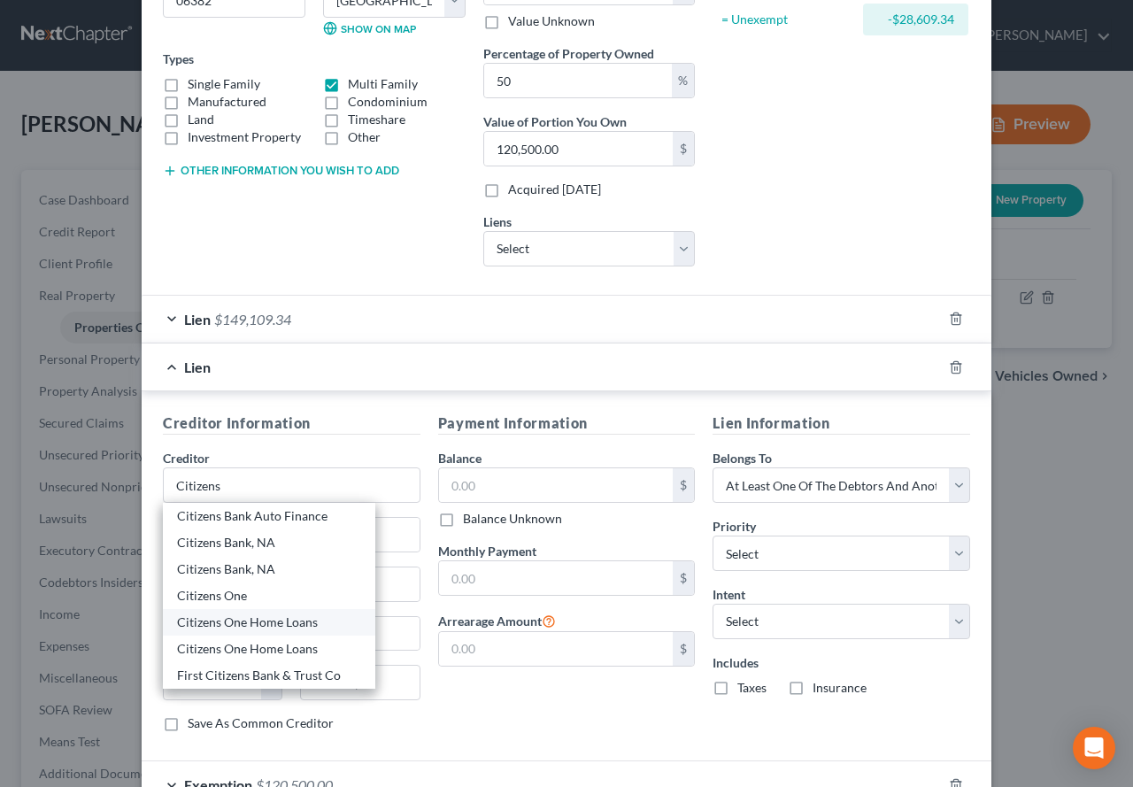
click at [191, 626] on div "Citizens One Home Loans" at bounding box center [269, 622] width 184 height 18
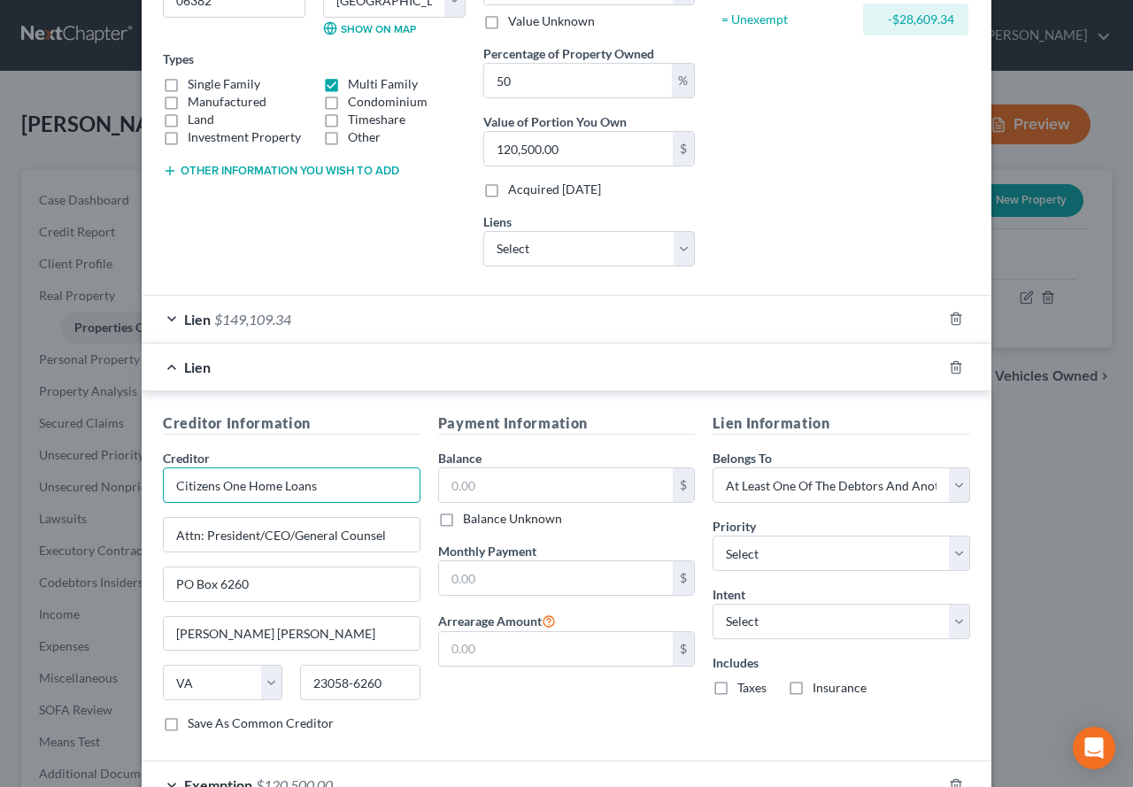
drag, startPoint x: 314, startPoint y: 489, endPoint x: 238, endPoint y: 489, distance: 76.1
click at [238, 489] on input "Citizens One Home Loans" at bounding box center [291, 484] width 257 height 35
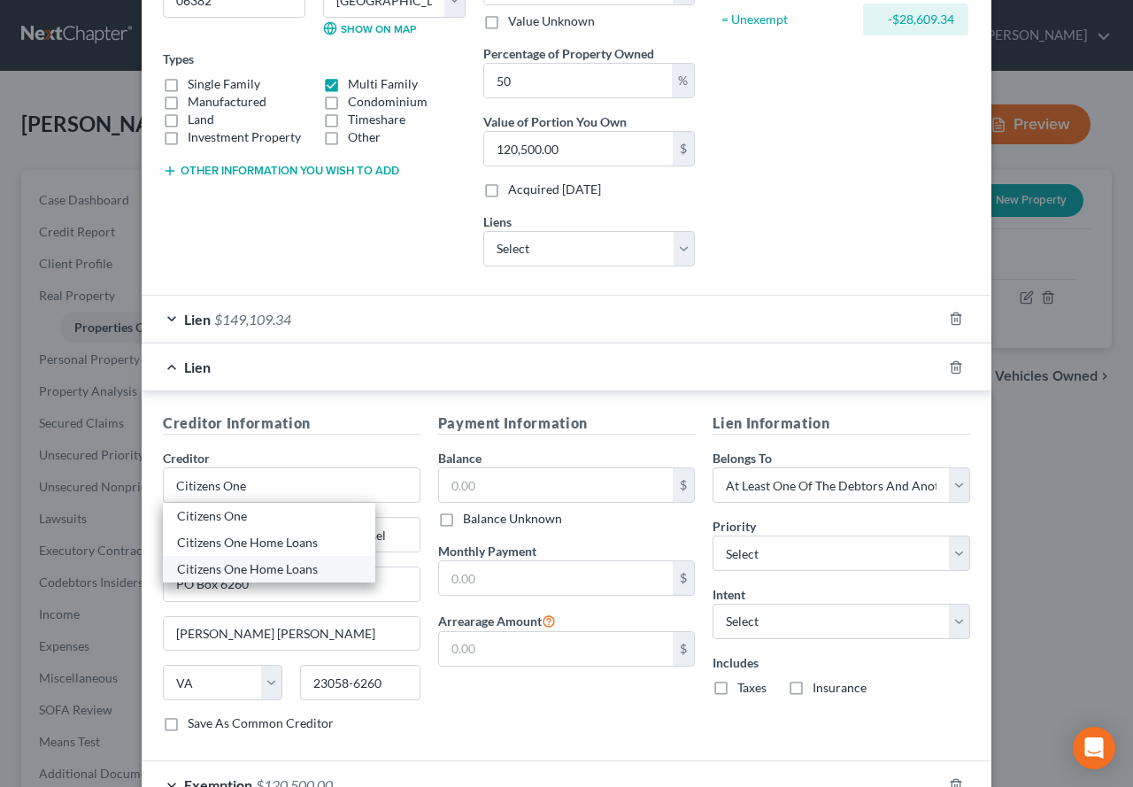
click at [253, 572] on div "Citizens One Home Loans" at bounding box center [269, 569] width 184 height 18
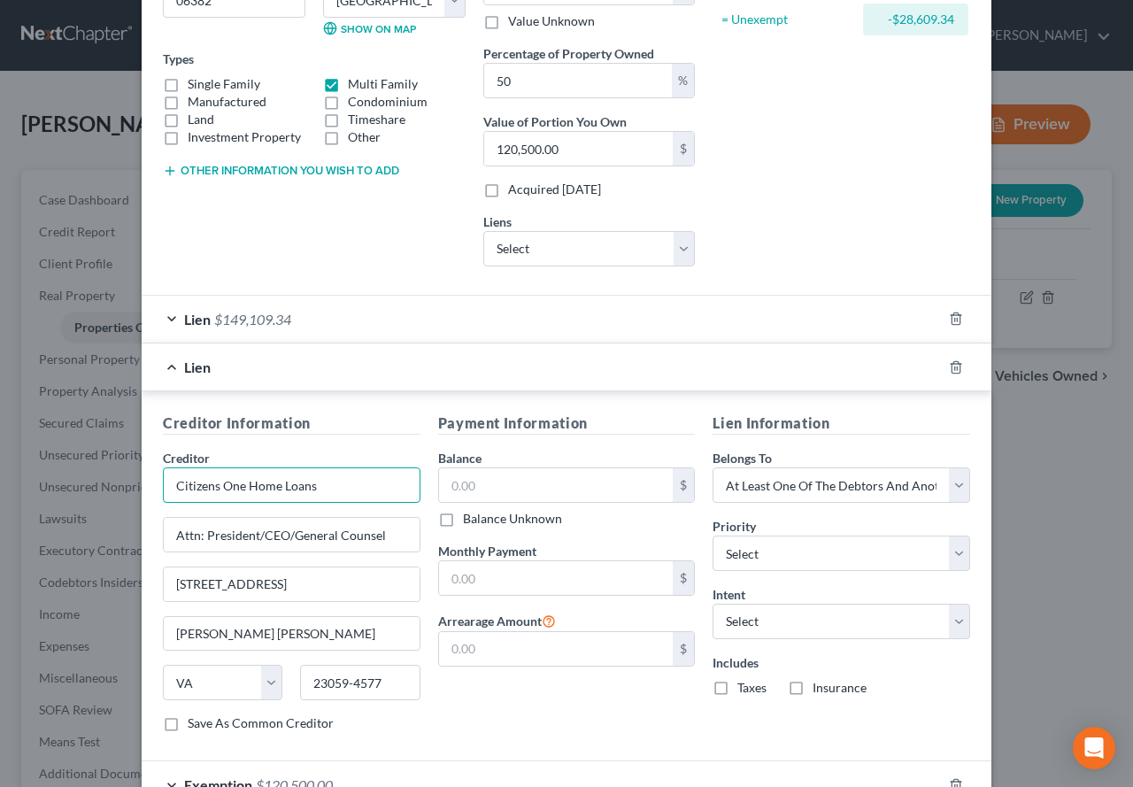
drag, startPoint x: 309, startPoint y: 487, endPoint x: 217, endPoint y: 490, distance: 92.1
click at [217, 490] on input "Citizens One Home Loans" at bounding box center [291, 484] width 257 height 35
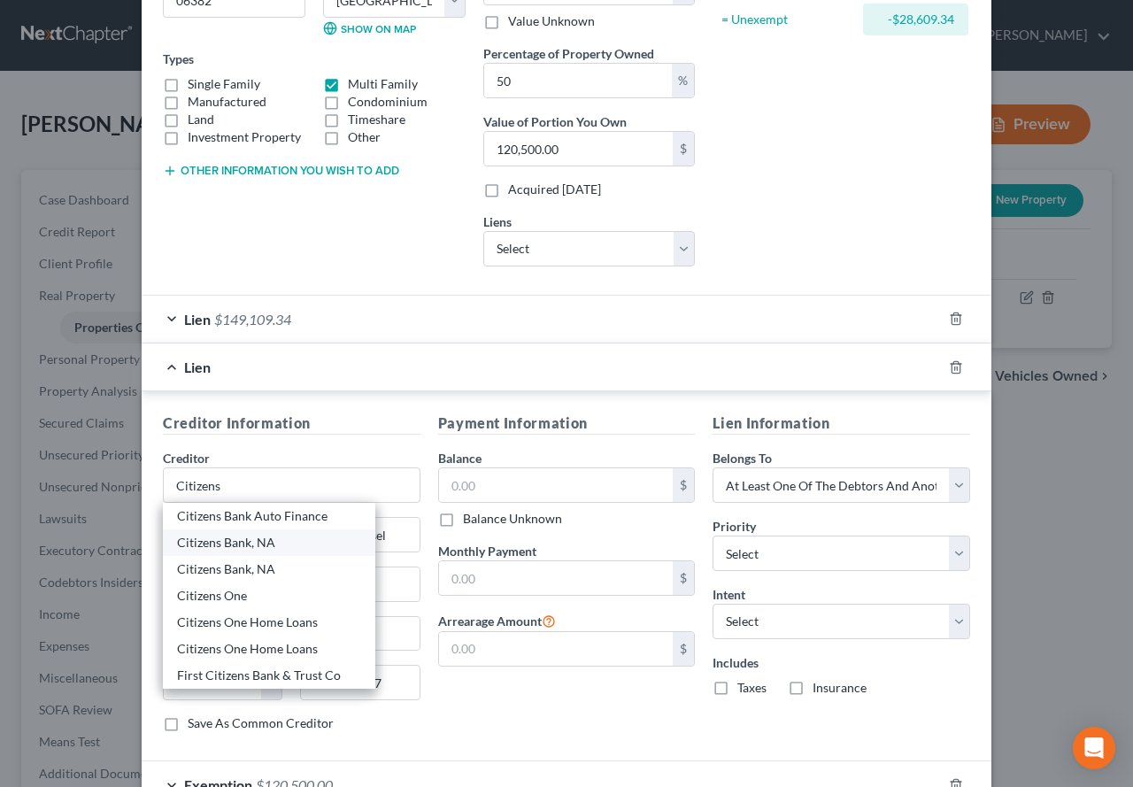
click at [220, 541] on div "Citizens Bank, NA" at bounding box center [269, 543] width 184 height 18
